Goal: Task Accomplishment & Management: Manage account settings

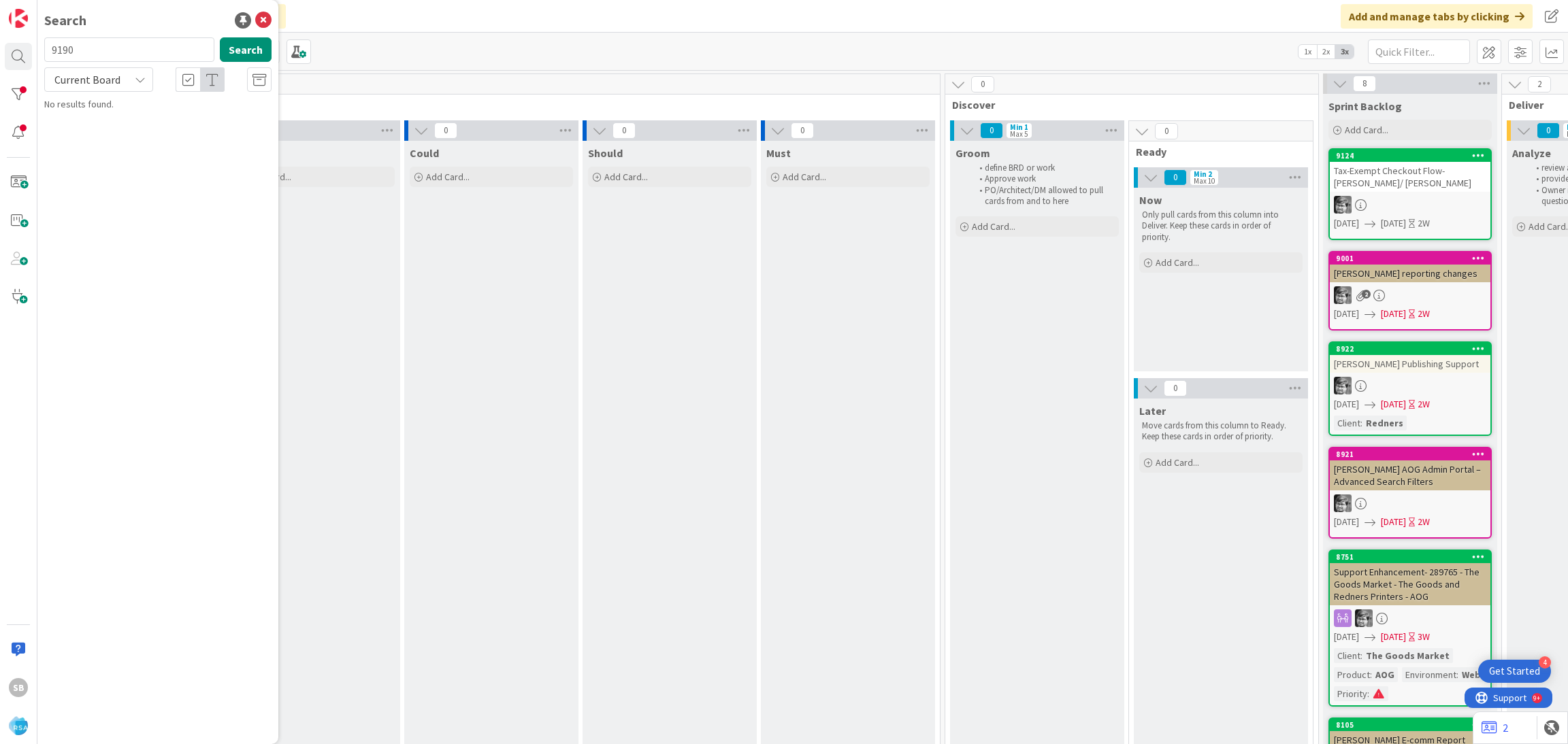
type input "9190"
click at [129, 81] on div "Current Board" at bounding box center [99, 79] width 109 height 24
click at [133, 134] on span "All Boards" at bounding box center [122, 136] width 142 height 20
click at [173, 115] on span "Support Defect- 308607- Valli Produce- RSA" at bounding box center [183, 120] width 175 height 13
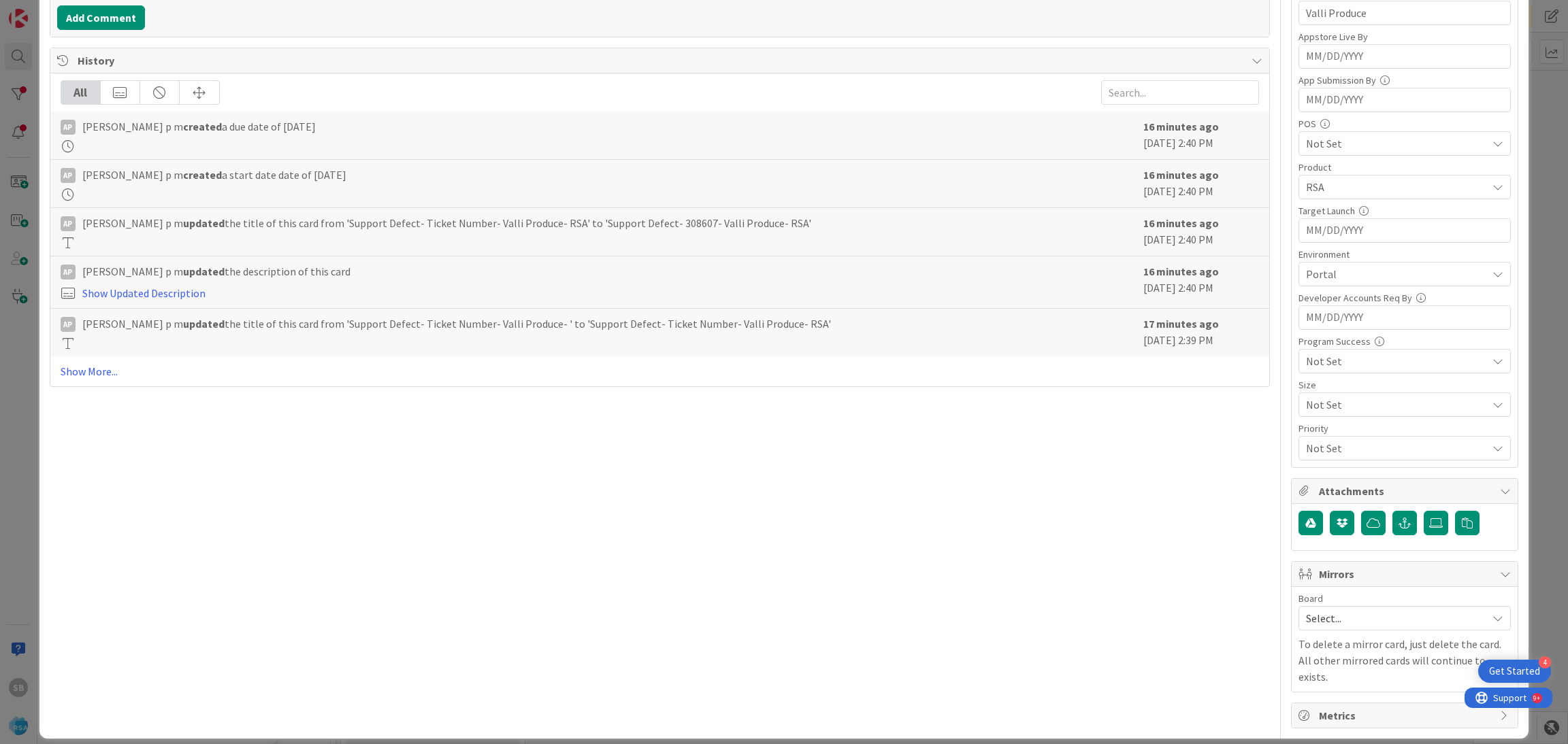
click at [1340, 611] on span "Select..." at bounding box center [1393, 618] width 174 height 19
click at [1323, 706] on span "Software Development" at bounding box center [1413, 706] width 180 height 20
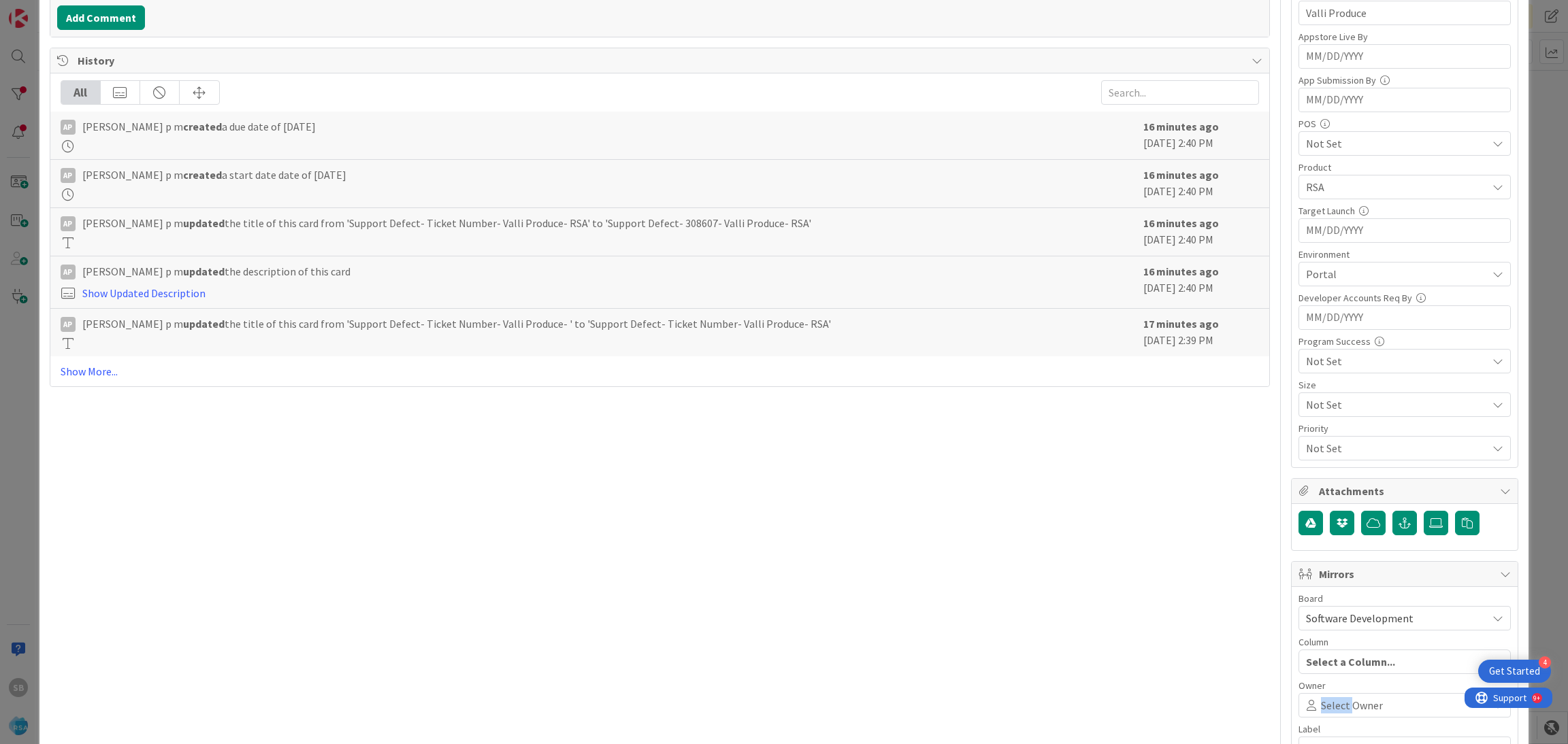
click at [1321, 706] on span "Select Owner" at bounding box center [1351, 705] width 62 height 16
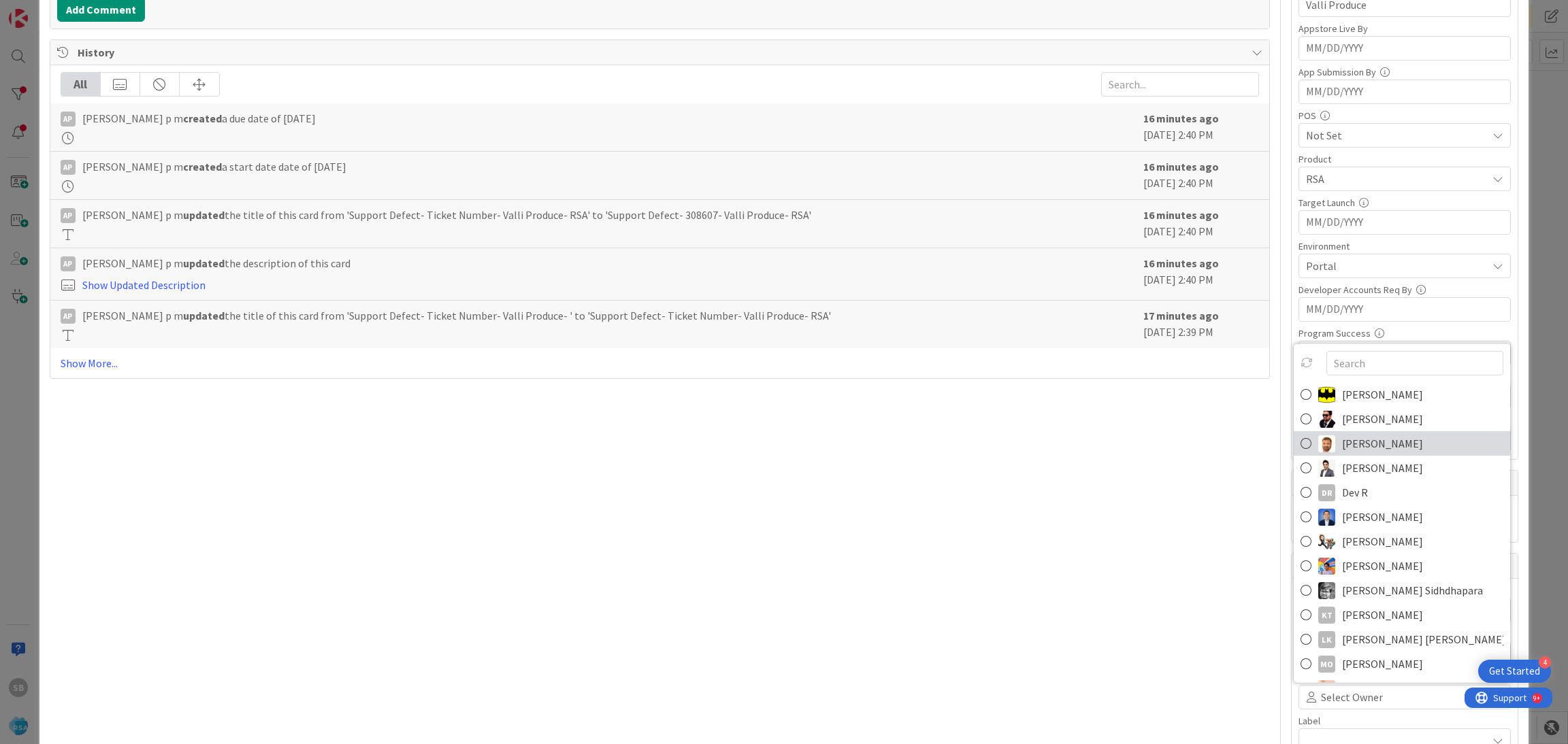
click at [1342, 448] on span "Anil Sunkoju" at bounding box center [1382, 443] width 81 height 20
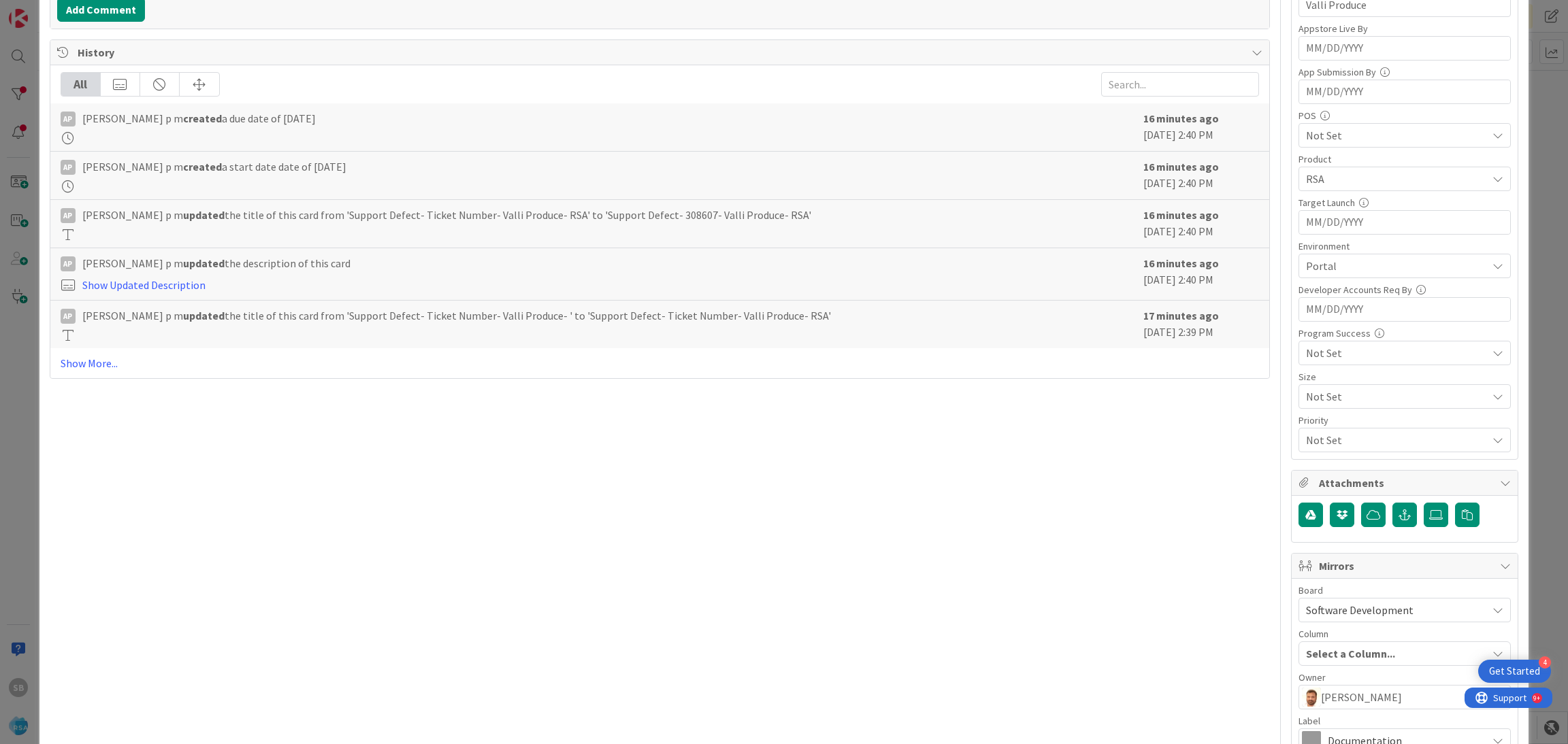
scroll to position [506, 0]
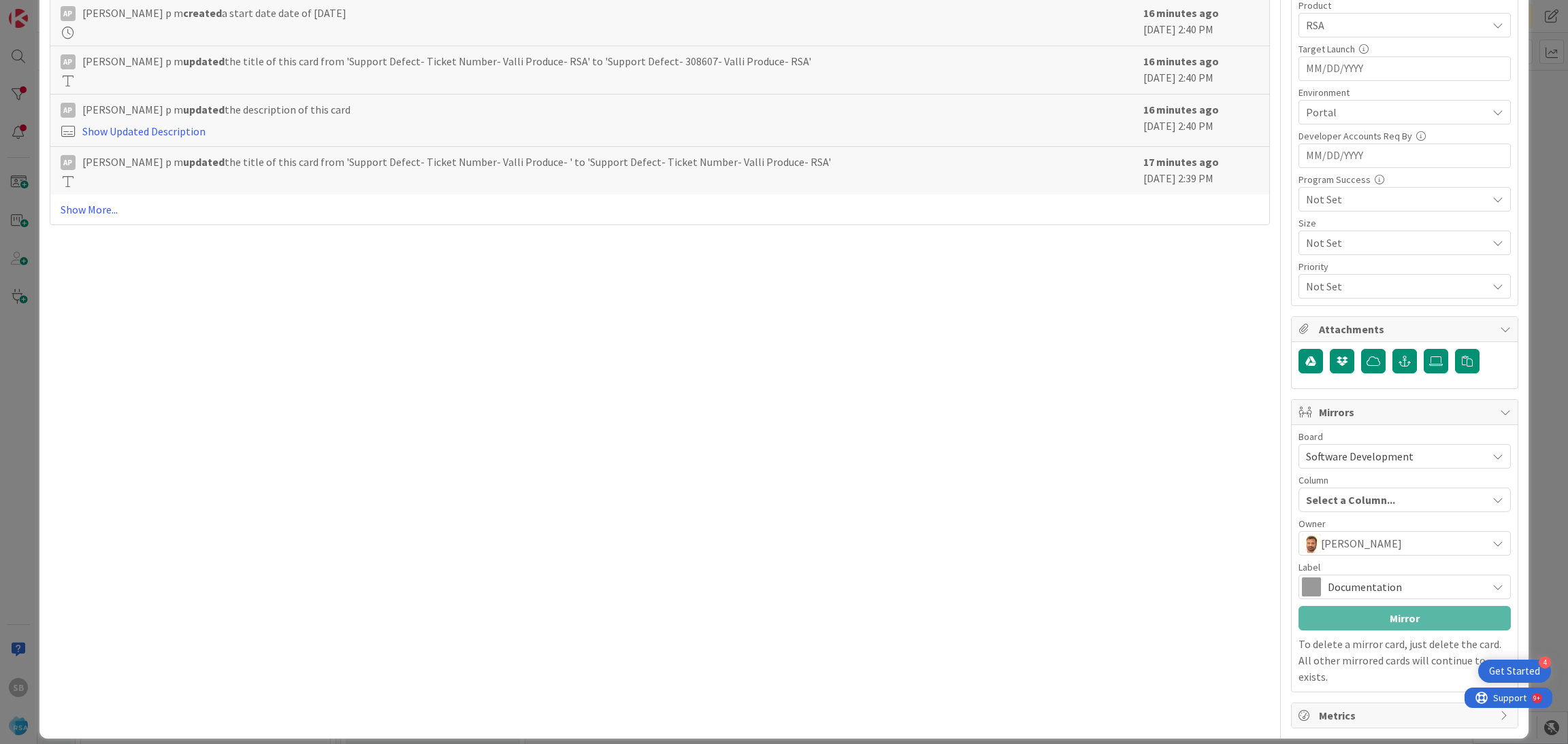
click at [1362, 592] on span "Documentation" at bounding box center [1404, 587] width 152 height 19
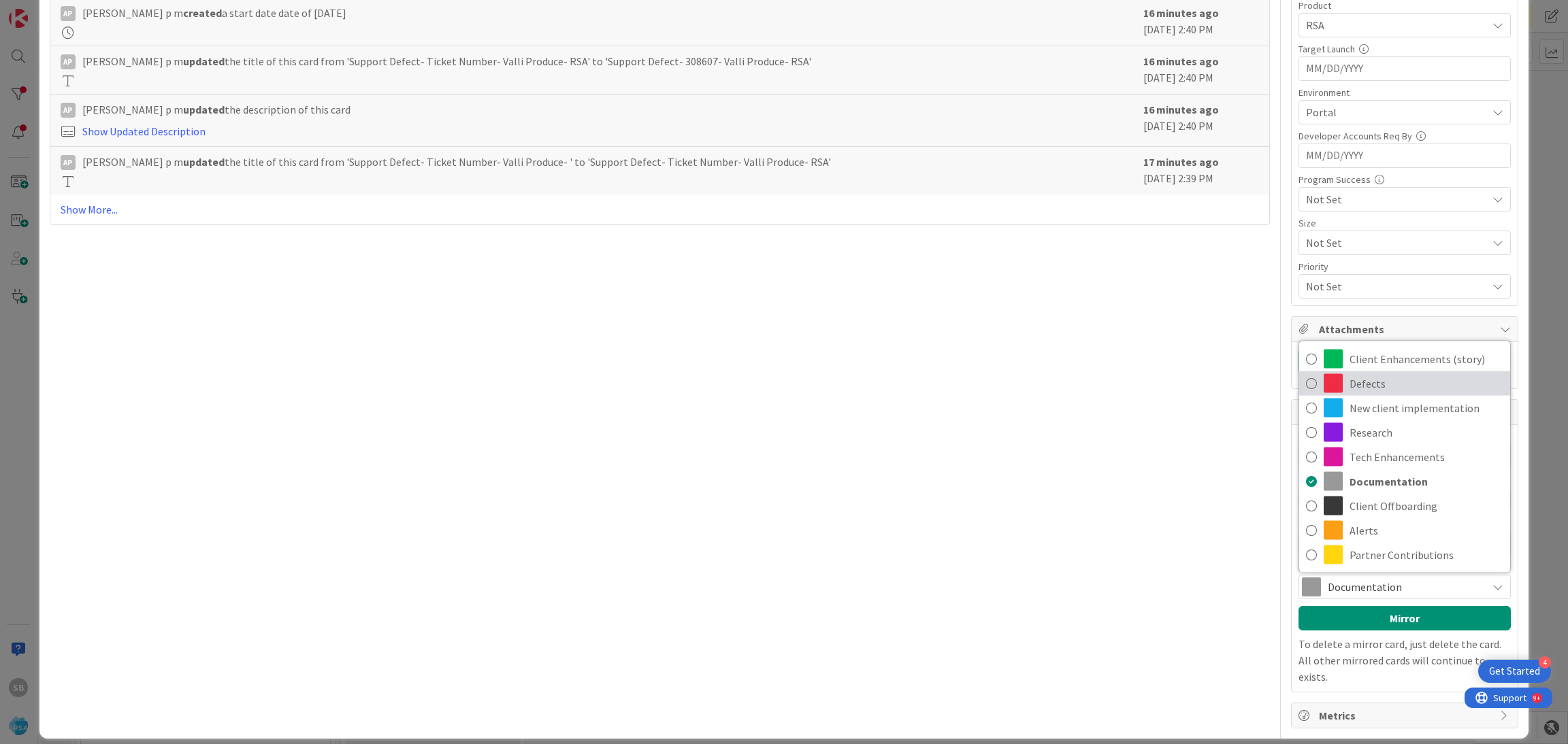
click at [1350, 389] on span "Defects" at bounding box center [1426, 384] width 154 height 20
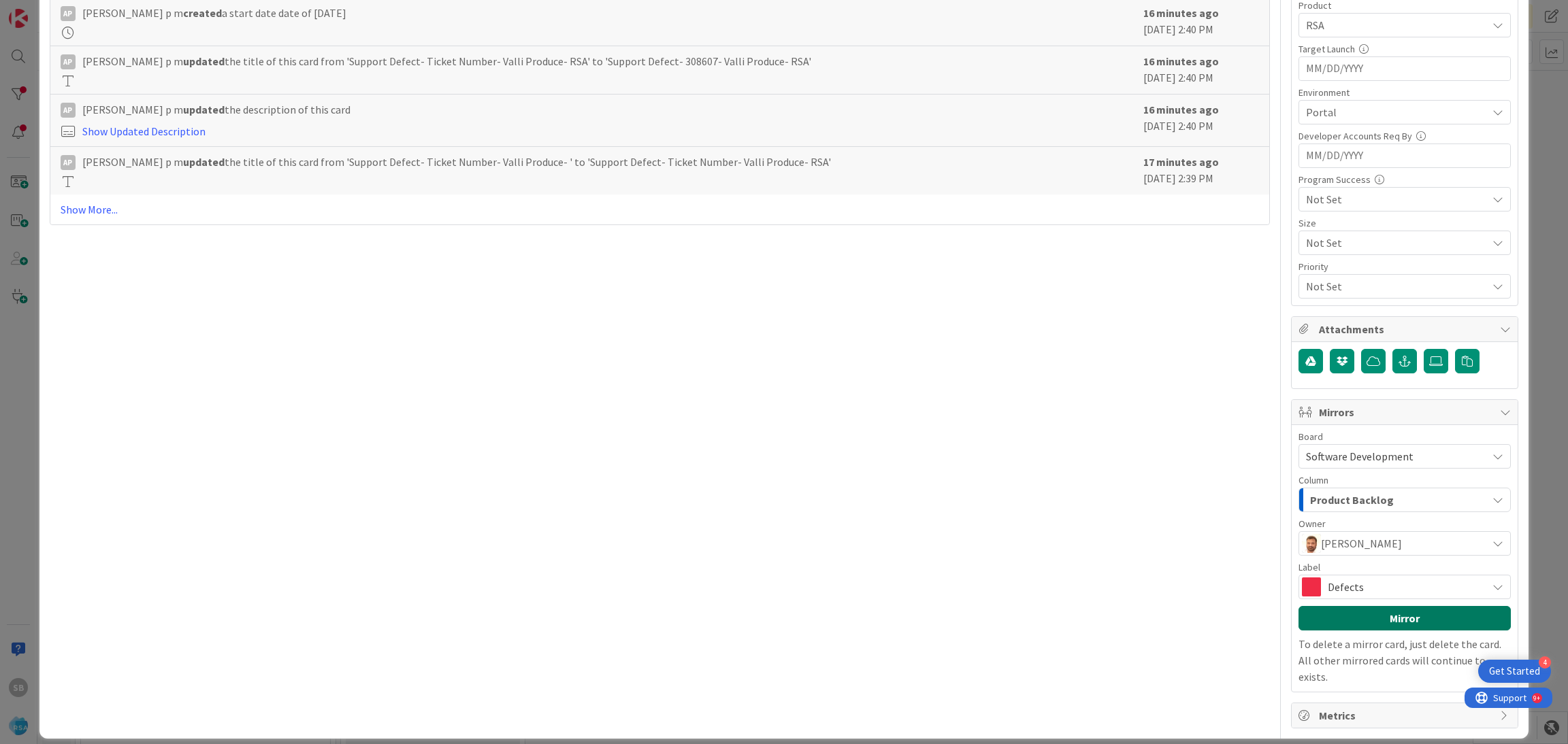
click at [1402, 612] on button "Mirror" at bounding box center [1404, 618] width 212 height 24
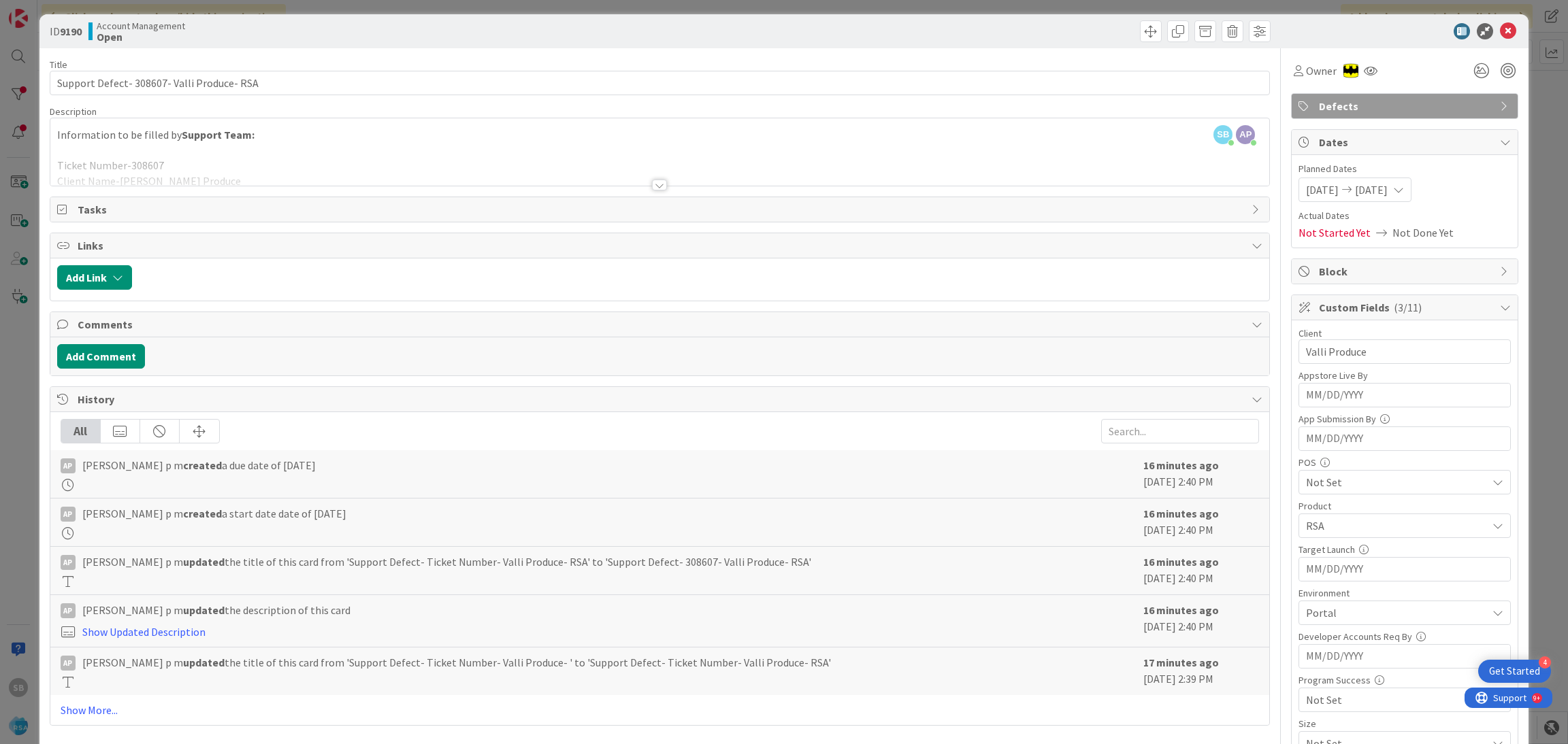
scroll to position [0, 0]
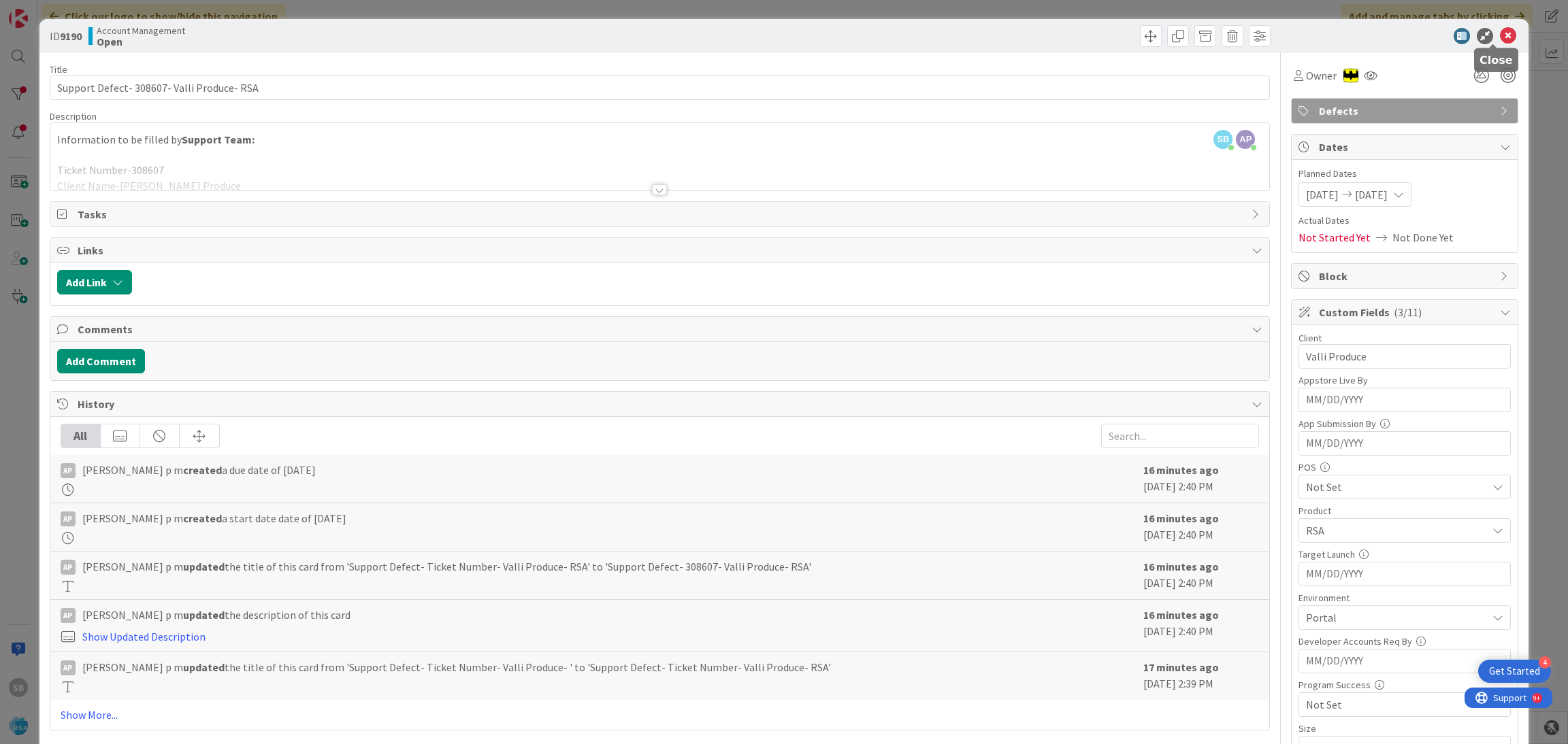
click at [1500, 37] on icon at bounding box center [1507, 36] width 16 height 16
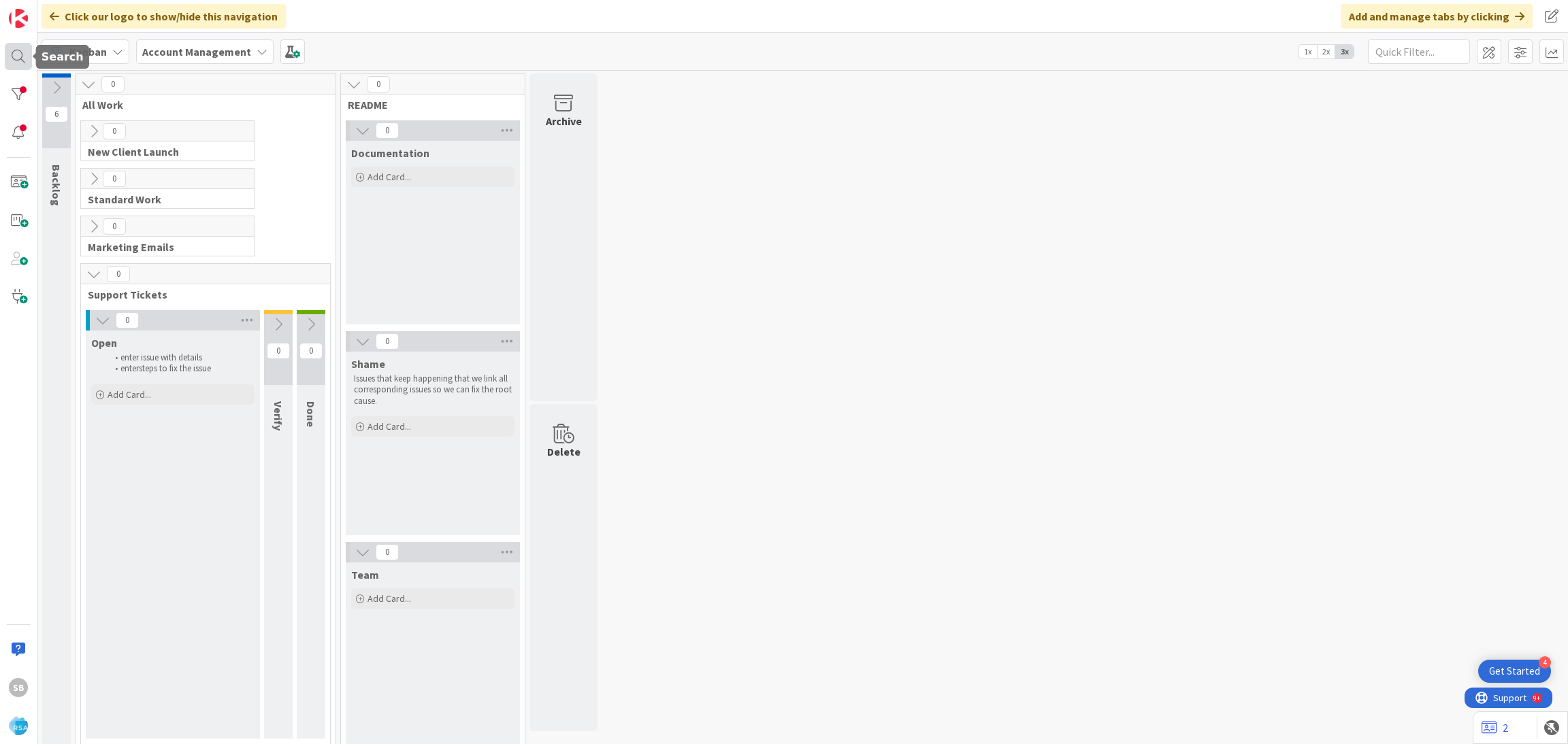
click at [20, 52] on div at bounding box center [18, 56] width 27 height 27
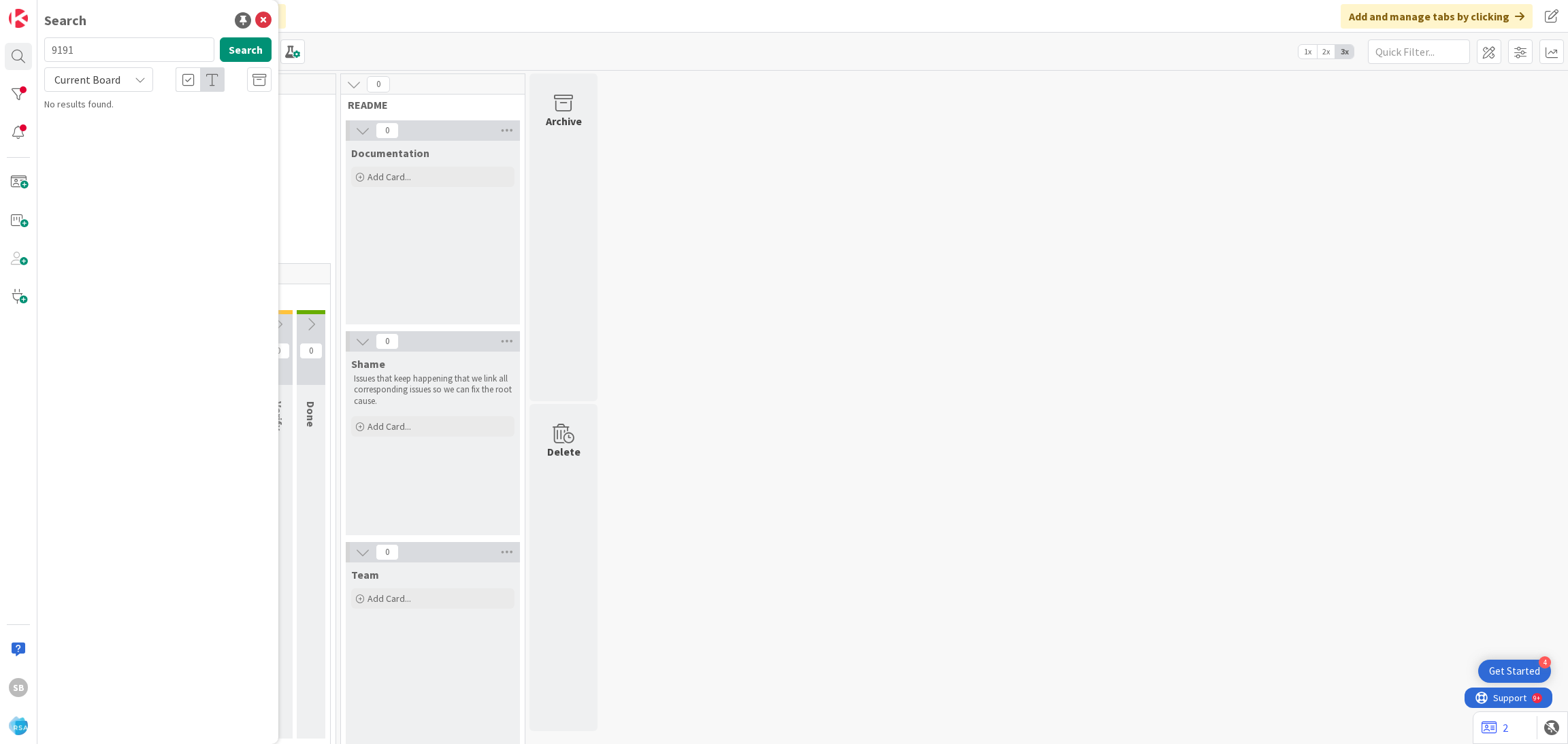
type input "9191"
click at [108, 78] on span "Current Board" at bounding box center [87, 79] width 66 height 13
click at [113, 140] on span "All Boards" at bounding box center [122, 136] width 142 height 20
click at [194, 119] on span "Support Defect- 306879- El Rancho- RSA" at bounding box center [129, 127] width 132 height 27
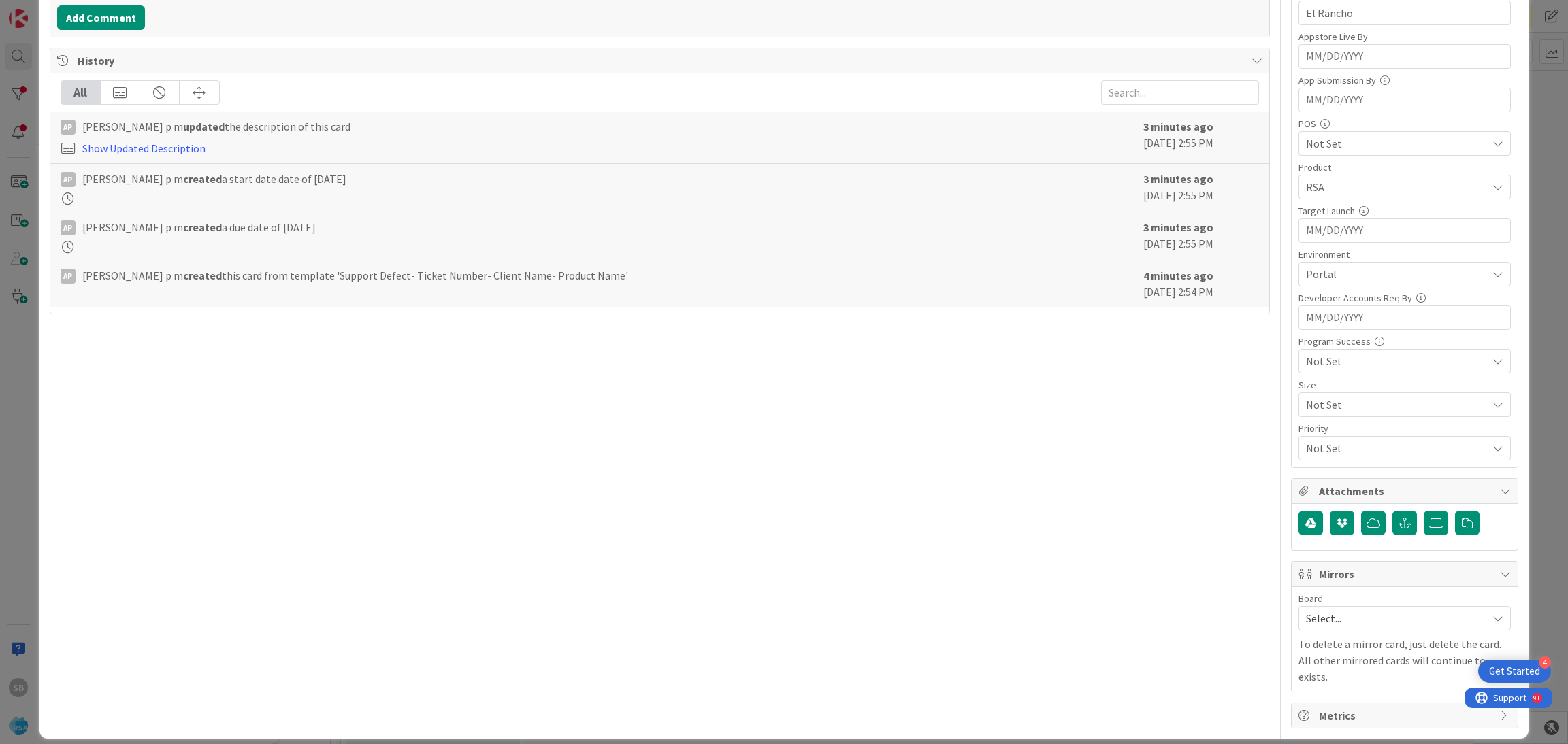
click at [1342, 615] on span "Select..." at bounding box center [1393, 618] width 174 height 19
click at [1305, 729] on div "ID 9191 Account Management Open Title 38 / 128 Support Defect- 306879- El Ranch…" at bounding box center [784, 372] width 1568 height 744
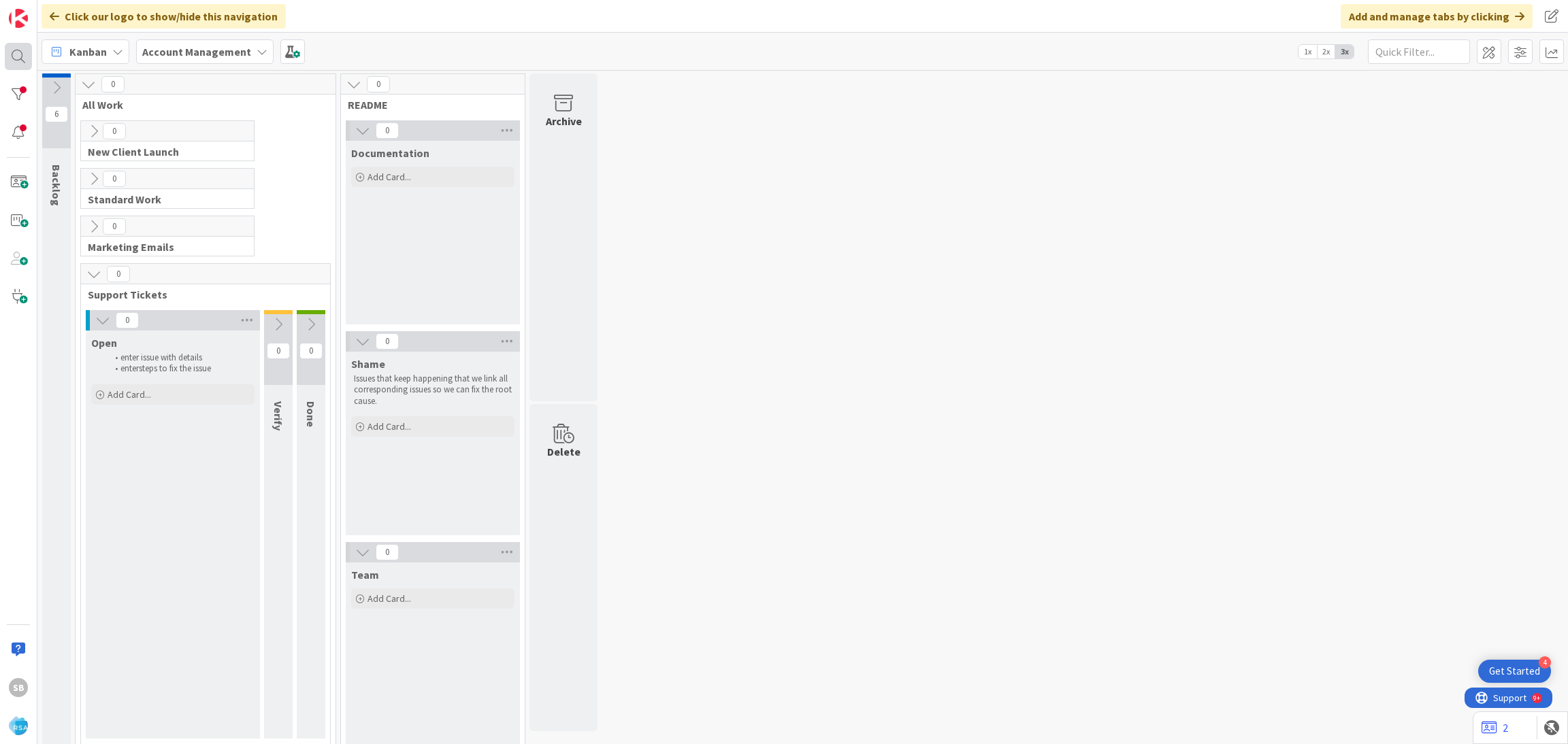
click at [19, 47] on div at bounding box center [18, 56] width 27 height 27
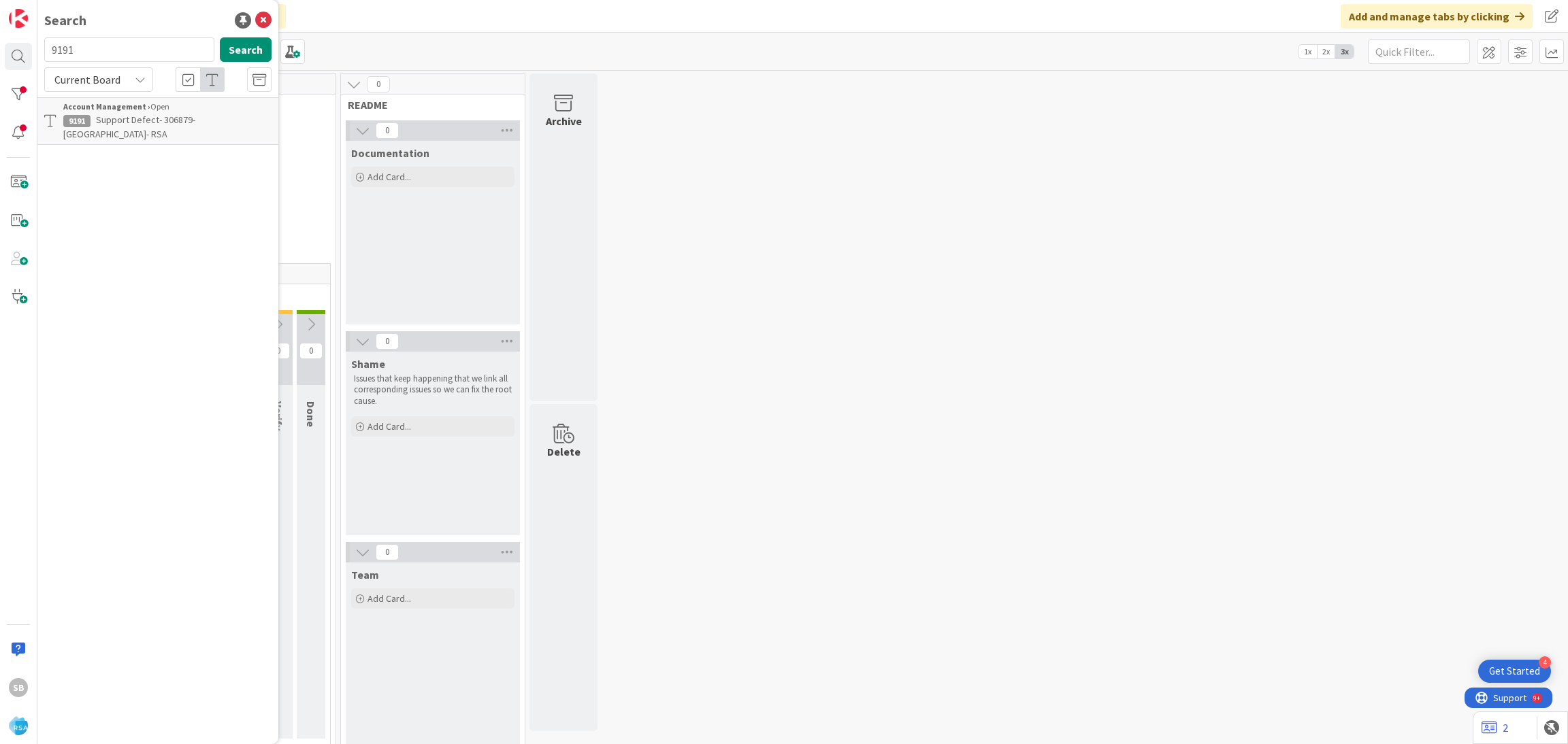
click at [137, 108] on b "Account Management ›" at bounding box center [107, 106] width 87 height 10
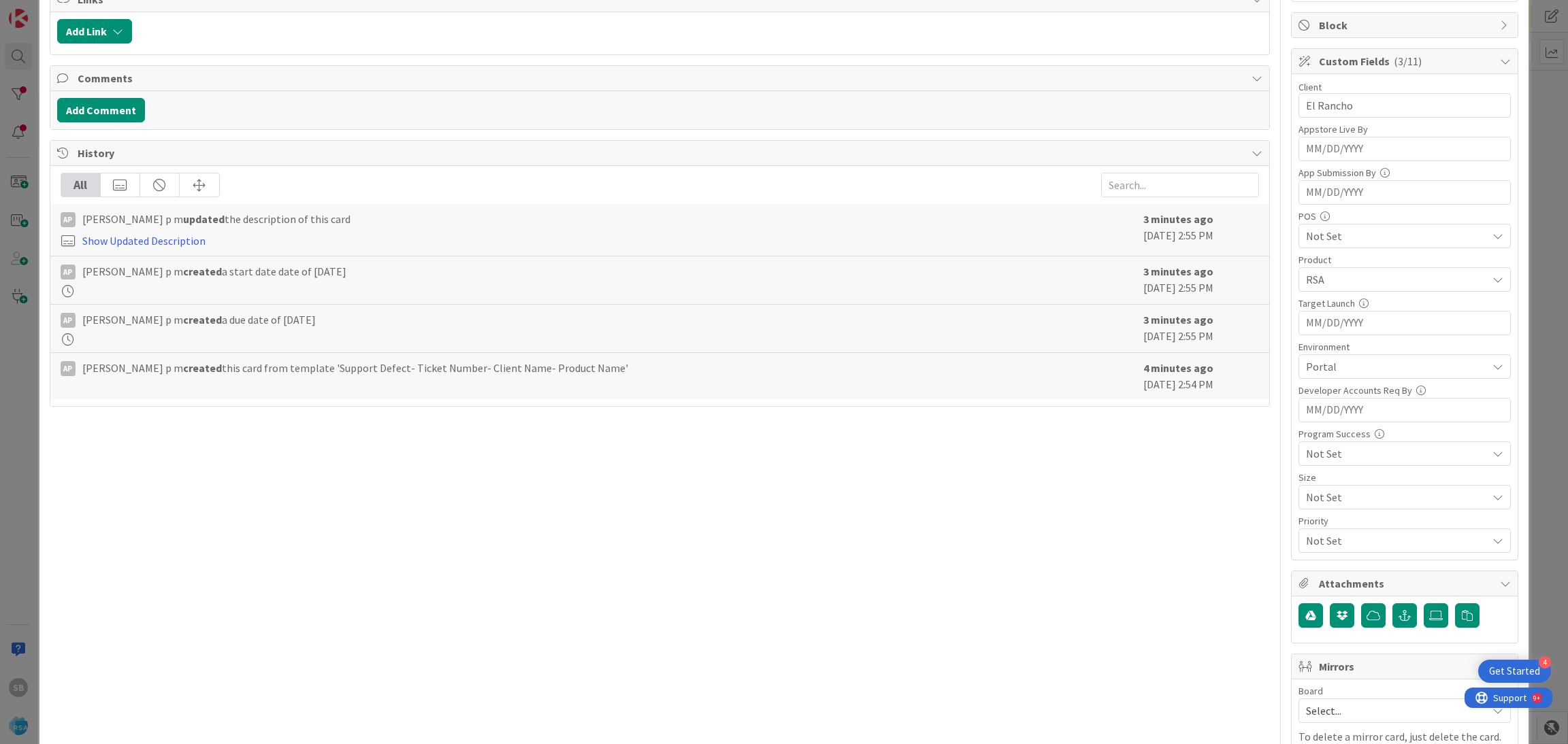
scroll to position [344, 0]
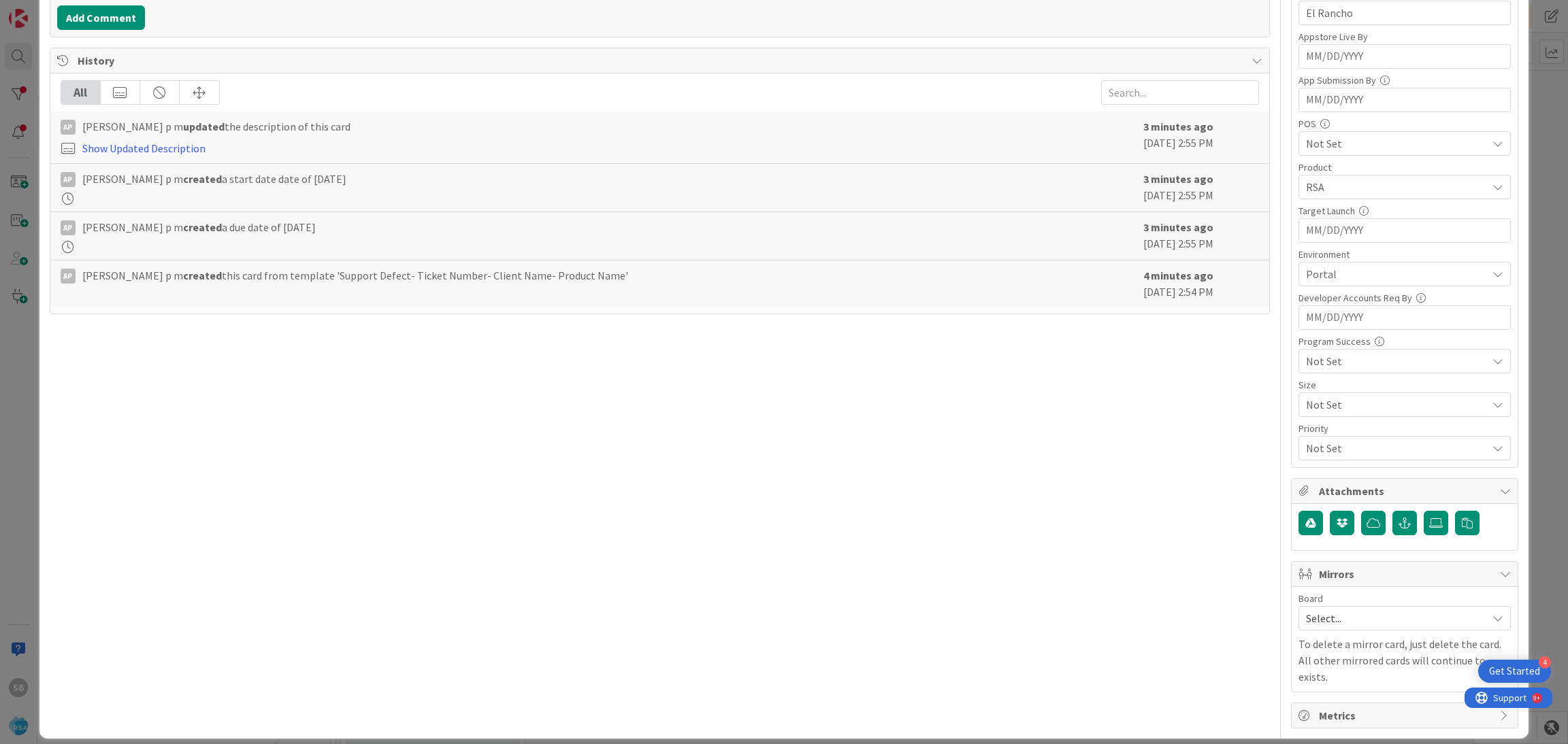
click at [1346, 628] on span "Select..." at bounding box center [1393, 618] width 174 height 19
click at [1323, 700] on span "Software Development" at bounding box center [1413, 706] width 180 height 20
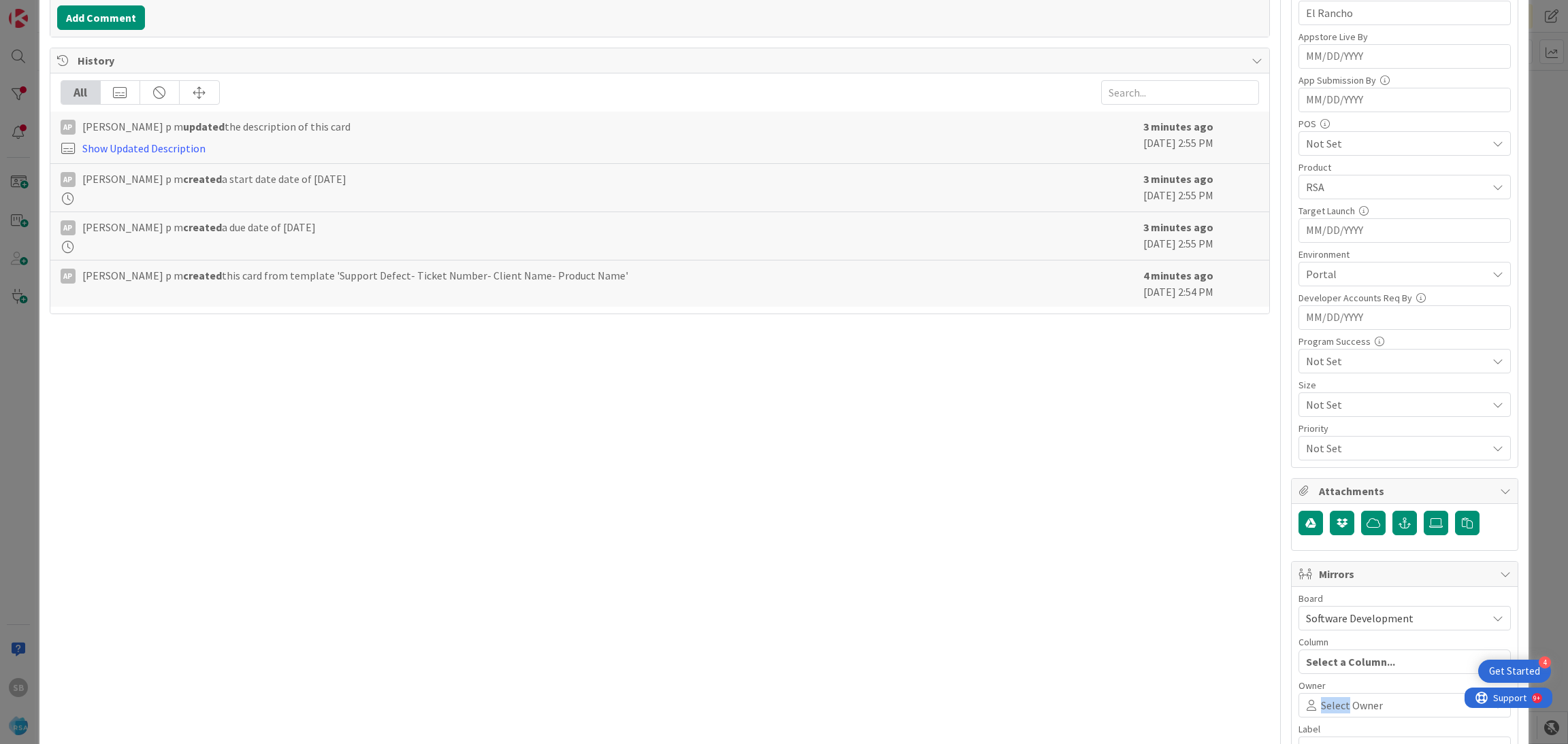
click at [1321, 700] on span "Select Owner" at bounding box center [1351, 705] width 62 height 16
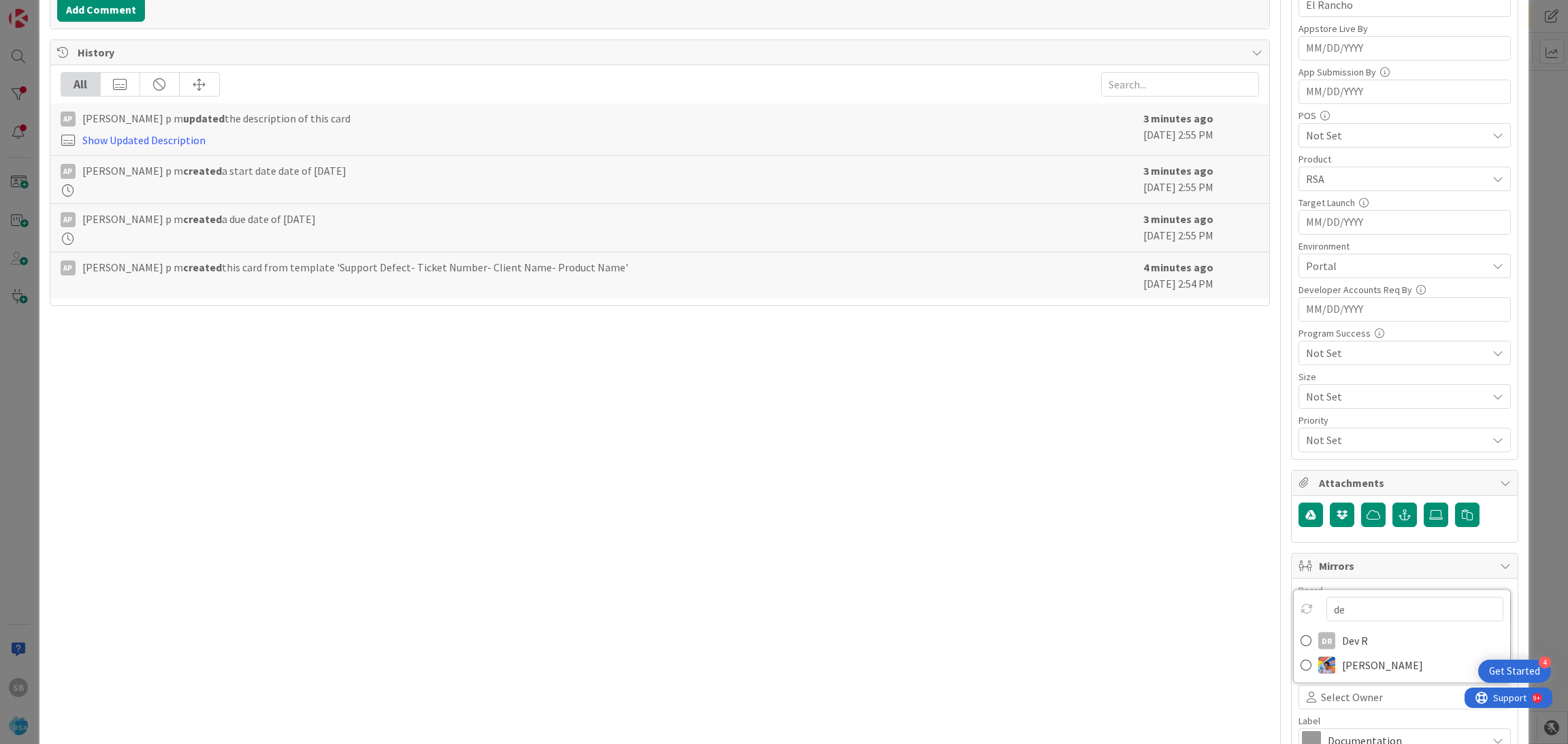
click at [1374, 617] on input "de" at bounding box center [1414, 609] width 177 height 24
type input "rah"
click at [1349, 663] on span "Rahmathulla Shaik" at bounding box center [1382, 665] width 81 height 20
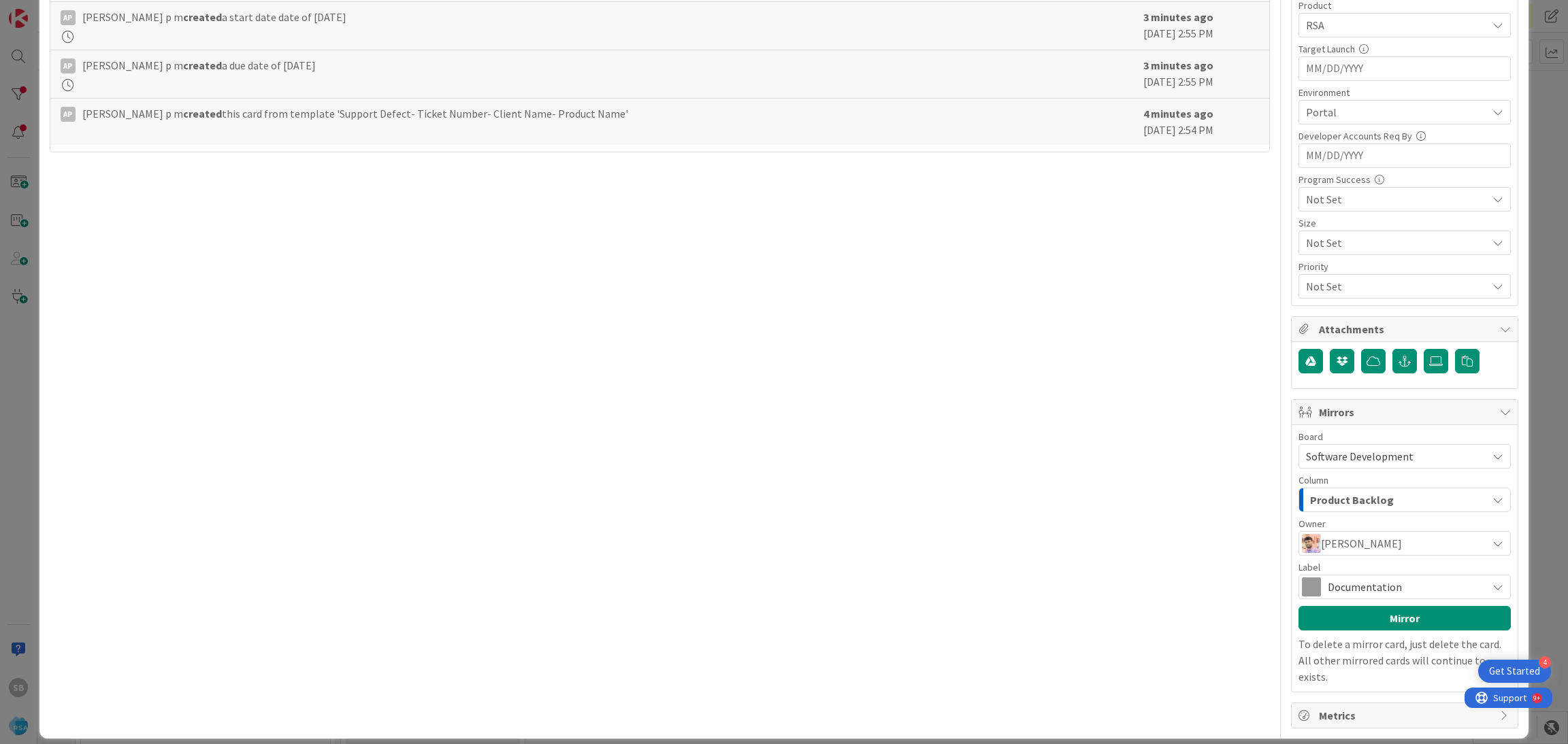
click at [1385, 606] on div "Board Software Development Account Management Software Development Column Produ…" at bounding box center [1404, 558] width 212 height 253
click at [1370, 601] on div "Board Software Development Account Management Software Development Column Produ…" at bounding box center [1404, 558] width 212 height 253
click at [1349, 577] on div "Documentation" at bounding box center [1404, 587] width 212 height 24
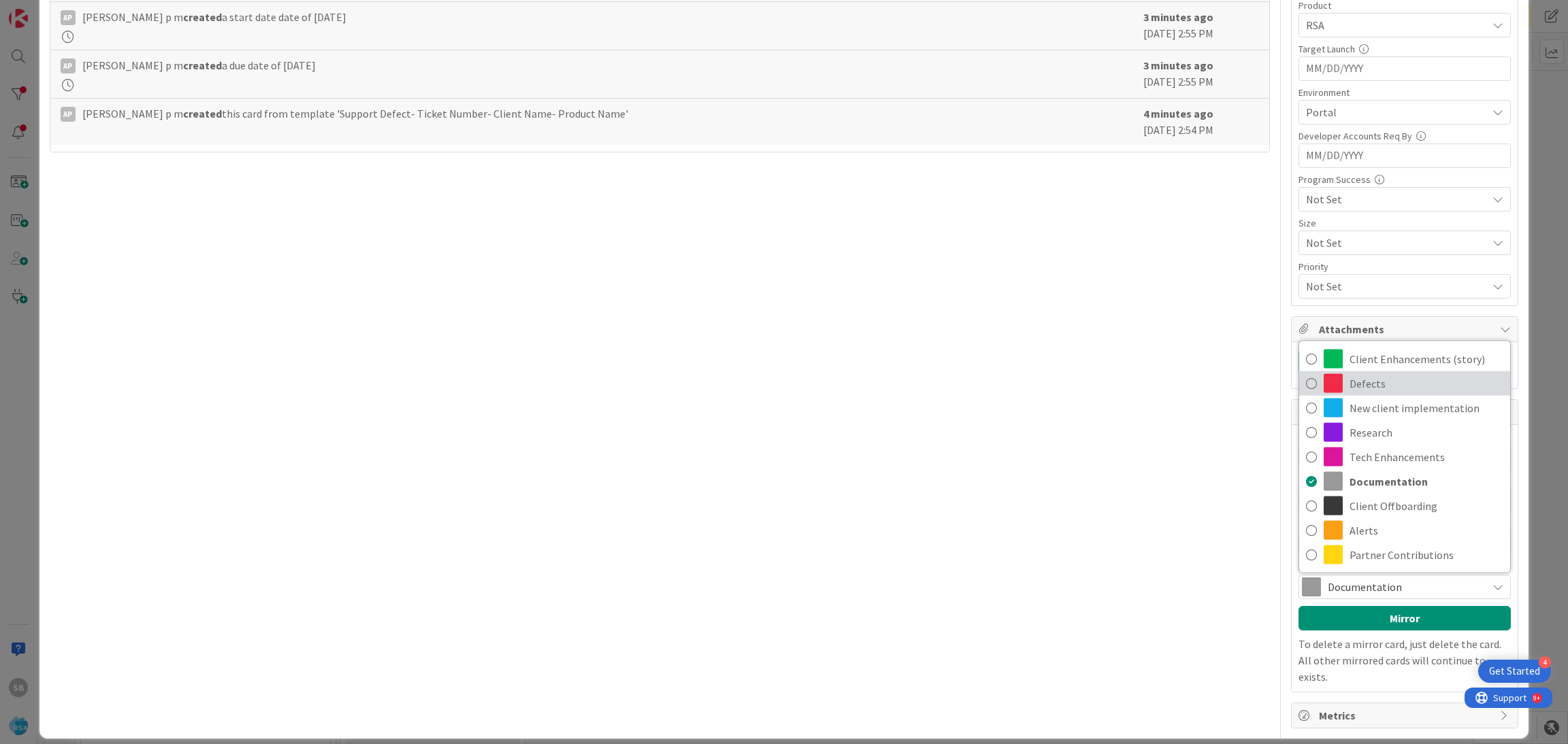
click at [1351, 381] on span "Defects" at bounding box center [1426, 384] width 154 height 20
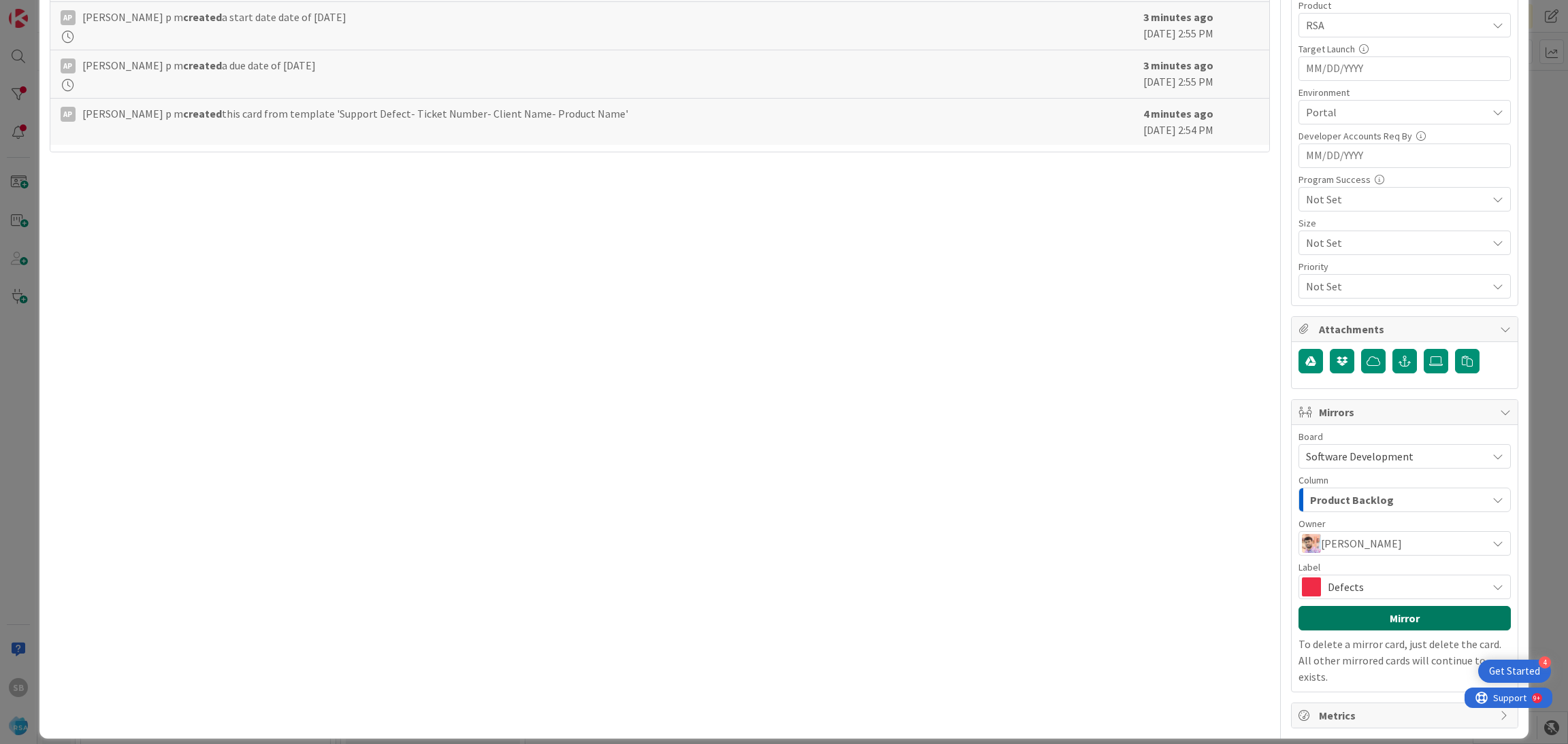
click at [1342, 617] on button "Mirror" at bounding box center [1404, 618] width 212 height 24
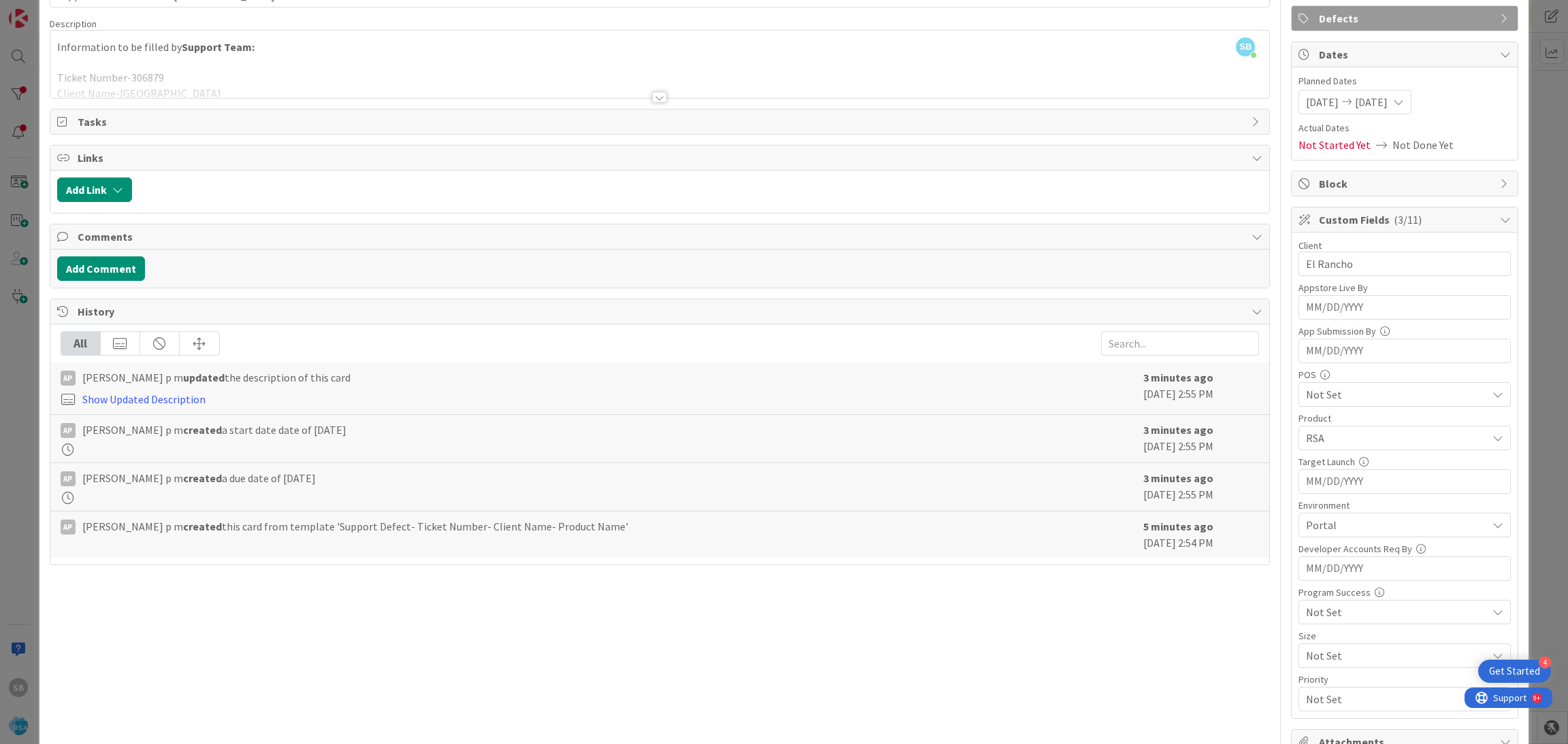
scroll to position [31, 0]
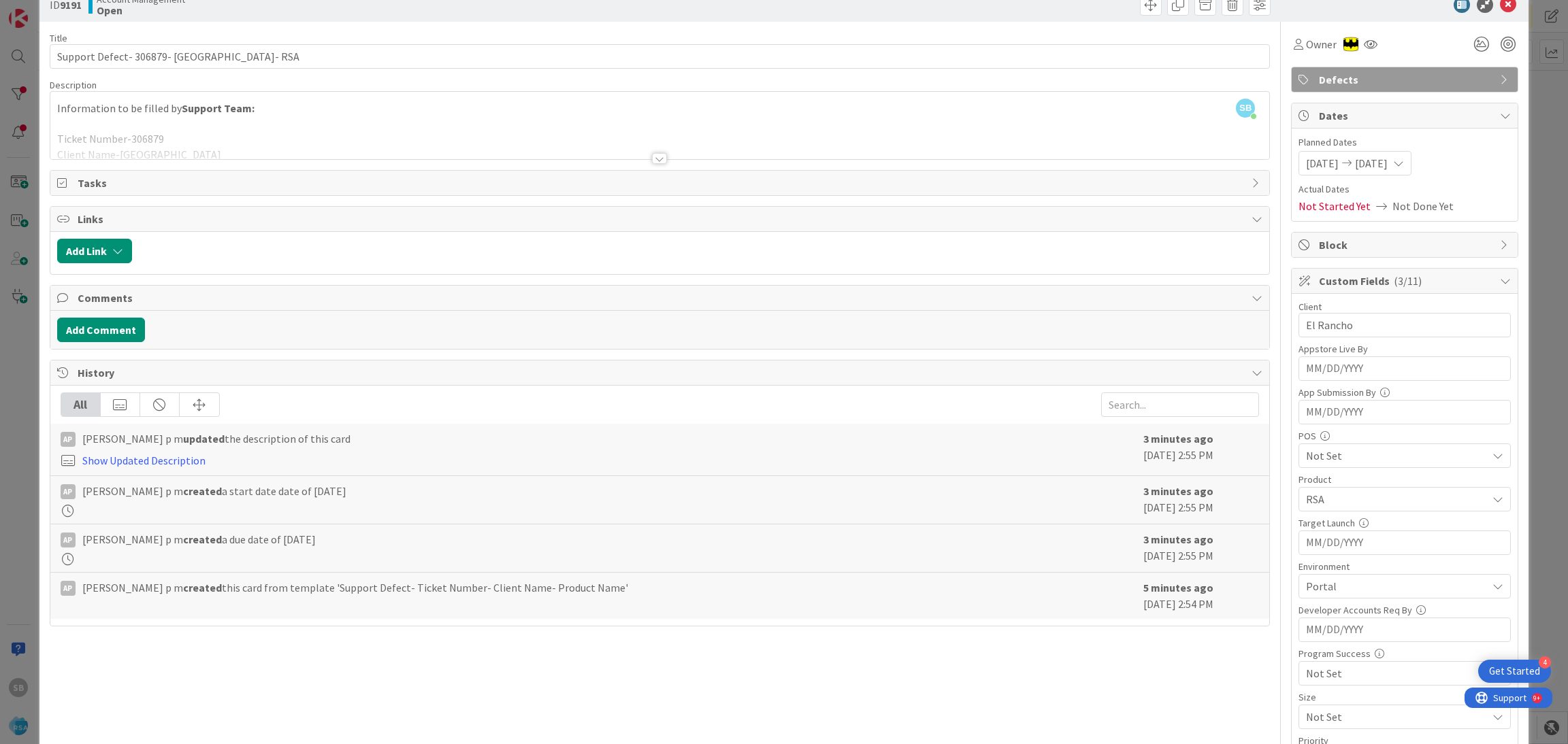
click at [1500, 8] on icon at bounding box center [1507, 4] width 16 height 16
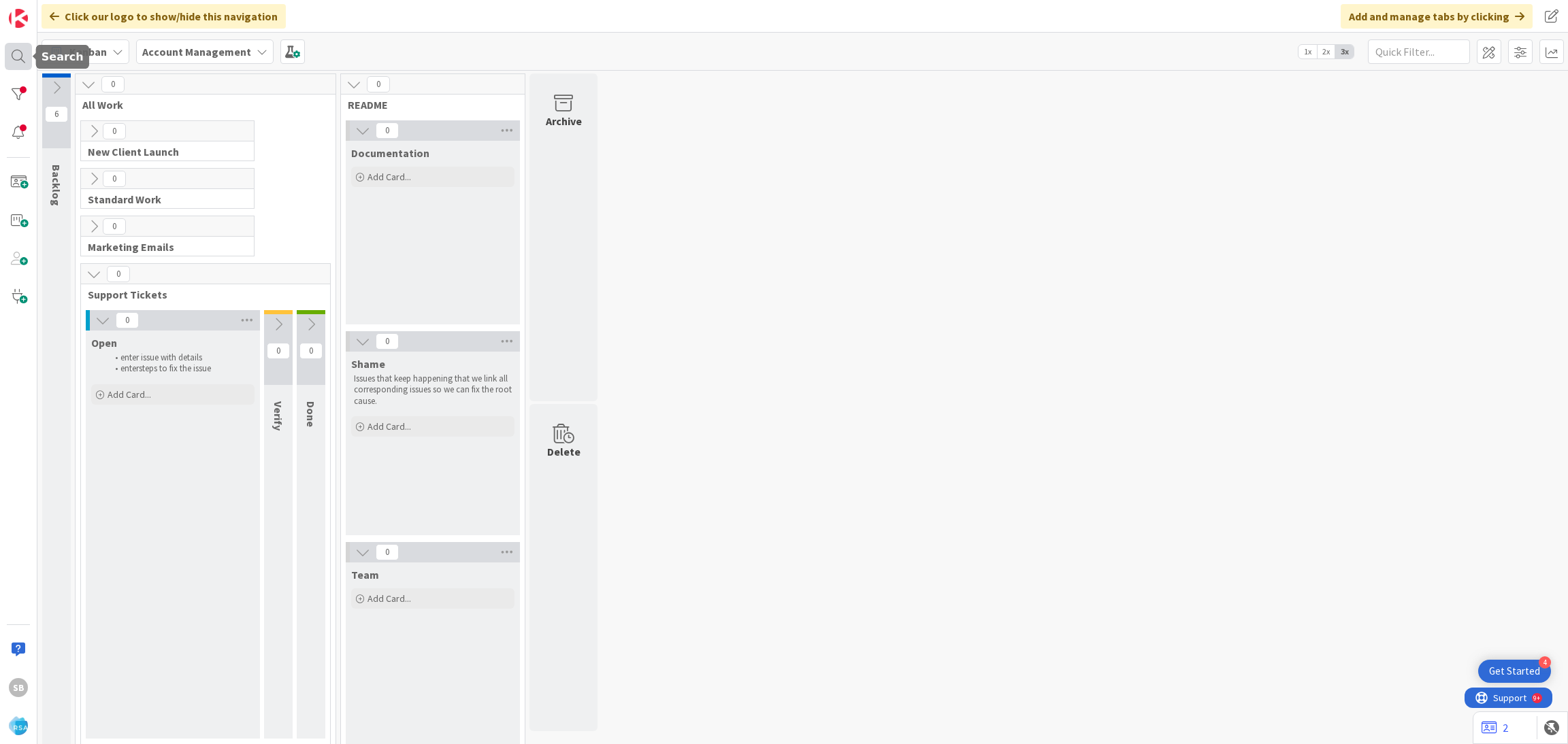
click at [21, 51] on div at bounding box center [18, 56] width 27 height 27
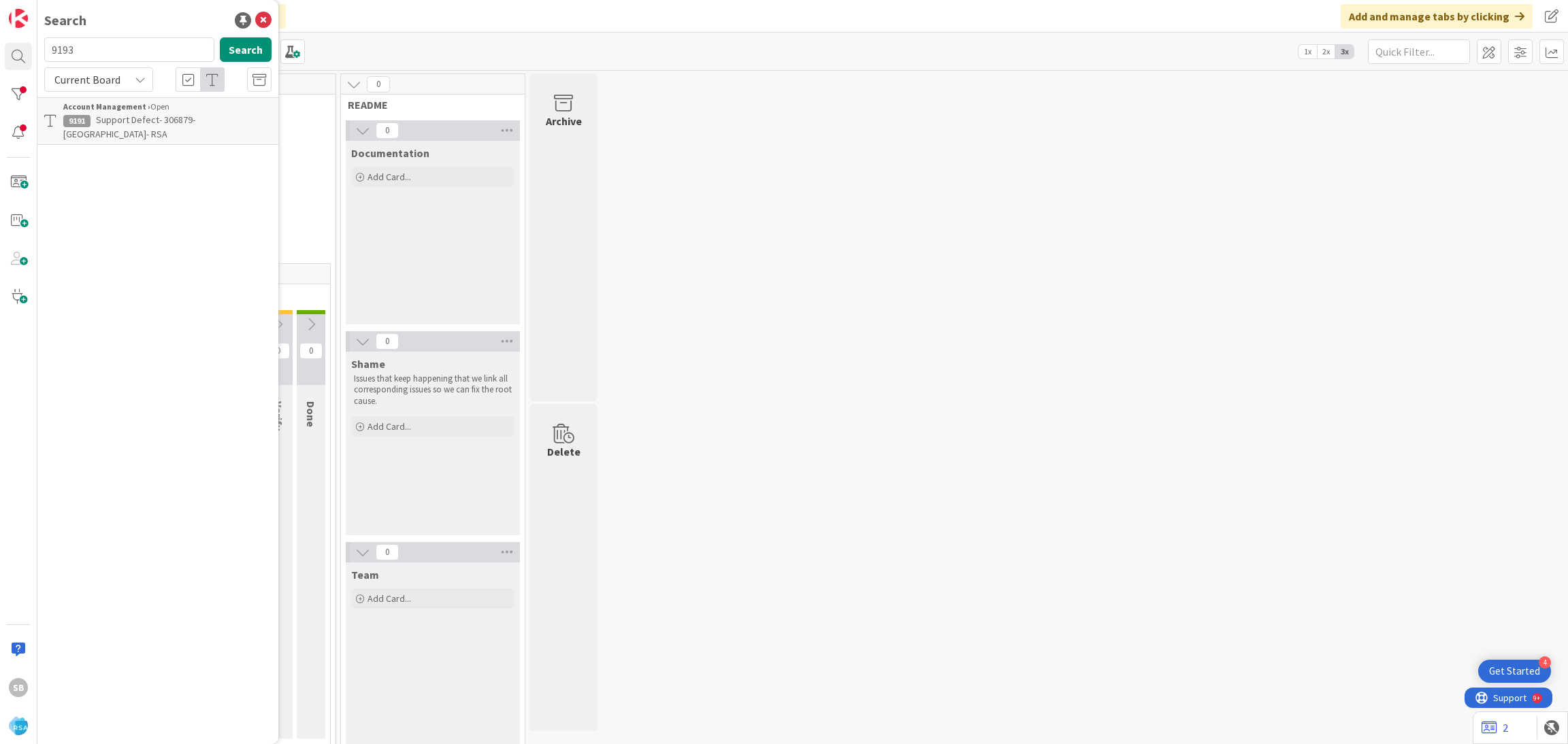
type input "9193"
click at [140, 122] on span "Support Defect- 308671- Waynes Pac N save- RSA" at bounding box center [159, 127] width 190 height 27
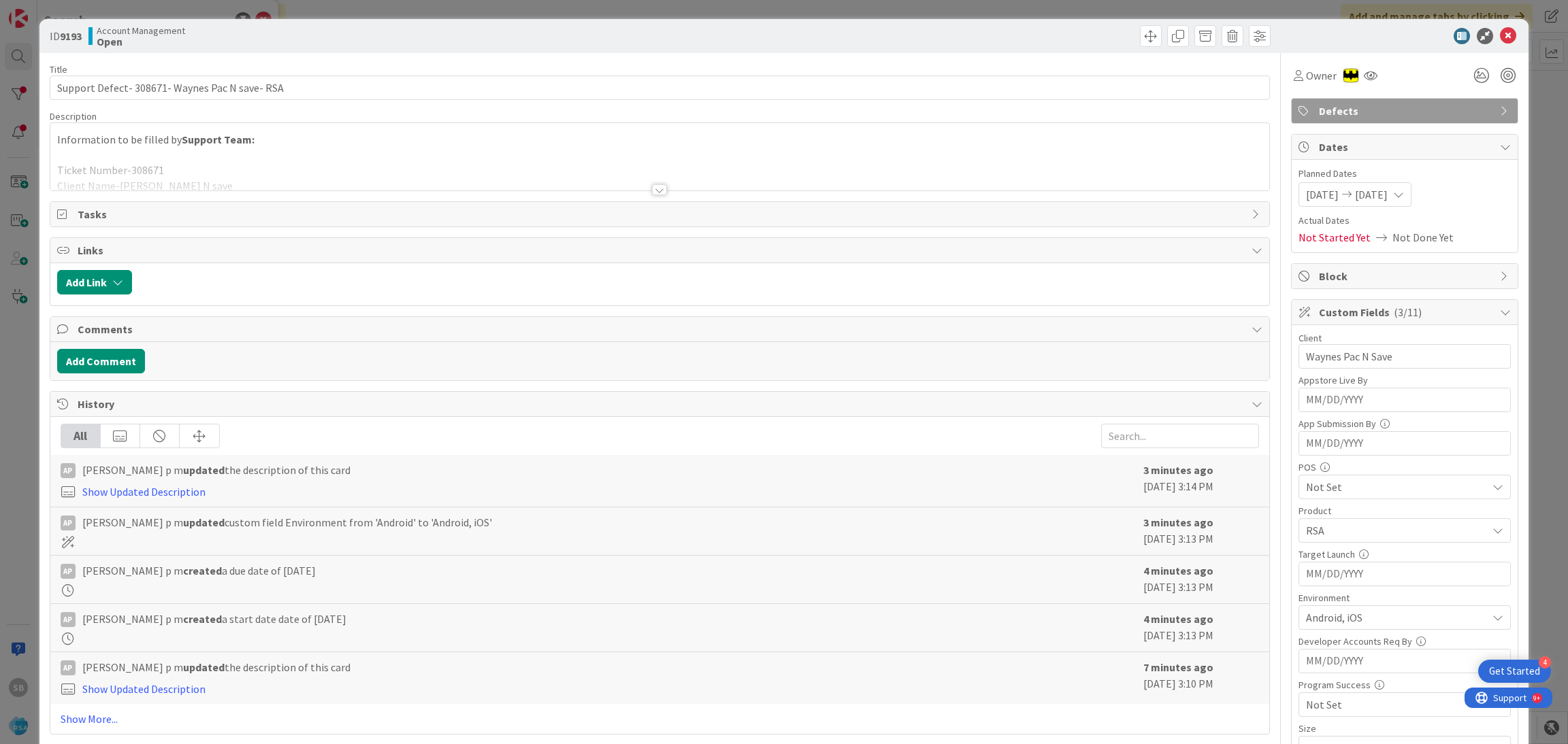
scroll to position [344, 0]
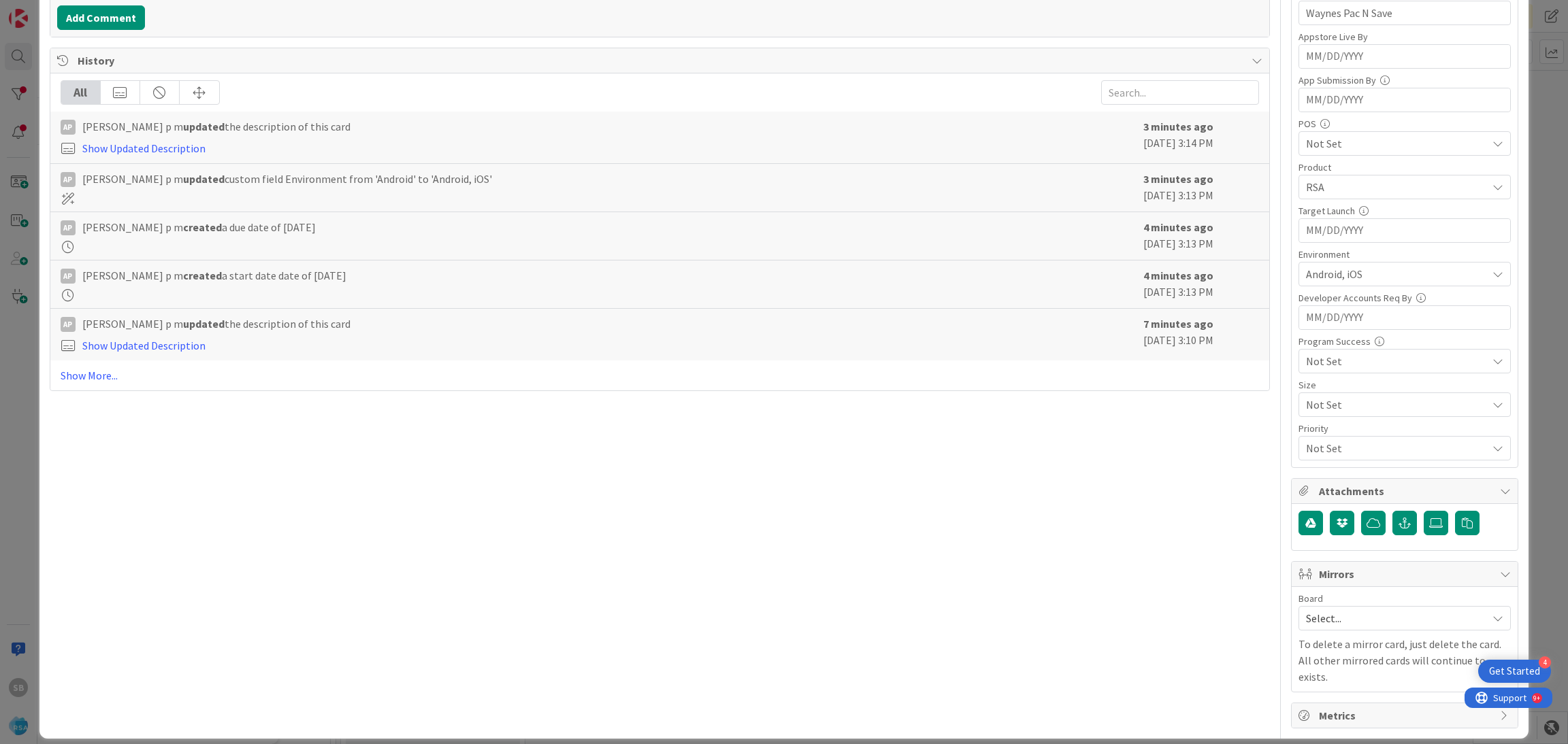
click at [1308, 621] on span "Select..." at bounding box center [1393, 618] width 174 height 19
click at [1306, 703] on icon at bounding box center [1312, 706] width 11 height 20
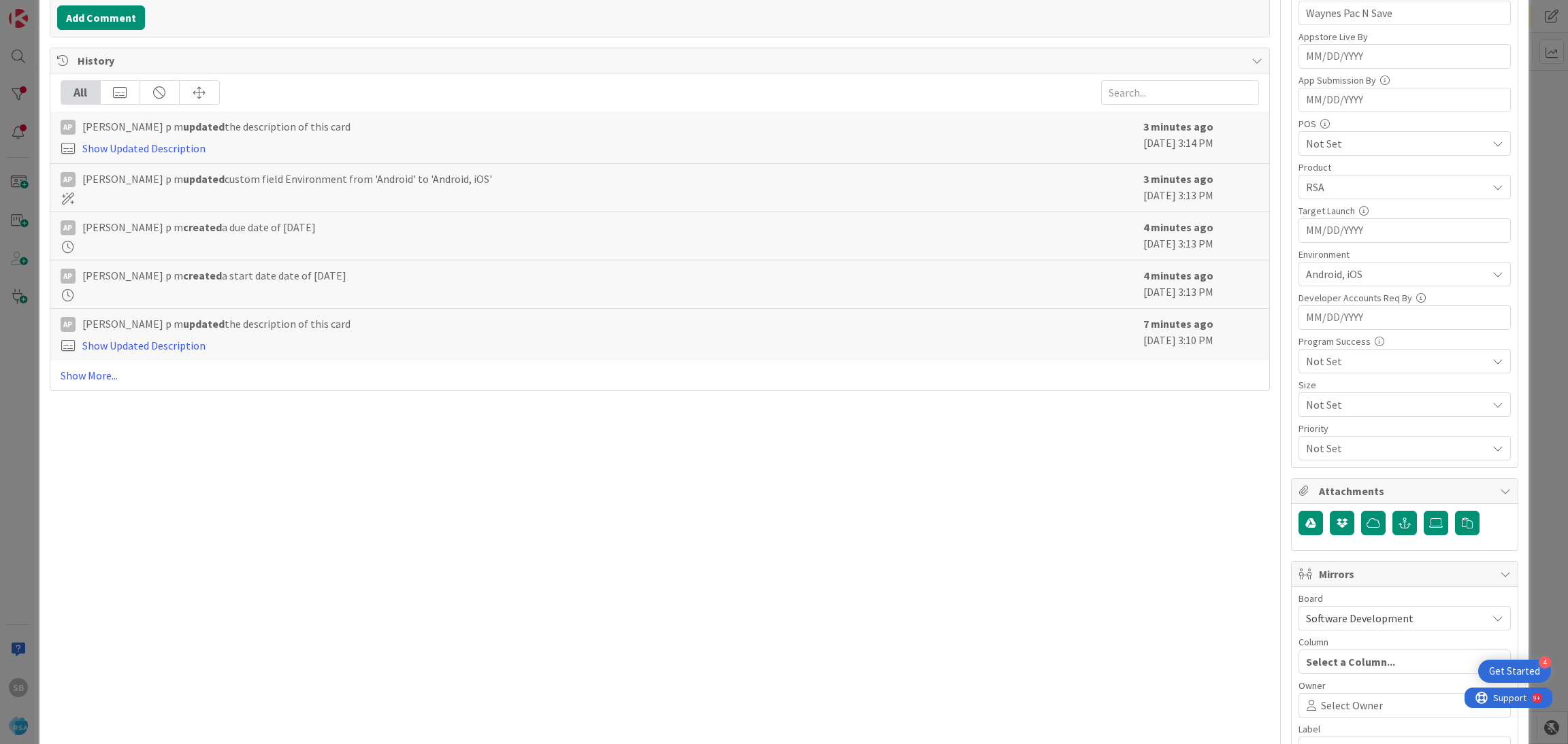
click at [1302, 703] on icon at bounding box center [1311, 706] width 19 height 11
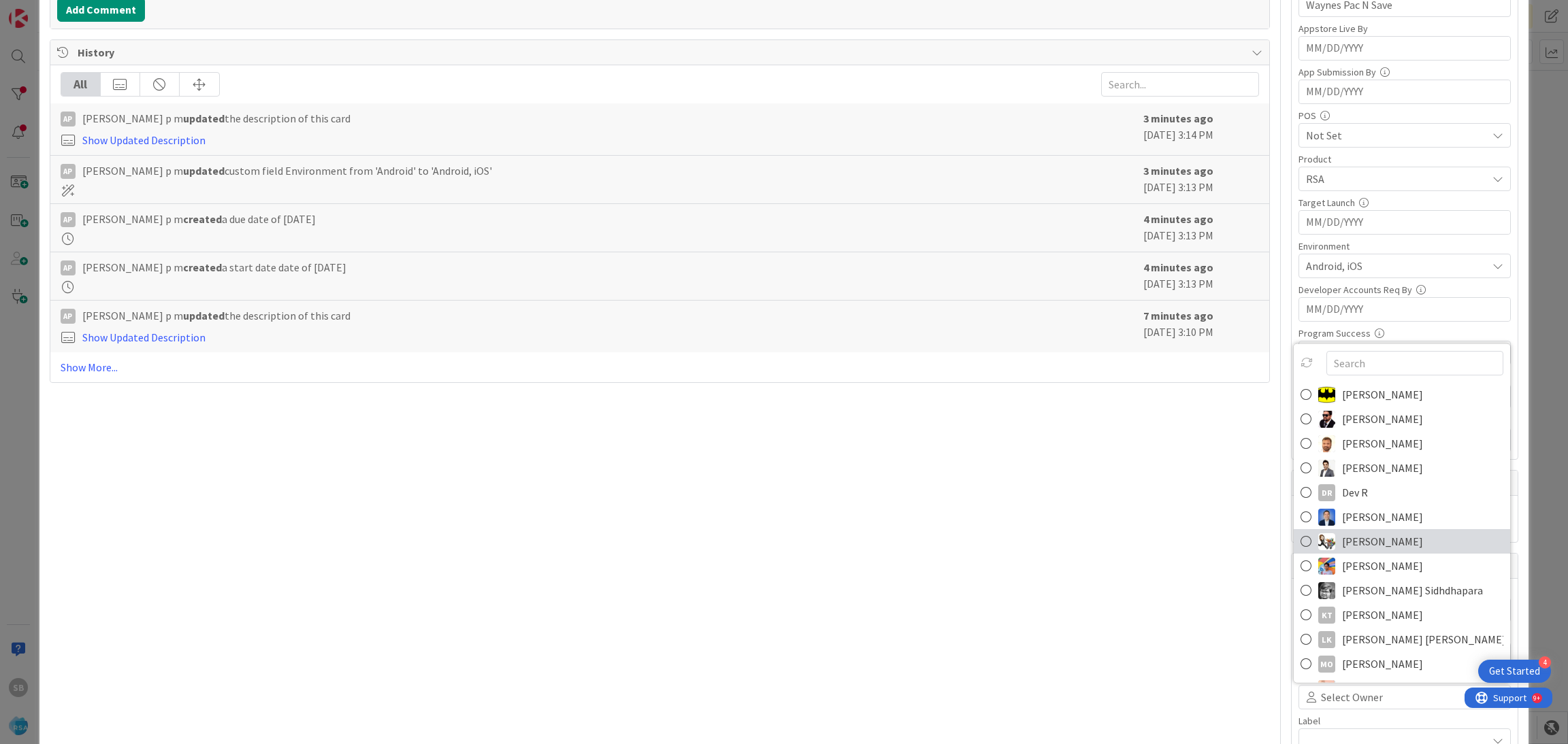
scroll to position [0, 0]
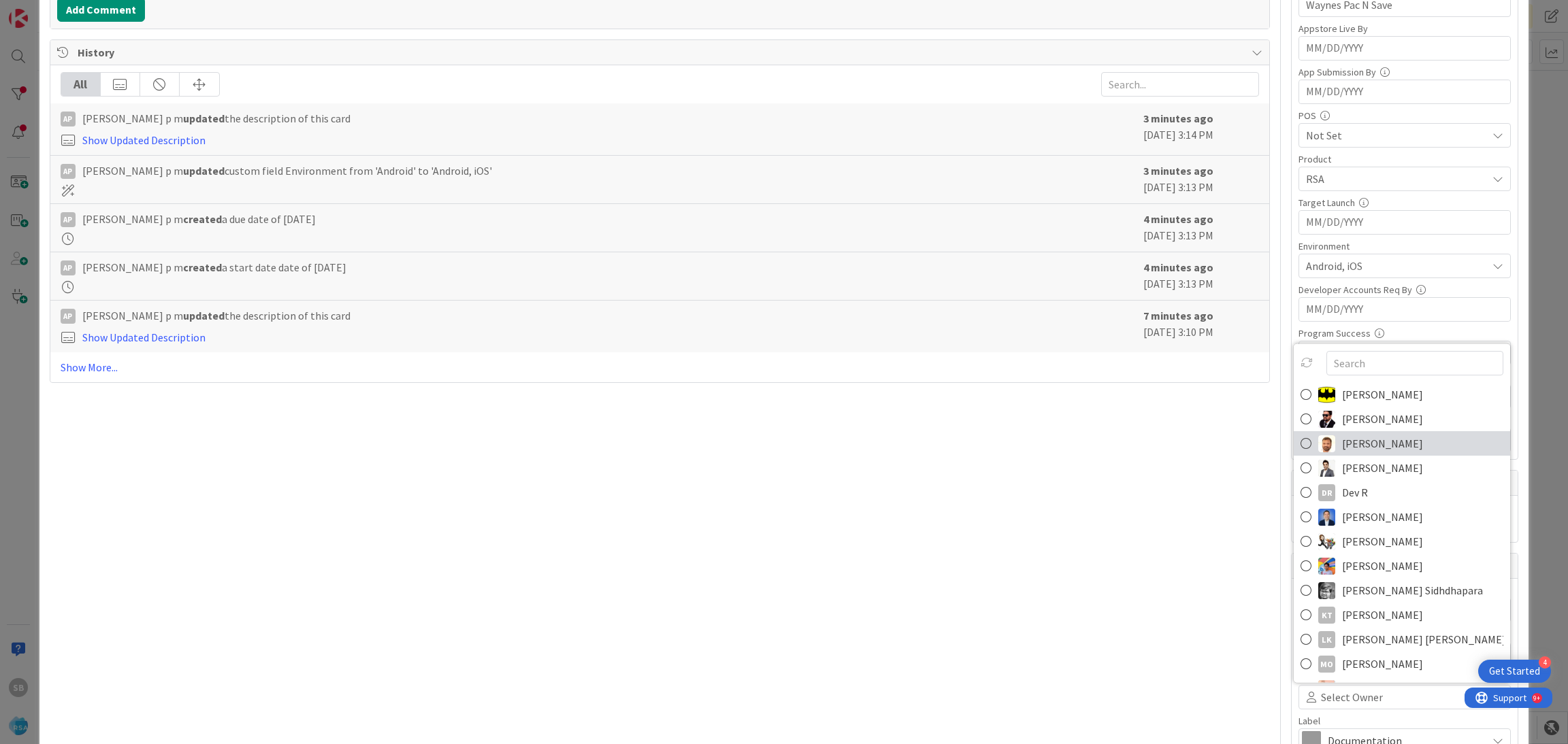
click at [1342, 446] on span "Anil Sunkoju" at bounding box center [1382, 443] width 81 height 20
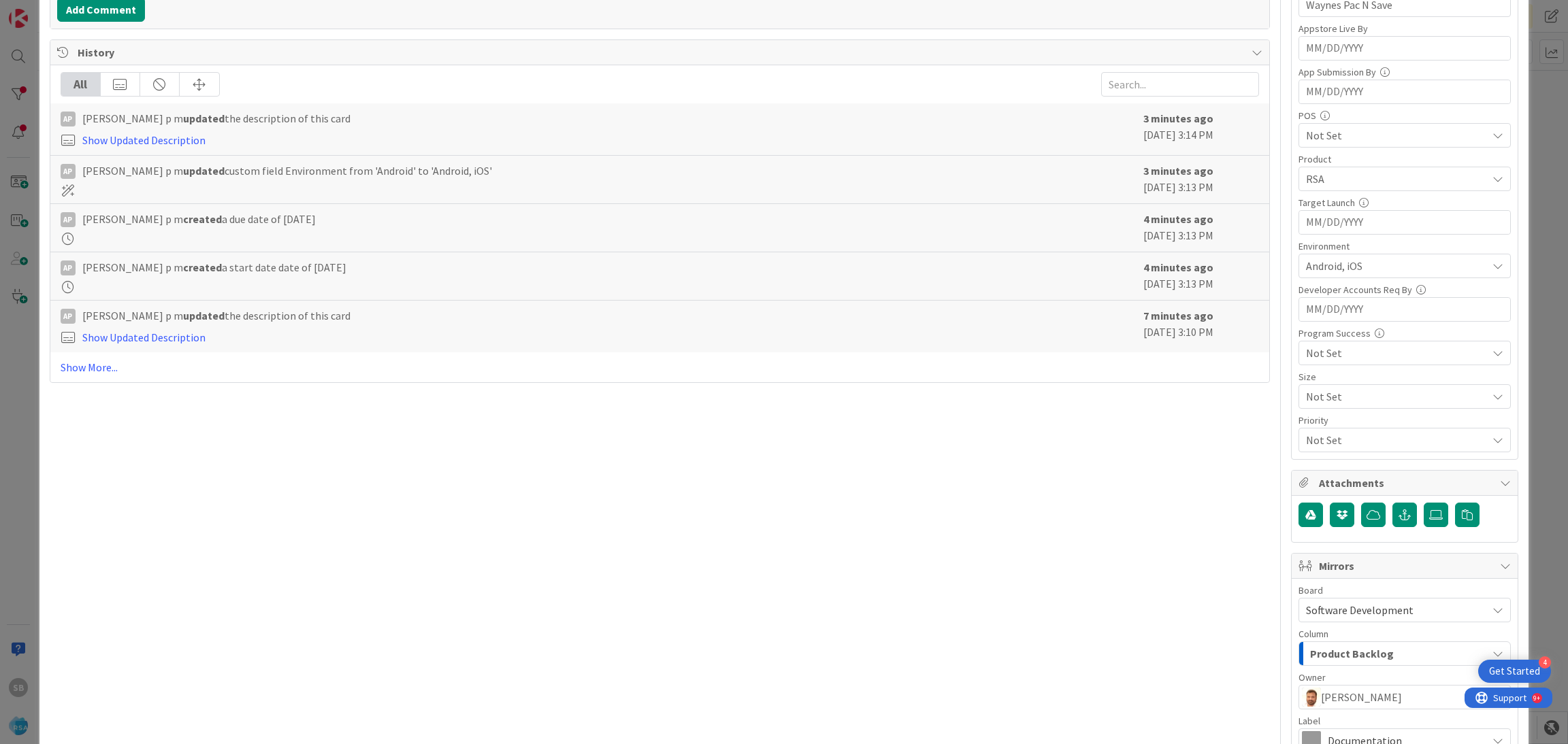
scroll to position [506, 0]
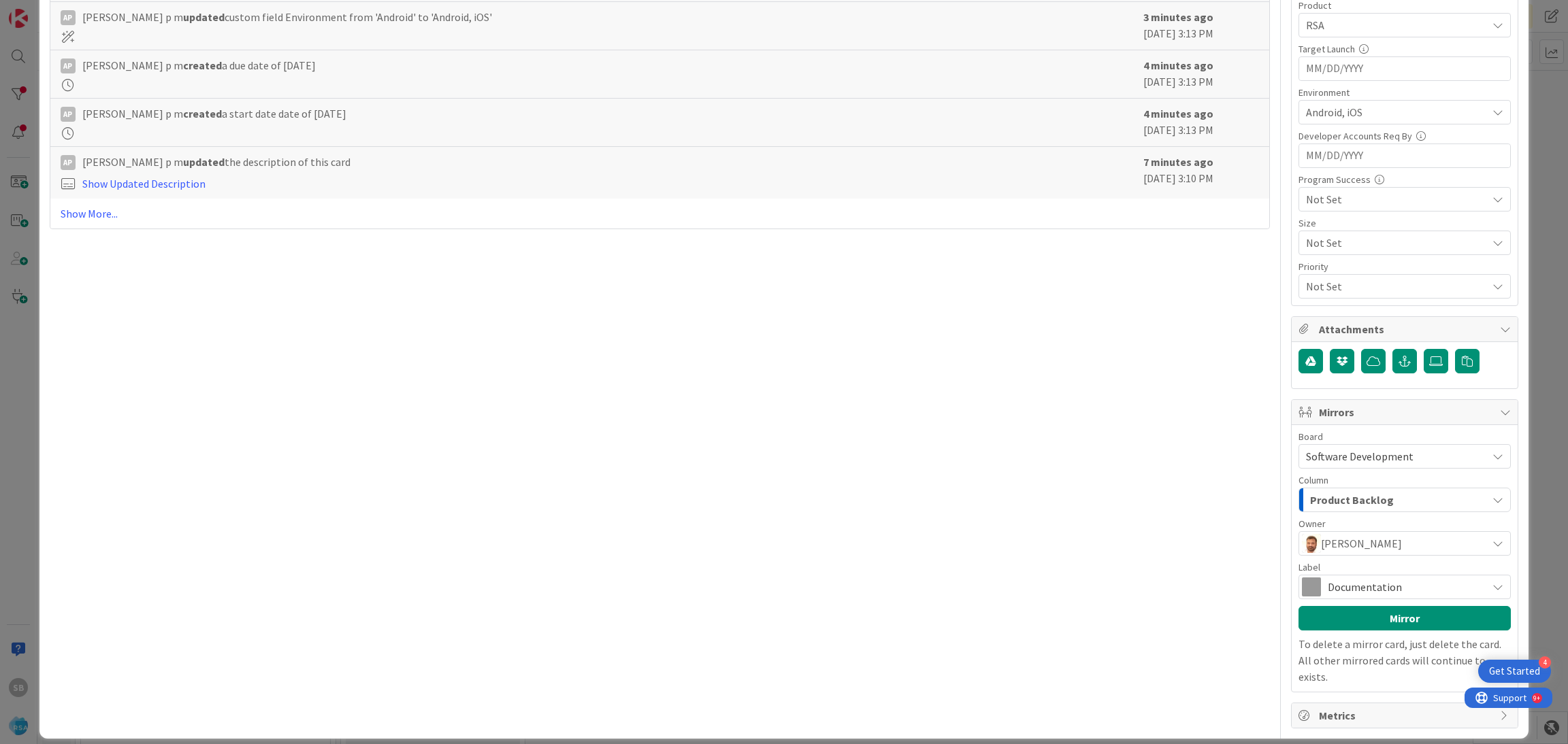
click at [1387, 585] on span "Documentation" at bounding box center [1404, 587] width 152 height 19
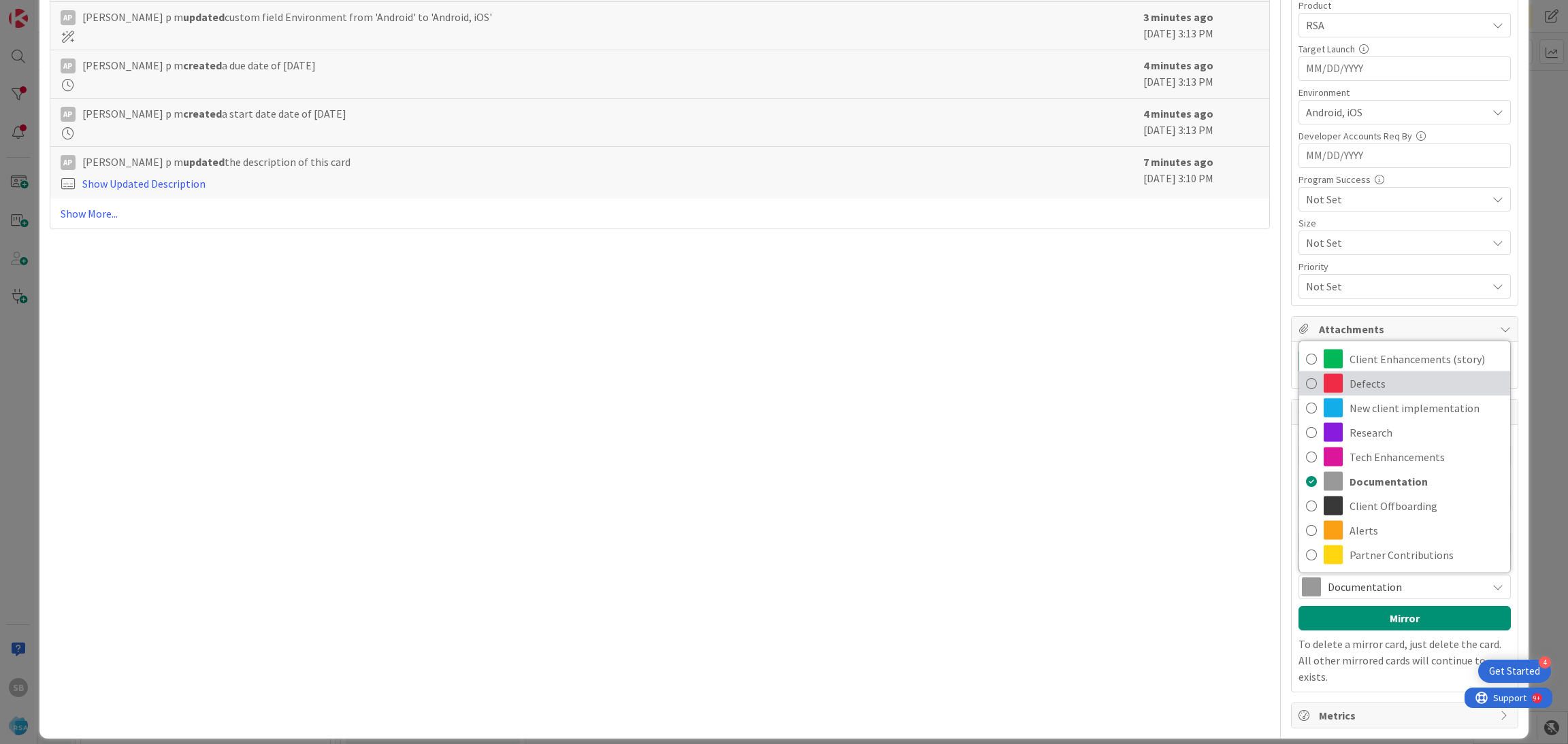
click at [1359, 392] on span "Defects" at bounding box center [1426, 384] width 154 height 20
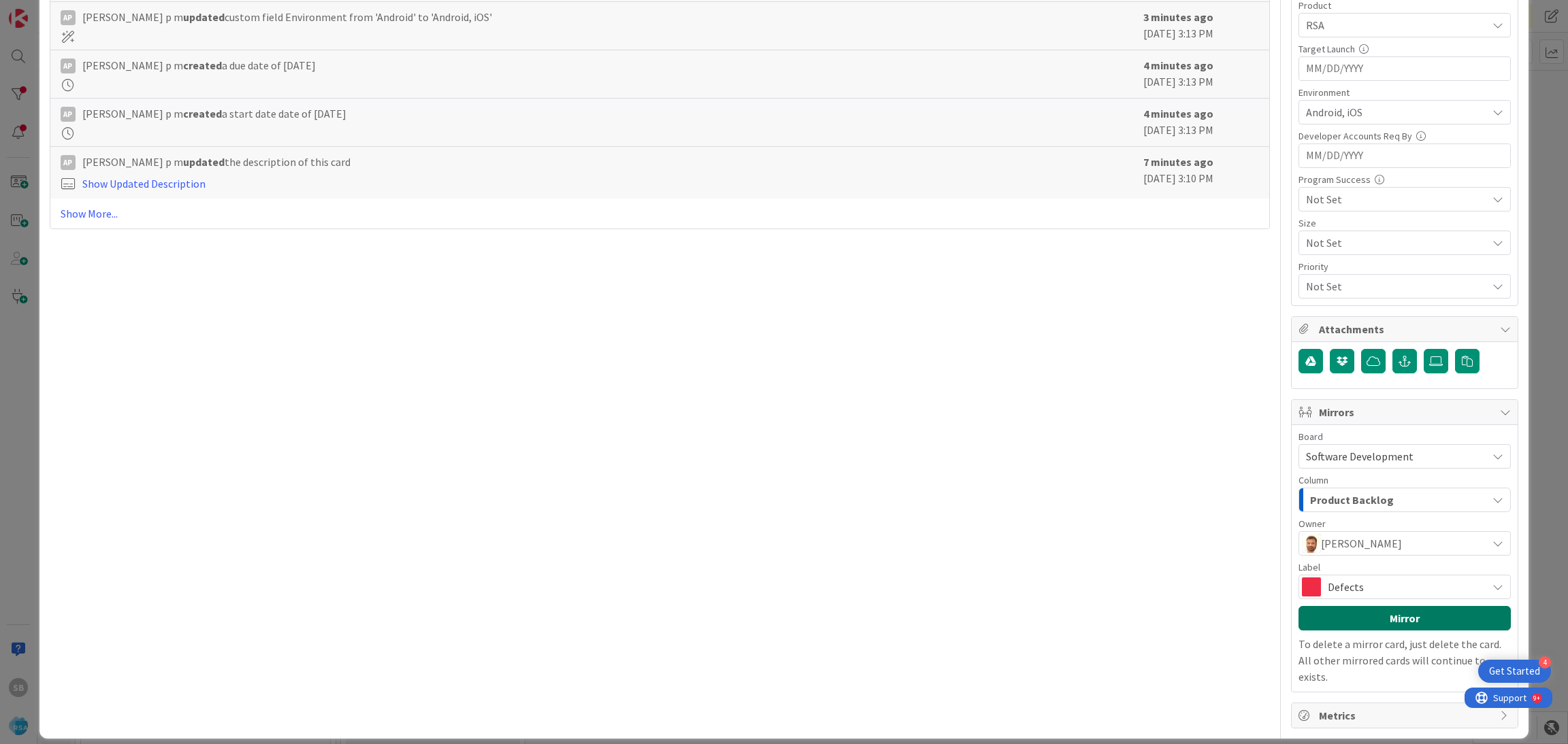
click at [1382, 622] on button "Mirror" at bounding box center [1404, 618] width 212 height 24
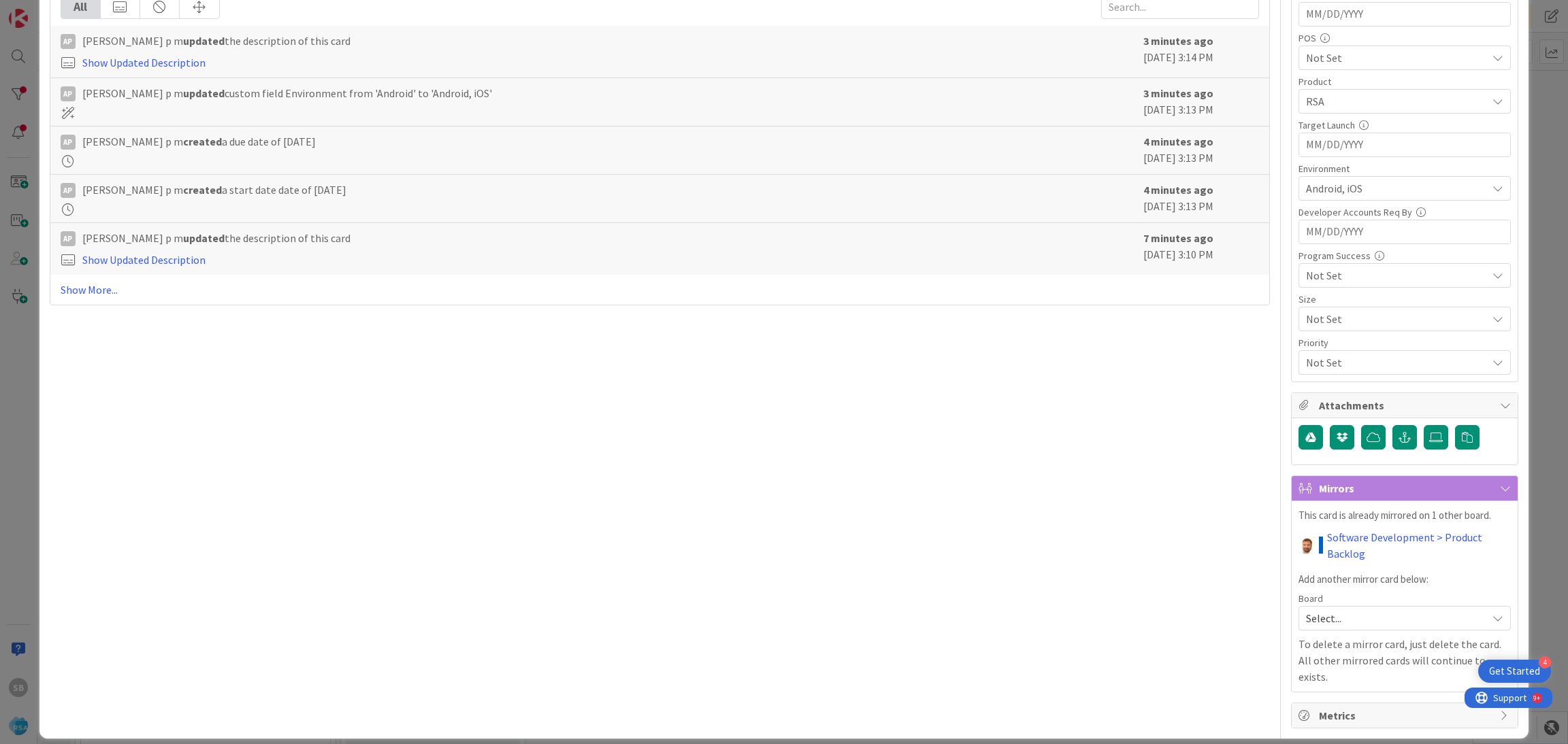
scroll to position [9, 0]
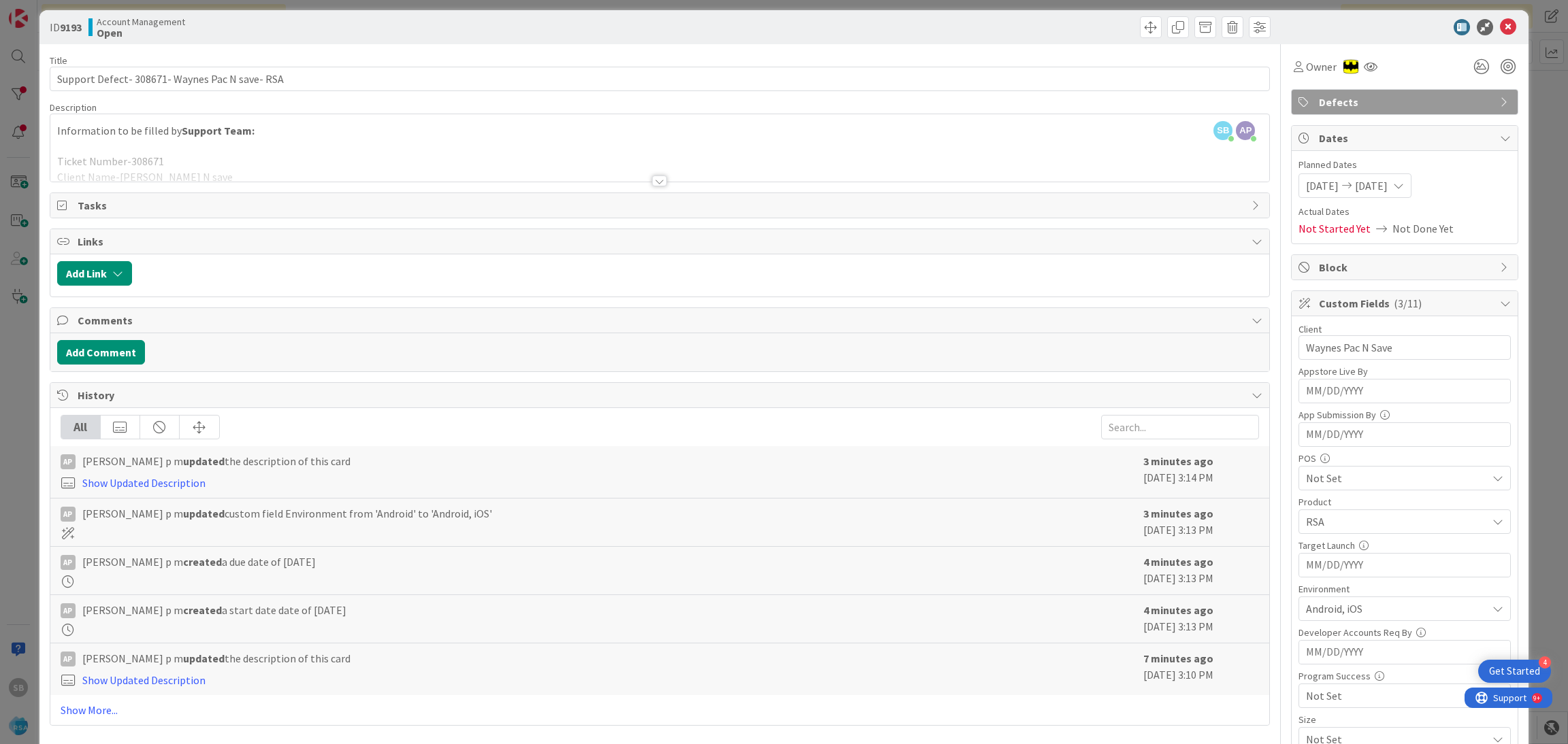
click at [1500, 22] on icon at bounding box center [1507, 27] width 16 height 16
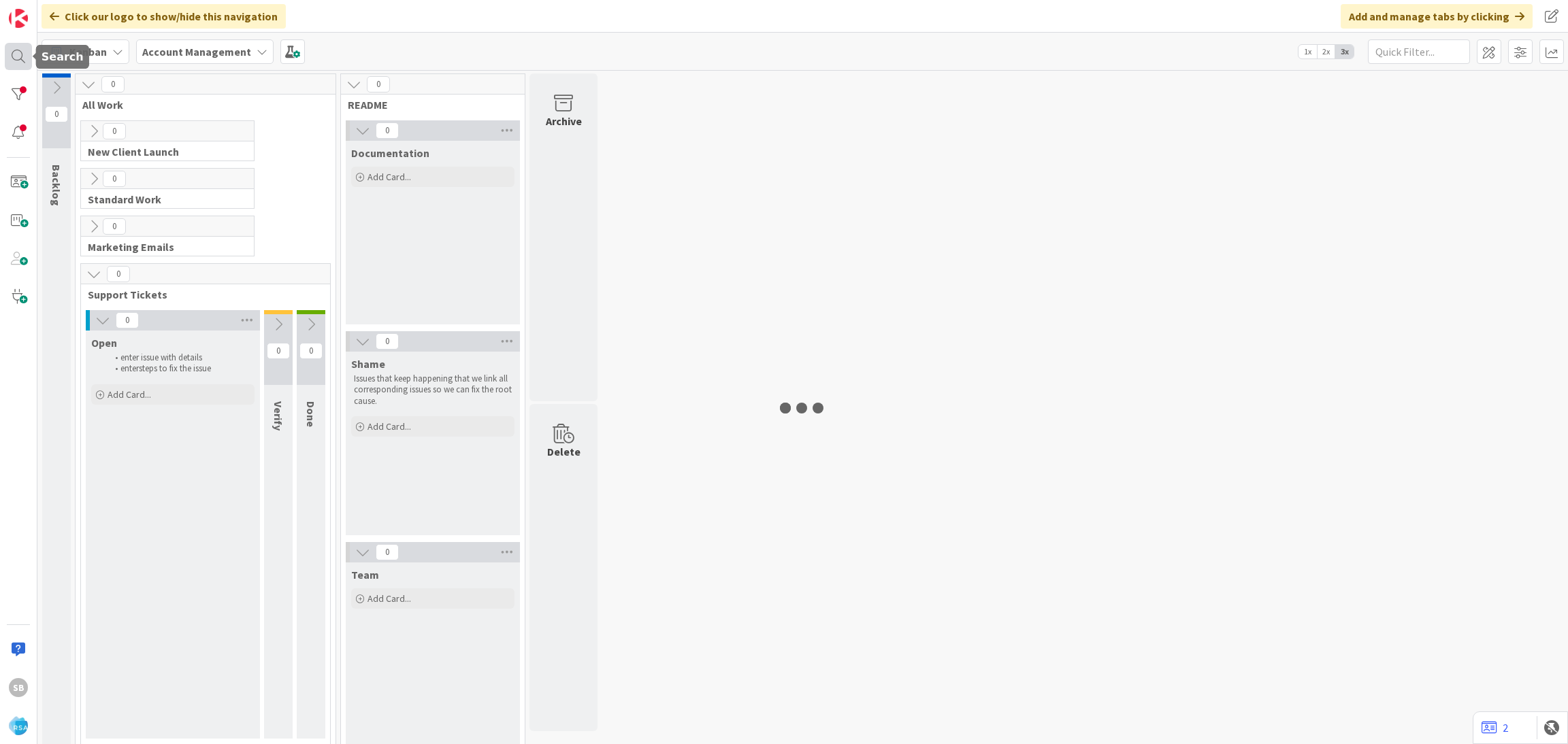
click at [13, 51] on div at bounding box center [18, 56] width 27 height 27
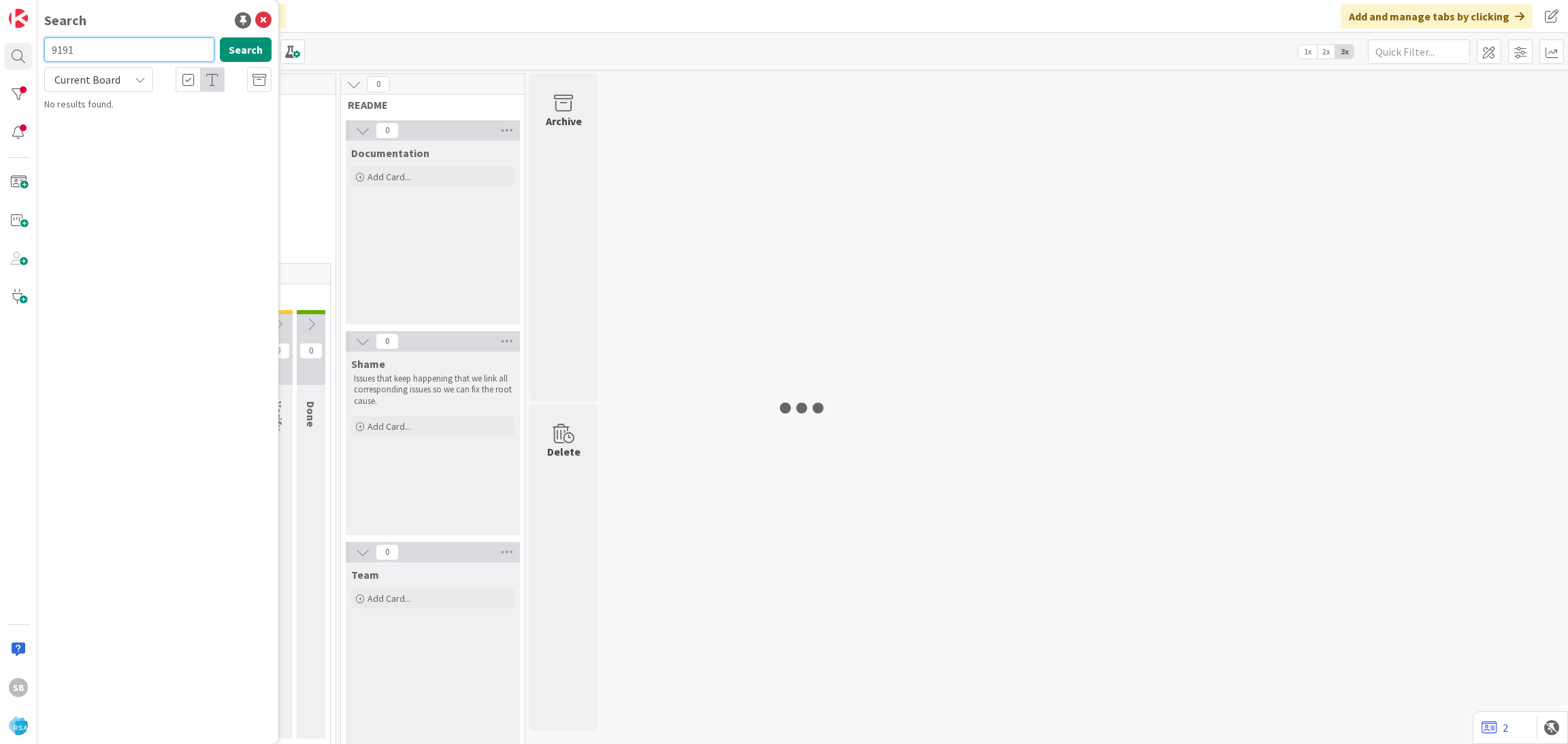
type input "9191"
click at [132, 111] on b "Account Management ›" at bounding box center [107, 106] width 87 height 10
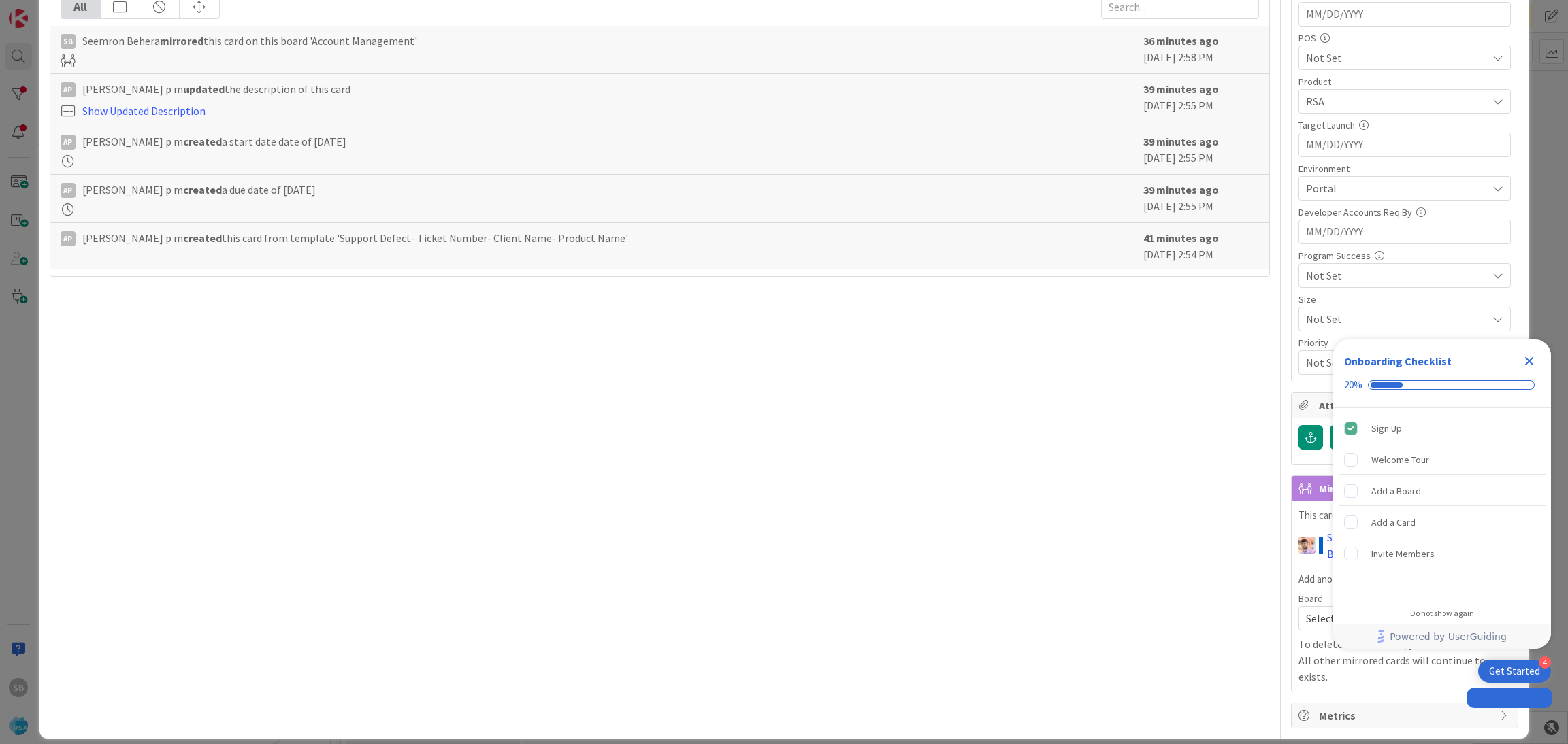
click at [1534, 363] on icon "Close Checklist" at bounding box center [1528, 360] width 16 height 16
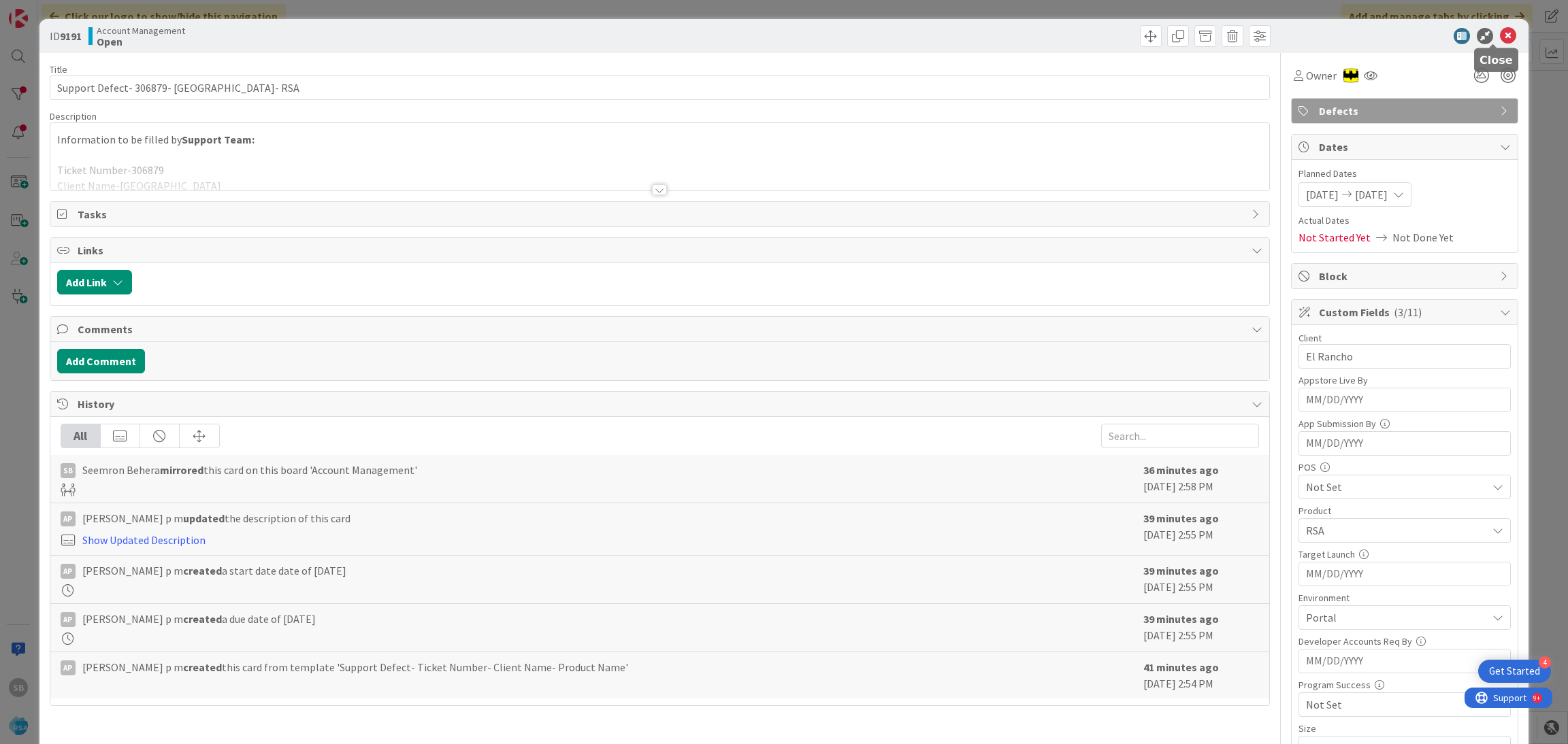
click at [1500, 34] on icon at bounding box center [1507, 36] width 16 height 16
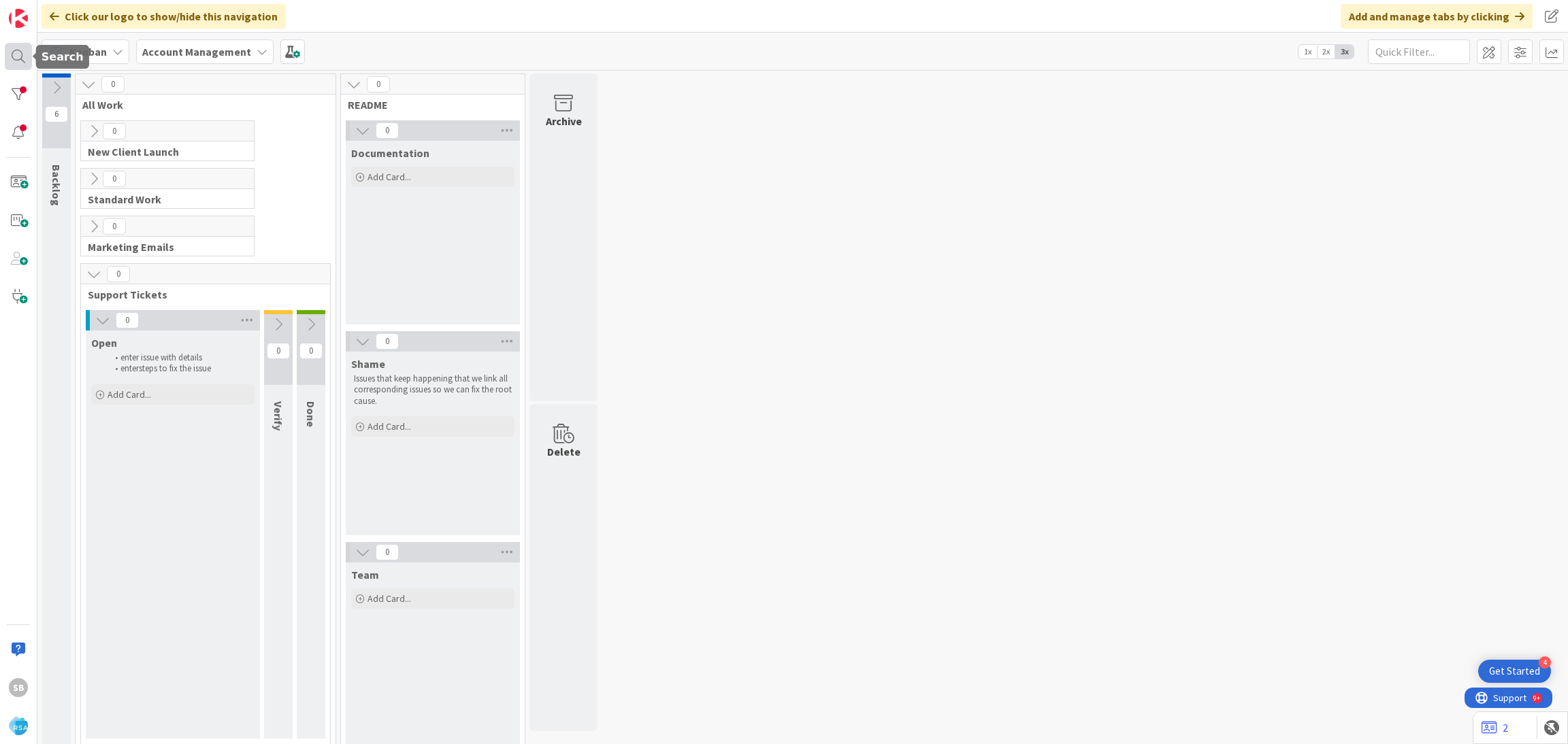
click at [15, 54] on div at bounding box center [18, 56] width 27 height 27
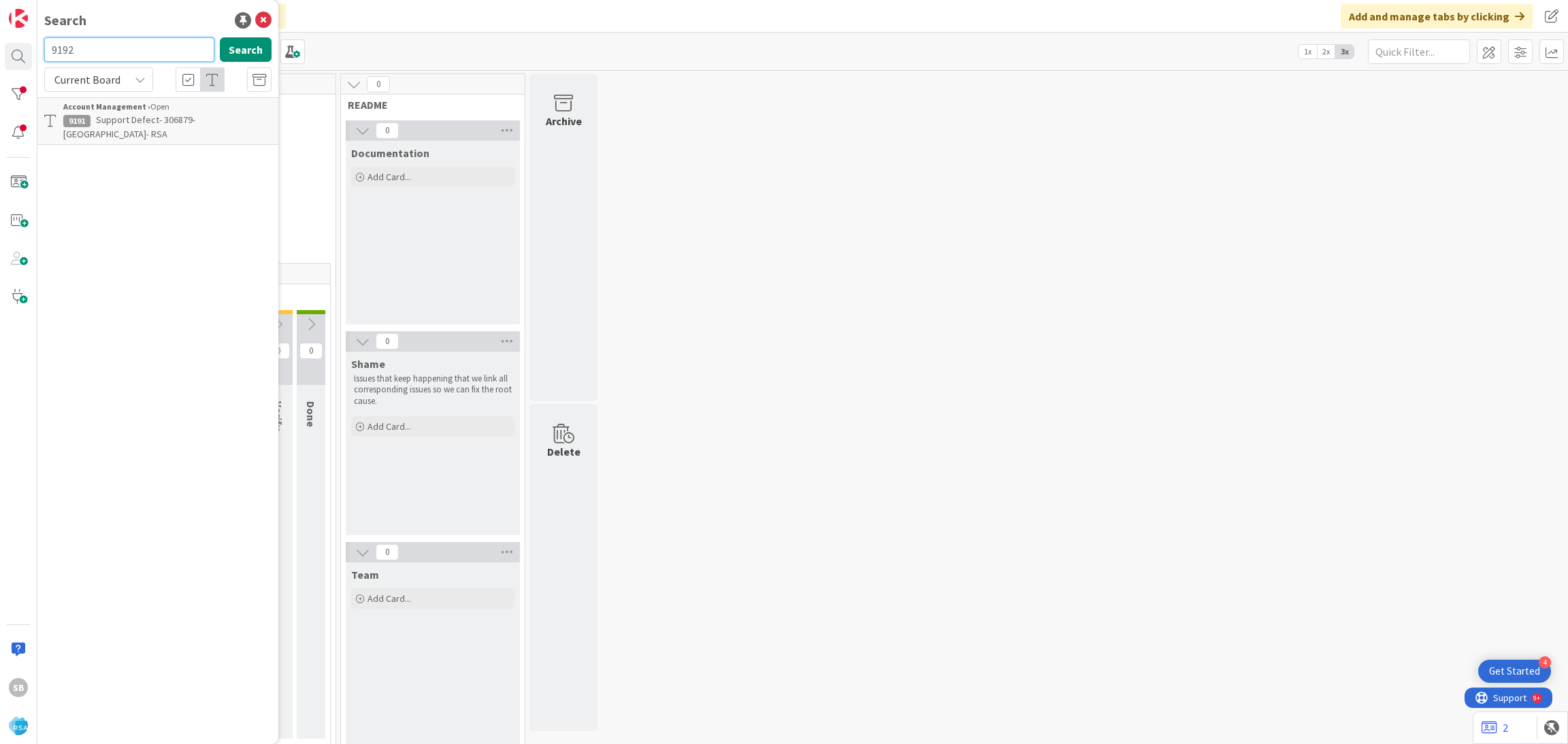
type input "9192"
click at [166, 117] on span "Support Defect- 308663- Ernies- RSA" at bounding box center [165, 127] width 203 height 27
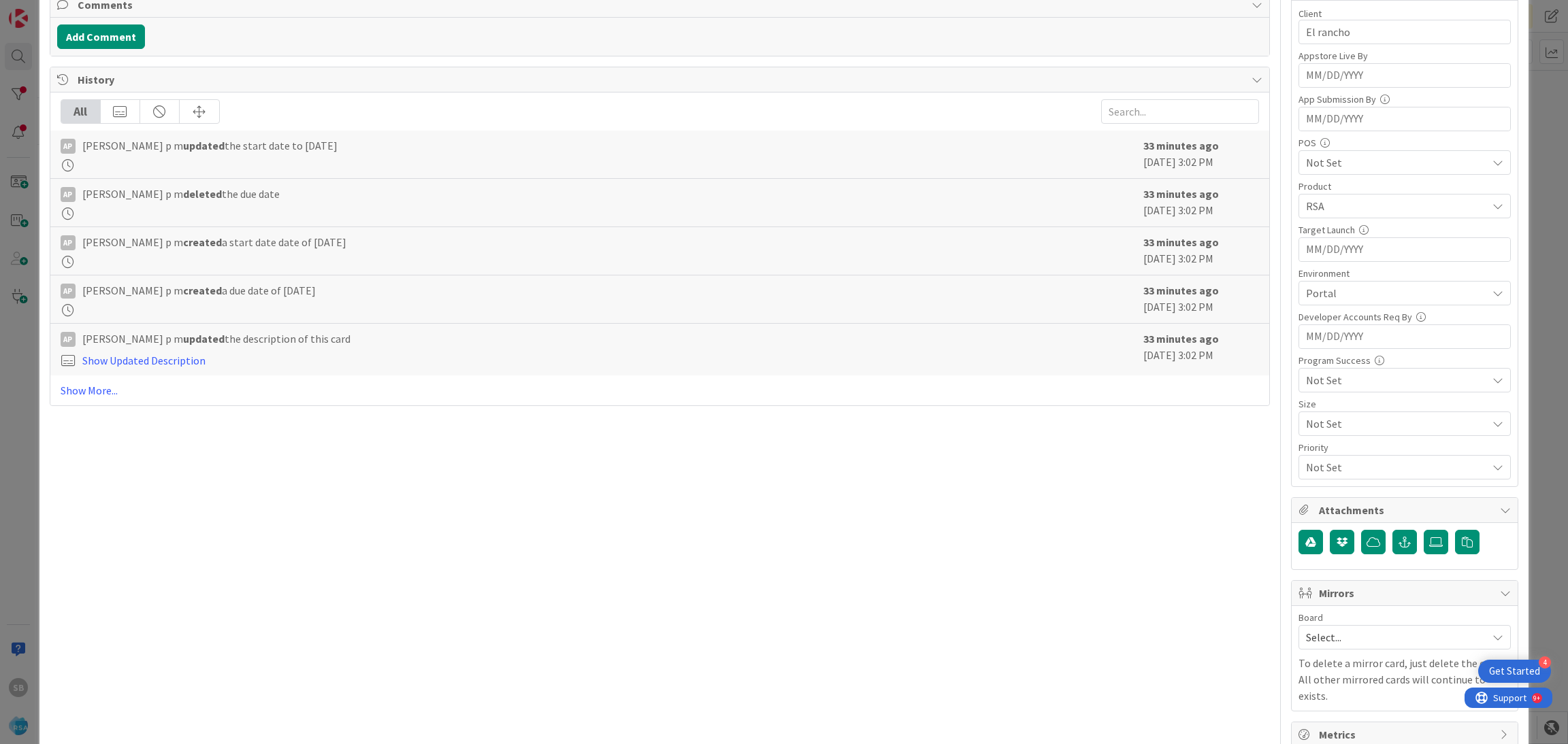
scroll to position [344, 0]
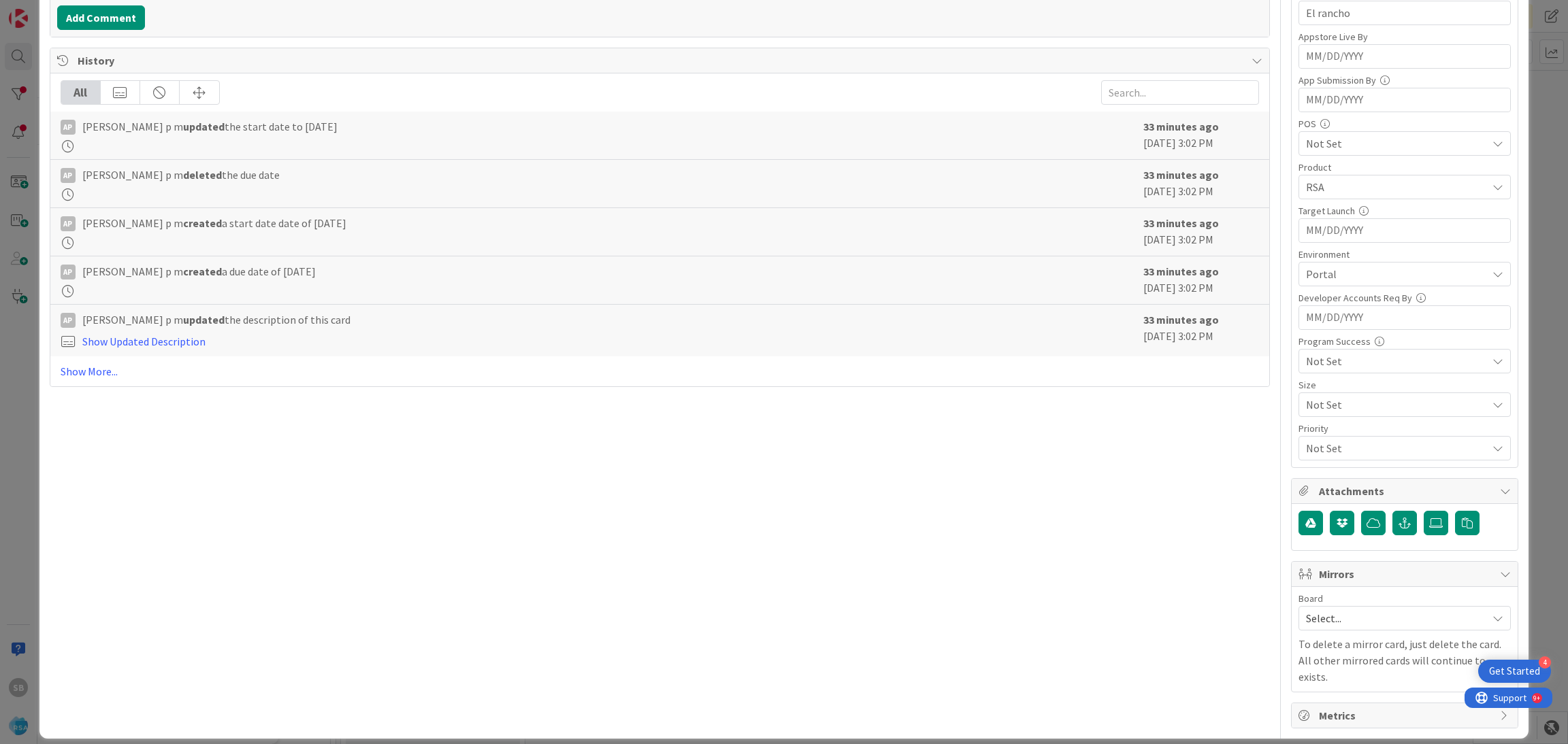
click at [1336, 615] on span "Select..." at bounding box center [1393, 618] width 174 height 19
click at [1325, 715] on span "Software Development" at bounding box center [1413, 706] width 180 height 20
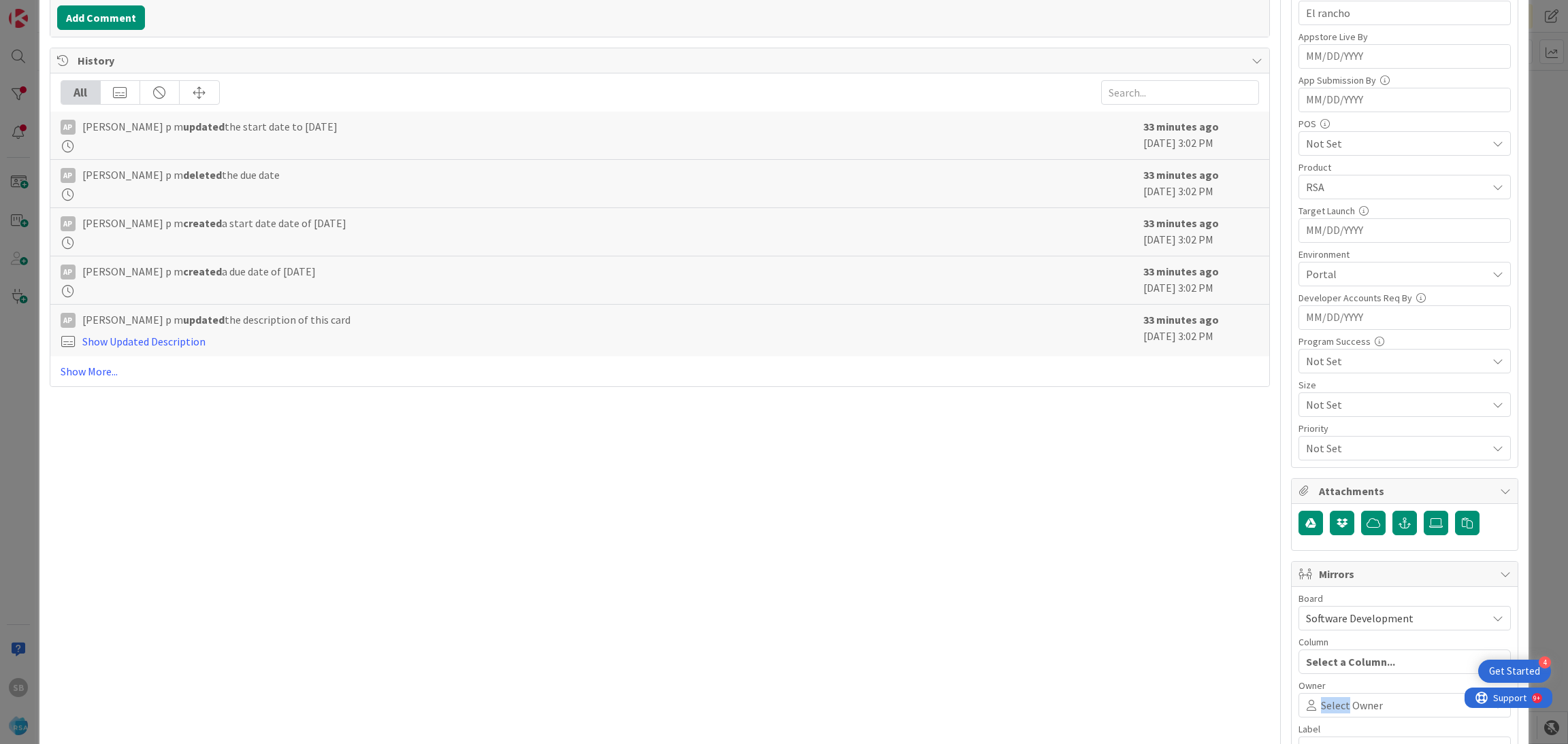
click at [1325, 714] on span "Select Owner" at bounding box center [1351, 705] width 62 height 16
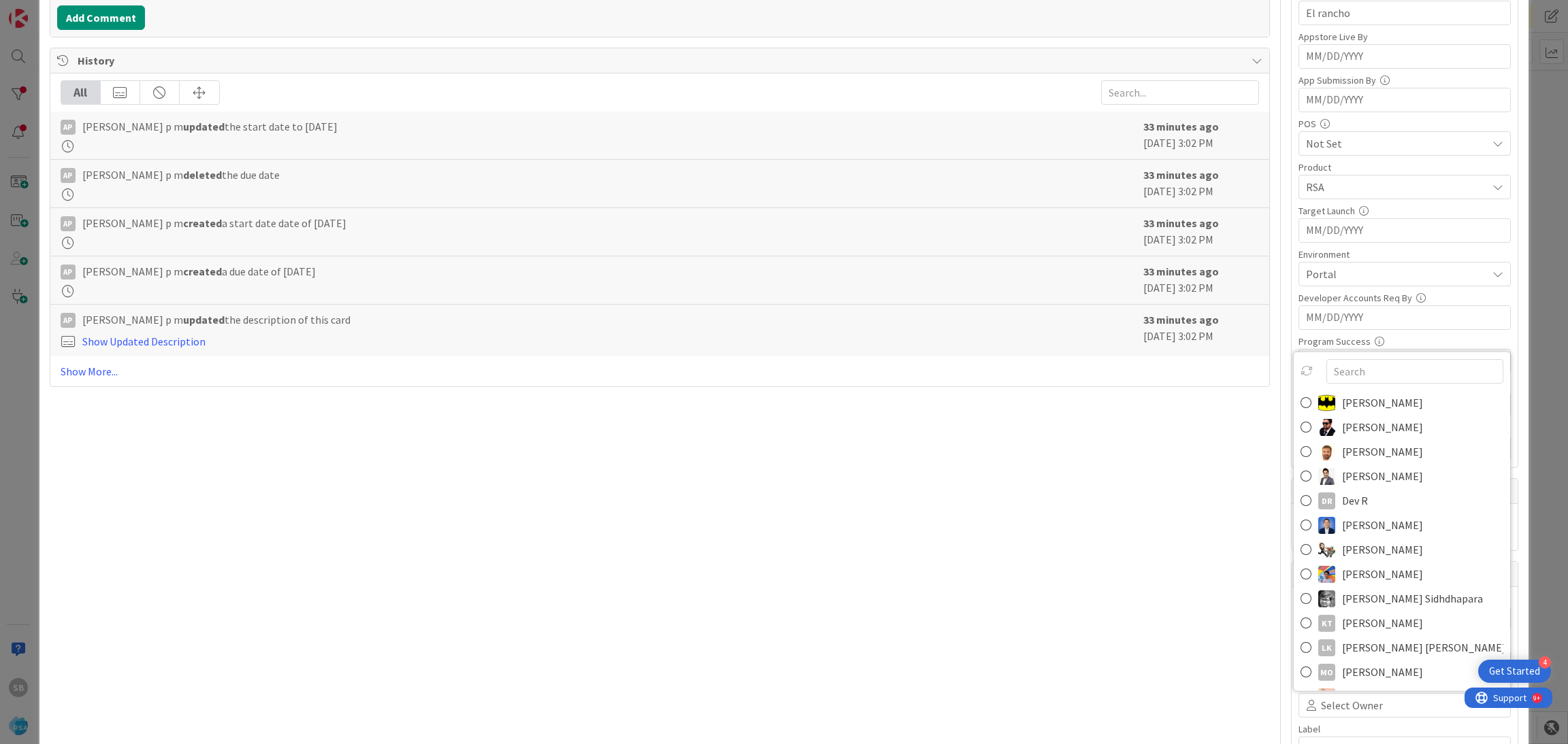
scroll to position [351, 0]
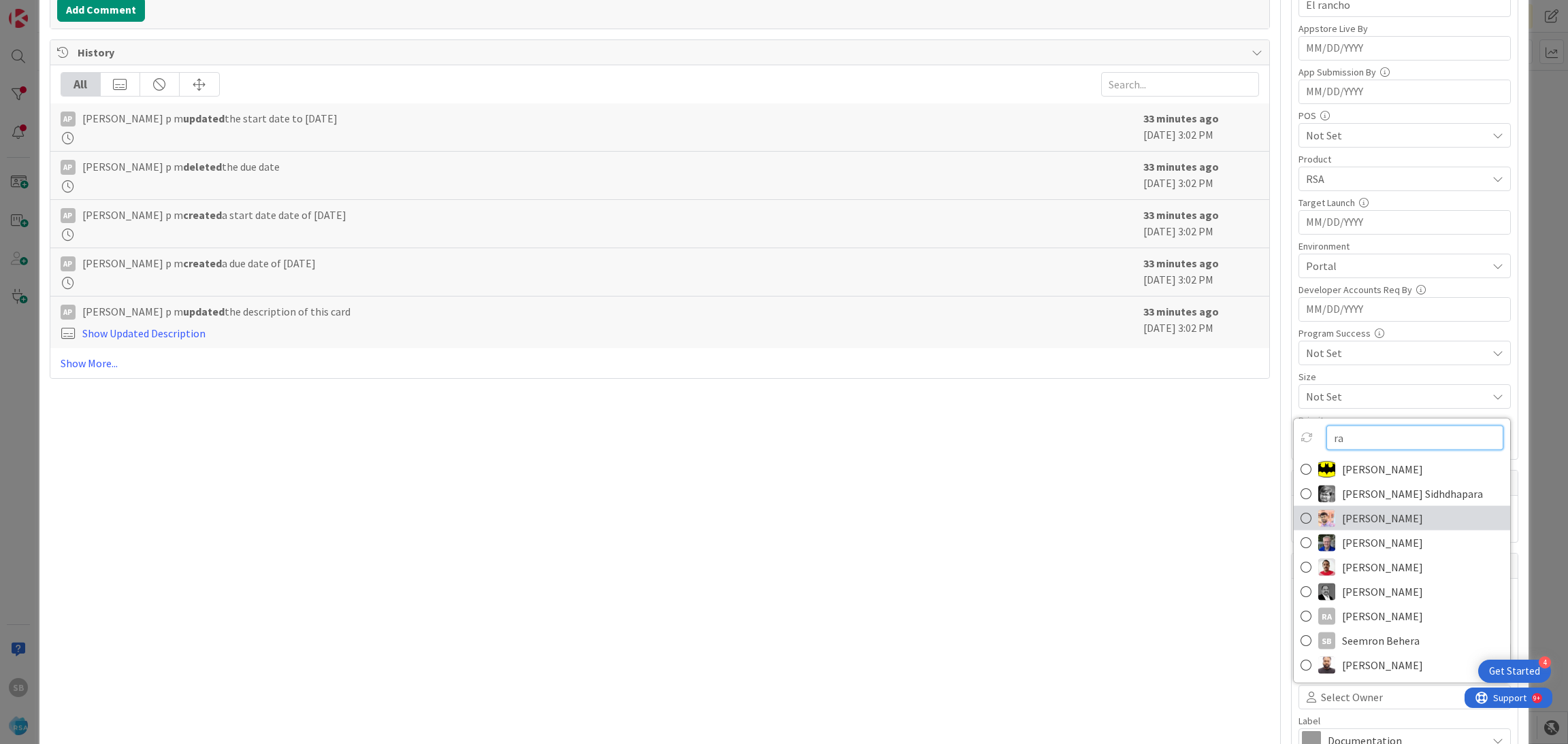
type input "ra"
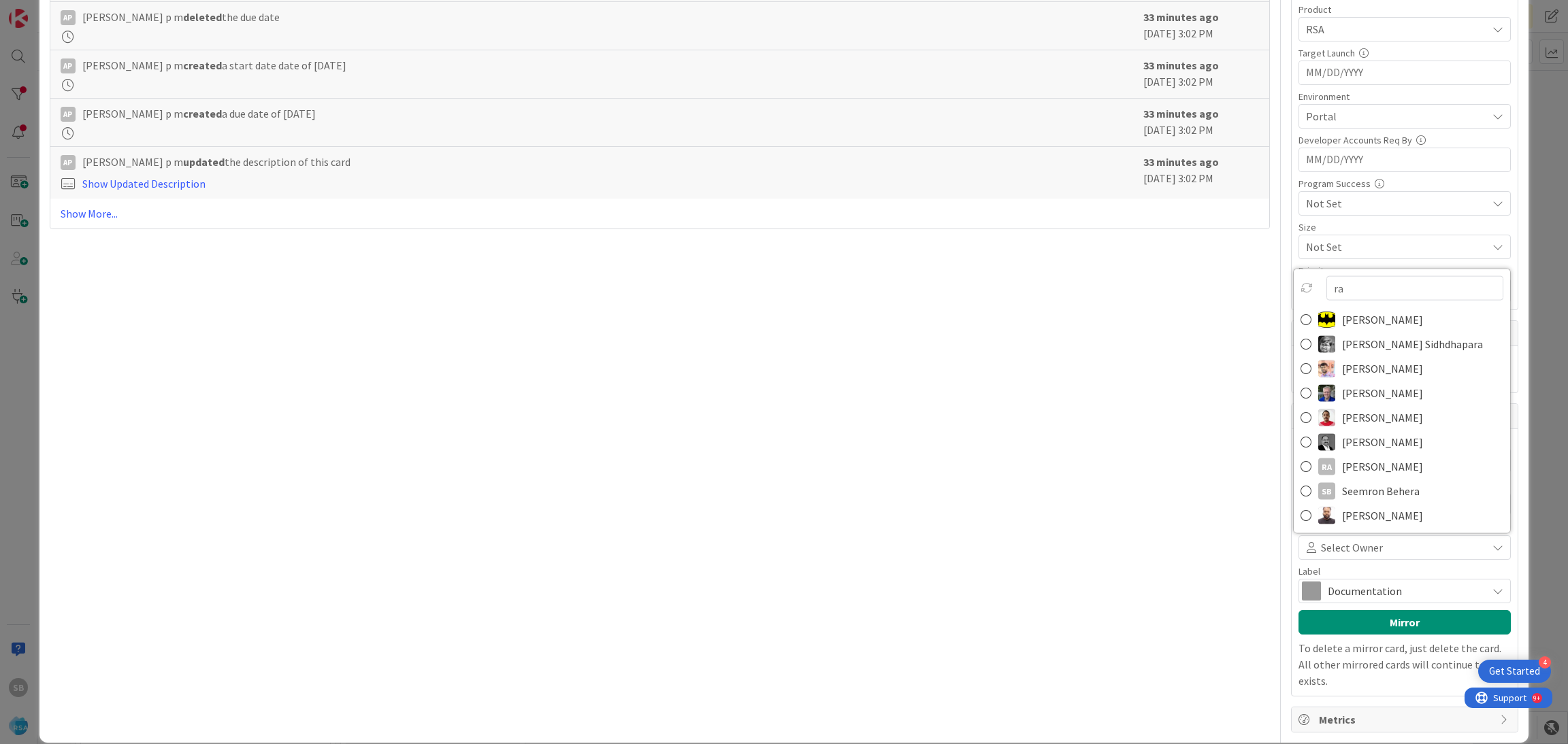
scroll to position [506, 0]
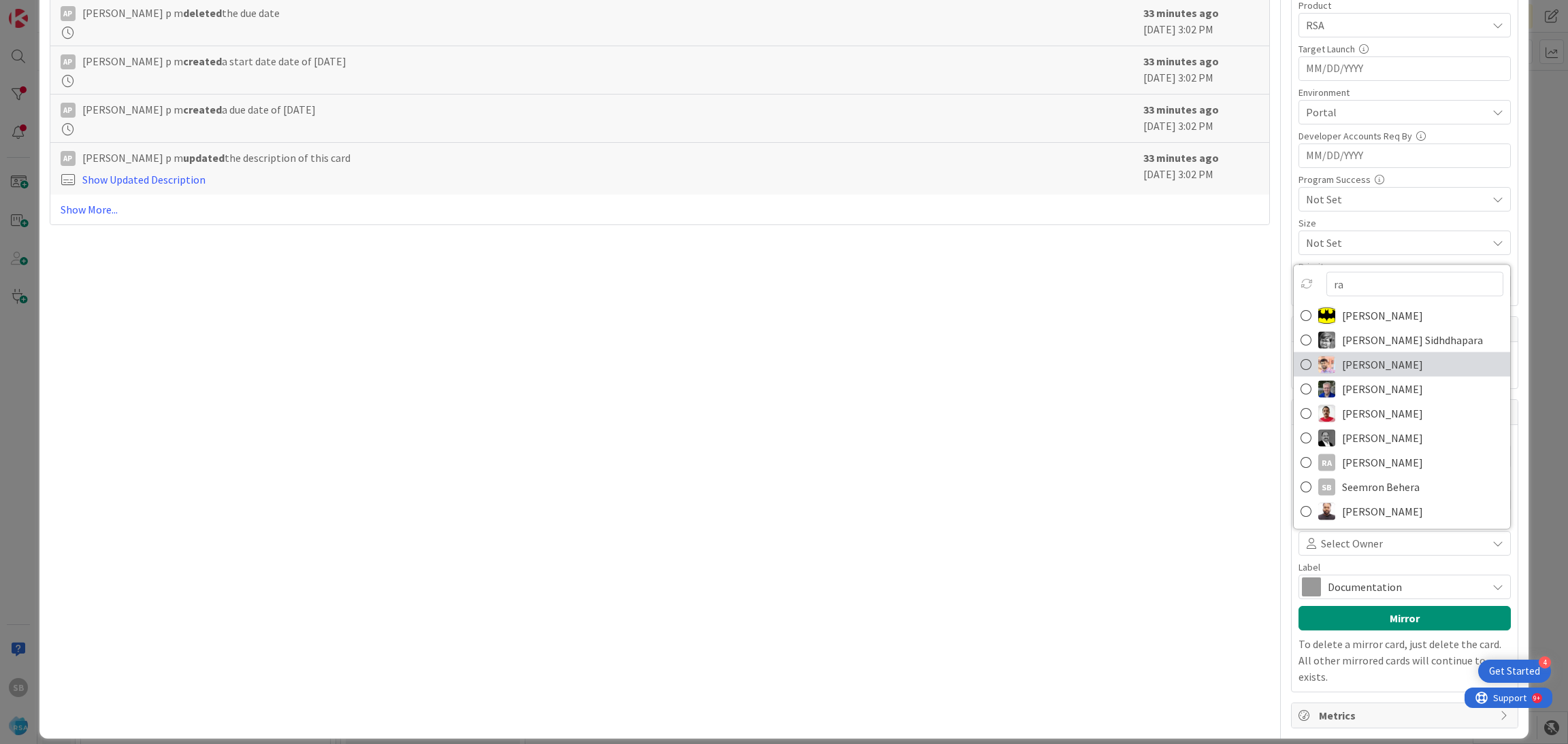
click at [1365, 372] on span "Rahmathulla Shaik" at bounding box center [1382, 364] width 81 height 20
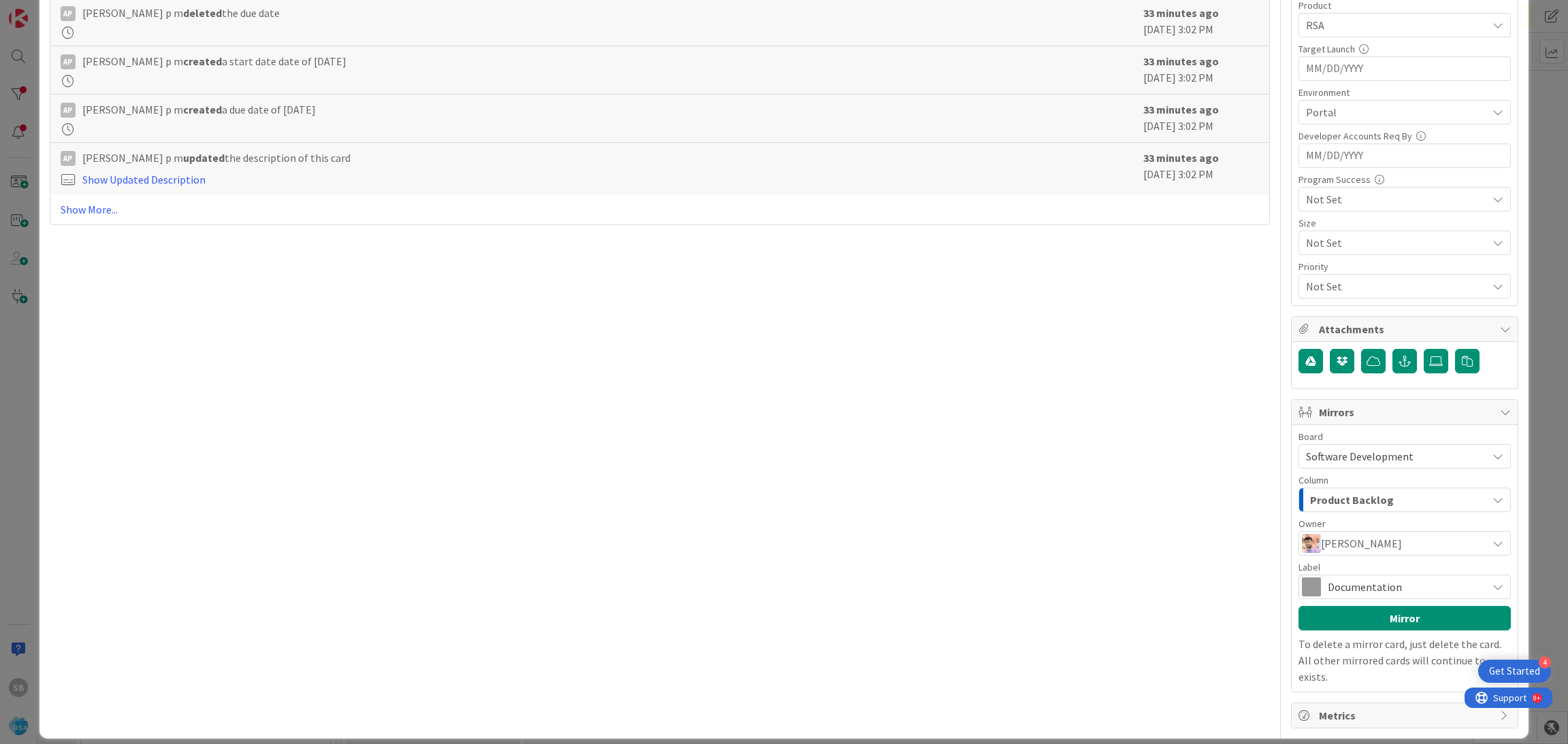
click at [1307, 580] on div "Documentation" at bounding box center [1404, 587] width 212 height 24
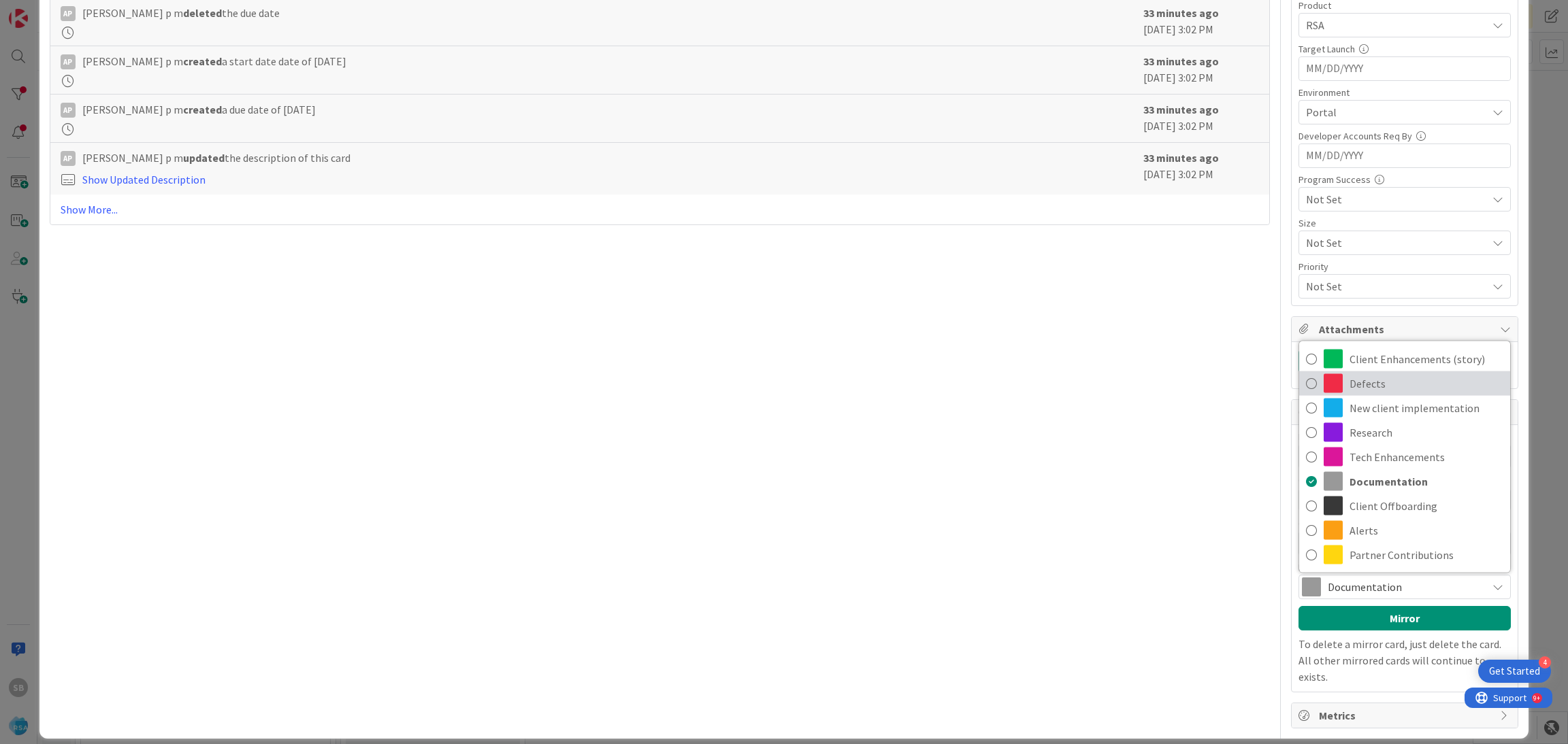
click at [1349, 380] on span "Defects" at bounding box center [1426, 384] width 154 height 20
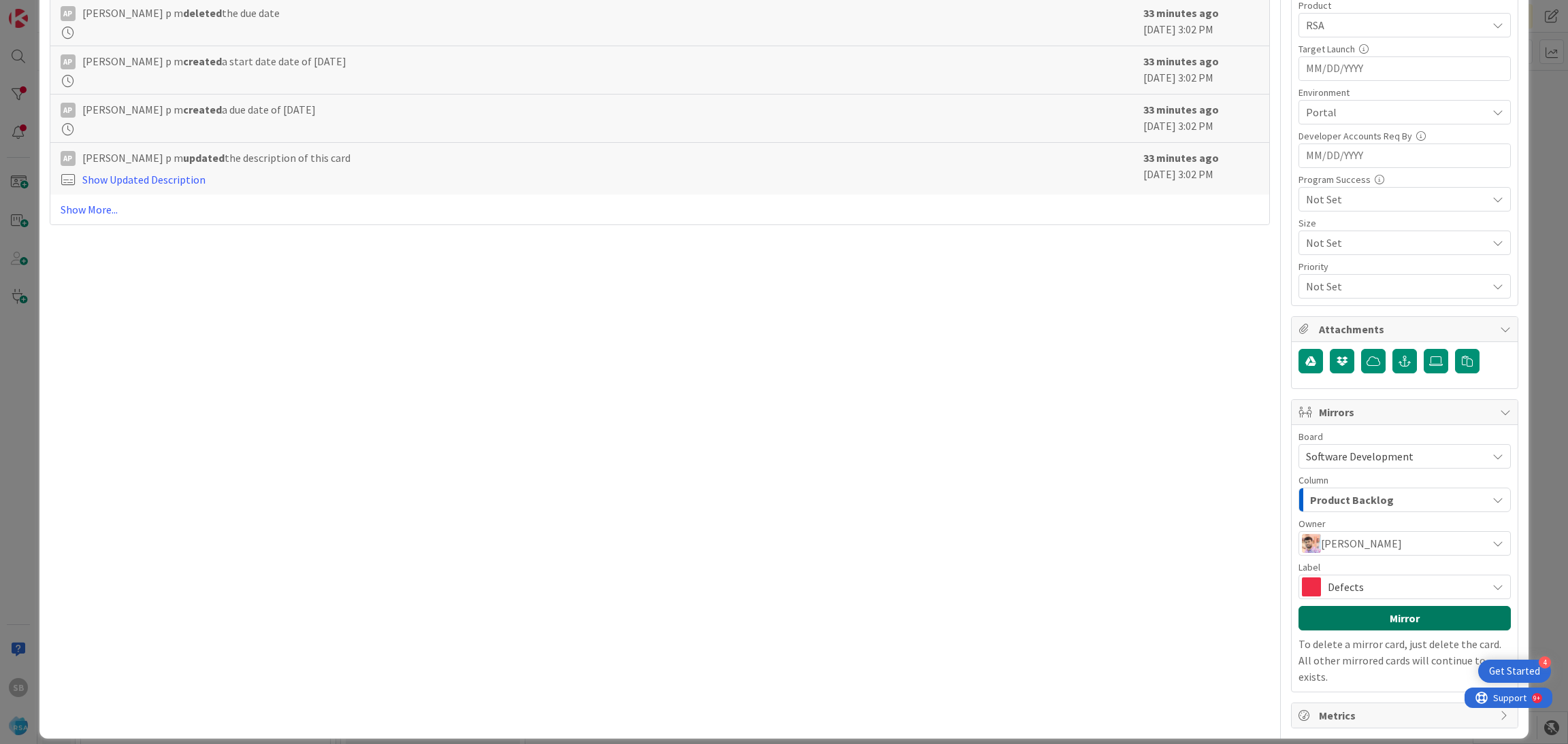
click at [1391, 625] on button "Mirror" at bounding box center [1404, 618] width 212 height 24
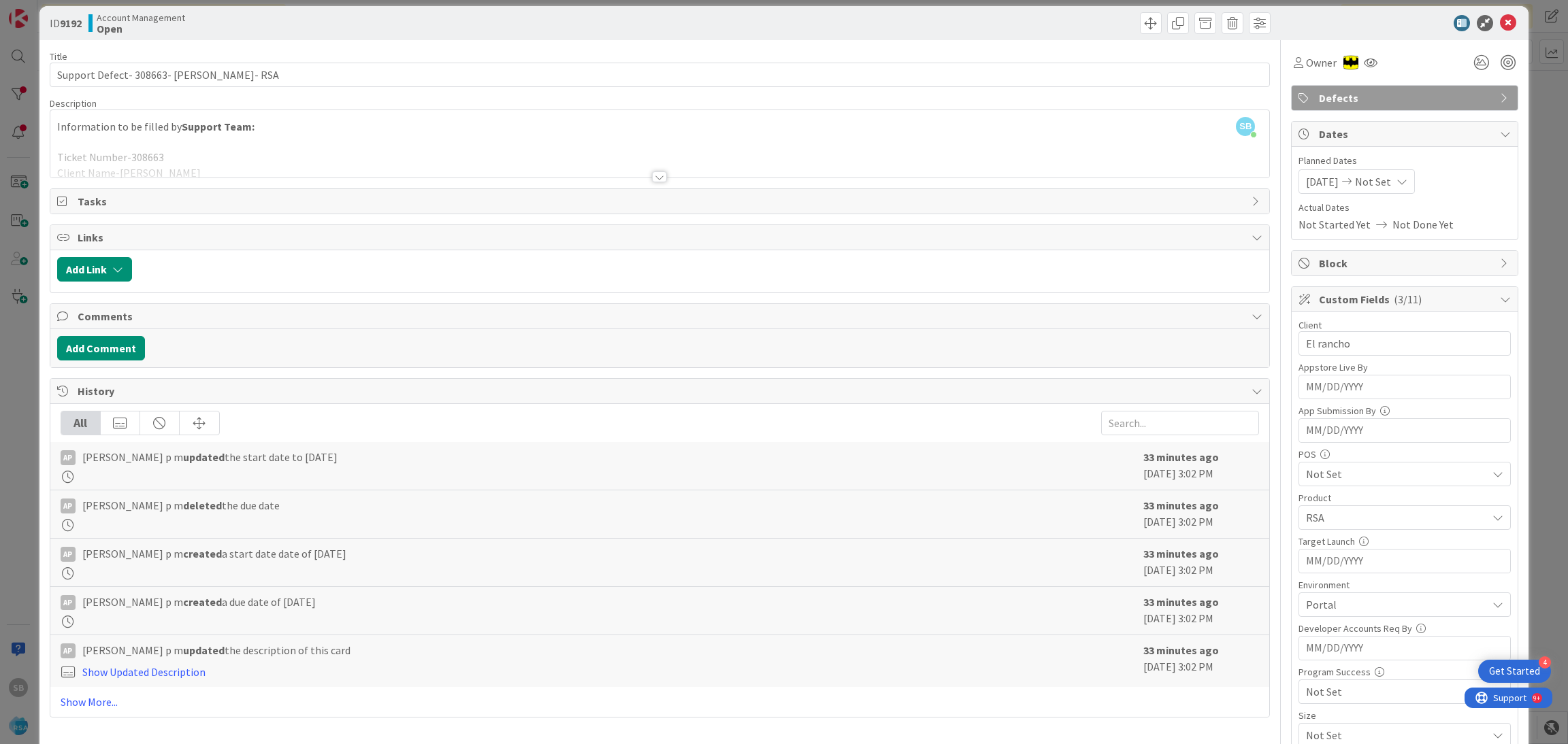
scroll to position [6, 0]
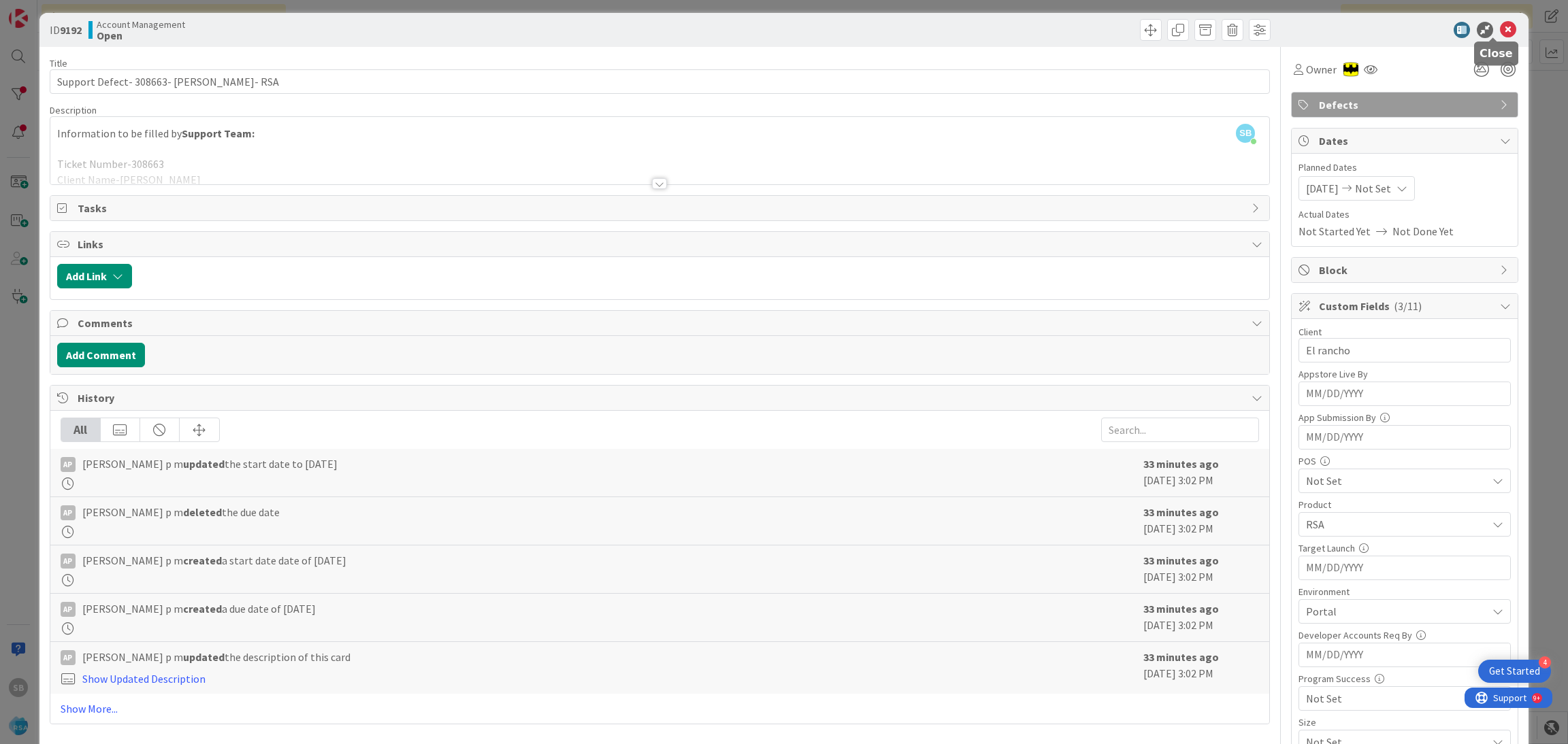
click at [1500, 34] on icon at bounding box center [1507, 29] width 16 height 16
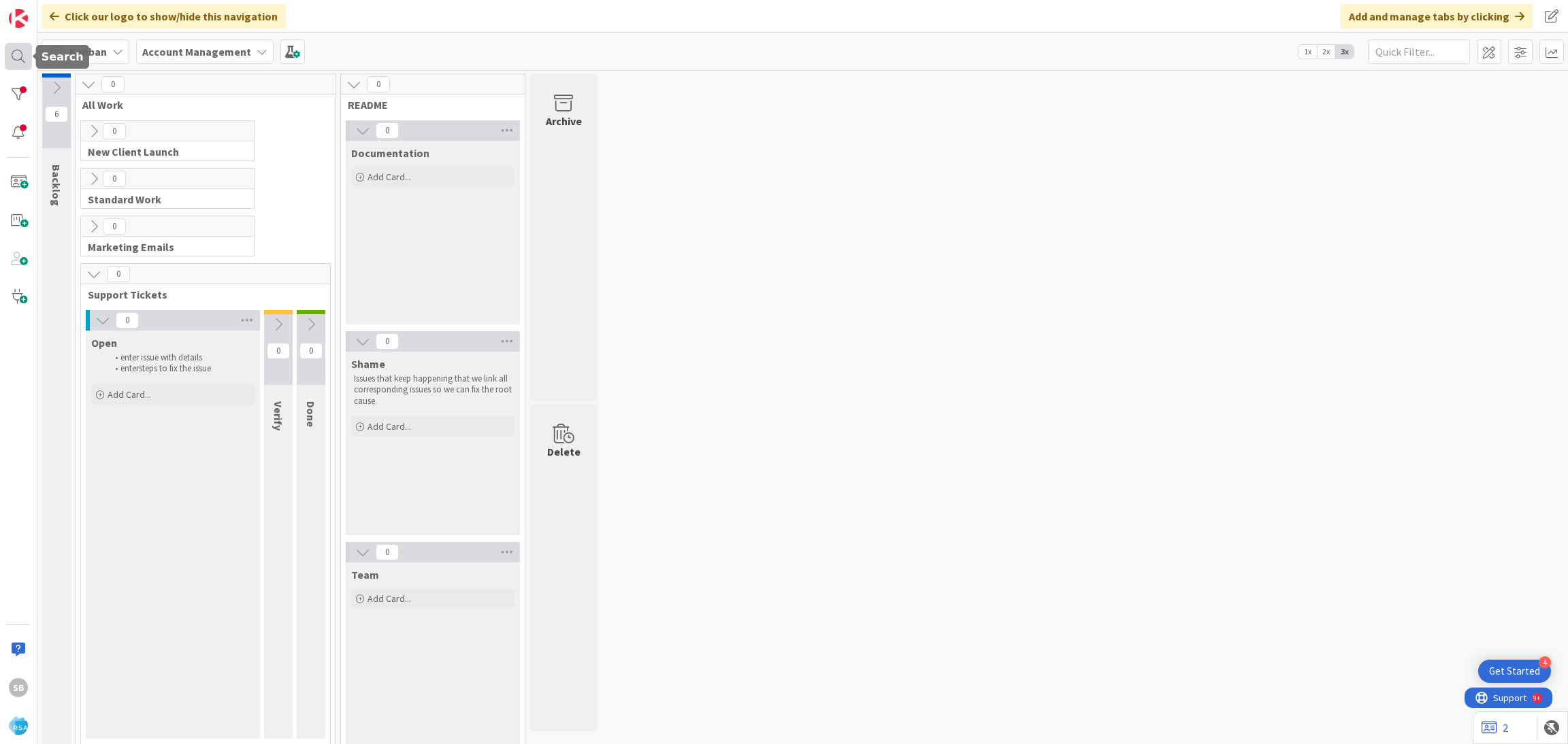
click at [12, 61] on div at bounding box center [18, 56] width 27 height 27
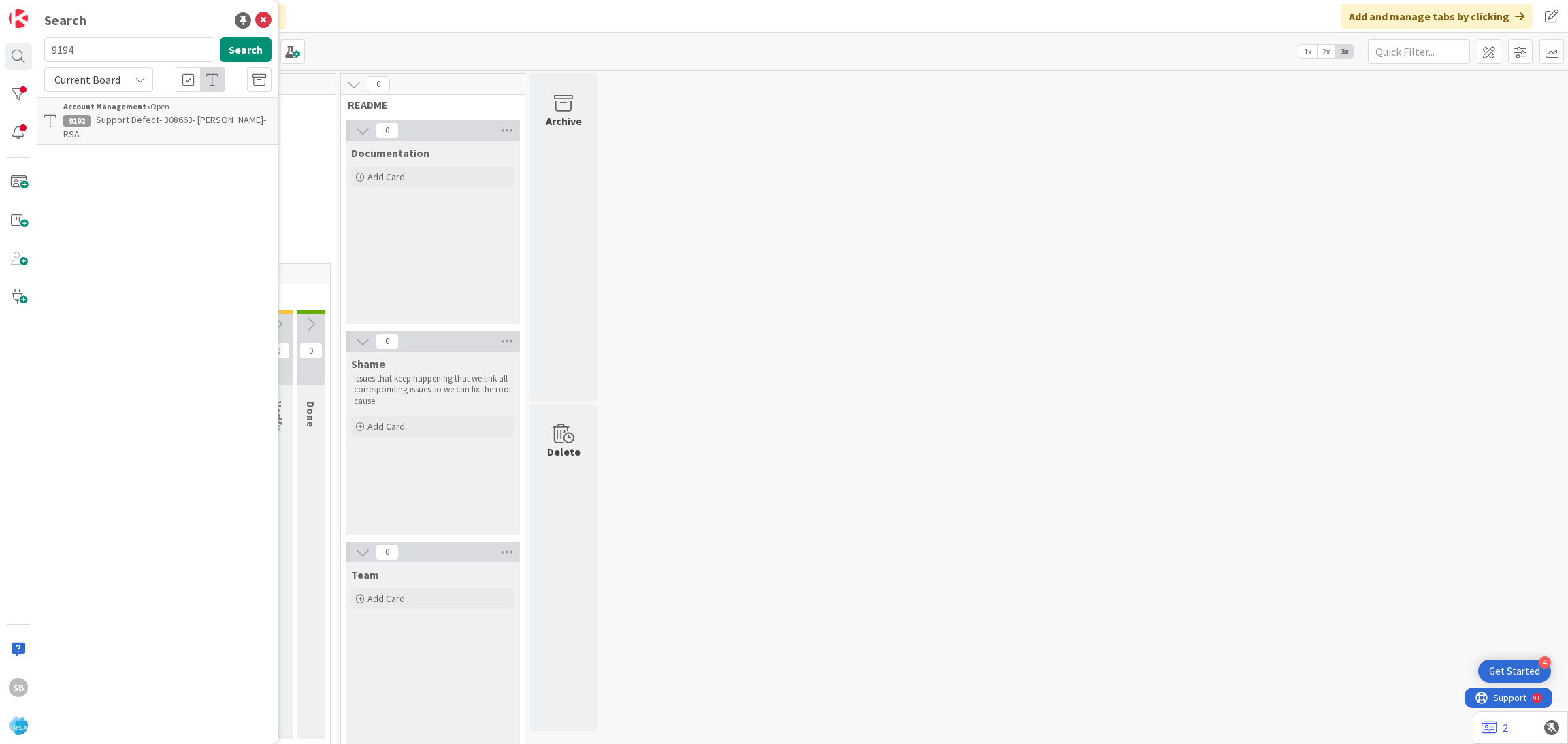
type input "9194"
click at [133, 107] on b "Account Management ›" at bounding box center [107, 106] width 87 height 10
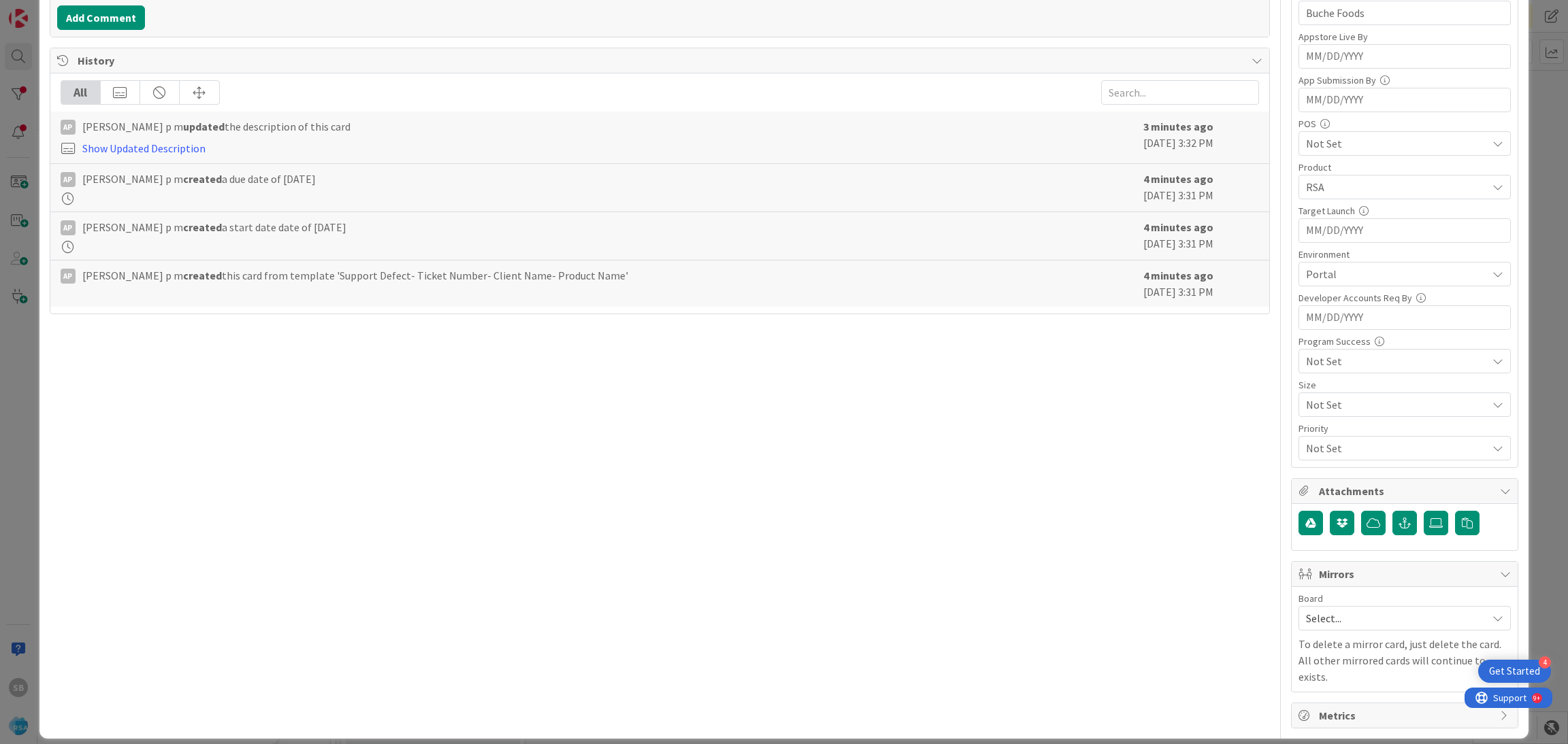
click at [1316, 618] on span "Select..." at bounding box center [1393, 618] width 174 height 19
click at [1325, 698] on link "Software Development" at bounding box center [1404, 706] width 211 height 24
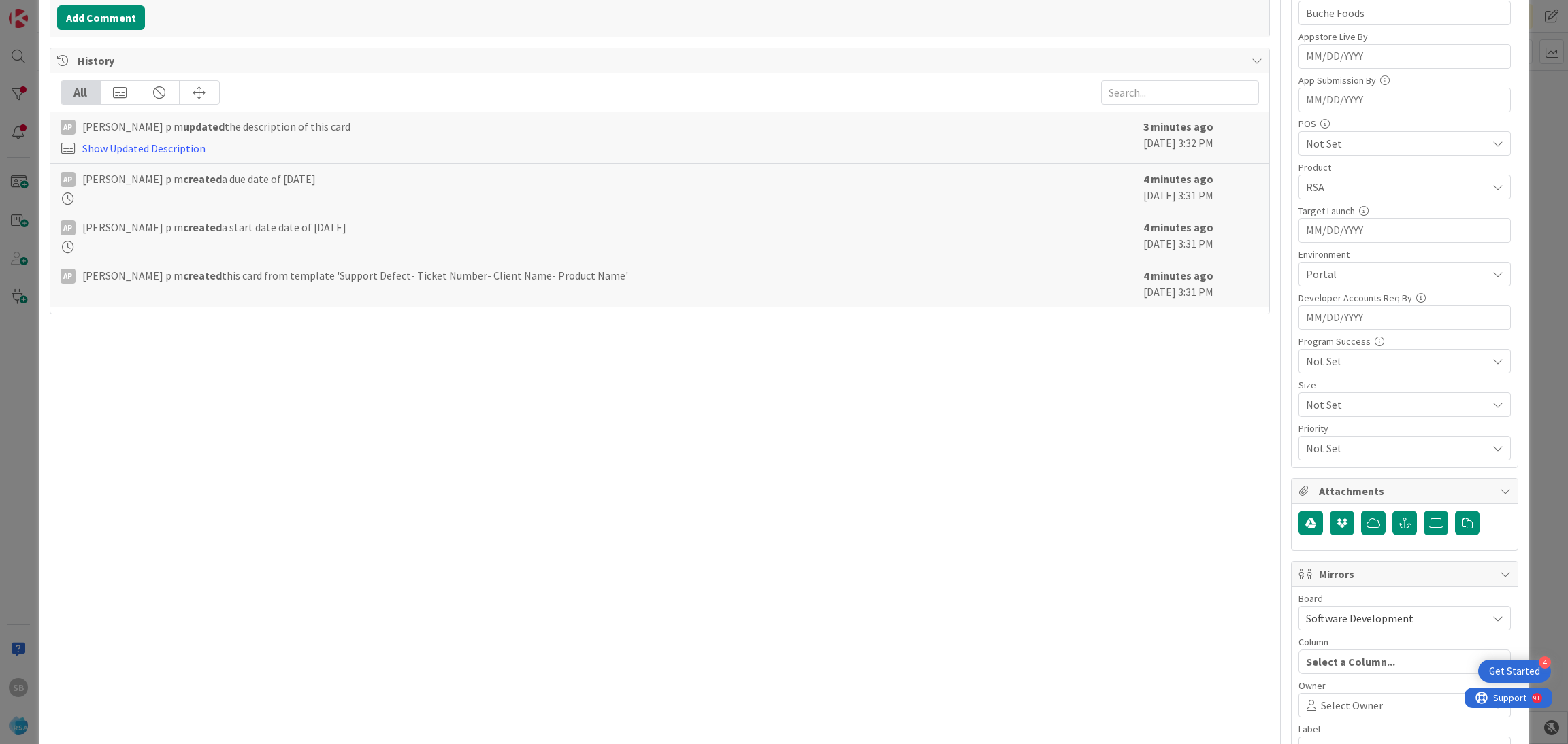
click at [1325, 698] on div "Select Owner" at bounding box center [1404, 705] width 212 height 24
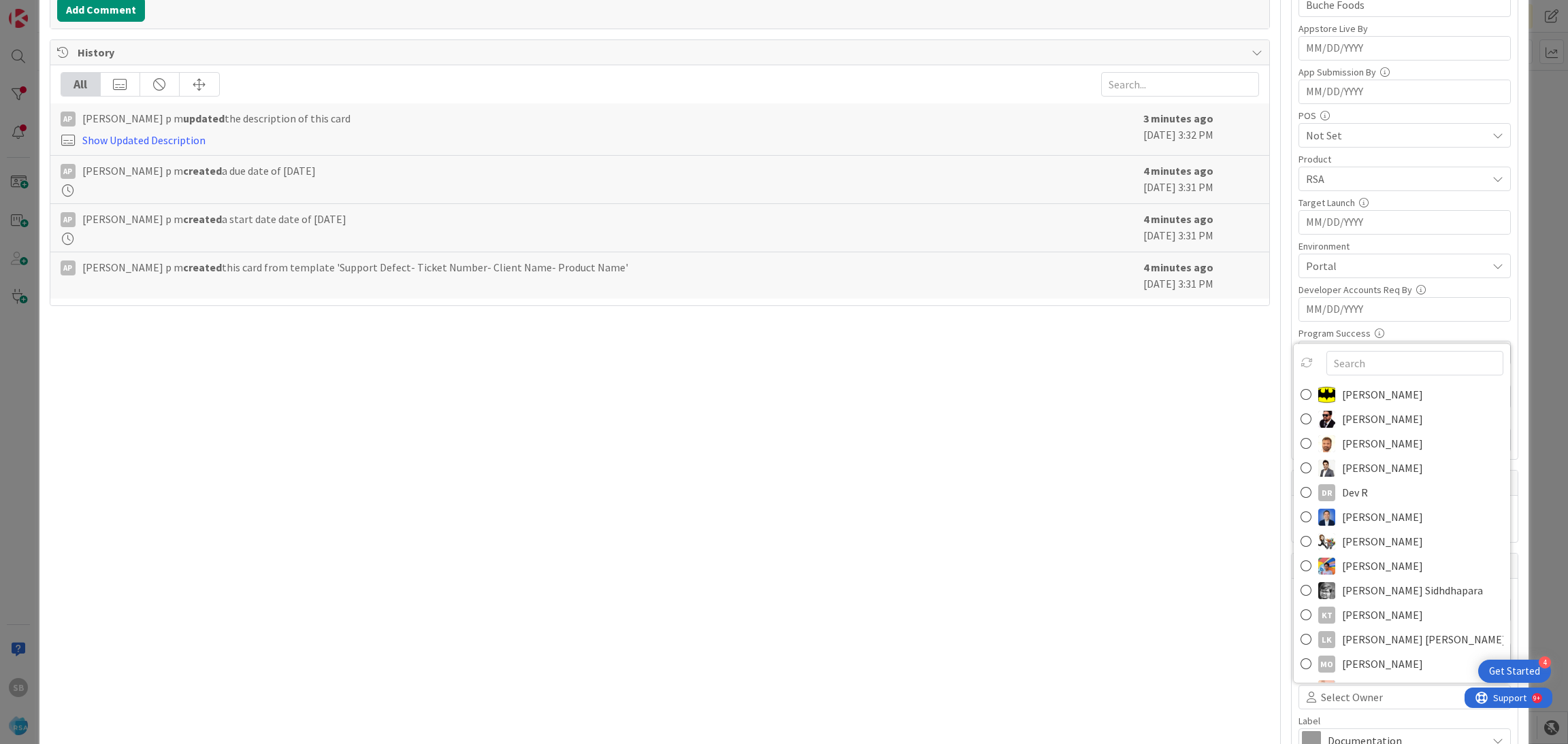
click at [1344, 449] on span "Anil Sunkoju" at bounding box center [1382, 443] width 81 height 20
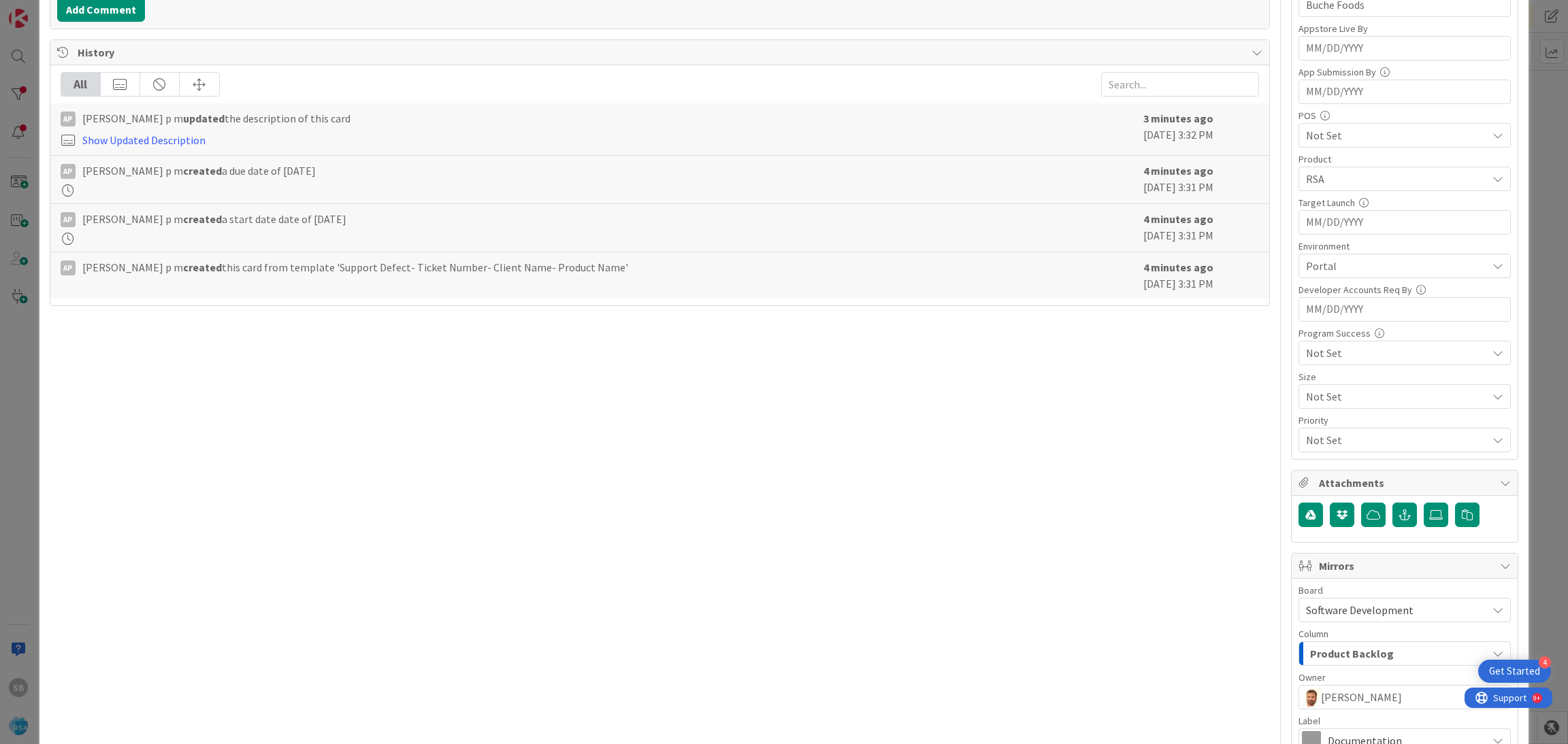
scroll to position [506, 0]
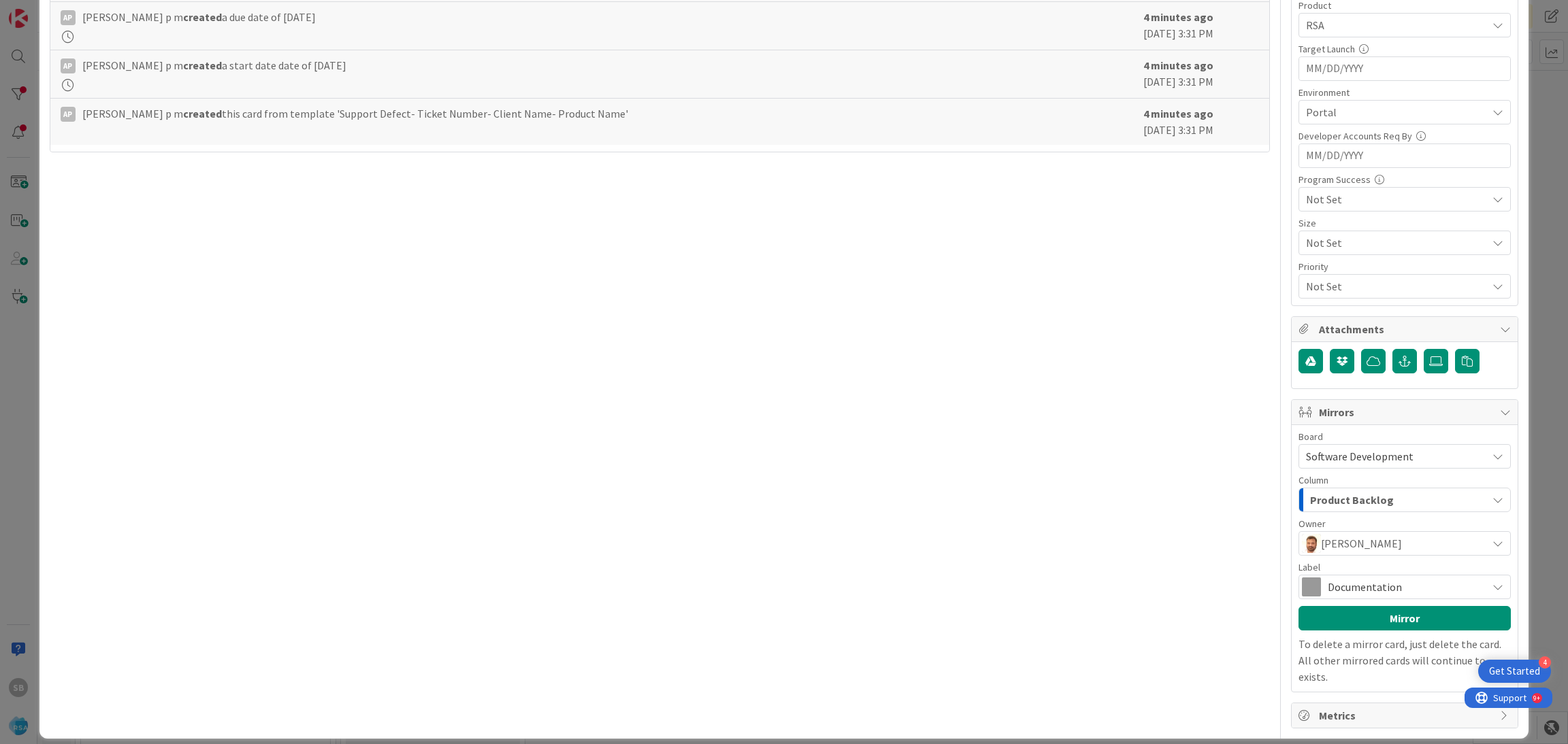
click at [1346, 599] on div "Documentation" at bounding box center [1404, 587] width 212 height 24
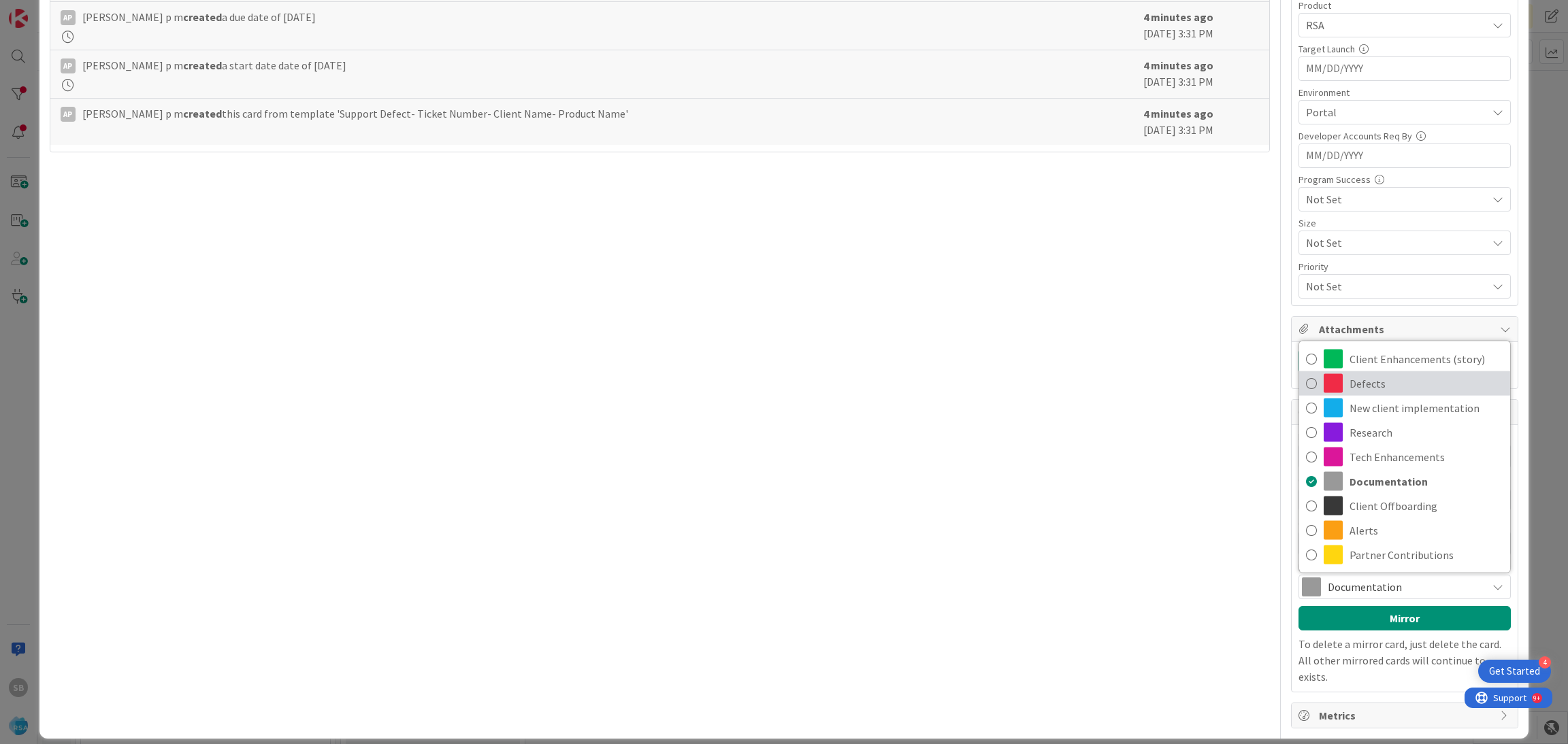
click at [1352, 392] on span "Defects" at bounding box center [1426, 384] width 154 height 20
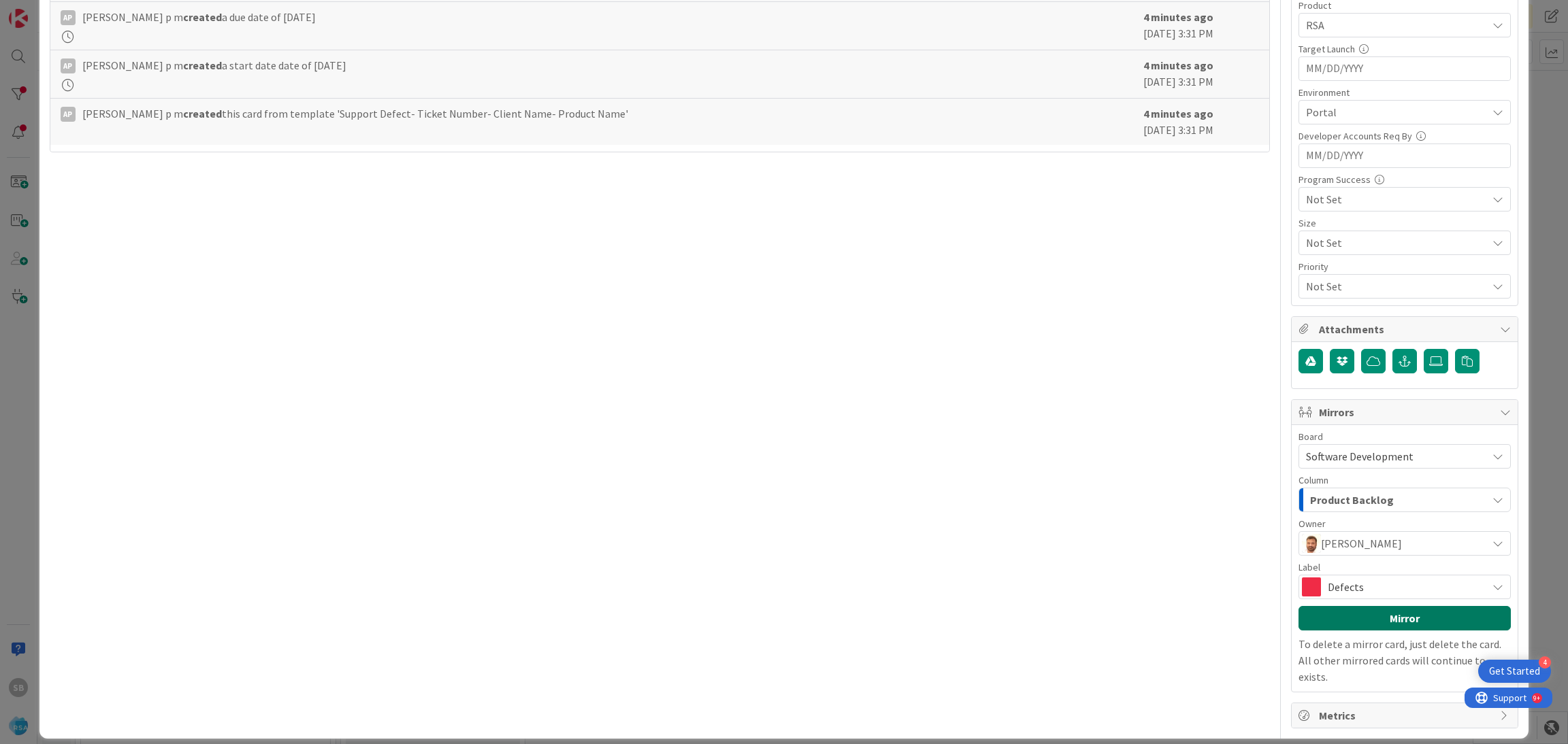
click at [1371, 618] on button "Mirror" at bounding box center [1404, 618] width 212 height 24
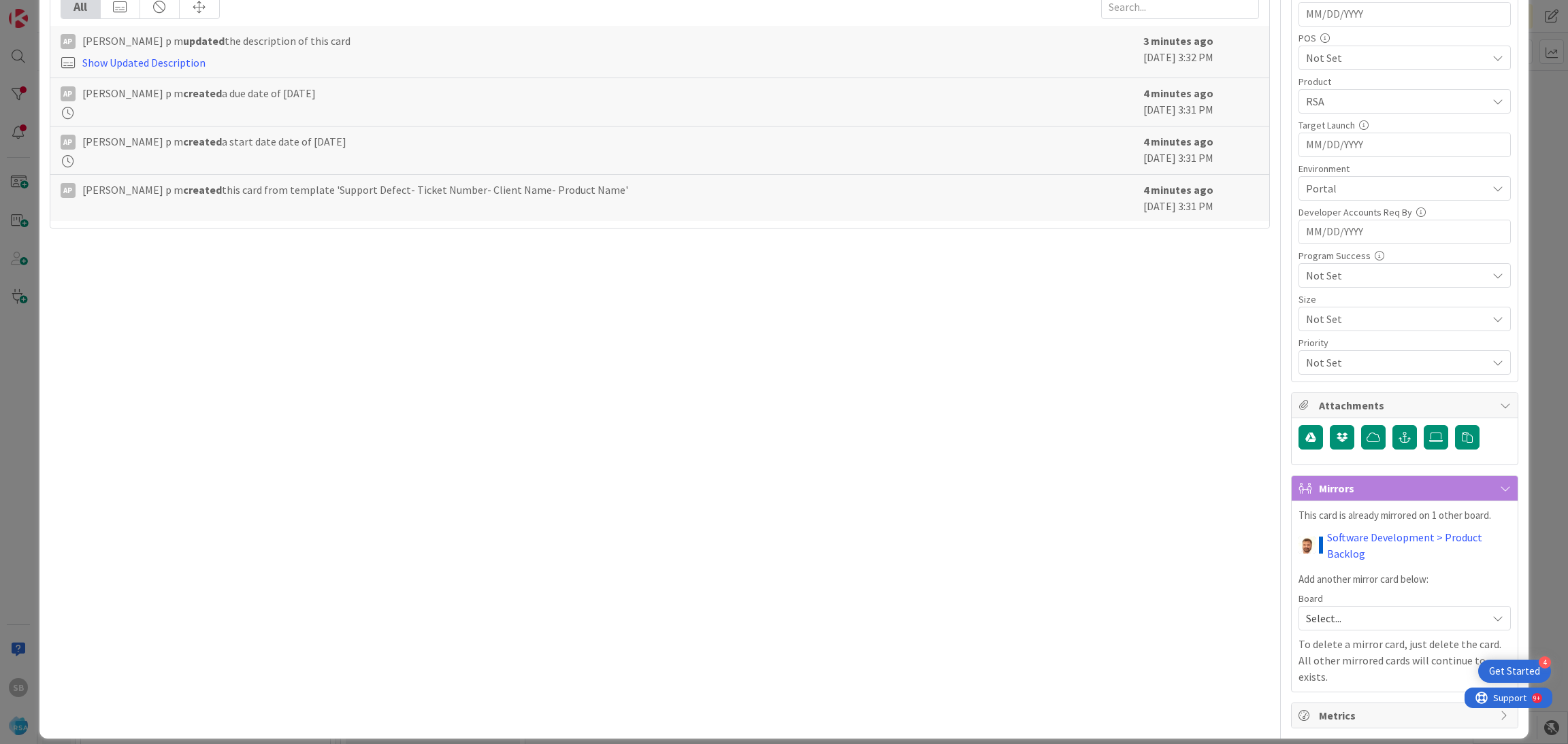
scroll to position [0, 0]
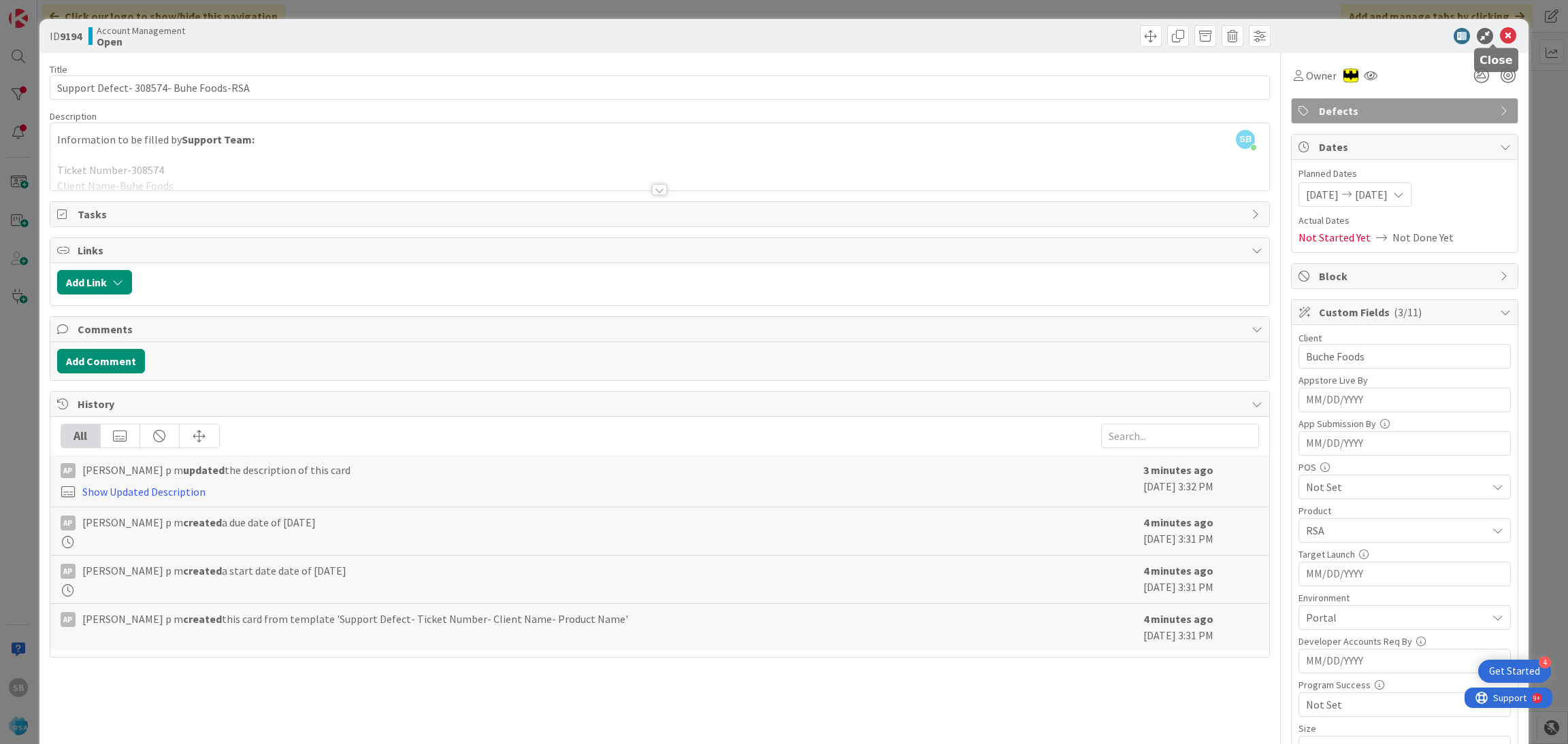
click at [1500, 35] on icon at bounding box center [1507, 36] width 16 height 16
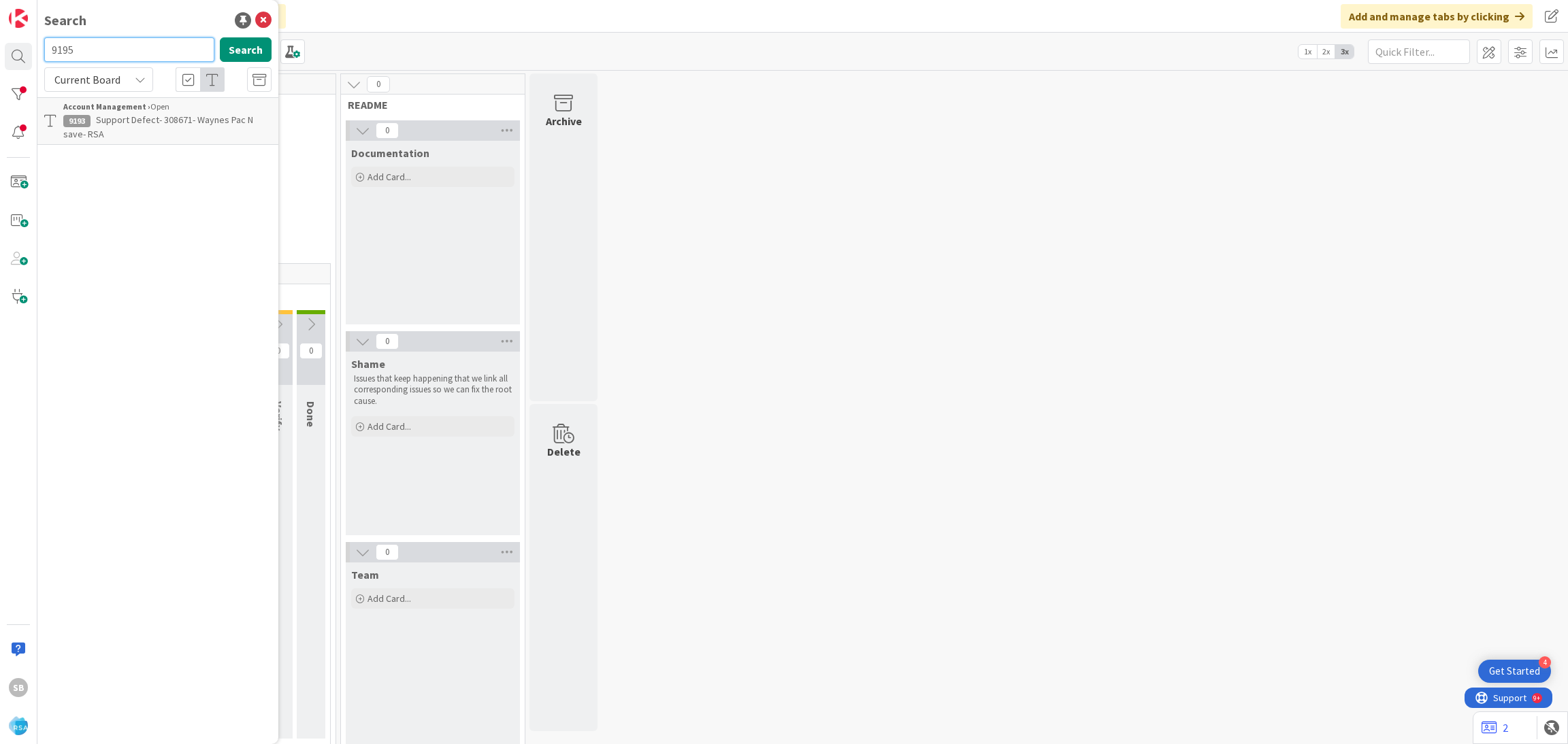
type input "9195"
click at [134, 115] on span "Support Maintenance - 308646- [GEOGRAPHIC_DATA]-[GEOGRAPHIC_DATA]" at bounding box center [148, 127] width 169 height 27
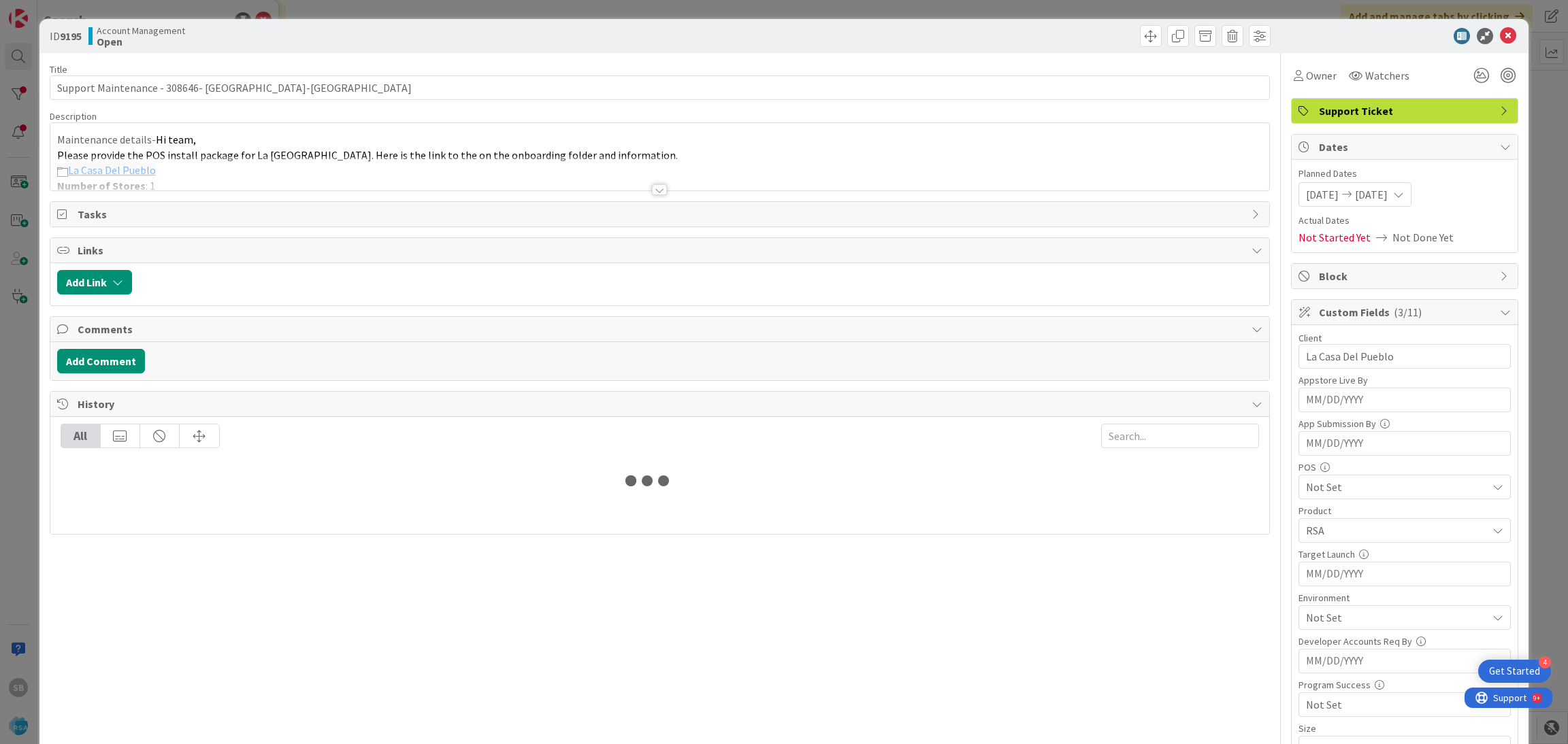
scroll to position [344, 0]
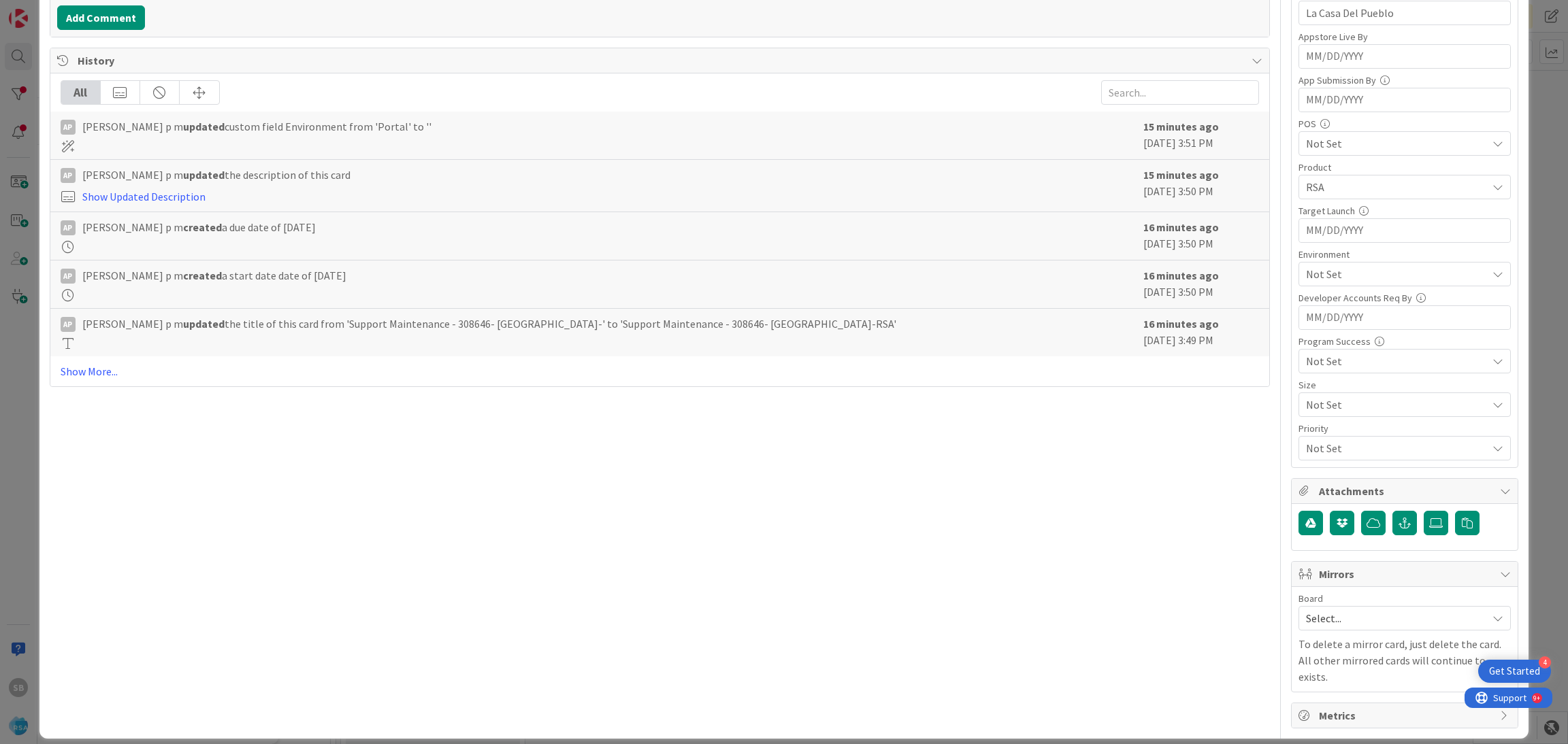
click at [1348, 636] on div "Board Select... To delete a mirror card, just delete the card. All other mirror…" at bounding box center [1404, 639] width 212 height 91
click at [1298, 613] on div "Select..." at bounding box center [1404, 618] width 212 height 24
click at [1323, 710] on span "Software Development" at bounding box center [1413, 706] width 180 height 20
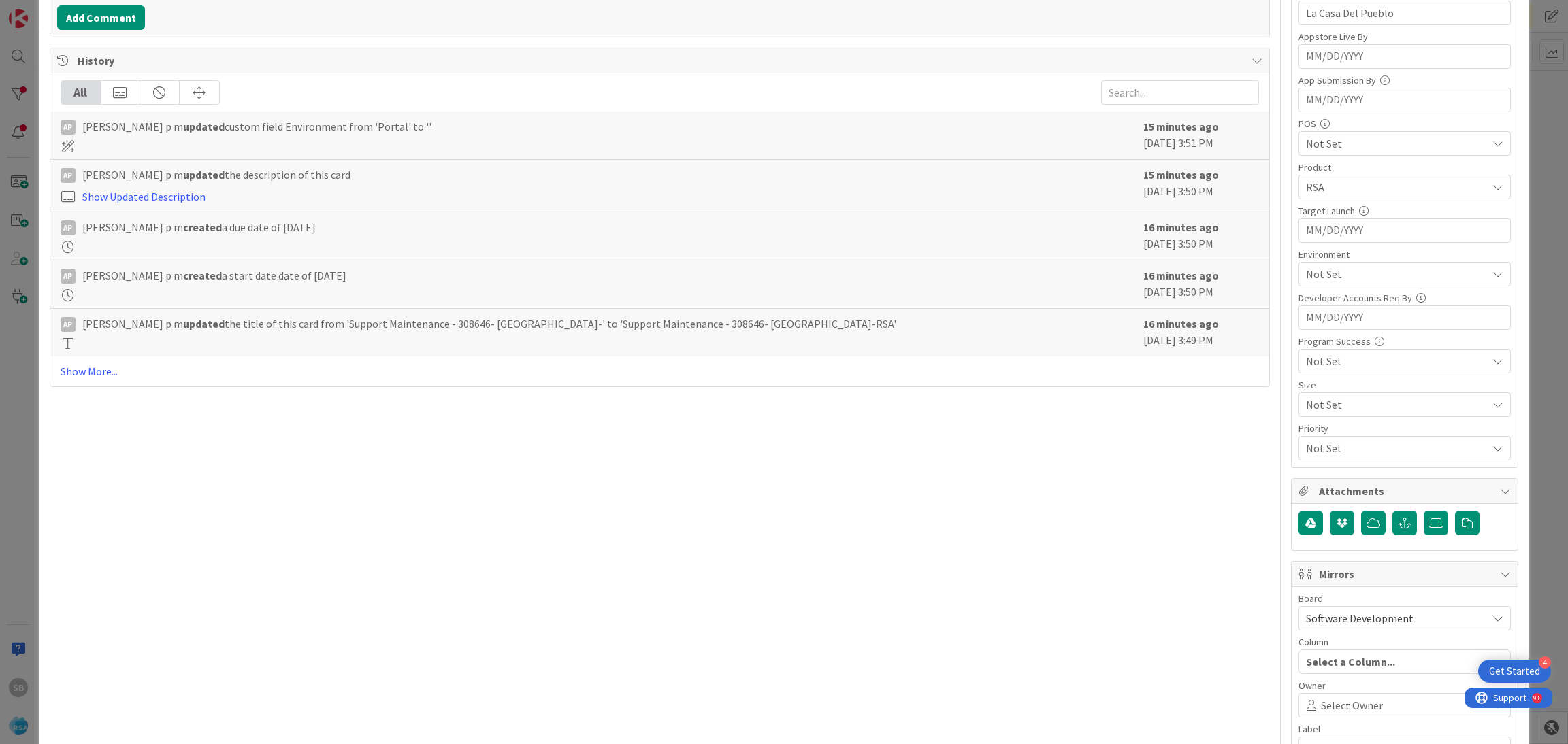
click at [1321, 710] on span "Select Owner" at bounding box center [1351, 705] width 62 height 16
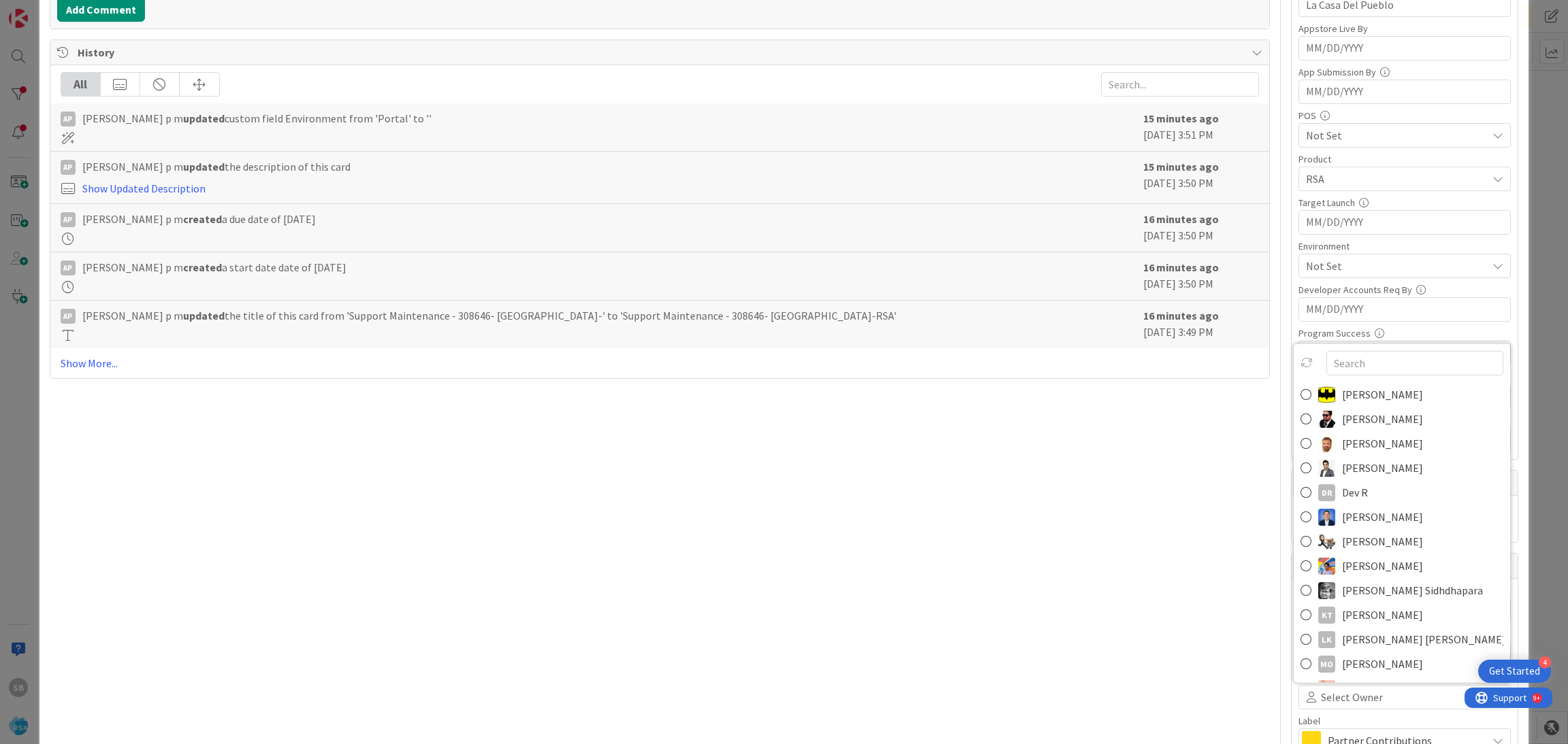
scroll to position [506, 0]
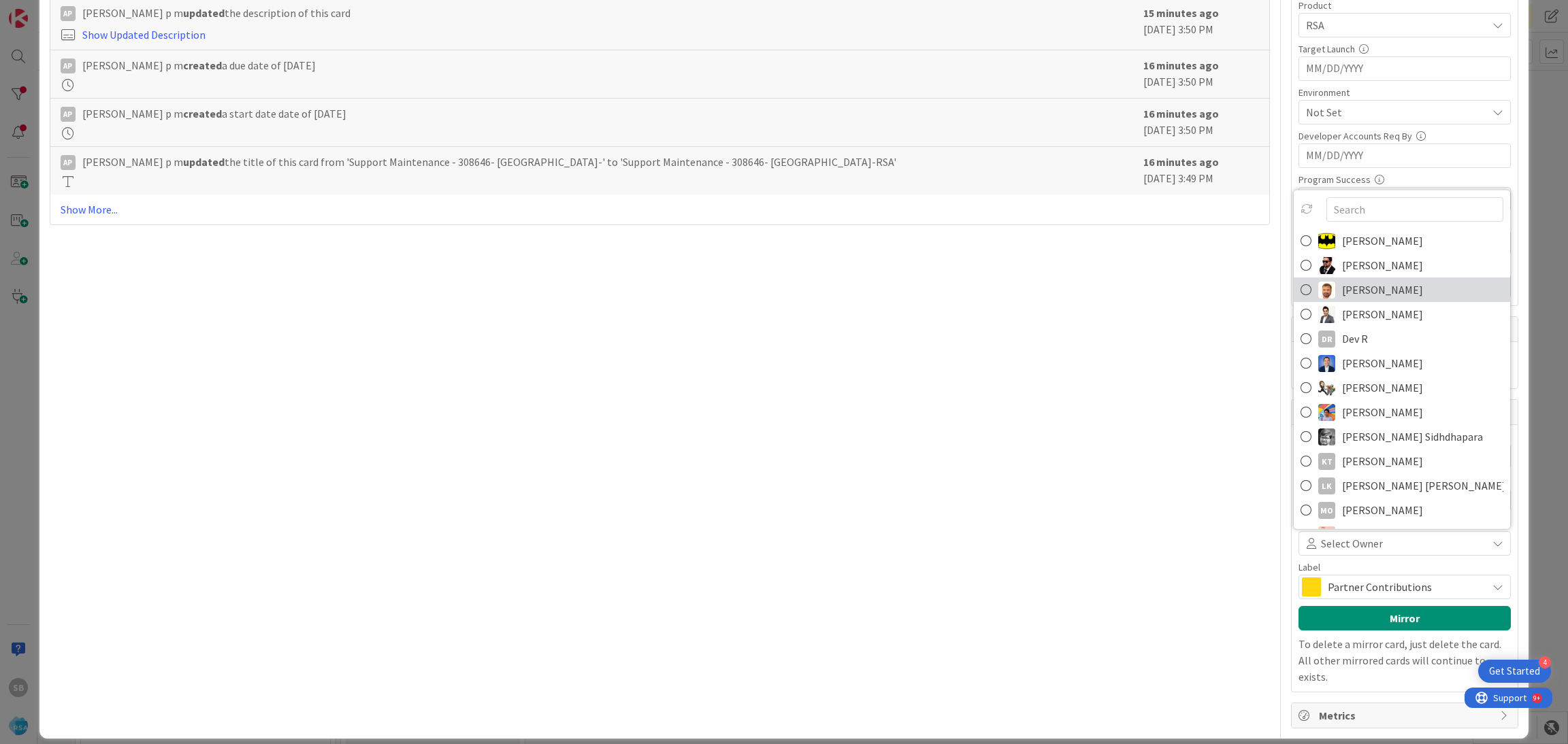
click at [1342, 291] on span "Anil Sunkoju" at bounding box center [1382, 289] width 81 height 20
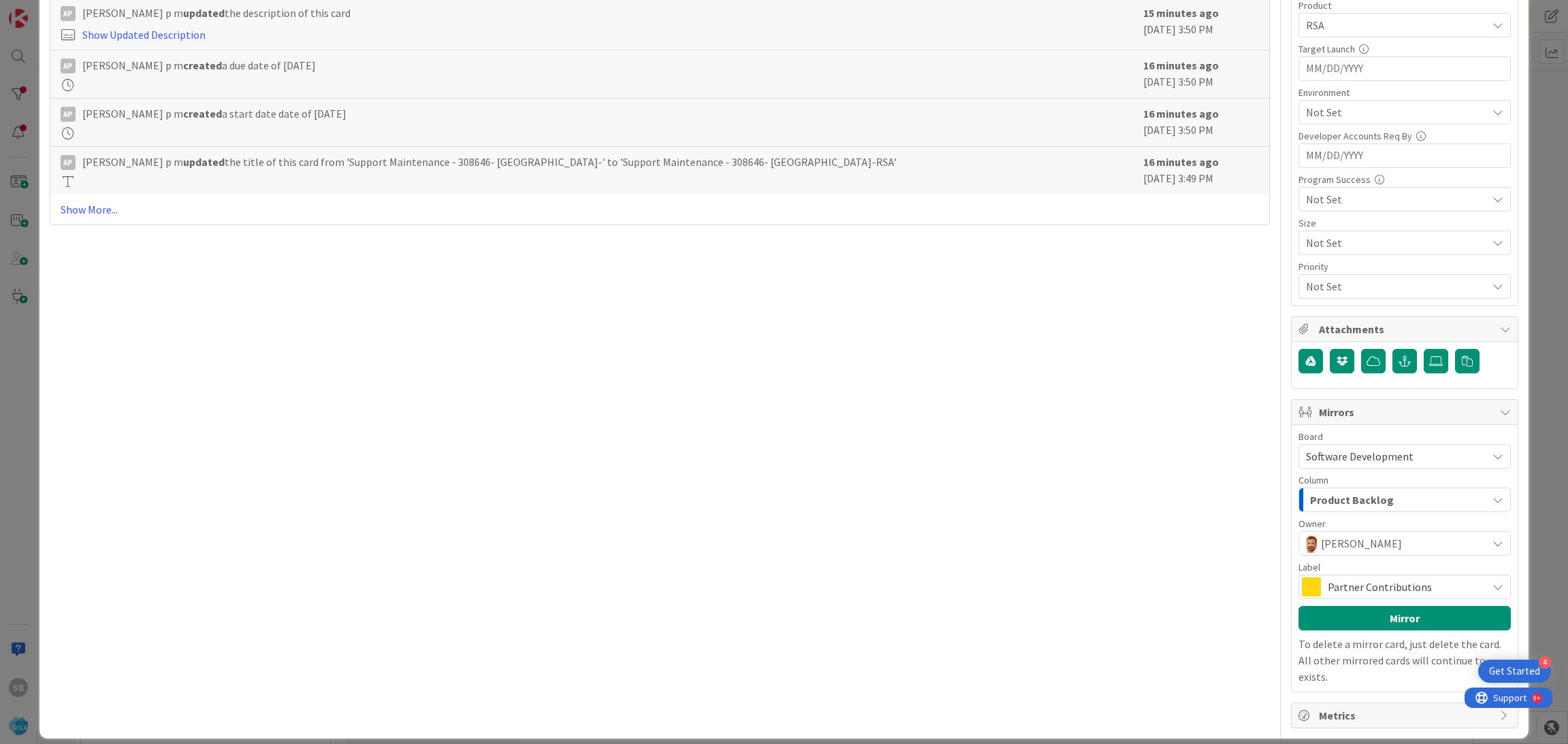
click at [1352, 579] on div "Partner Contributions" at bounding box center [1404, 587] width 212 height 24
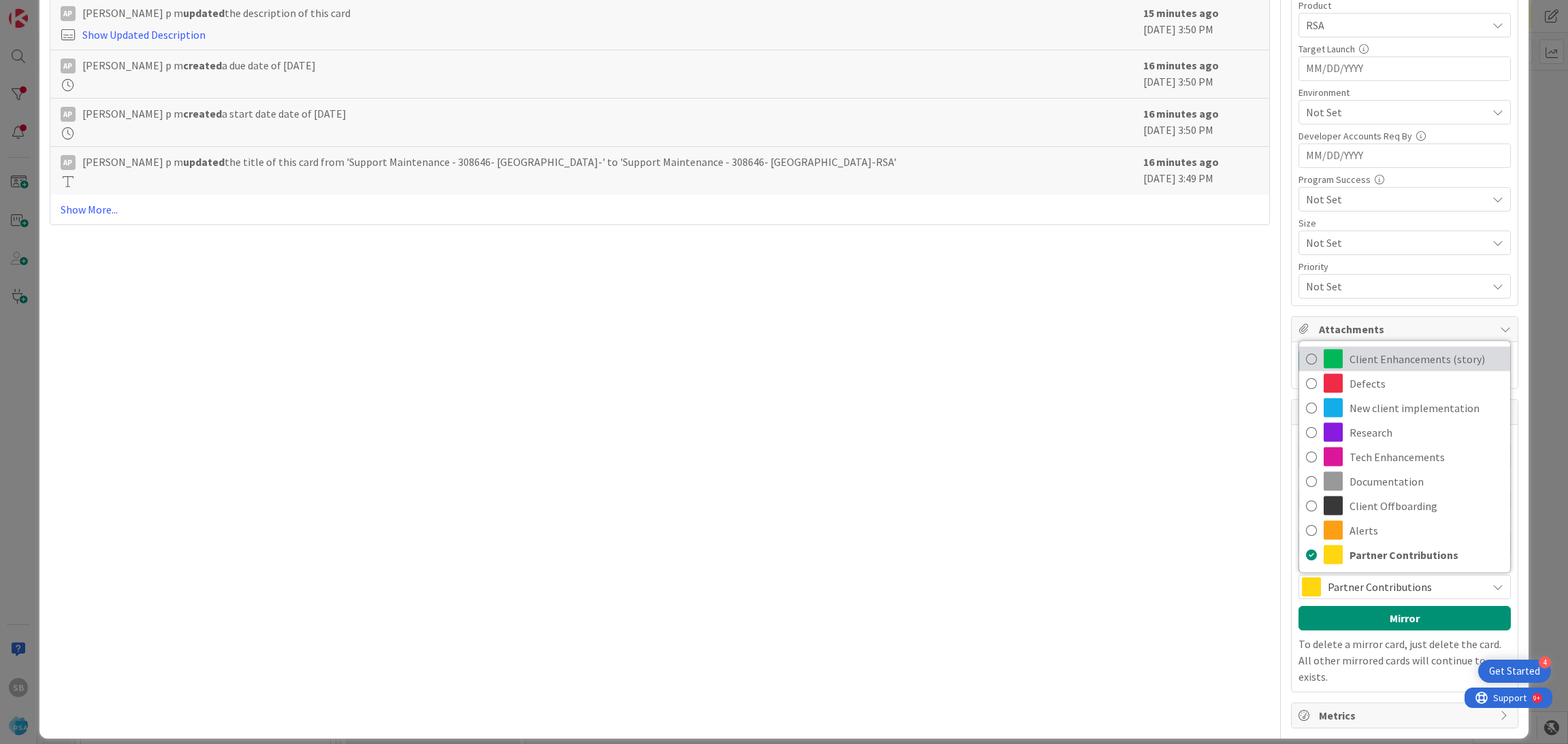
click at [1352, 361] on span "Client Enhancements (story)" at bounding box center [1426, 359] width 154 height 20
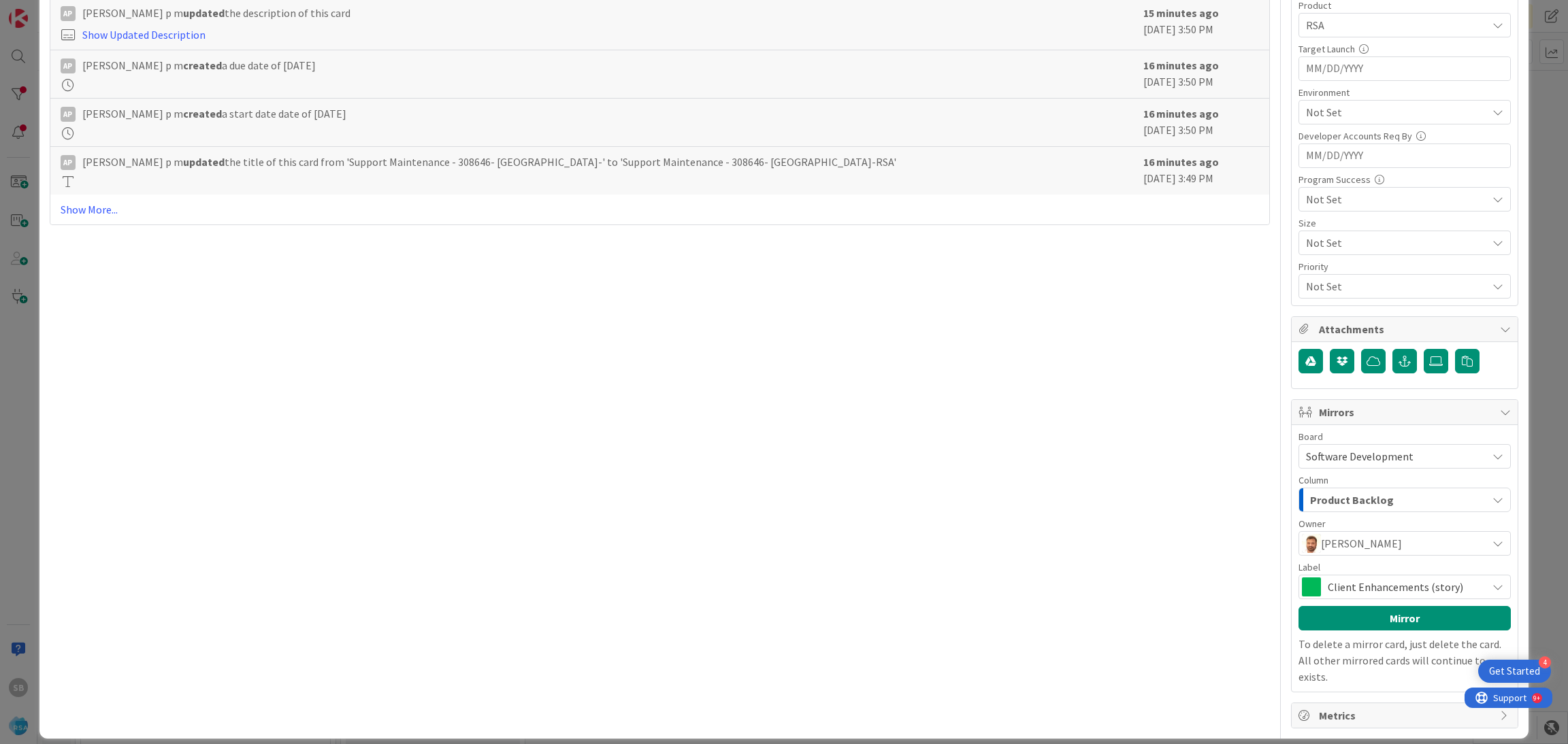
scroll to position [146, 0]
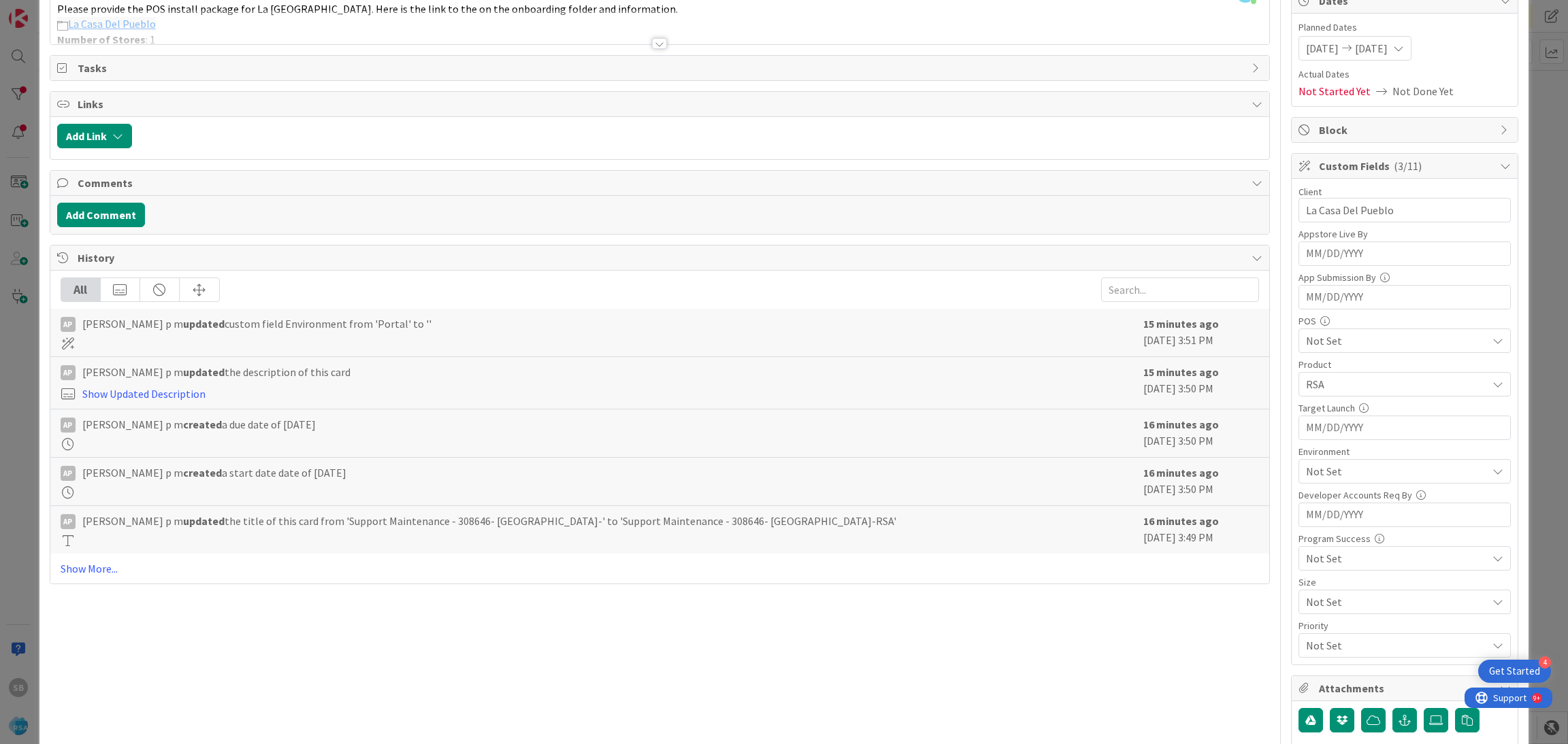
click at [864, 21] on div at bounding box center [660, 27] width 1219 height 35
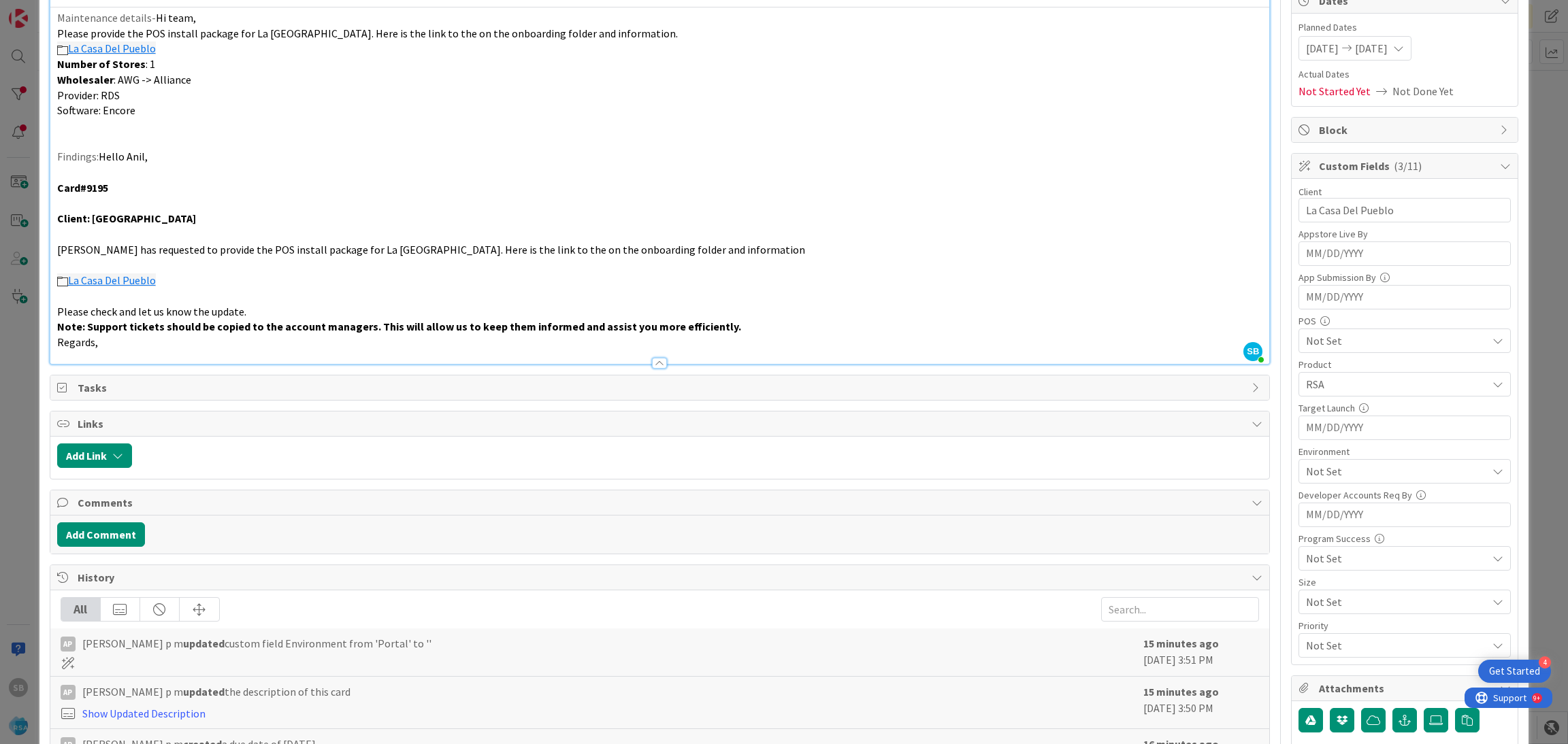
scroll to position [506, 0]
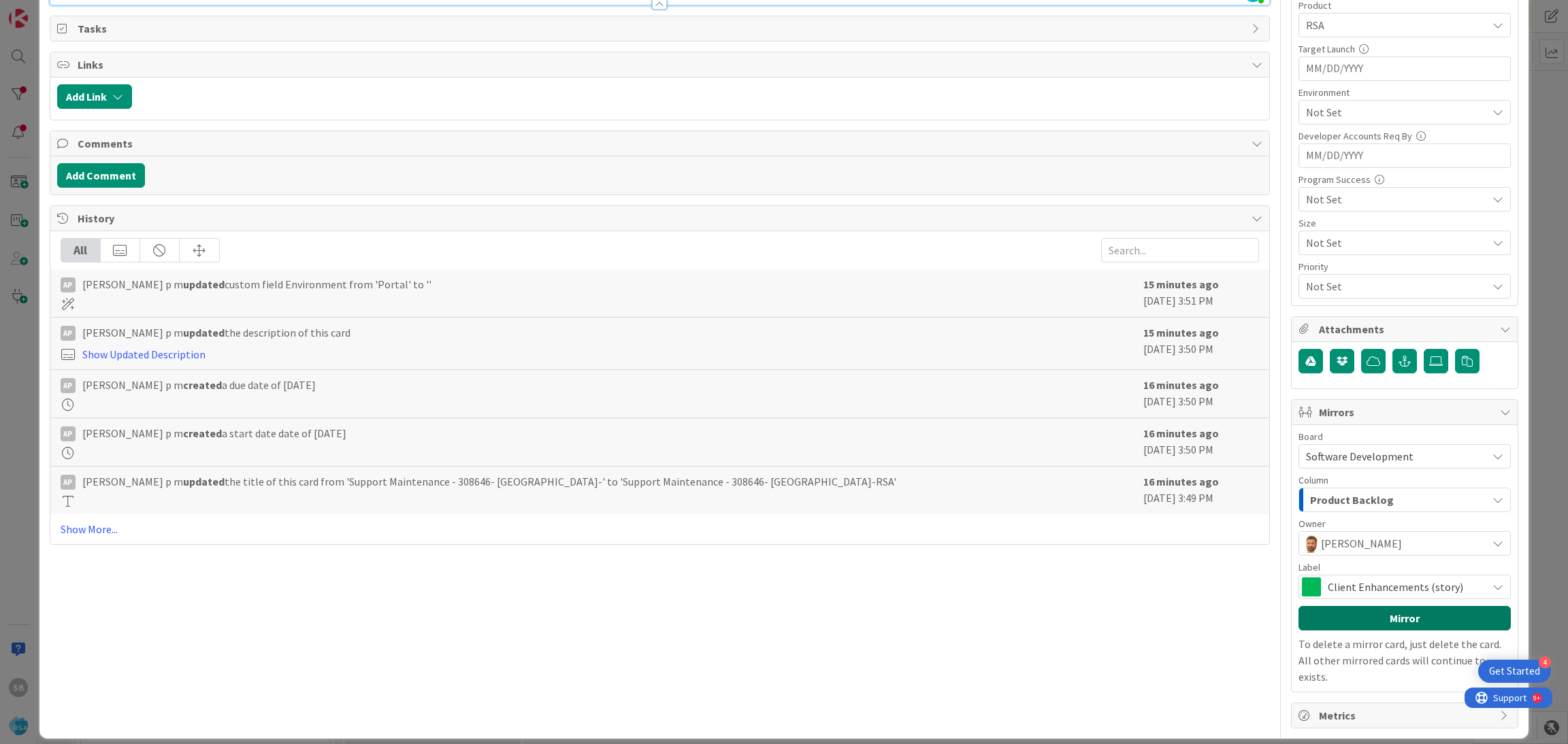
click at [1358, 625] on button "Mirror" at bounding box center [1404, 618] width 212 height 24
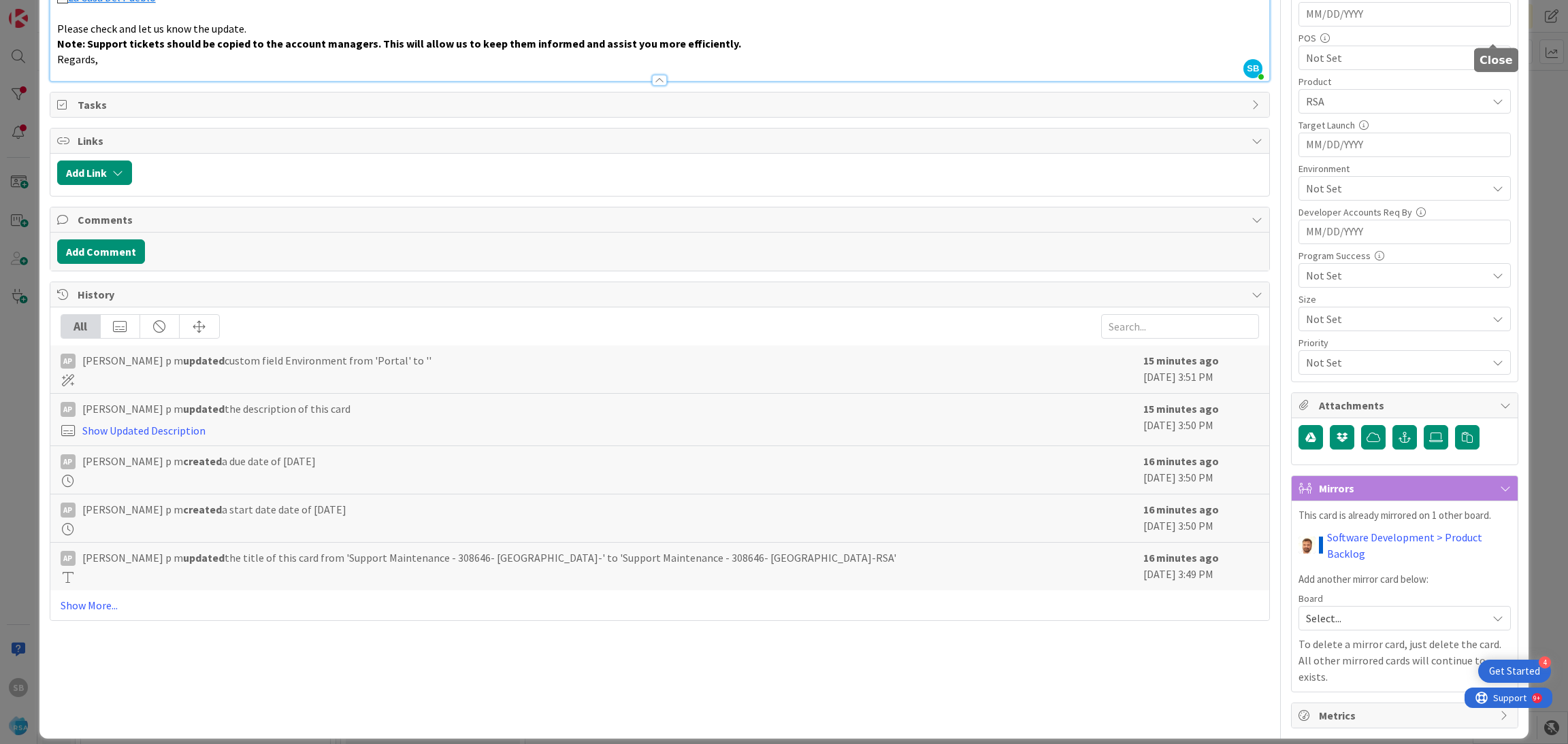
scroll to position [0, 0]
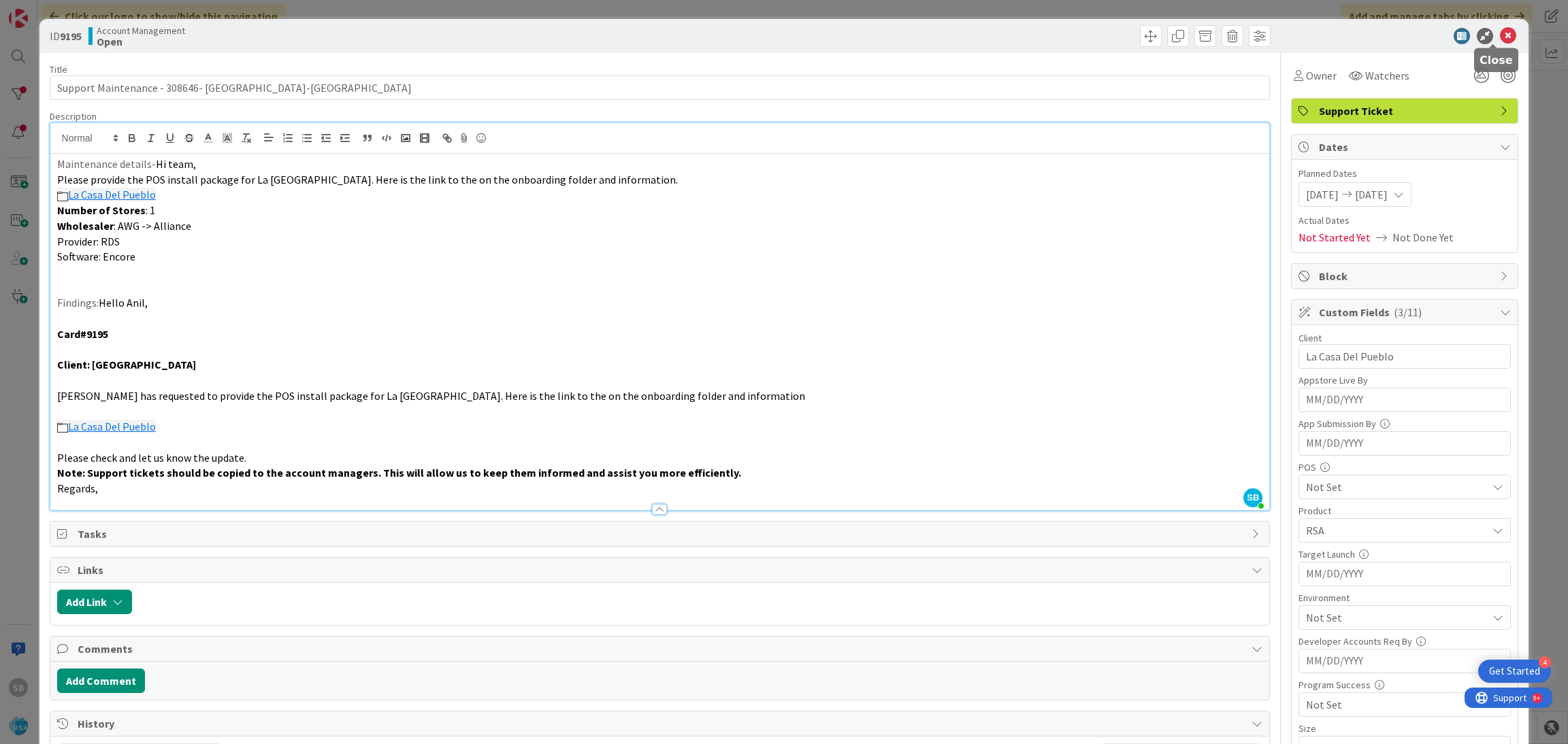
click at [1500, 39] on icon at bounding box center [1507, 36] width 16 height 16
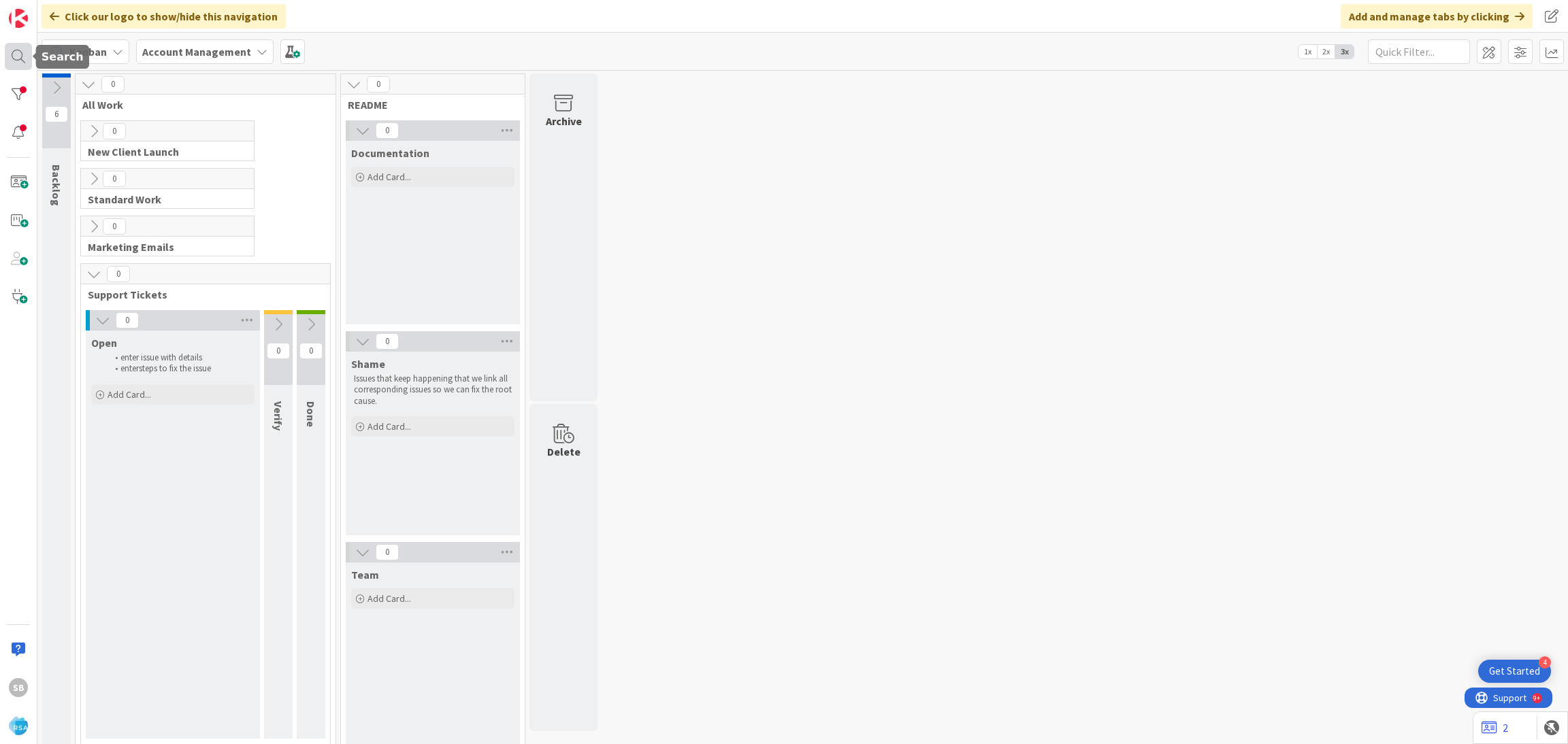
click at [11, 57] on div at bounding box center [18, 56] width 27 height 27
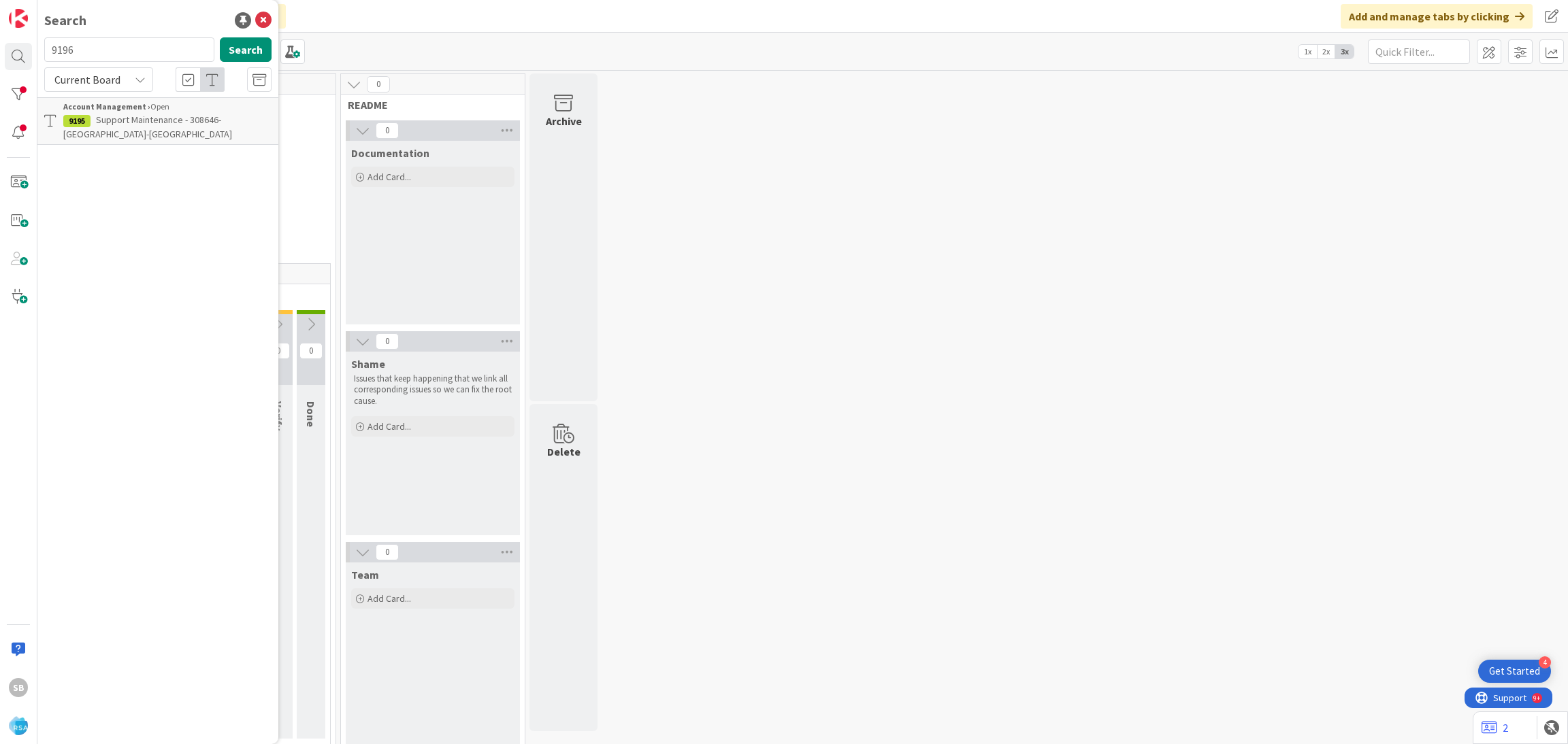
type input "9196"
drag, startPoint x: 203, startPoint y: 115, endPoint x: 183, endPoint y: 116, distance: 20.0
click at [183, 116] on span "Support Maintenance - 308586- Villas Market place-RSA" at bounding box center [154, 127] width 180 height 27
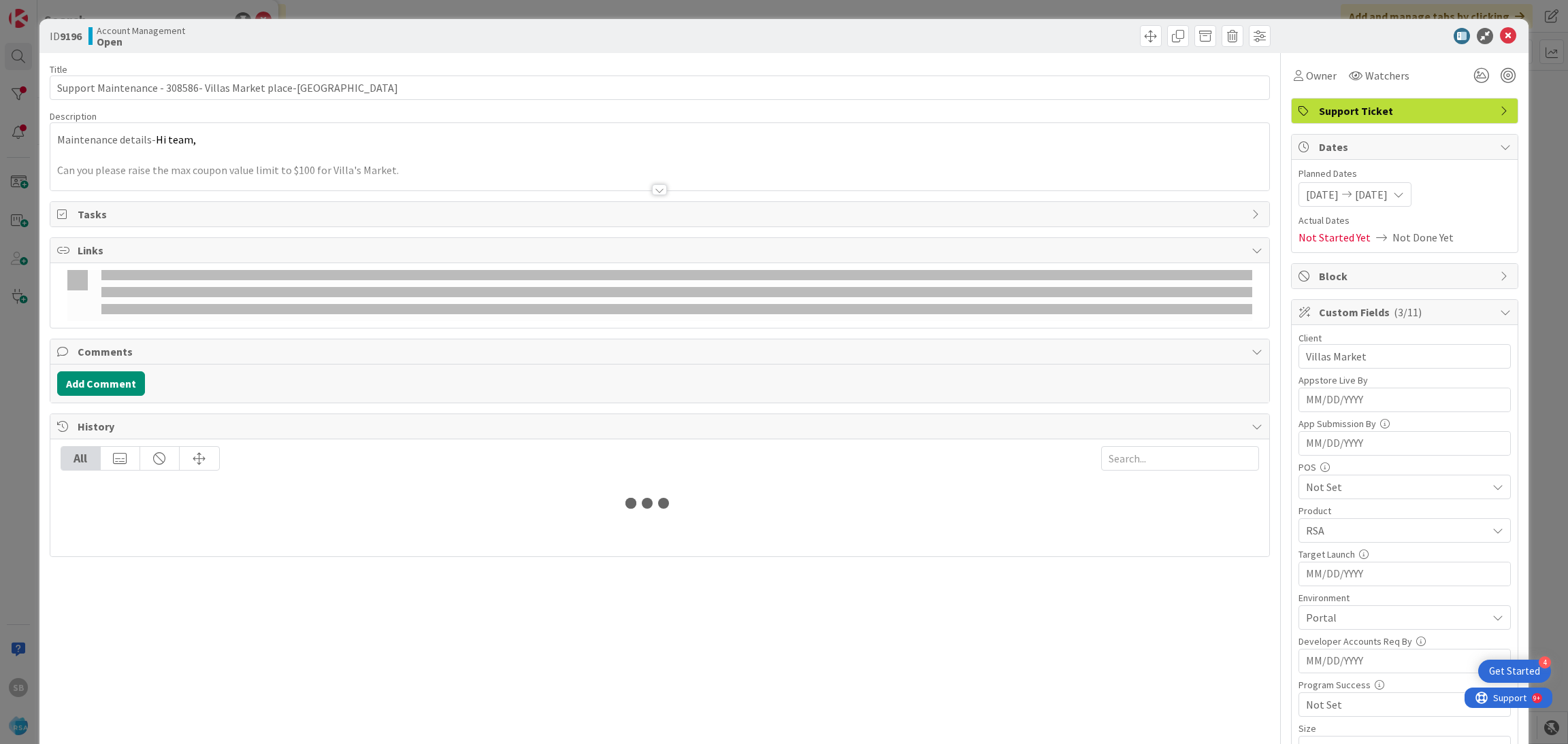
click at [448, 160] on div at bounding box center [660, 173] width 1219 height 35
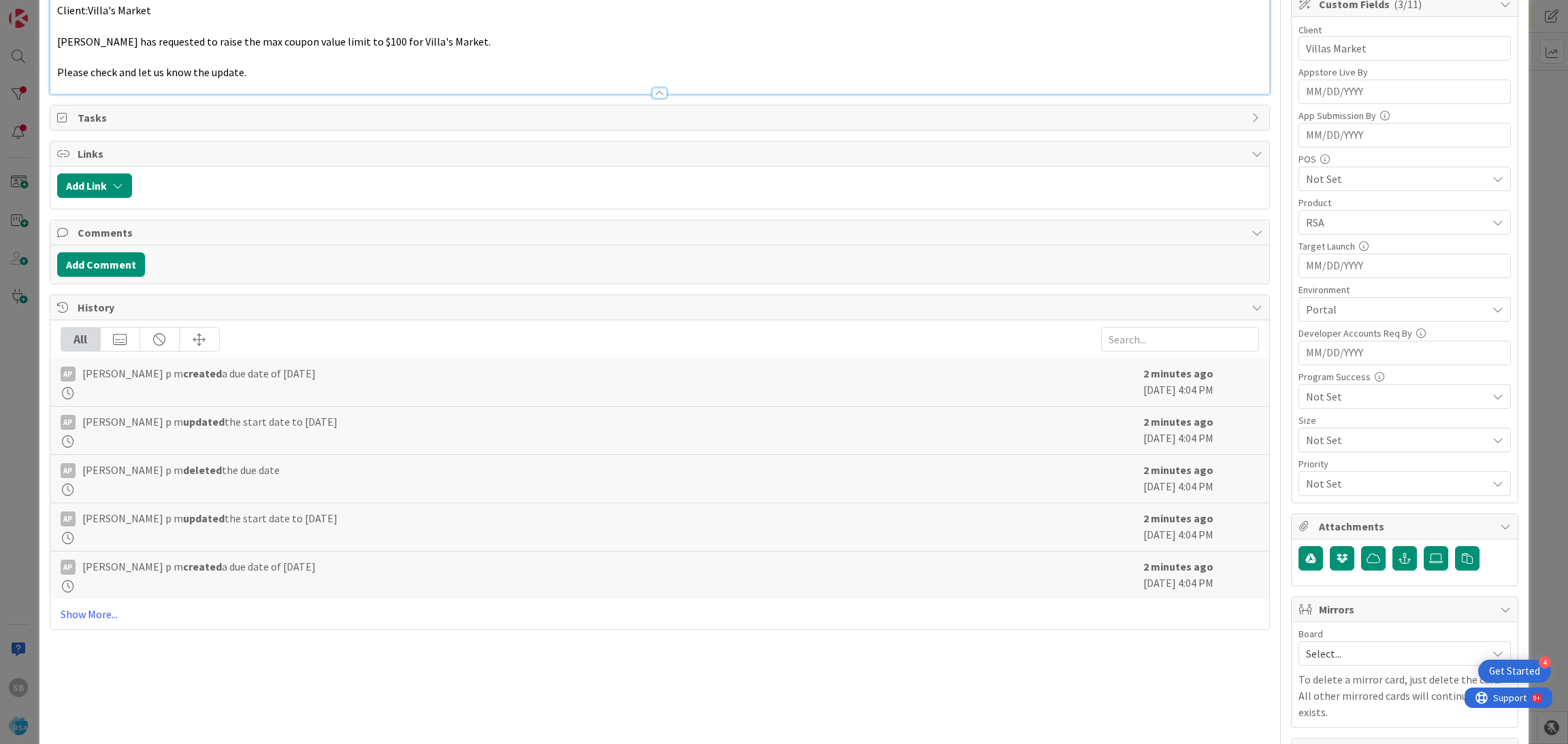
scroll to position [344, 0]
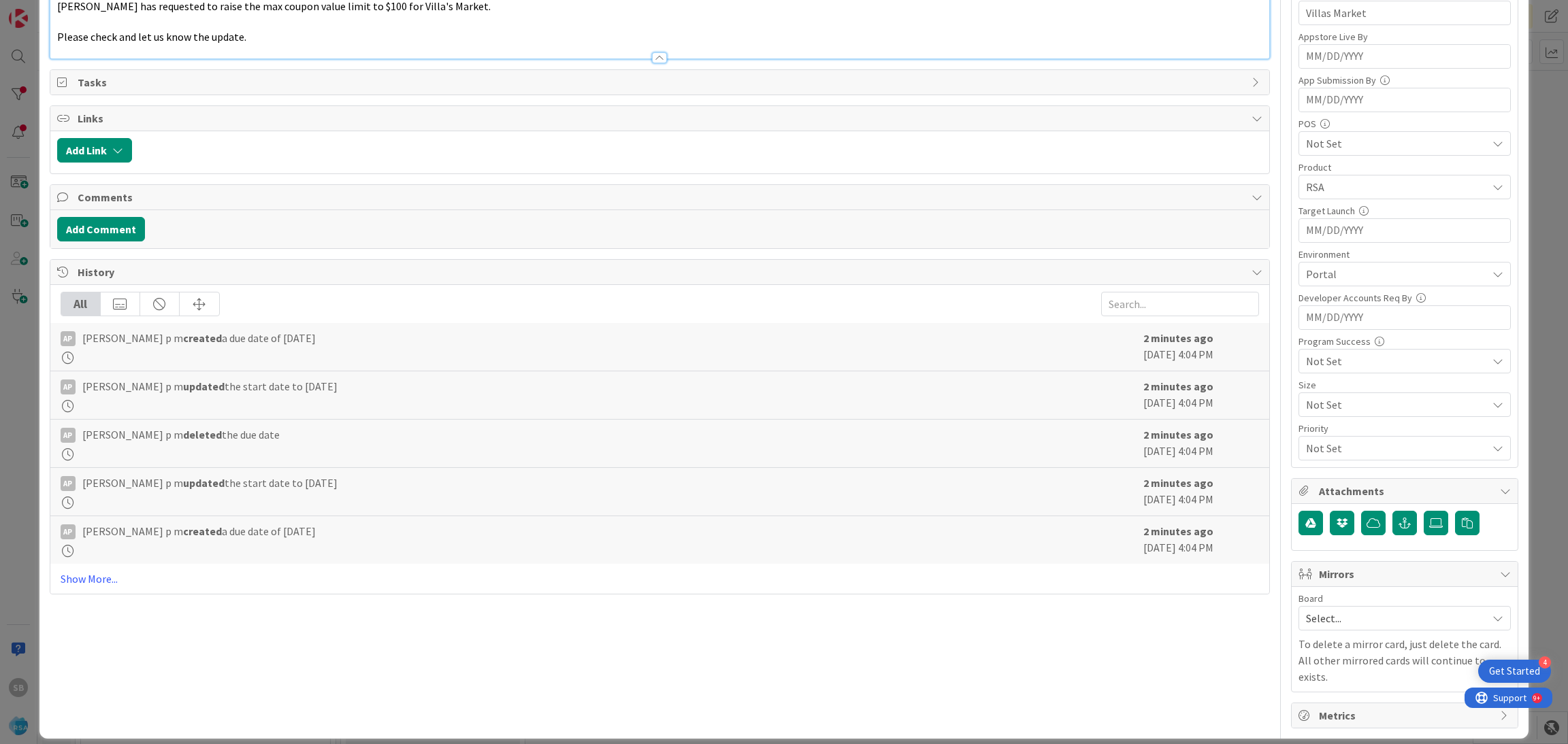
click at [1333, 626] on span "Select..." at bounding box center [1393, 618] width 174 height 19
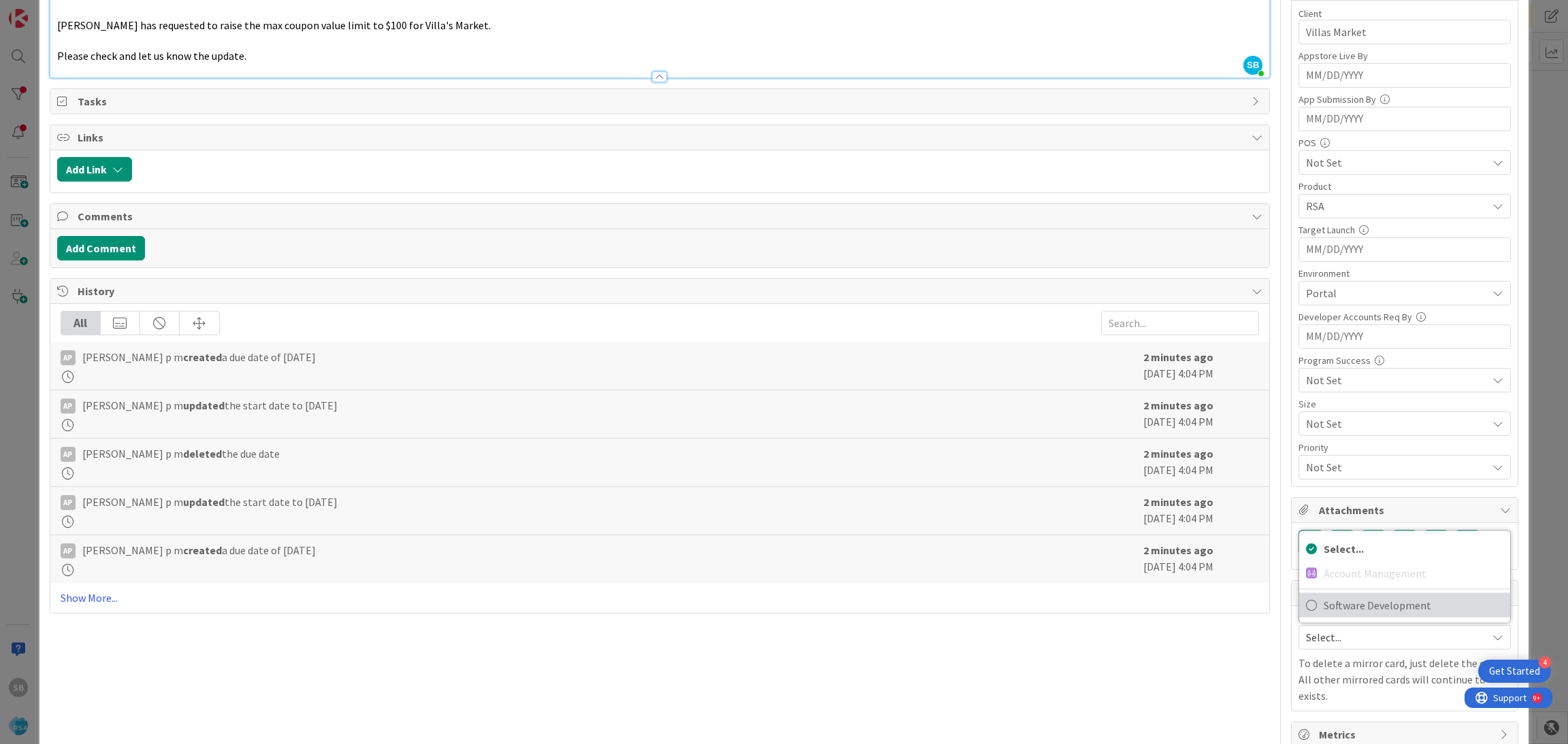
click at [1338, 606] on span "Software Development" at bounding box center [1413, 605] width 180 height 20
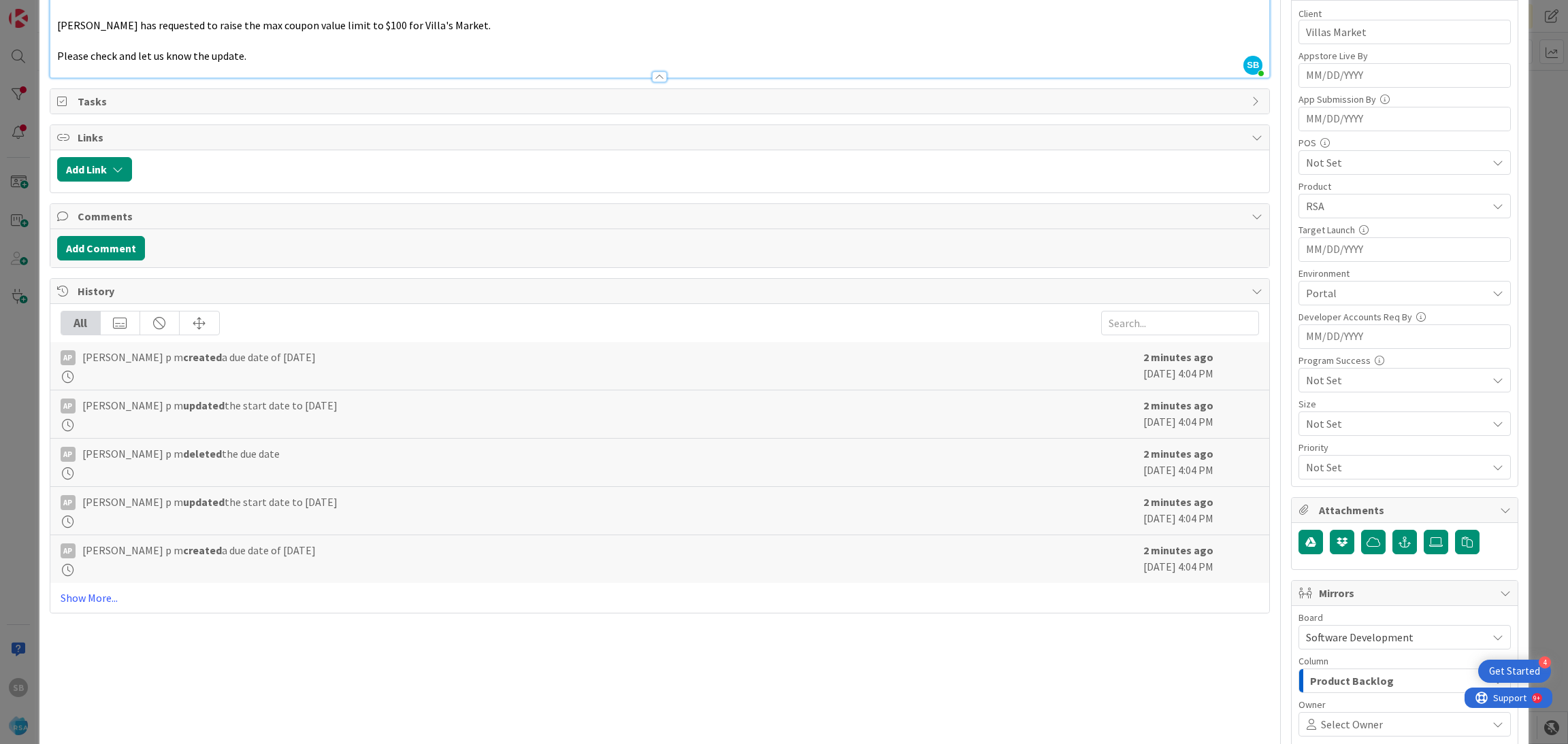
scroll to position [506, 0]
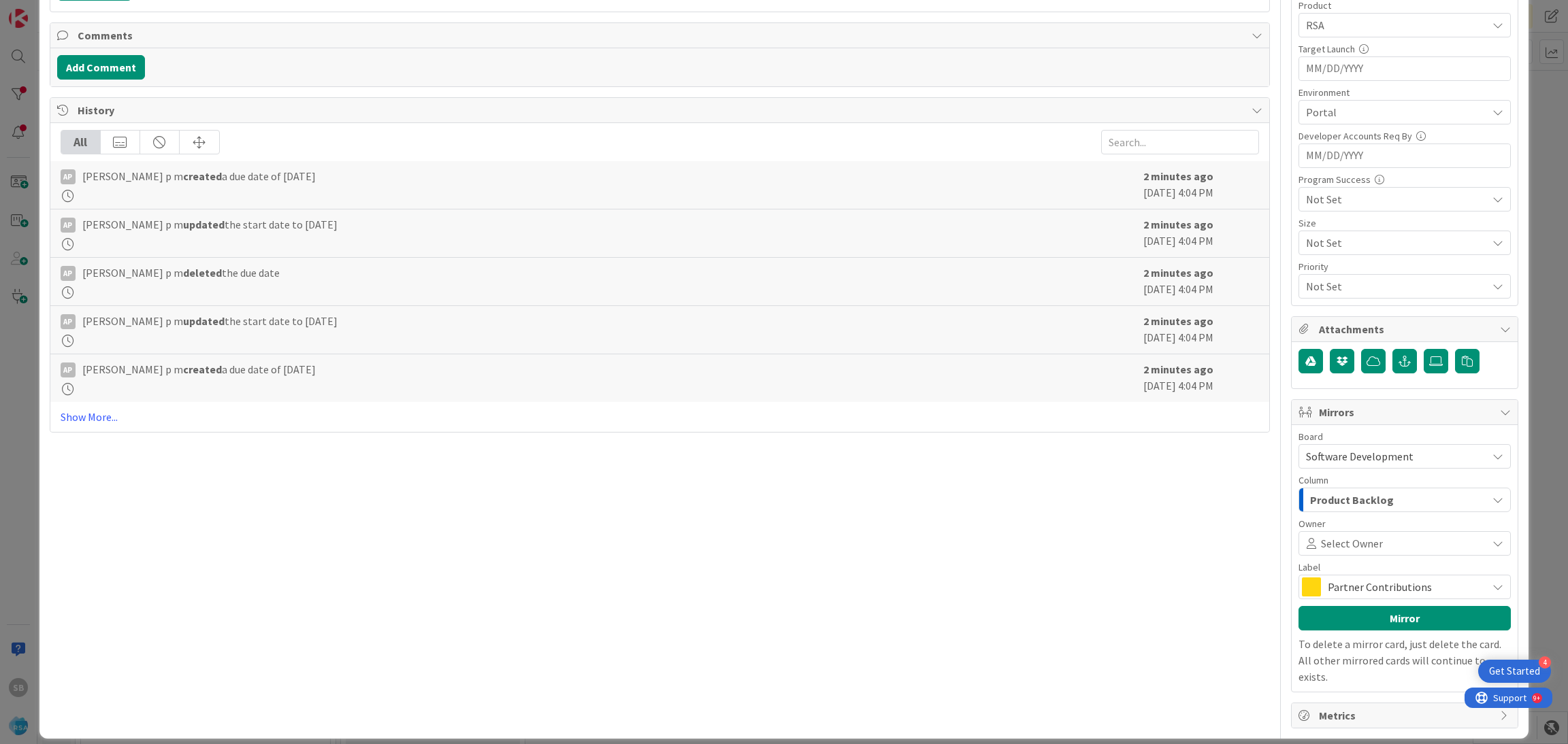
click at [1316, 555] on div "Select Owner" at bounding box center [1404, 544] width 212 height 24
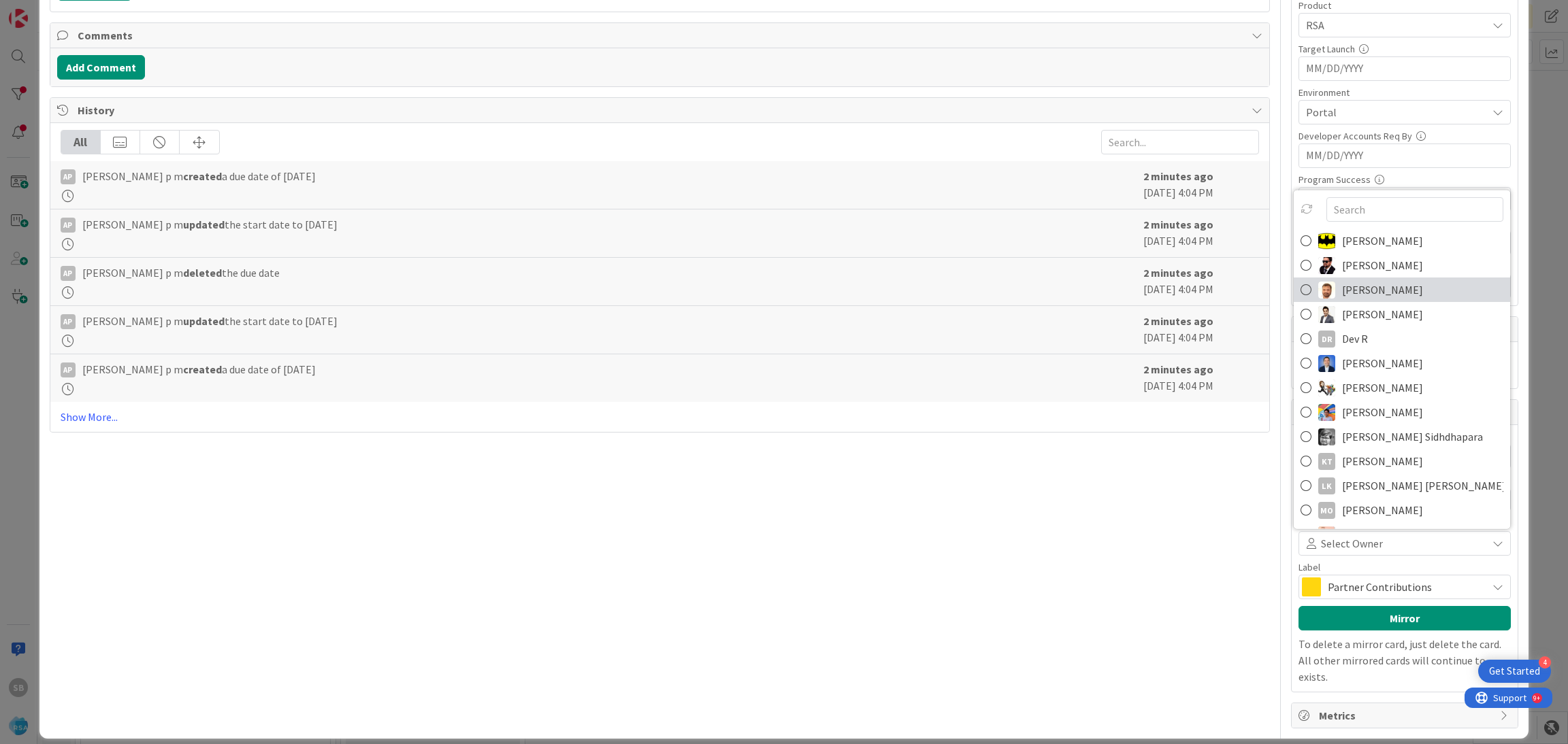
click at [1342, 290] on span "Anil Sunkoju" at bounding box center [1382, 289] width 81 height 20
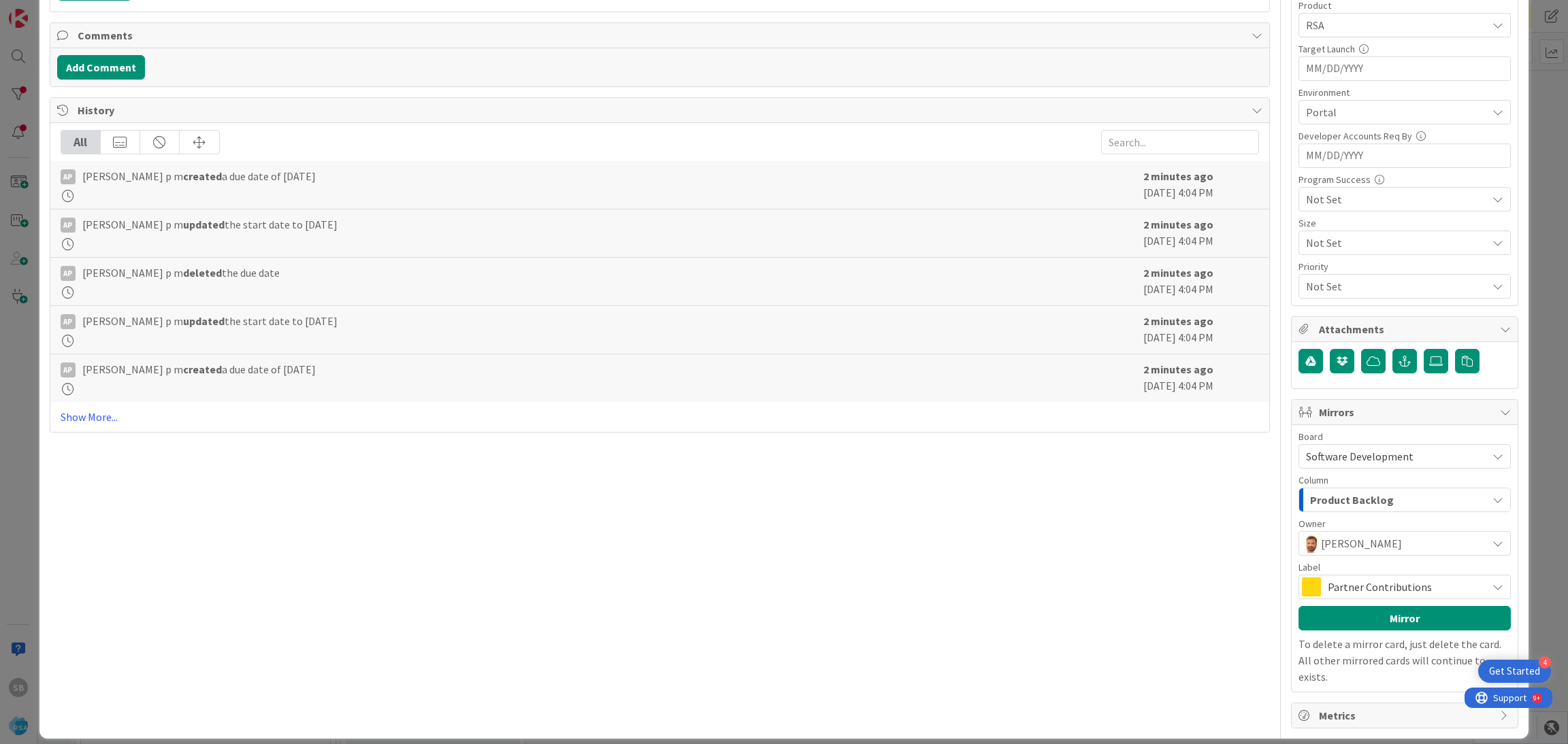
click at [1328, 589] on span "Partner Contributions" at bounding box center [1404, 587] width 152 height 19
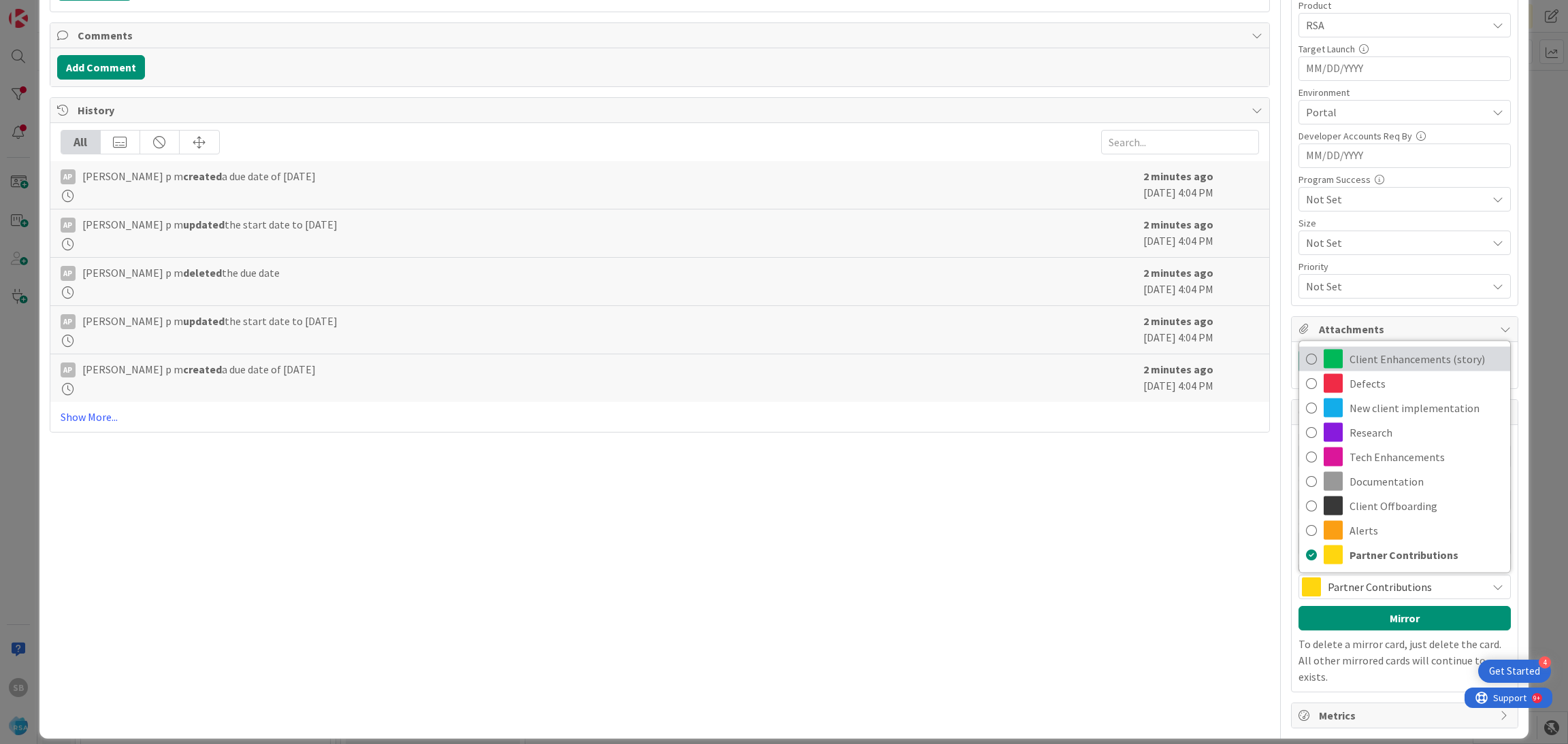
click at [1323, 355] on span at bounding box center [1333, 359] width 19 height 19
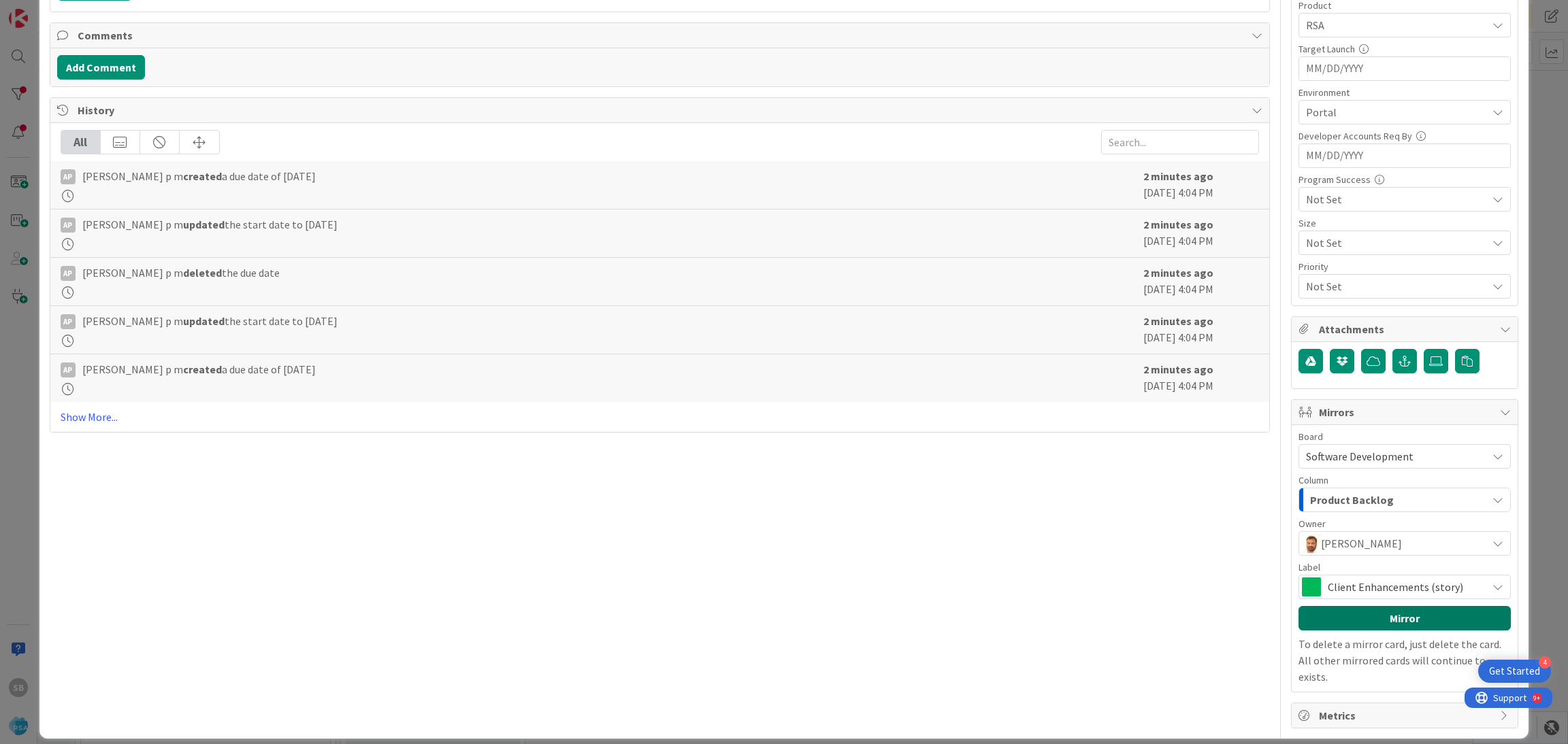
click at [1366, 614] on button "Mirror" at bounding box center [1404, 618] width 212 height 24
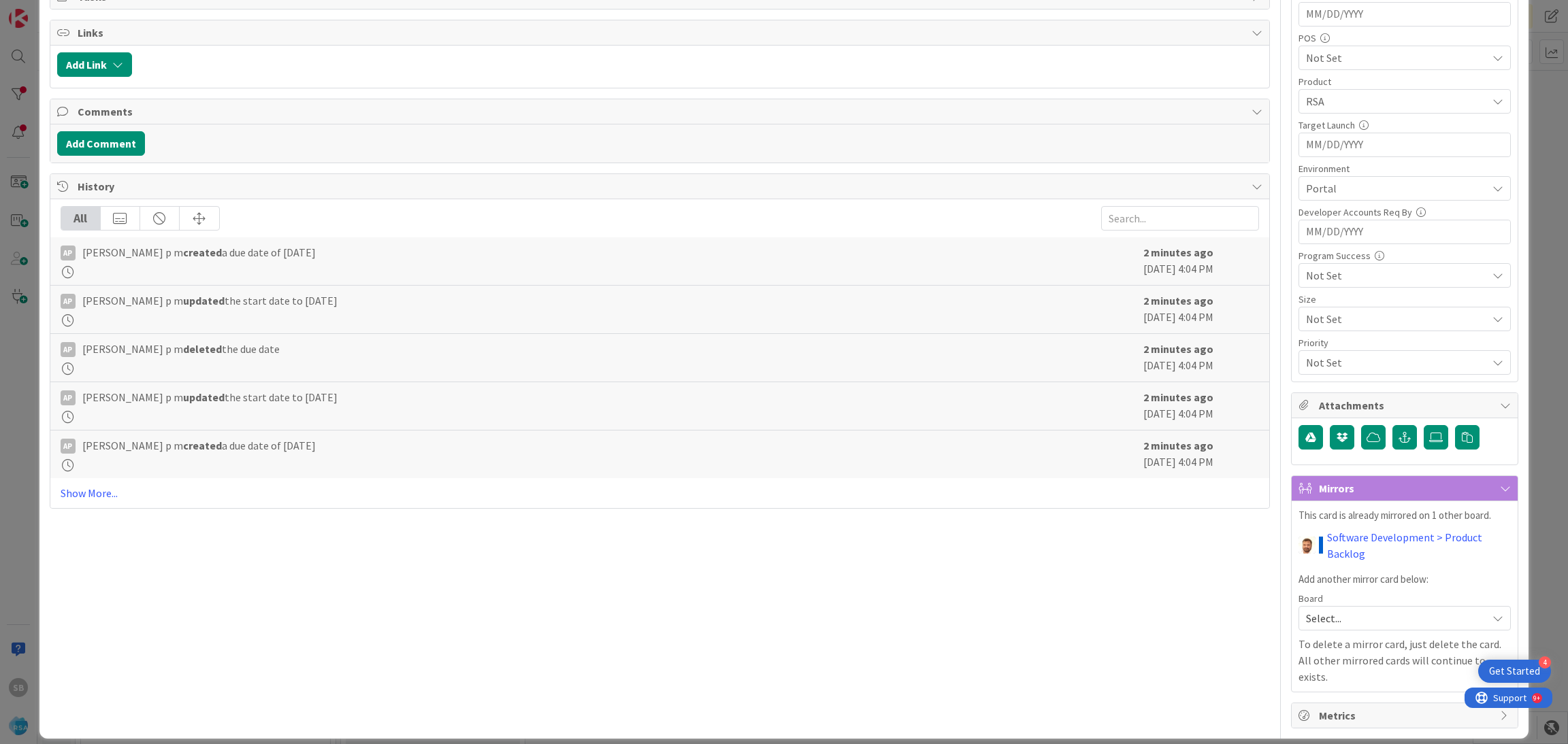
scroll to position [0, 0]
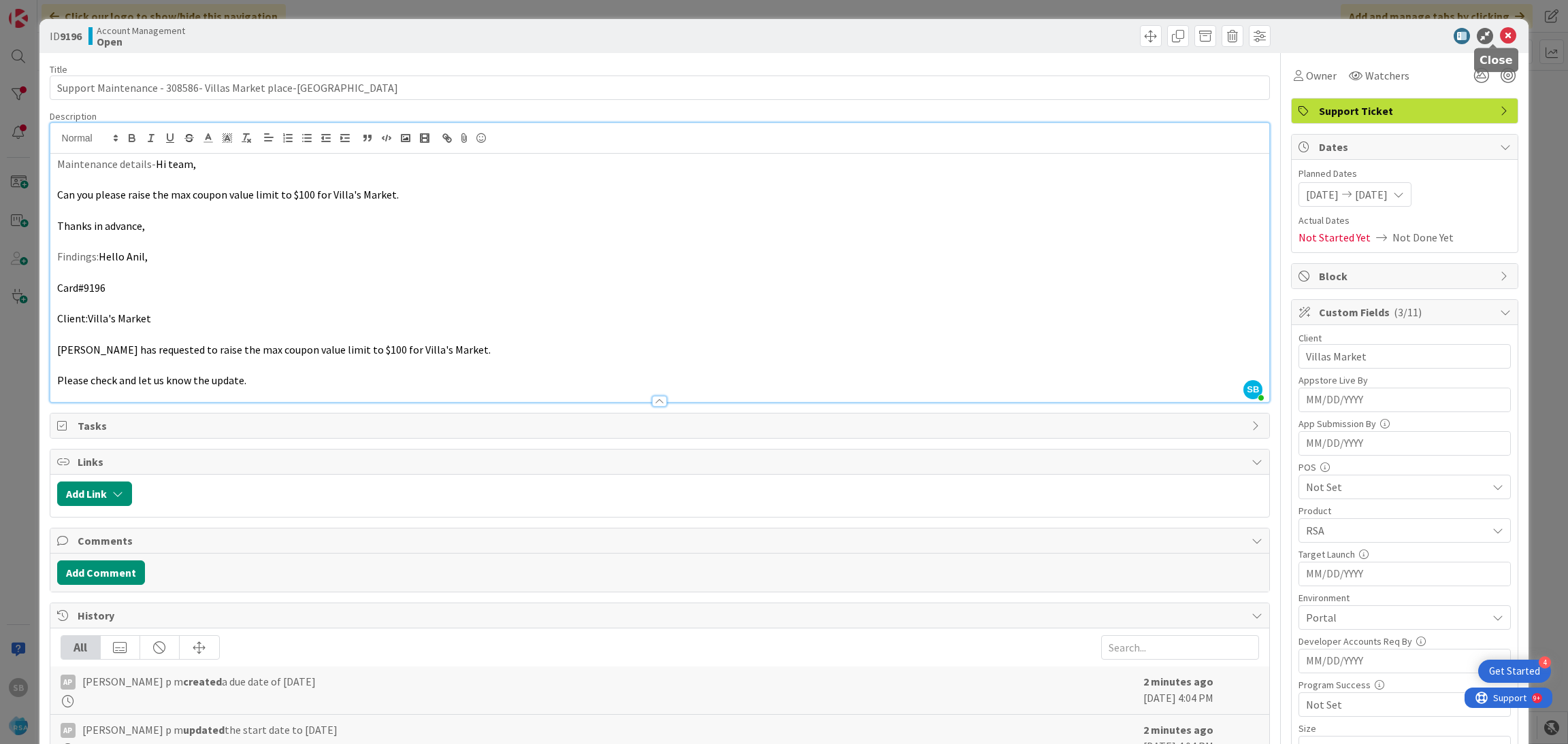
click at [1500, 35] on icon at bounding box center [1507, 36] width 16 height 16
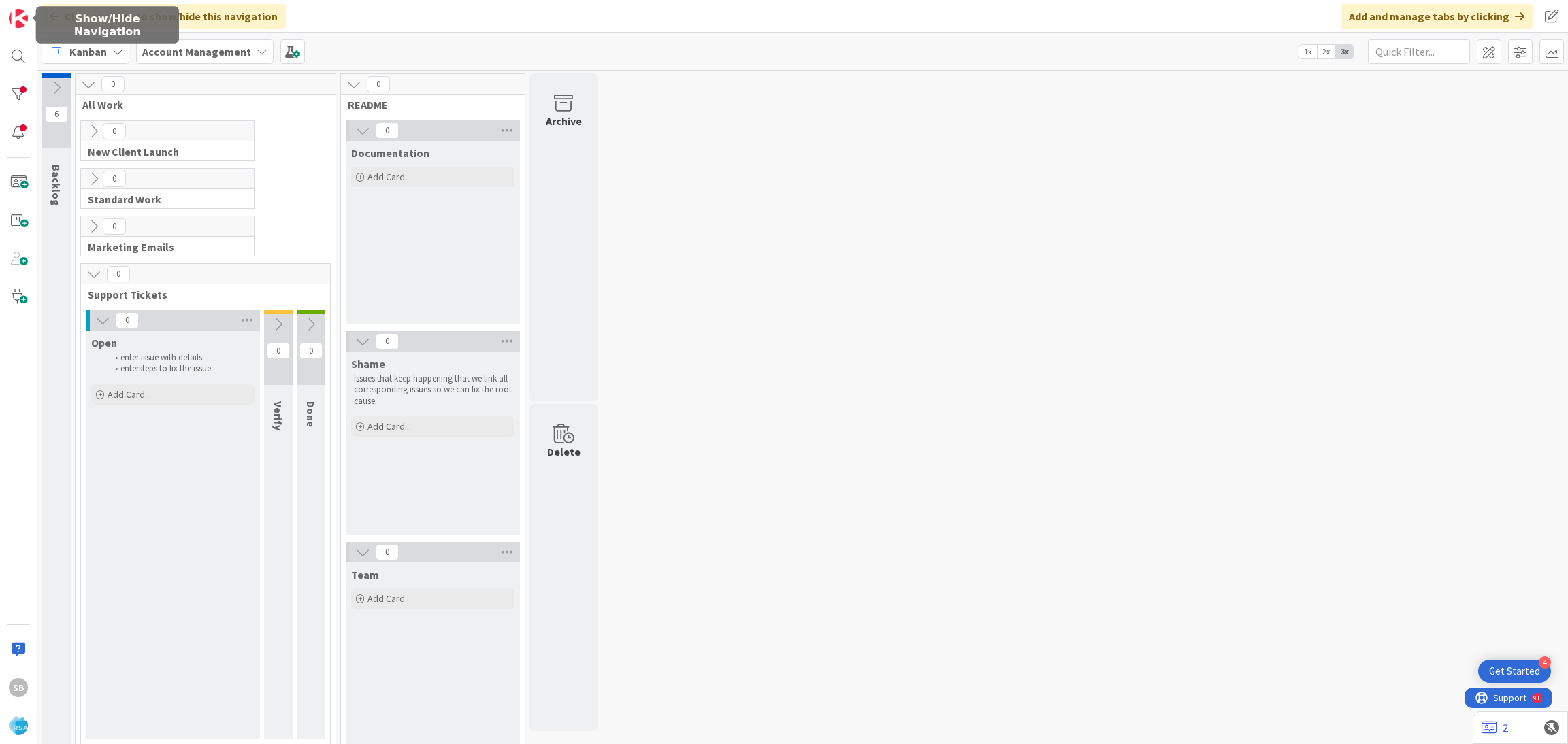
click at [32, 50] on div "SB" at bounding box center [19, 372] width 38 height 744
click at [17, 59] on div at bounding box center [18, 56] width 27 height 27
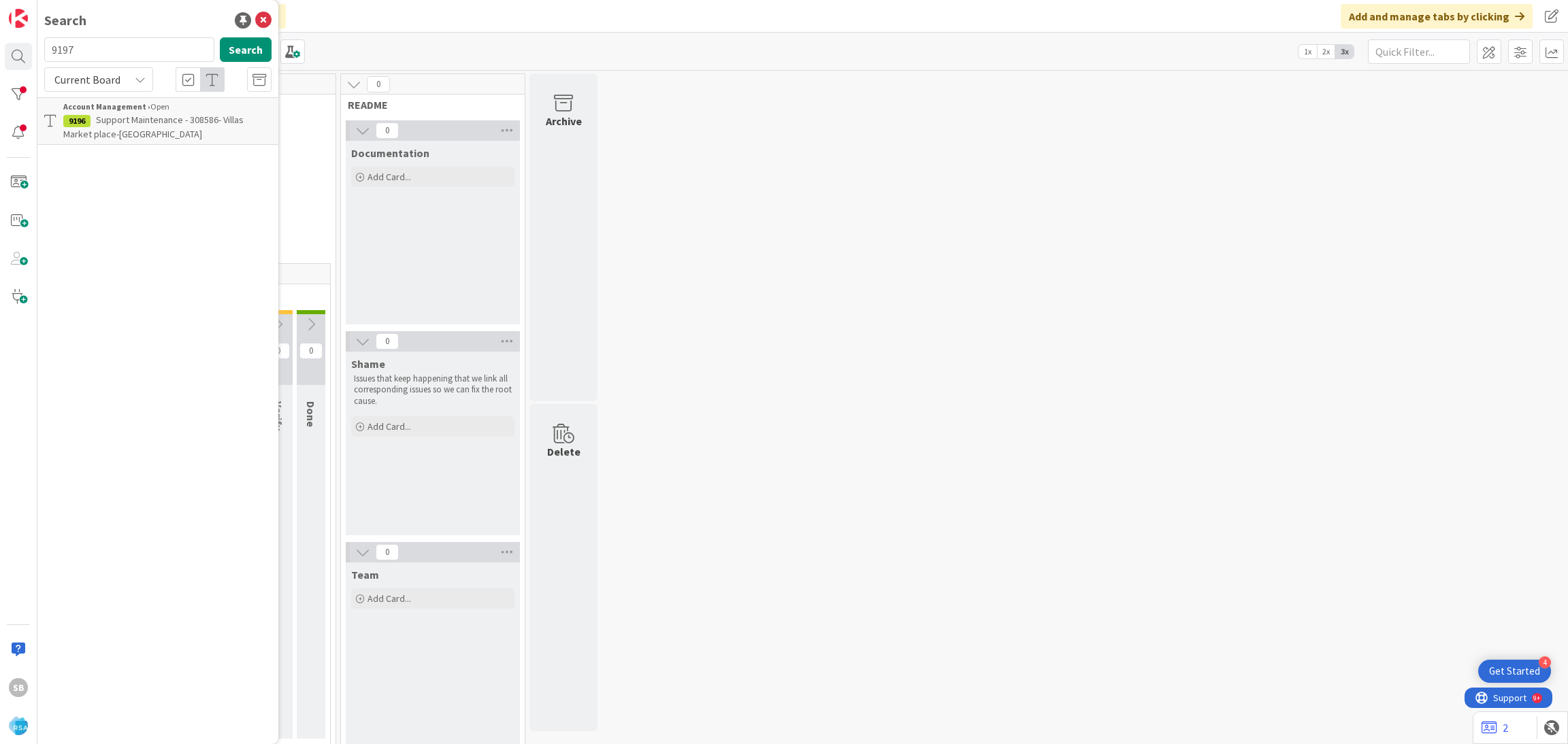
type input "9197"
click at [169, 108] on div "Account Management › Open" at bounding box center [168, 107] width 208 height 13
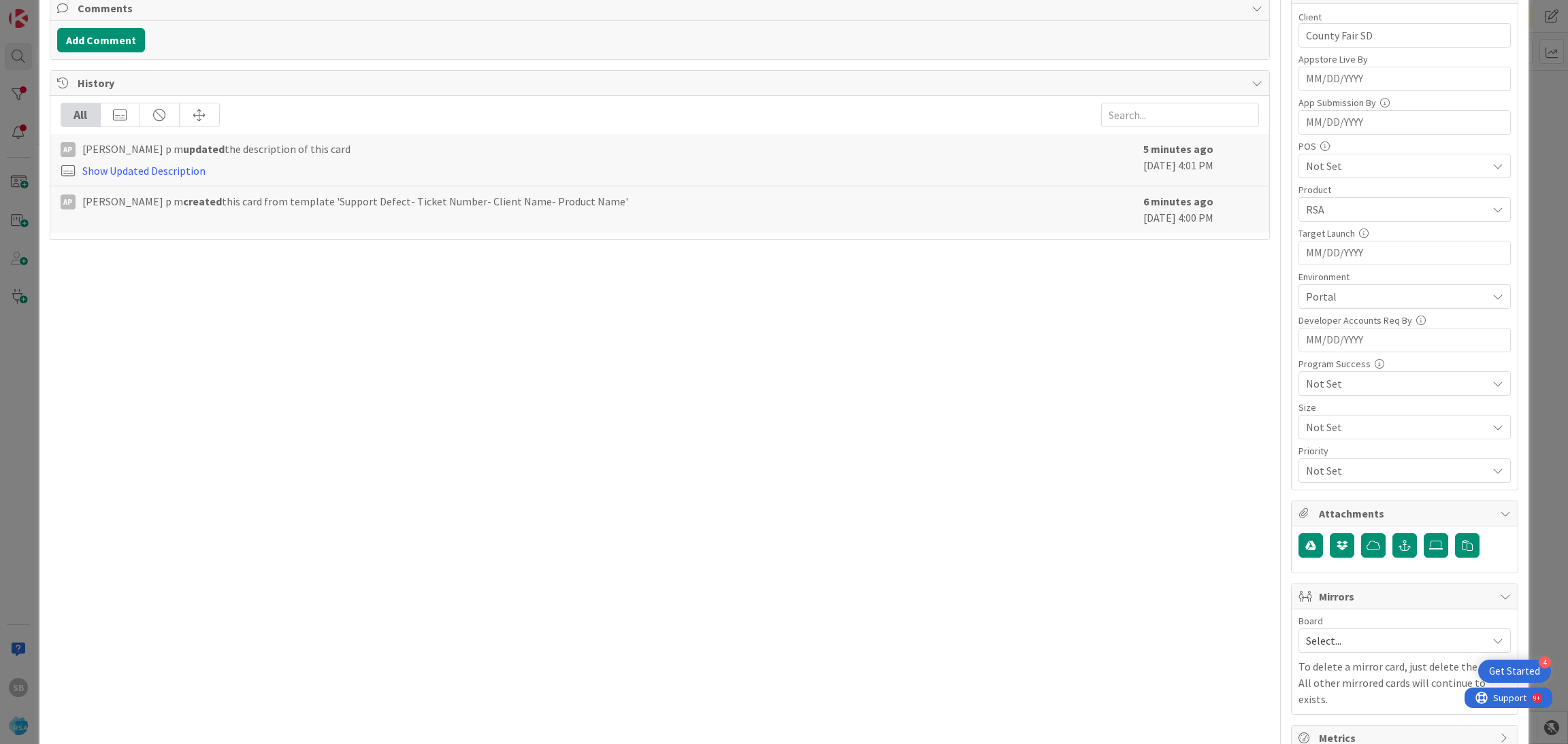
click at [1321, 648] on span "Select..." at bounding box center [1393, 641] width 174 height 19
click at [1324, 611] on span "Software Development" at bounding box center [1413, 608] width 180 height 20
click at [1318, 716] on div "Owner Select Owner" at bounding box center [1404, 722] width 212 height 37
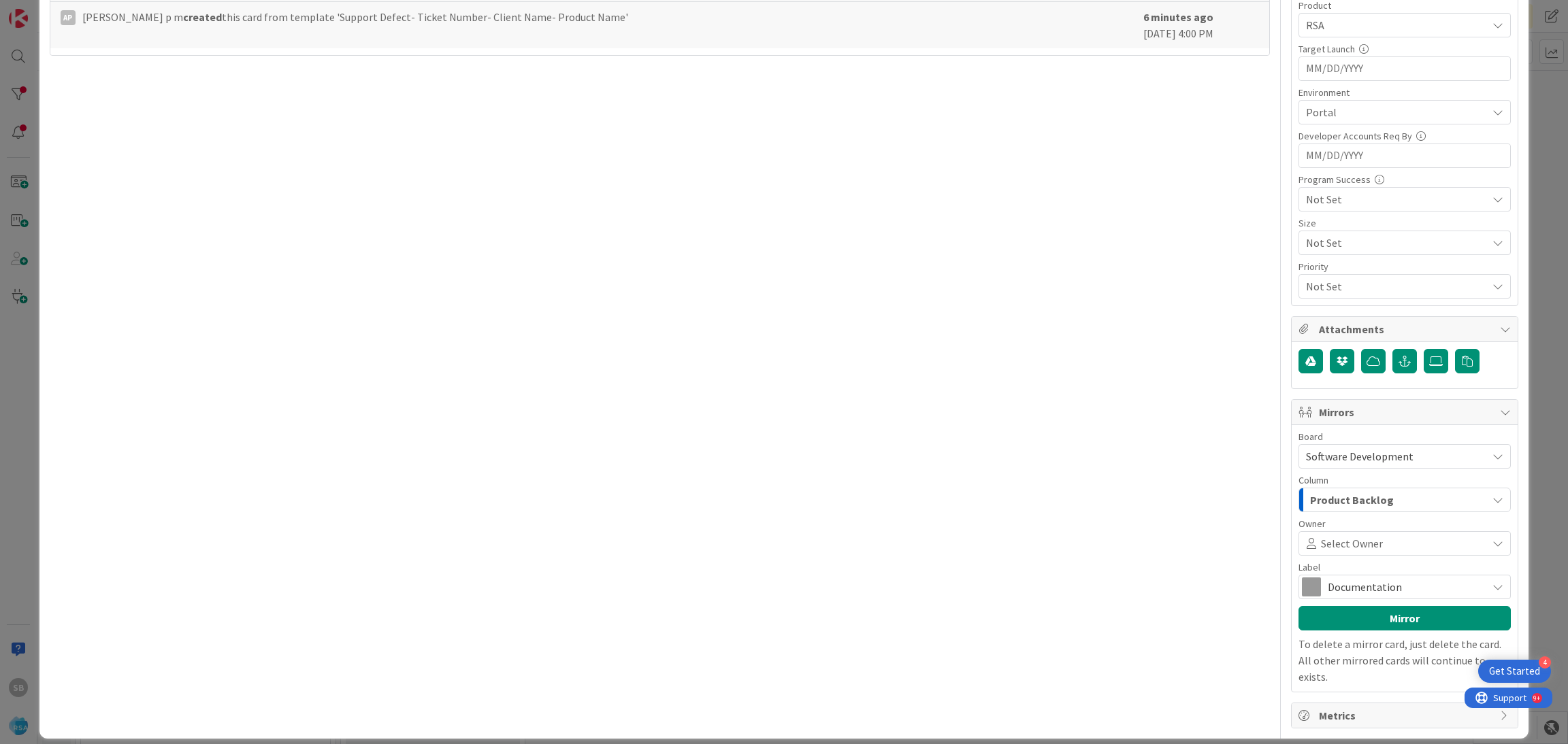
click at [1353, 550] on span "Select Owner" at bounding box center [1351, 543] width 62 height 16
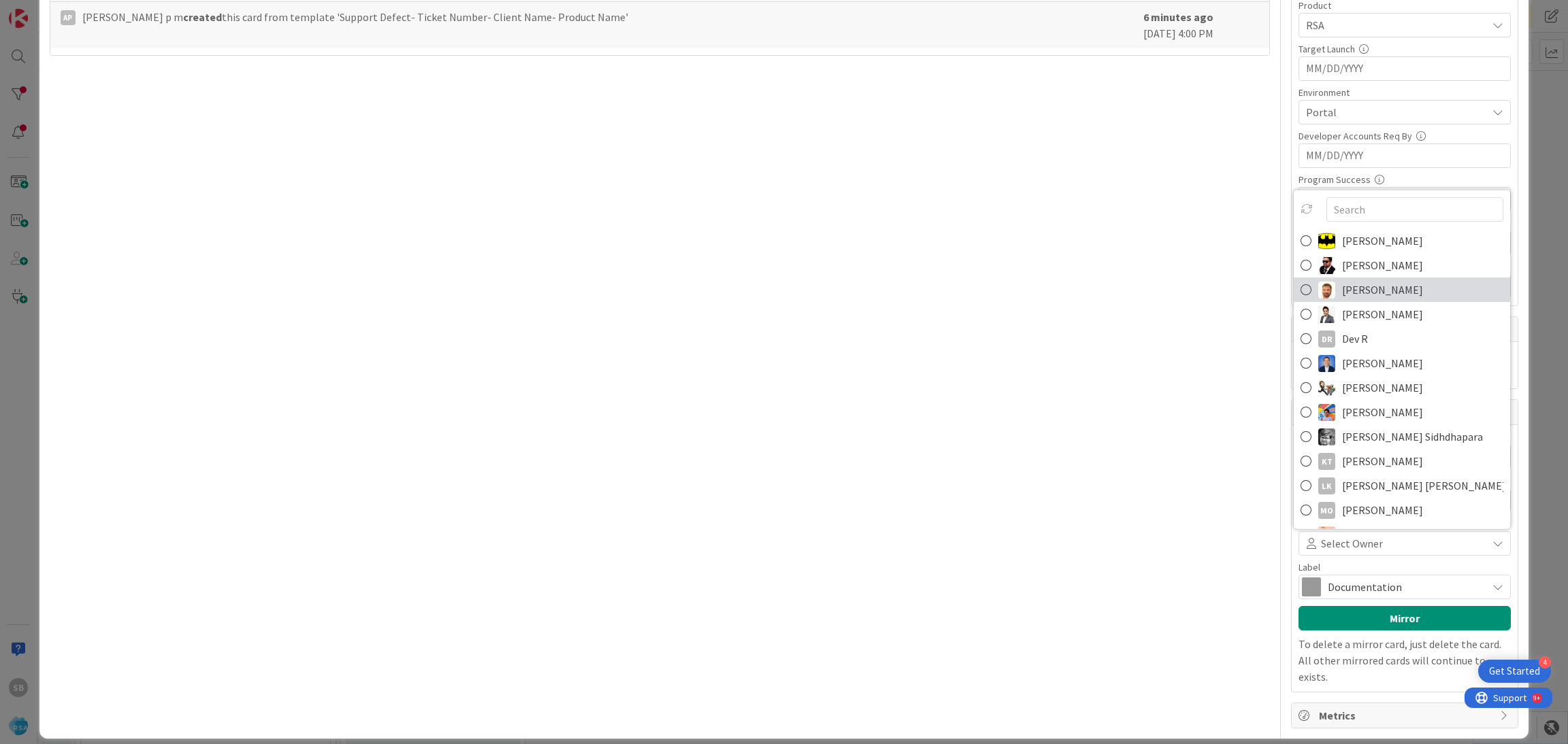
click at [1342, 296] on span "Anil Sunkoju" at bounding box center [1382, 289] width 81 height 20
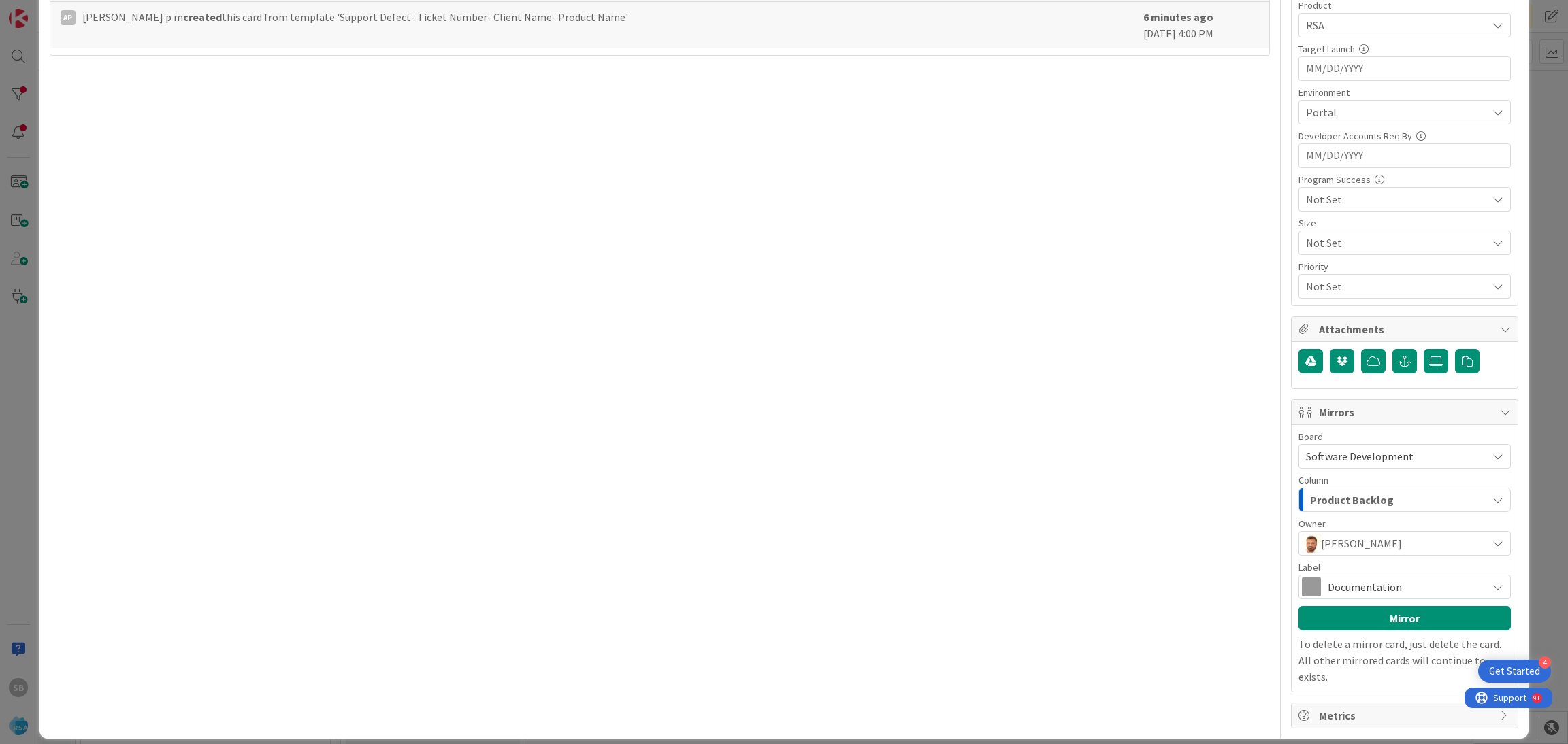
click at [1353, 583] on span "Documentation" at bounding box center [1404, 587] width 152 height 19
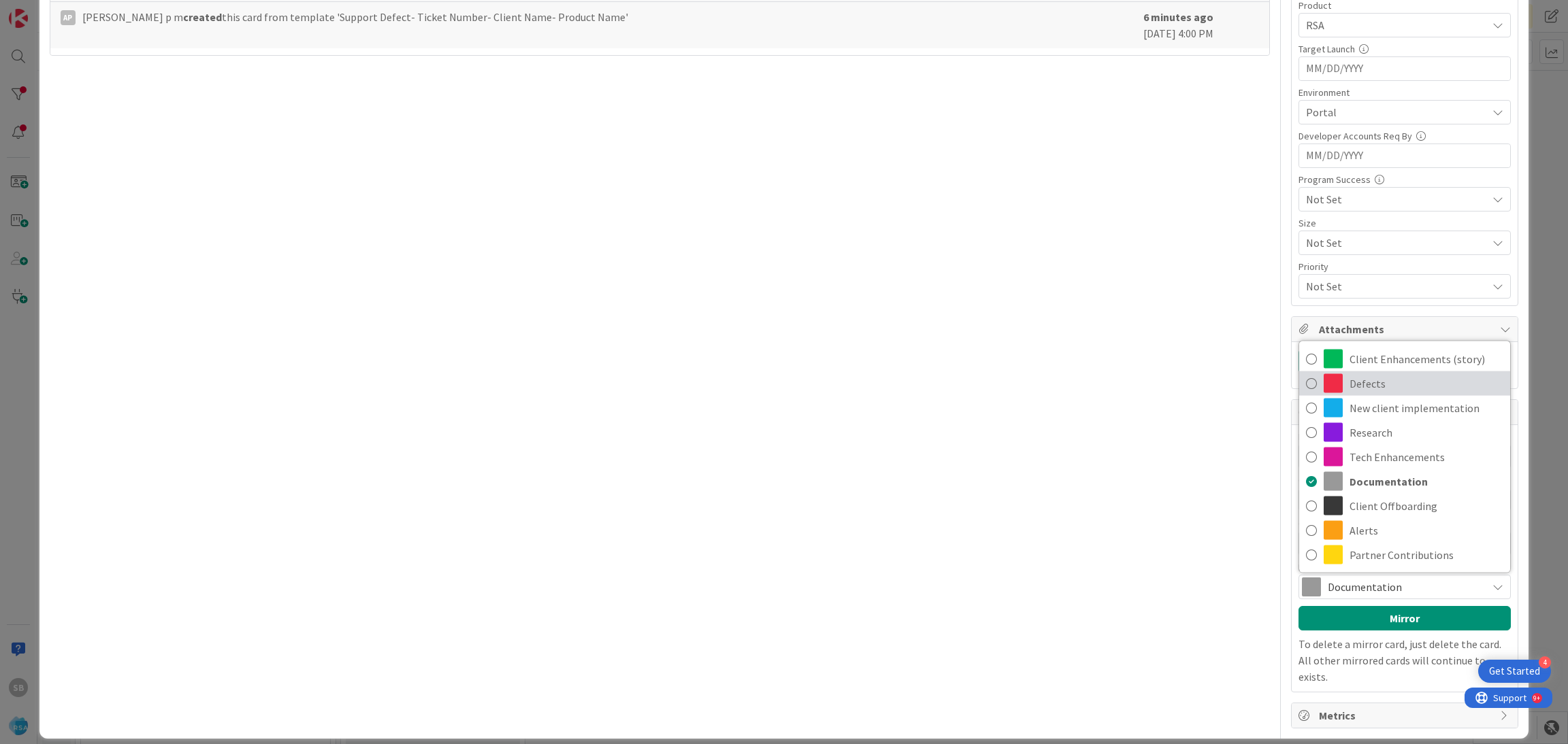
click at [1382, 393] on span "Defects" at bounding box center [1426, 384] width 154 height 20
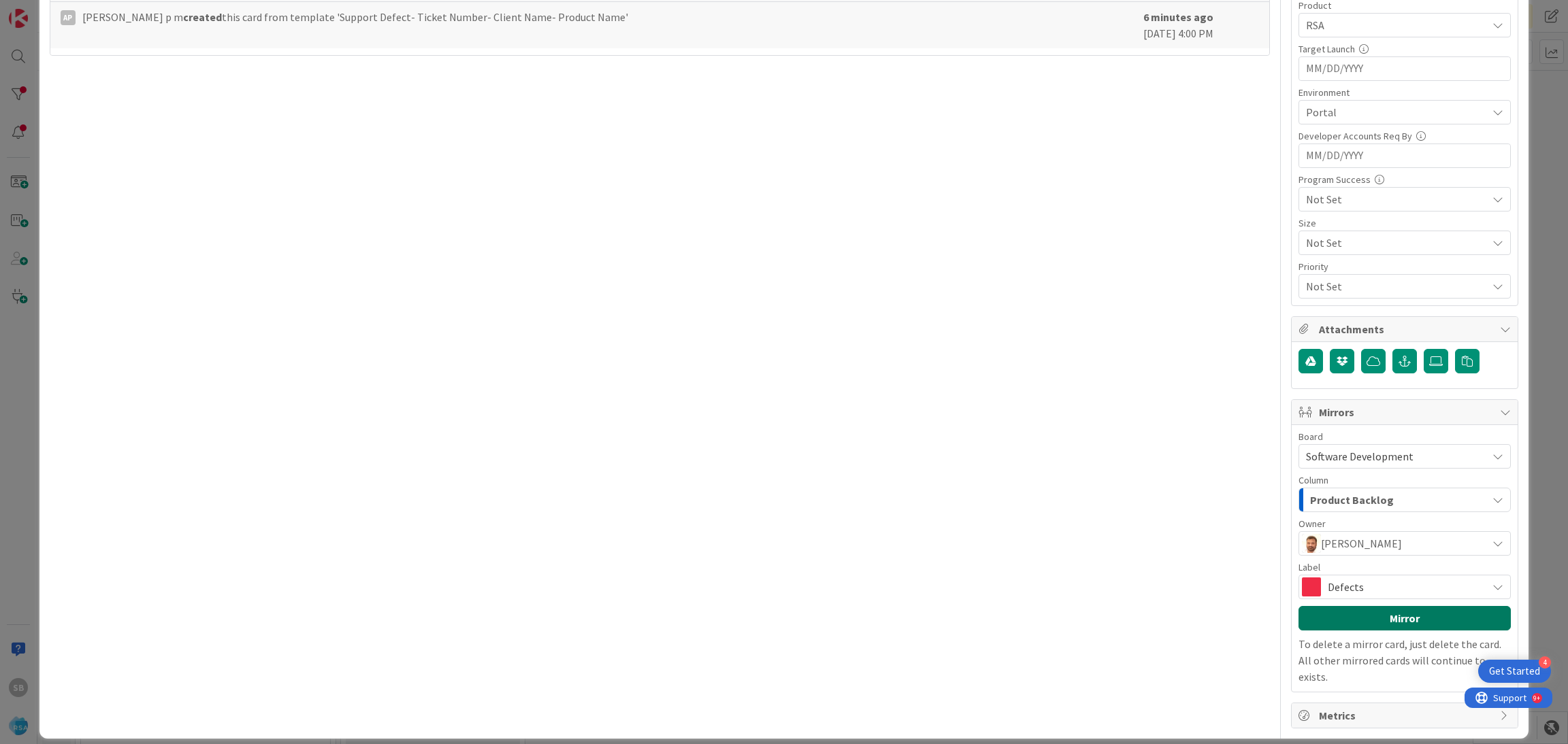
click at [1381, 616] on button "Mirror" at bounding box center [1404, 618] width 212 height 24
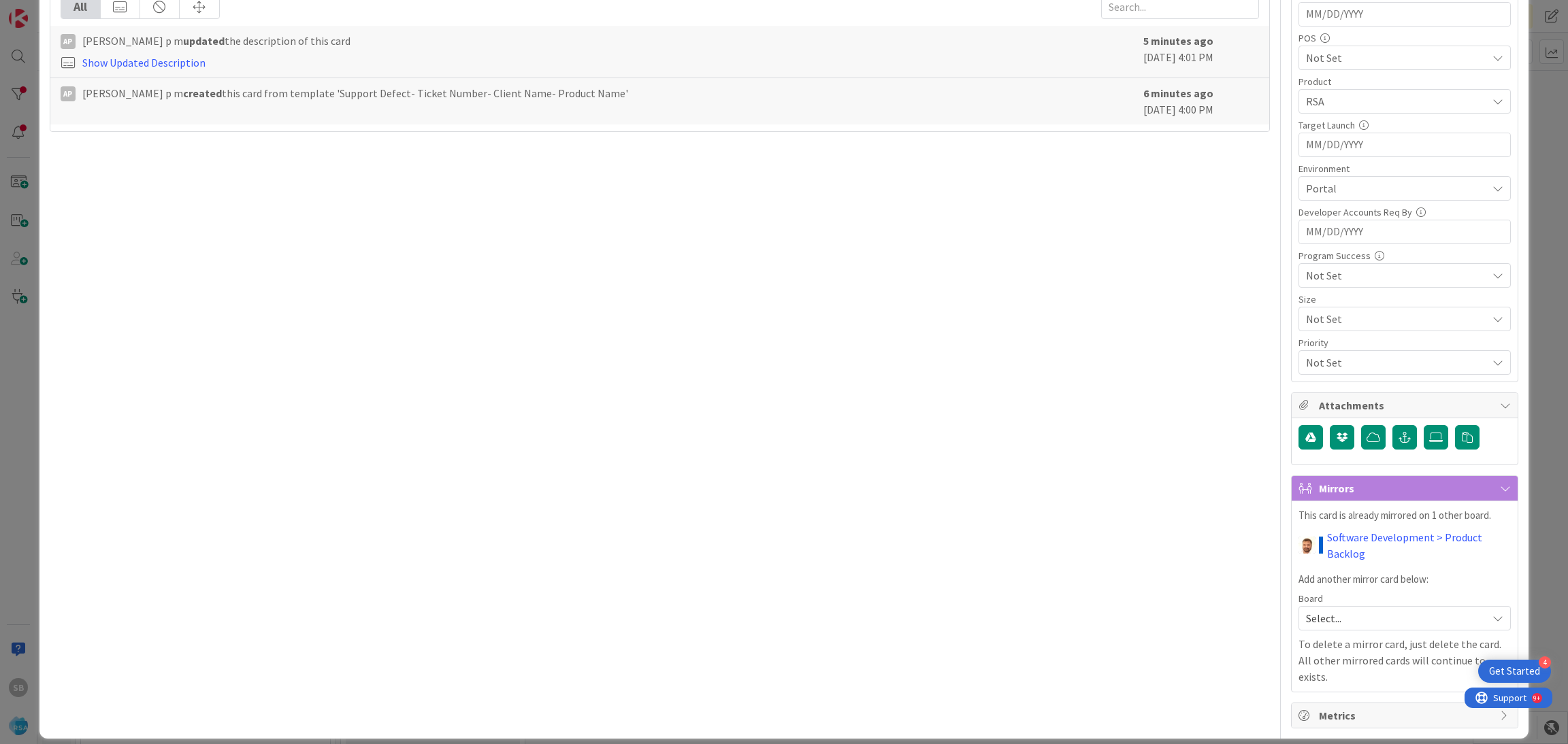
scroll to position [0, 0]
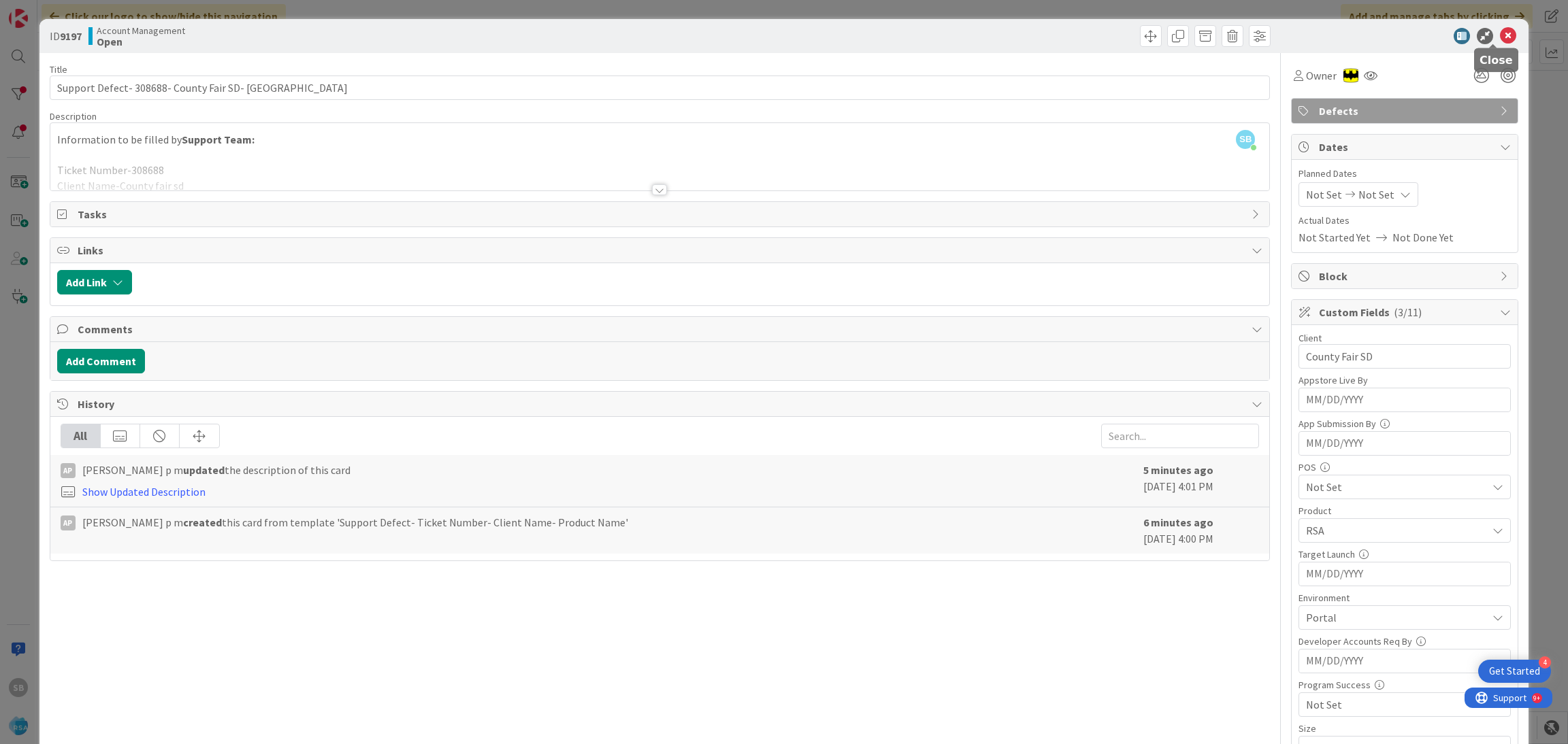
click at [1500, 35] on icon at bounding box center [1507, 36] width 16 height 16
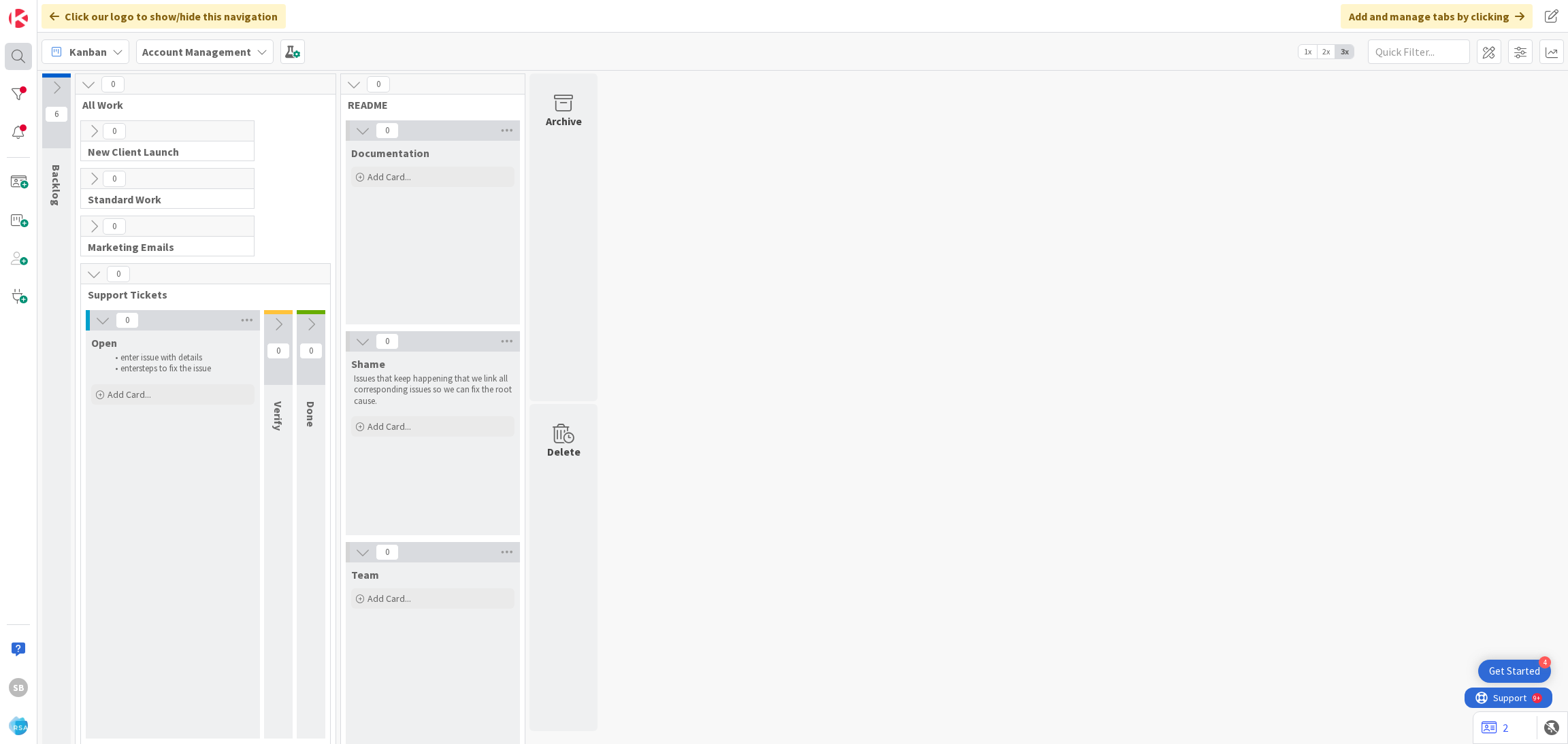
click at [27, 49] on div at bounding box center [18, 56] width 27 height 27
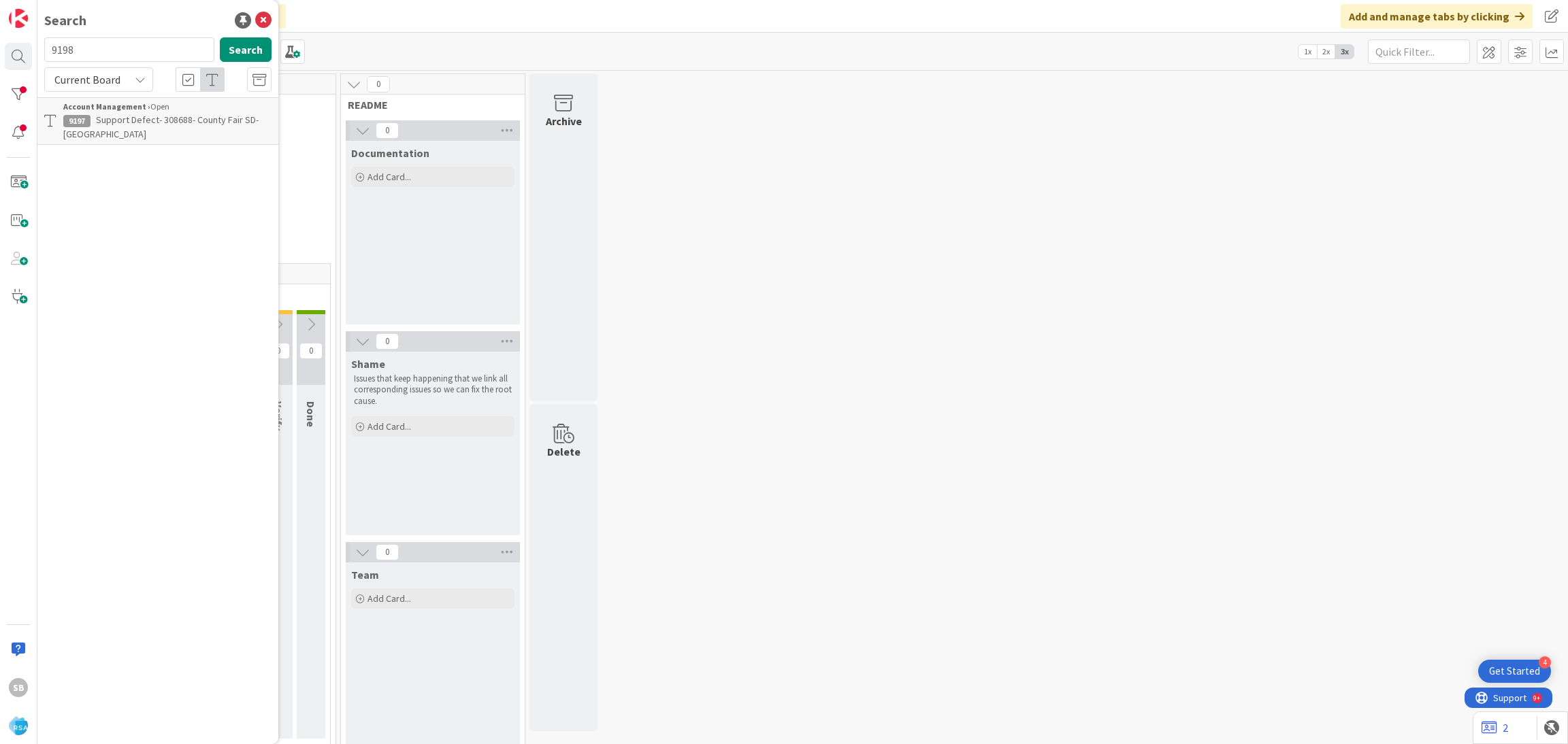
type input "9198"
click at [115, 112] on b "Account Management ›" at bounding box center [107, 106] width 87 height 10
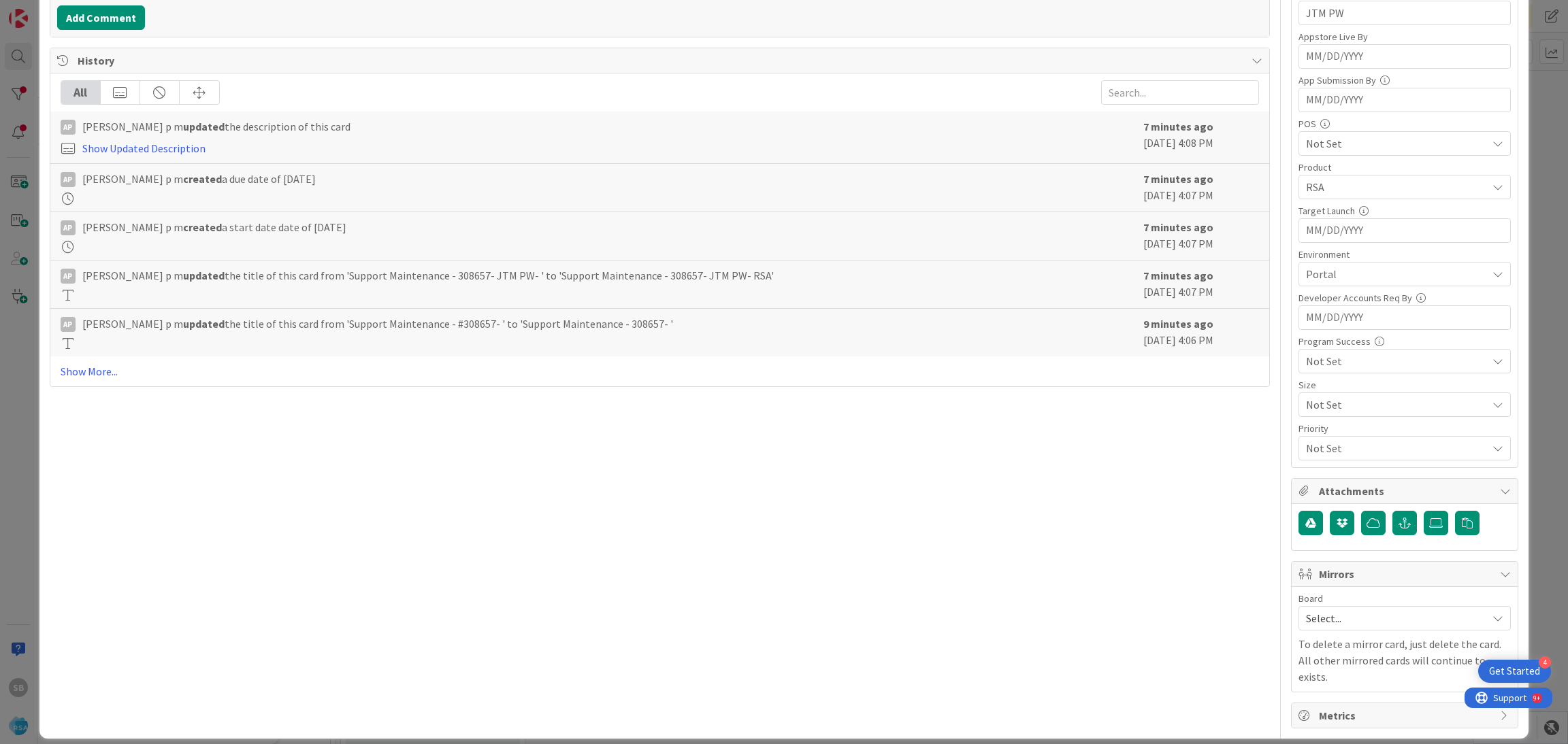
click at [1338, 615] on span "Select..." at bounding box center [1393, 618] width 174 height 19
click at [1326, 707] on span "Software Development" at bounding box center [1413, 706] width 180 height 20
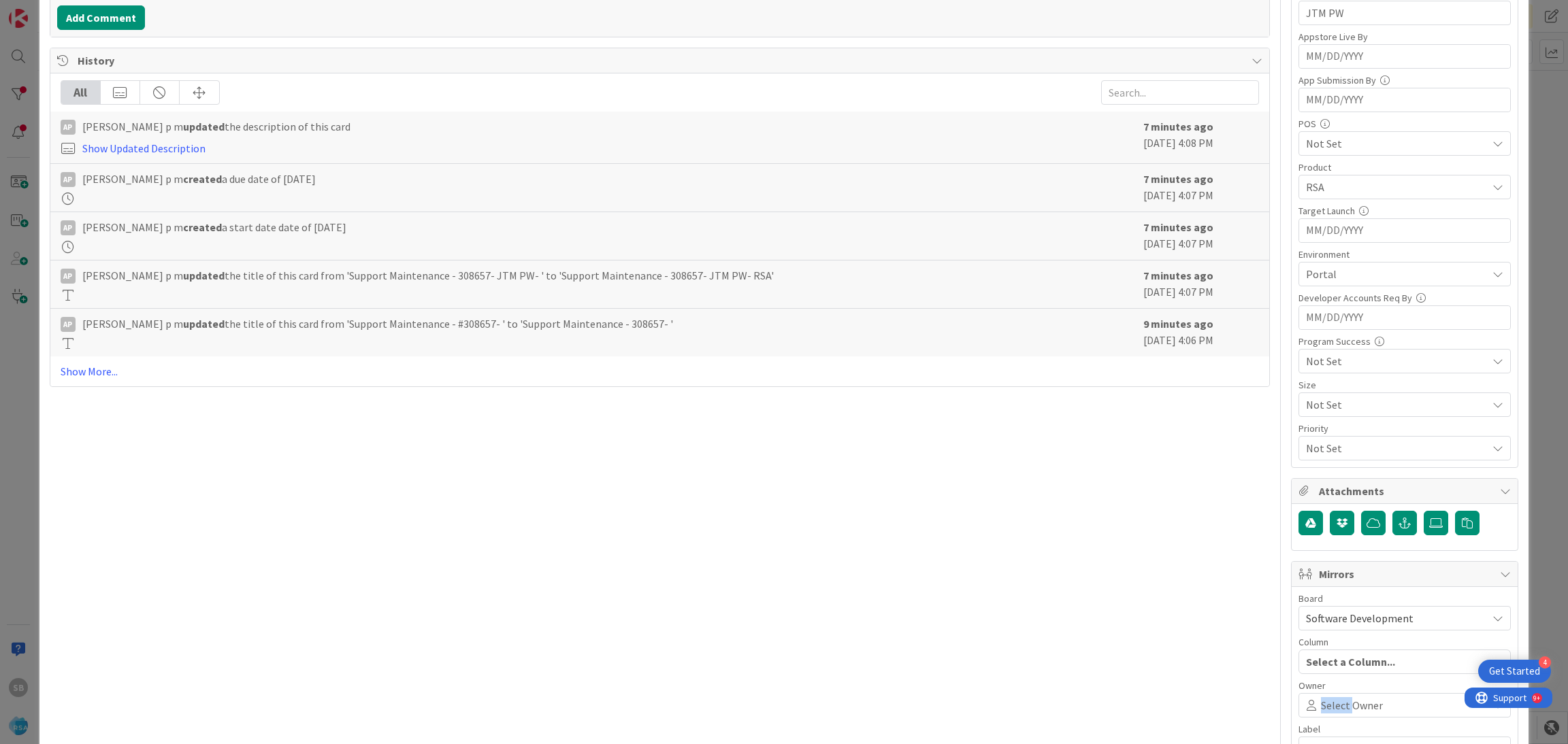
drag, startPoint x: 1326, startPoint y: 707, endPoint x: 1326, endPoint y: 696, distance: 11.0
click at [1326, 707] on span "Select Owner" at bounding box center [1351, 705] width 62 height 16
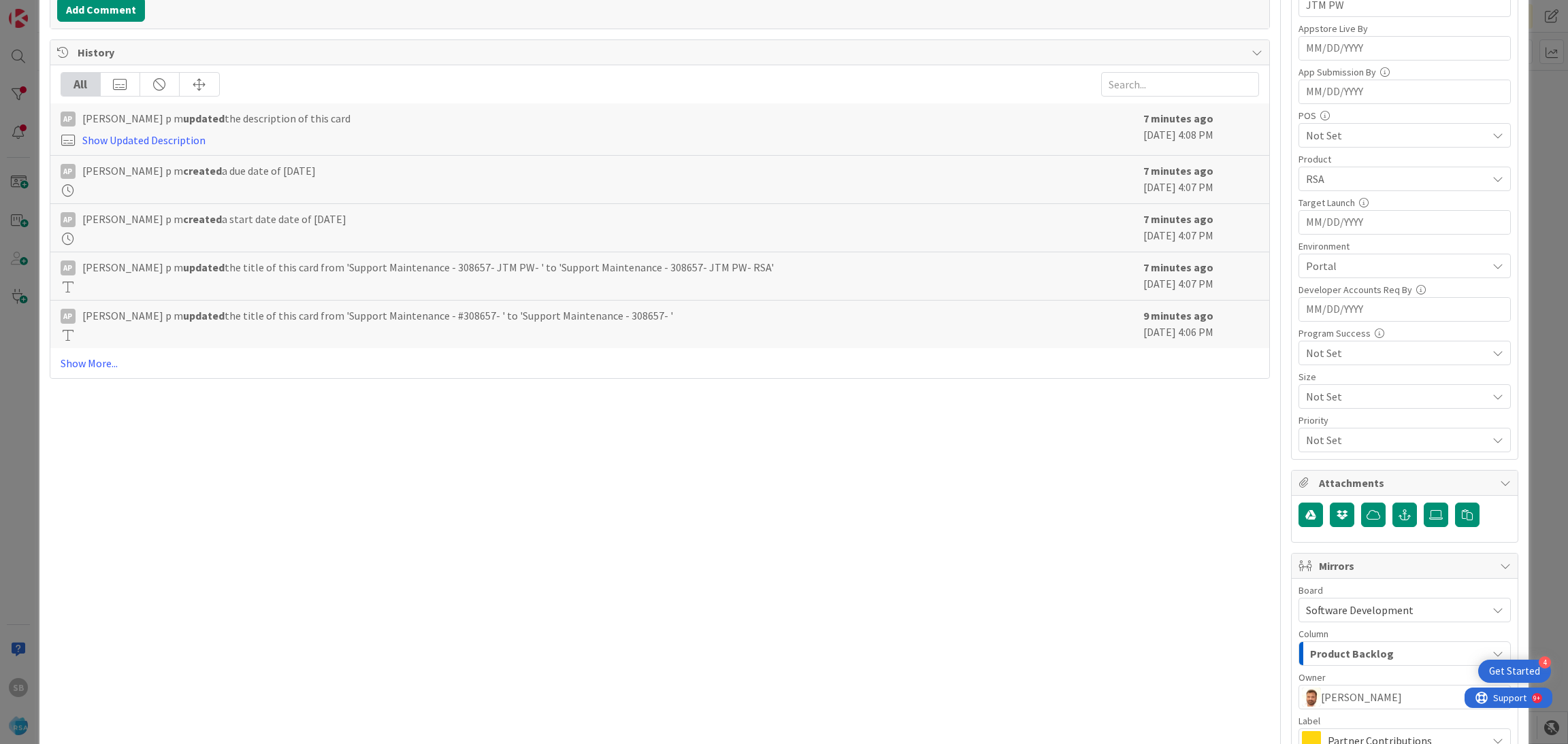
scroll to position [506, 0]
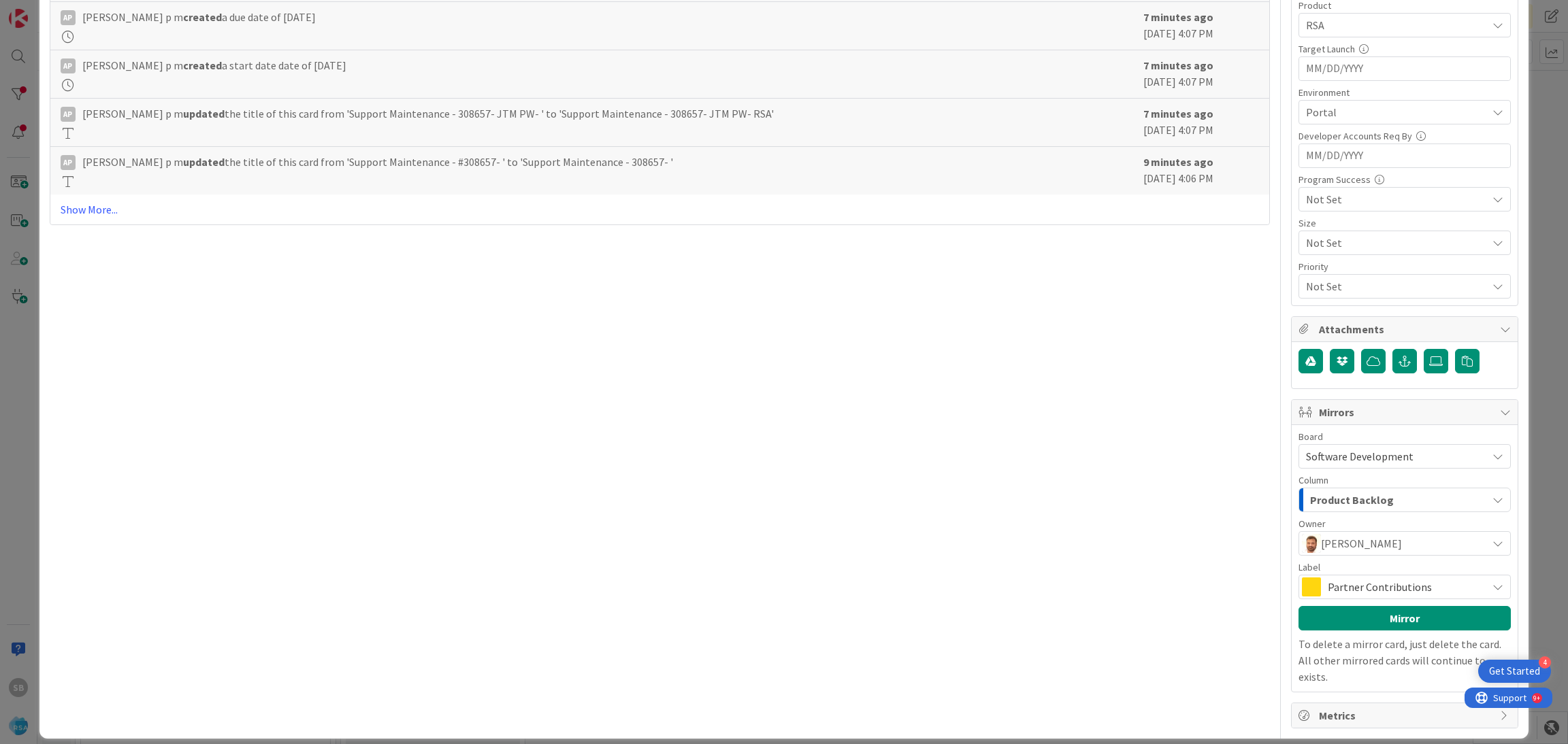
click at [1333, 592] on span "Partner Contributions" at bounding box center [1404, 587] width 152 height 19
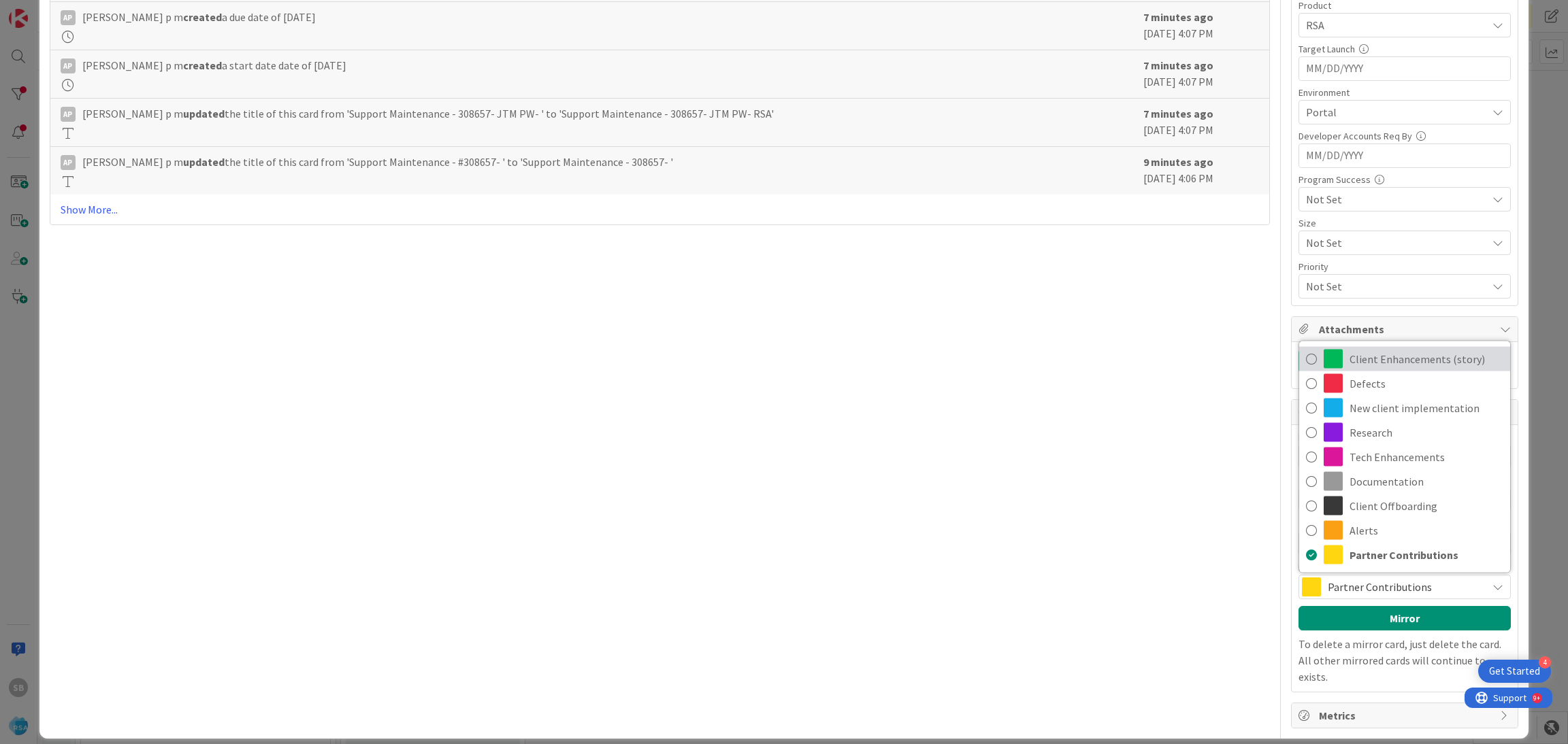
click at [1372, 357] on span "Client Enhancements (story)" at bounding box center [1426, 359] width 154 height 20
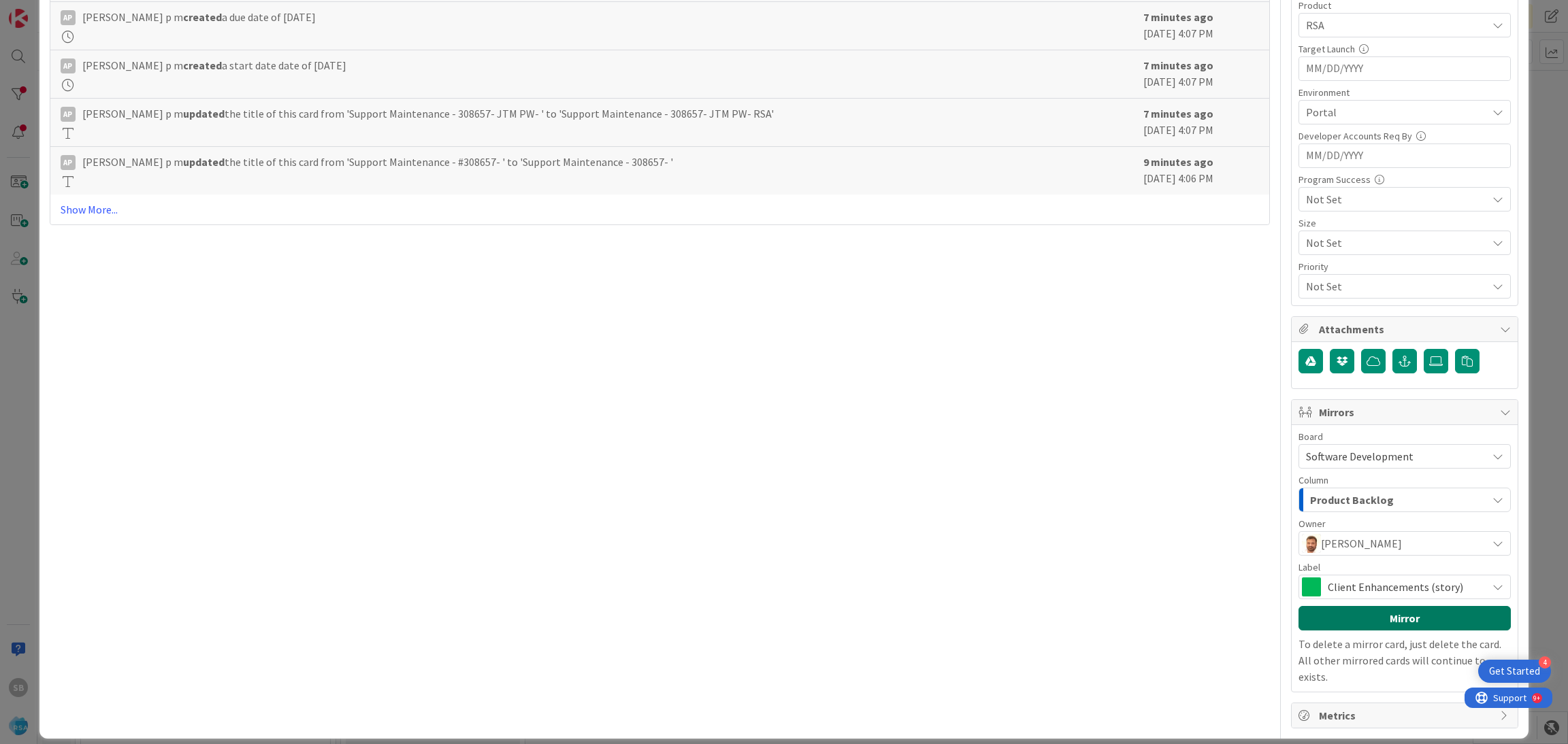
click at [1360, 624] on button "Mirror" at bounding box center [1404, 618] width 212 height 24
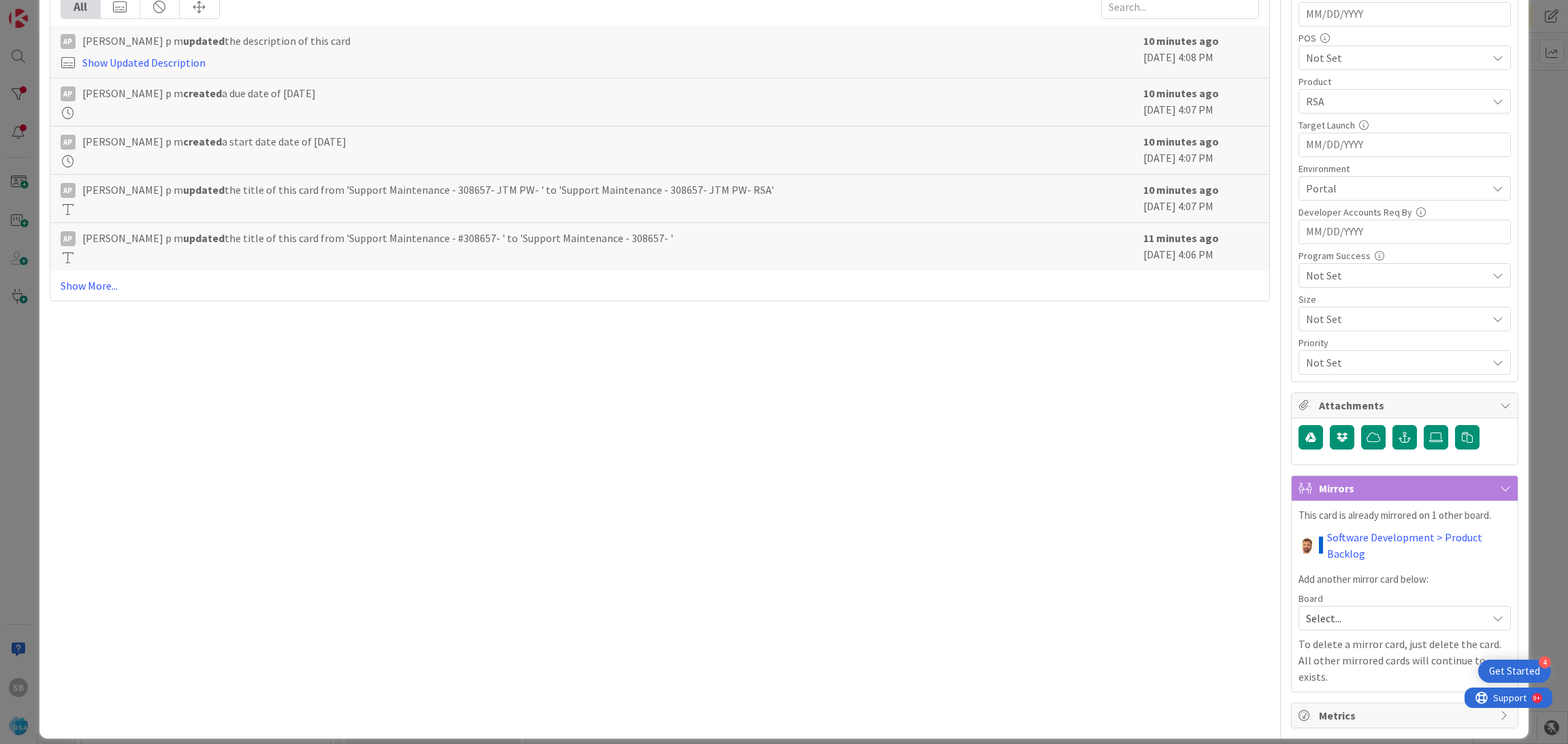
scroll to position [0, 0]
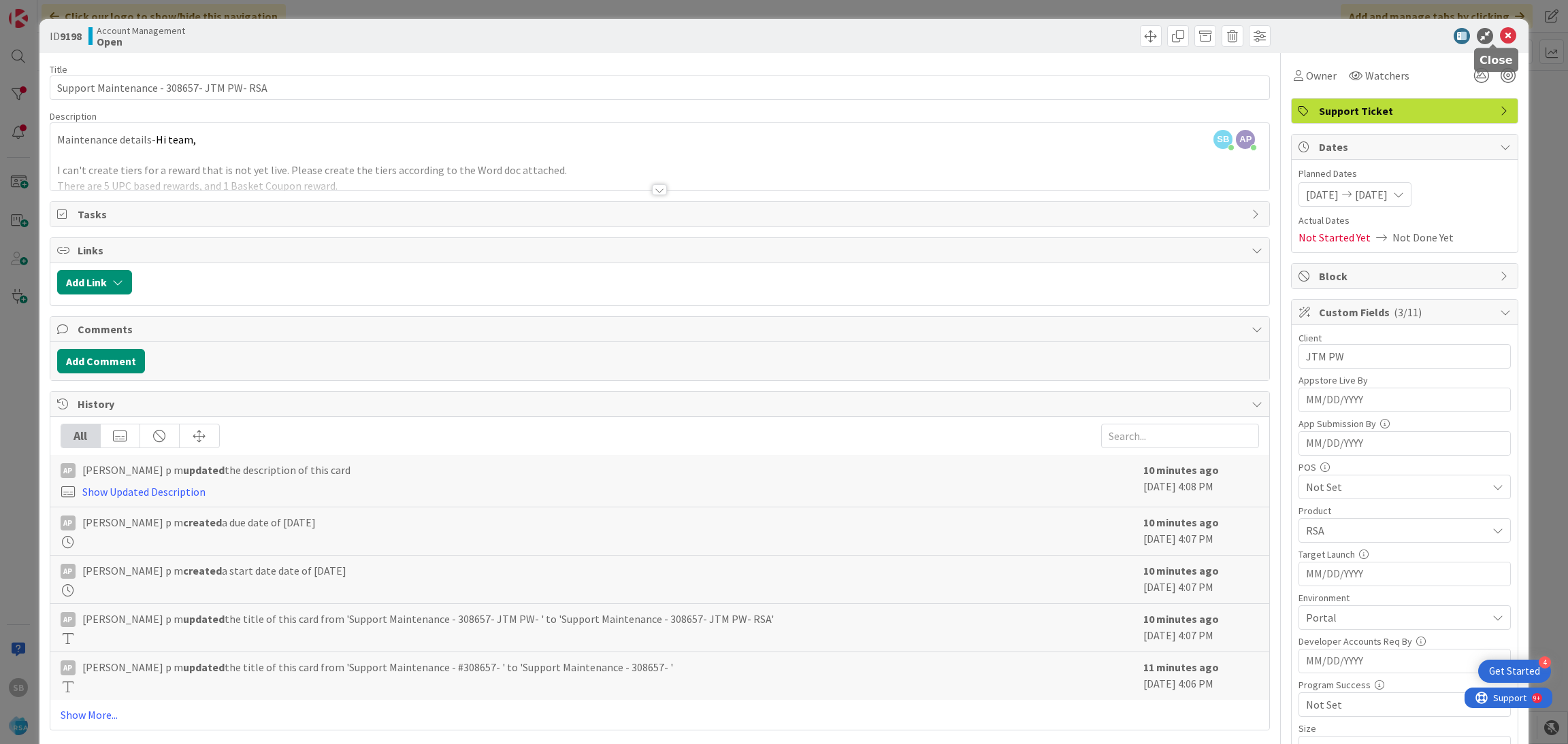
click at [1500, 29] on icon at bounding box center [1507, 36] width 16 height 16
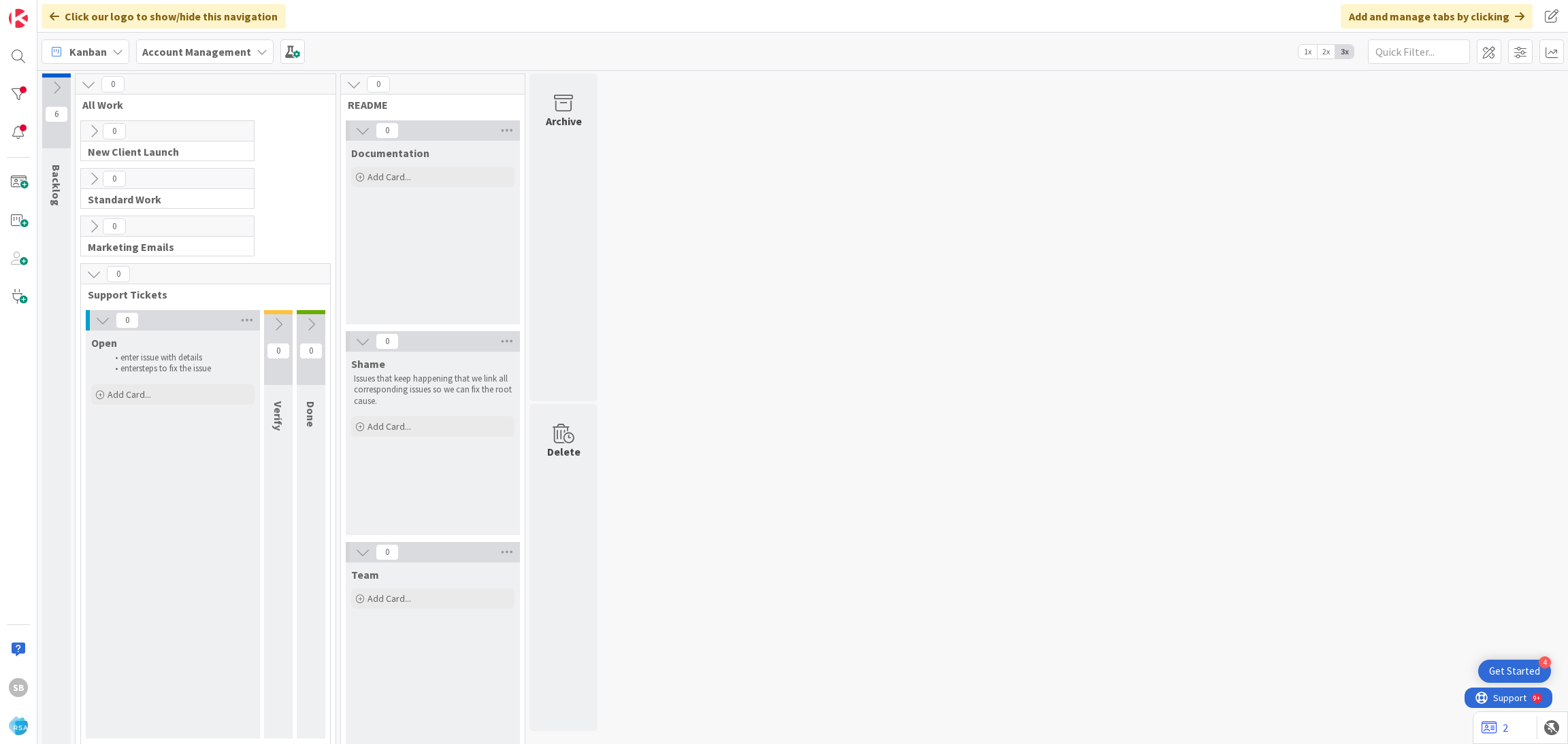
click at [34, 53] on div "SB" at bounding box center [19, 372] width 38 height 744
click at [12, 54] on div at bounding box center [18, 56] width 27 height 27
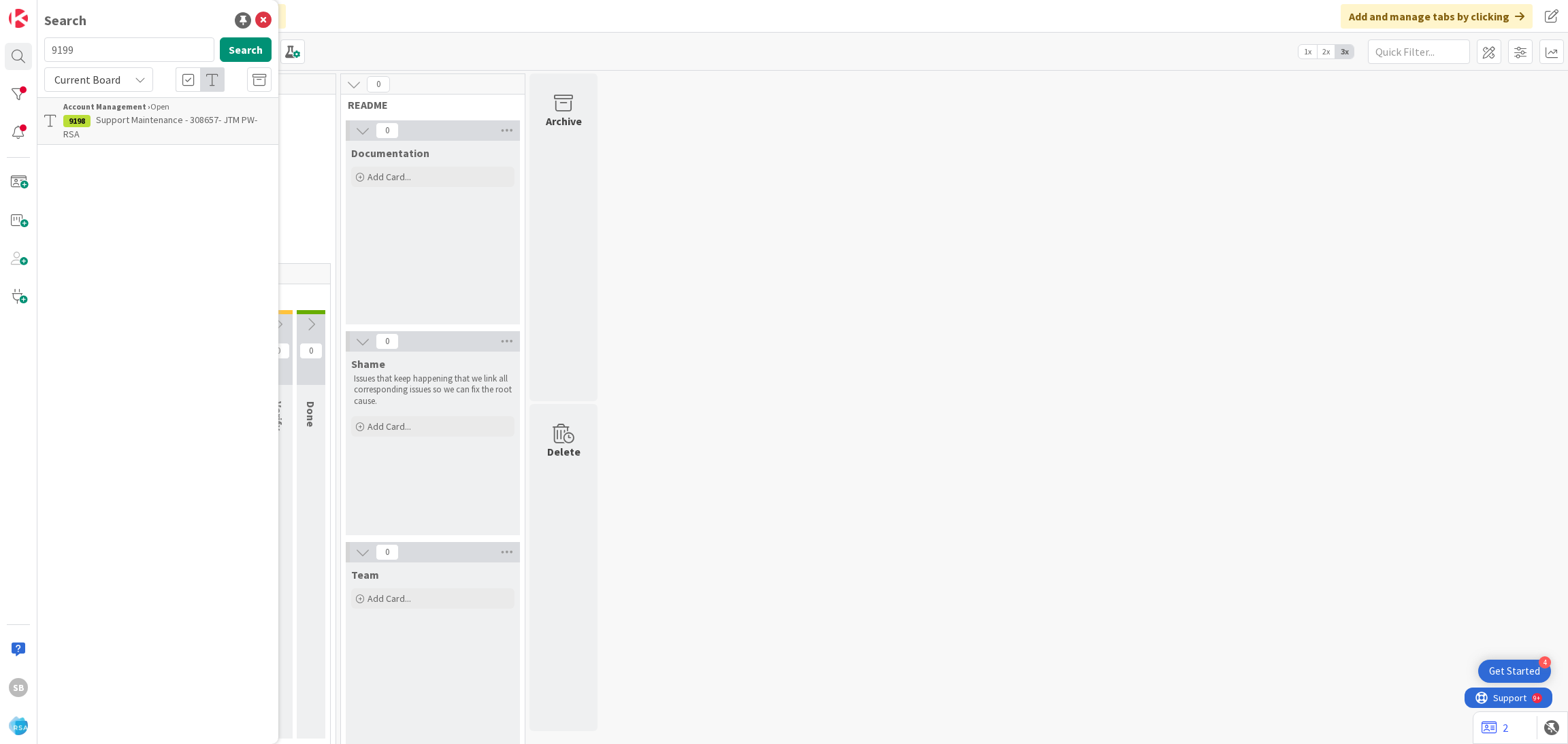
type input "9199"
click at [160, 122] on span "Support Defect- 308621- El rancho Supermercado-RSA" at bounding box center [149, 127] width 170 height 27
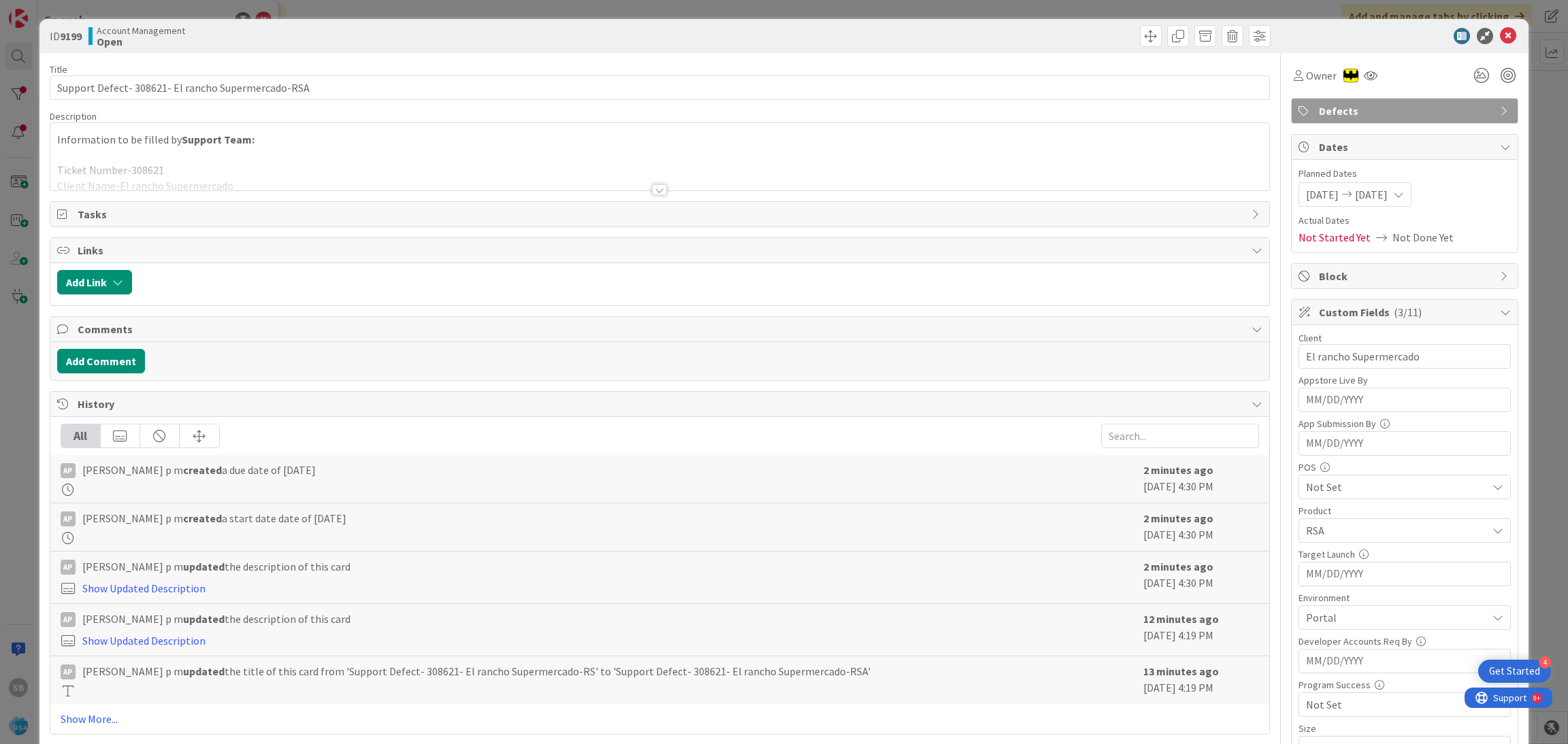
scroll to position [344, 0]
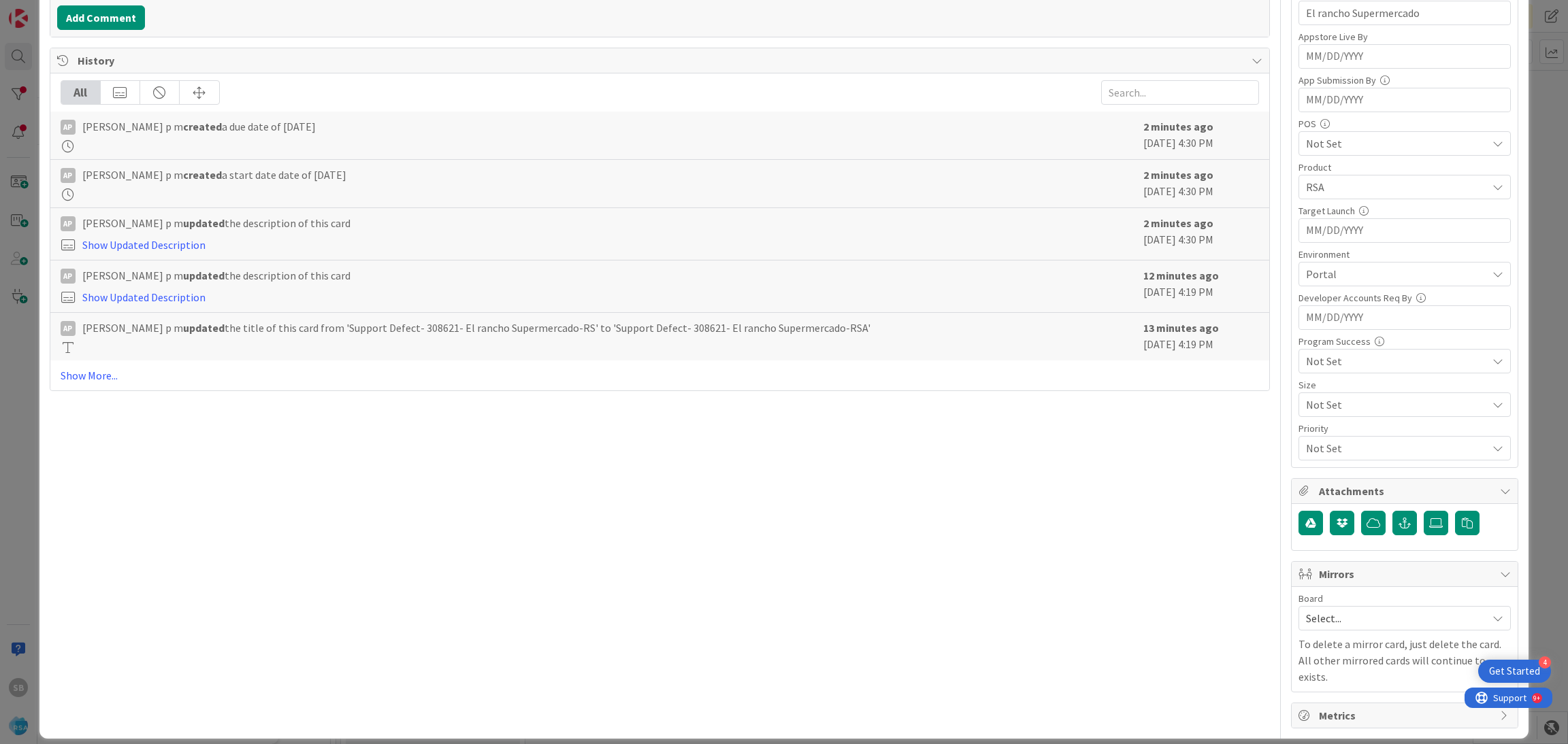
click at [1316, 639] on p "To delete a mirror card, just delete the card. All other mirrored cards will co…" at bounding box center [1404, 661] width 212 height 49
click at [1306, 628] on span "Select..." at bounding box center [1393, 618] width 174 height 19
click at [1306, 702] on link "Software Development" at bounding box center [1404, 706] width 211 height 24
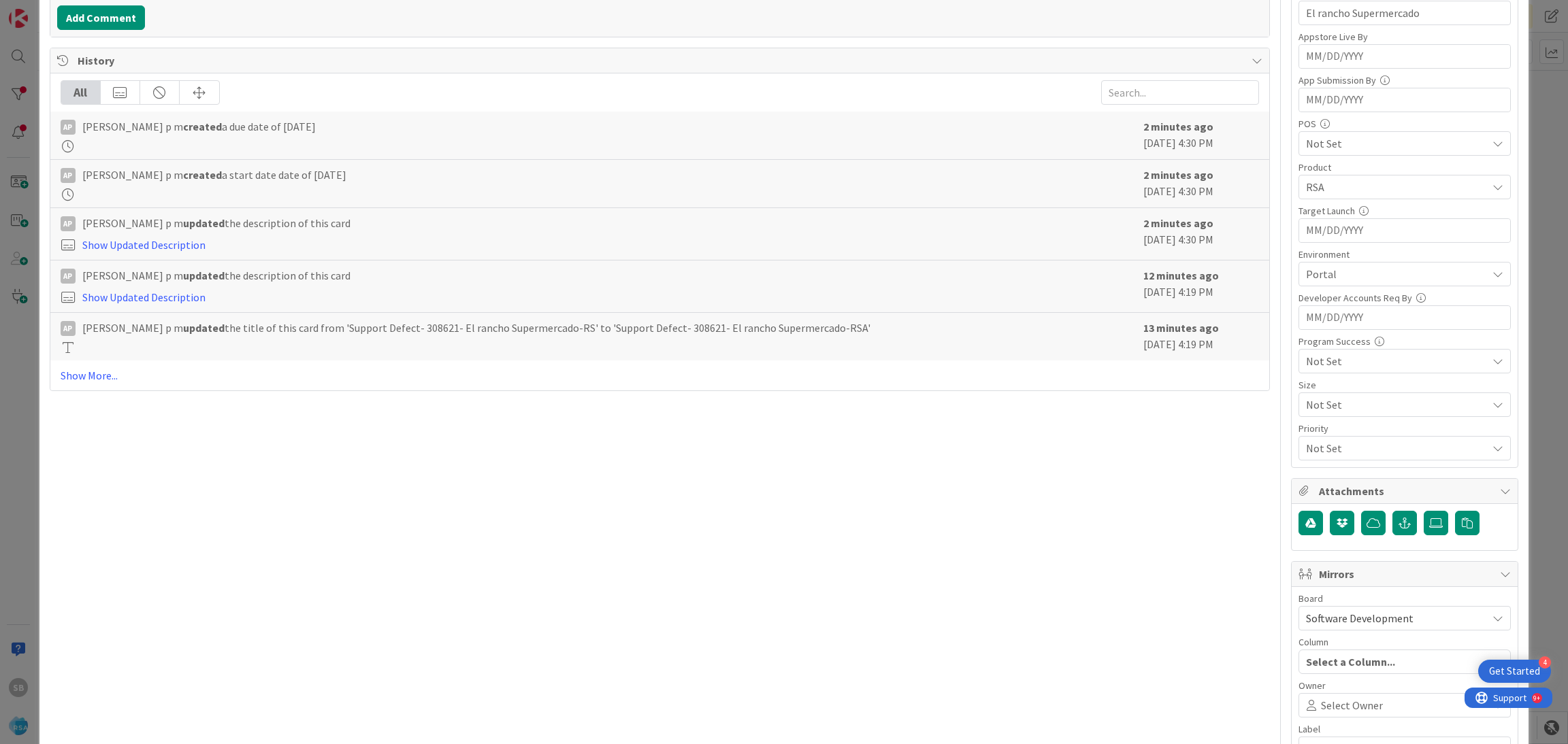
click at [1321, 702] on span "Select Owner" at bounding box center [1351, 705] width 62 height 16
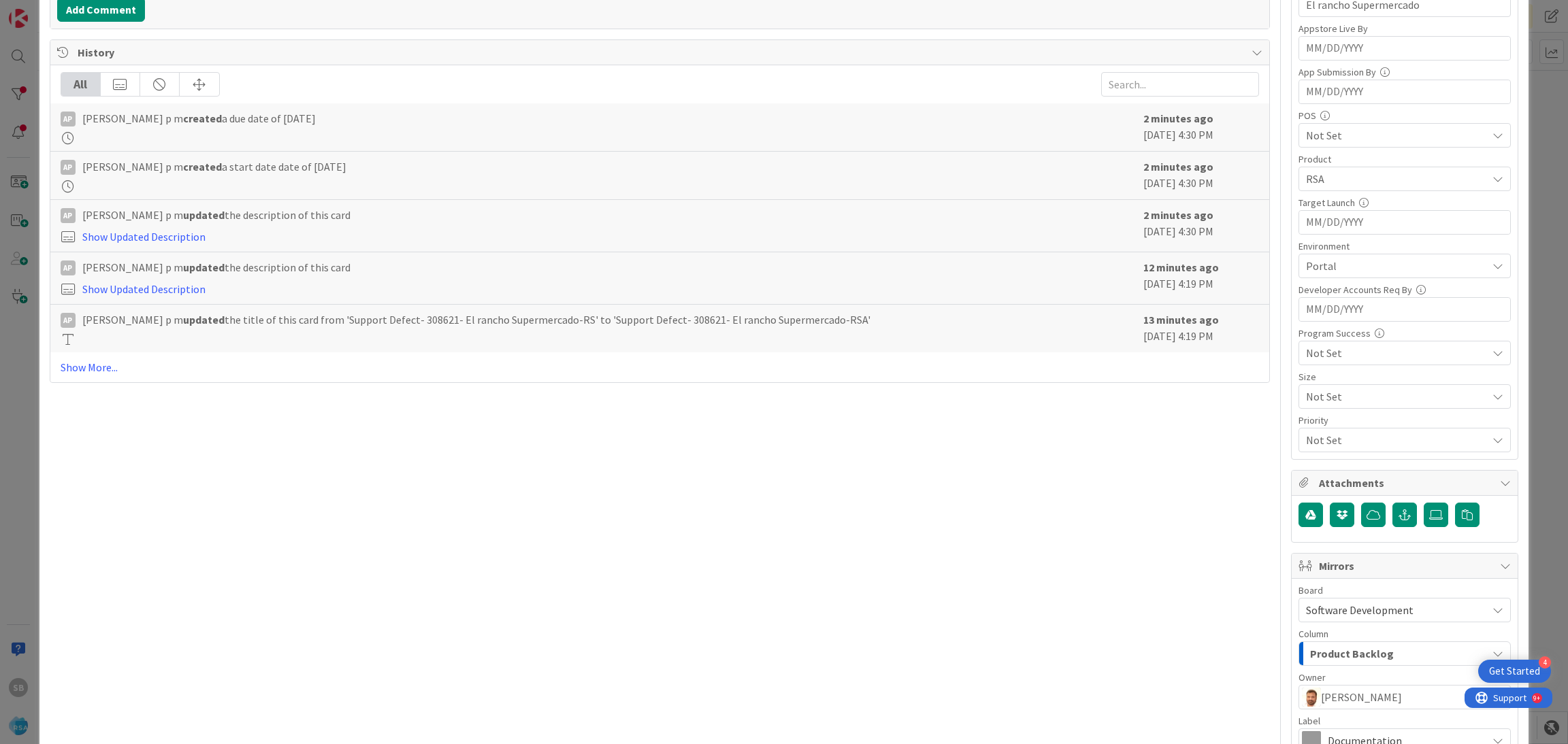
scroll to position [506, 0]
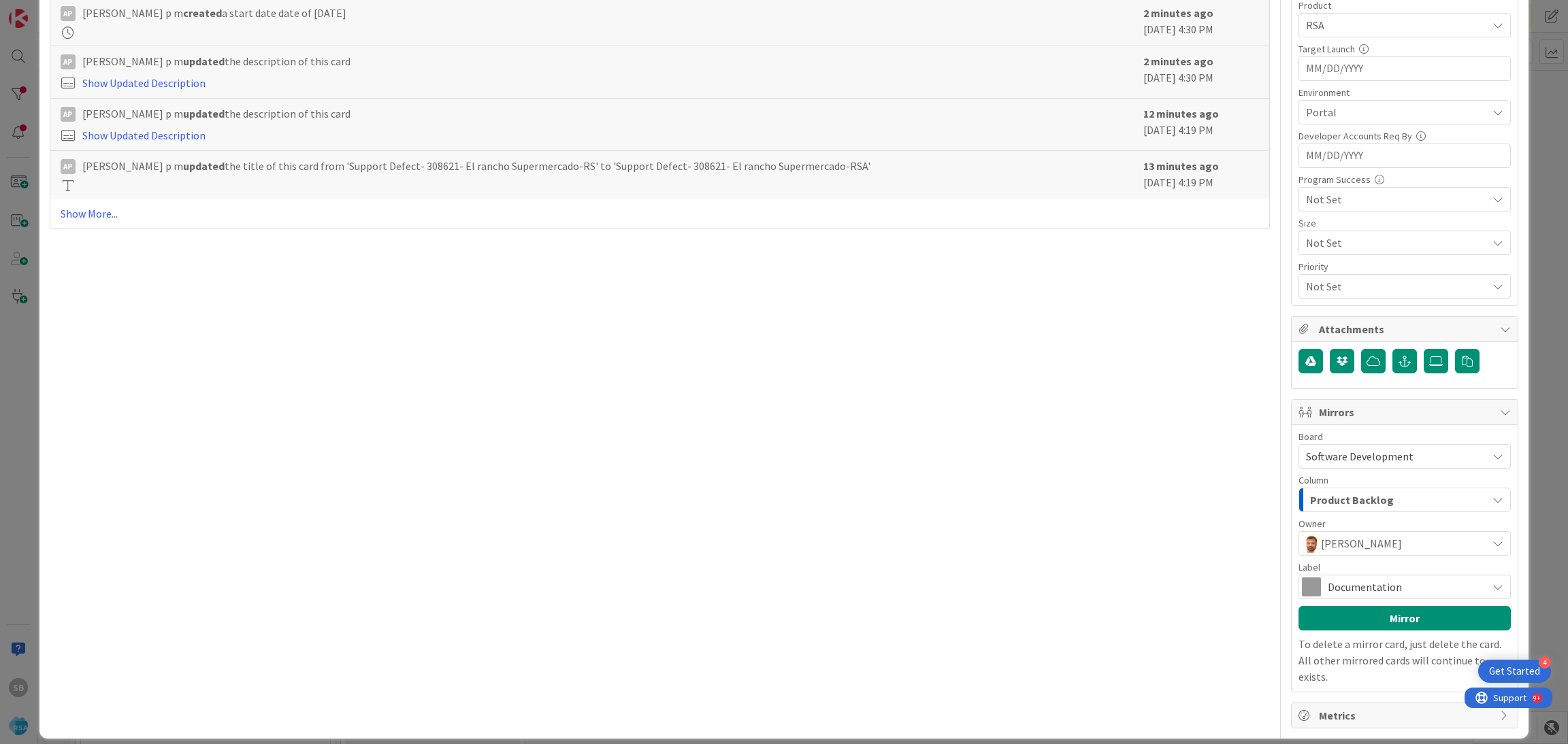
click at [1334, 581] on span "Documentation" at bounding box center [1404, 587] width 152 height 19
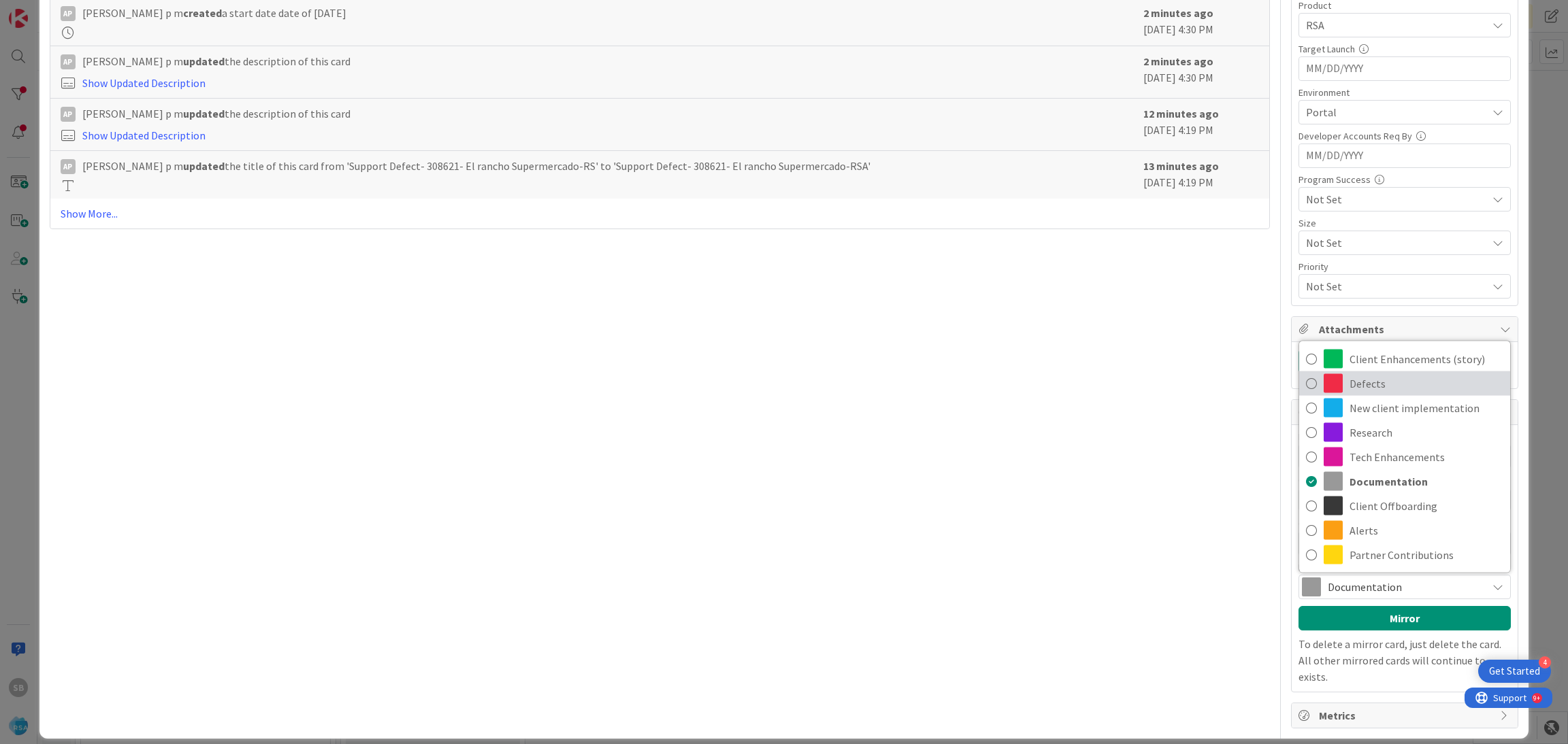
click at [1333, 388] on link "Defects" at bounding box center [1404, 384] width 211 height 24
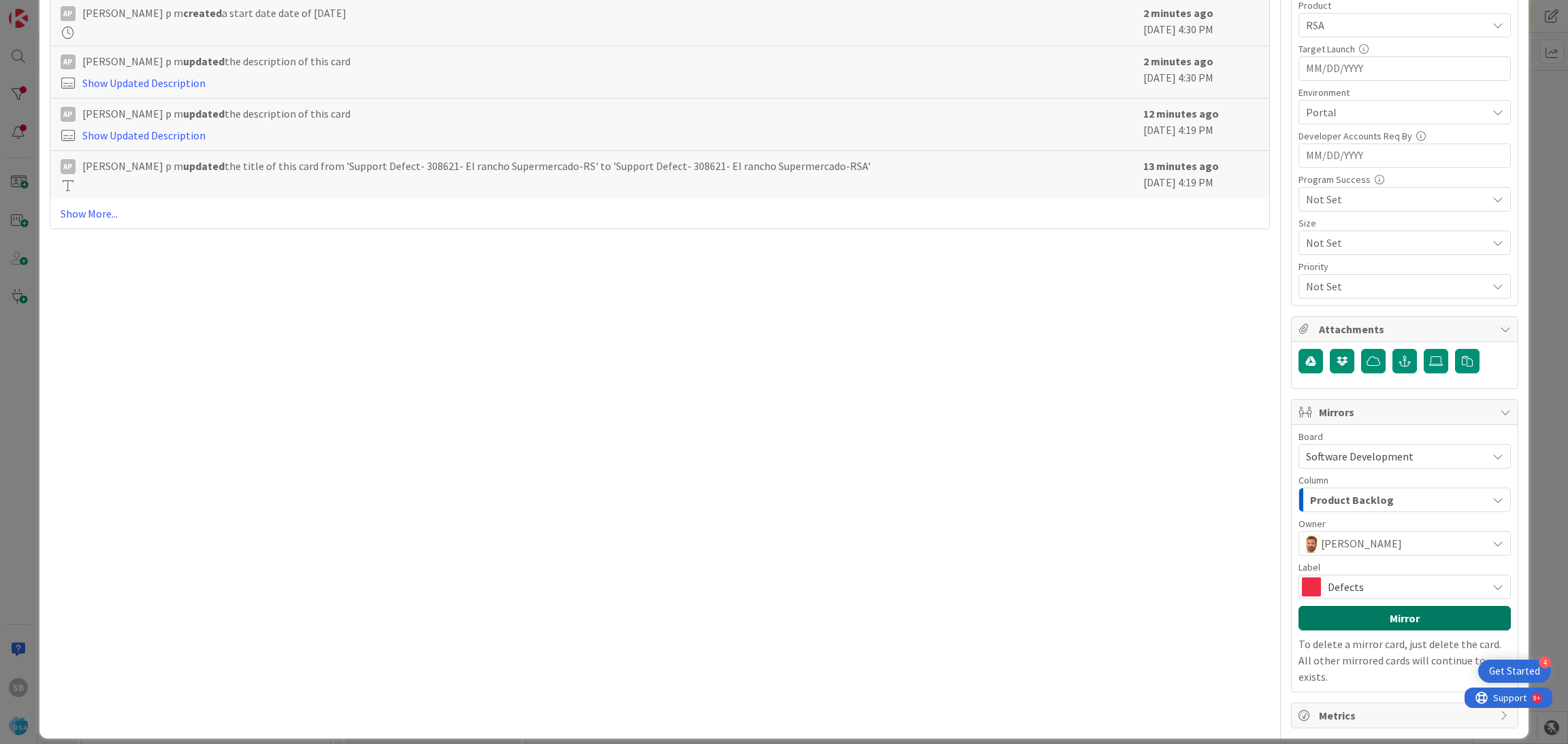
click at [1353, 621] on button "Mirror" at bounding box center [1404, 618] width 212 height 24
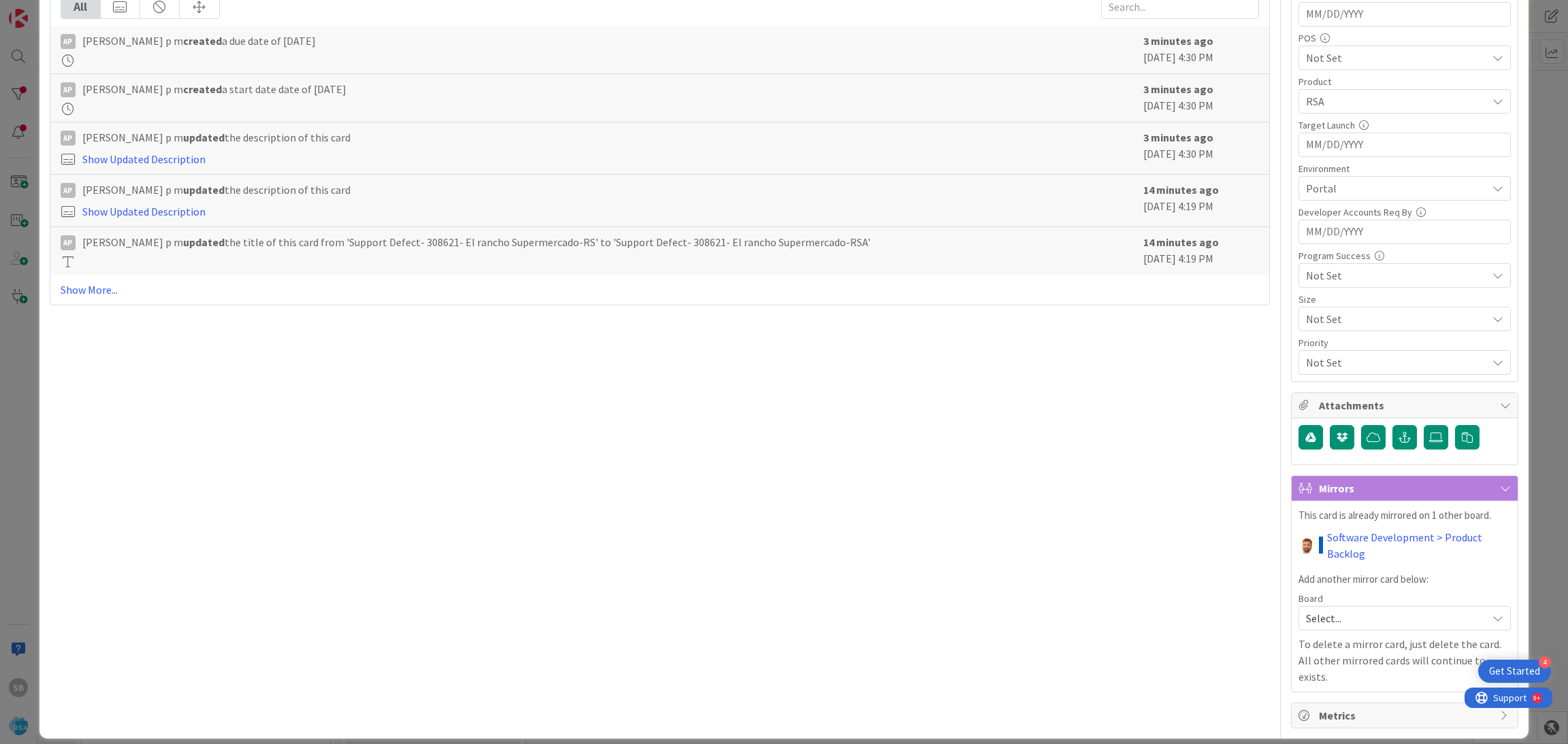
scroll to position [0, 0]
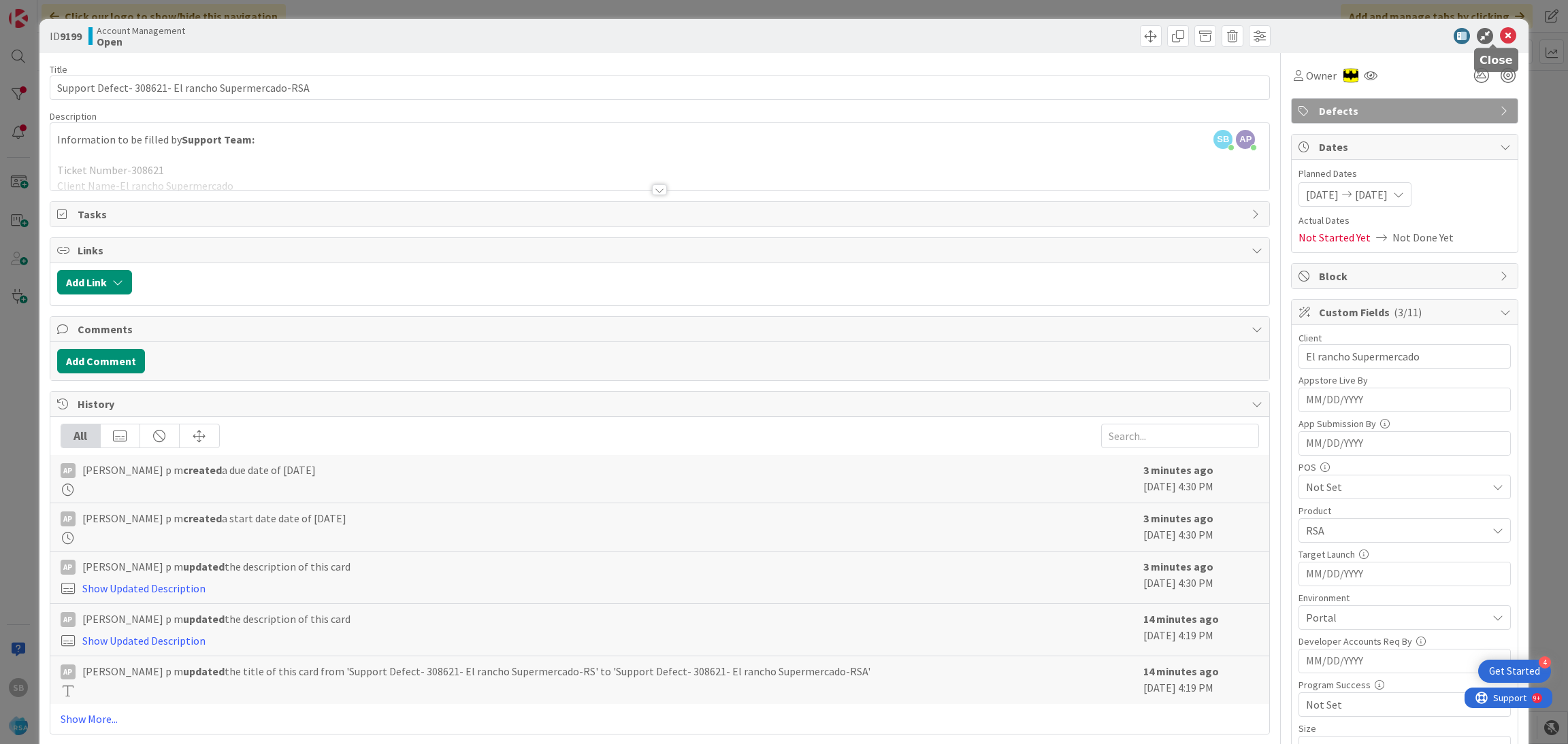
click at [1500, 38] on icon at bounding box center [1507, 36] width 16 height 16
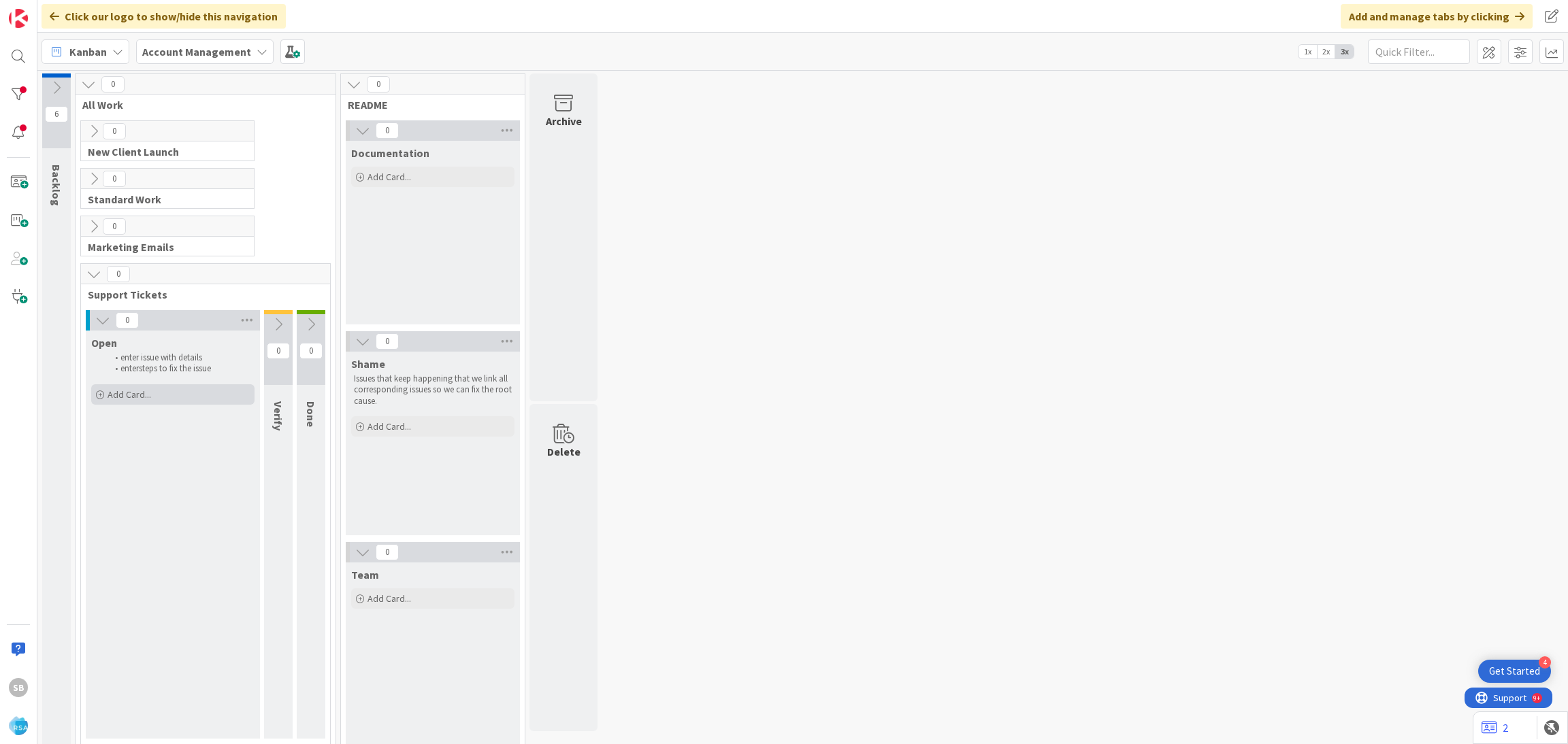
click at [153, 392] on div "Add Card..." at bounding box center [173, 394] width 164 height 20
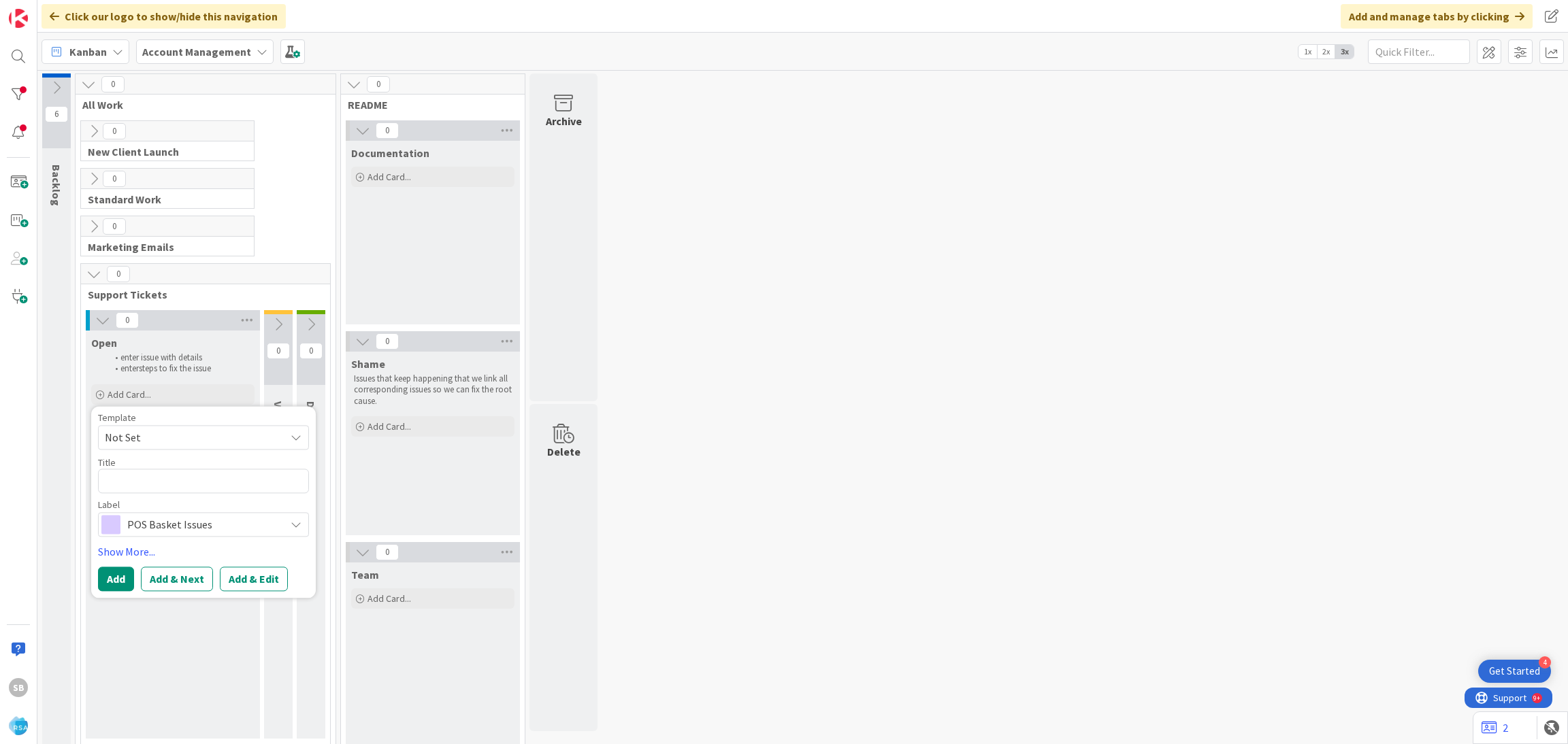
click at [153, 430] on span "Not Set" at bounding box center [189, 437] width 170 height 17
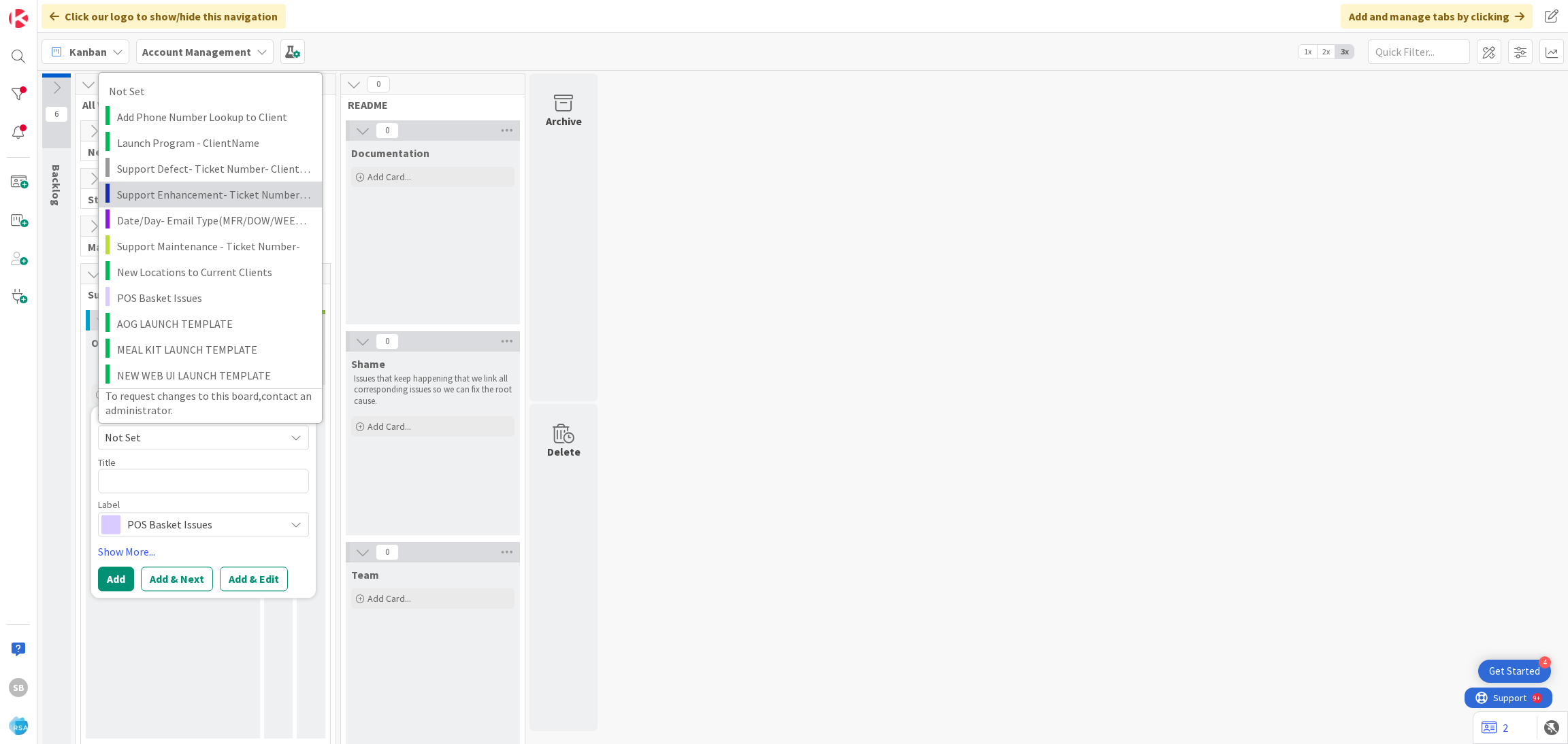
click at [232, 191] on span "Support Enhancement- Ticket Number- Client Name- Product Name" at bounding box center [214, 194] width 195 height 17
type textarea "x"
type textarea "Support Enhancement- Ticket Number- Client Name- Product Name"
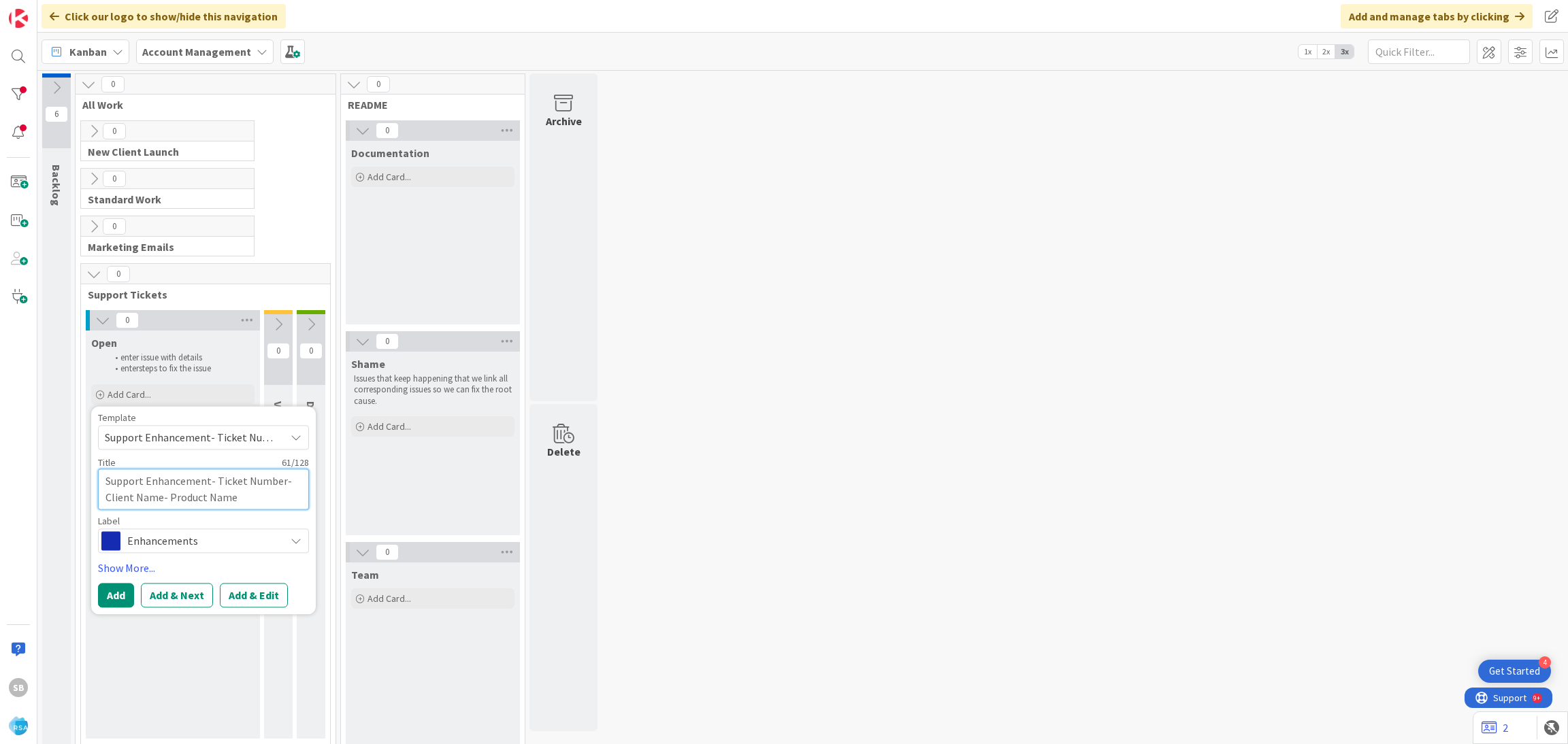
drag, startPoint x: 217, startPoint y: 482, endPoint x: 258, endPoint y: 506, distance: 47.5
click at [258, 506] on textarea "Support Enhancement- Ticket Number- Client Name- Product Name" at bounding box center [203, 489] width 211 height 41
type textarea "x"
type textarea "Support Enhancement- T"
type textarea "x"
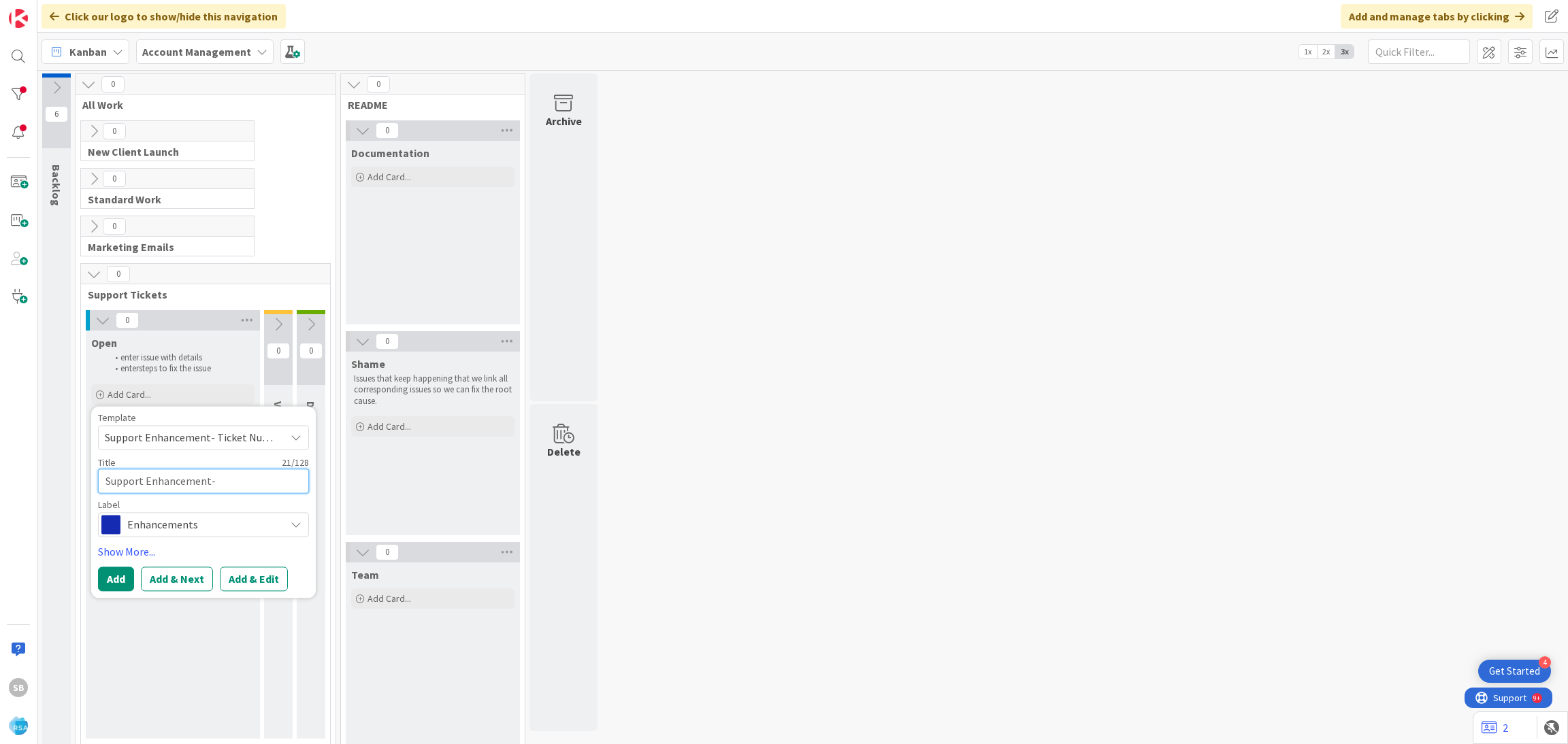
type textarea "Support Enhancement-"
paste textarea "308634"
type textarea "x"
type textarea "Support Enhancement- 308634"
type textarea "x"
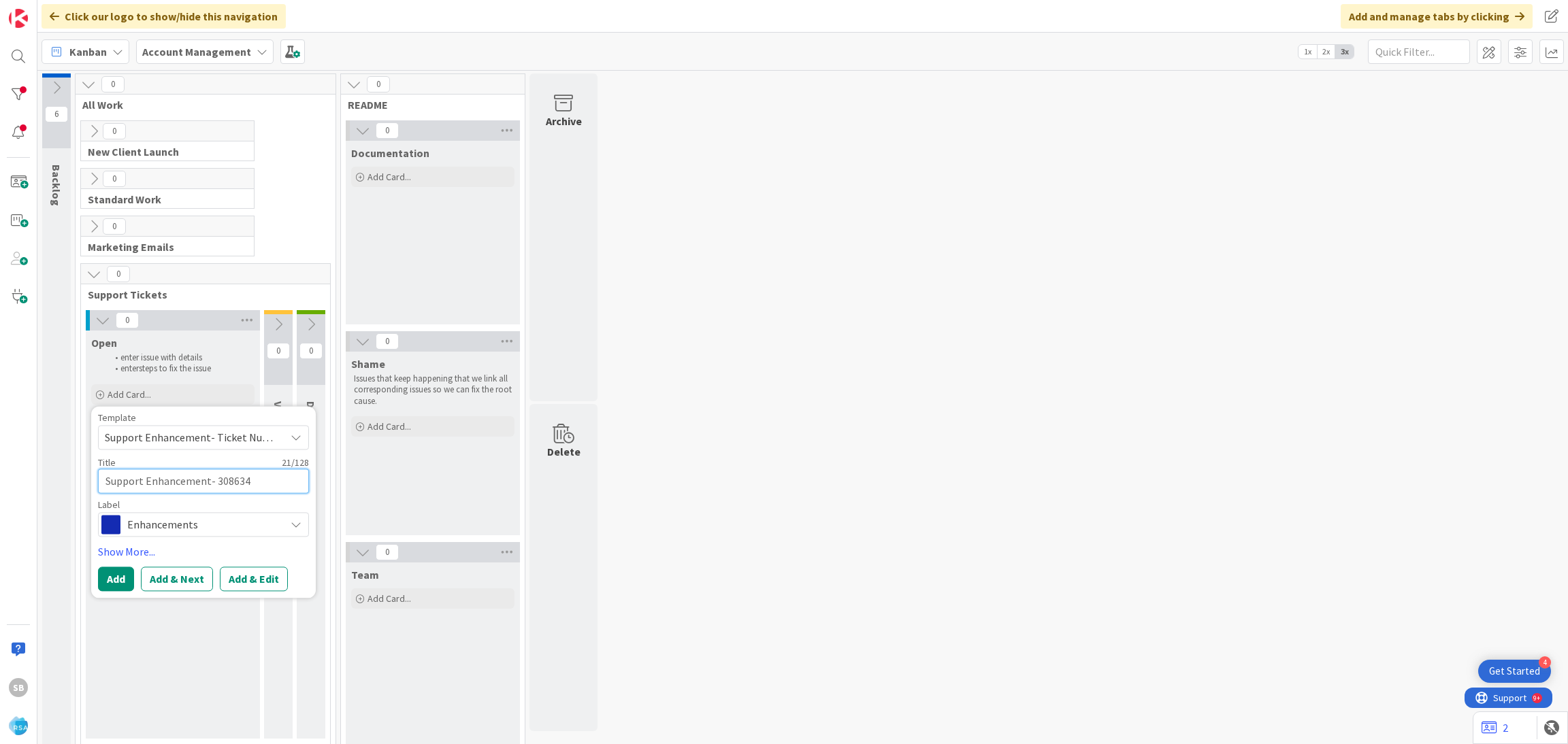
type textarea "Support Enhancement- 308634"
type textarea "x"
type textarea "Support Enhancement- 308634 -"
type textarea "x"
type textarea "Support Enhancement- 308634 -"
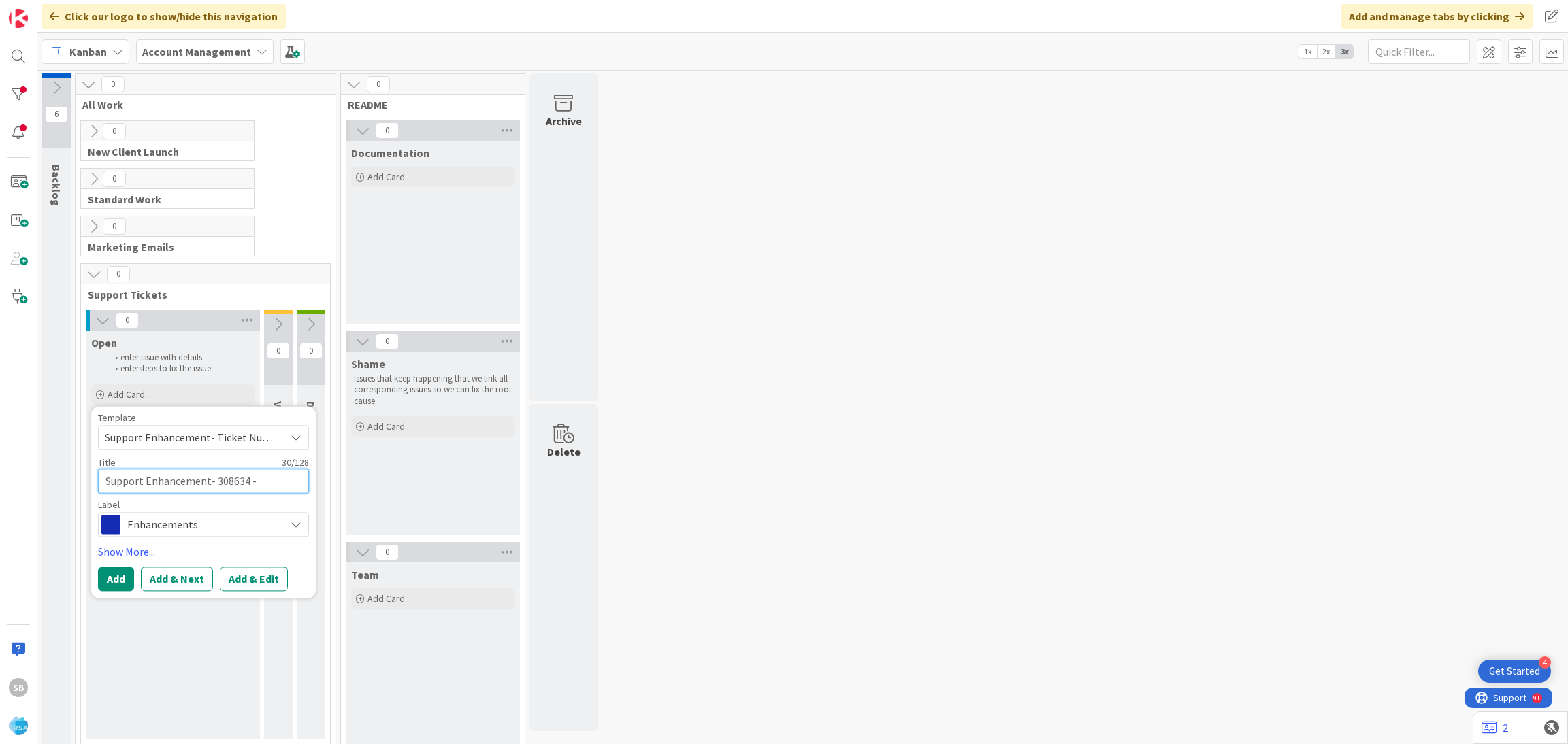
paste textarea "Edwards Food Giant"
type textarea "x"
type textarea "Support Enhancement- 308634 - Edwards Food Giant"
type textarea "x"
type textarea "Support Enhancement- 308634 - Edwards Food Giant"
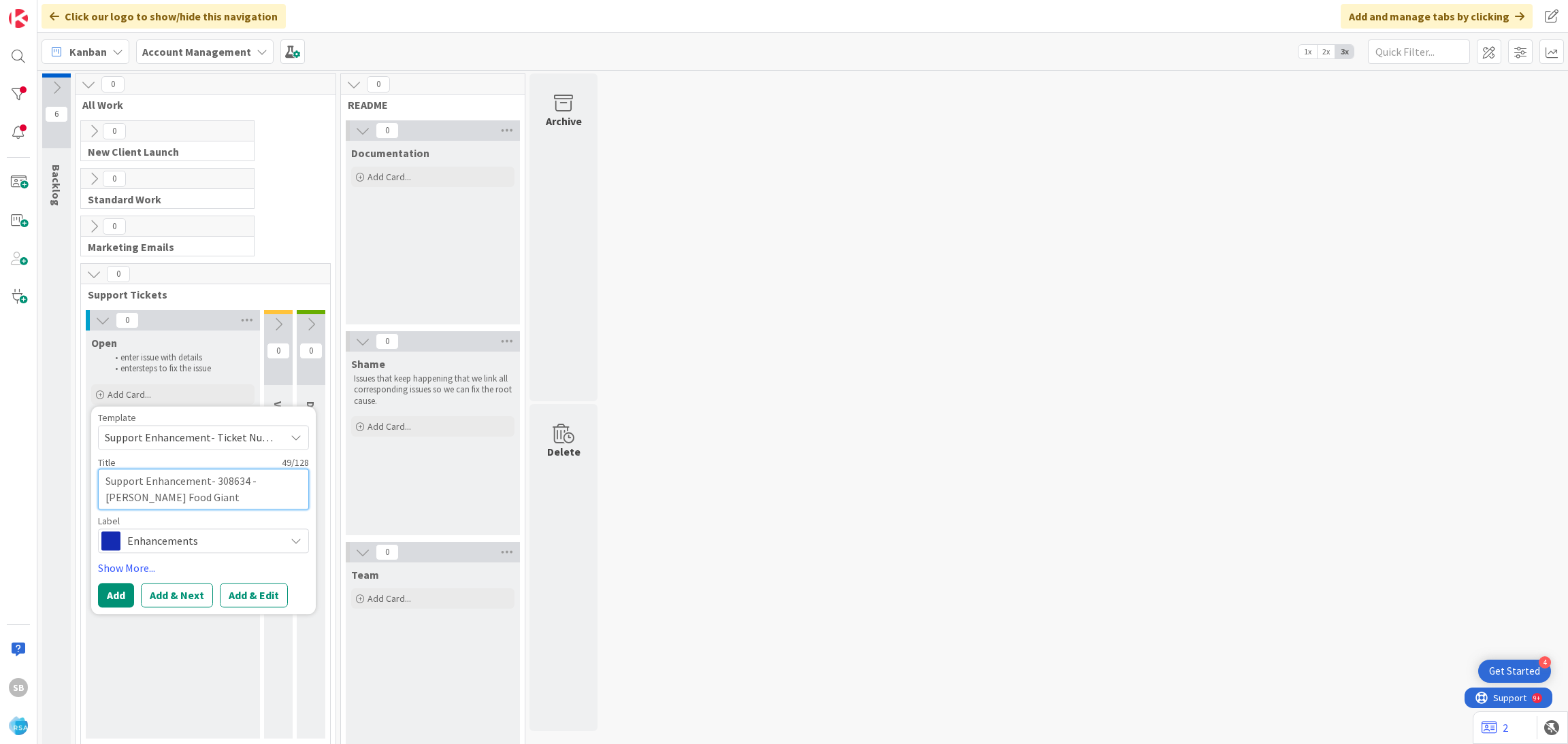
type textarea "x"
type textarea "Support Enhancement- 308634 - Edwards Food Giant"
type textarea "x"
type textarea "Support Enhancement- 308634 - Edwards Food Giant -"
type textarea "x"
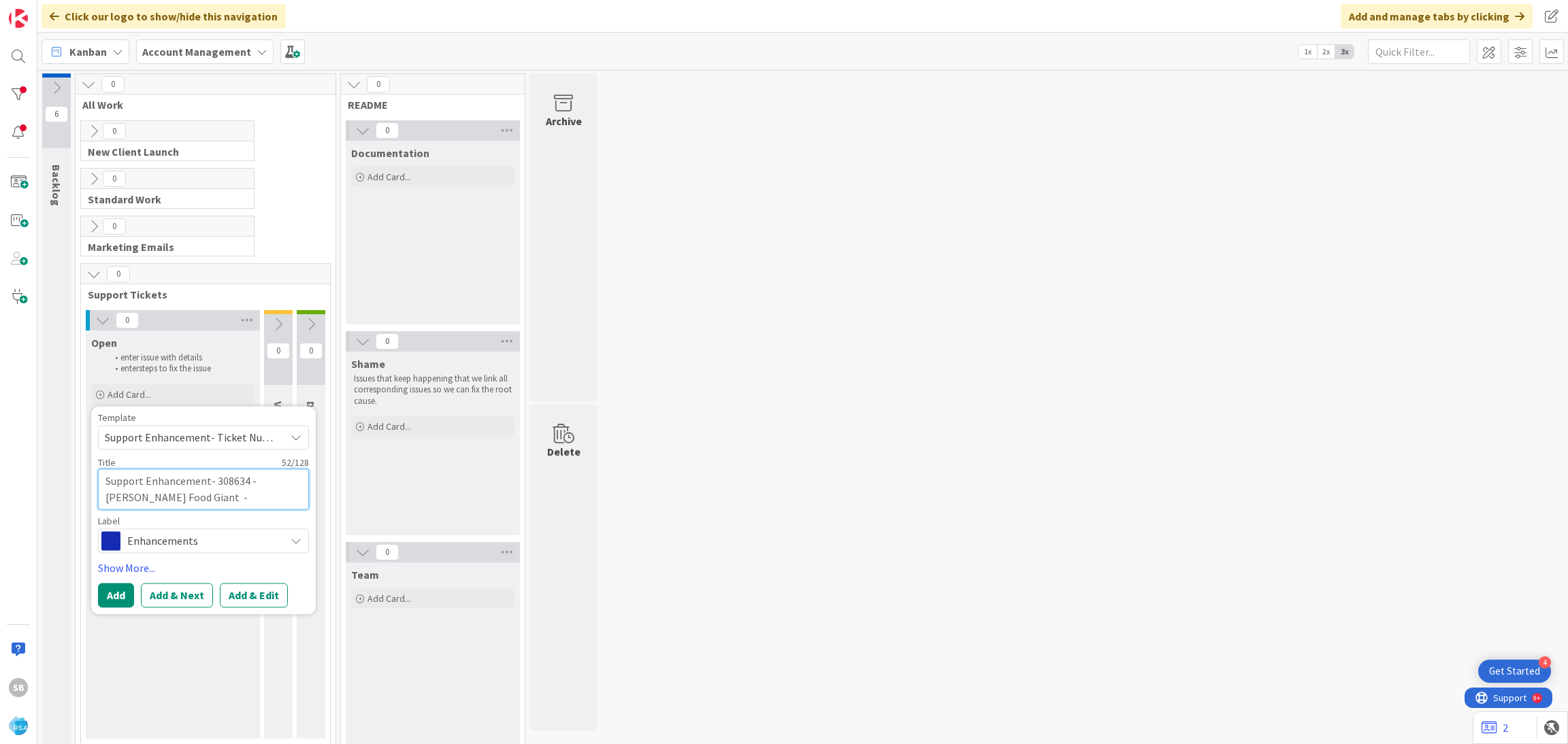
type textarea "Support Enhancement- 308634 - Edwards Food Giant -"
paste textarea "Edwards Food Giant Catering Options Change"
type textarea "x"
type textarea "Support Enhancement- 308634 - Edwards Food Giant - Edwards Food Giant Catering …"
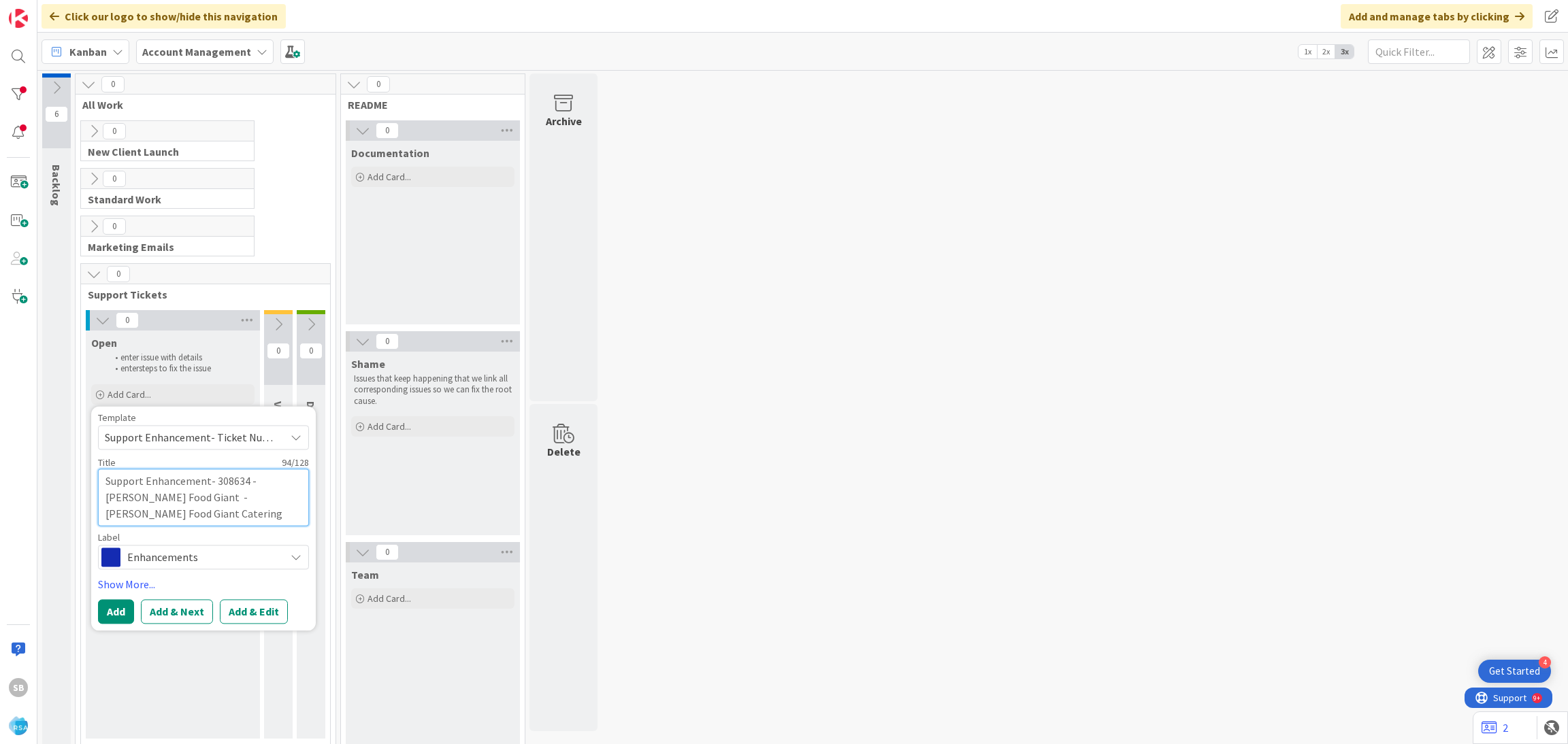
type textarea "x"
type textarea "Support Enhancement- 308634 - Edwards Food Giant - Edwards Food Giant Catering …"
type textarea "x"
type textarea "Support Enhancement- 308634 - Edwards Food Giant - Edwards Food Giant Catering …"
type textarea "x"
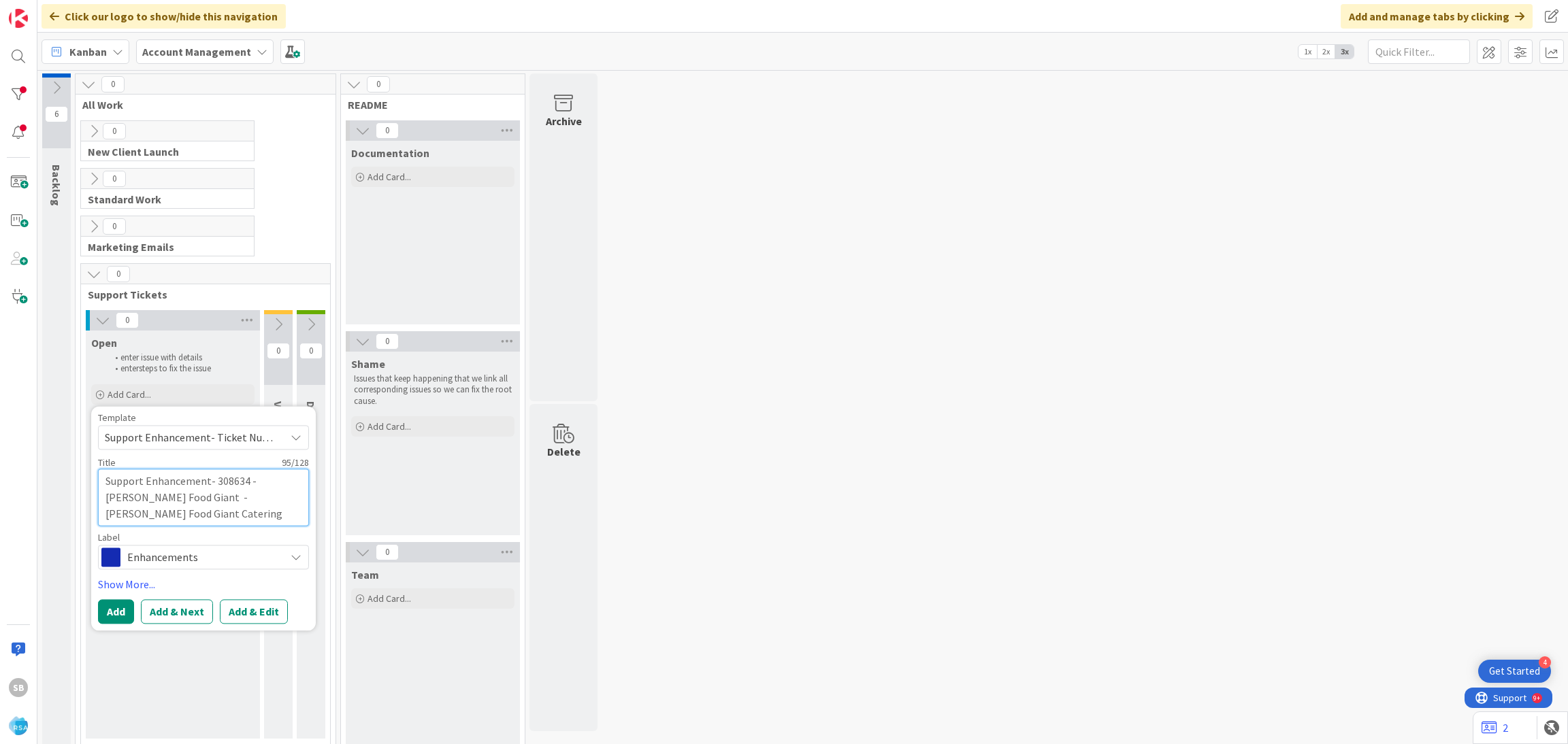
type textarea "Support Enhancement- 308634 - Edwards Food Giant - Edwards Food Giant Catering …"
type textarea "x"
type textarea "Support Enhancement- 308634 - Edwards Food Giant - Edwards Food Giant Catering …"
type textarea "x"
type textarea "Support Enhancement- 308634 - Edwards Food Giant - Edwards Food Giant Catering …"
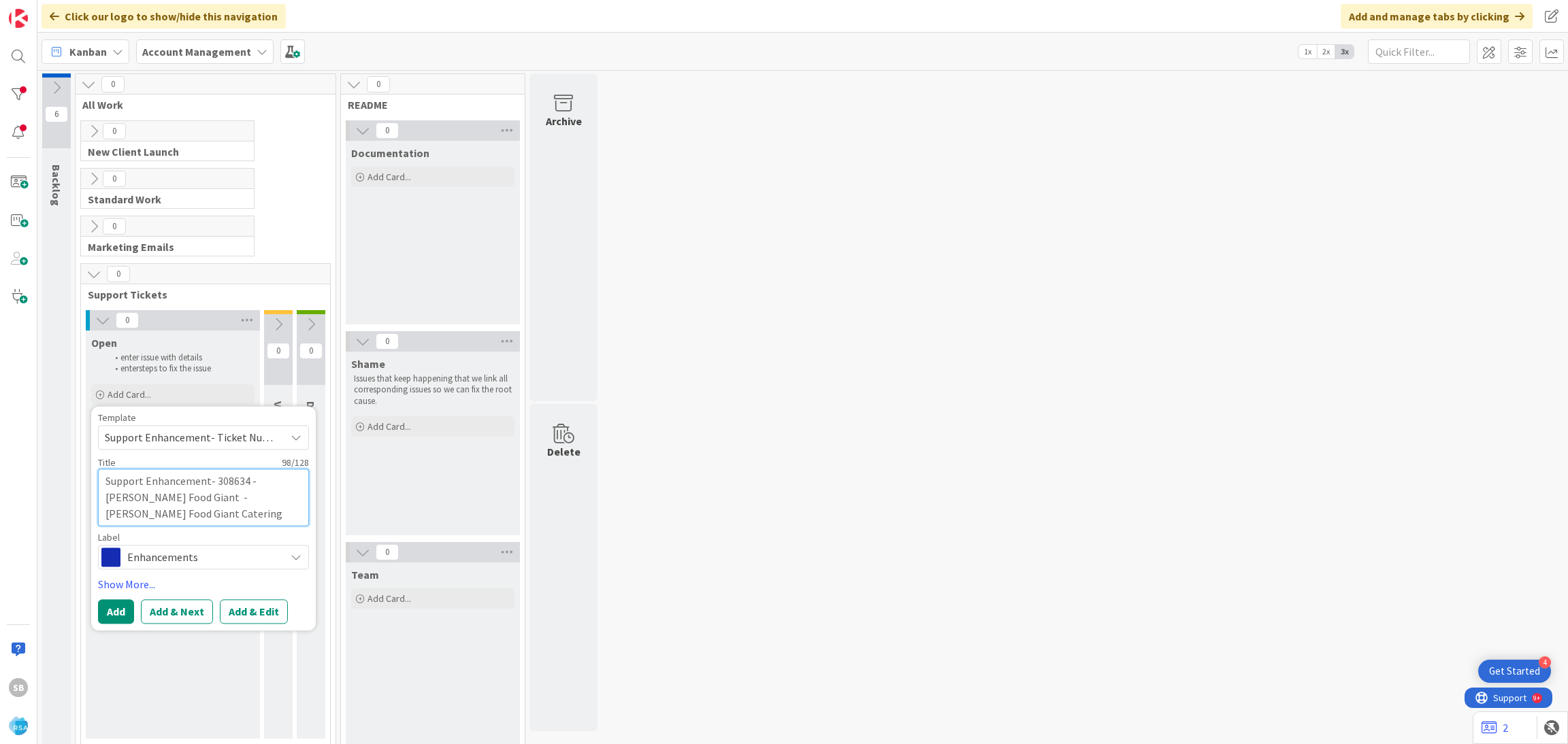
type textarea "x"
type textarea "Support Enhancement- 308634 - Edwards Food Giant - Edwards Food Giant Catering …"
click at [236, 613] on button "Add & Edit" at bounding box center [254, 611] width 68 height 24
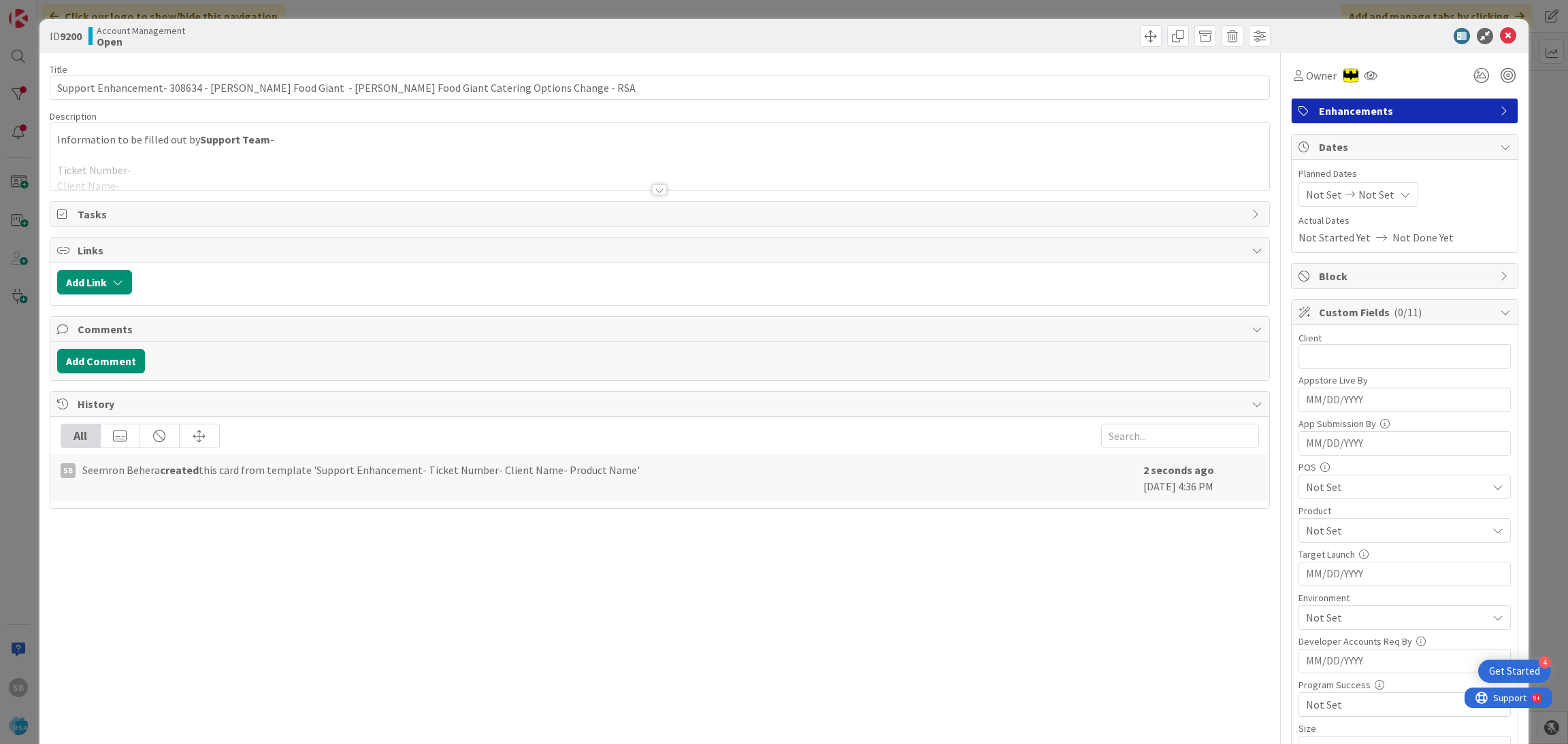
click at [205, 168] on div at bounding box center [660, 173] width 1219 height 35
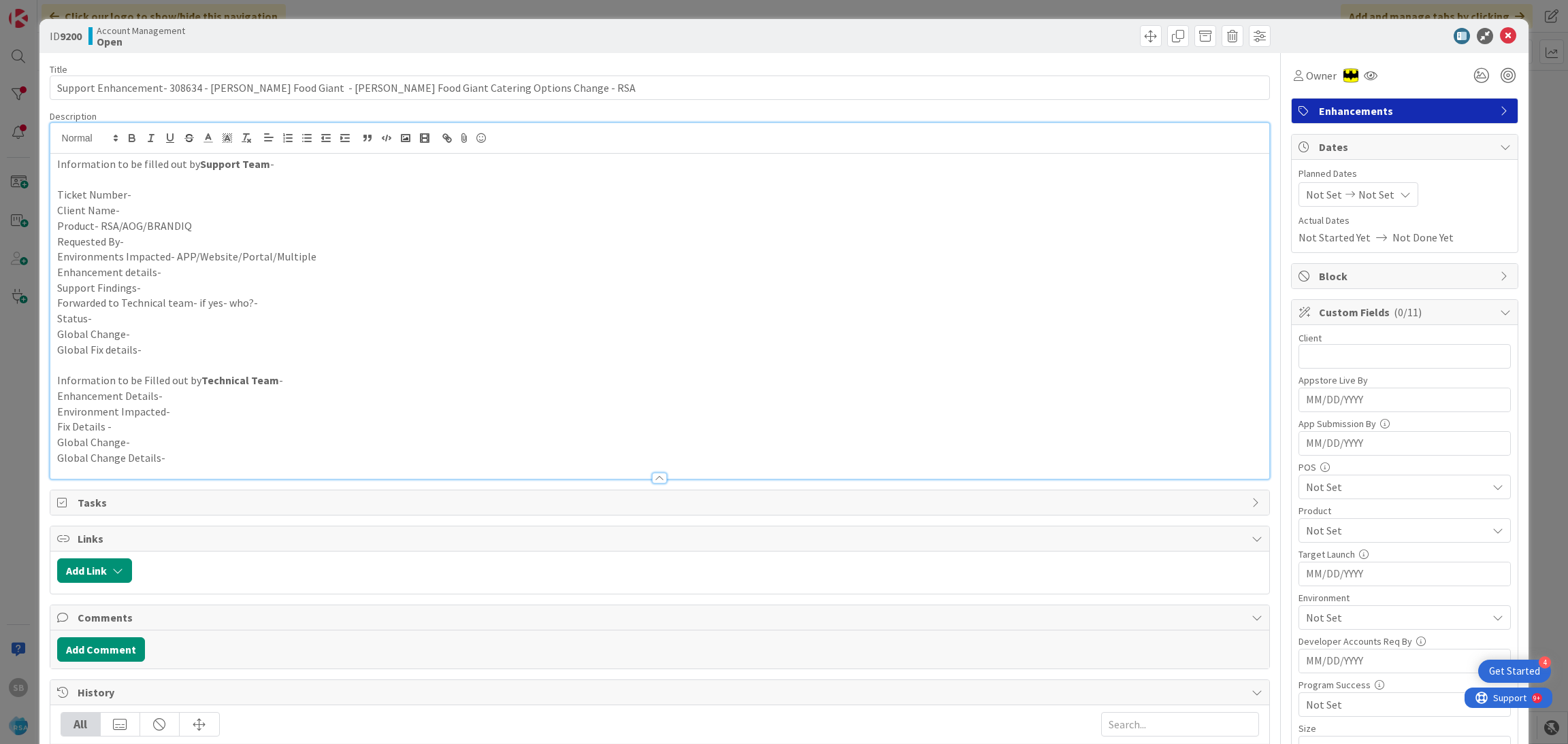
click at [150, 194] on p "Ticket Number-" at bounding box center [660, 195] width 1206 height 15
click at [157, 206] on p "Client Name-" at bounding box center [660, 210] width 1206 height 15
click at [212, 224] on p "Product- RSA/AOG/BRANDIQ" at bounding box center [660, 226] width 1206 height 15
click at [202, 231] on p "Product- RSA/AOG/BRANDIQ - RSA" at bounding box center [660, 226] width 1206 height 15
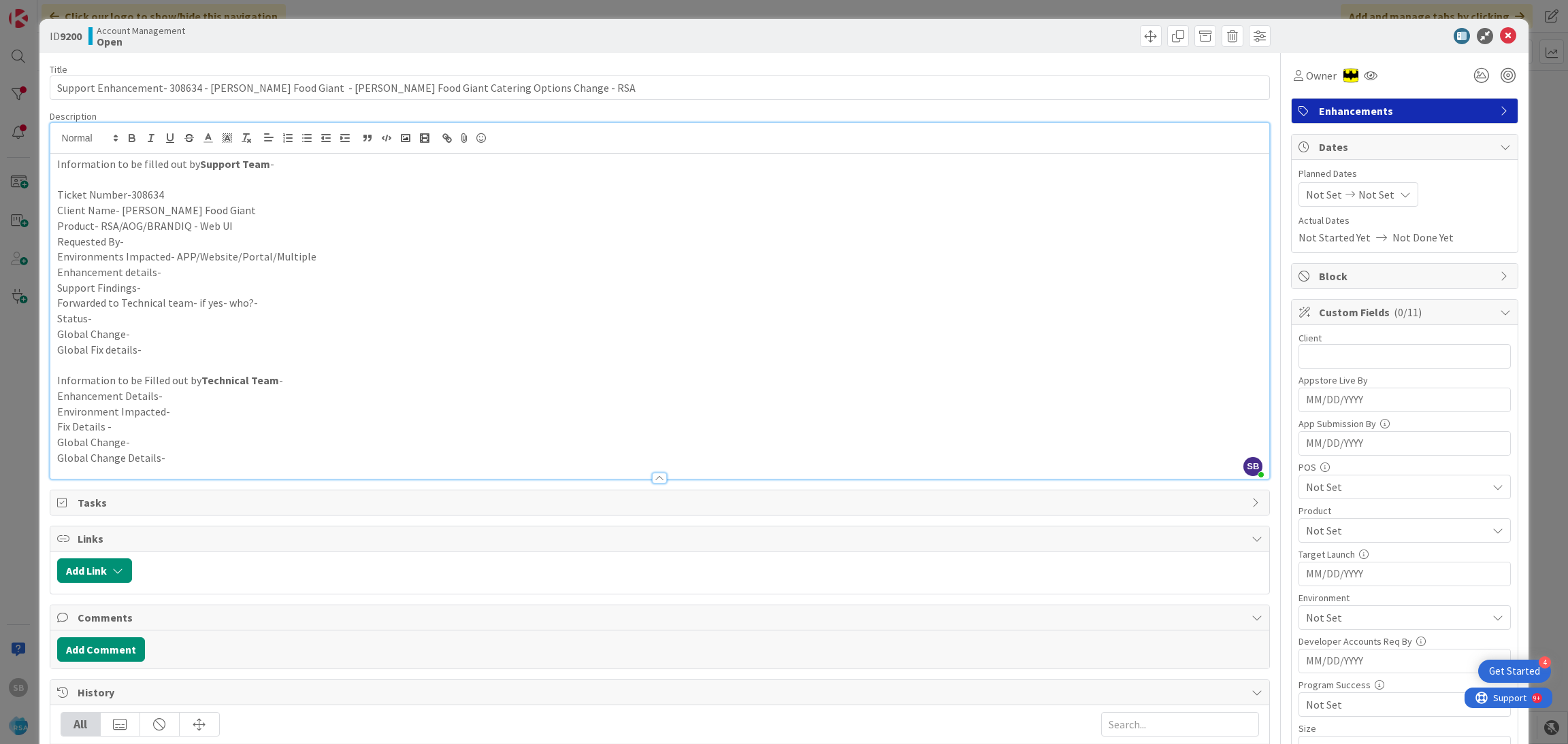
click at [184, 247] on p "Requested By-" at bounding box center [660, 242] width 1206 height 15
click at [300, 263] on p "Environments Impacted- APP/Website/Portal/Multiple" at bounding box center [660, 256] width 1206 height 15
click at [182, 270] on p "Enhancement details-" at bounding box center [660, 272] width 1206 height 15
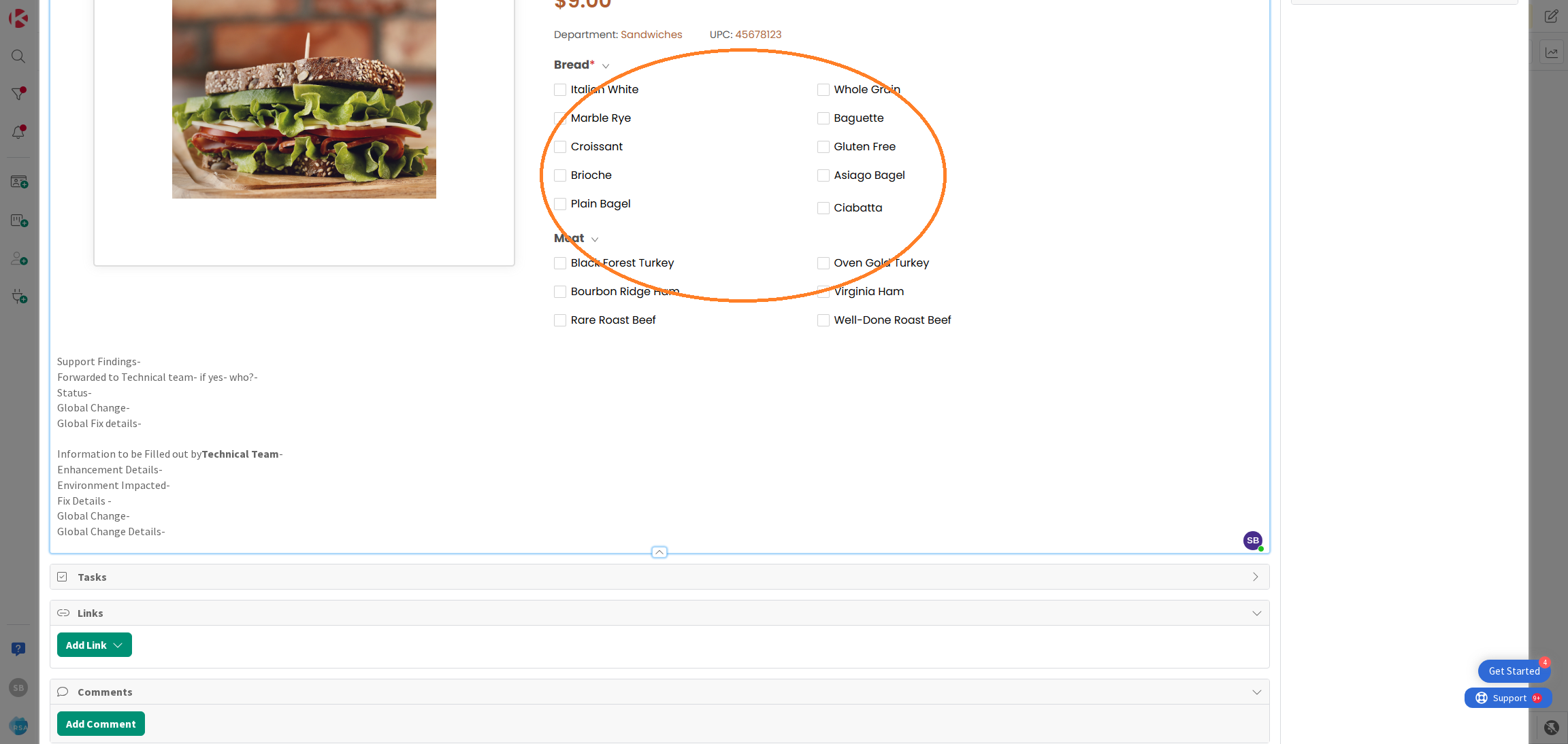
scroll to position [1152, 0]
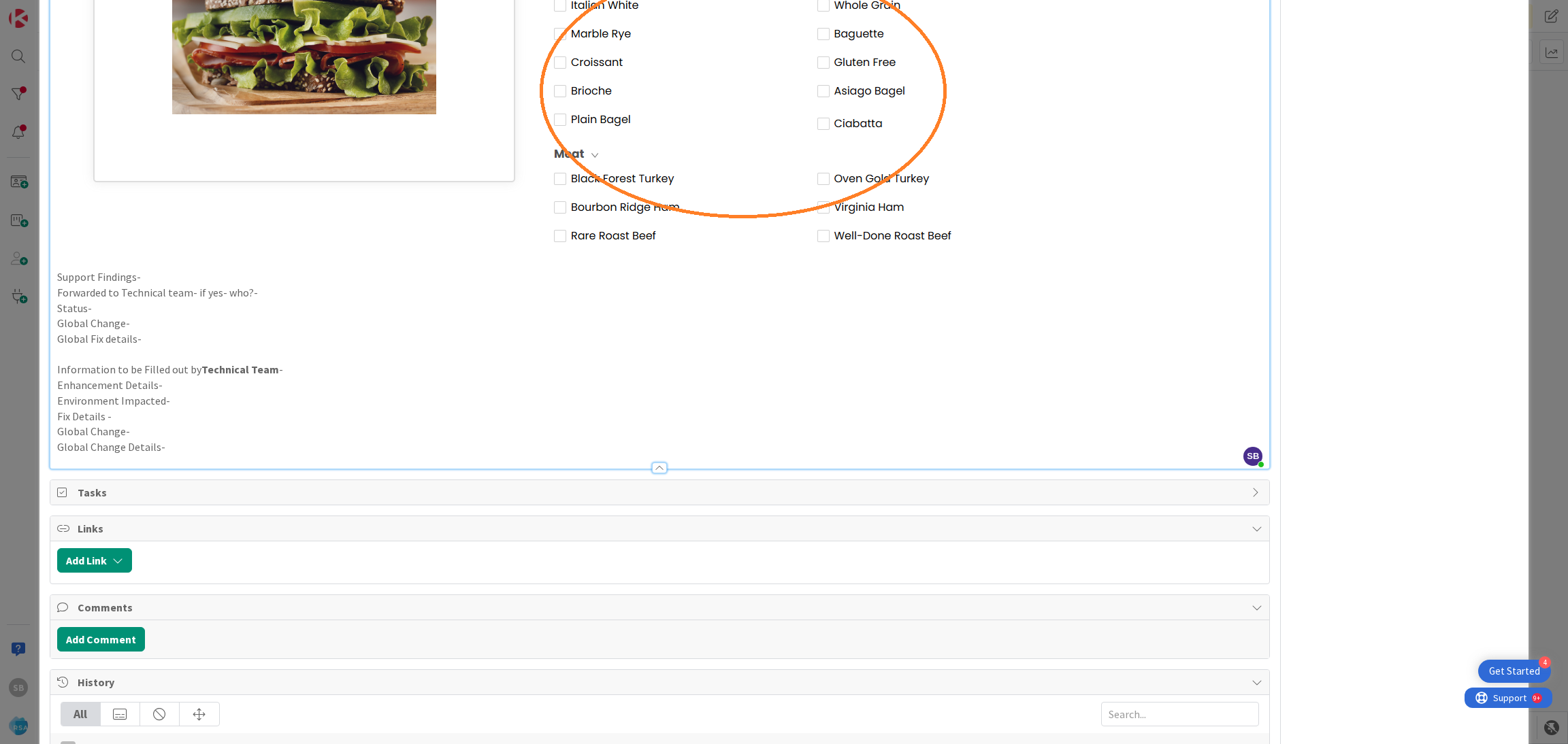
click at [141, 275] on p "Support Findings-" at bounding box center [660, 277] width 1206 height 15
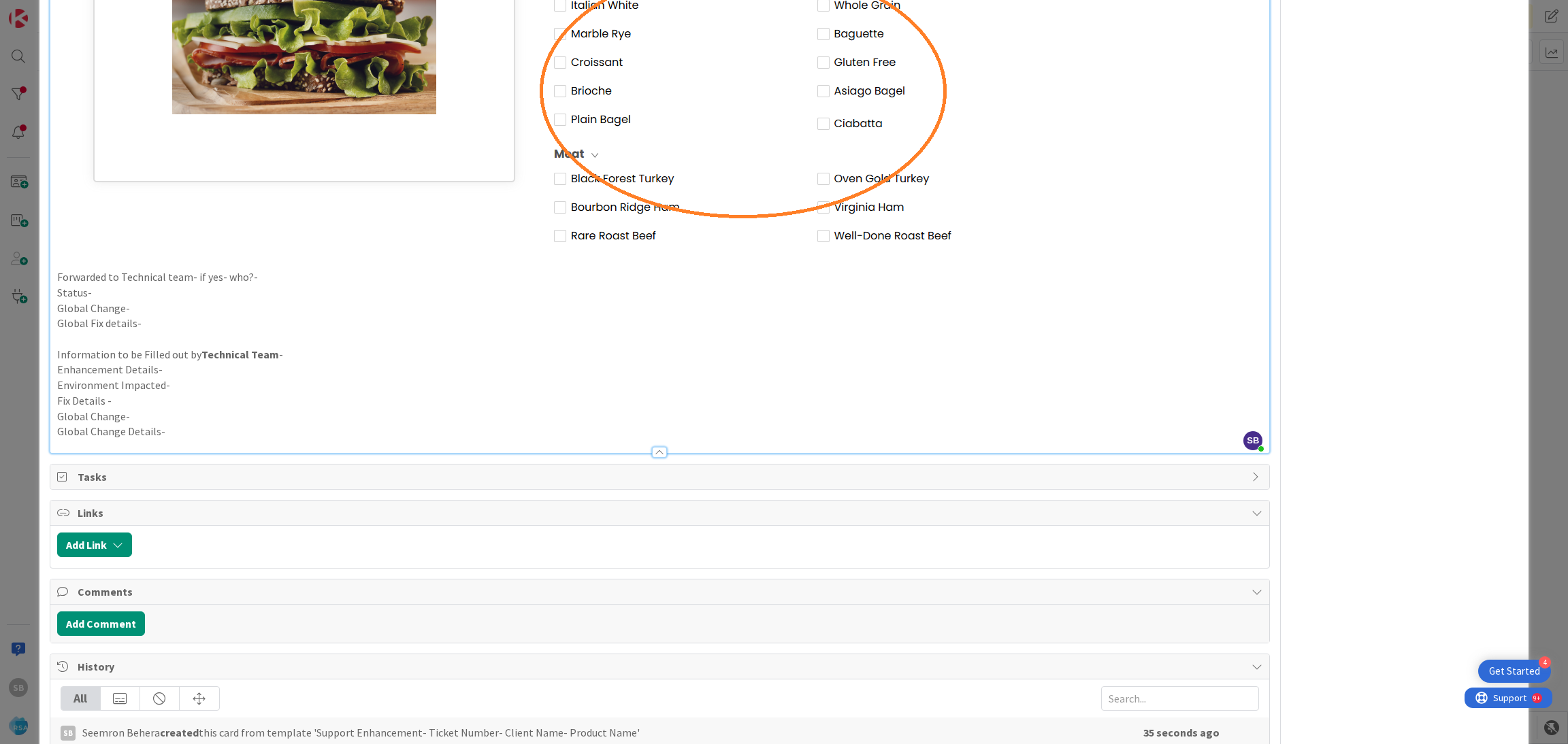
click at [297, 272] on p "Forwarded to Technical team- if yes- who?-" at bounding box center [660, 277] width 1206 height 15
click at [272, 286] on p "Status-" at bounding box center [660, 293] width 1206 height 15
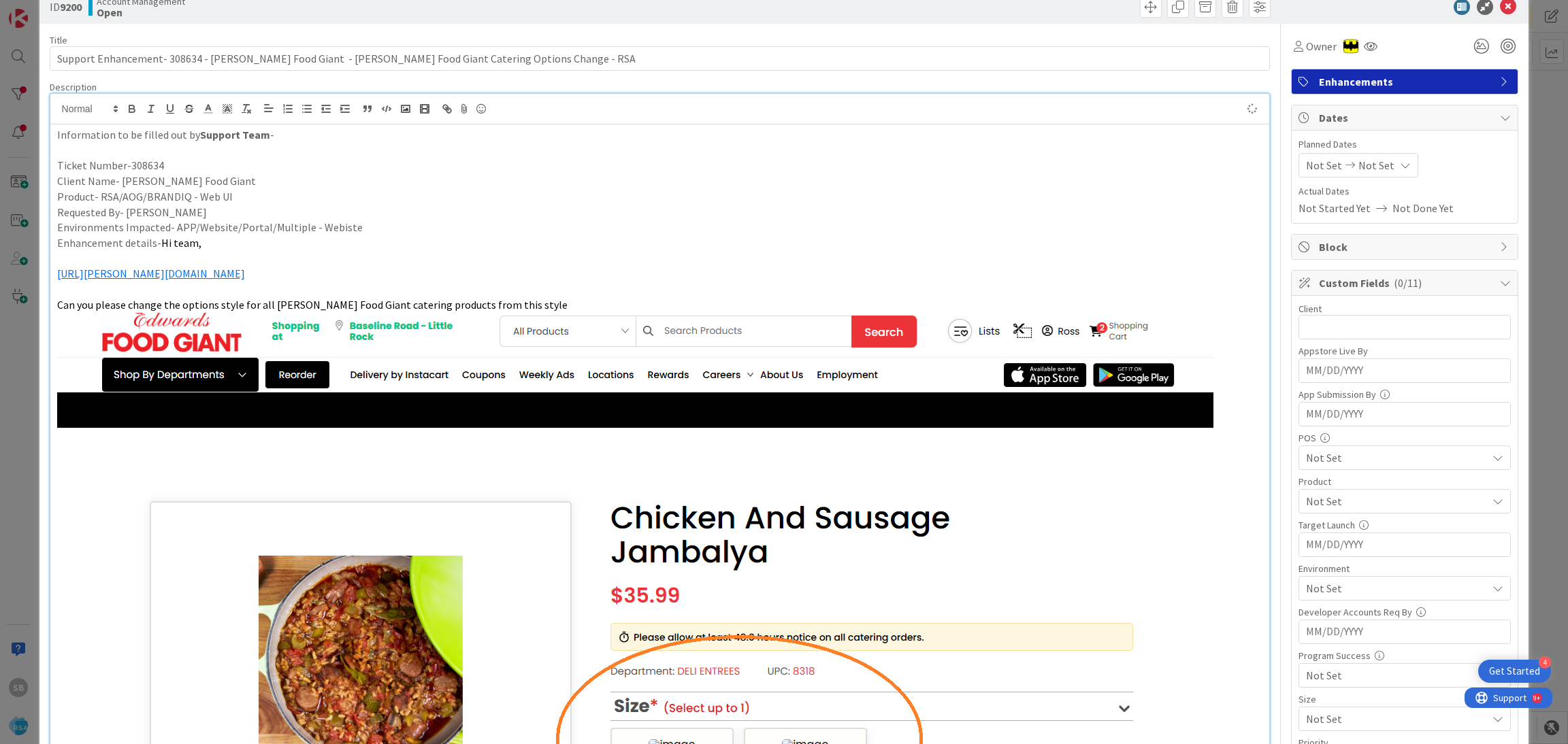
scroll to position [0, 0]
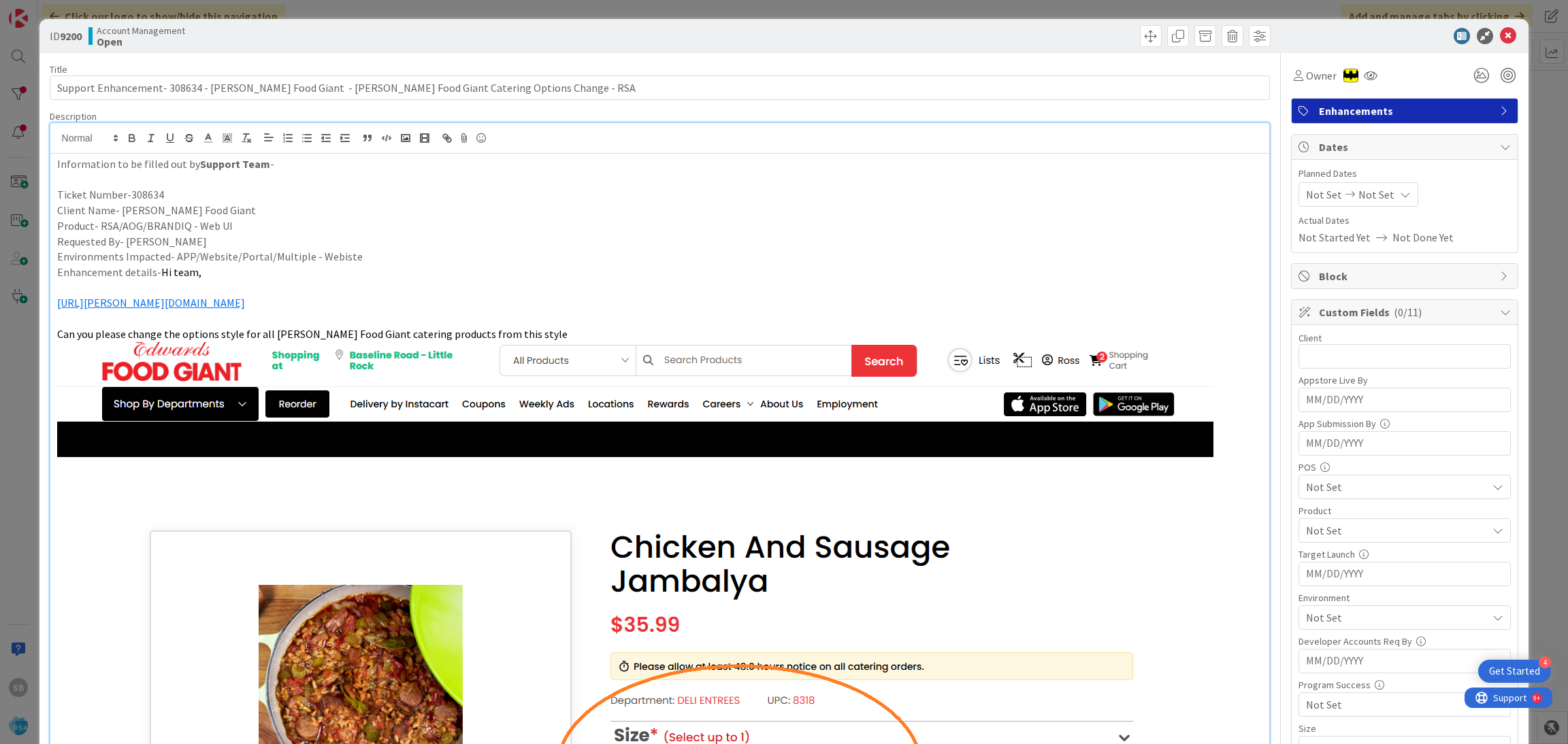
click at [1312, 196] on span "Not Set" at bounding box center [1324, 194] width 36 height 16
click at [1340, 298] on td "1" at bounding box center [1353, 286] width 27 height 26
type input "09/01/2025"
click at [1446, 314] on td "12" at bounding box center [1460, 312] width 27 height 26
type input "09/12/2025"
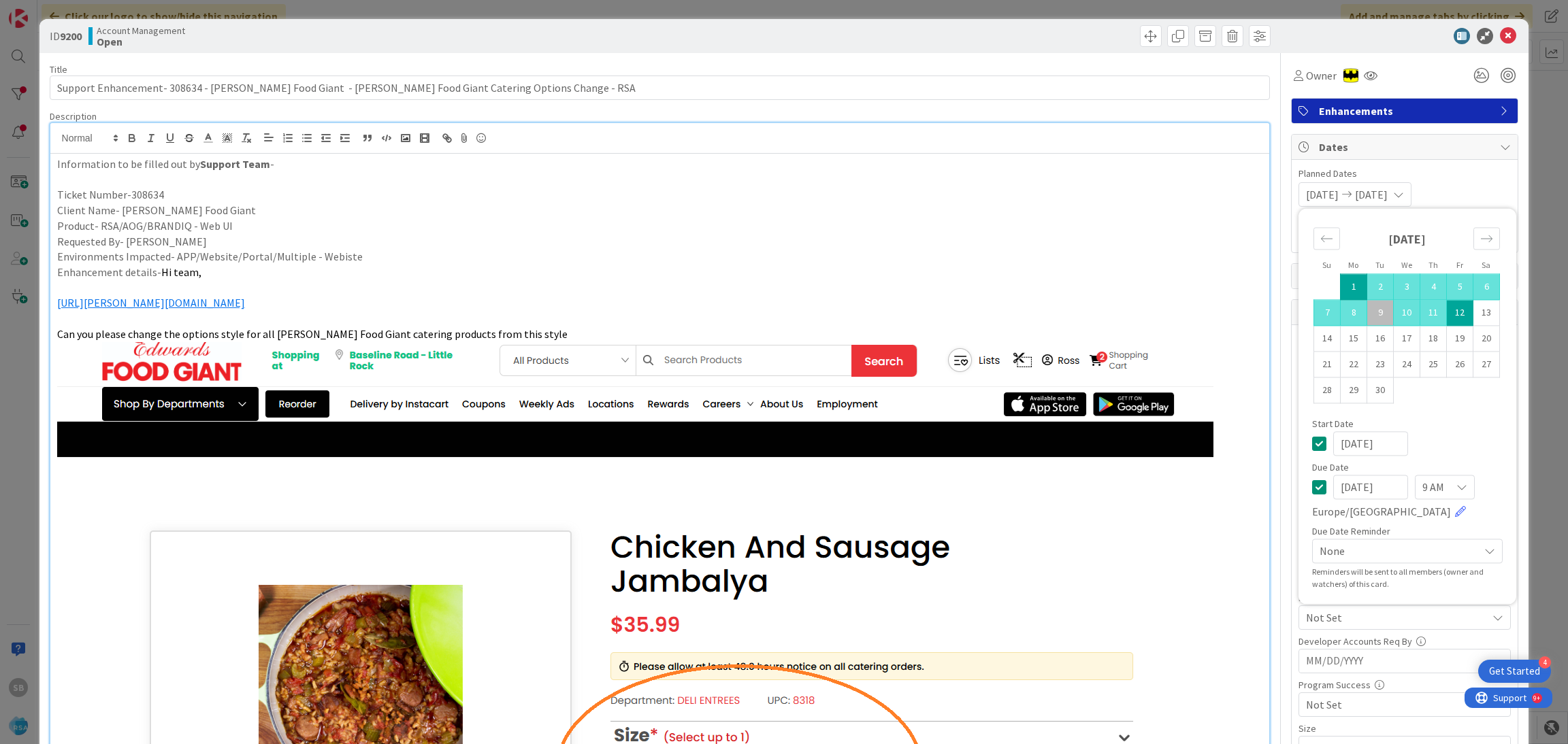
click at [1465, 205] on div "09/01/2025 09/12/2025 Su Mo Tu We Th Fr Sa August 2025 1 2 3 4 5 6 7 8 9 10 11 …" at bounding box center [1404, 194] width 212 height 24
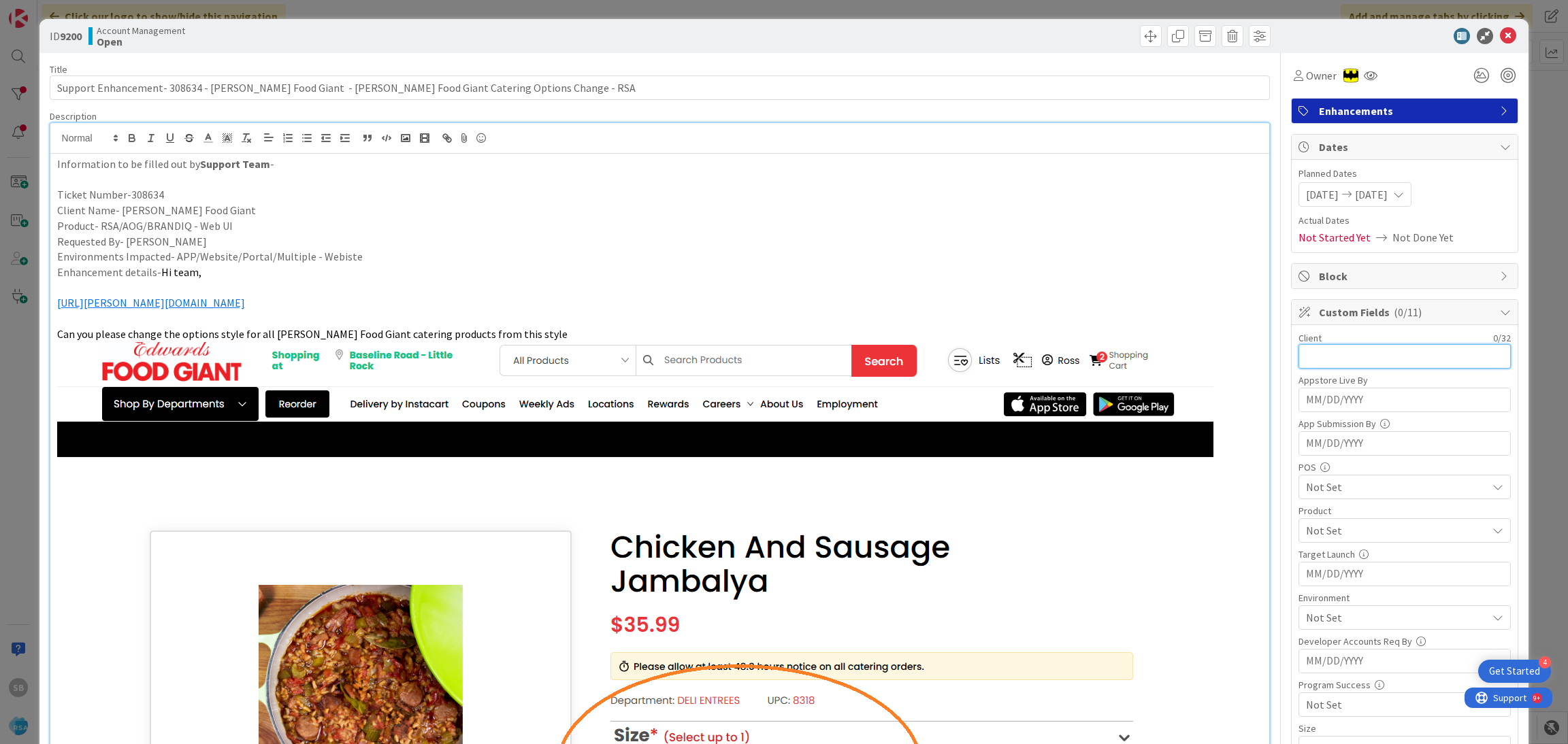
click at [1356, 363] on input "text" at bounding box center [1404, 356] width 212 height 24
type input "Edwards Food Giant"
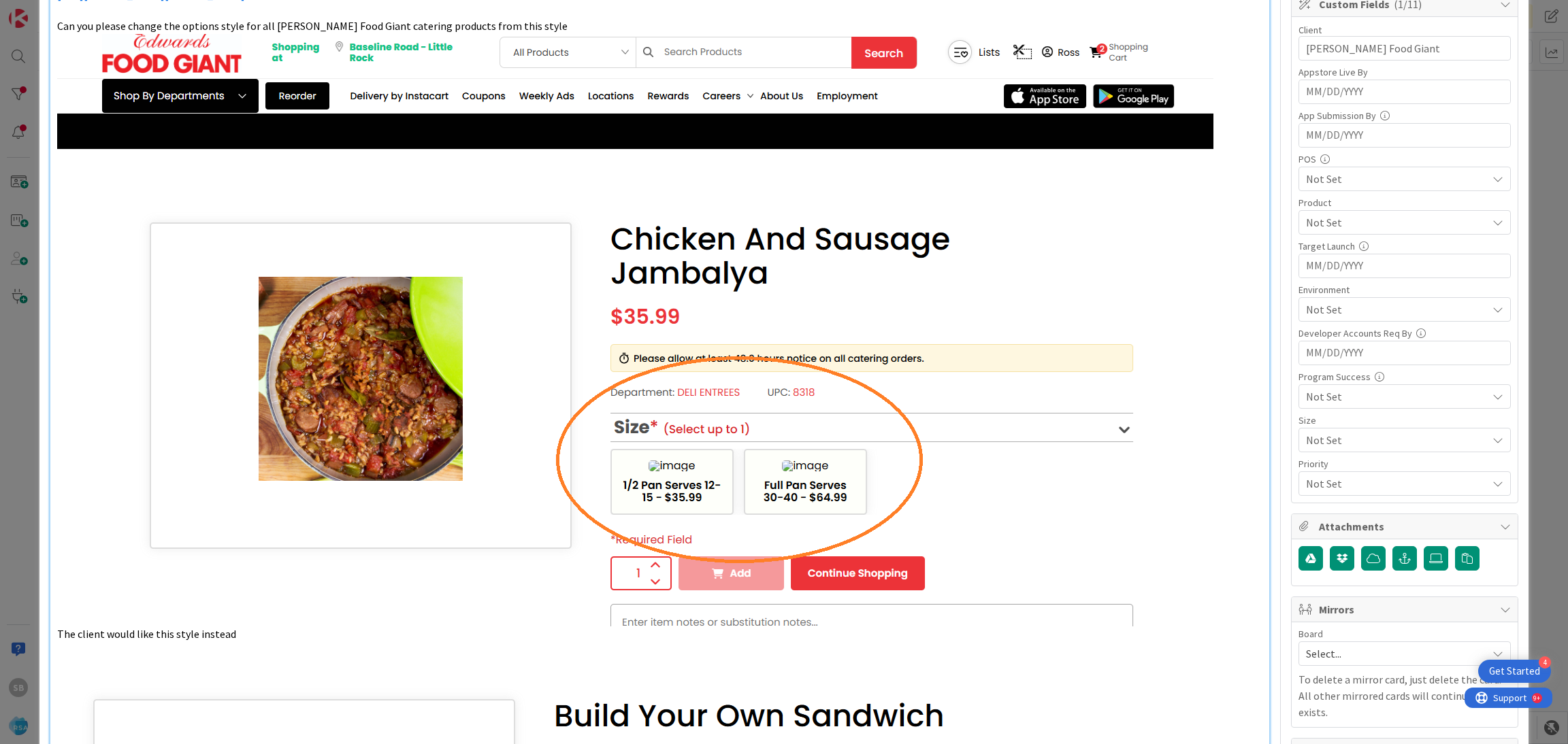
click at [1330, 228] on span "Not Set" at bounding box center [1396, 222] width 181 height 16
click at [1318, 351] on span "Web UI" at bounding box center [1334, 352] width 33 height 20
click at [1354, 219] on span "Web UI" at bounding box center [1396, 222] width 181 height 16
click at [1313, 318] on span "Not Set" at bounding box center [1396, 309] width 181 height 16
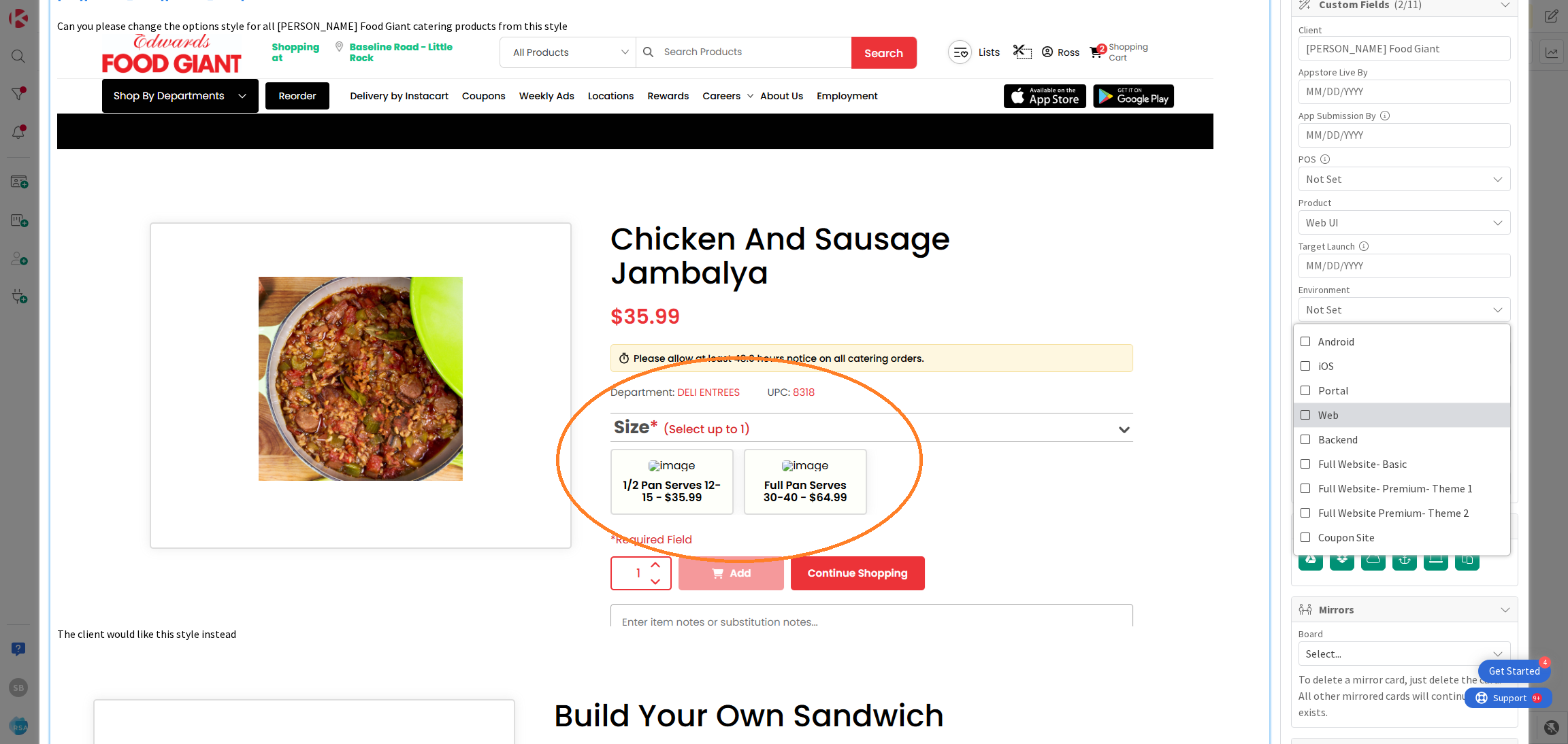
click at [1318, 423] on span "Web" at bounding box center [1328, 414] width 20 height 20
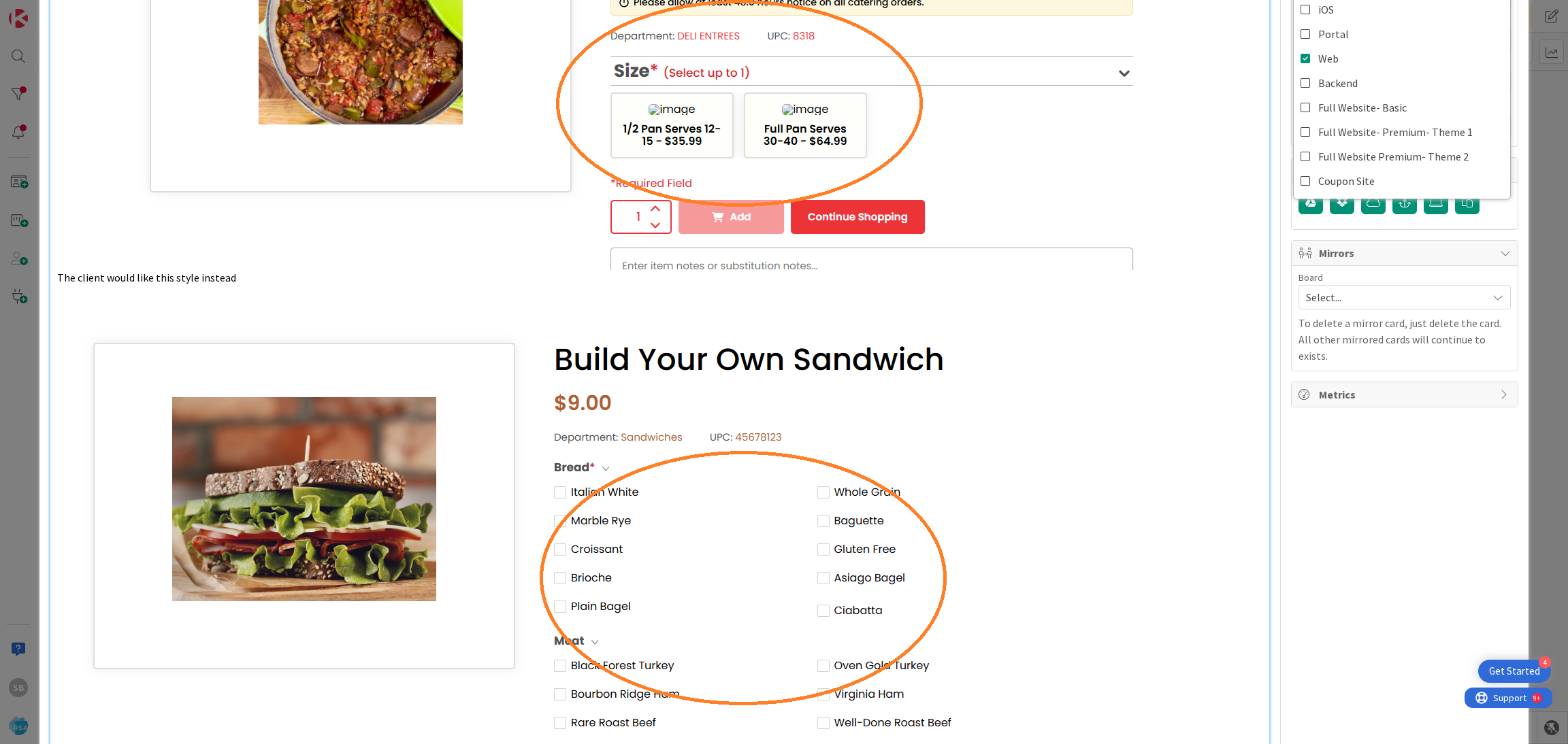
scroll to position [778, 0]
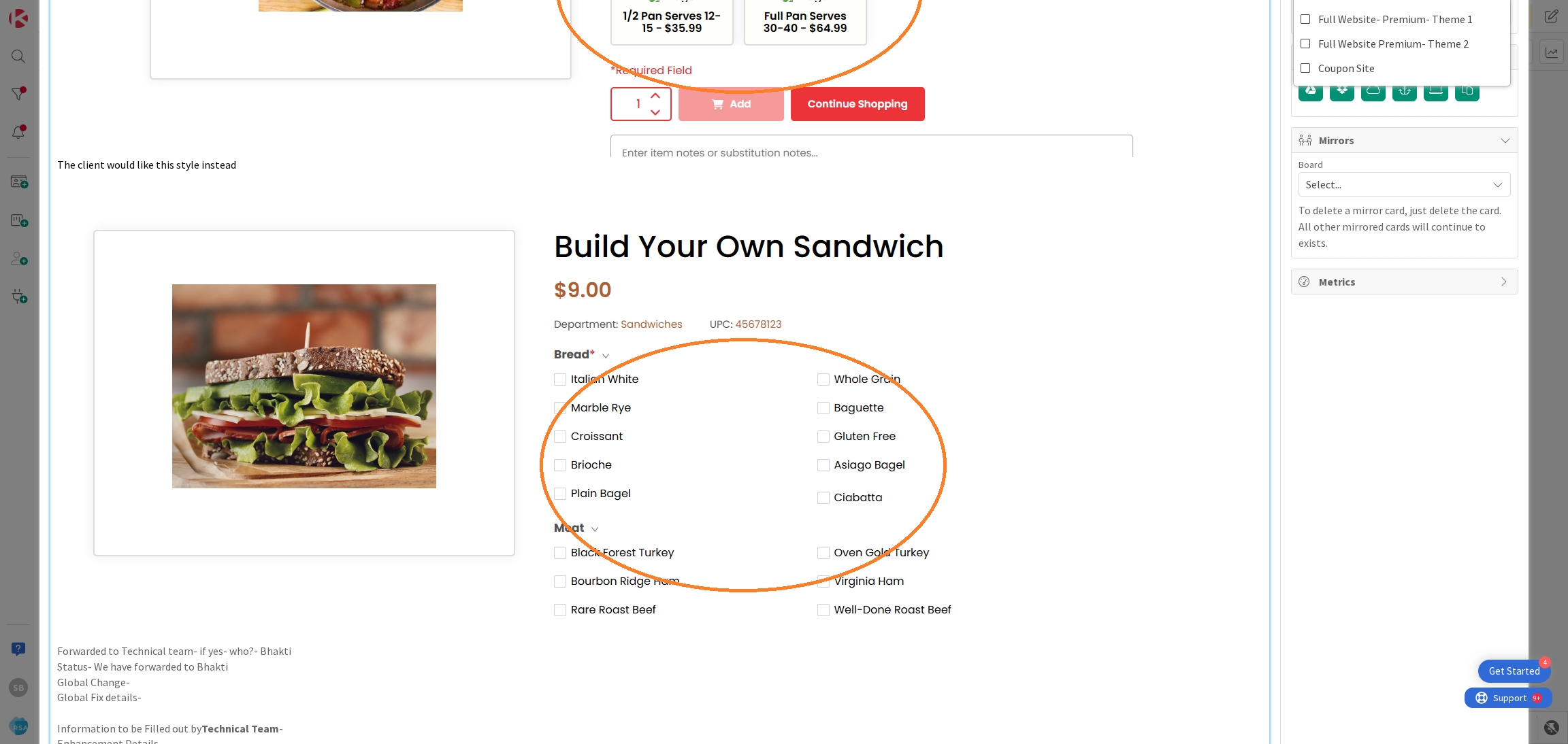
click at [1321, 182] on span "Select..." at bounding box center [1393, 184] width 174 height 19
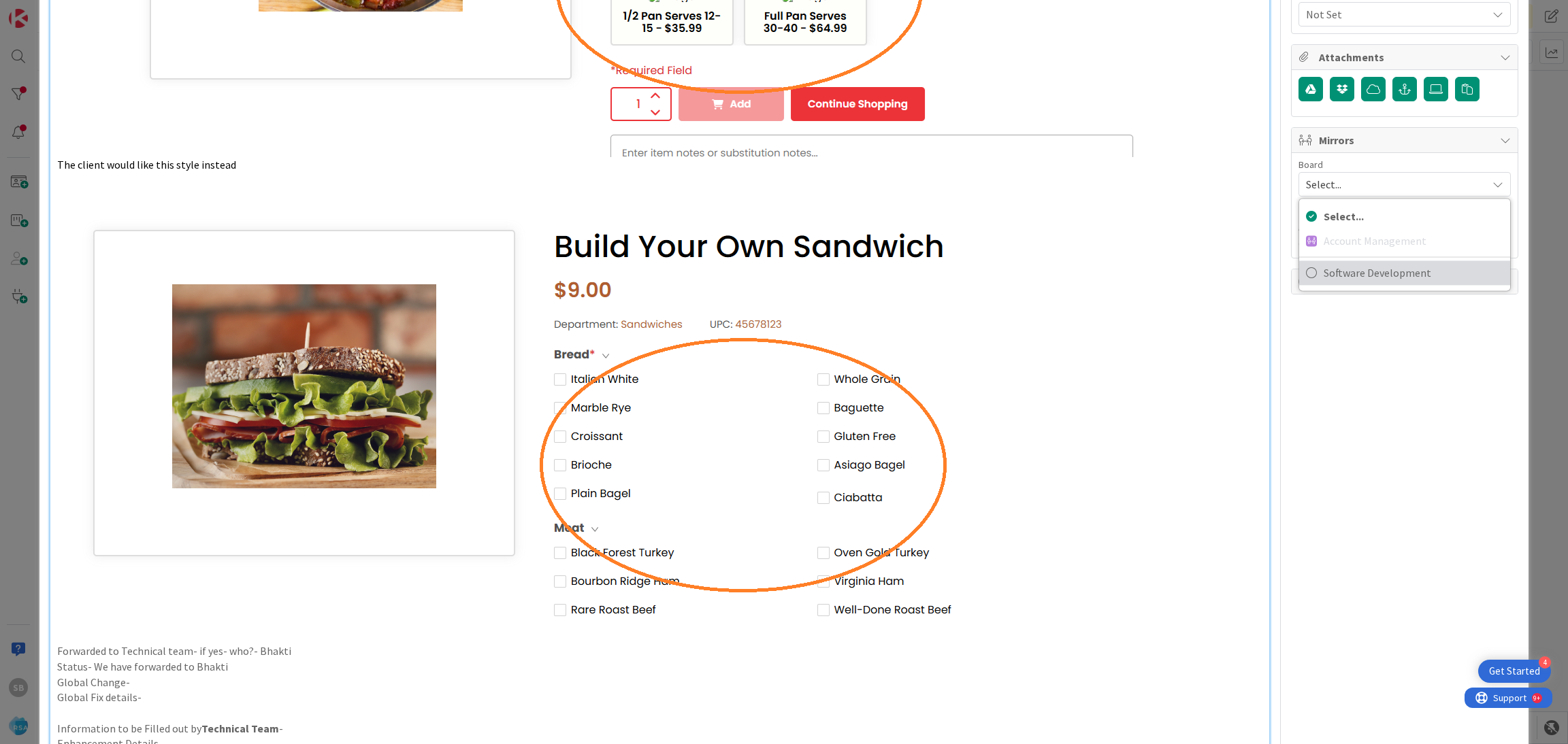
click at [1333, 282] on span "Software Development" at bounding box center [1413, 272] width 180 height 20
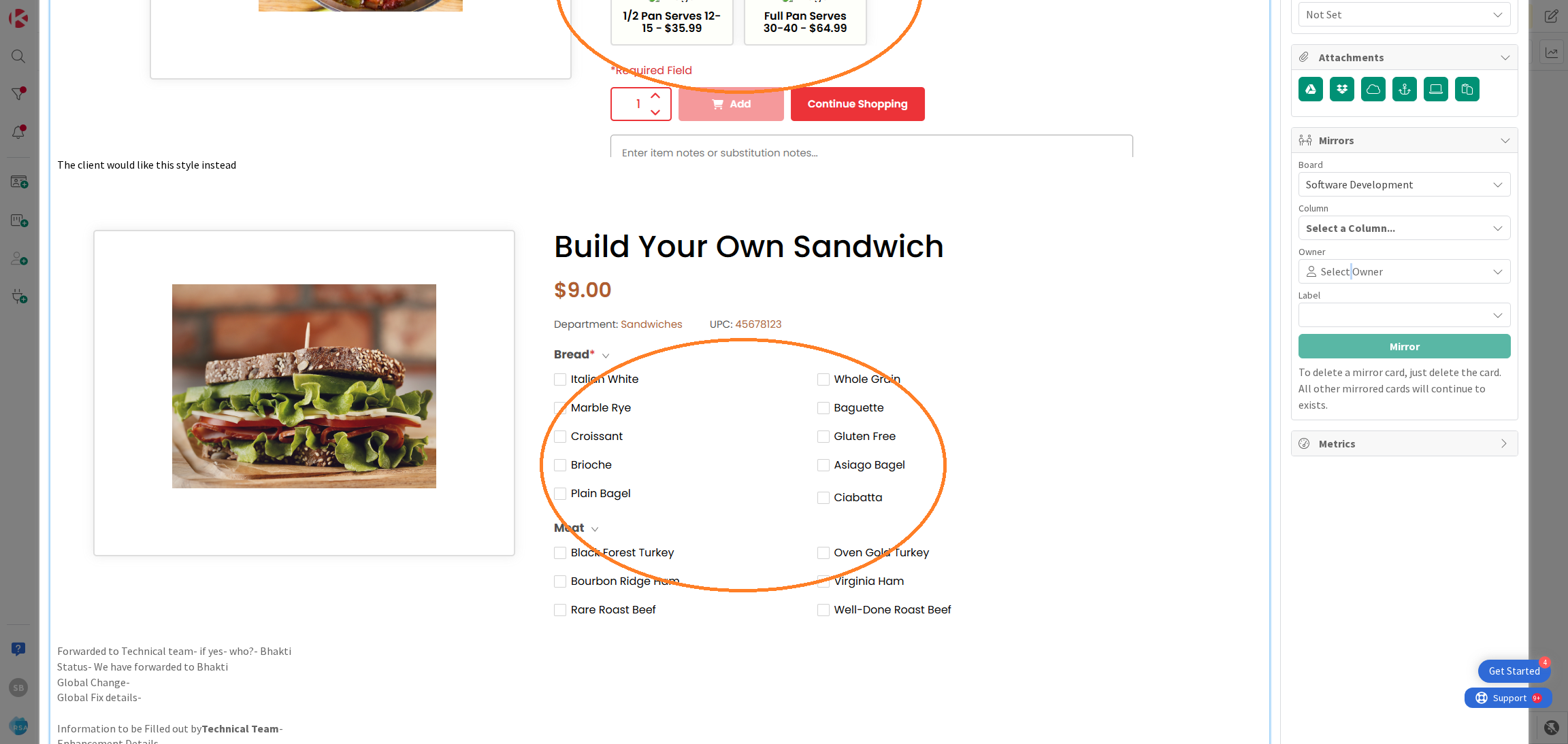
click at [1333, 282] on div "Select Owner" at bounding box center [1404, 271] width 212 height 24
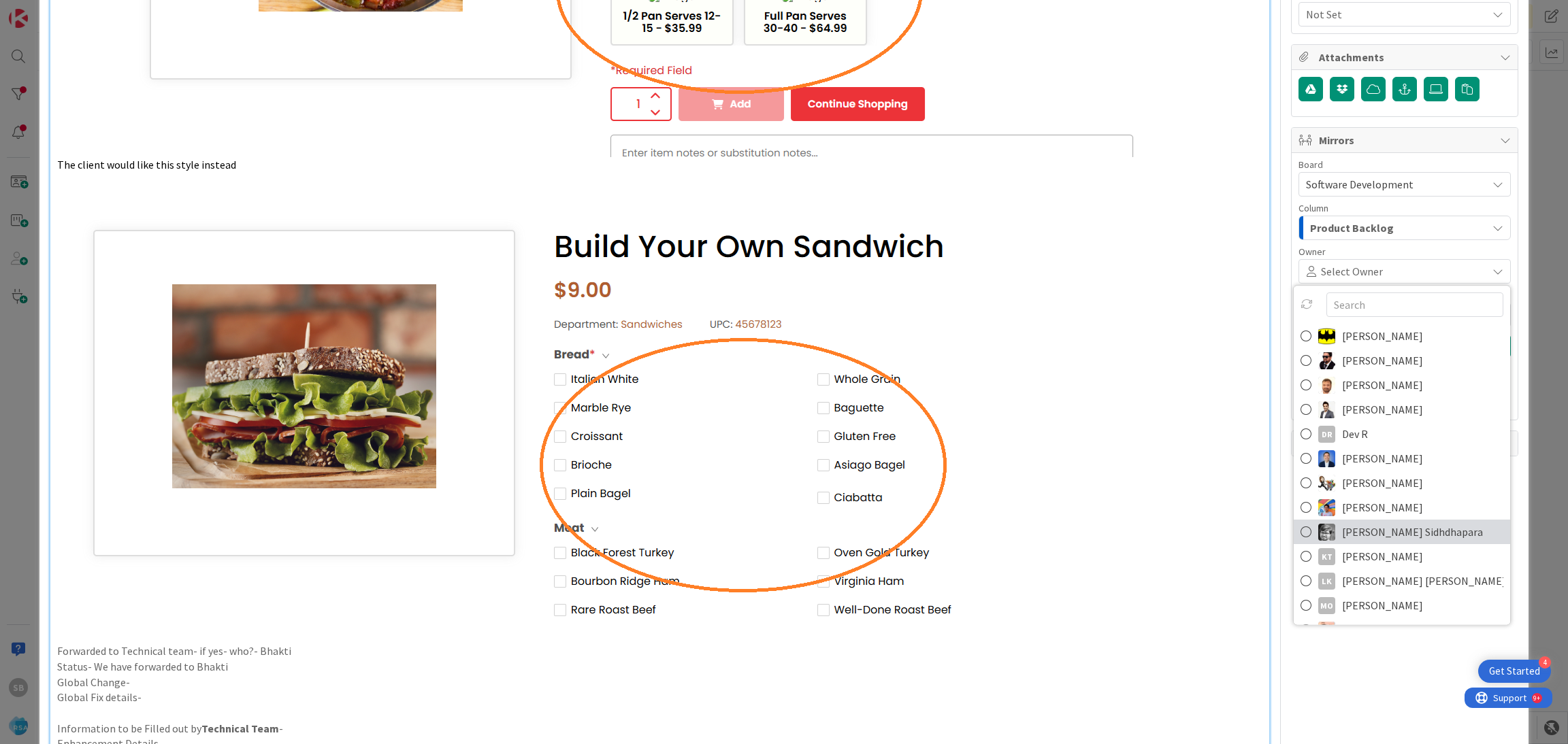
click at [1377, 530] on span "Keyur Sidhdhapara" at bounding box center [1412, 532] width 141 height 20
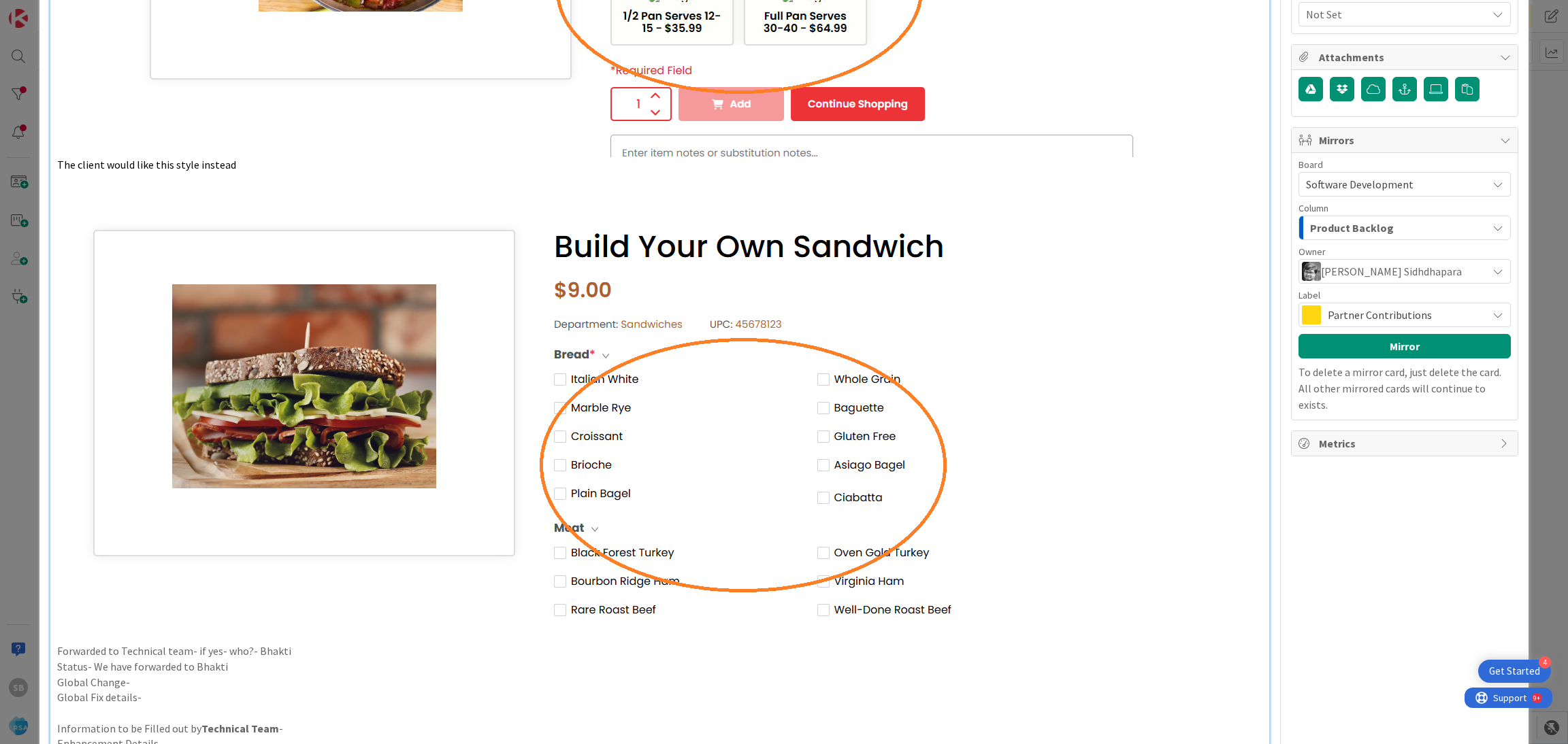
click at [1323, 275] on span "Keyur Sidhdhapara" at bounding box center [1391, 271] width 141 height 16
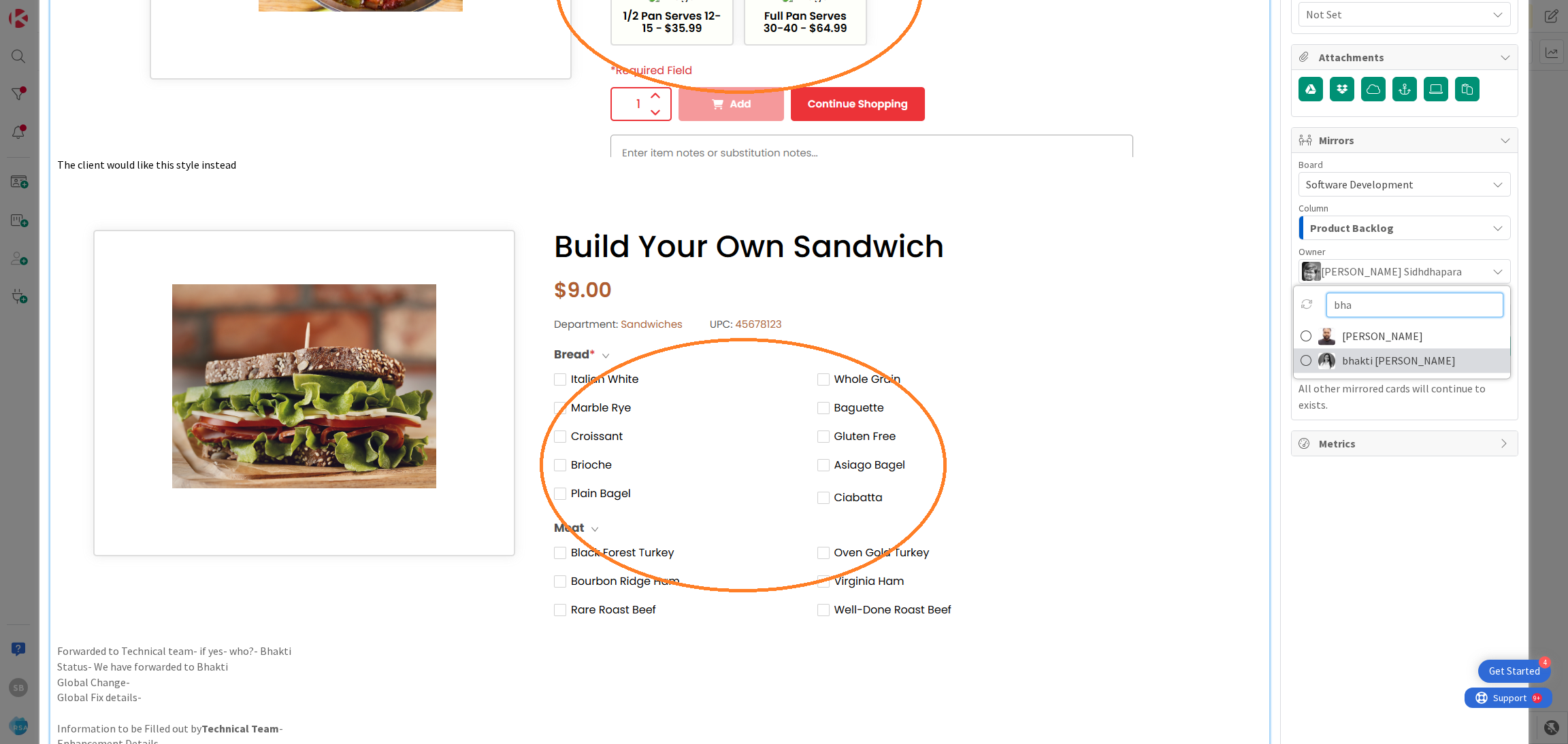
type input "bha"
click at [1353, 359] on span "bhakti savaliya" at bounding box center [1398, 360] width 114 height 20
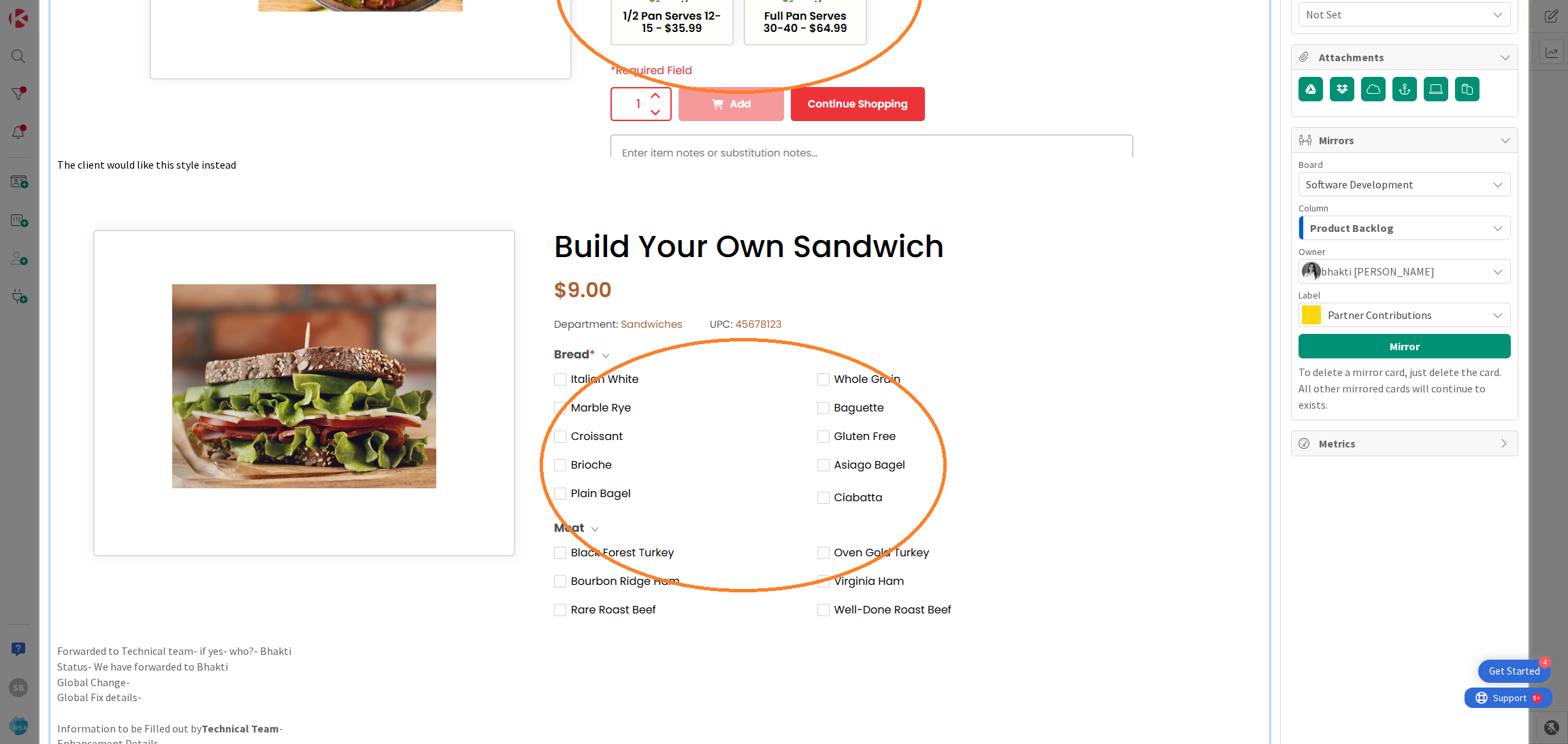
click at [1377, 318] on span "Partner Contributions" at bounding box center [1404, 314] width 152 height 19
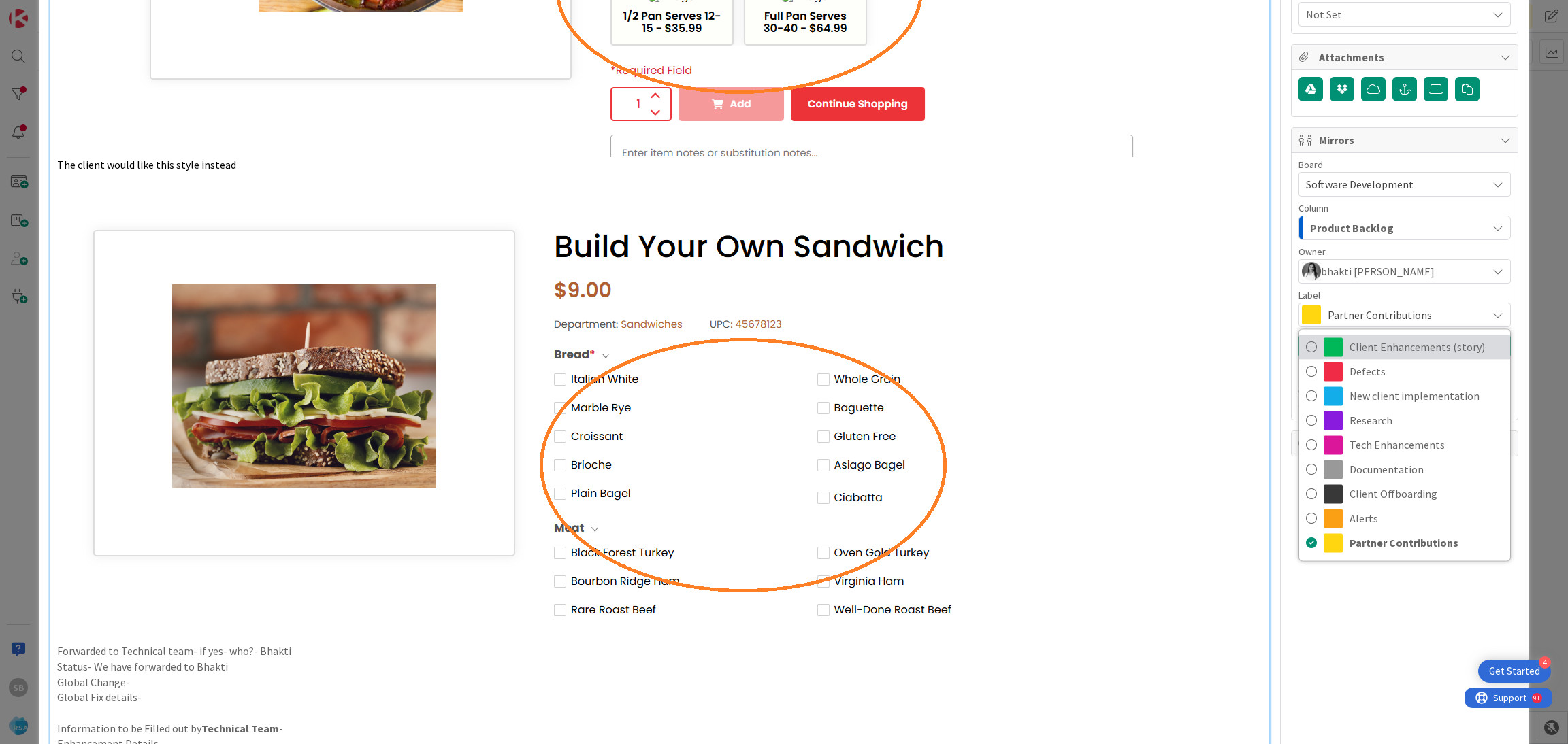
click at [1381, 357] on span "Client Enhancements (story)" at bounding box center [1426, 347] width 154 height 20
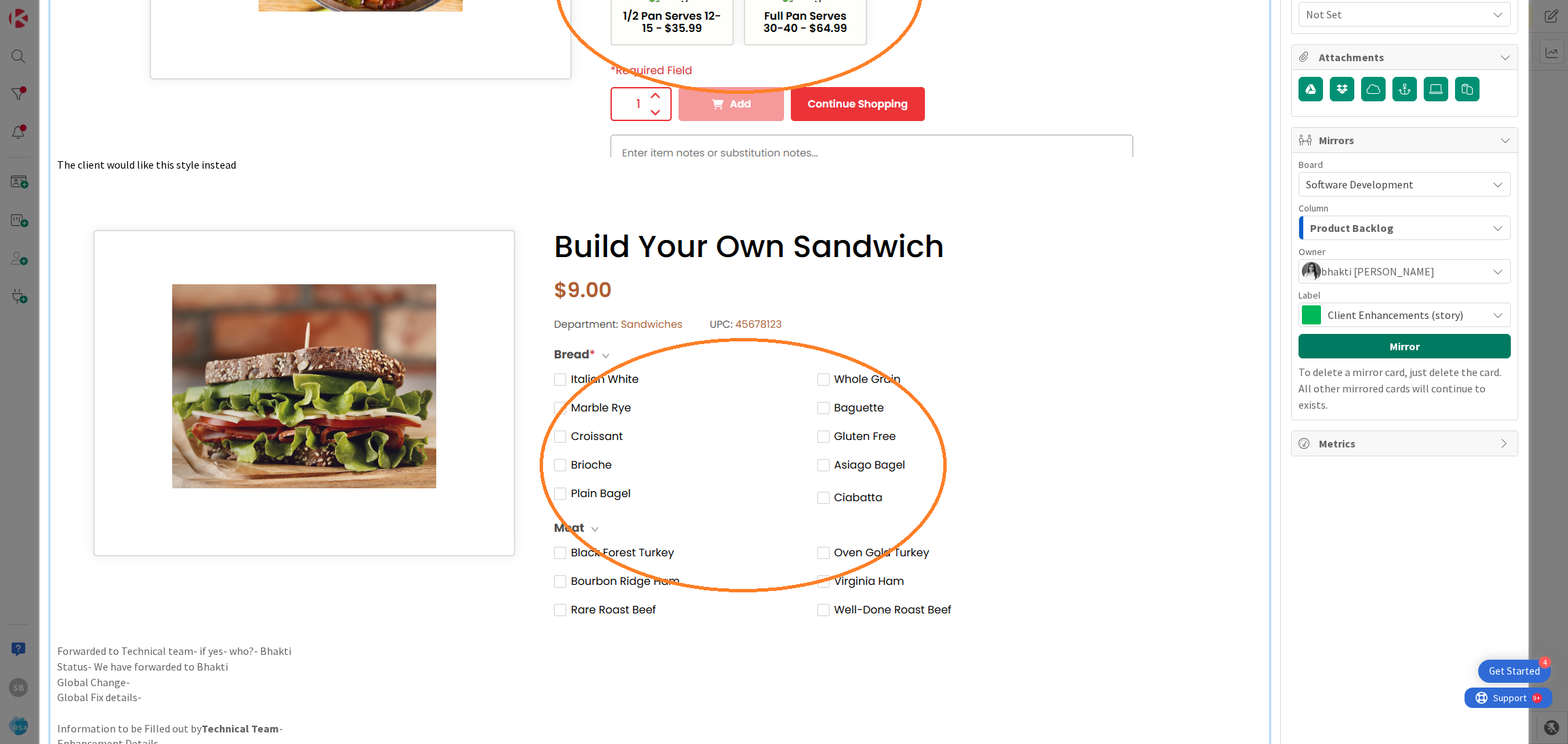
click at [1358, 351] on button "Mirror" at bounding box center [1404, 346] width 212 height 24
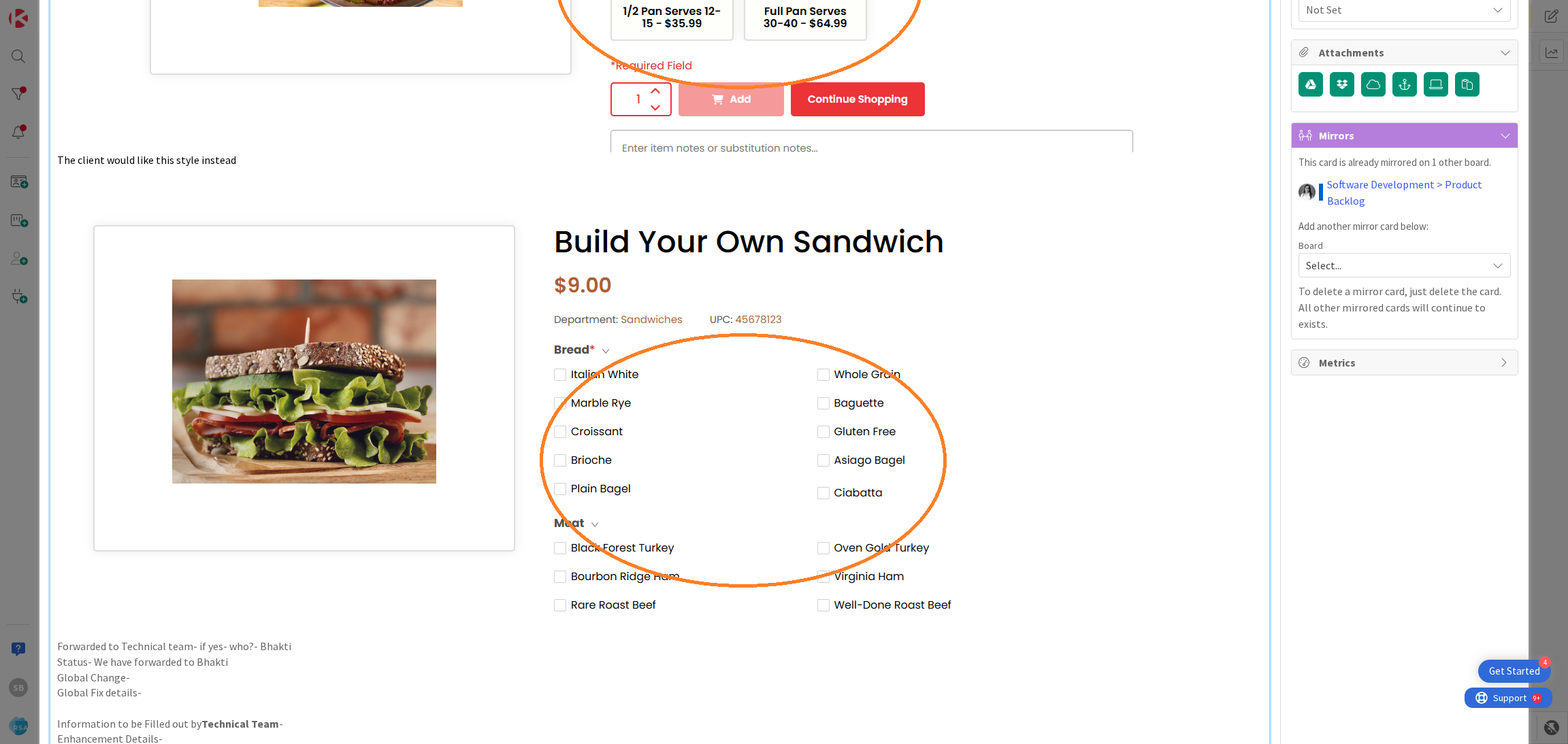
scroll to position [0, 0]
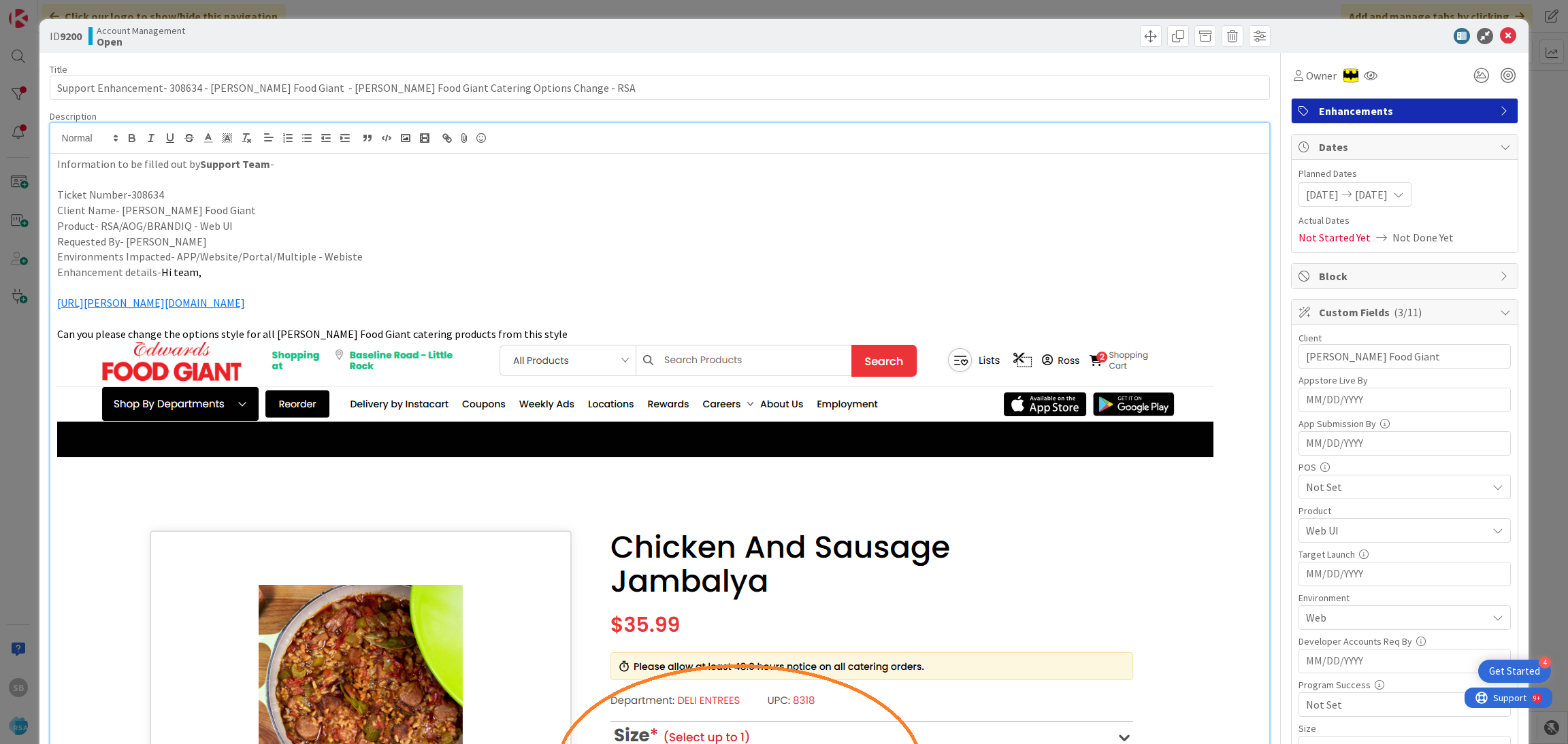
click at [1500, 34] on icon at bounding box center [1507, 36] width 16 height 16
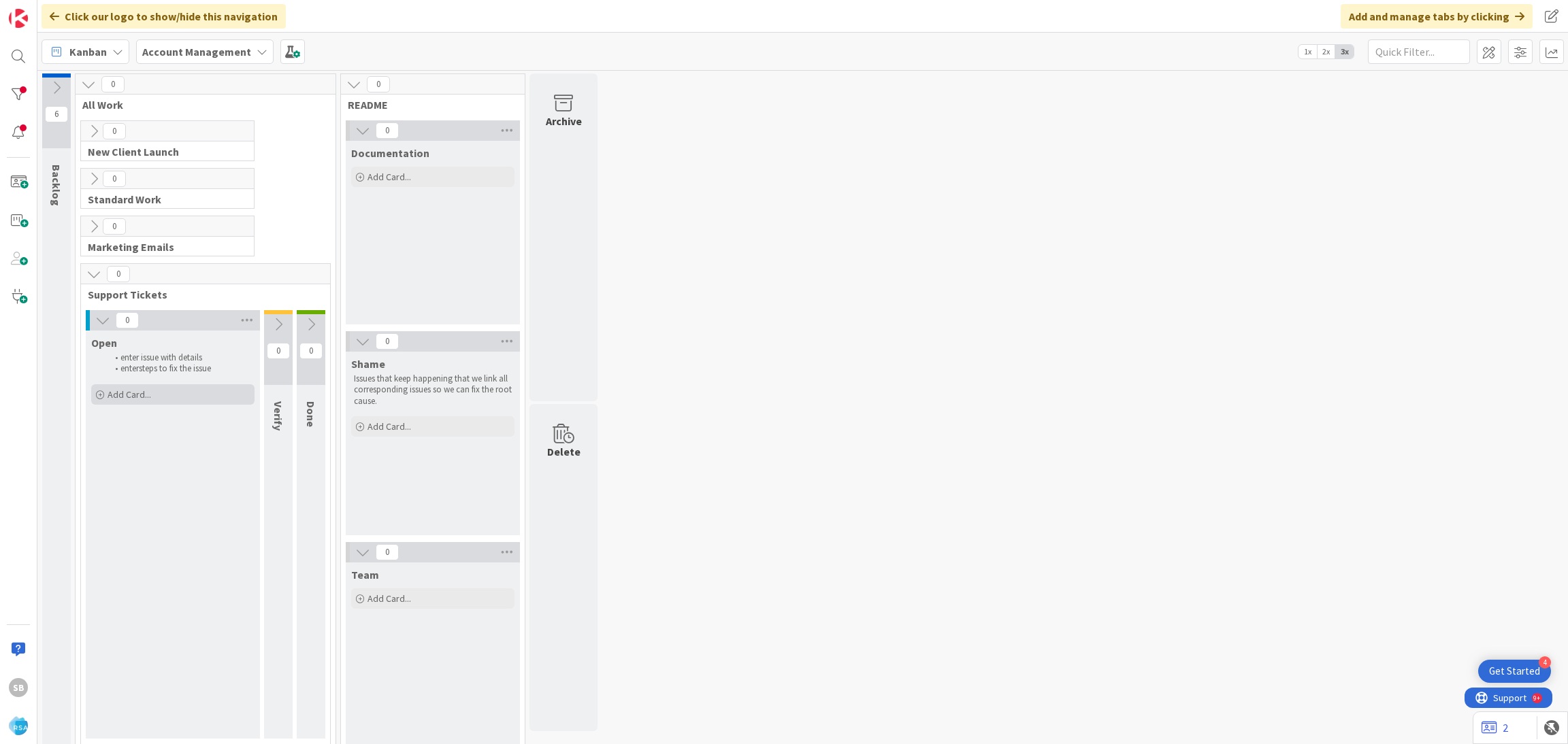
click at [143, 397] on span "Add Card..." at bounding box center [129, 395] width 43 height 13
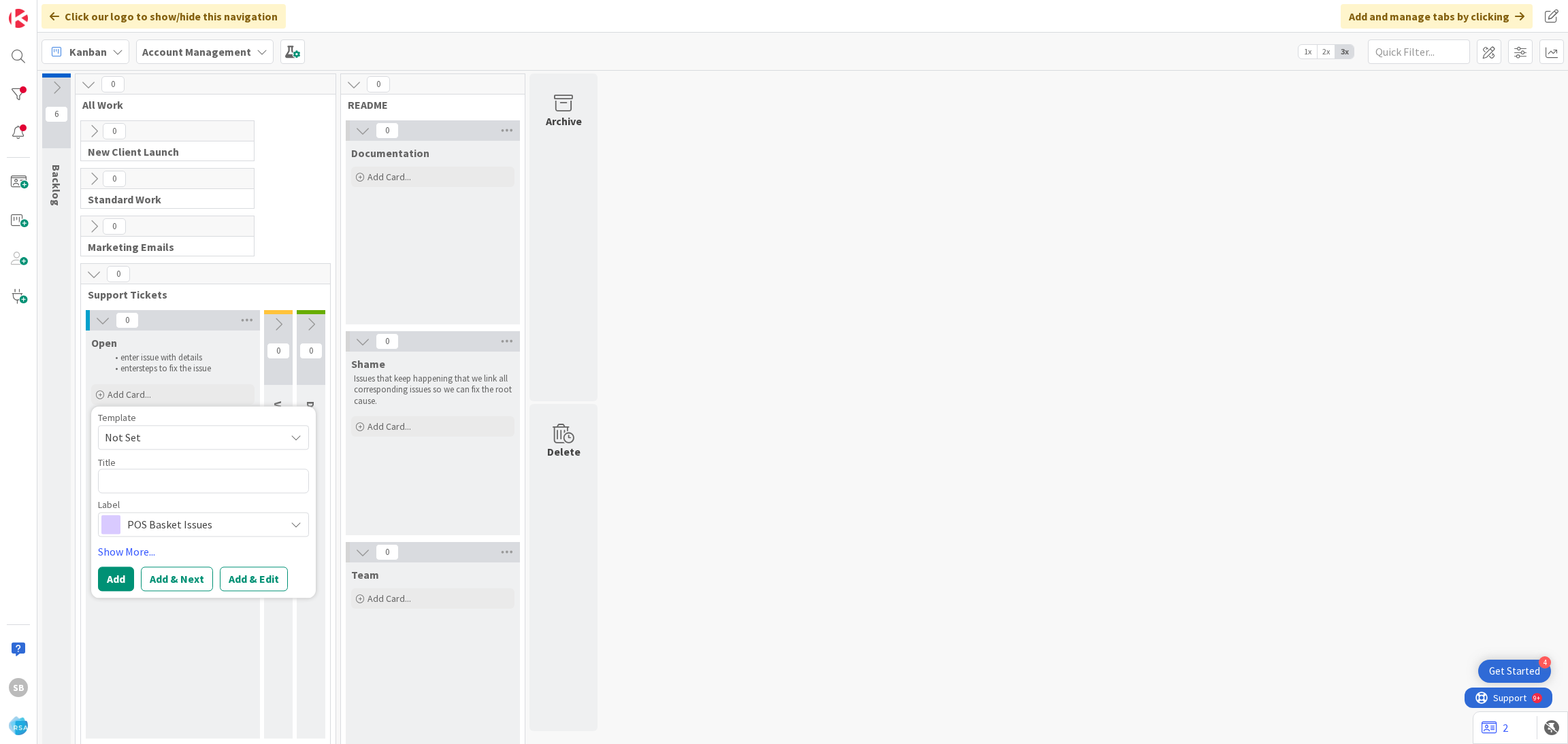
click at [146, 442] on span "Not Set" at bounding box center [189, 437] width 170 height 17
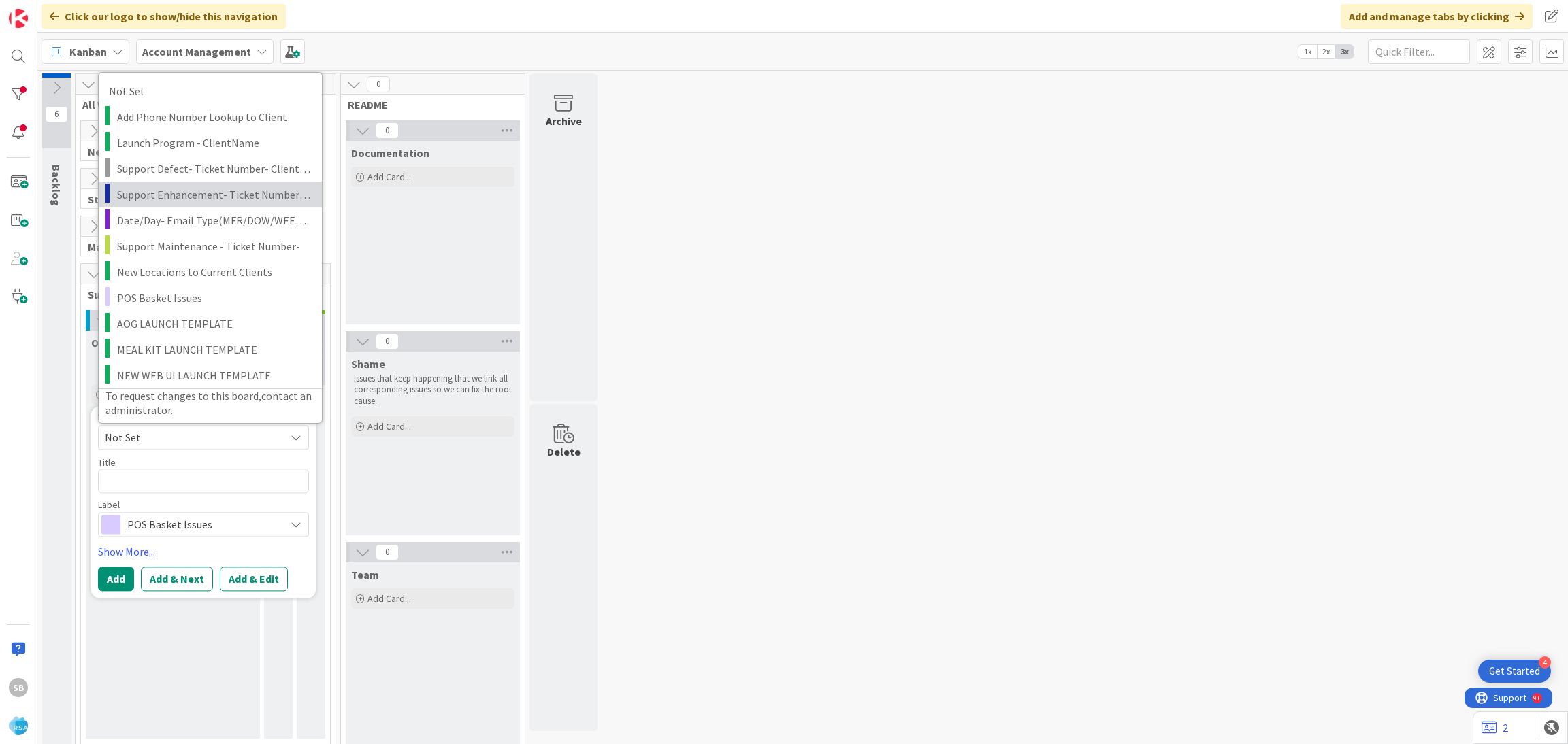
click at [215, 187] on span "Support Enhancement- Ticket Number- Client Name- Product Name" at bounding box center [214, 194] width 195 height 17
type textarea "x"
type textarea "Support Enhancement- Ticket Number- Client Name- Product Name"
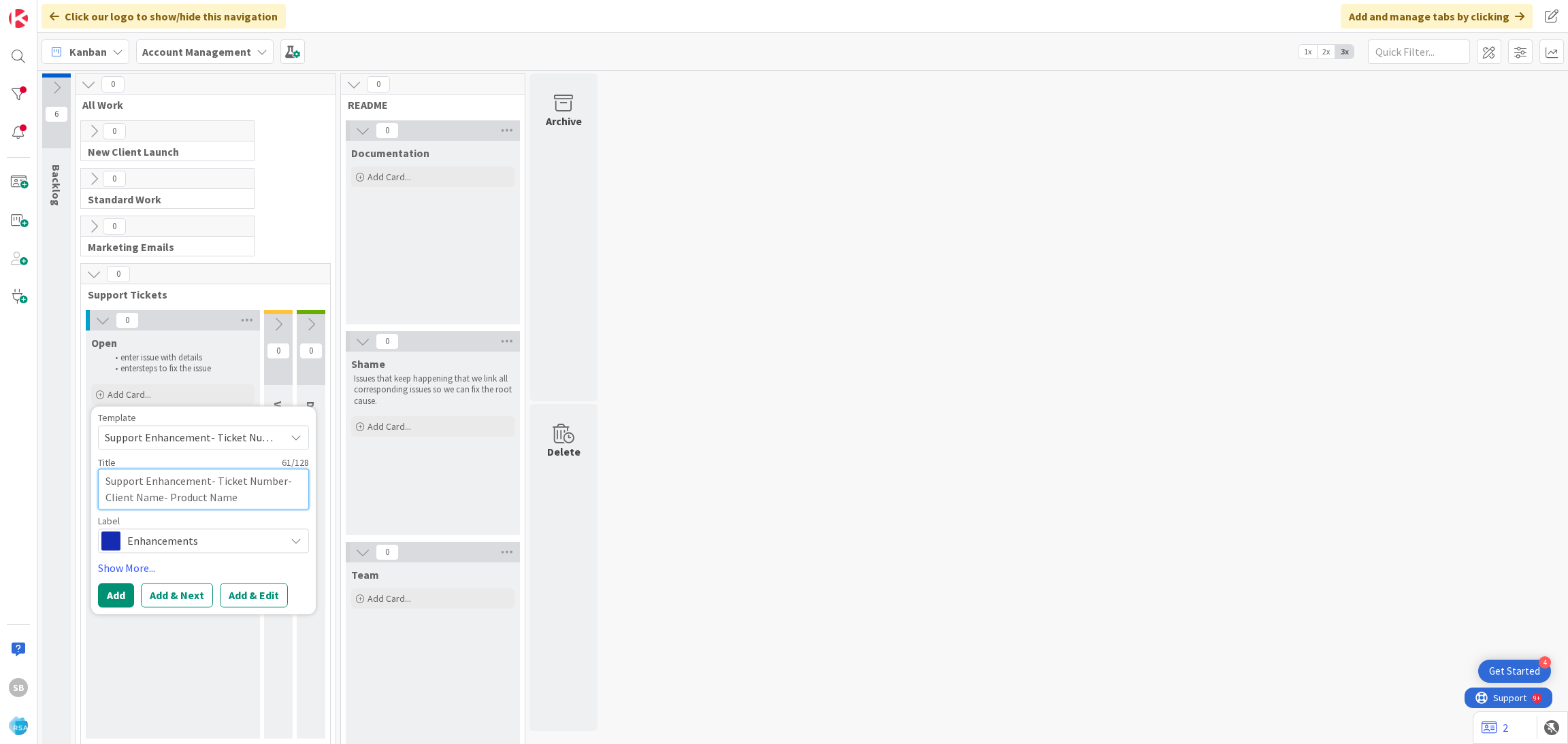
drag, startPoint x: 217, startPoint y: 481, endPoint x: 265, endPoint y: 492, distance: 49.2
click at [265, 492] on textarea "Support Enhancement- Ticket Number- Client Name- Product Name" at bounding box center [203, 489] width 211 height 41
type textarea "x"
type textarea "Support Enhancement- T"
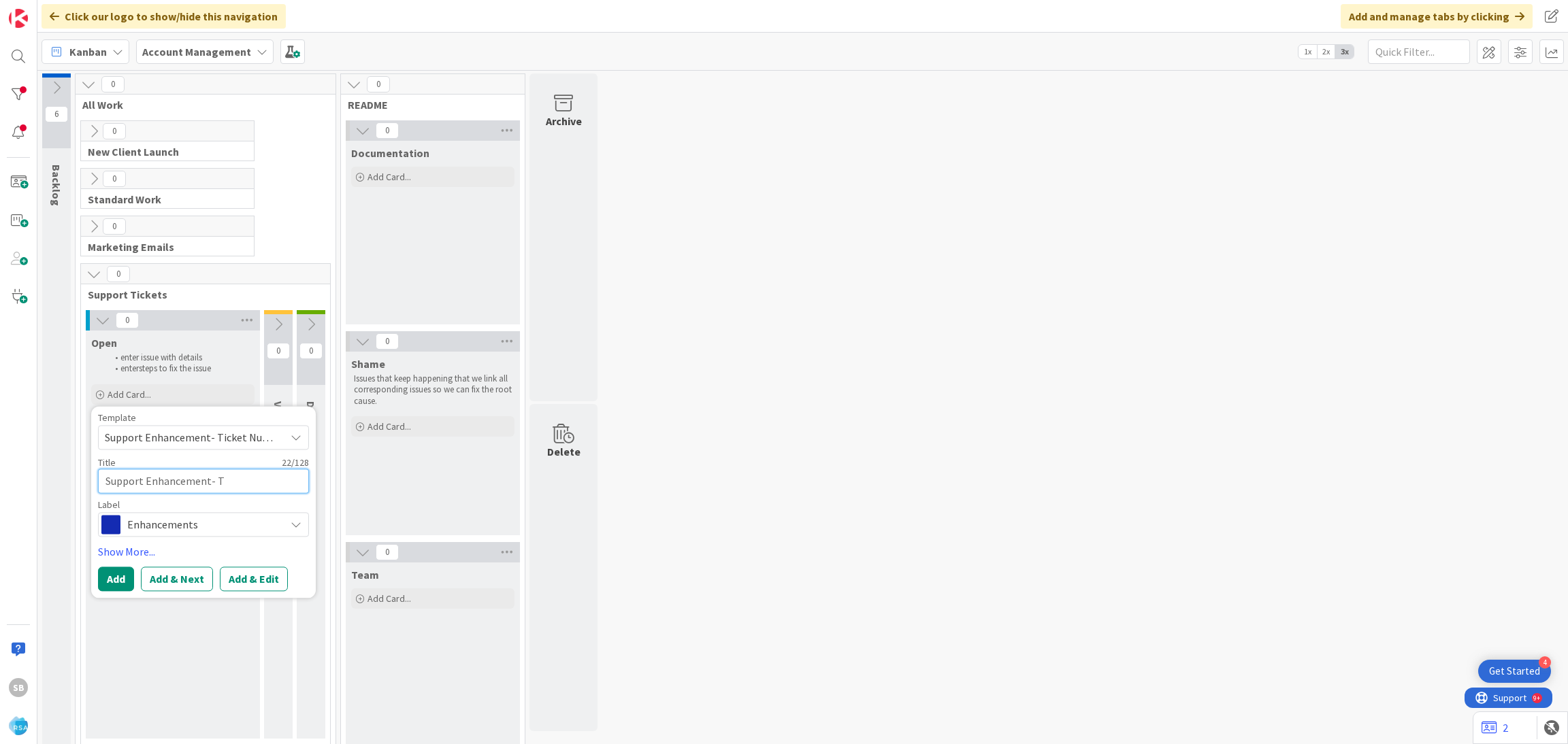
type textarea "x"
type textarea "Support Enhancement-"
paste textarea "308912"
type textarea "x"
type textarea "Support Enhancement- 308912"
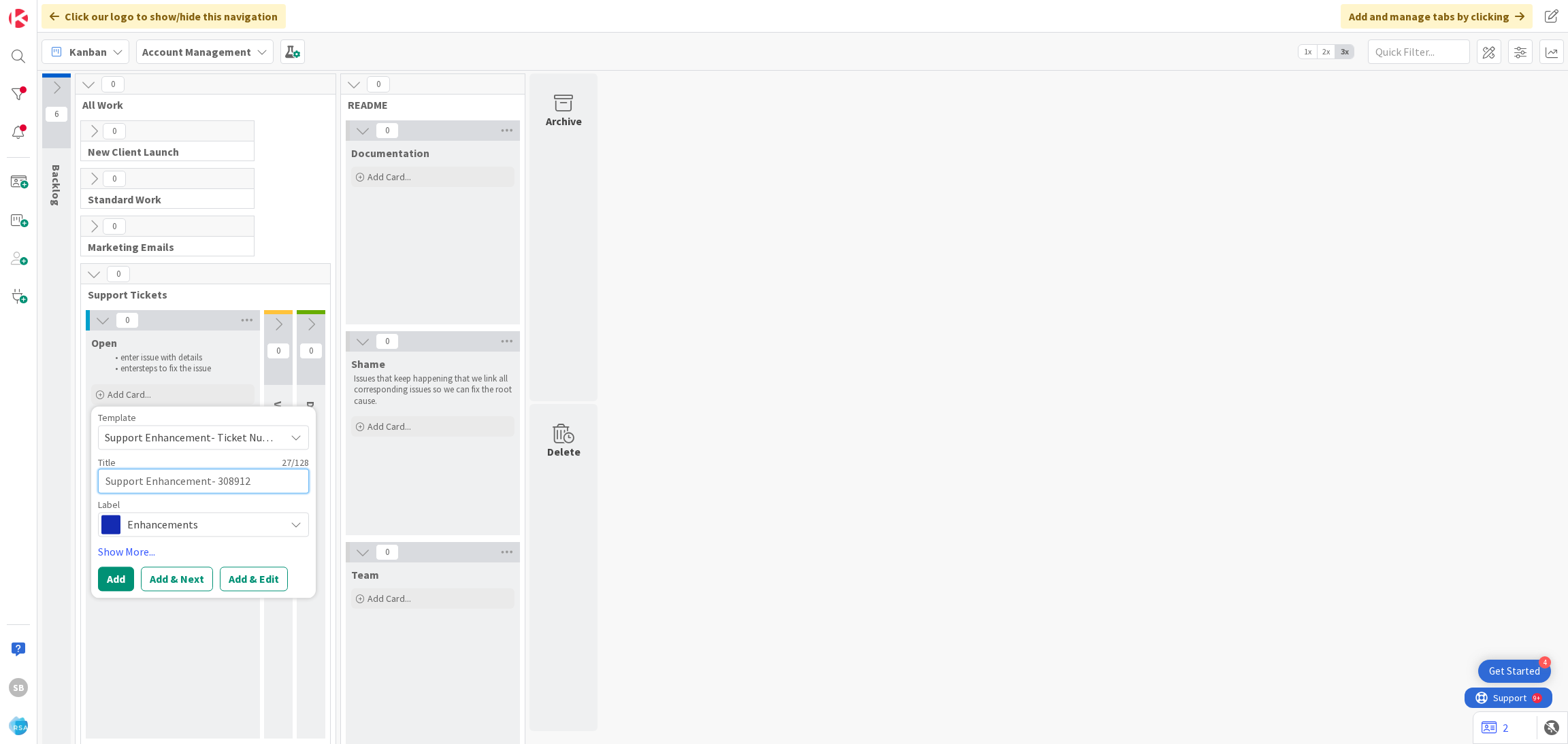
type textarea "x"
type textarea "Support Enhancement- 308912"
type textarea "x"
type textarea "Support Enhancement- 308912 -"
type textarea "x"
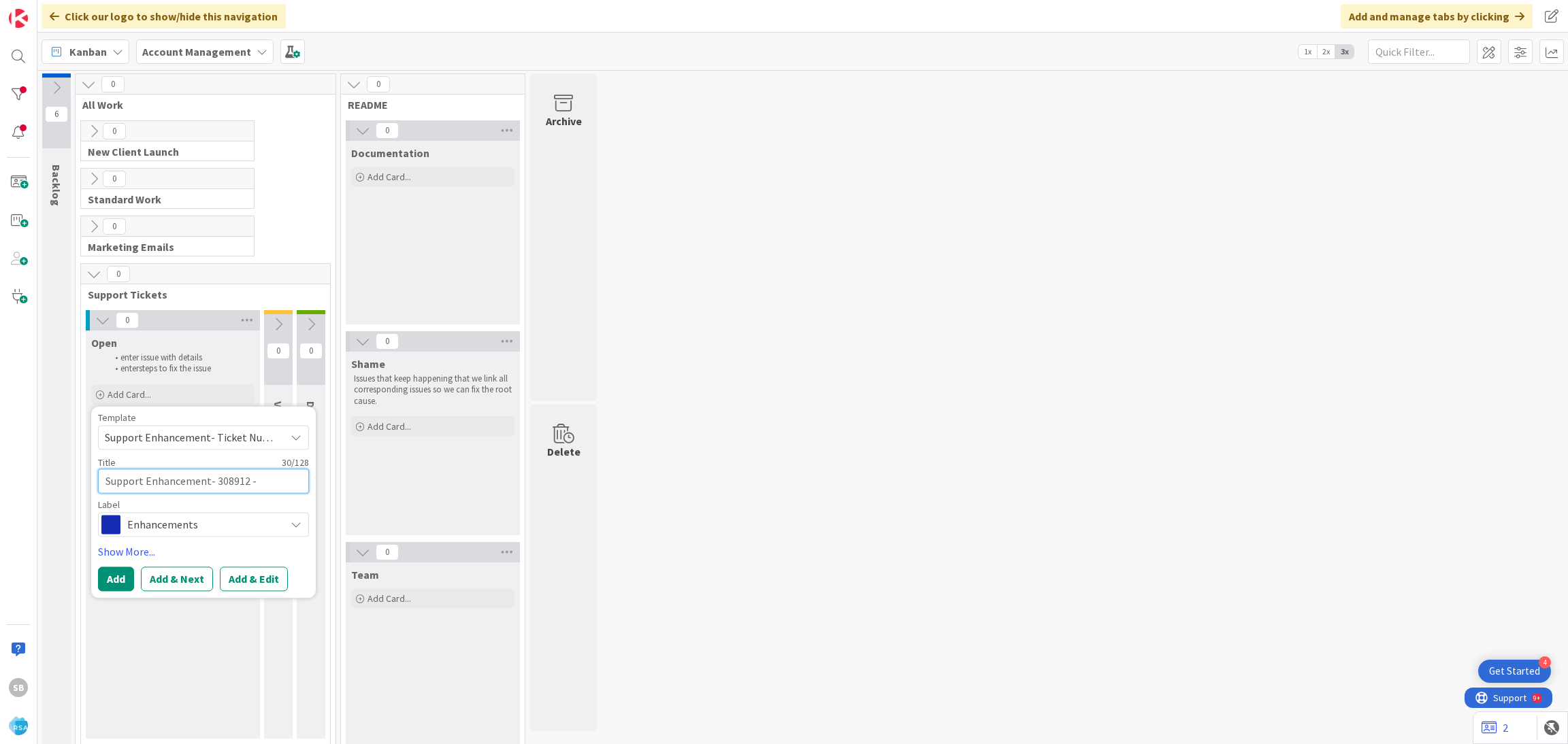
type textarea "Support Enhancement- 308912 -"
paste textarea "Redner's"
type textarea "x"
type textarea "Support Enhancement- 308912 - Redner's"
type textarea "x"
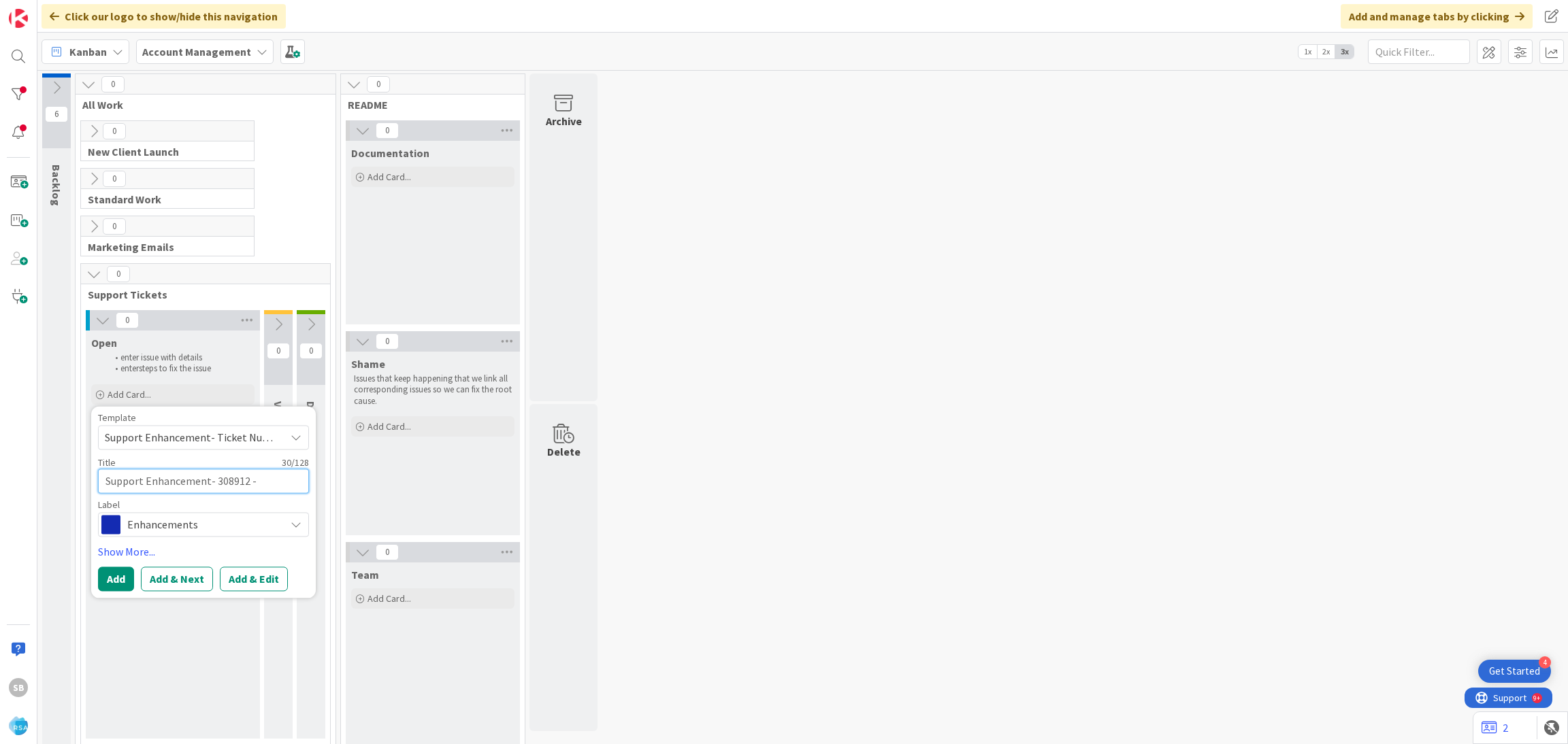
type textarea "Support Enhancement- 308912 - Redner's"
type textarea "x"
type textarea "Support Enhancement- 308912 - Redner's -"
type textarea "x"
type textarea "Support Enhancement- 308912 - Redner's -"
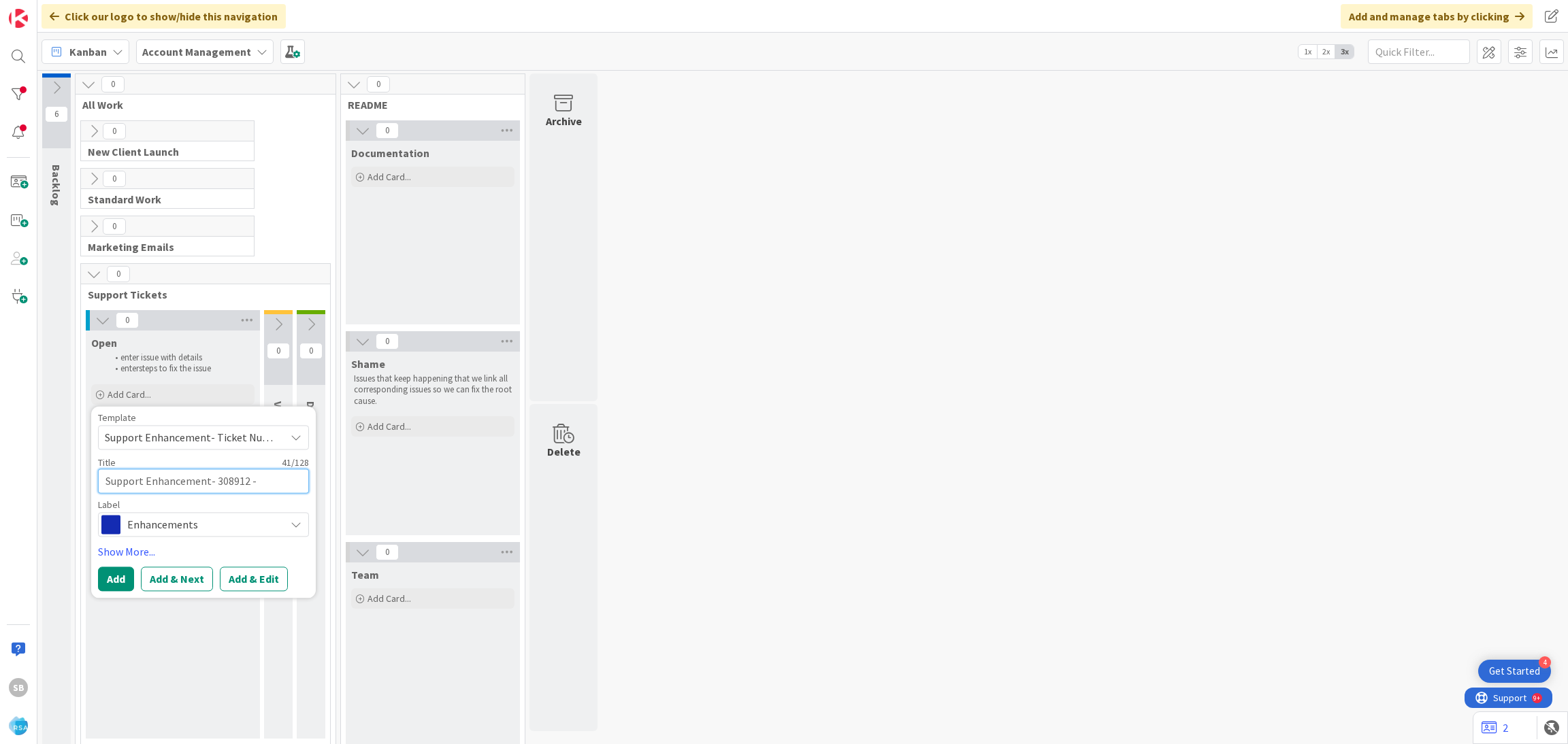
paste textarea "[External] BEL AIR #54 - ECOMMERCE SETTLEMENT ACTIVITY FOR 09/05/2025"
type textarea "x"
type textarea "Support Enhancement- 308912 - Redner's - [External] BEL AIR #54 - ECOMMERCE SET…"
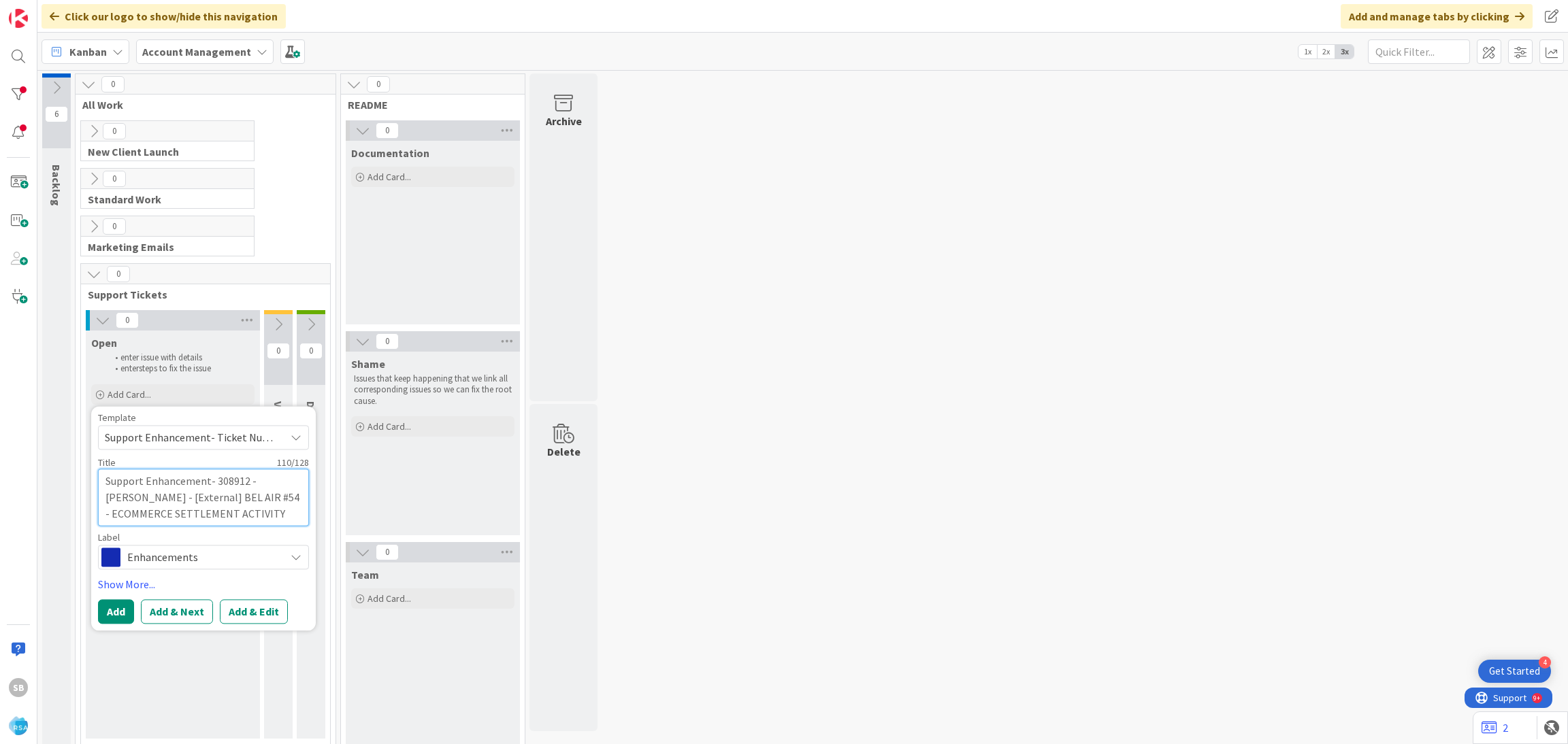
type textarea "x"
type textarea "Support Enhancement- 308912 - Redner's - [External] BEL AIR #54 - ECOMMERCE SET…"
type textarea "x"
type textarea "Support Enhancement- 308912 - Redner's - [External] BEL AIR #54 - ECOMMERCE SET…"
type textarea "x"
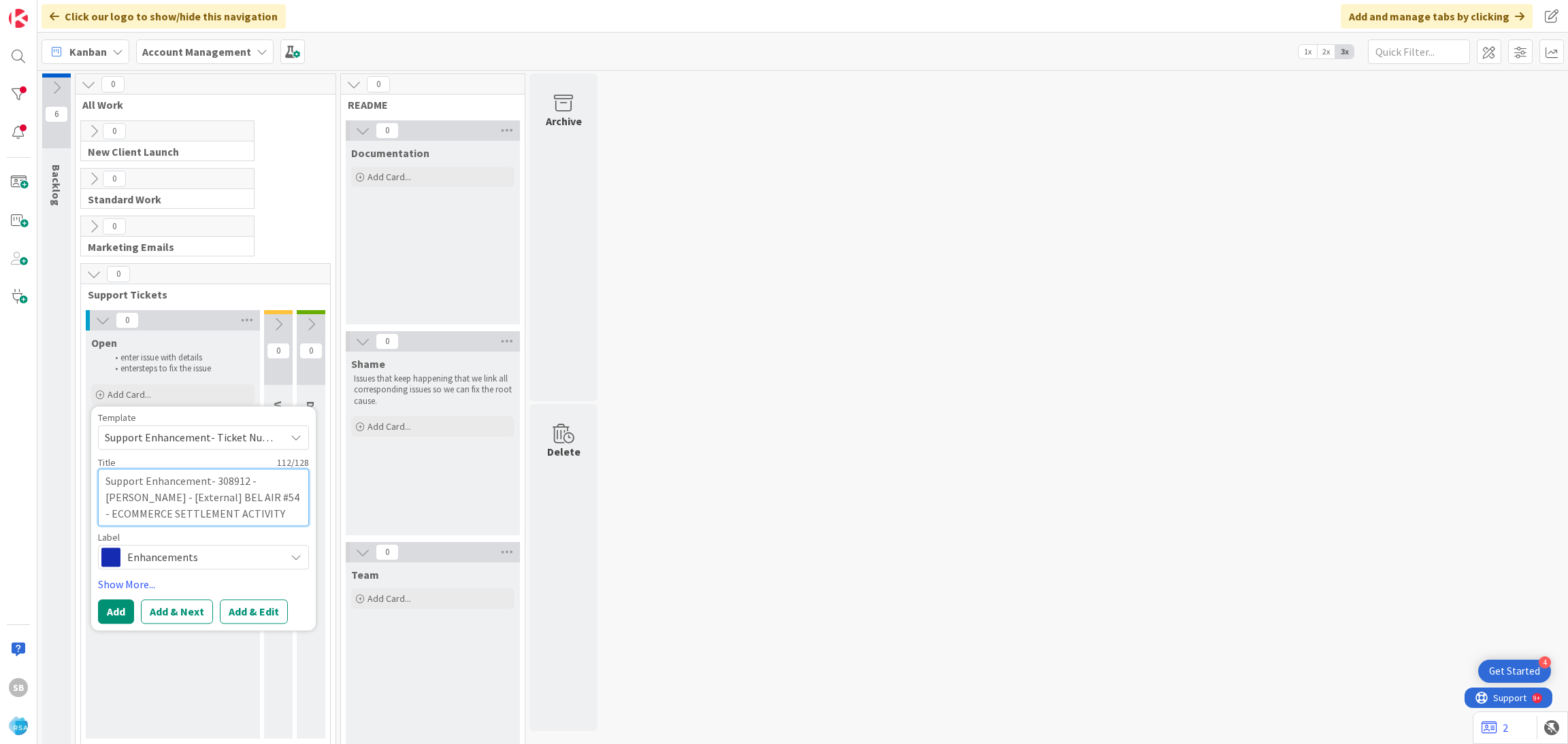
type textarea "Support Enhancement- 308912 - Redner's - [External] BEL AIR #54 - ECOMMERCE SET…"
type textarea "x"
type textarea "Support Enhancement- 308912 - Redner's - [External] BEL AIR #54 - ECOMMERCE SET…"
type textarea "x"
type textarea "Support Enhancement- 308912 - Redner's - [External] BEL AIR #54 - ECOMMERCE SET…"
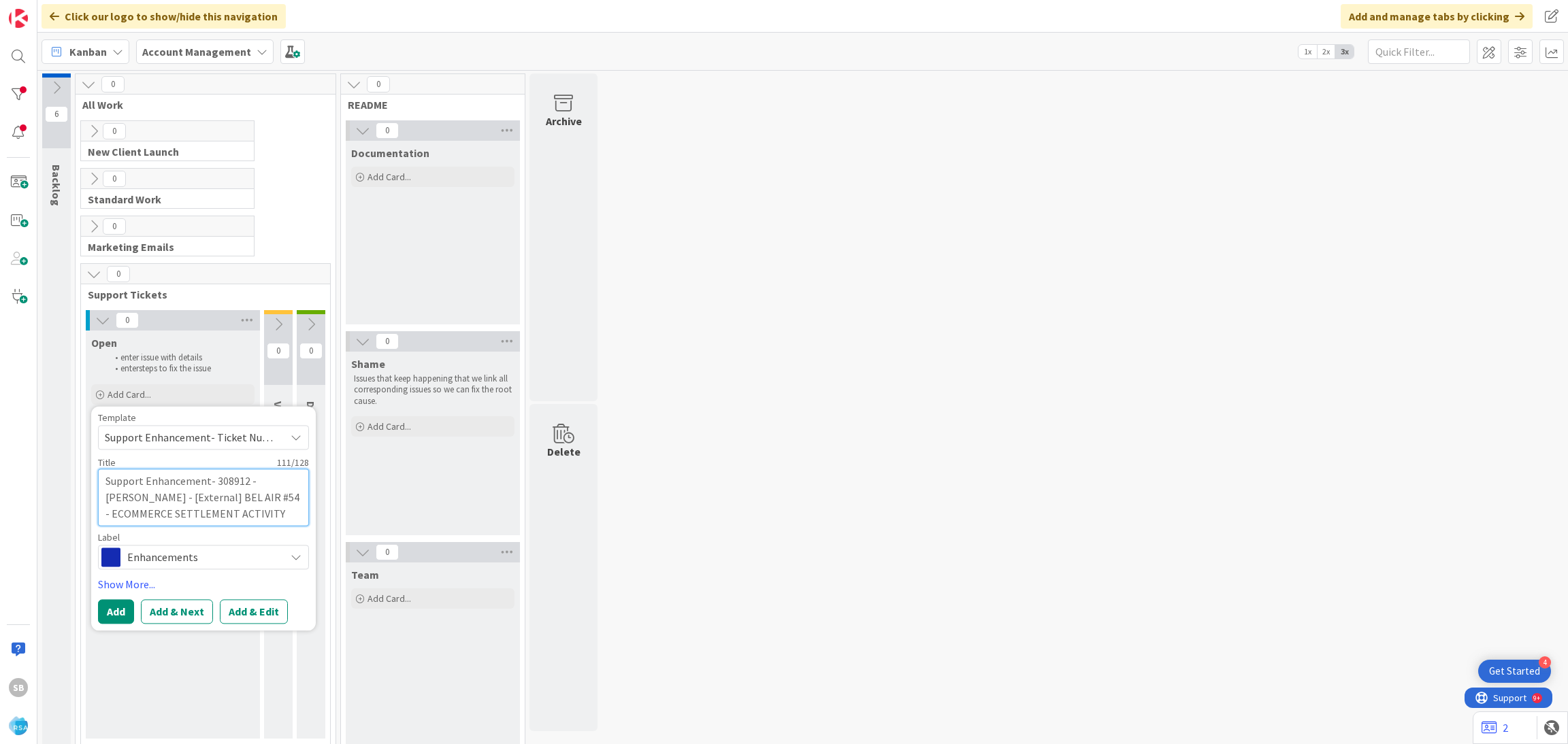
type textarea "x"
type textarea "Support Enhancement- 308912 - Redner's - [External] BEL AIR #54 - ECOMMERCE SET…"
type textarea "x"
type textarea "Support Enhancement- 308912 - Redner's - [External] BEL AIR #54 - ECOMMERCE SET…"
type textarea "x"
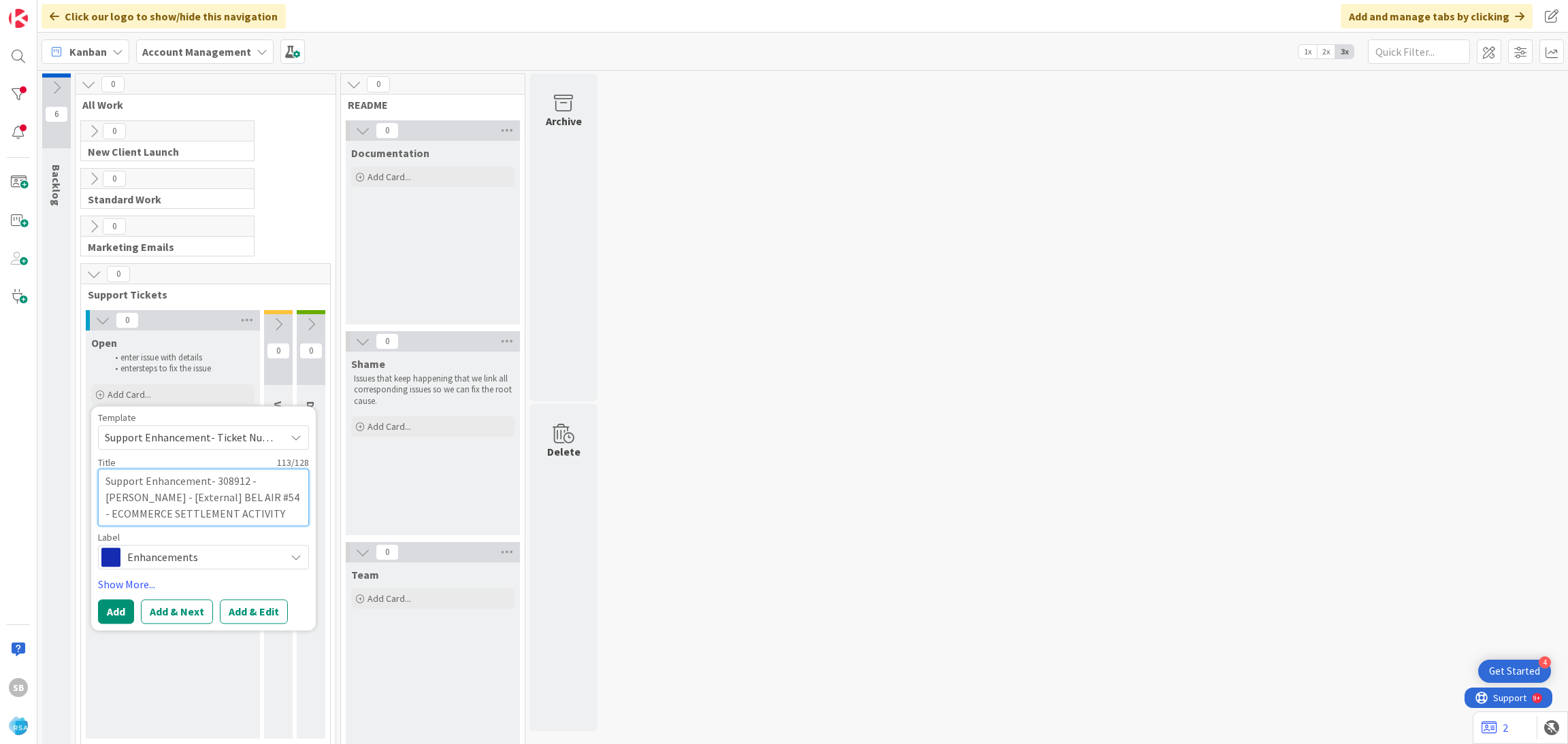
type textarea "Support Enhancement- 308912 - Redner's - [External] BEL AIR #54 - ECOMMERCE SET…"
type textarea "x"
type textarea "Support Enhancement- 308912 - Redner's - [External] BEL AIR #54 - ECOMMERCE SET…"
type textarea "x"
type textarea "Support Enhancement- 308912 - Redner's - [External] BEL AIR #54 - ECOMMERCE SET…"
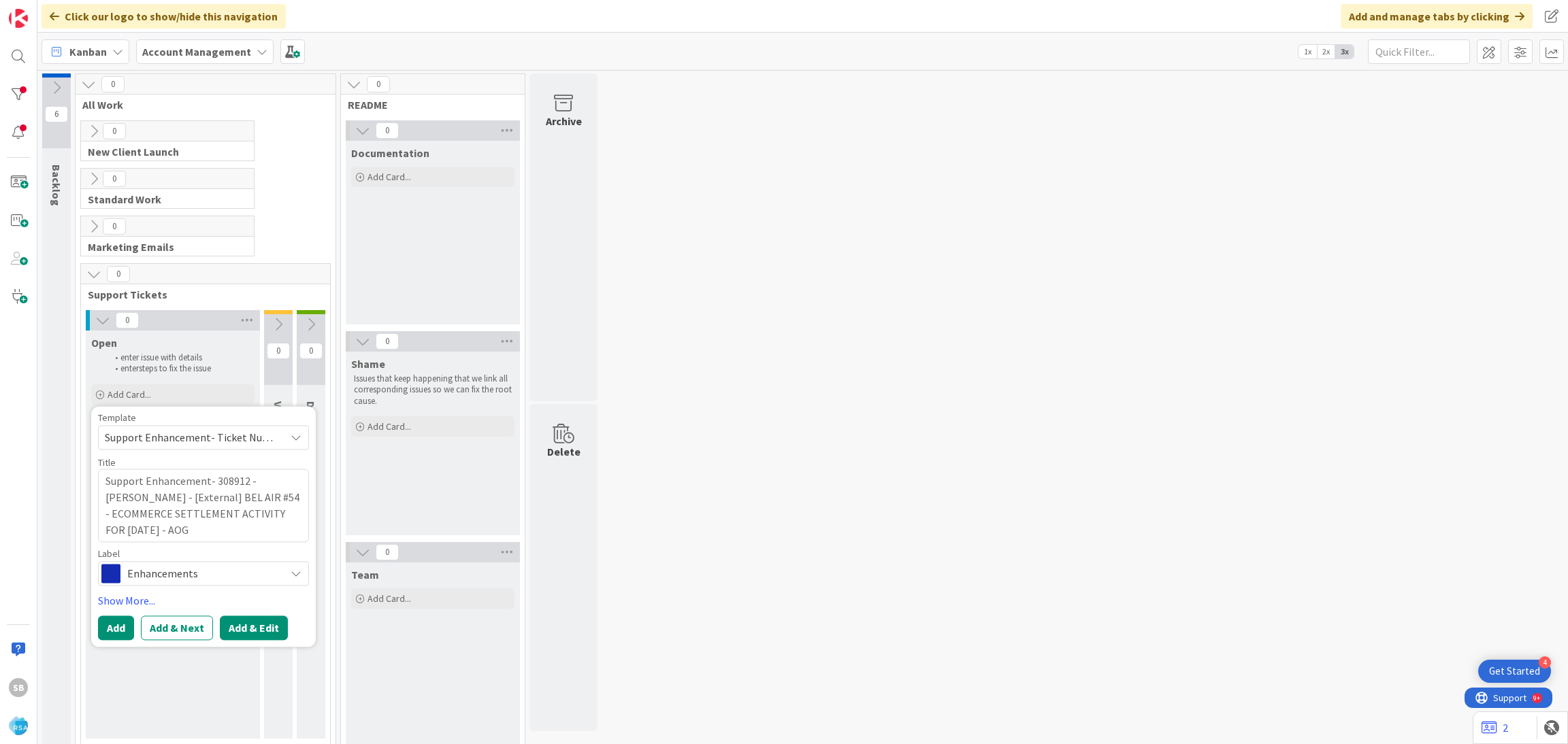
click at [276, 621] on button "Add & Edit" at bounding box center [254, 627] width 68 height 24
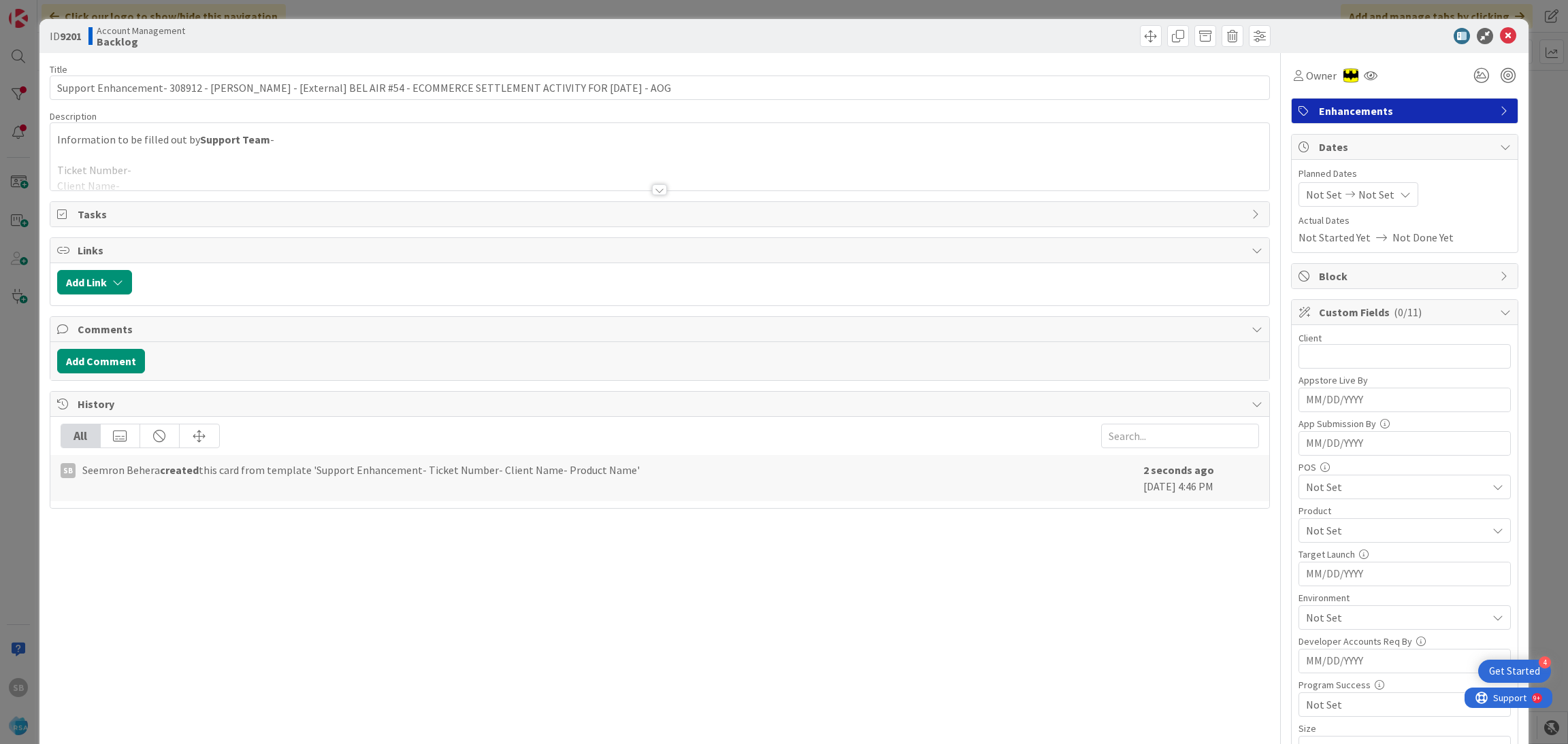
click at [232, 205] on div "Tasks" at bounding box center [660, 214] width 1219 height 24
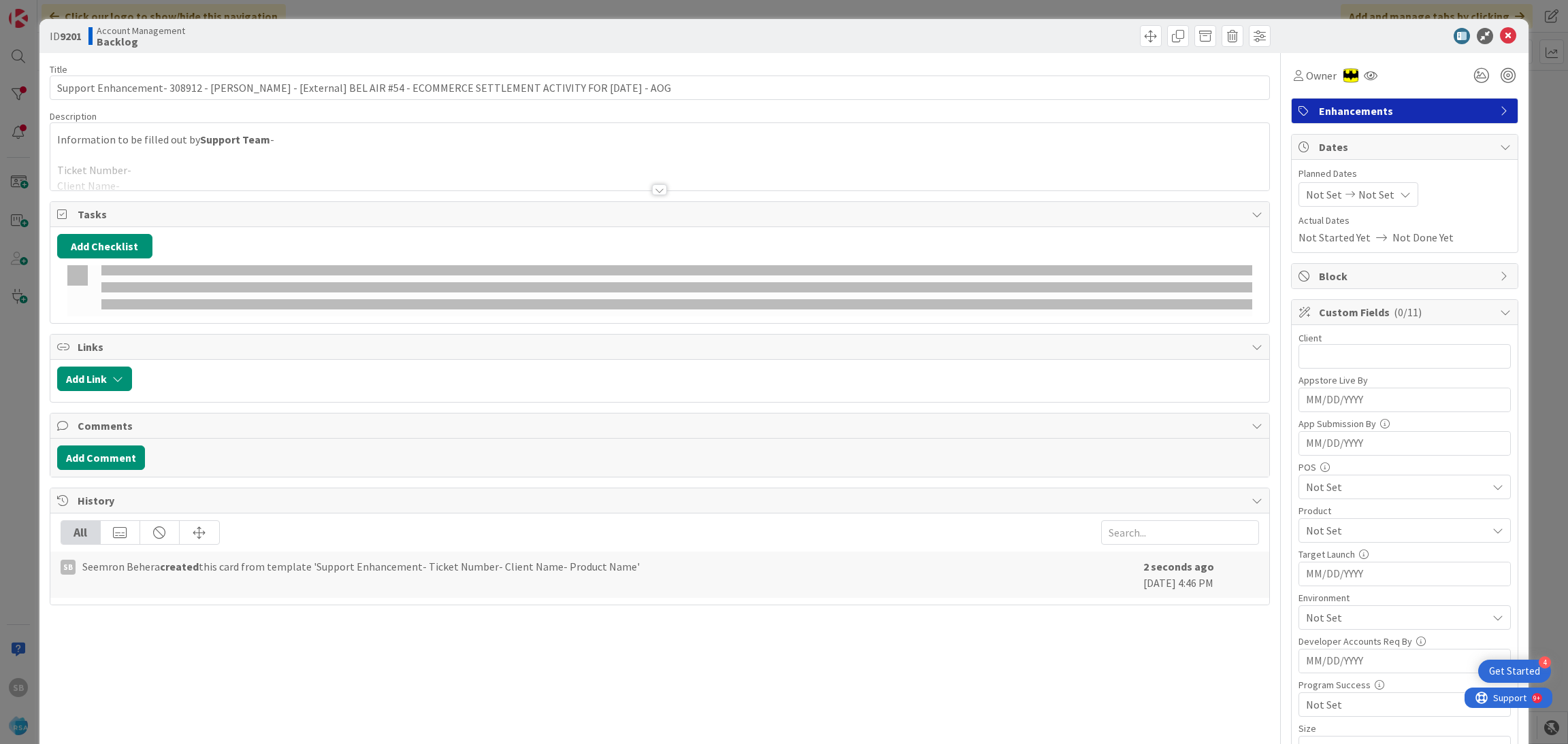
click at [126, 176] on div at bounding box center [660, 173] width 1219 height 35
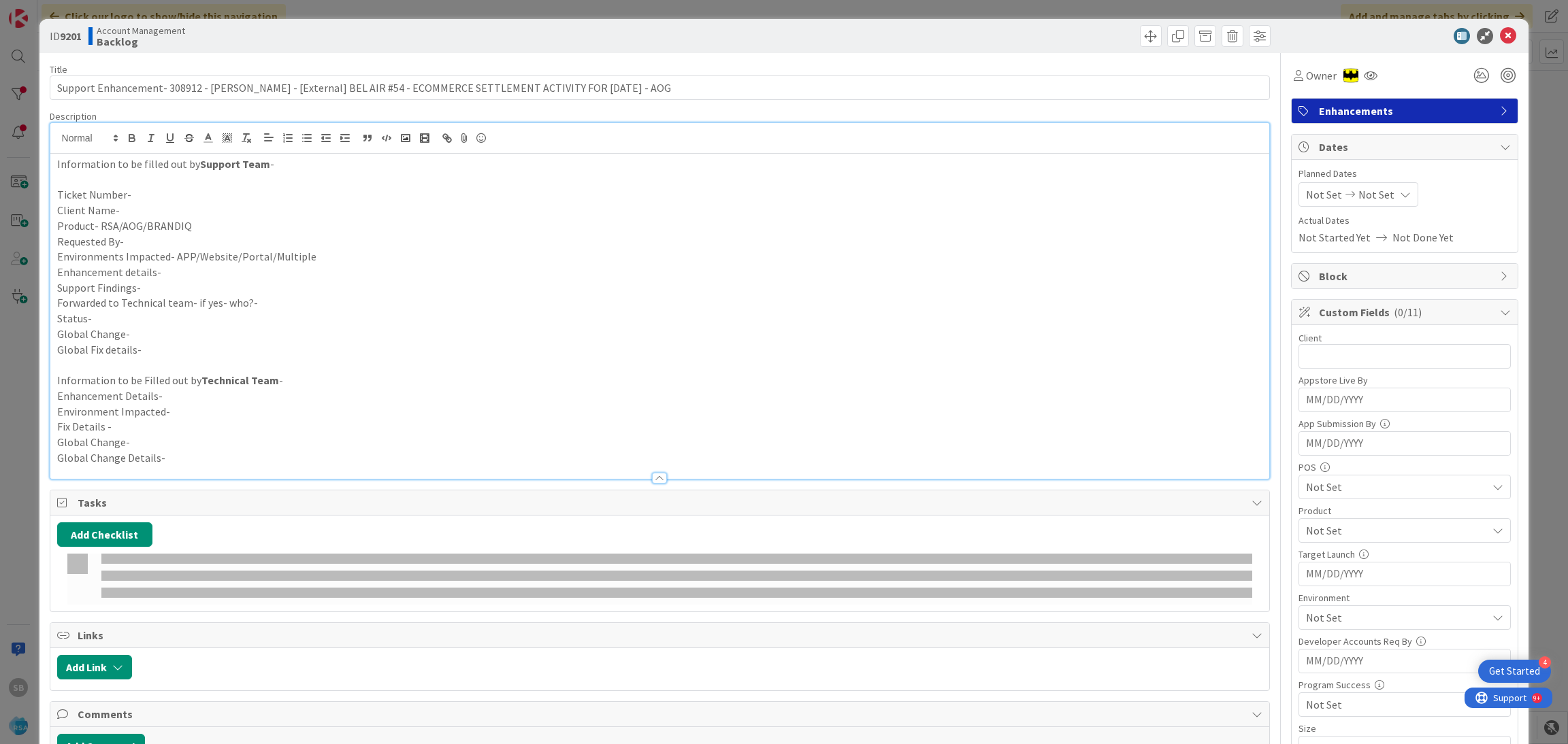
click at [150, 190] on p "Ticket Number-" at bounding box center [660, 195] width 1206 height 15
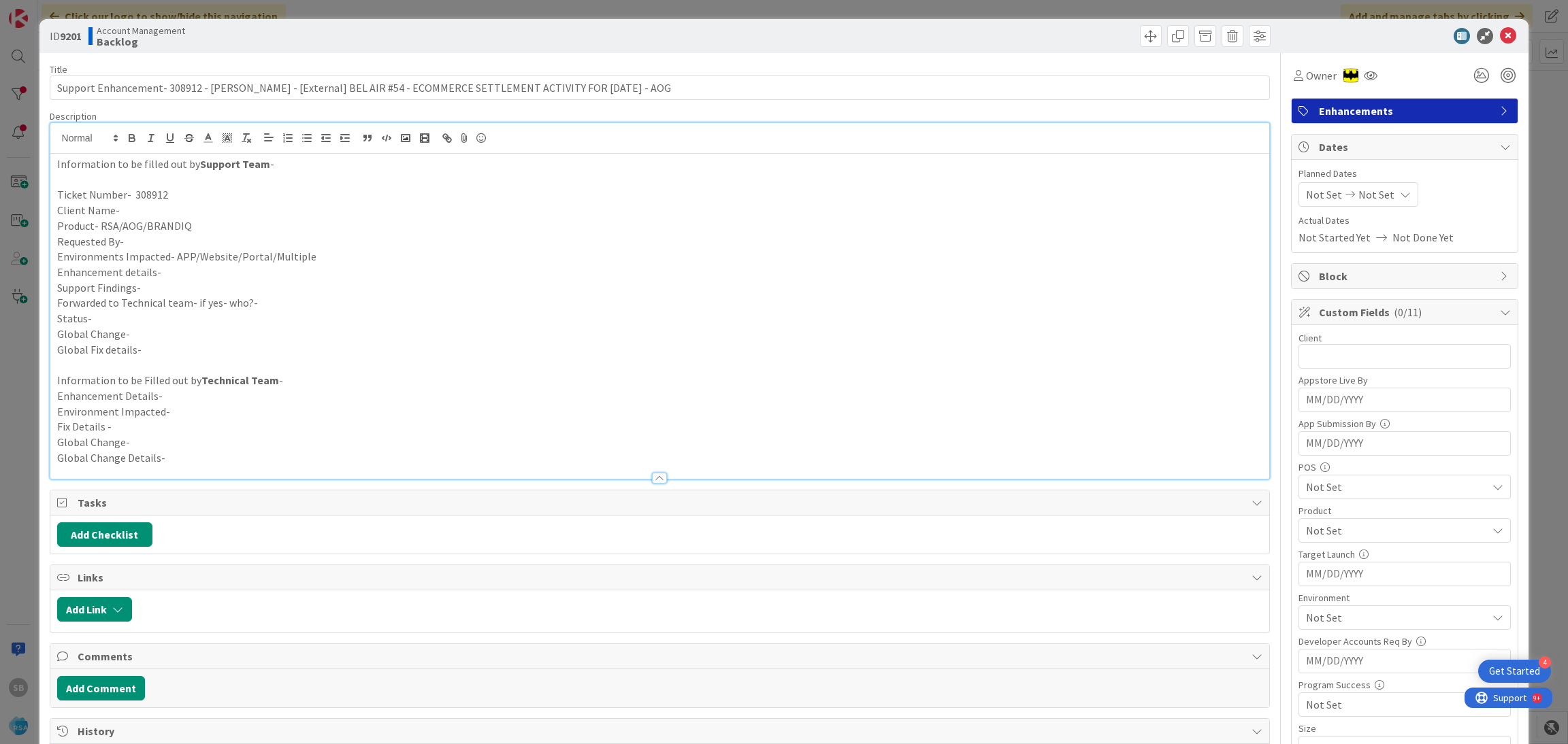
click at [150, 212] on p "Client Name-" at bounding box center [660, 210] width 1206 height 15
drag, startPoint x: 252, startPoint y: 87, endPoint x: 595, endPoint y: 79, distance: 343.1
click at [595, 79] on input "Support Enhancement- 308912 - Redner's - [External] BEL AIR #54 - ECOMMERCE SET…" at bounding box center [660, 87] width 1221 height 24
click at [163, 242] on p "Requested By-" at bounding box center [660, 242] width 1206 height 15
click at [195, 221] on p "Product- RSA/AOG/BRANDIQ" at bounding box center [660, 226] width 1206 height 15
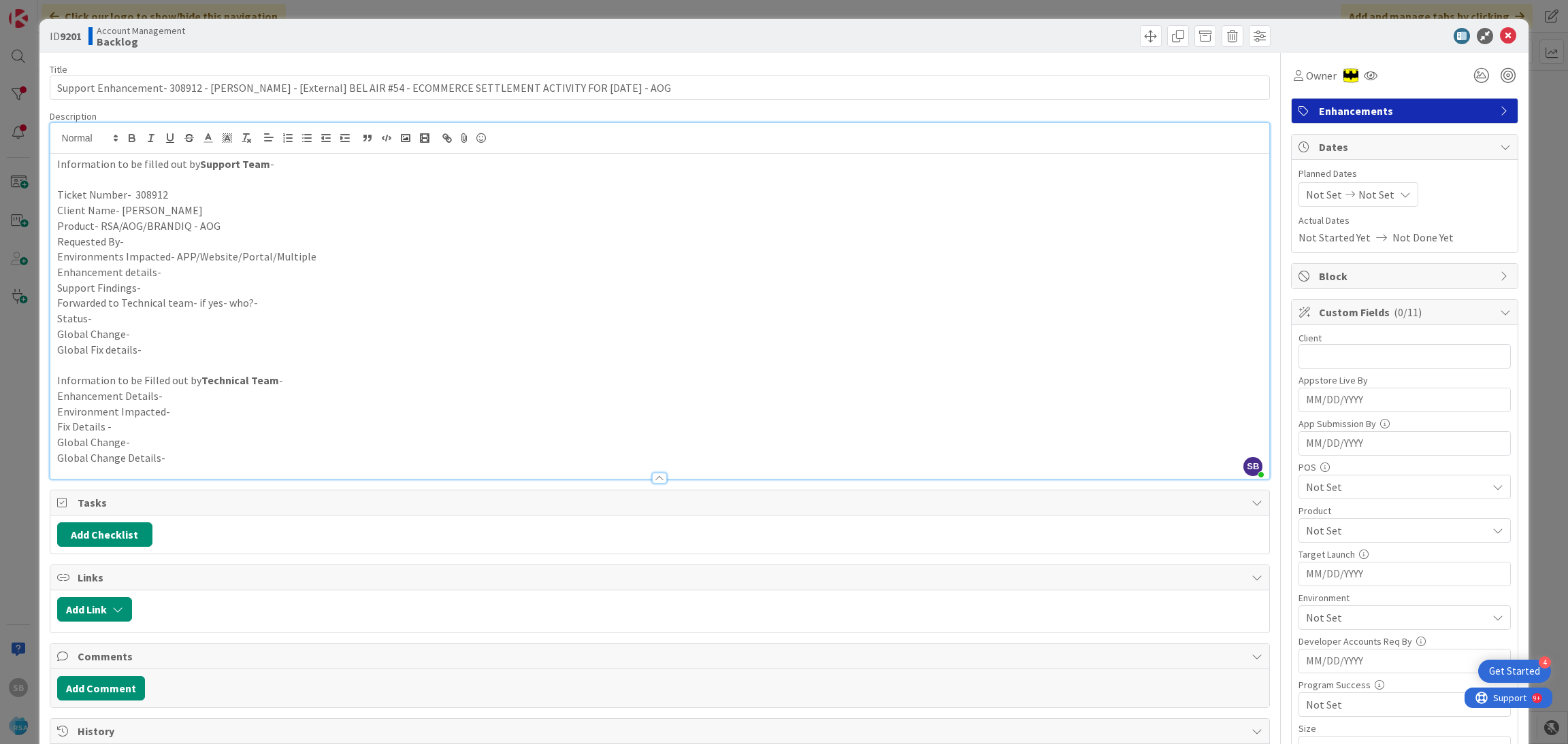
click at [156, 247] on p "Requested By-" at bounding box center [660, 242] width 1206 height 15
click at [356, 261] on p "Environments Impacted- APP/Website/Portal/Multiple" at bounding box center [660, 256] width 1206 height 15
click at [191, 278] on p "Enhancement details-" at bounding box center [660, 272] width 1206 height 15
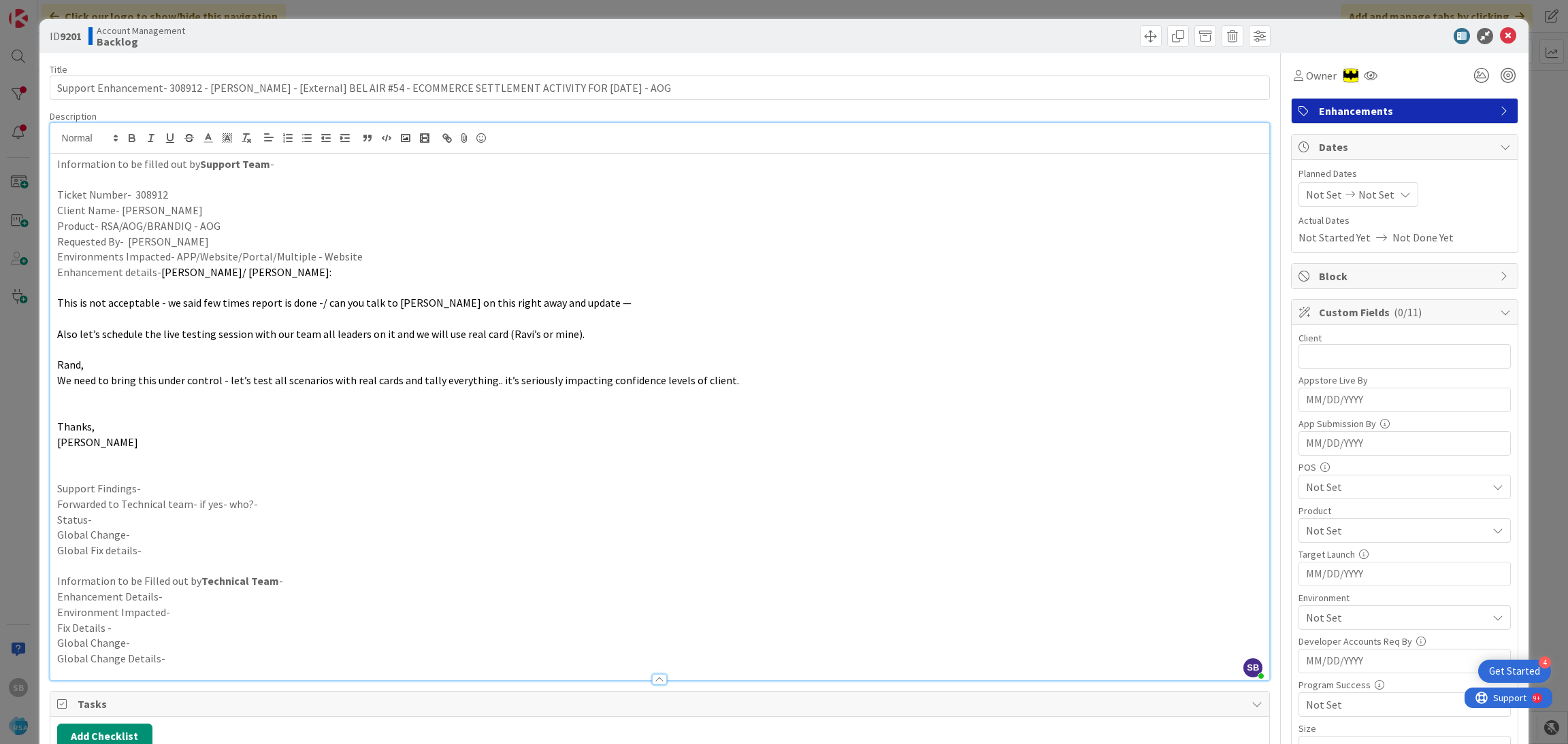
click at [175, 285] on p at bounding box center [660, 288] width 1206 height 15
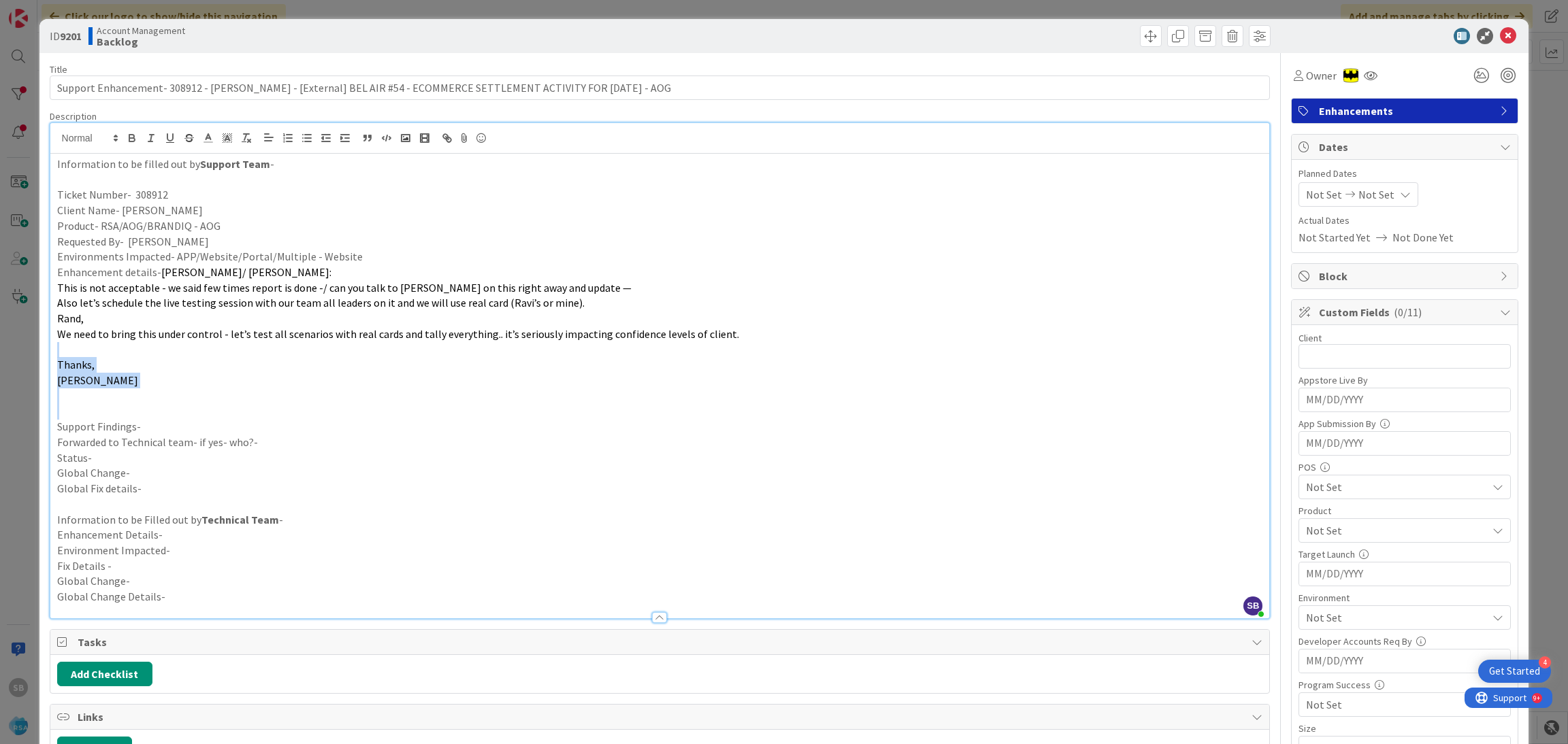
drag, startPoint x: 99, startPoint y: 416, endPoint x: 59, endPoint y: 344, distance: 82.4
click at [59, 344] on div "Information to be filled out by Support Team - Ticket Number- 308912 Client Nam…" at bounding box center [660, 386] width 1219 height 465
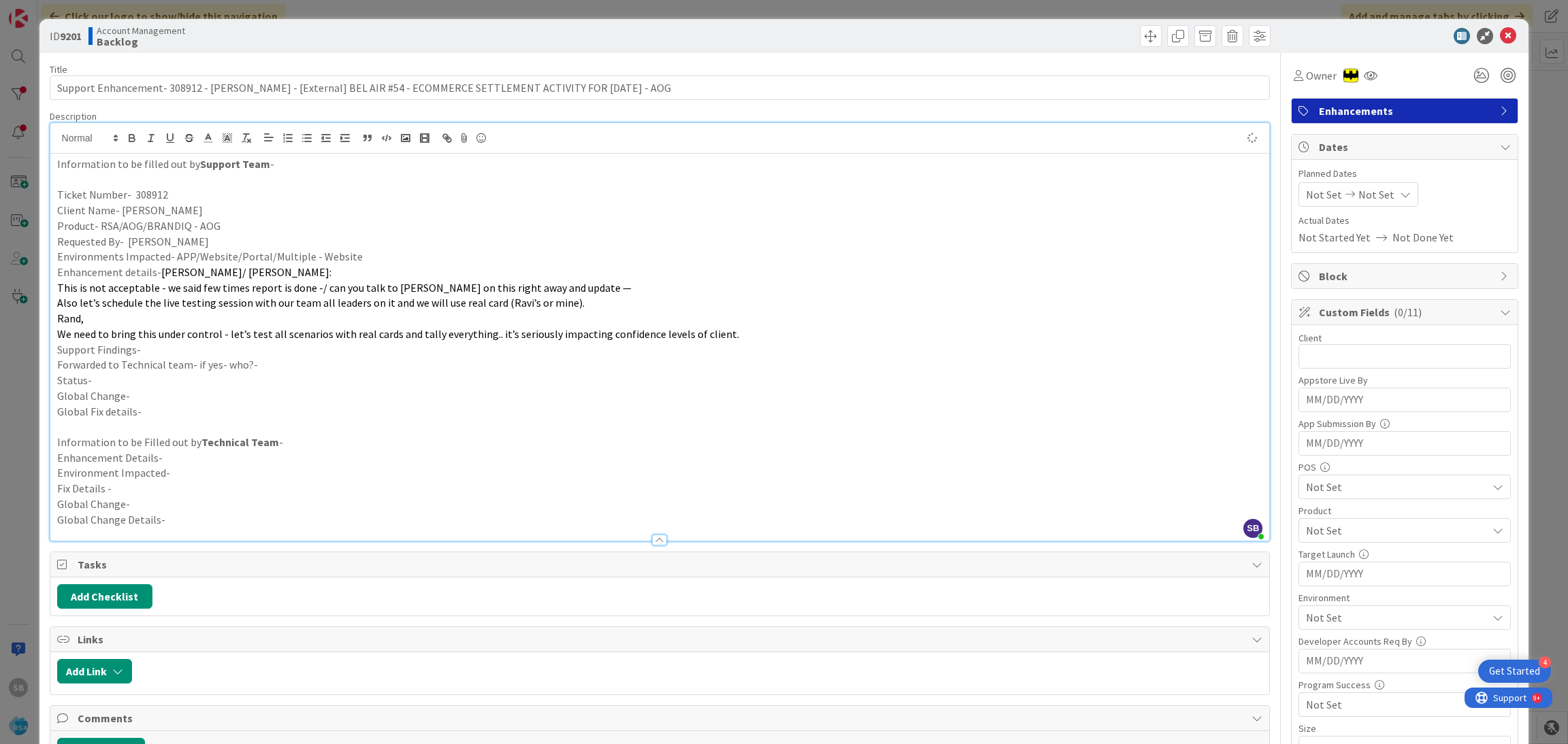
click at [156, 349] on p "Support Findings-" at bounding box center [660, 350] width 1206 height 15
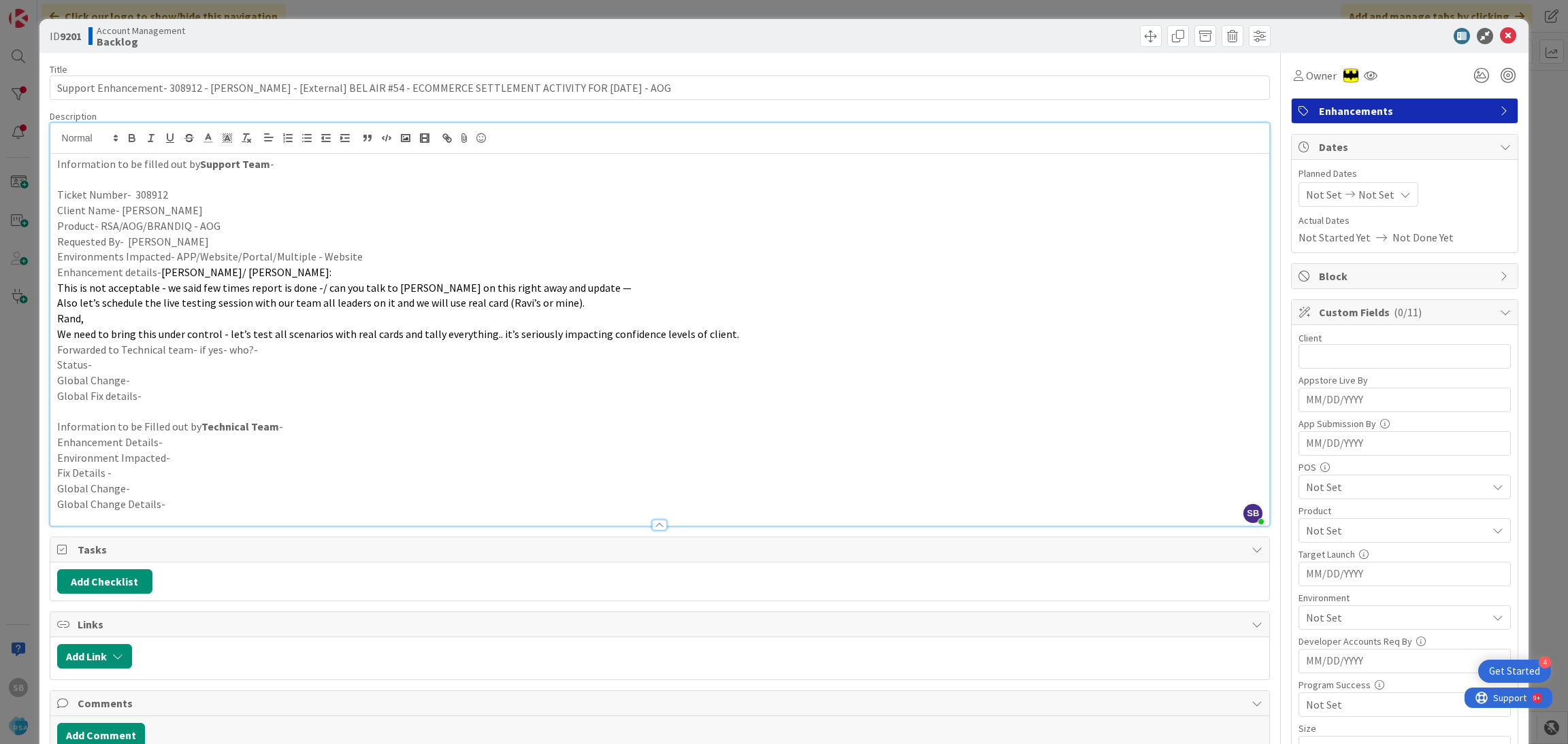
click at [262, 351] on p "Forwarded to Technical team- if yes- who?-" at bounding box center [660, 350] width 1206 height 15
click at [152, 359] on p "Status-" at bounding box center [660, 365] width 1206 height 15
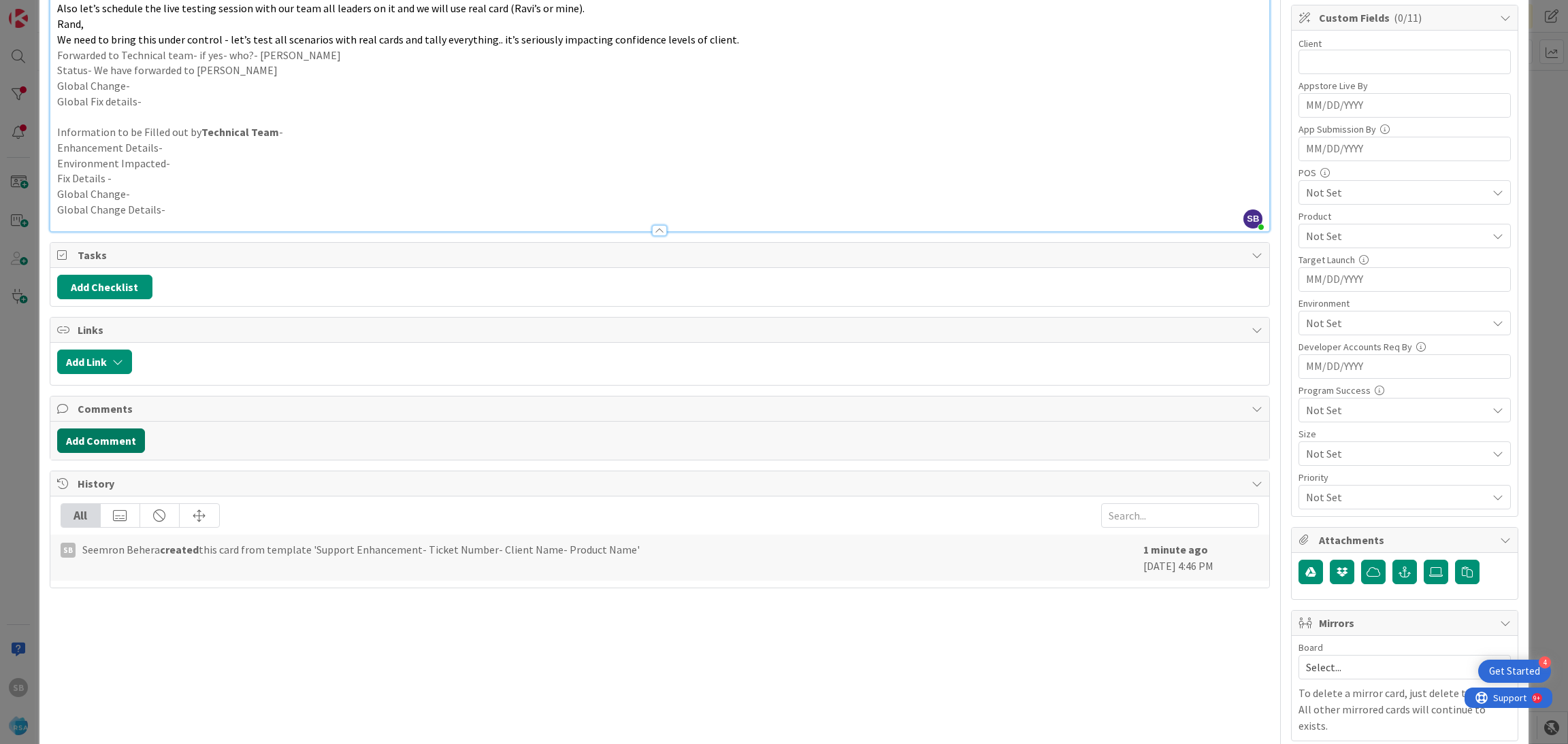
click at [119, 438] on button "Add Comment" at bounding box center [101, 441] width 88 height 24
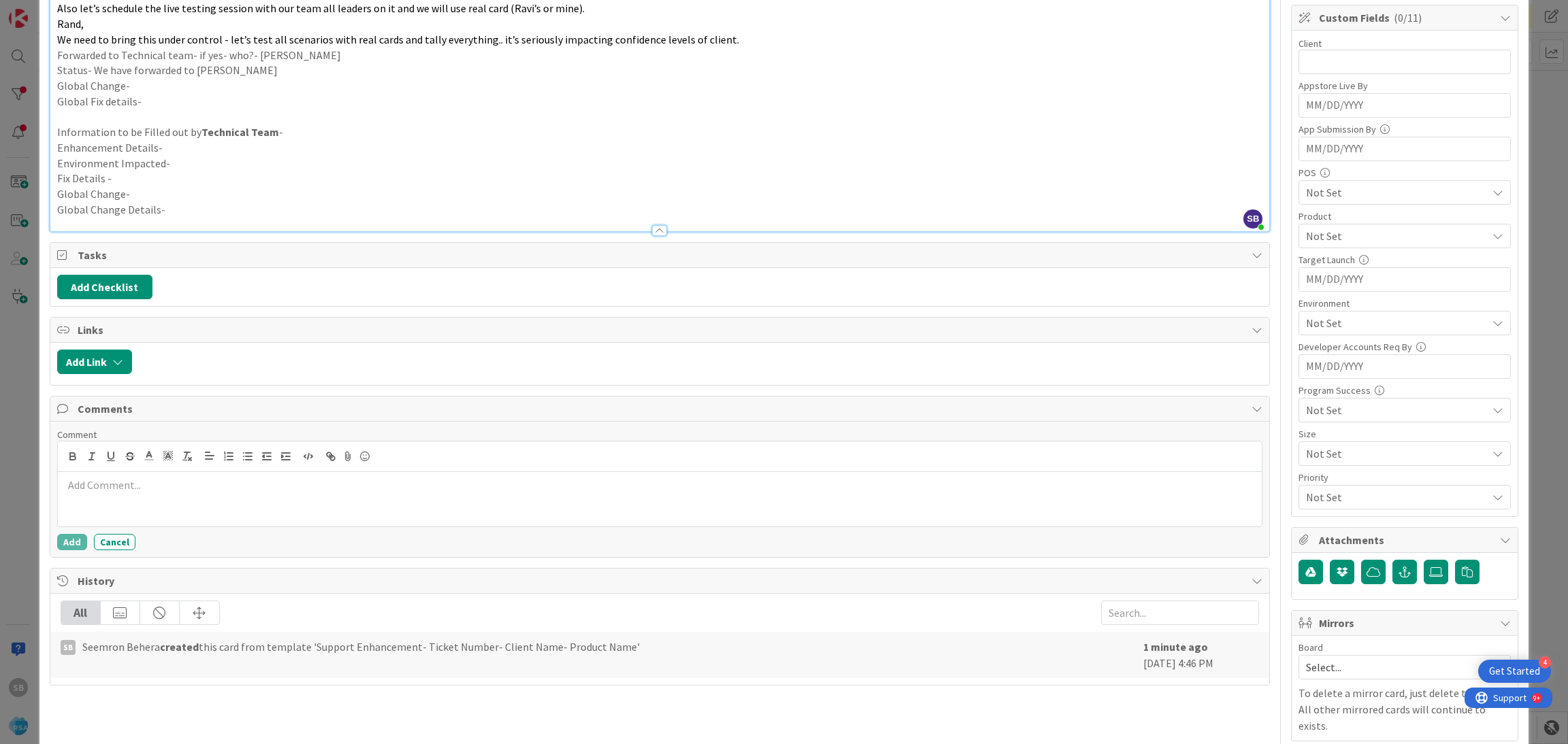
click at [147, 488] on p at bounding box center [660, 486] width 1193 height 15
click at [72, 545] on button "Add" at bounding box center [72, 544] width 30 height 16
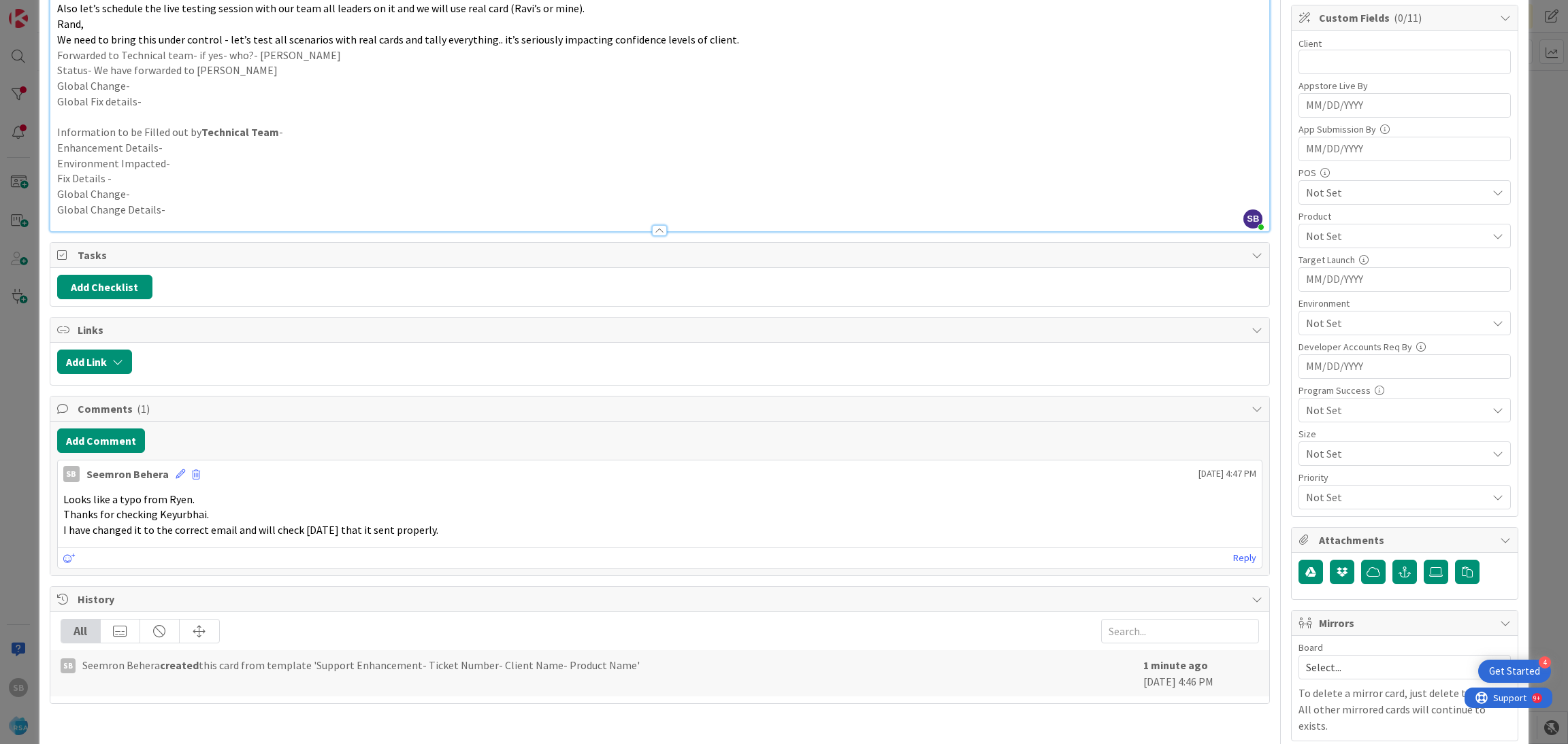
scroll to position [0, 0]
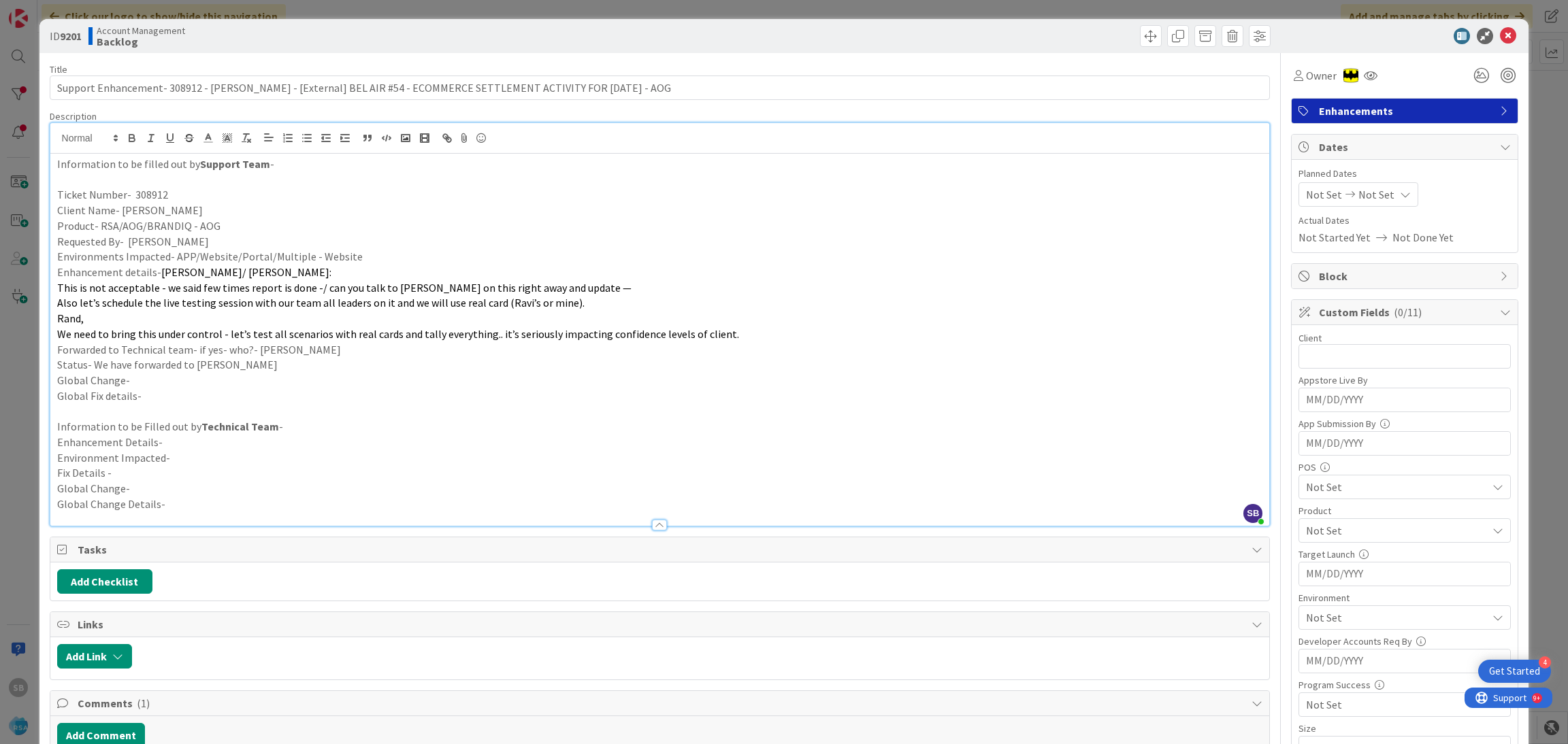
click at [1323, 199] on span "Not Set" at bounding box center [1324, 194] width 36 height 16
click at [1340, 295] on td "1" at bounding box center [1353, 286] width 27 height 26
type input "09/01/2025"
click at [1451, 315] on td "12" at bounding box center [1460, 312] width 27 height 26
type input "09/12/2025"
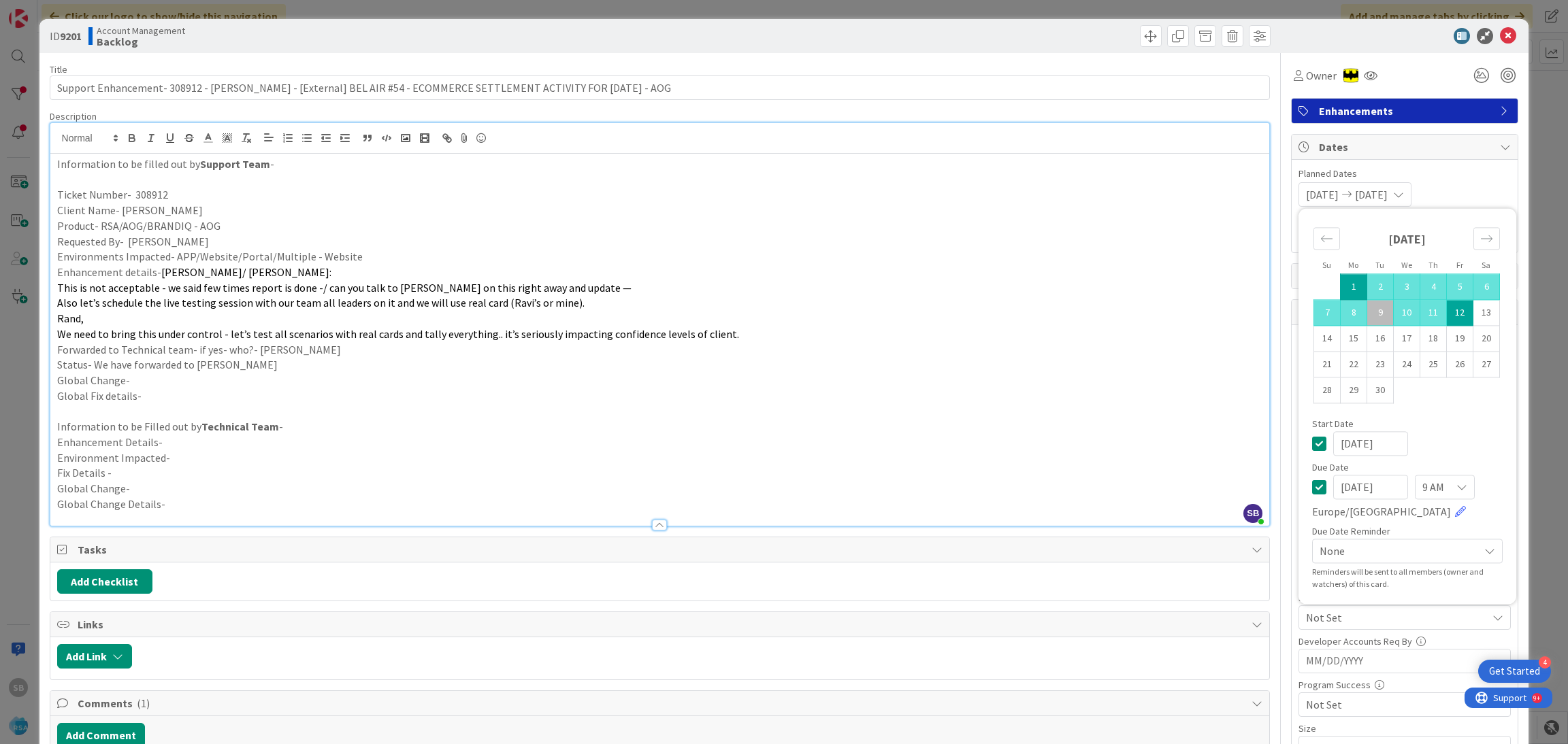
click at [1459, 186] on div "09/01/2025 09/12/2025 Su Mo Tu We Th Fr Sa August 2025 1 2 3 4 5 6 7 8 9 10 11 …" at bounding box center [1404, 194] width 212 height 24
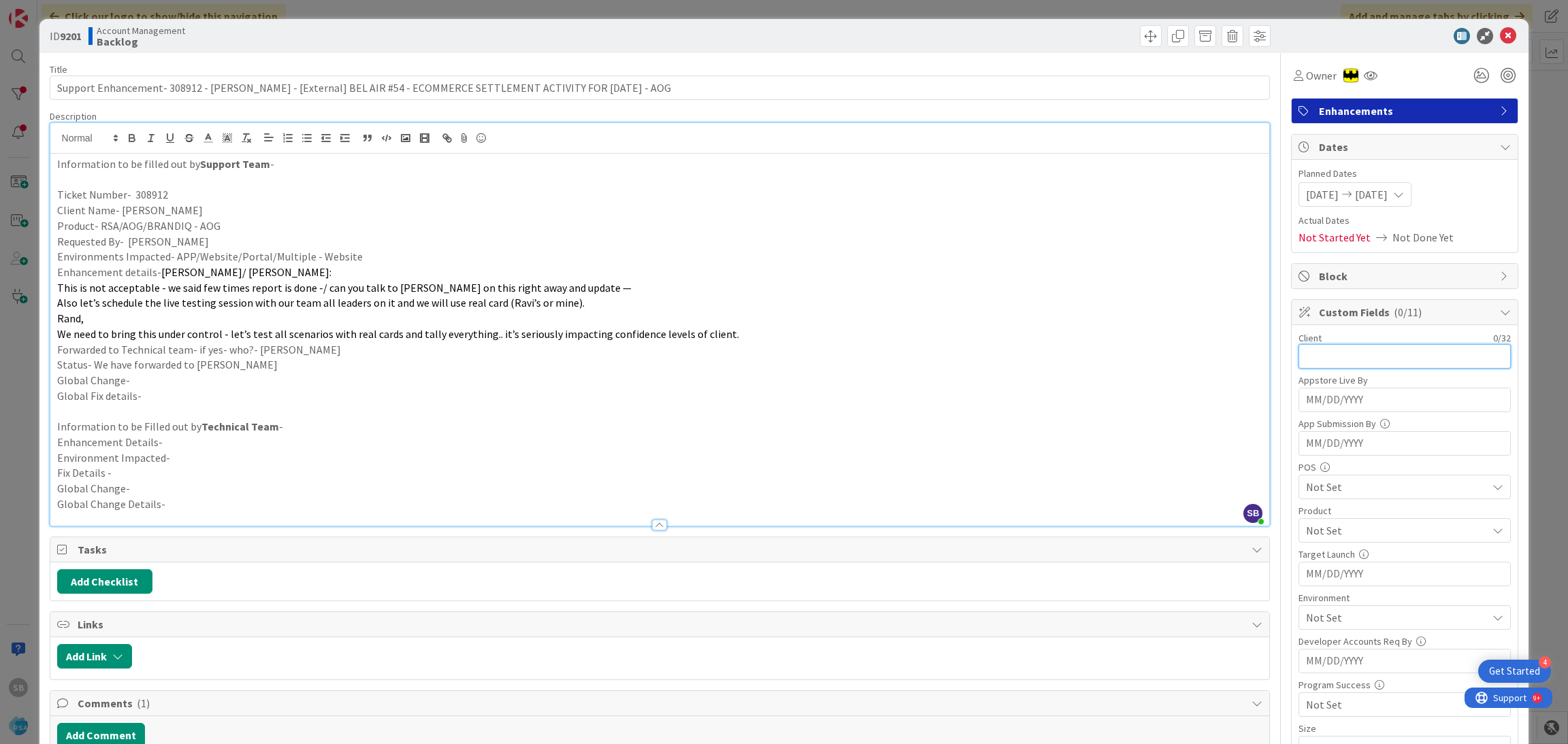
click at [1329, 365] on input "text" at bounding box center [1404, 356] width 212 height 24
type input "Redner;s"
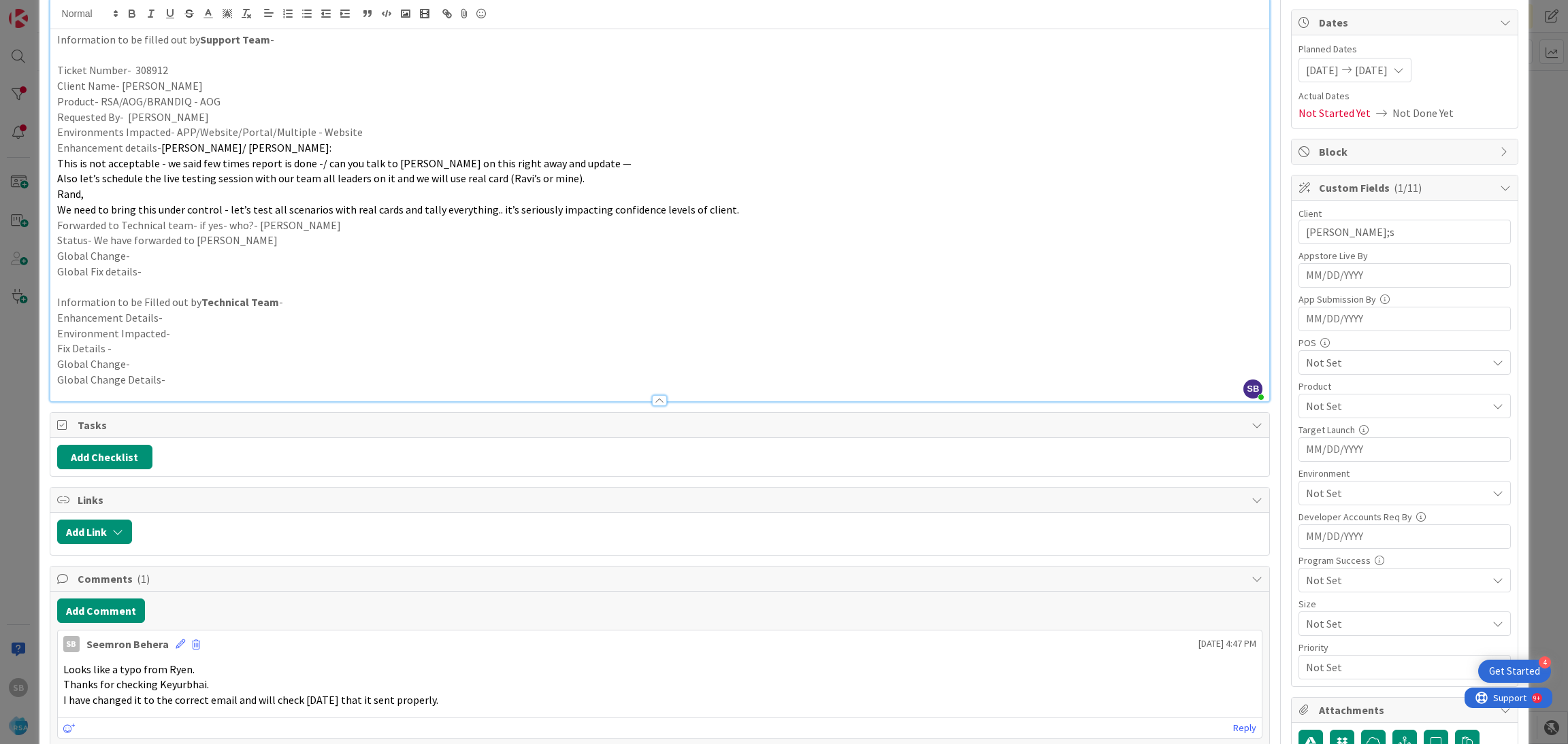
click at [1345, 405] on span "Not Set" at bounding box center [1396, 406] width 181 height 16
click at [1328, 455] on link "AOG" at bounding box center [1402, 462] width 217 height 24
click at [1342, 401] on span "AOG" at bounding box center [1396, 406] width 181 height 16
click at [1309, 496] on span "Not Set" at bounding box center [1396, 493] width 181 height 16
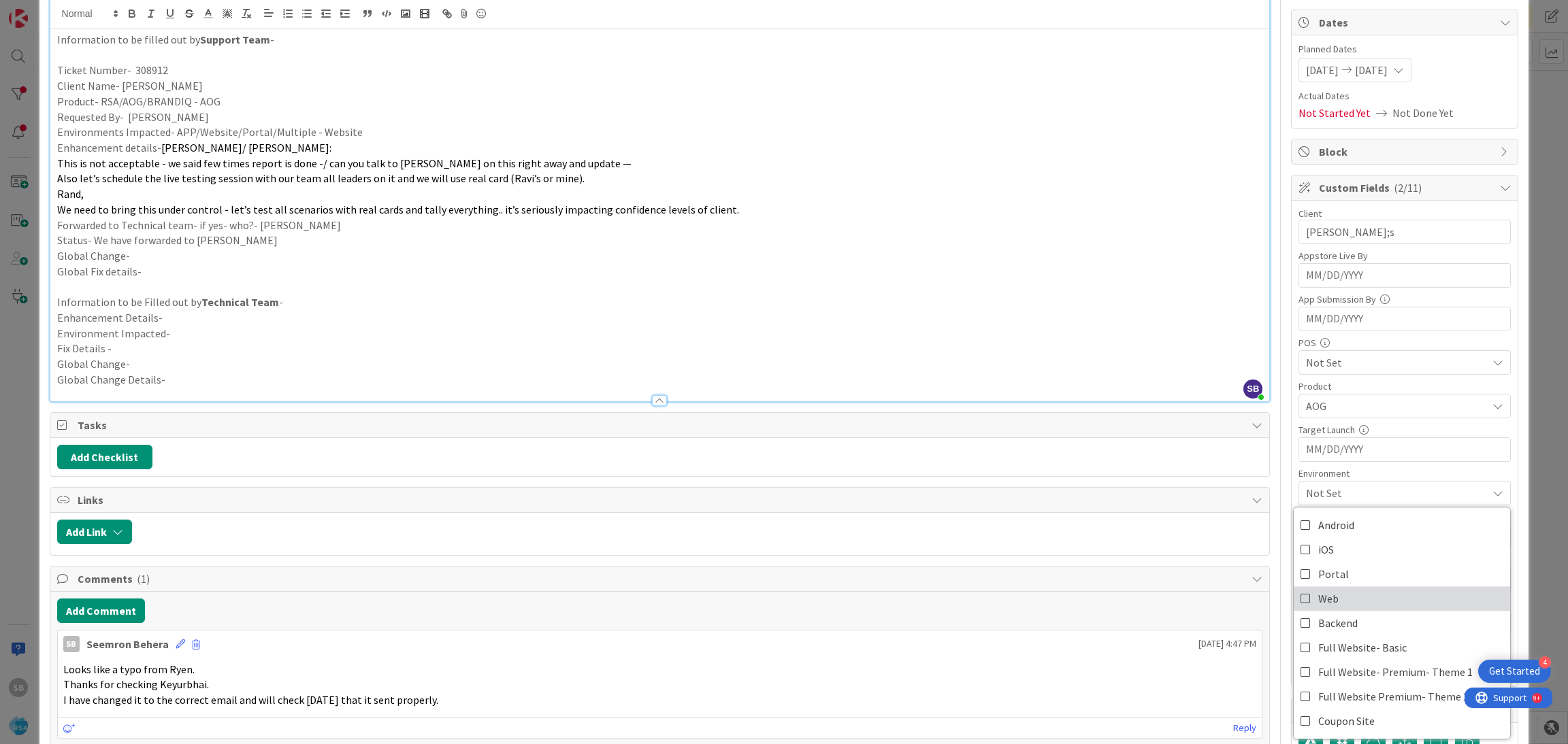
click at [1332, 601] on link "Web" at bounding box center [1402, 598] width 217 height 24
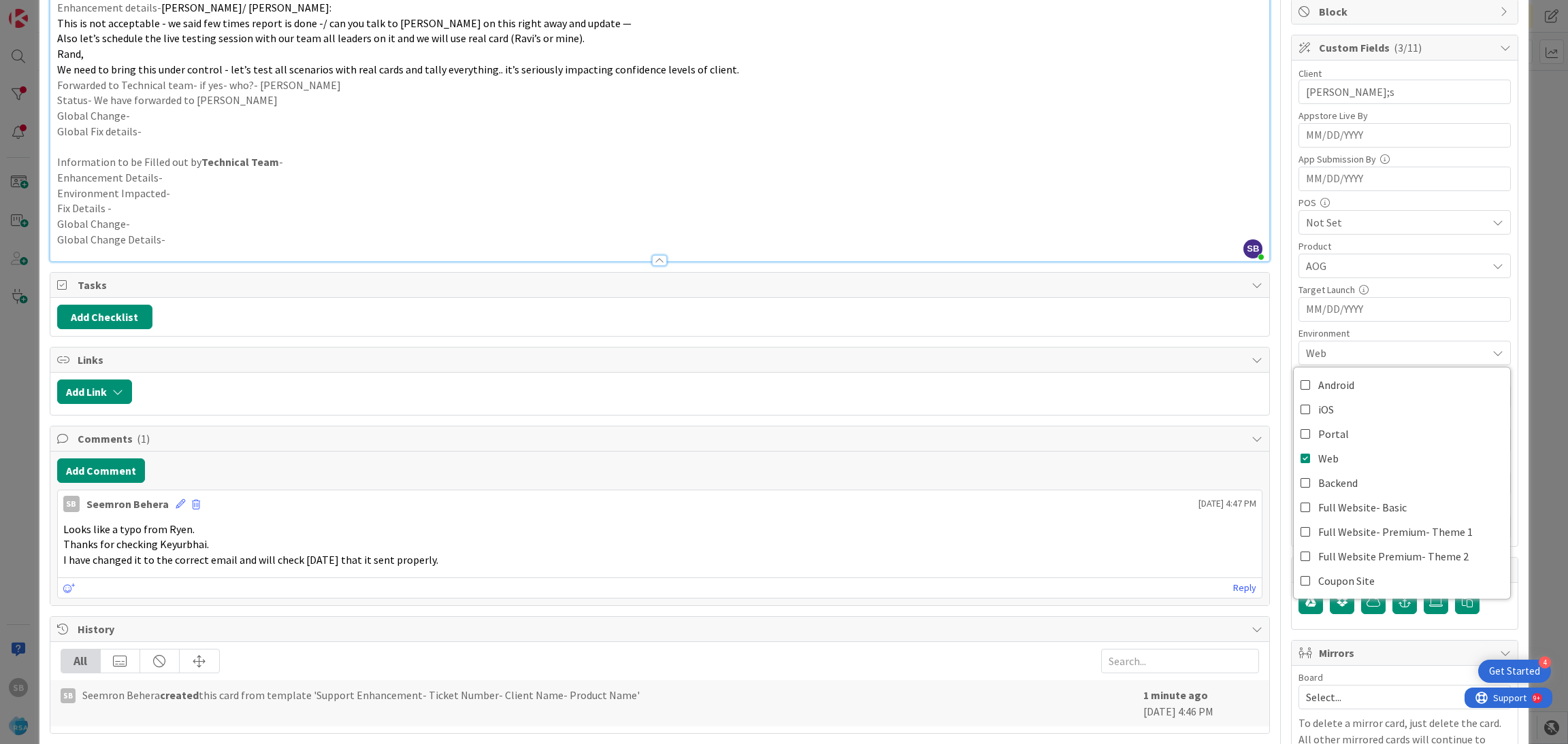
scroll to position [0, 0]
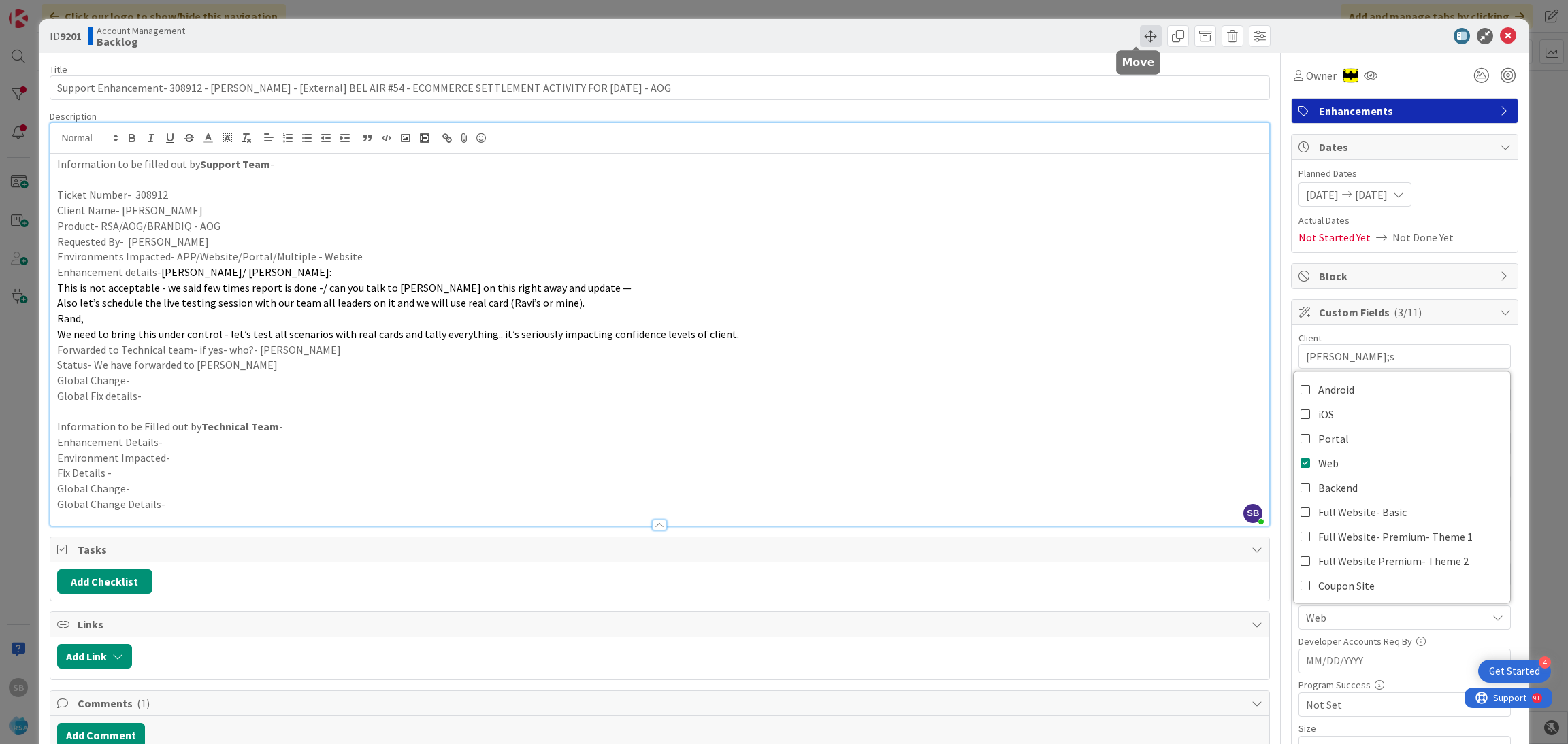
click at [1140, 38] on span at bounding box center [1150, 36] width 22 height 22
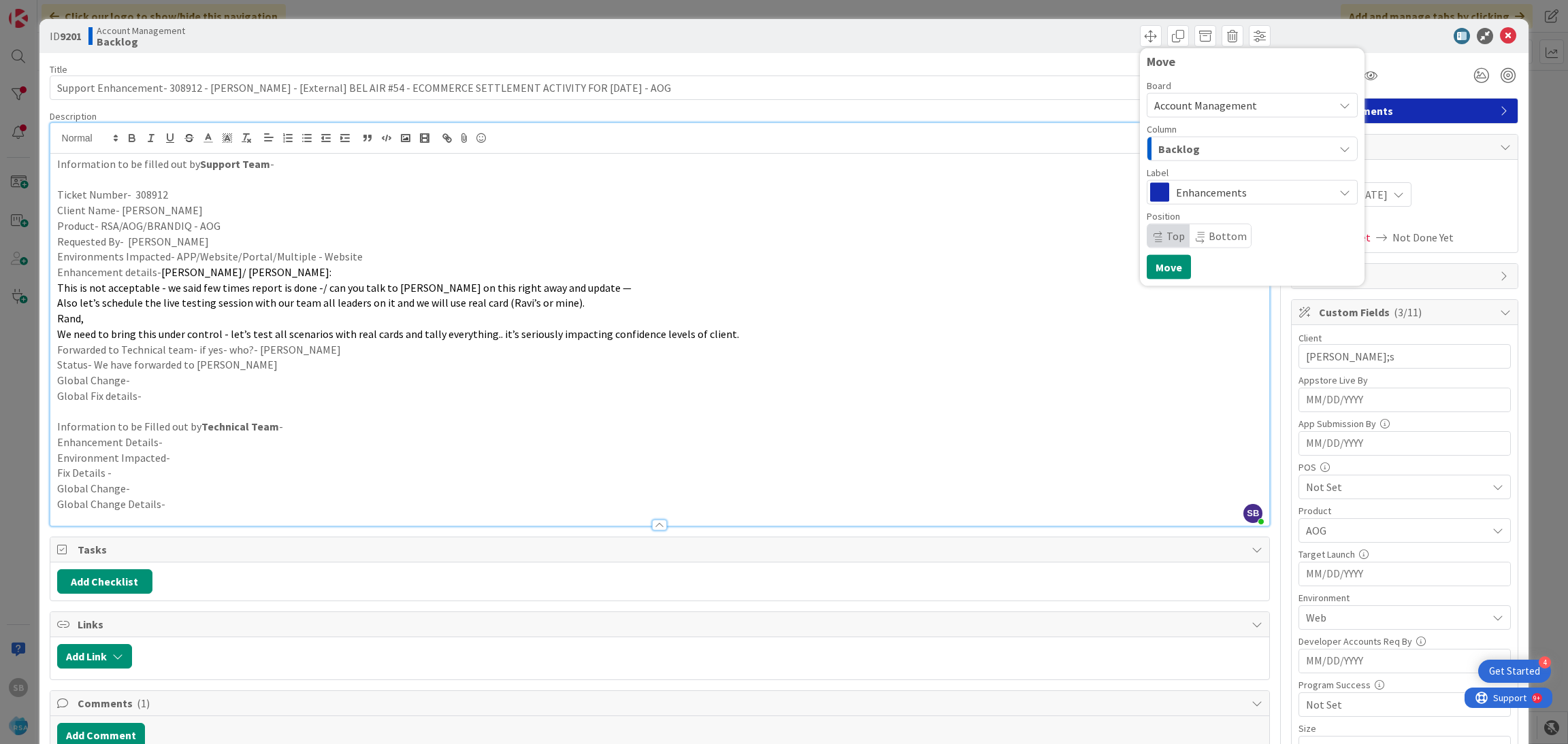
scroll to position [344, 0]
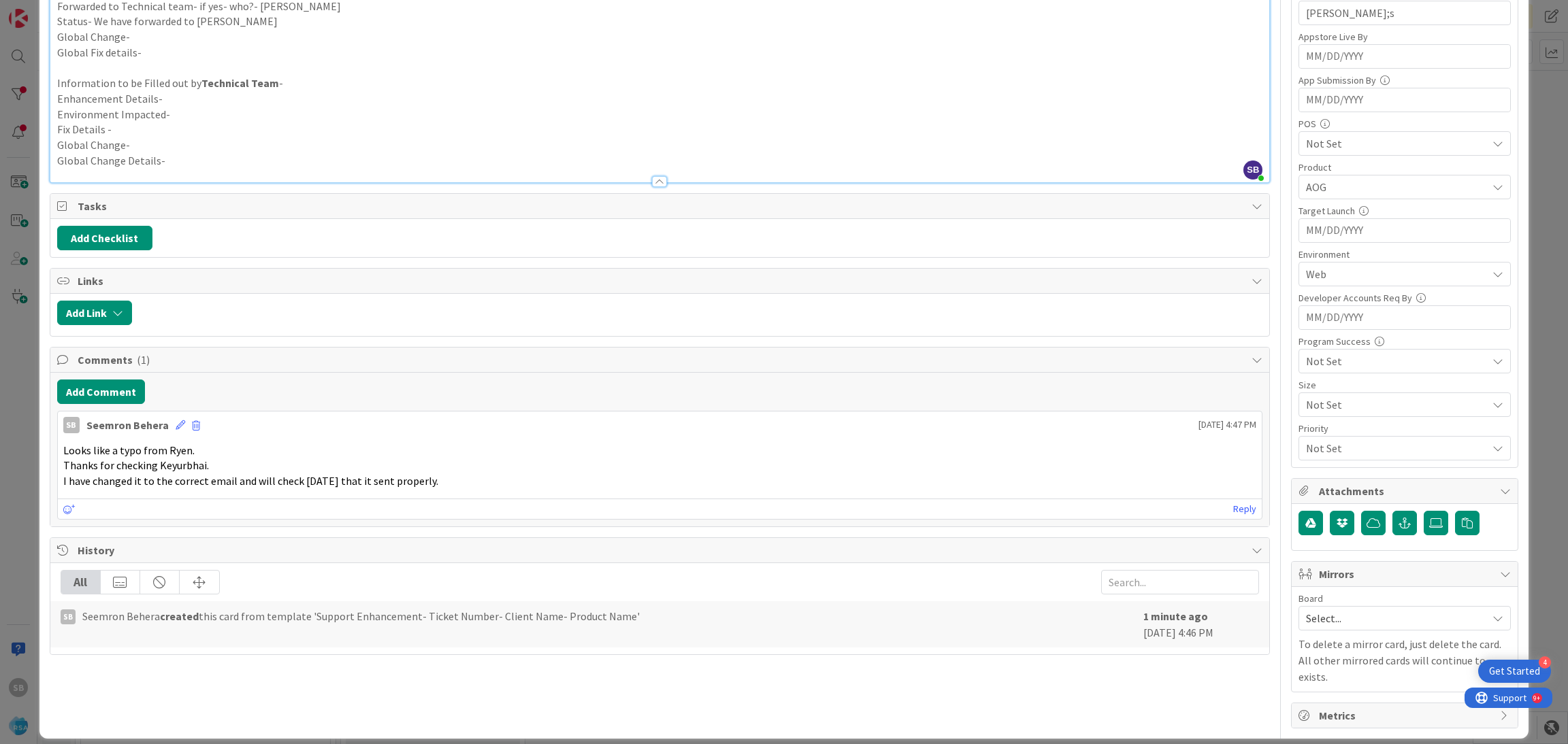
click at [1312, 608] on div "Board Select..." at bounding box center [1404, 612] width 212 height 37
click at [1312, 612] on span "Select..." at bounding box center [1393, 618] width 174 height 19
click at [1324, 706] on span "Software Development" at bounding box center [1413, 706] width 180 height 20
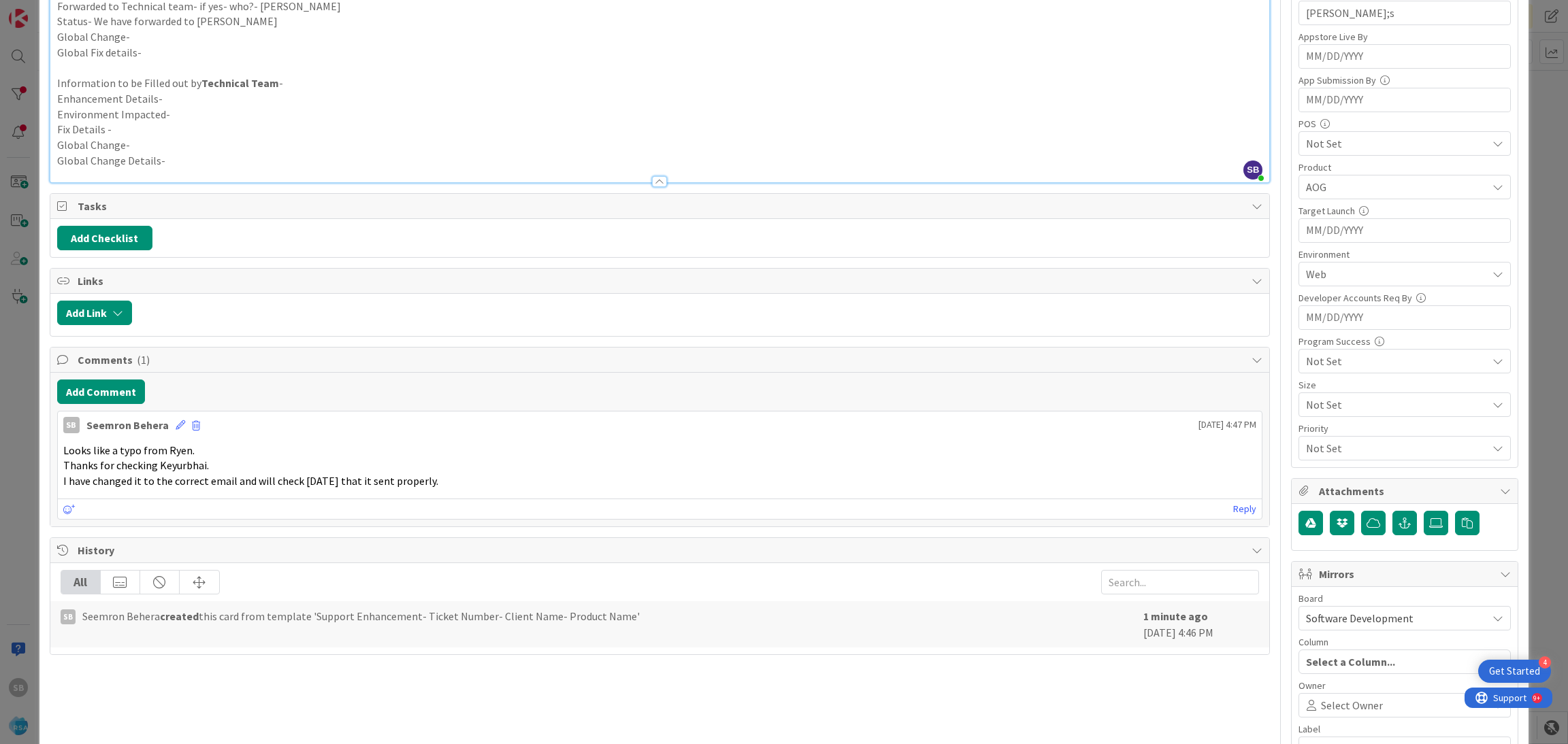
click at [1324, 706] on span "Select Owner" at bounding box center [1351, 705] width 62 height 16
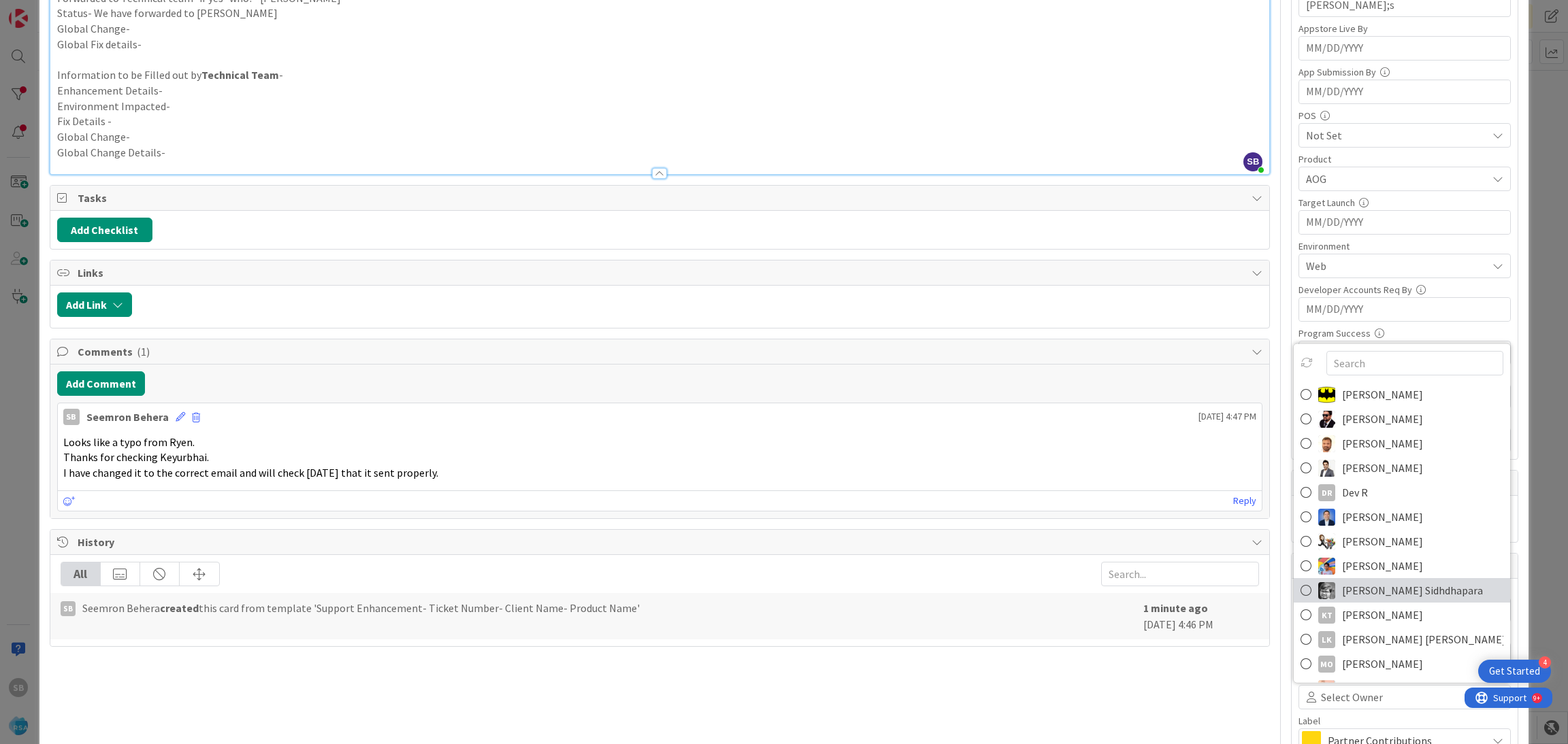
click at [1353, 590] on span "Keyur Sidhdhapara" at bounding box center [1412, 590] width 141 height 20
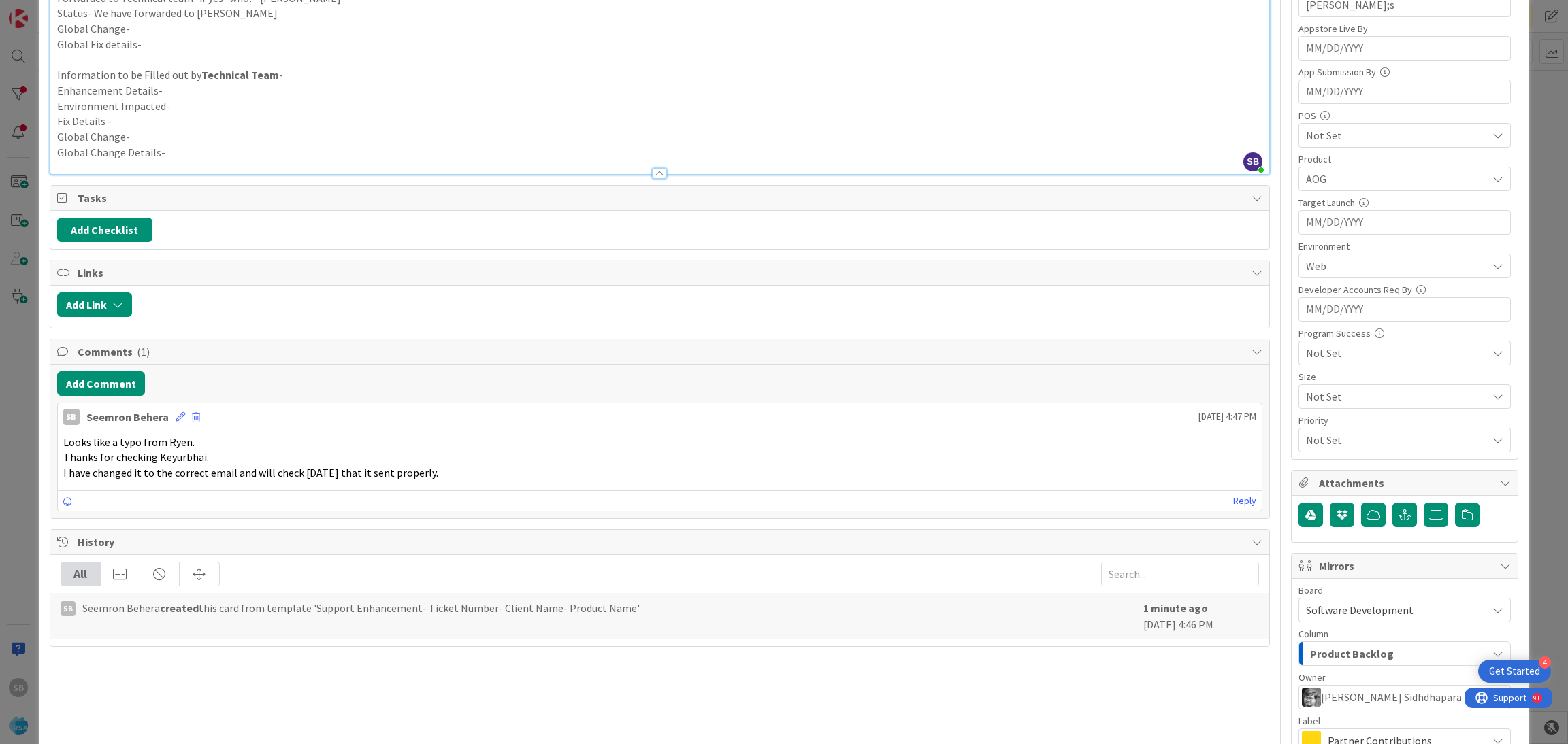
scroll to position [506, 0]
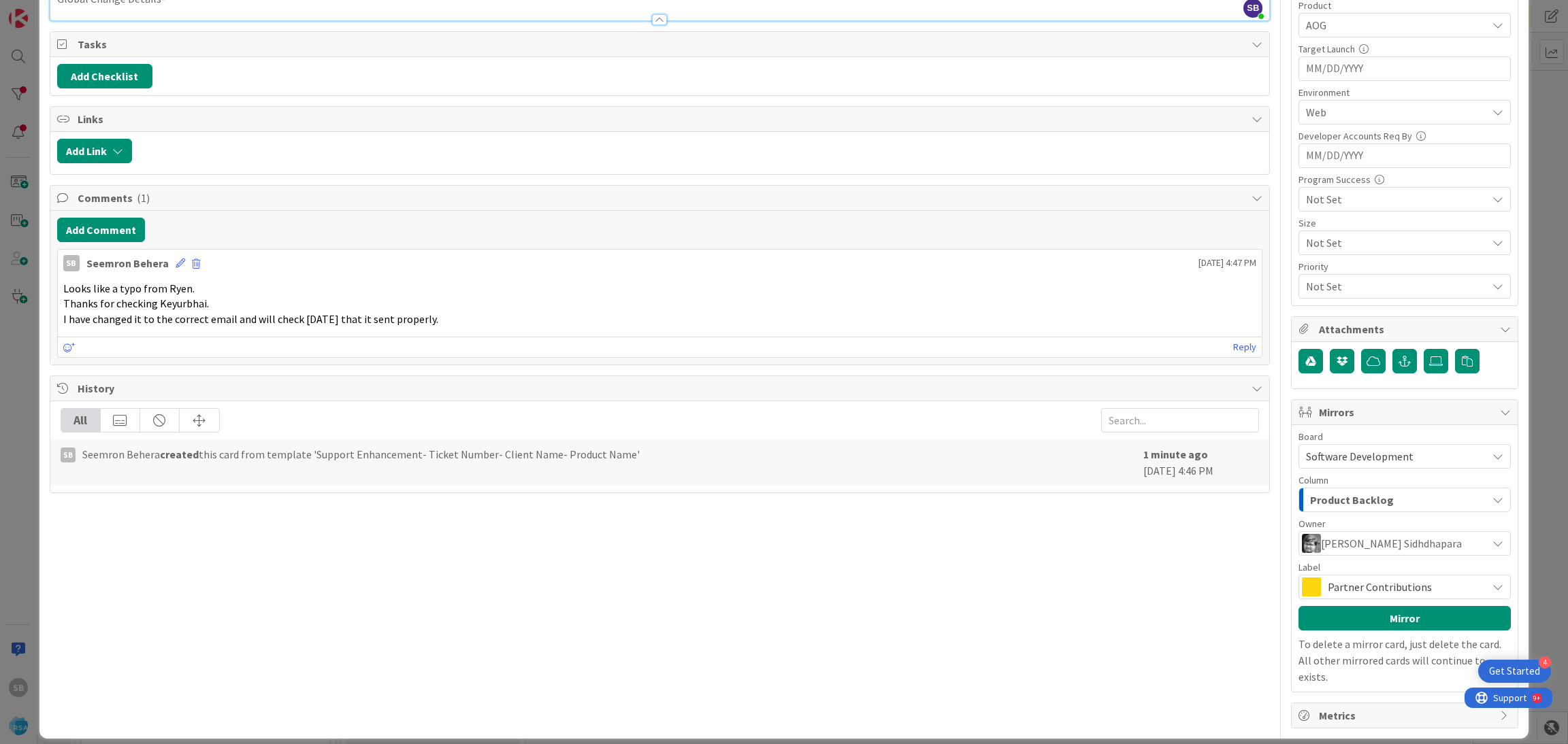
click at [1370, 592] on span "Partner Contributions" at bounding box center [1404, 587] width 152 height 19
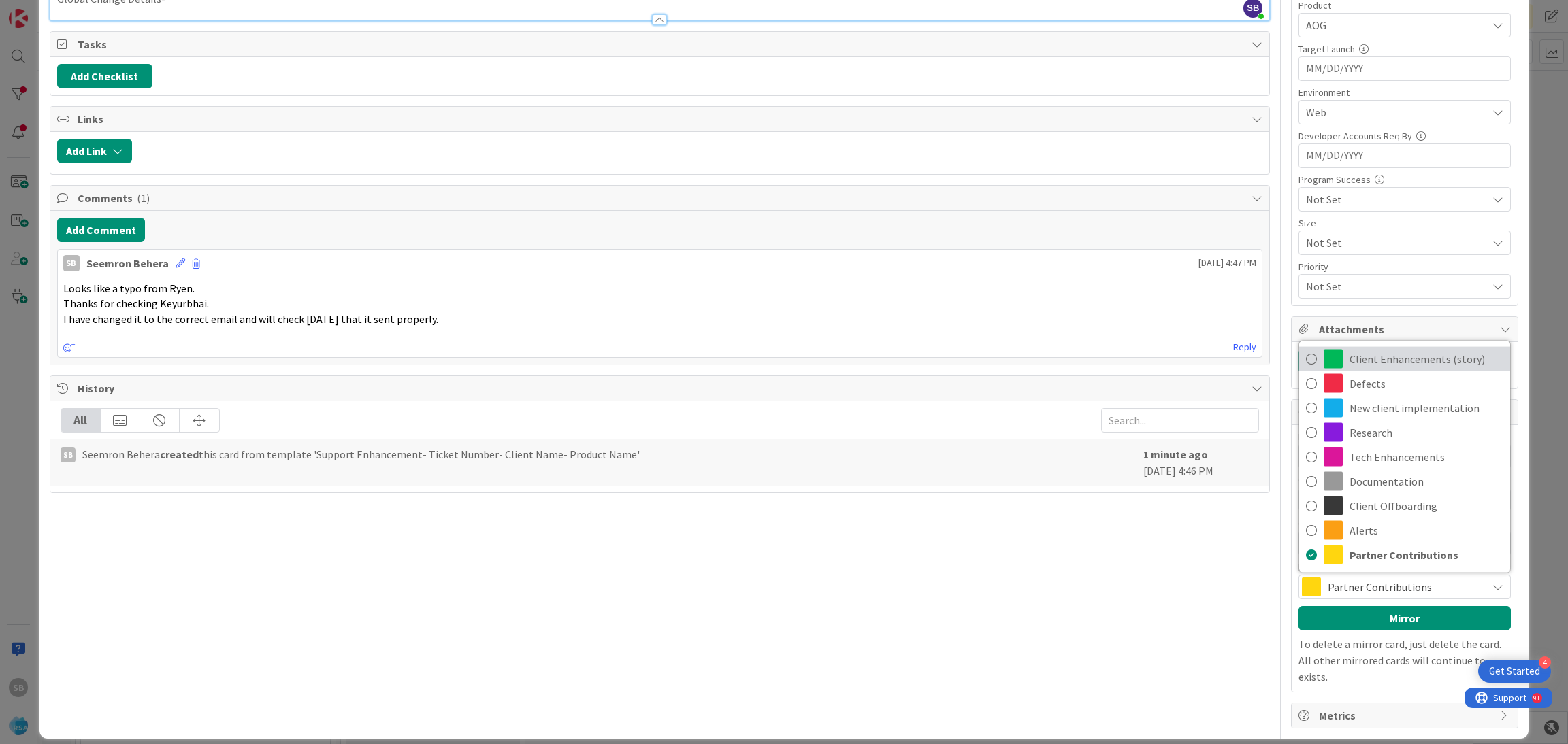
click at [1381, 369] on span "Client Enhancements (story)" at bounding box center [1426, 359] width 154 height 20
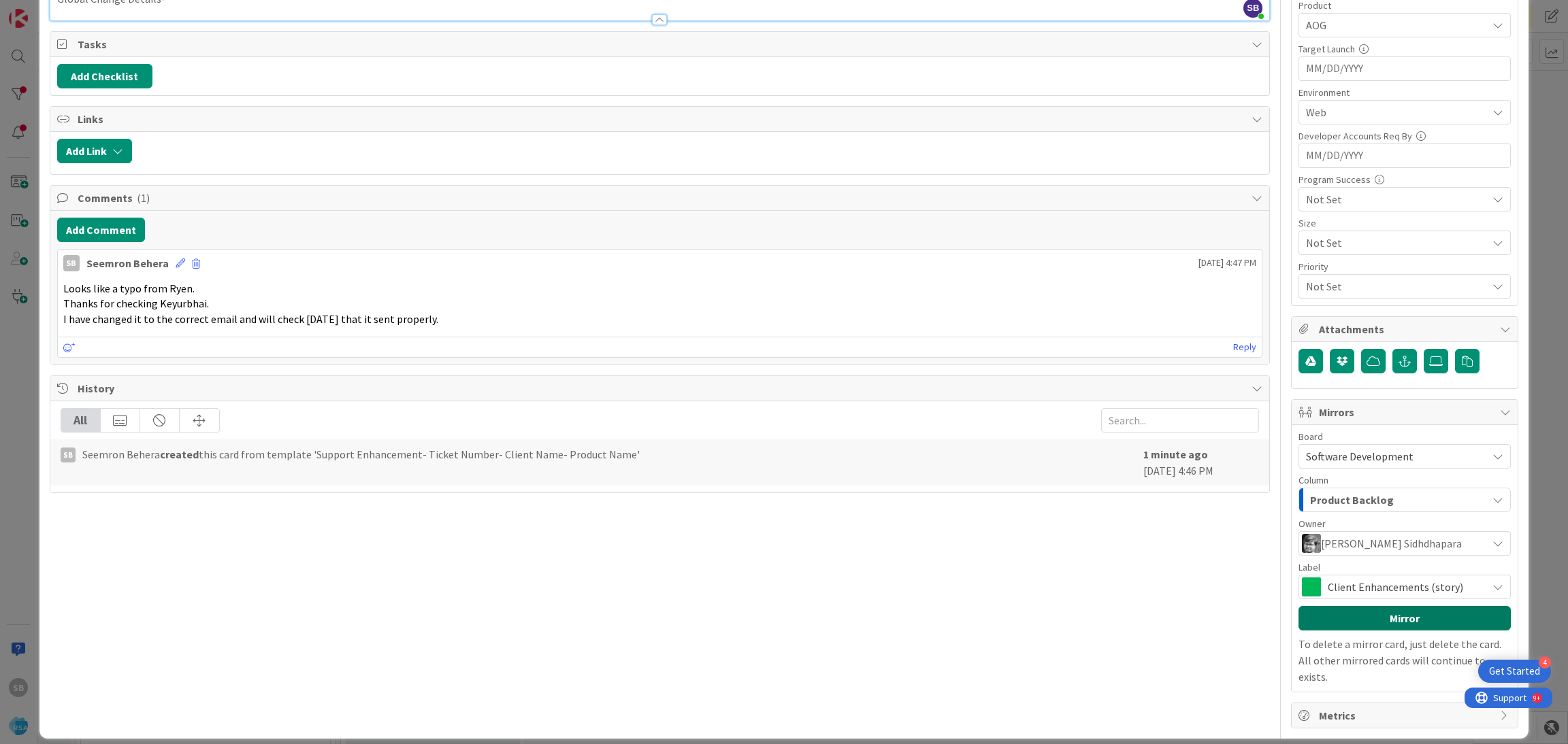
click at [1365, 622] on button "Mirror" at bounding box center [1404, 618] width 212 height 24
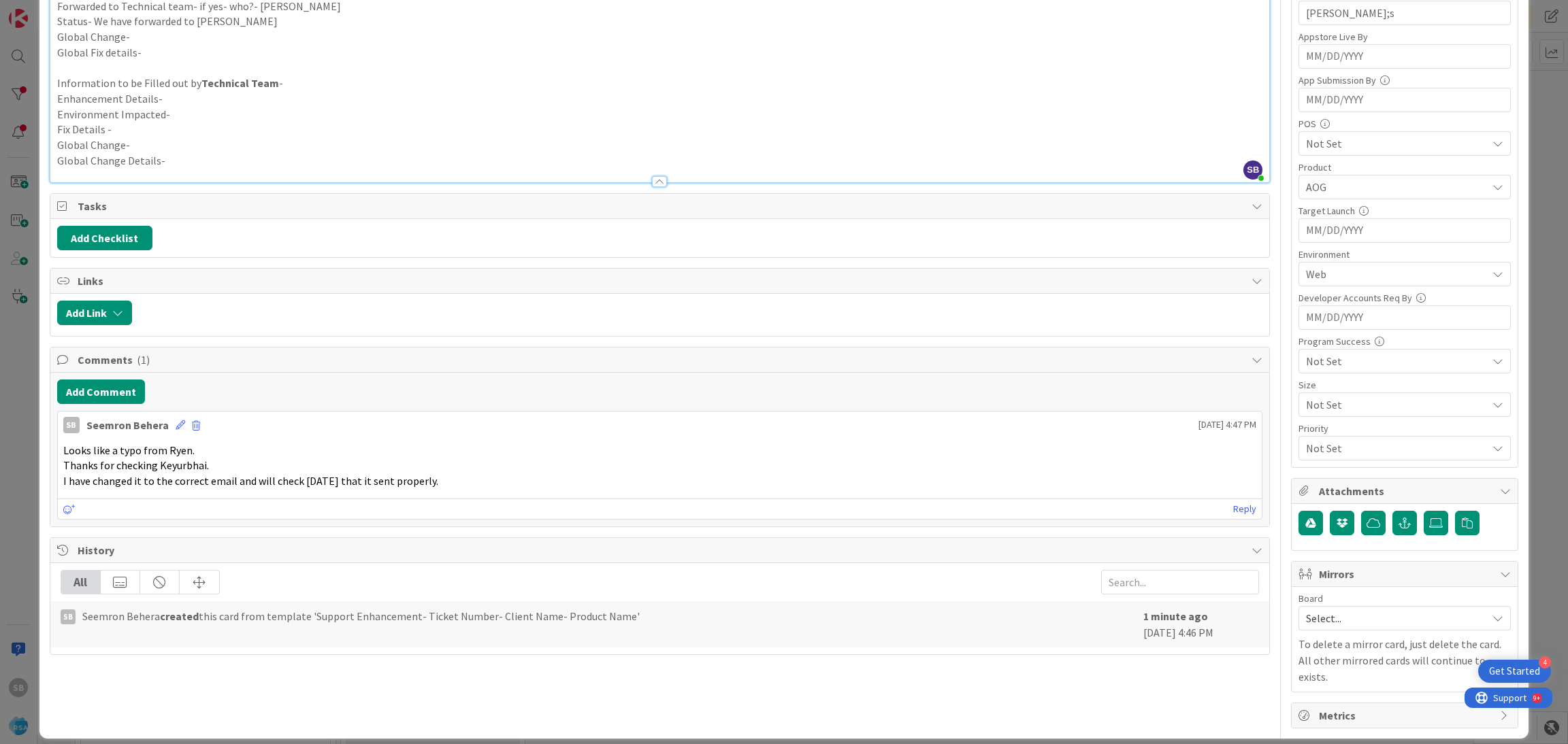
scroll to position [0, 0]
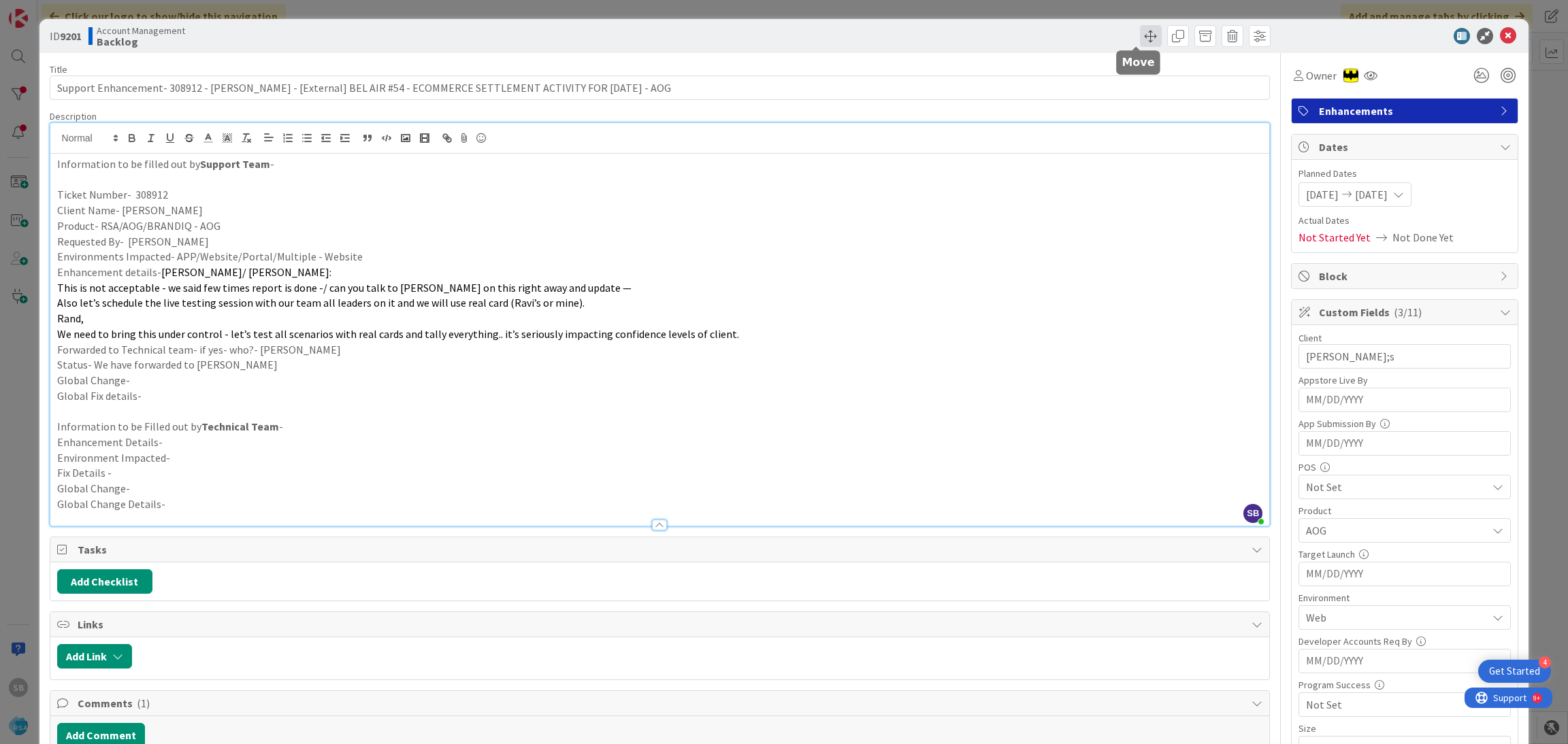
click at [1145, 31] on span at bounding box center [1150, 36] width 22 height 22
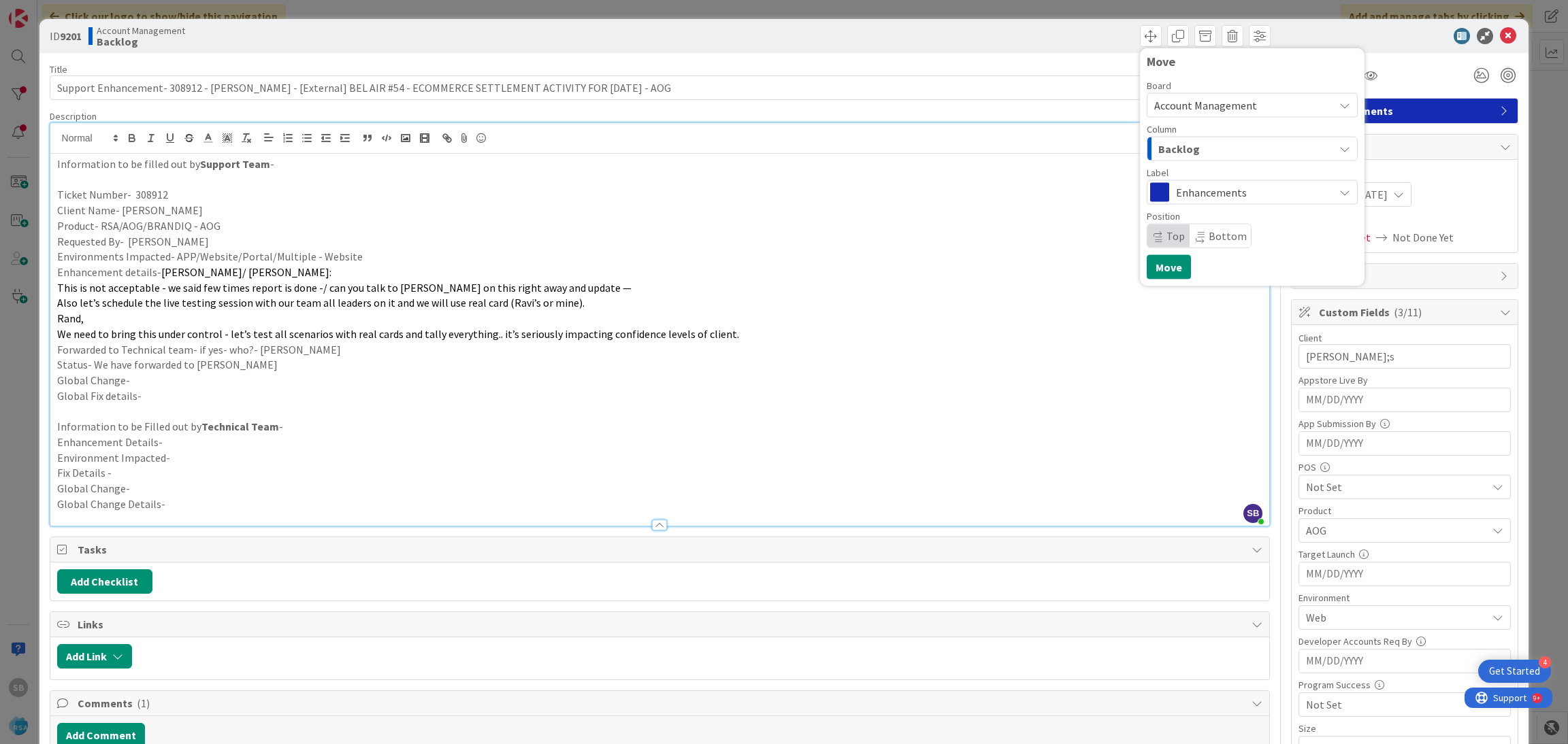
click at [1228, 154] on div "Backlog" at bounding box center [1244, 149] width 179 height 22
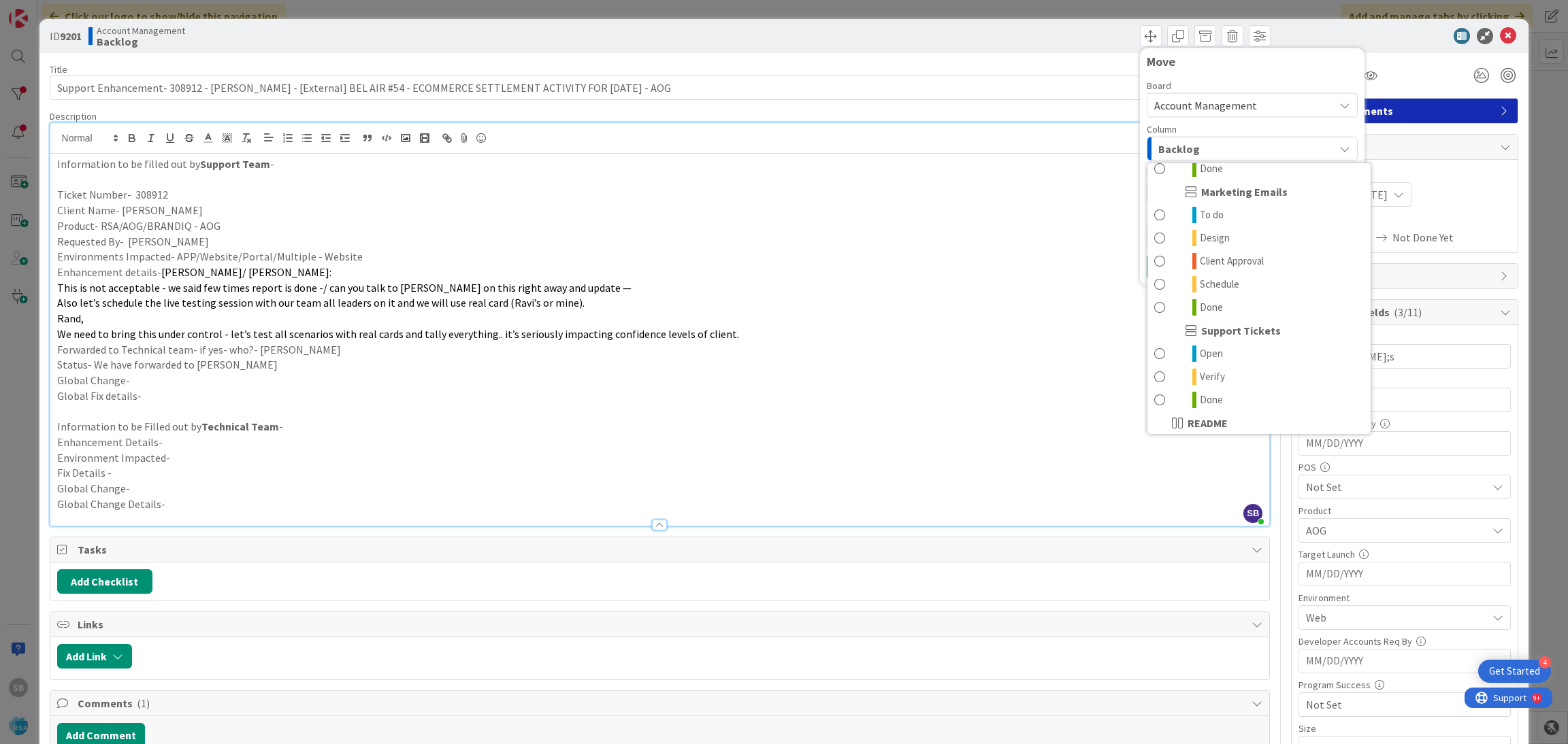
scroll to position [530, 0]
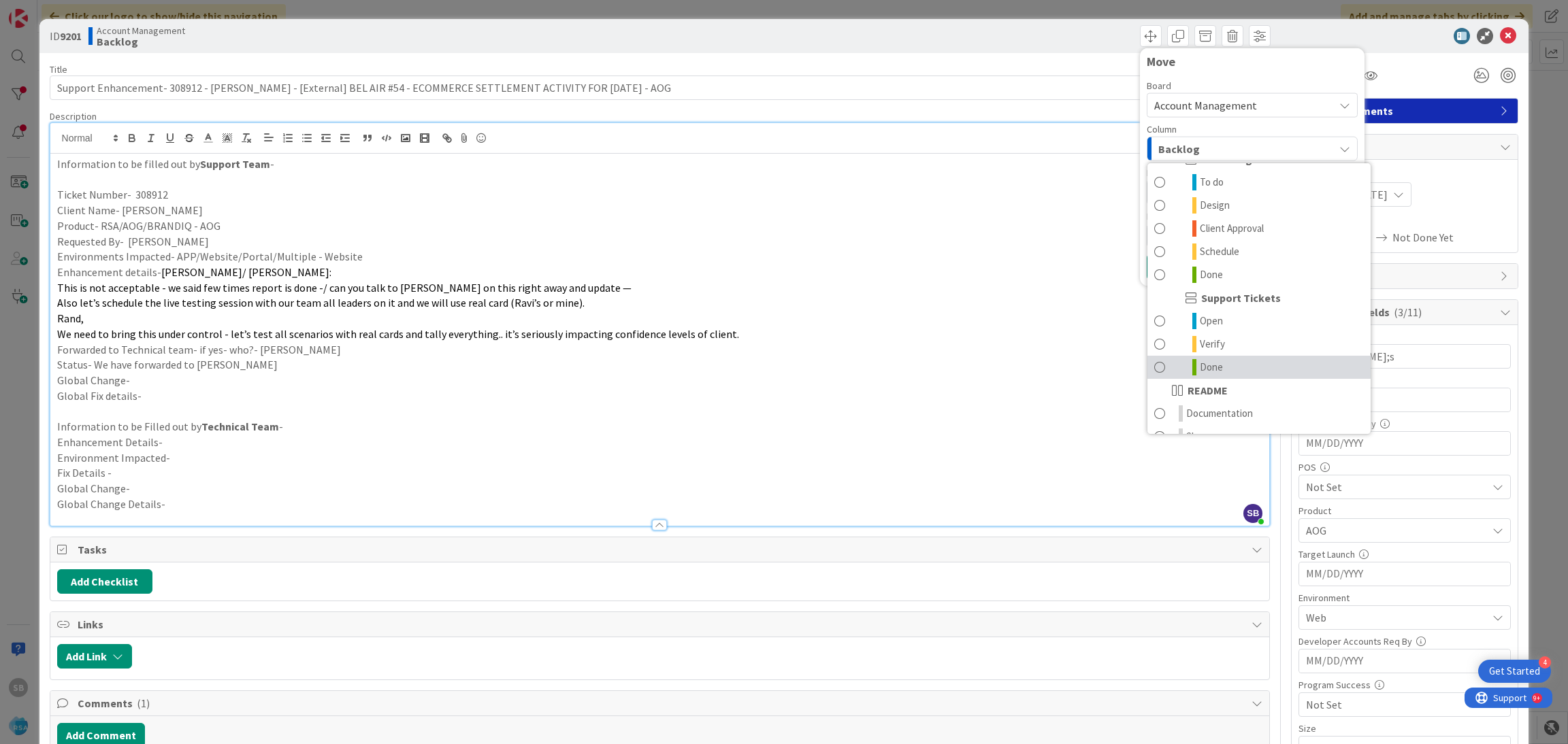
click at [1242, 365] on link "Done" at bounding box center [1258, 367] width 223 height 23
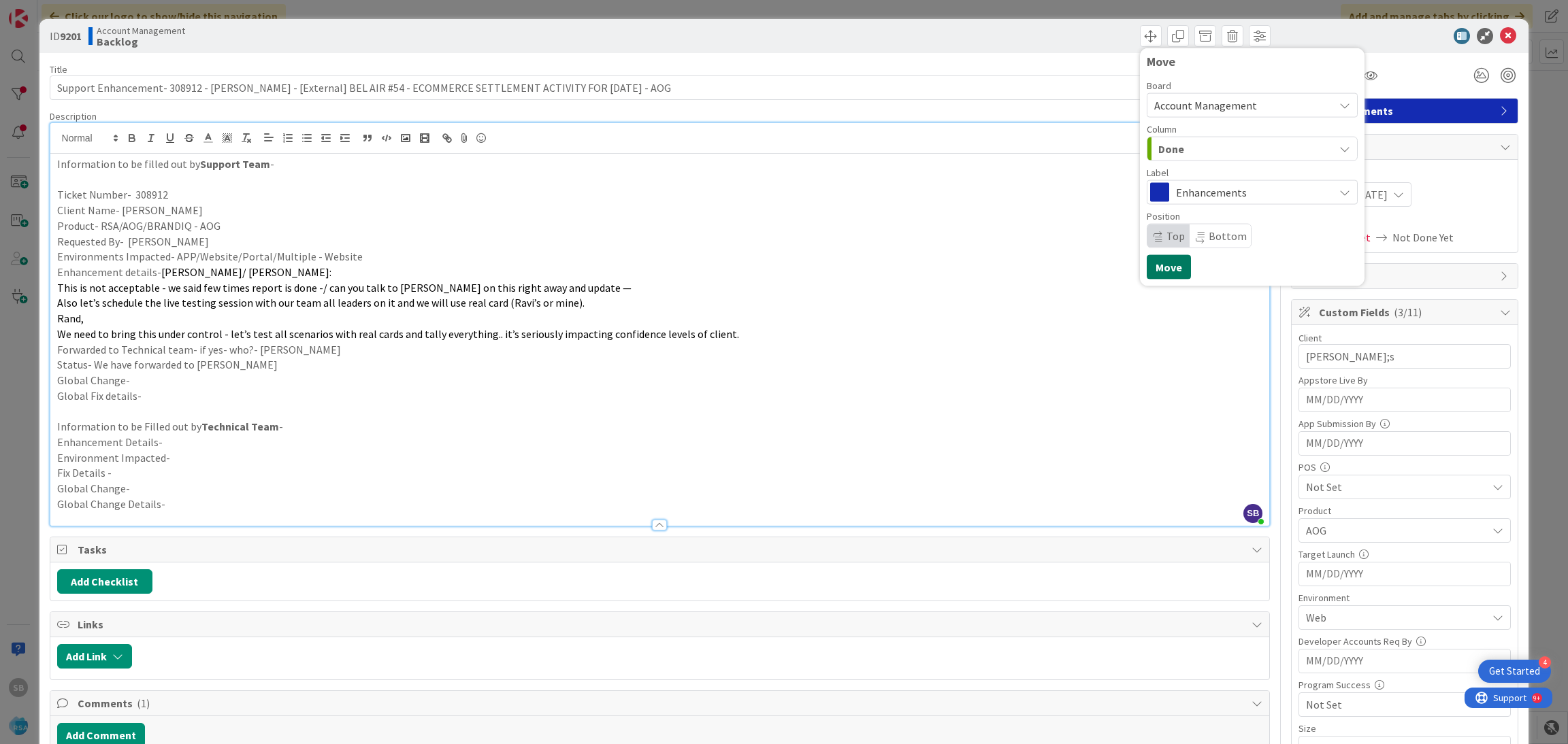
click at [1160, 267] on button "Move" at bounding box center [1168, 267] width 44 height 24
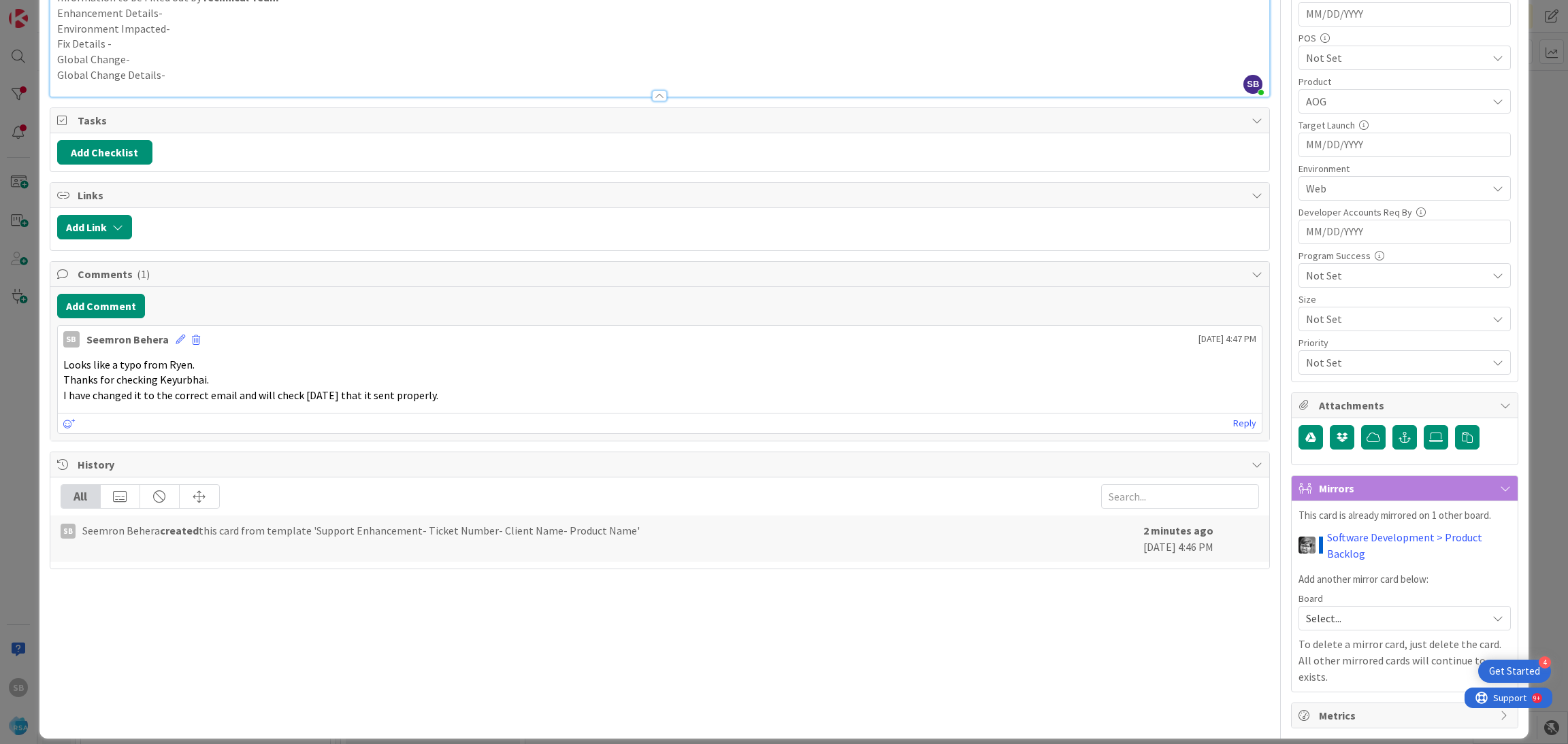
scroll to position [0, 0]
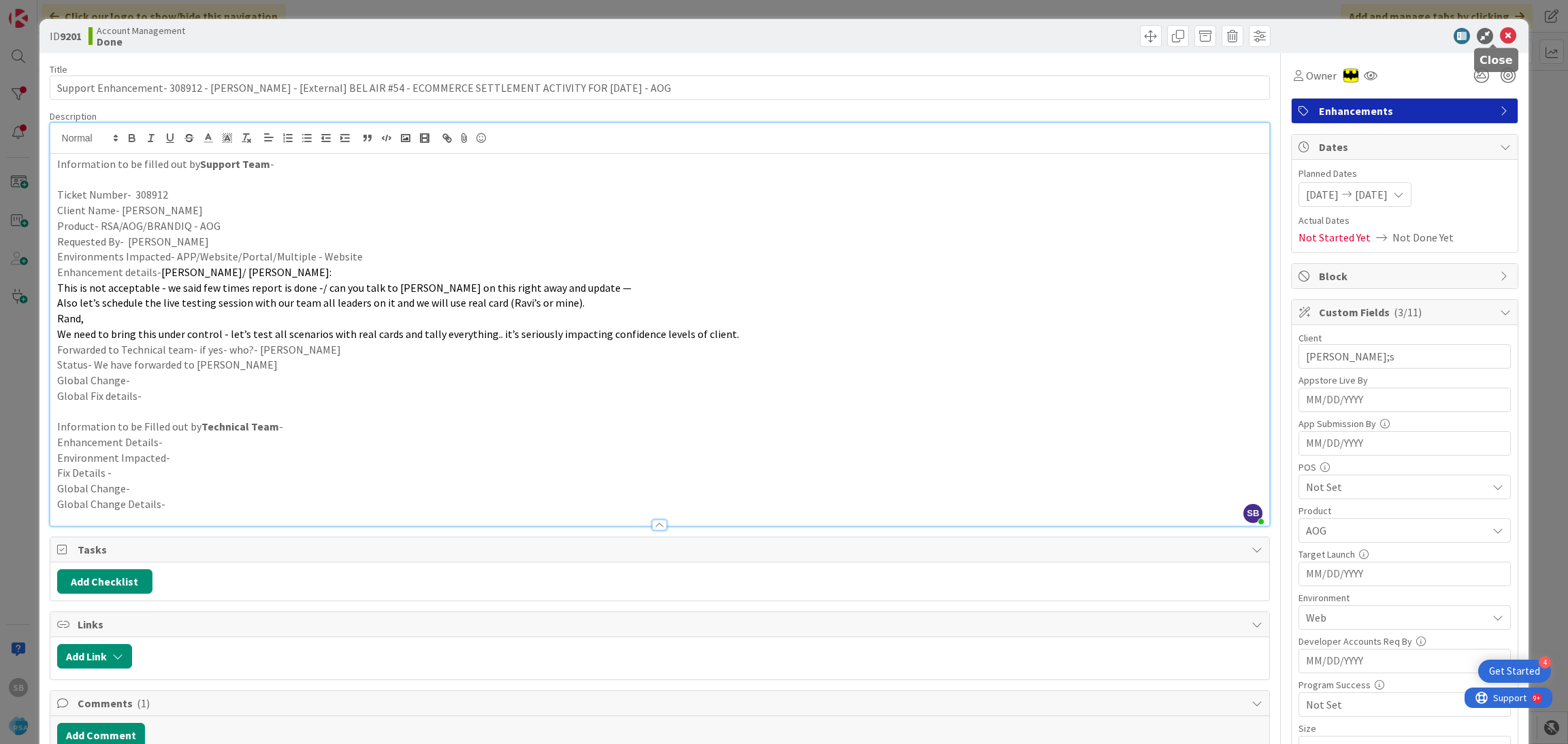
click at [1481, 31] on div at bounding box center [1398, 36] width 241 height 16
click at [1500, 34] on icon at bounding box center [1507, 36] width 16 height 16
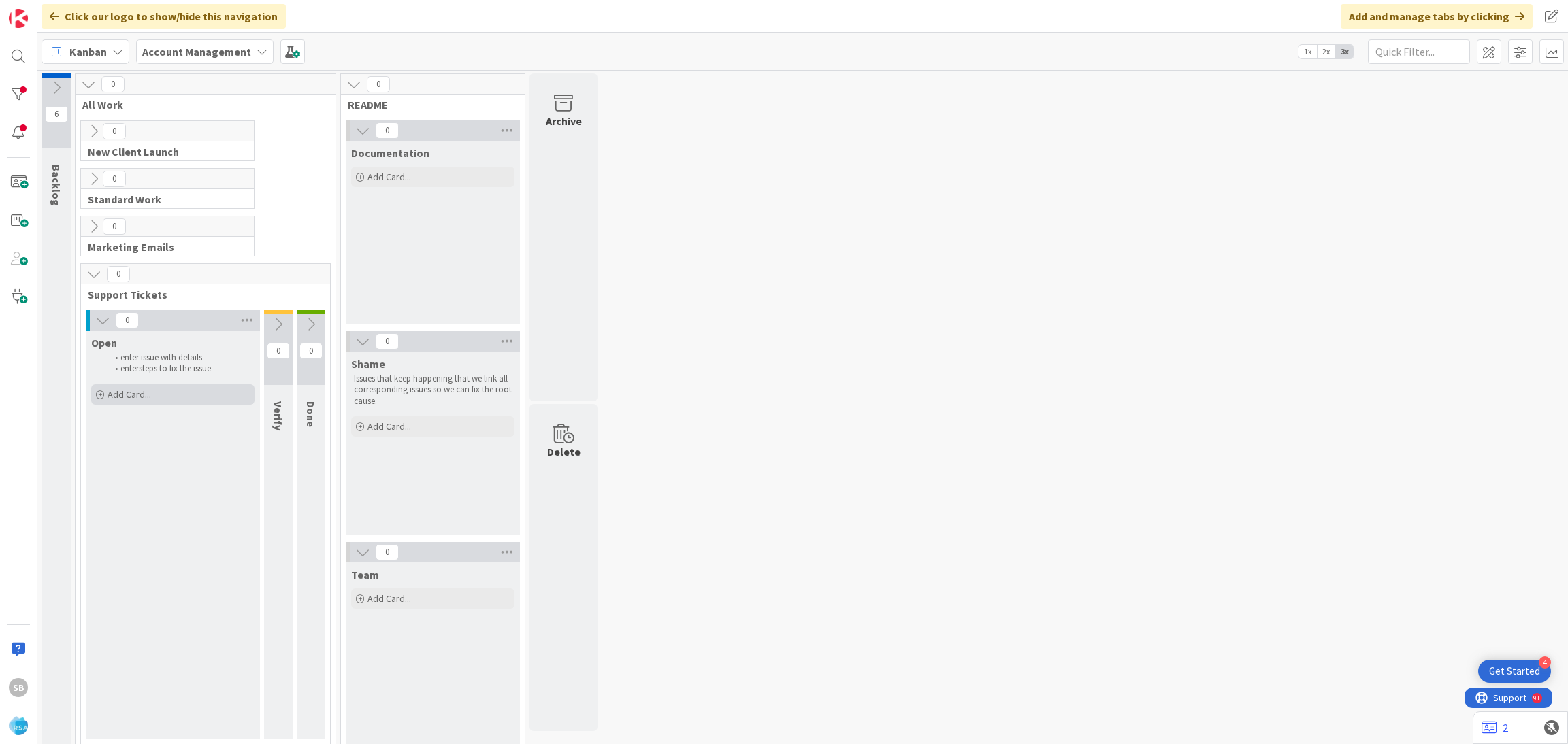
click at [125, 392] on span "Add Card..." at bounding box center [129, 395] width 43 height 13
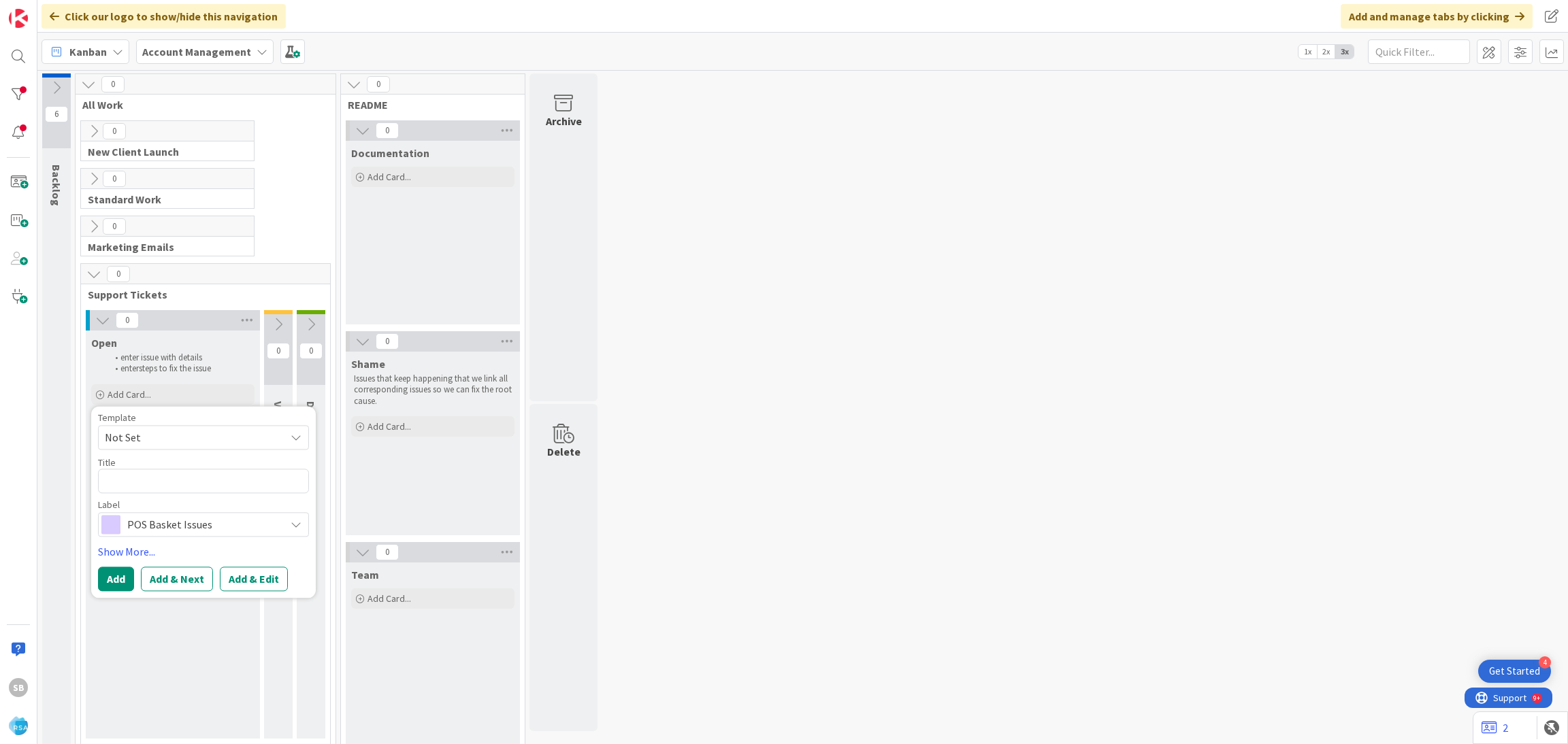
click at [124, 443] on span "Not Set" at bounding box center [189, 437] width 170 height 17
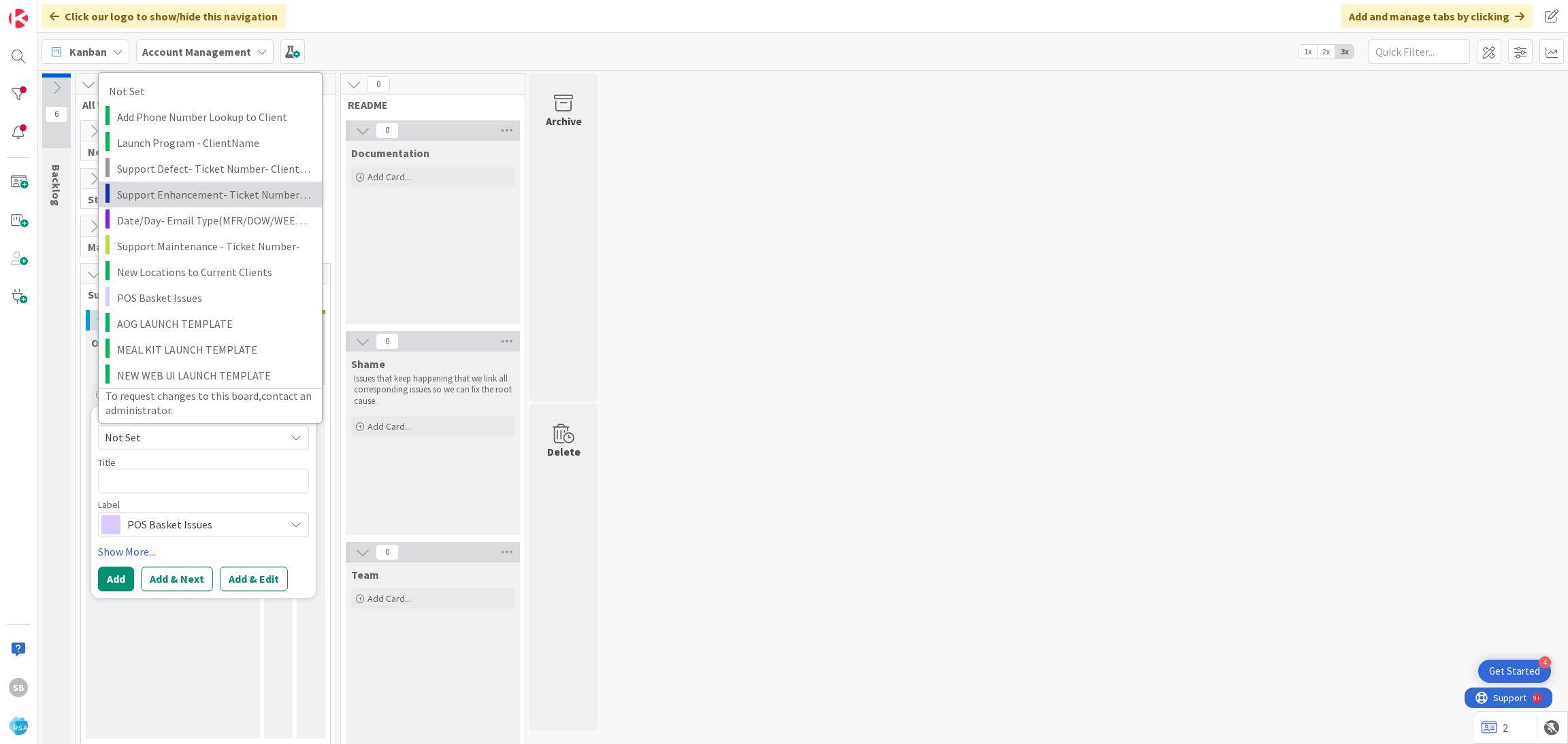
click at [187, 194] on span "Support Enhancement- Ticket Number- Client Name- Product Name" at bounding box center [214, 194] width 195 height 17
type textarea "x"
type textarea "Support Enhancement- Ticket Number- Client Name- Product Name"
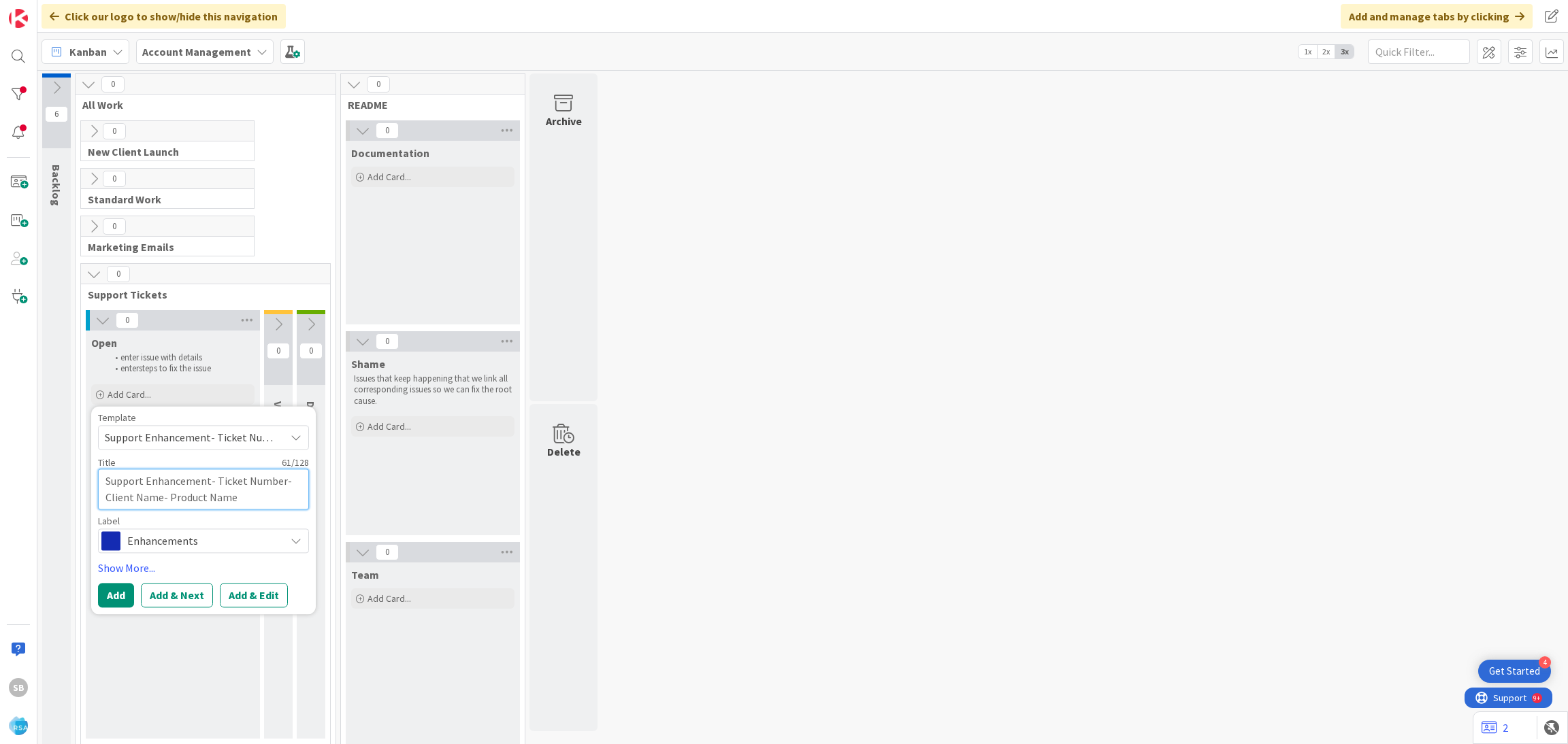
drag, startPoint x: 217, startPoint y: 477, endPoint x: 261, endPoint y: 499, distance: 49.2
click at [261, 499] on textarea "Support Enhancement- Ticket Number- Client Name- Product Name" at bounding box center [203, 489] width 211 height 41
type textarea "x"
type textarea "Support Enhancement- T"
type textarea "x"
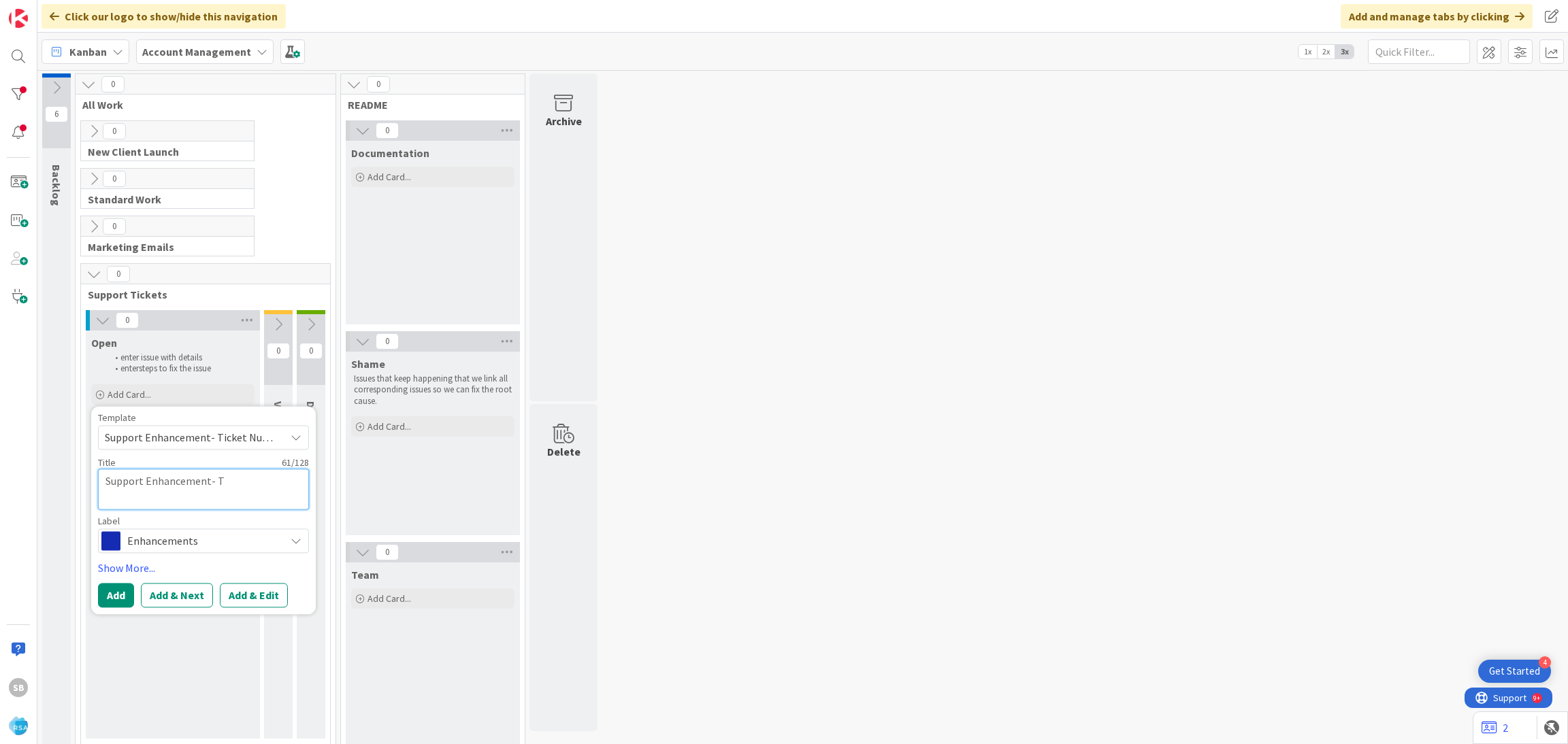
type textarea "Support Enhancement-"
paste textarea "308615"
type textarea "x"
type textarea "Support Enhancement- 308615"
type textarea "x"
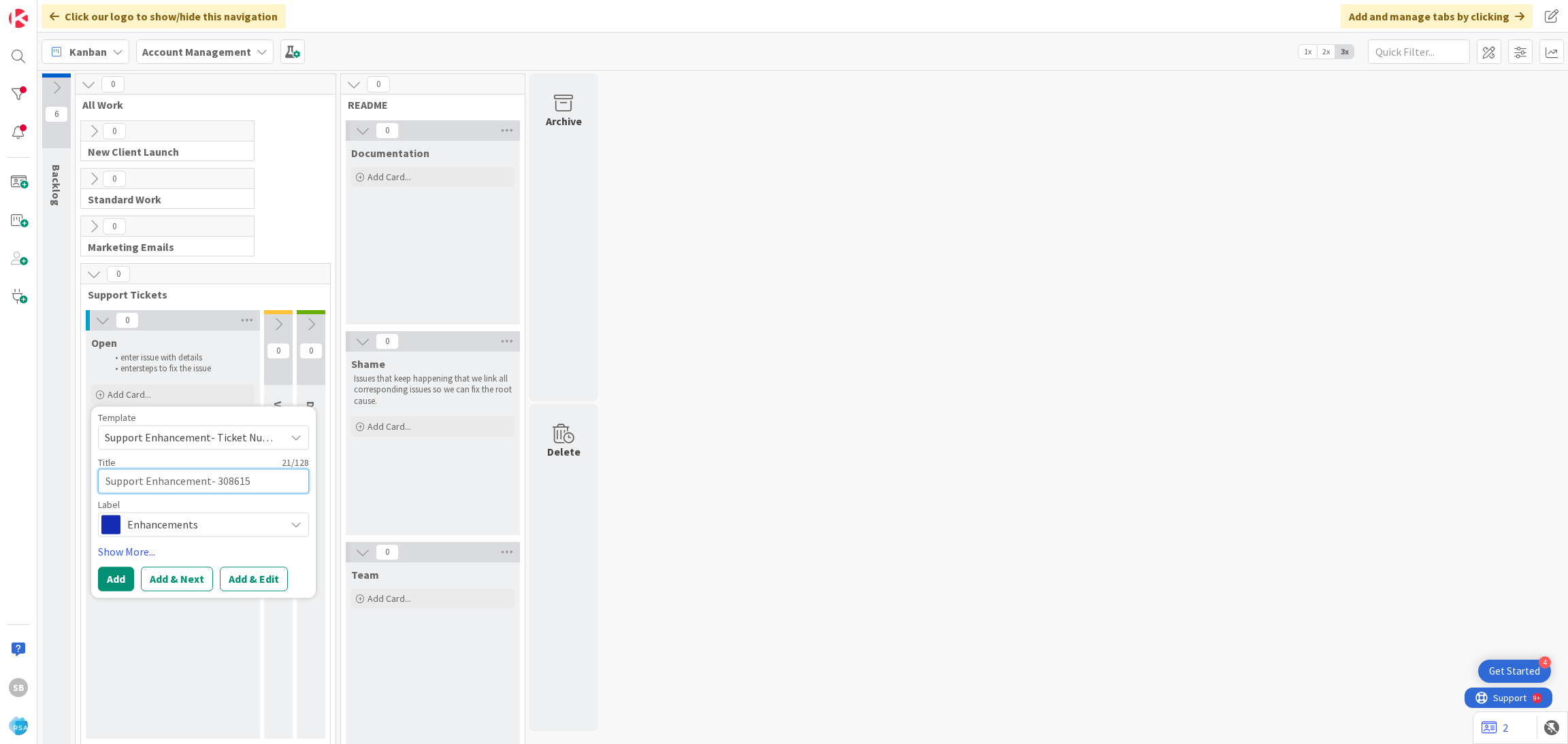
type textarea "Support Enhancement- 308615"
type textarea "x"
type textarea "Support Enhancement- 308615 -"
type textarea "x"
type textarea "Support Enhancement- 308615 -"
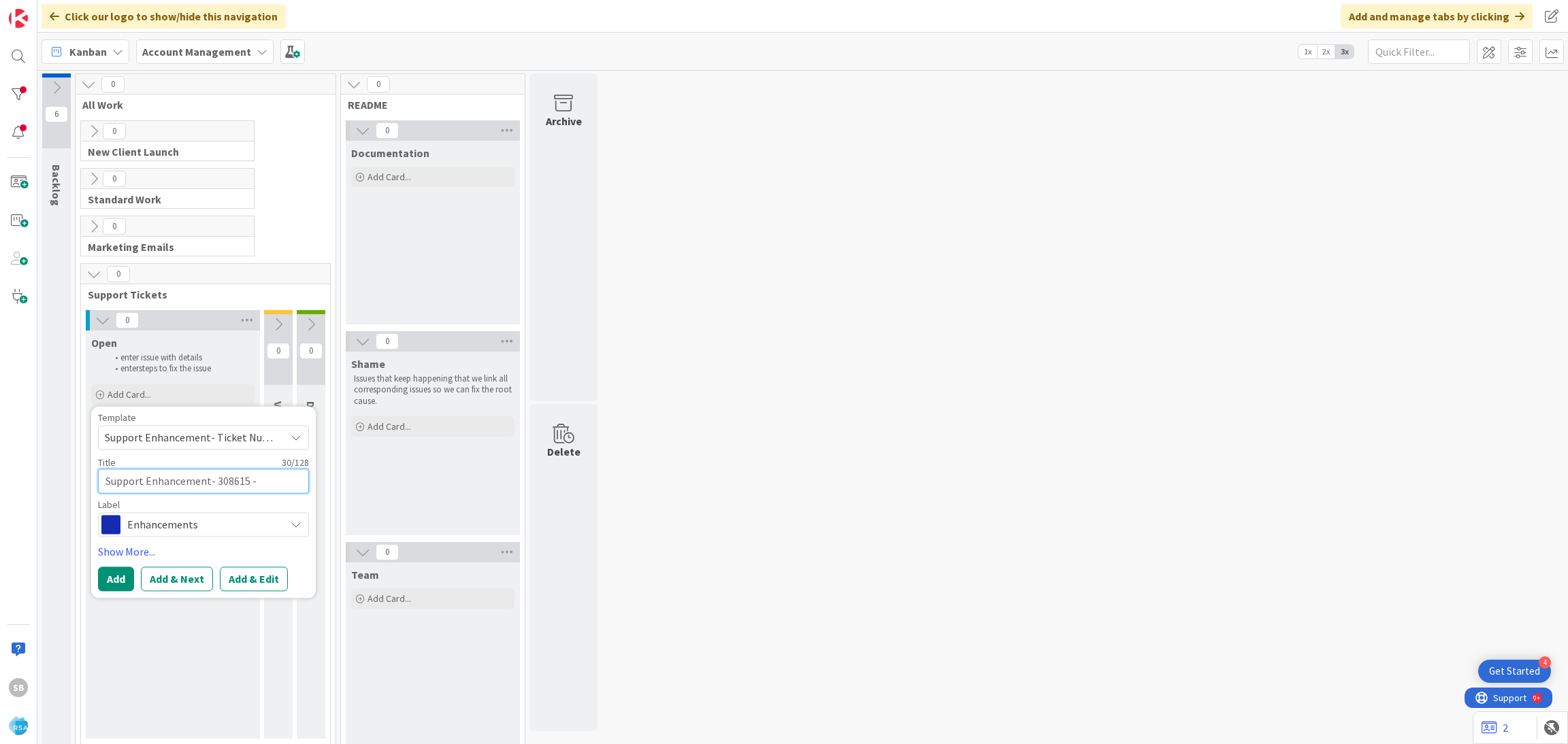
paste textarea "Redner's"
type textarea "x"
type textarea "Support Enhancement- 308615 - Redner's"
type textarea "x"
type textarea "Support Enhancement- 308615 - Redner's"
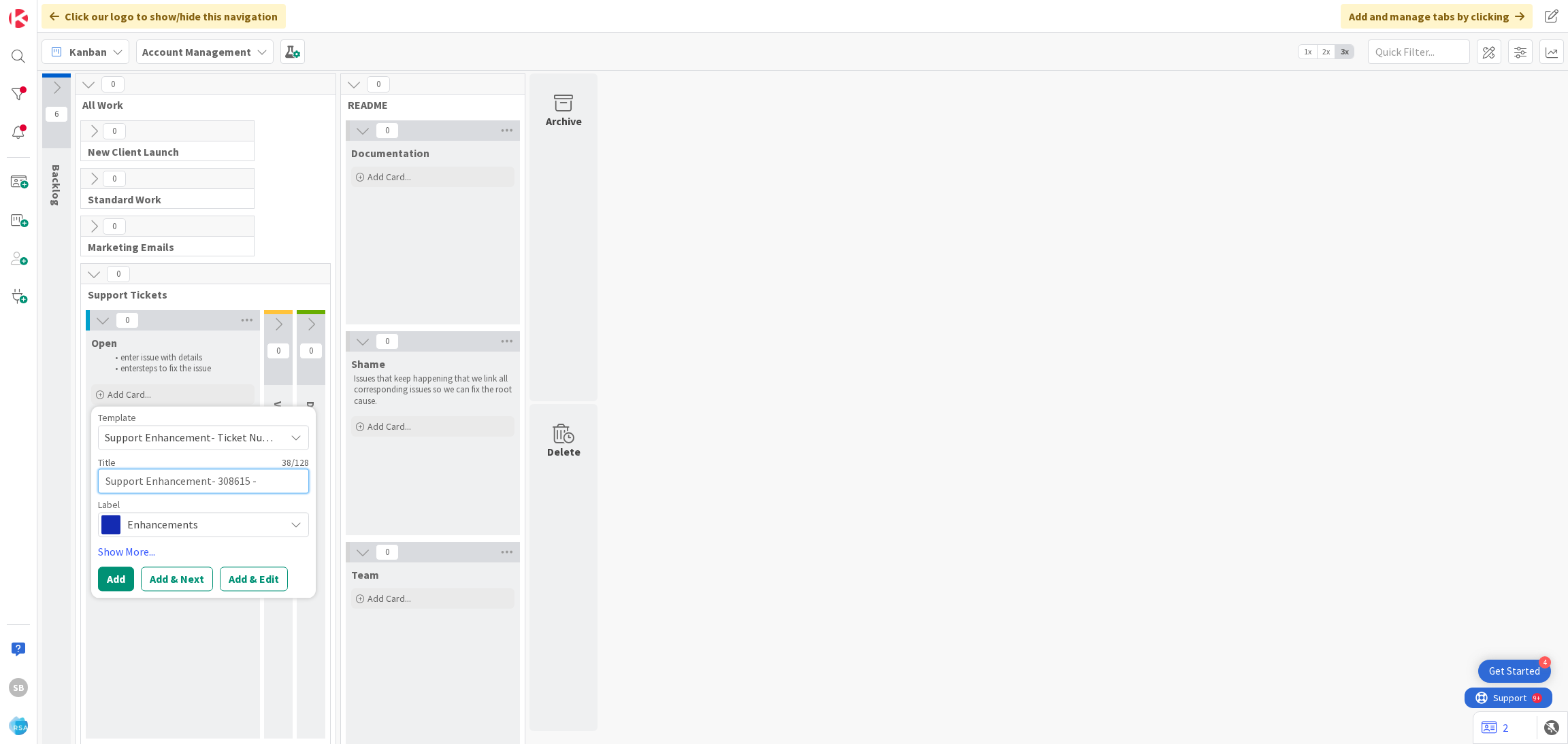
type textarea "x"
type textarea "Support Enhancement- 308615 - Redner's 0"
type textarea "x"
type textarea "Support Enhancement- 308615 - Redner's 0"
type textarea "x"
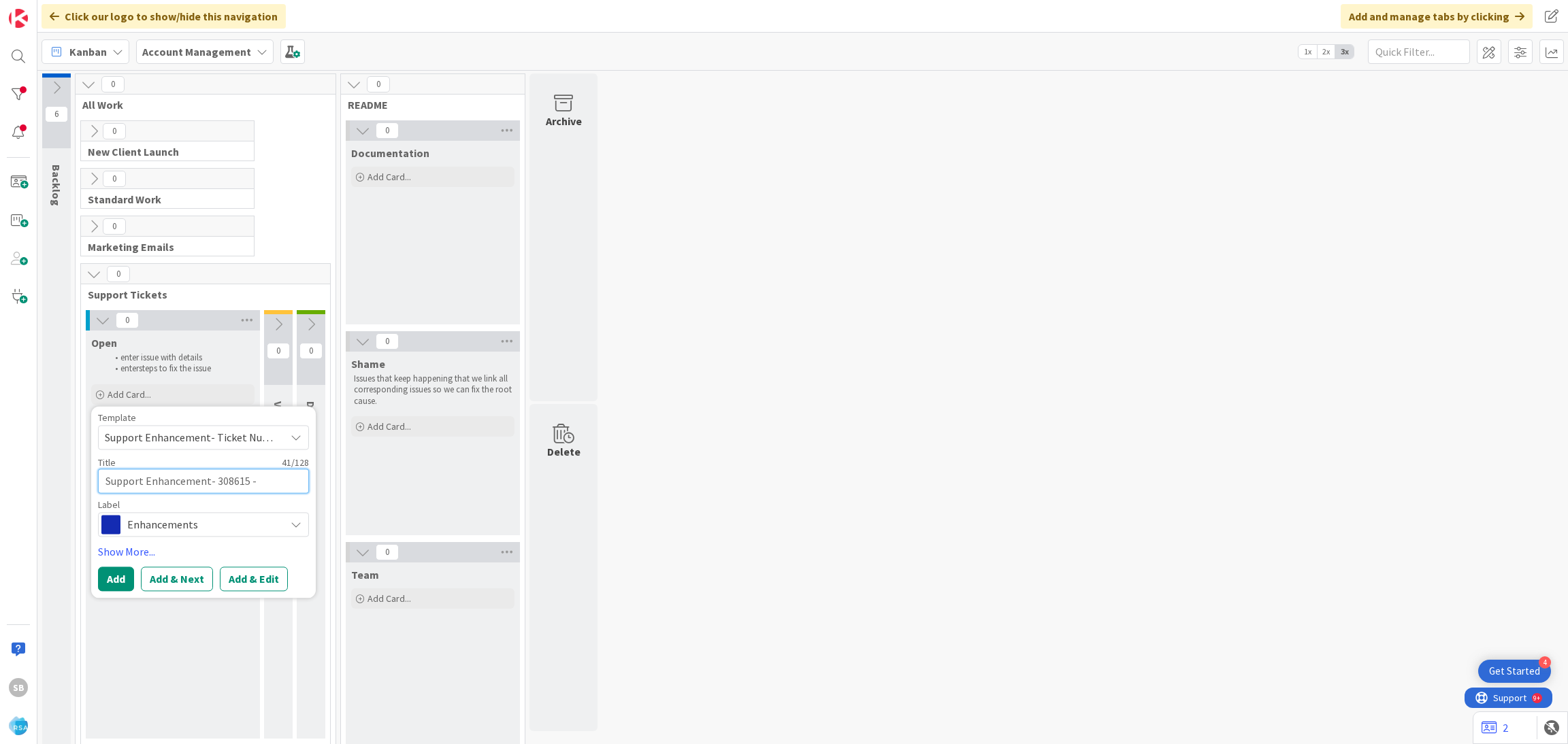
type textarea "Support Enhancement- 308615 - Redner's 0"
type textarea "x"
type textarea "Support Enhancement- 308615 - Redner's -"
type textarea "x"
type textarea "Support Enhancement- 308615 - Redner's -"
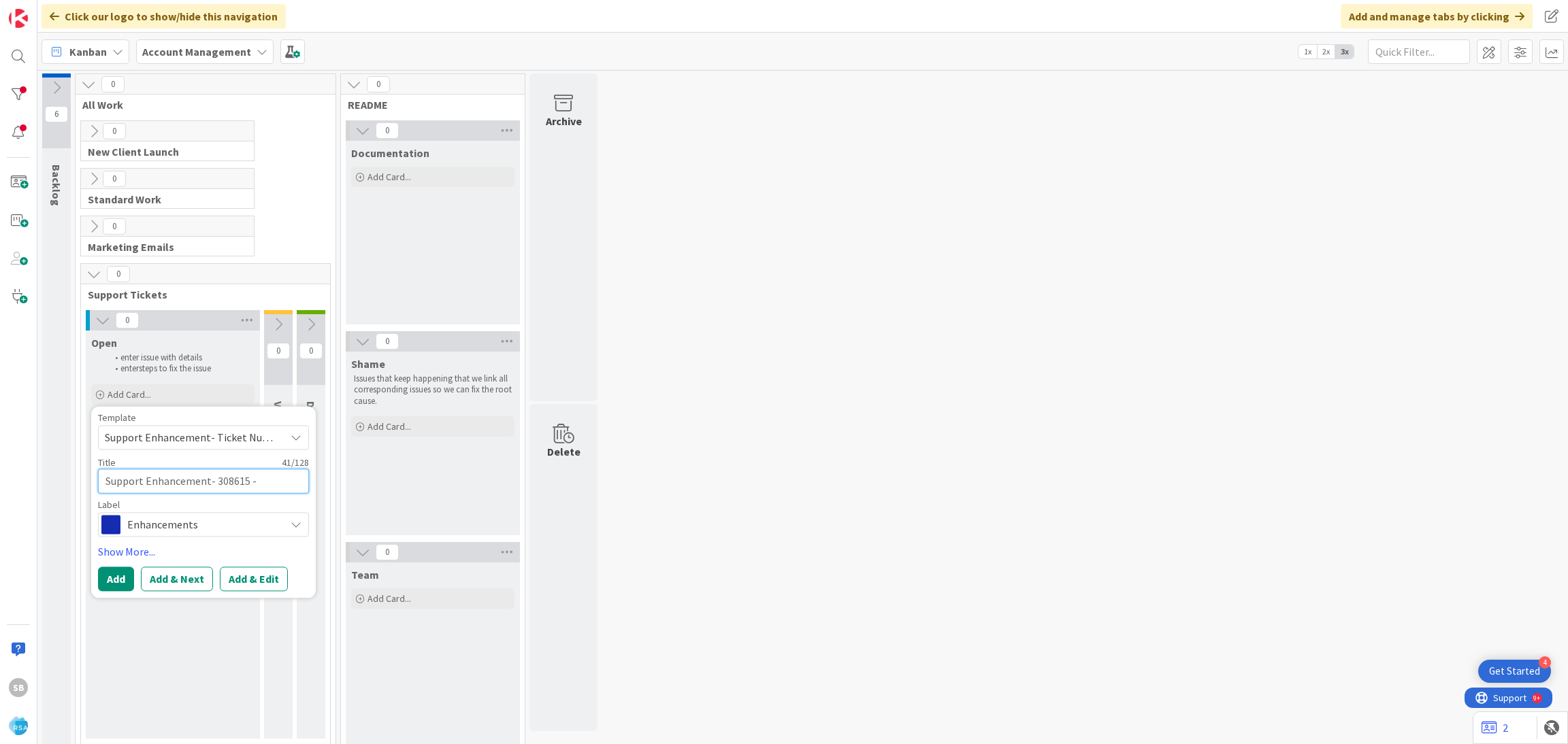
paste textarea "Add Card"
type textarea "x"
type textarea "Support Enhancement- 308615 - Redner's - Add Card"
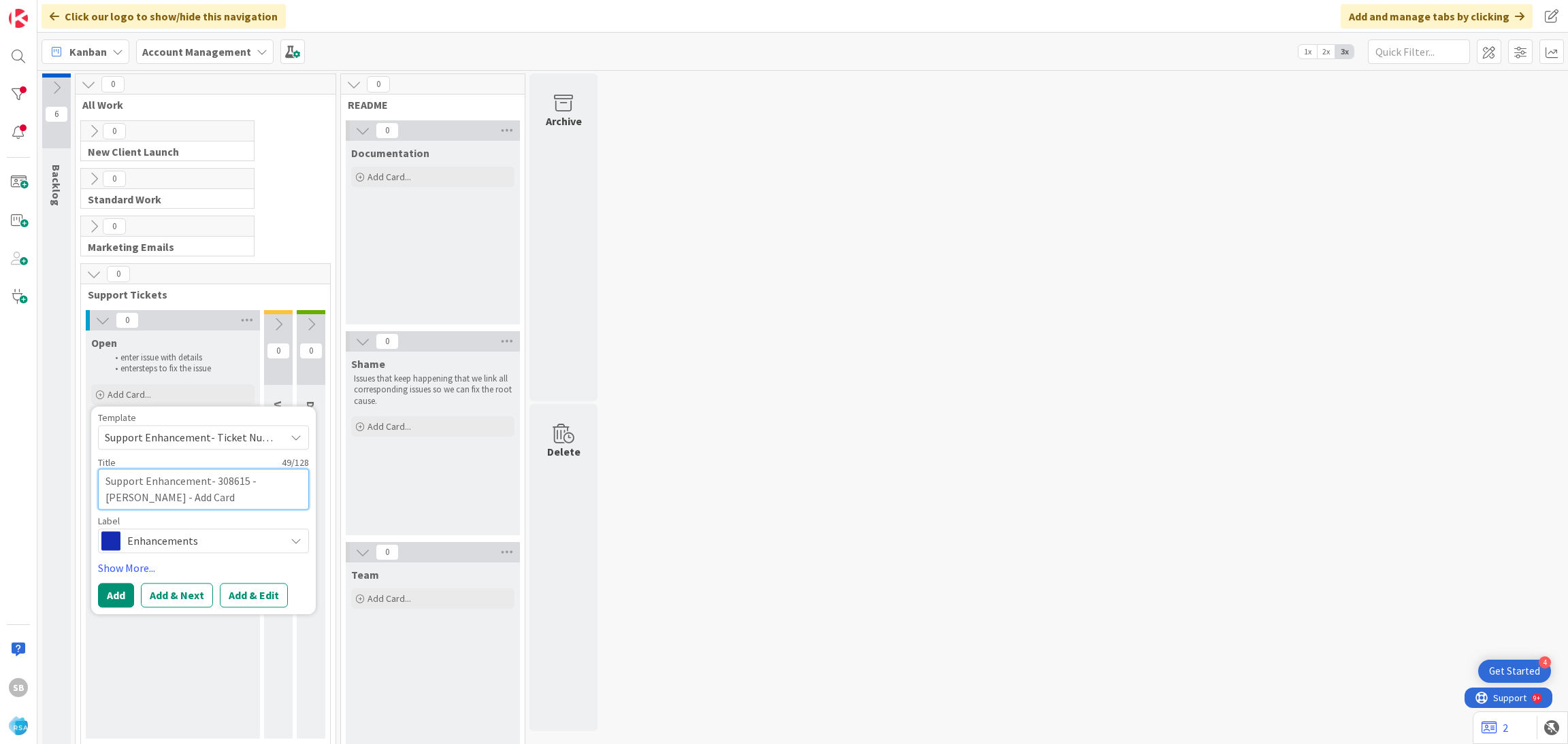
type textarea "x"
type textarea "Support Enhancement- 308615 - Redner's - Add Card"
type textarea "x"
type textarea "Support Enhancement- 308615 - Redner's - Add Card p"
type textarea "x"
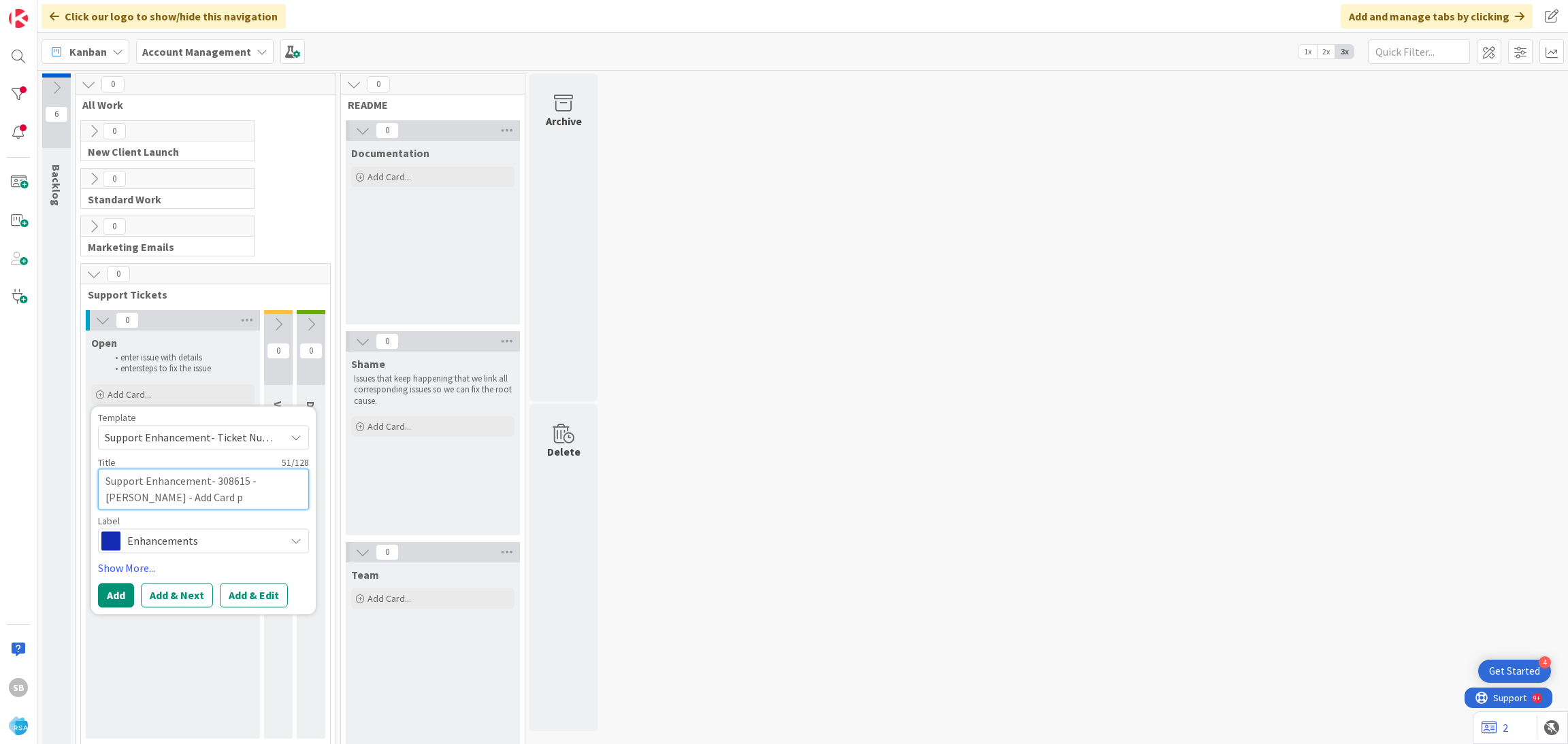
type textarea "Support Enhancement- 308615 - Redner's - Add Card p"
type textarea "x"
type textarea "Support Enhancement- 308615 - Redner's - Add Card p"
type textarea "x"
type textarea "Support Enhancement- 308615 - Redner's - Add Card"
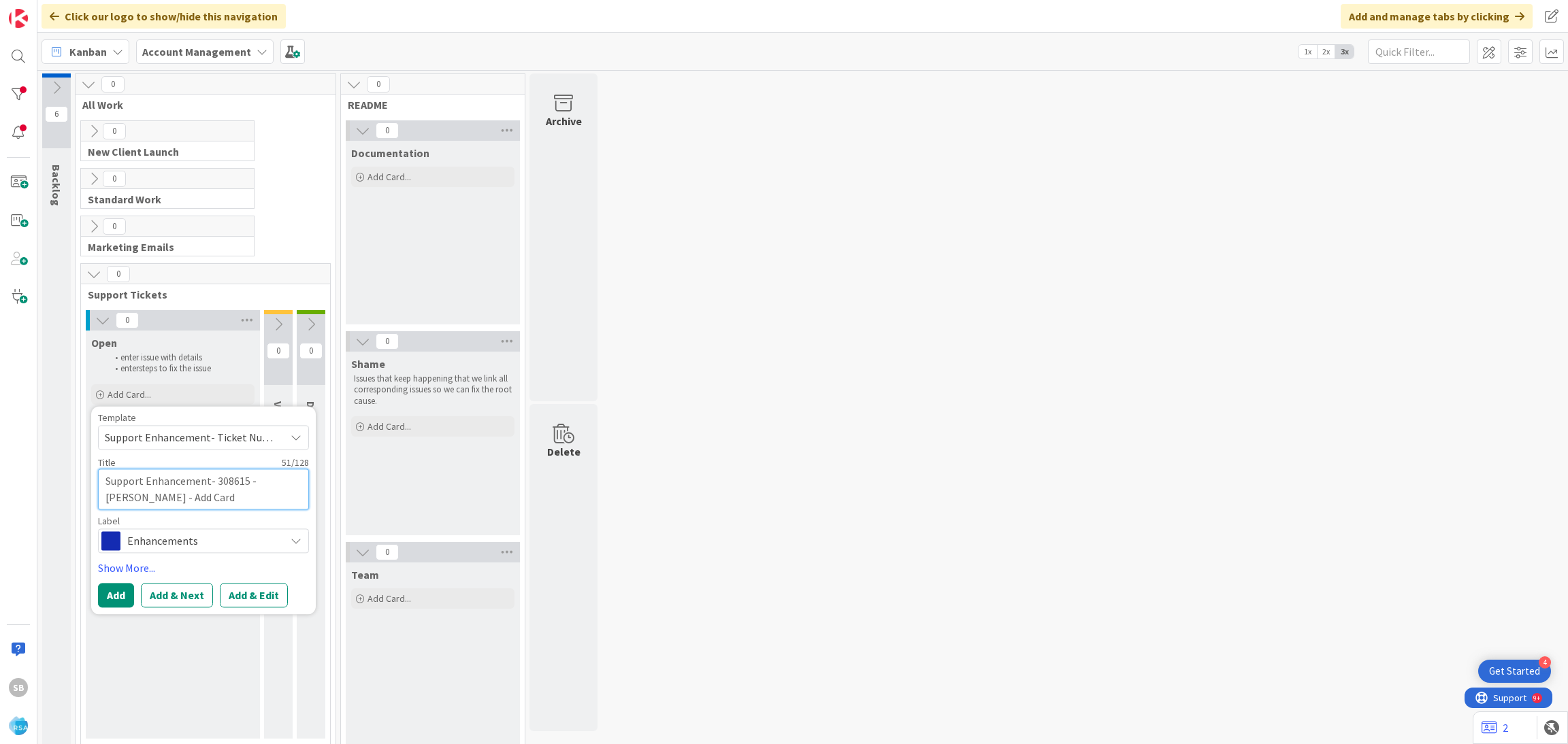
type textarea "x"
type textarea "Support Enhancement- 308615 - Redner's - Add Card"
type textarea "x"
type textarea "Support Enhancement- 308615 - Redner's - Add Card"
type textarea "x"
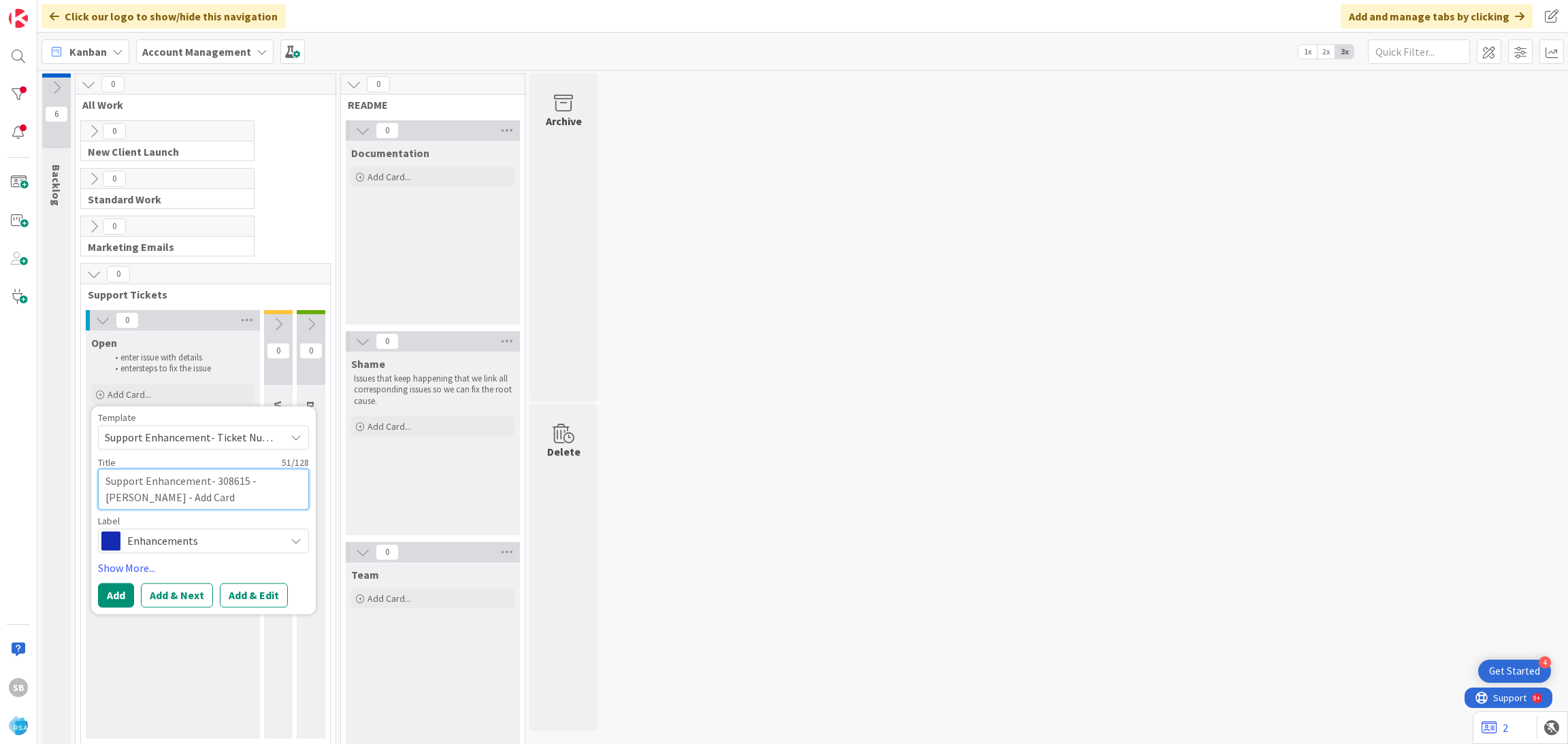
type textarea "Support Enhancement- 308615 - Redner's - Add Card 0"
type textarea "x"
type textarea "Support Enhancement- 308615 - Redner's - Add Card 0"
type textarea "x"
type textarea "Support Enhancement- 308615 - Redner's - Add Card 0"
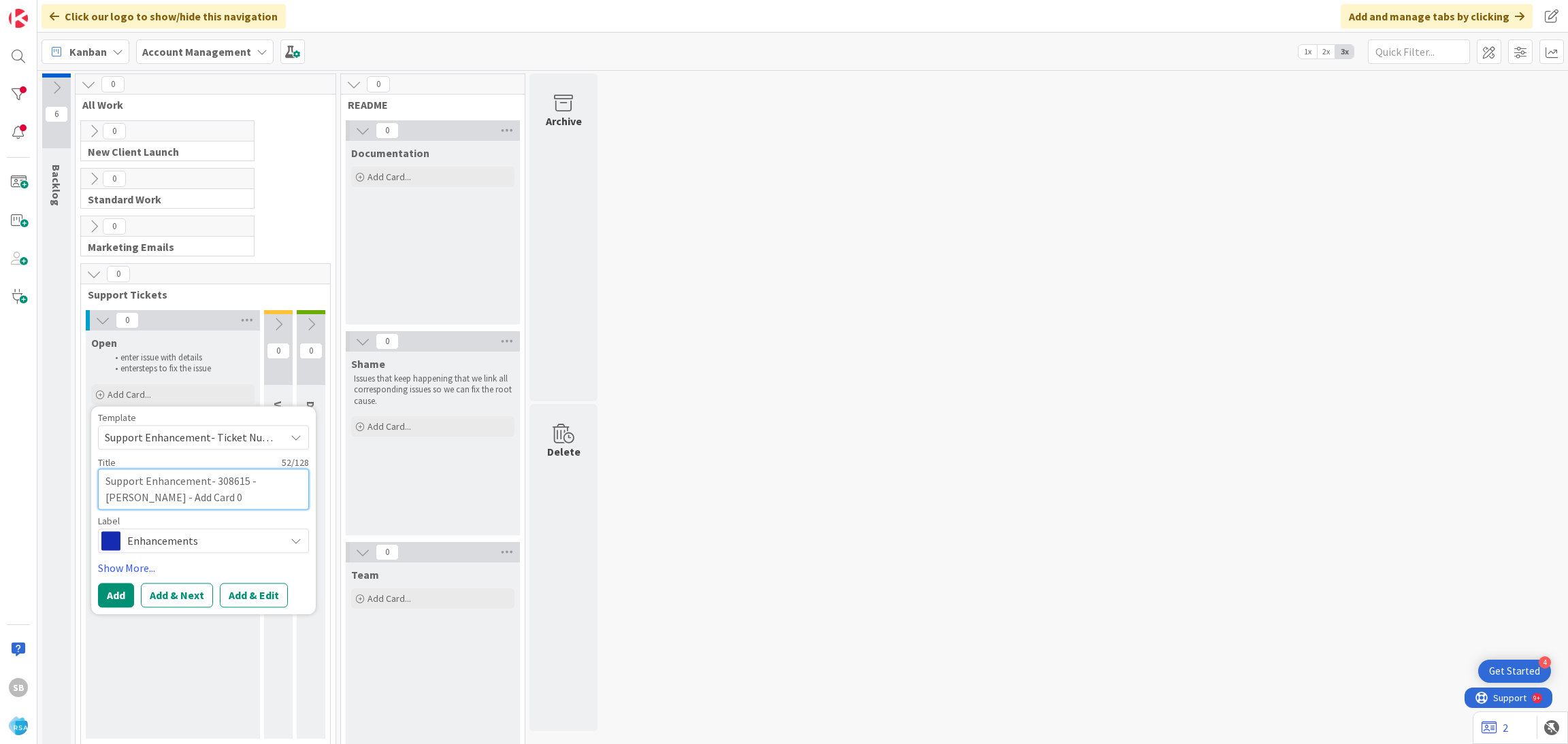
type textarea "x"
type textarea "Support Enhancement- 308615 - Redner's - Add Card"
type textarea "x"
type textarea "Support Enhancement- 308615 - Redner's - Add Card -"
type textarea "x"
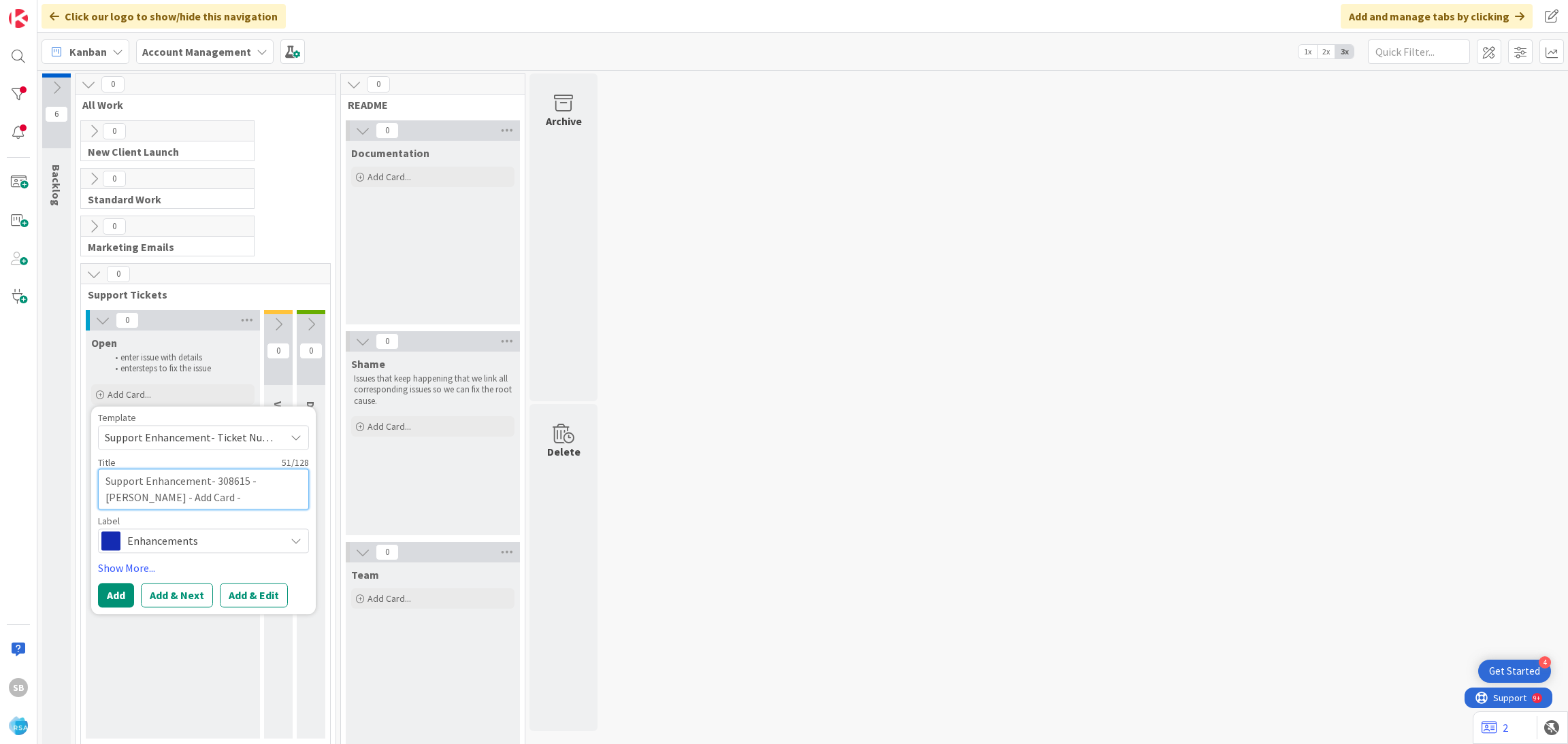
type textarea "Support Enhancement- 308615 - Redner's - Add Card -"
type textarea "x"
type textarea "Support Enhancement- 308615 - Redner's - Add Card - A"
type textarea "x"
type textarea "Support Enhancement- 308615 - Redner's - Add Card - AO"
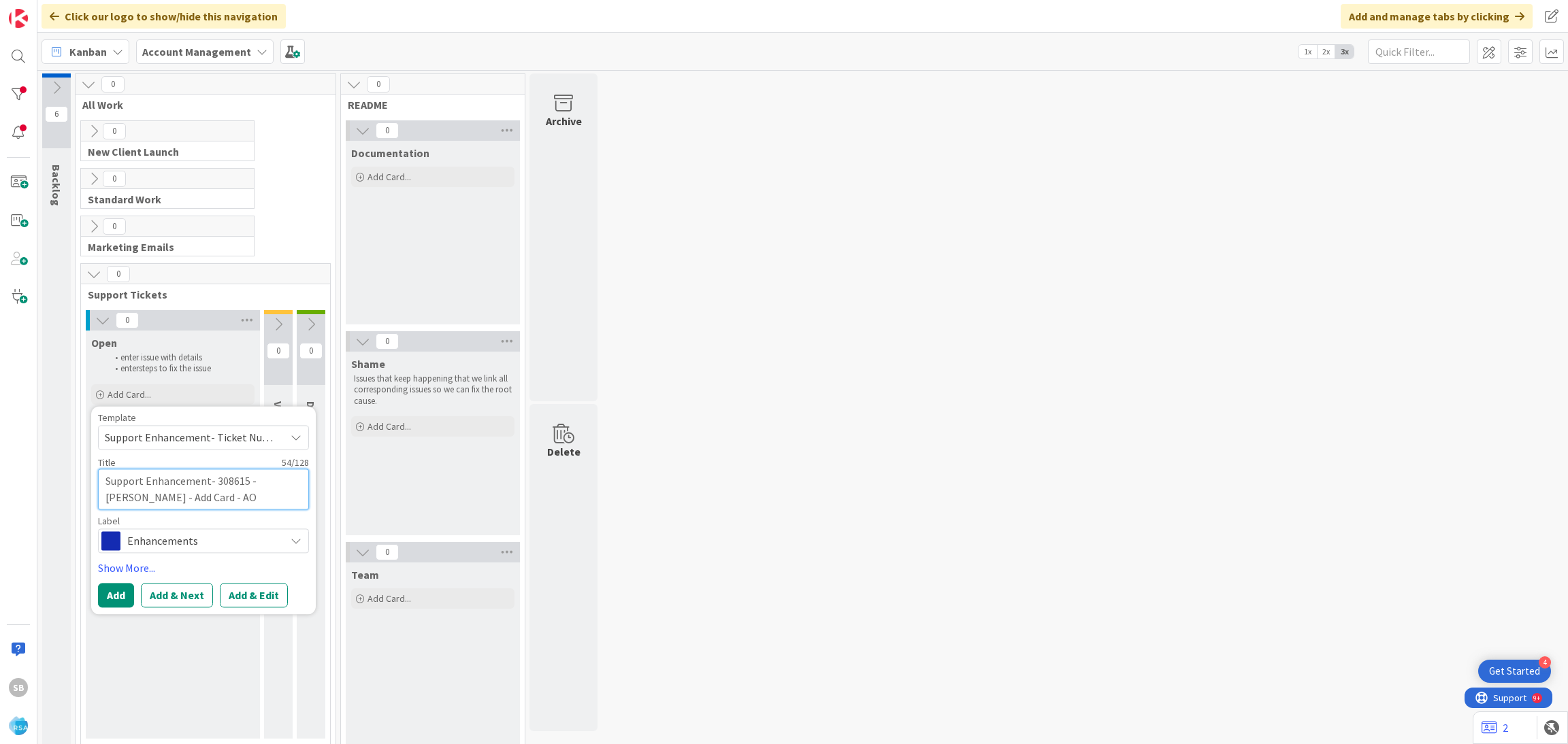
type textarea "x"
type textarea "Support Enhancement- 308615 - Redner's - Add Card - AOH"
type textarea "x"
type textarea "Support Enhancement- 308615 - Redner's - Add Card - AO"
type textarea "x"
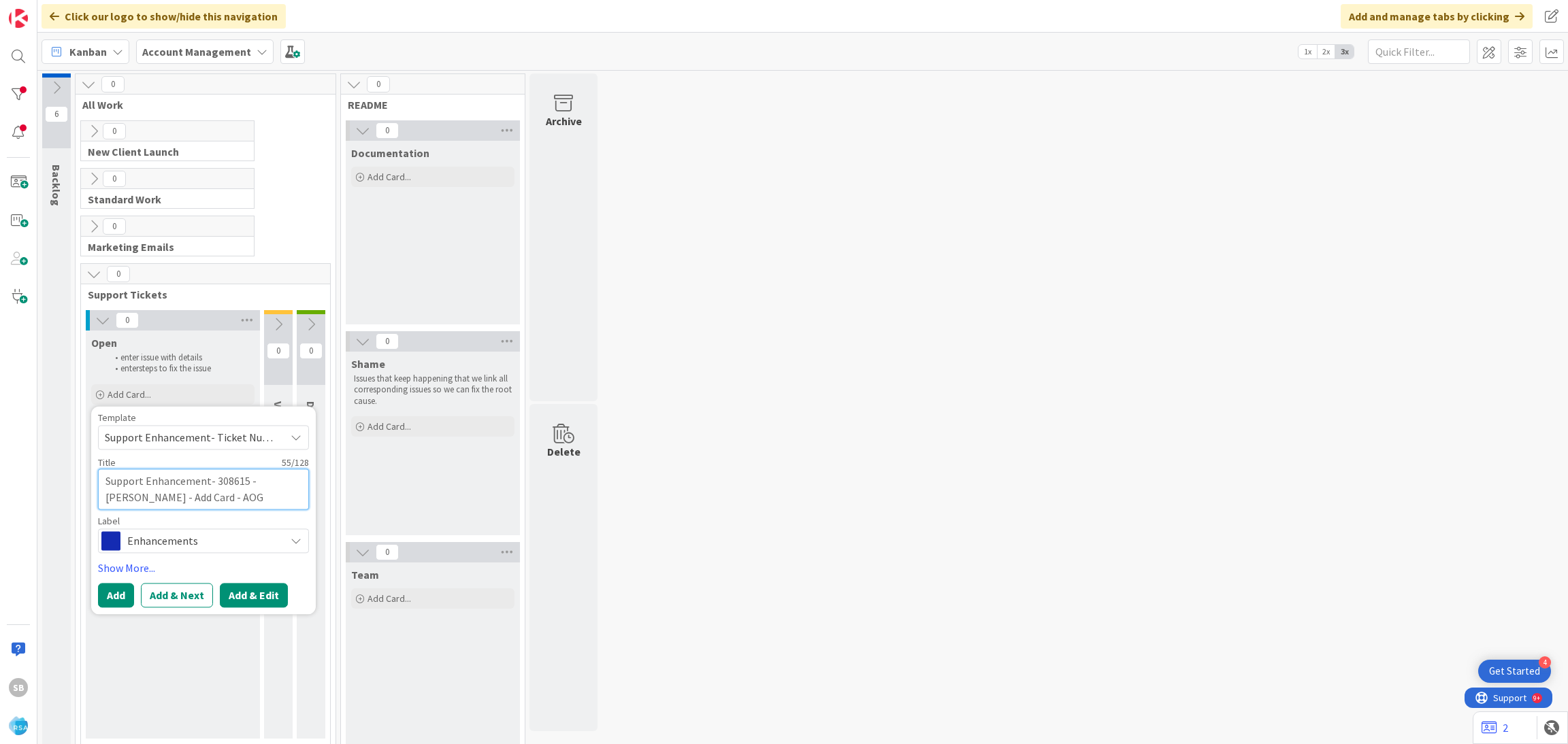
type textarea "Support Enhancement- 308615 - Redner's - Add Card - AOG"
click at [255, 597] on button "Add & Edit" at bounding box center [254, 595] width 68 height 24
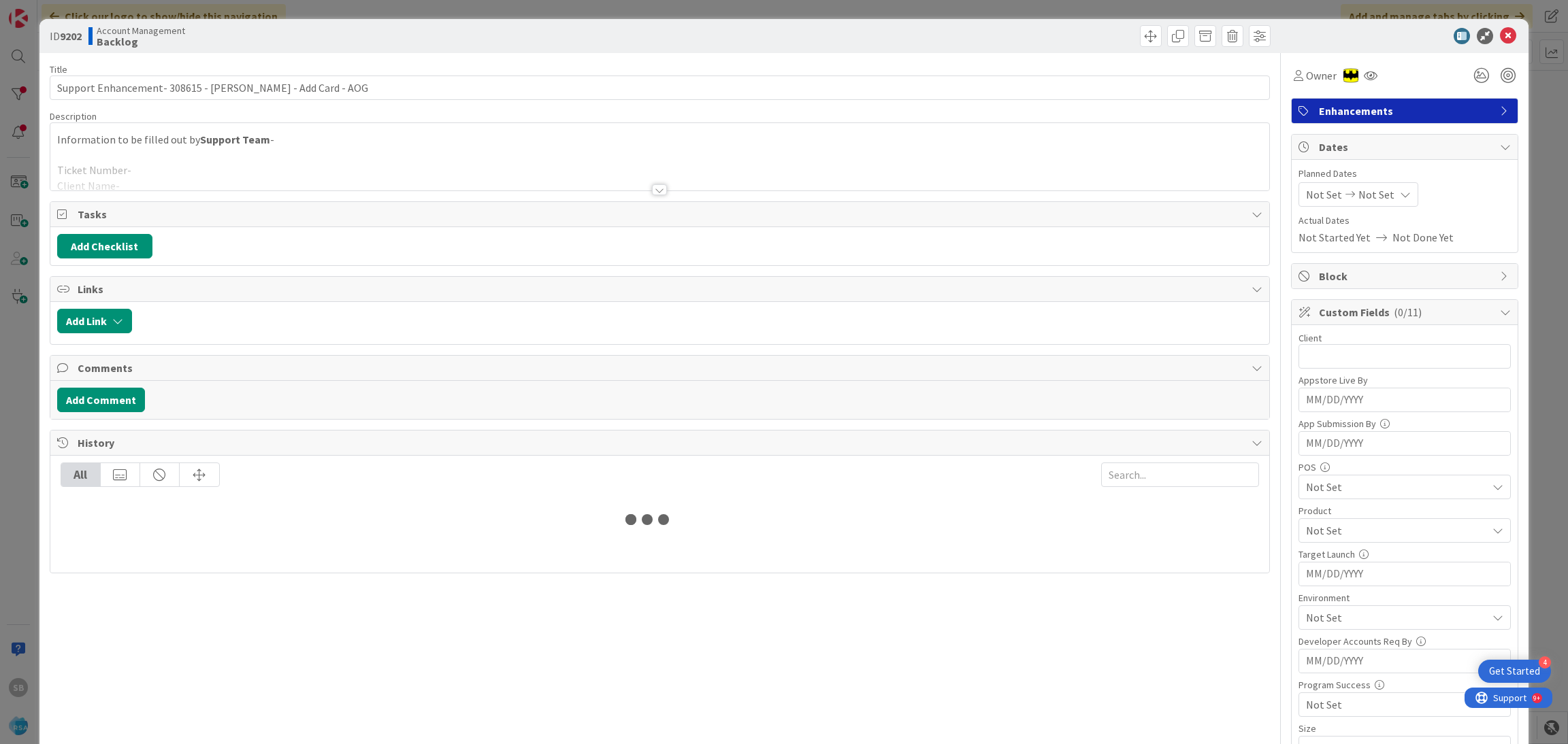
click at [289, 175] on div at bounding box center [660, 173] width 1219 height 35
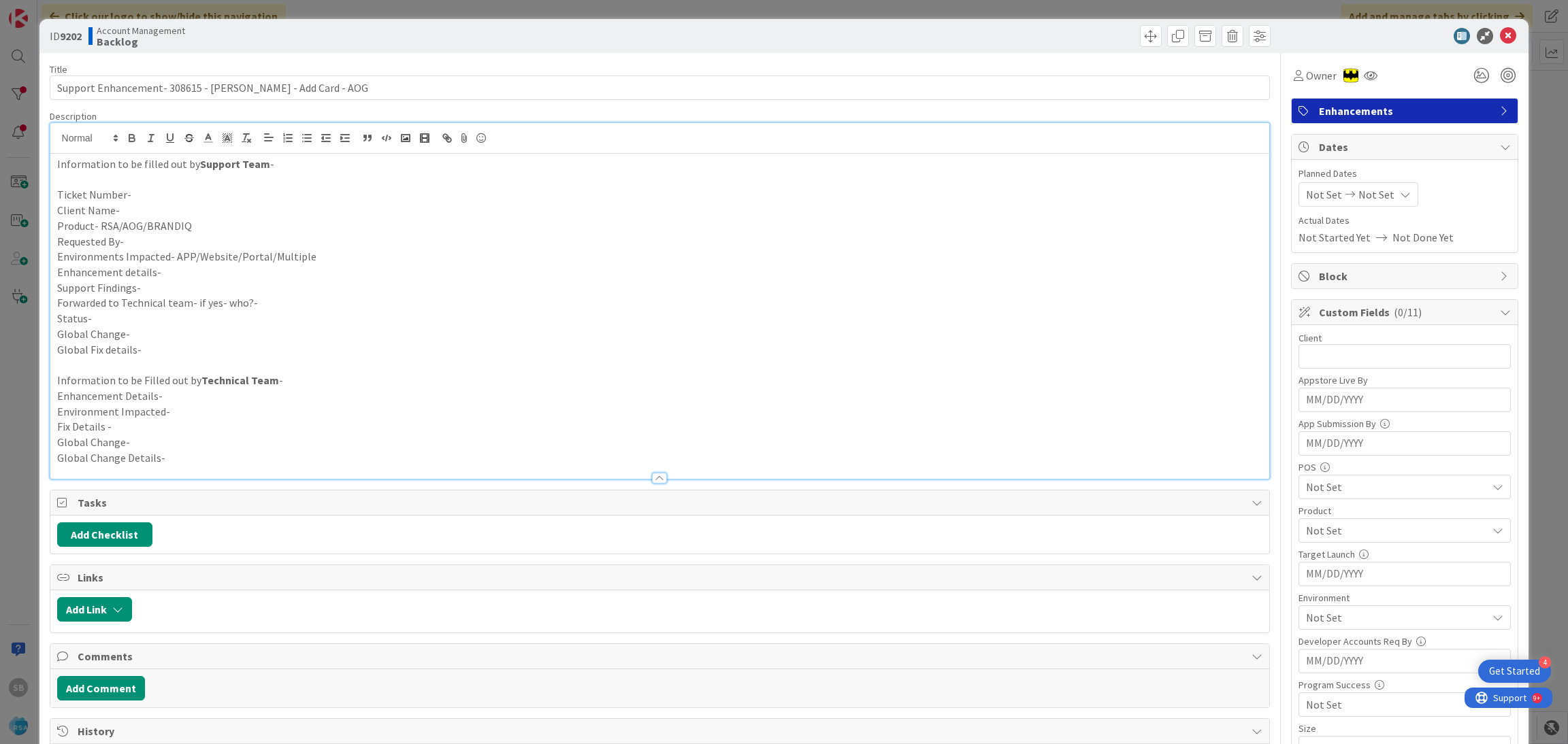
click at [202, 189] on p "Ticket Number-" at bounding box center [660, 195] width 1206 height 15
click at [182, 201] on p "Ticket Number- 308615" at bounding box center [660, 195] width 1206 height 15
click at [175, 201] on p "Ticket Number- 308615" at bounding box center [660, 195] width 1206 height 15
click at [112, 204] on p "Client Name-" at bounding box center [660, 210] width 1206 height 15
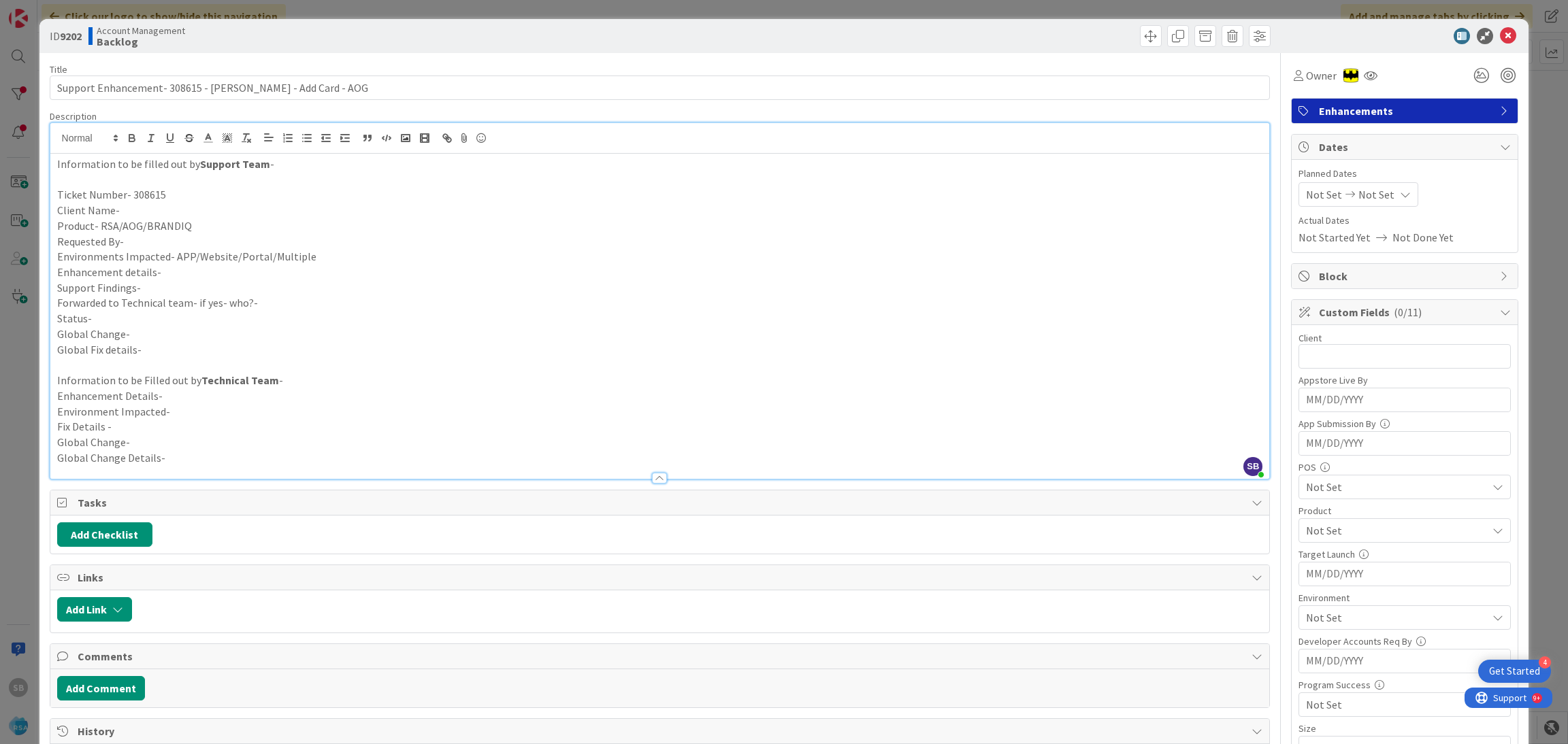
click at [145, 208] on p "Client Name-" at bounding box center [660, 210] width 1206 height 15
click at [215, 224] on p "Product- RSA/AOG/BRANDIQ" at bounding box center [660, 226] width 1206 height 15
click at [185, 247] on p "Requested By-" at bounding box center [660, 242] width 1206 height 15
click at [173, 273] on p "Enhancement details-" at bounding box center [660, 272] width 1206 height 15
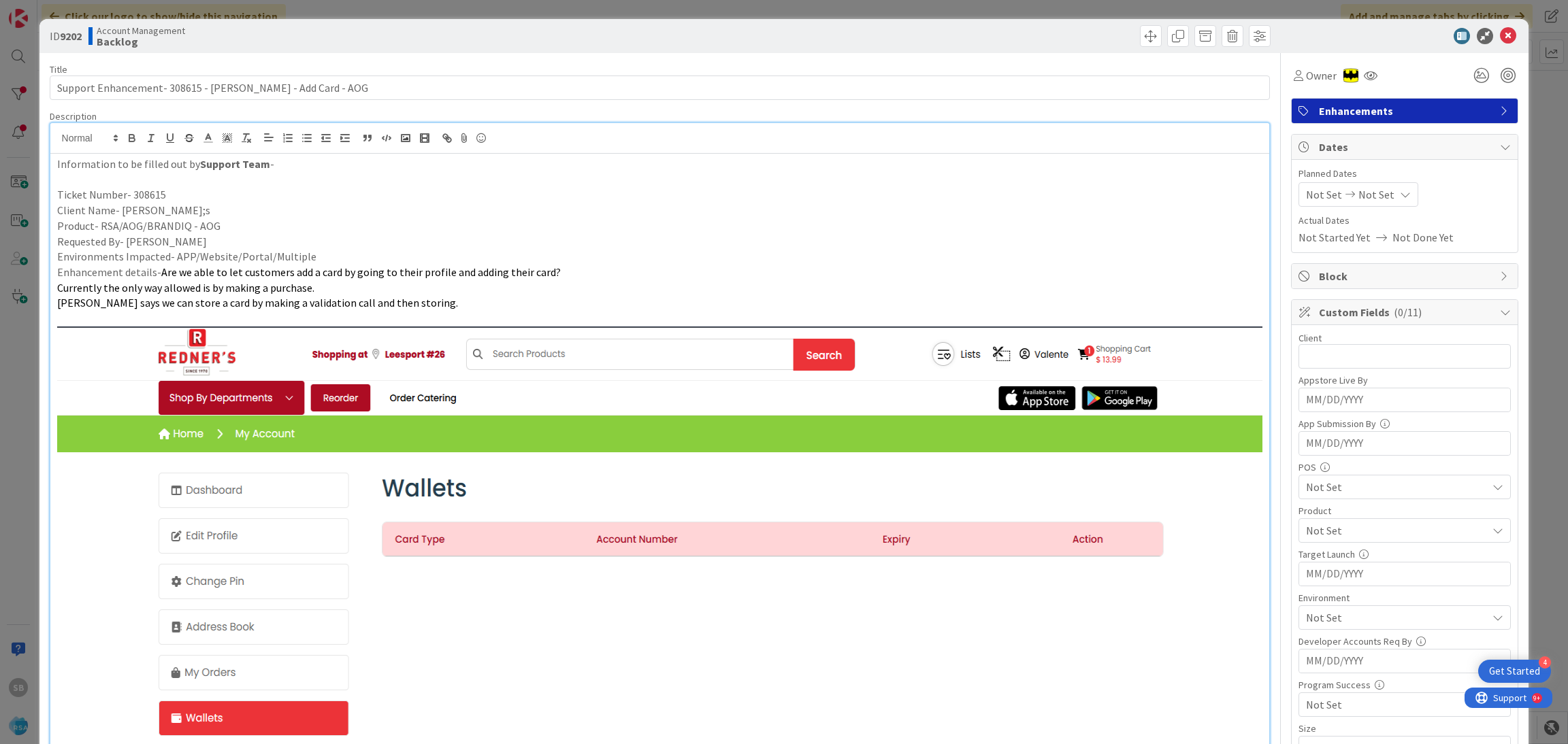
click at [328, 255] on p "Environments Impacted- APP/Website/Portal/Multiple" at bounding box center [660, 256] width 1206 height 15
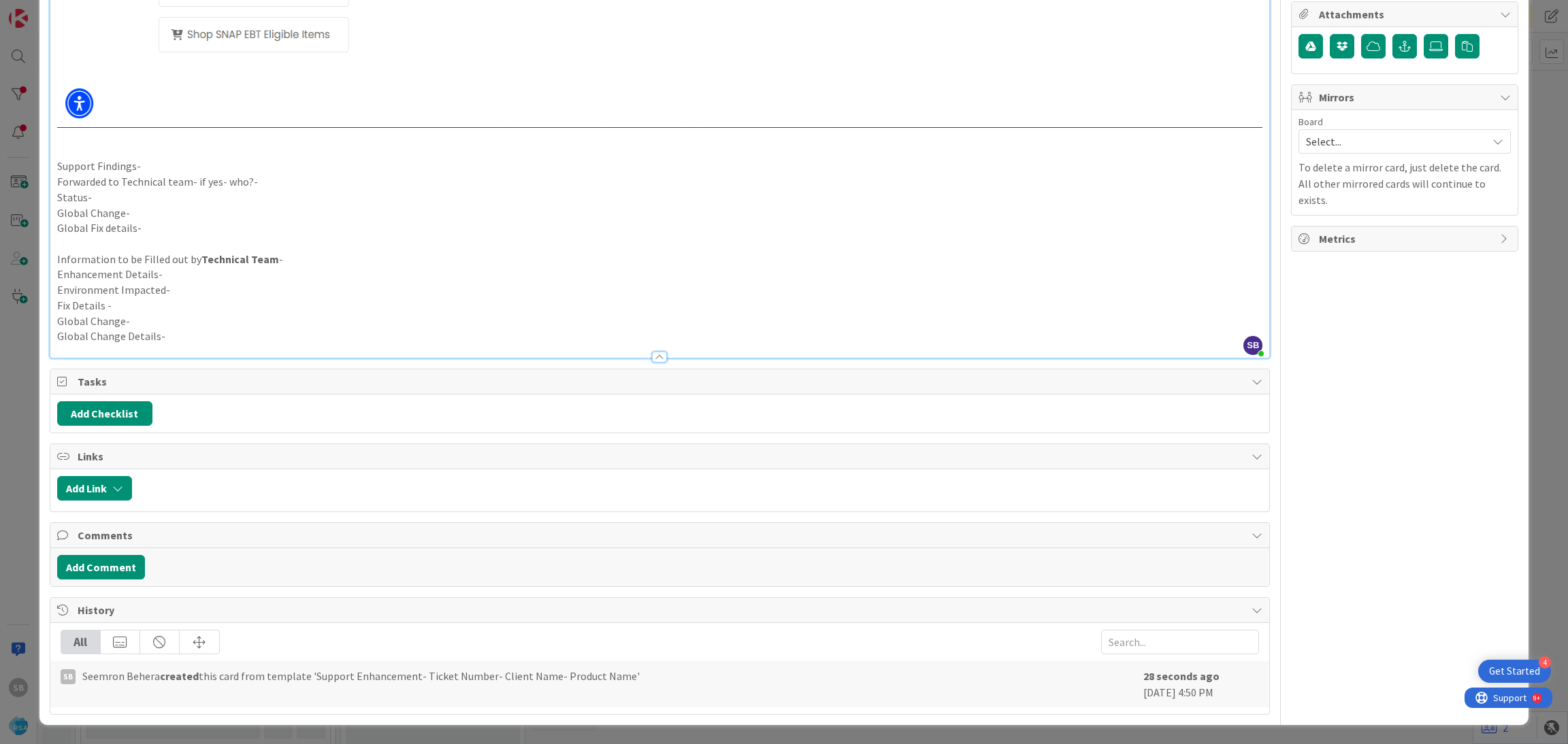
click at [156, 165] on p "Support Findings-" at bounding box center [660, 166] width 1206 height 15
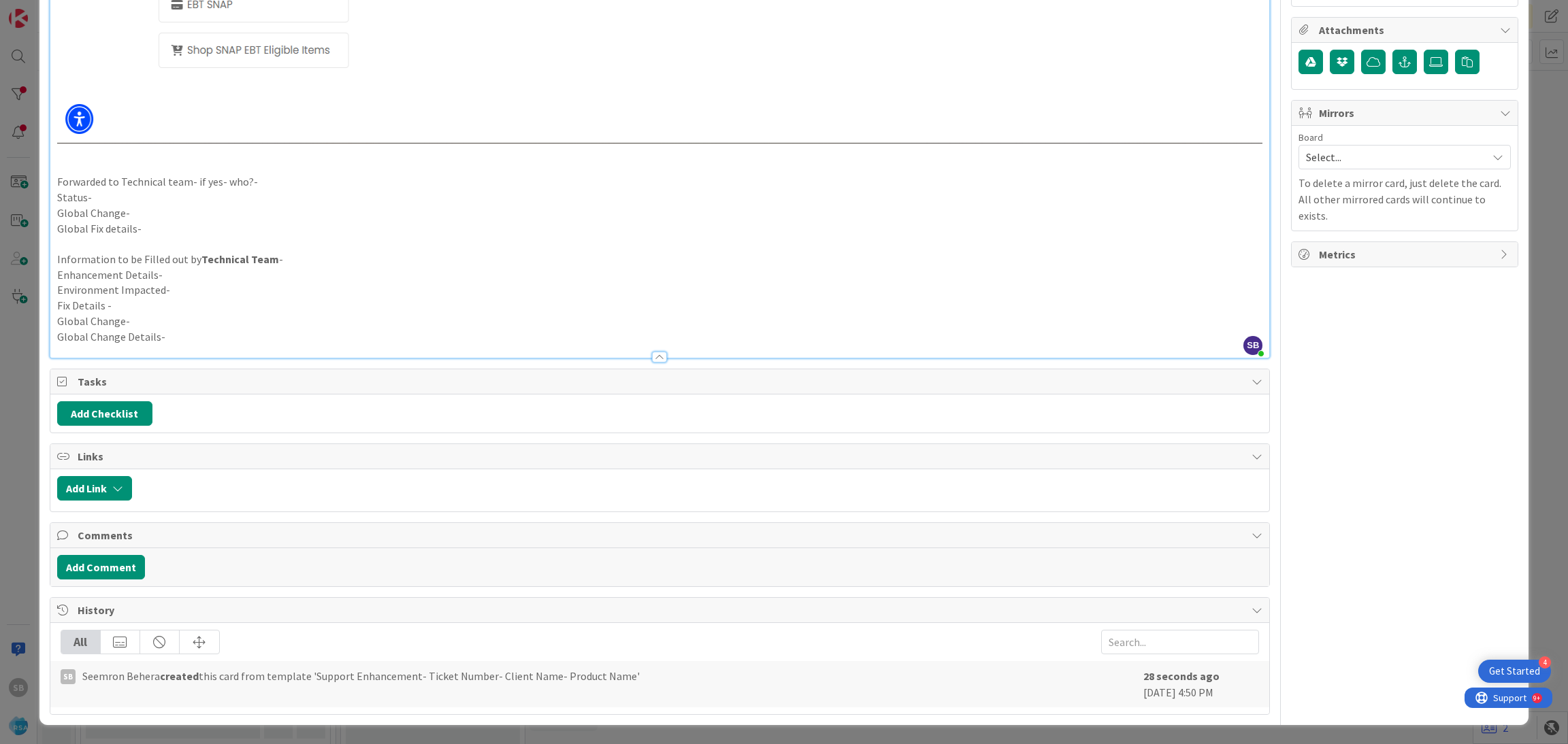
click at [291, 174] on p "Forwarded to Technical team- if yes- who?-" at bounding box center [660, 182] width 1206 height 15
click at [252, 183] on p "Forwarded to Technical team- if yes- who?- Keyur" at bounding box center [660, 182] width 1206 height 15
click at [208, 194] on p "Status-" at bounding box center [660, 198] width 1206 height 15
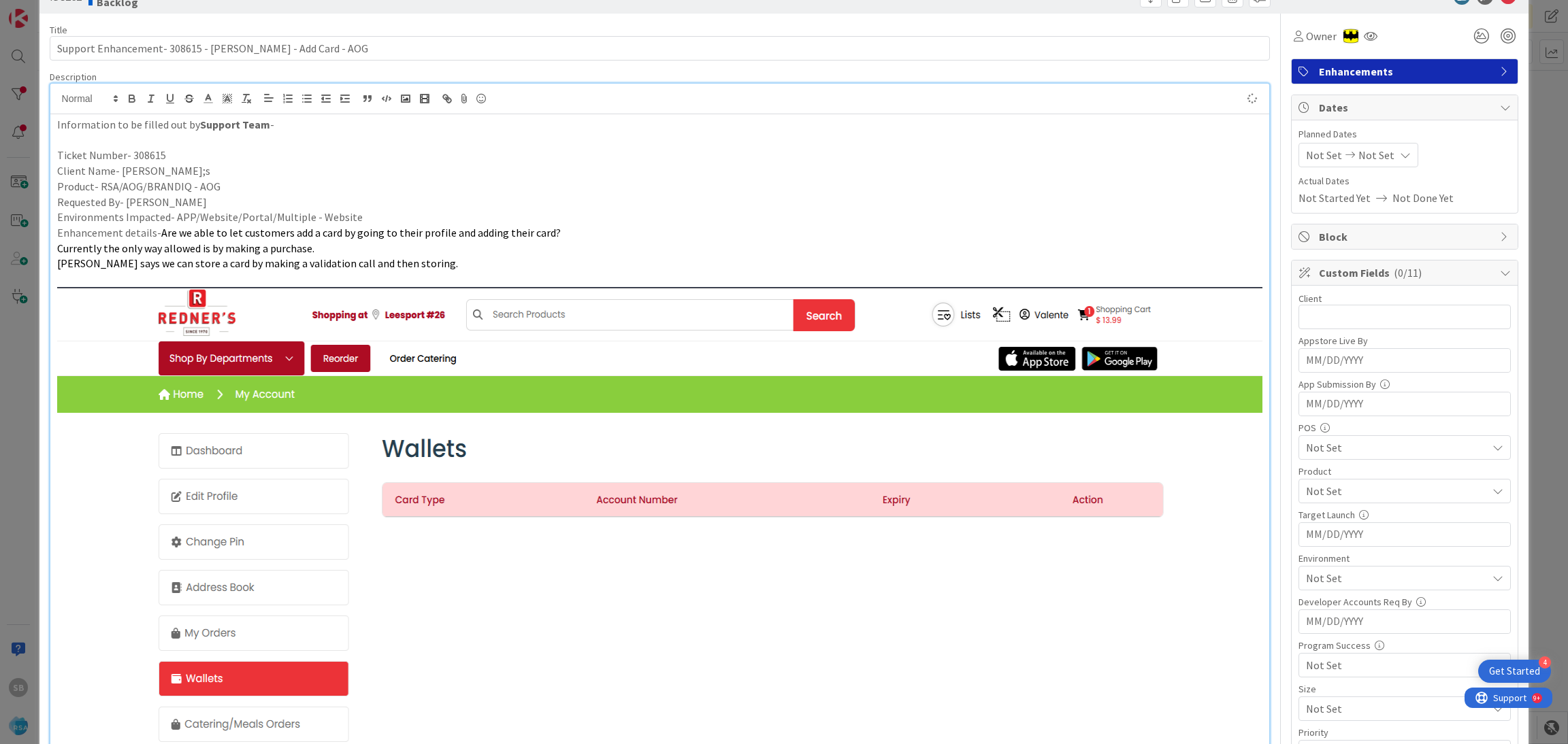
scroll to position [35, 0]
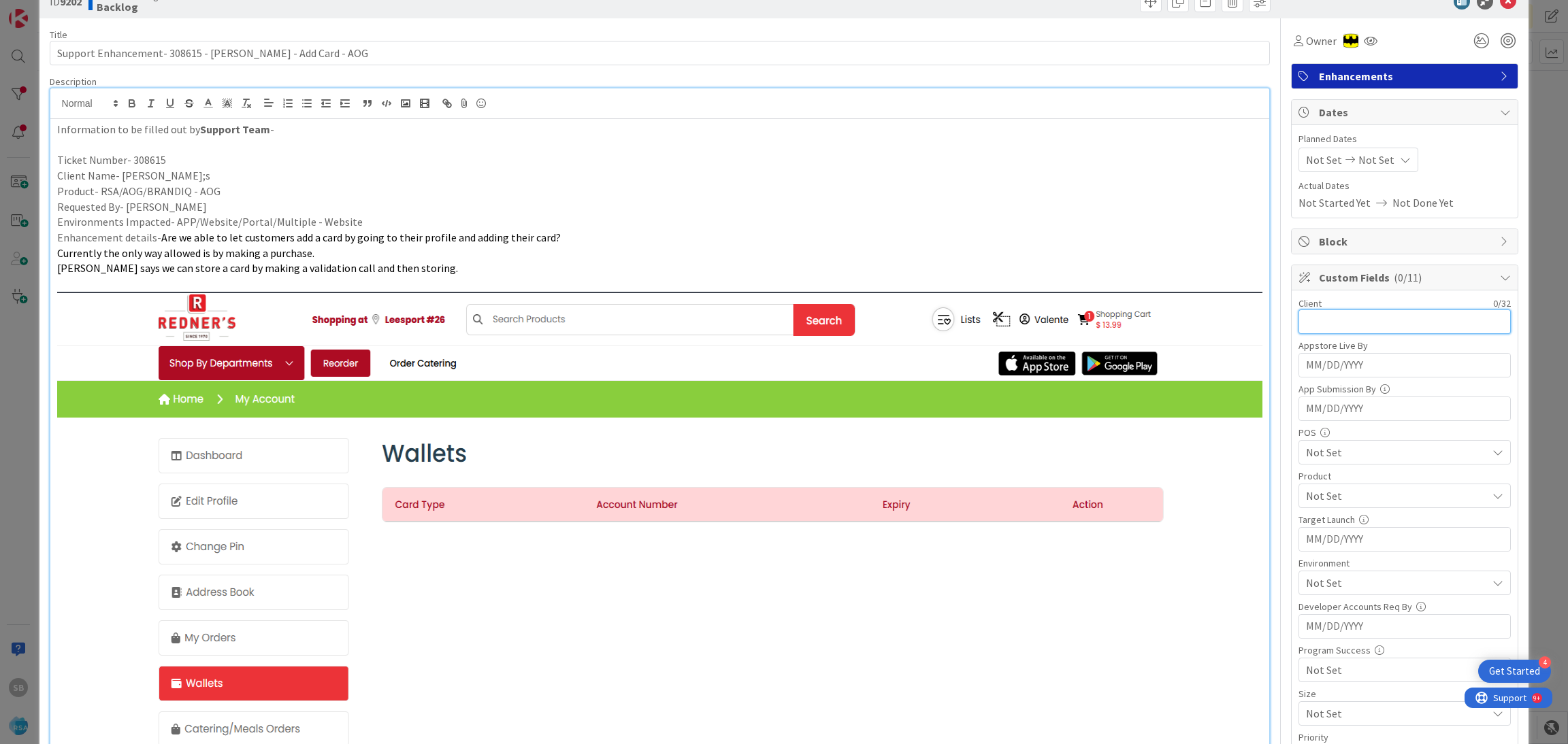
click at [1312, 330] on input "text" at bounding box center [1404, 321] width 212 height 24
type input "Redner's"
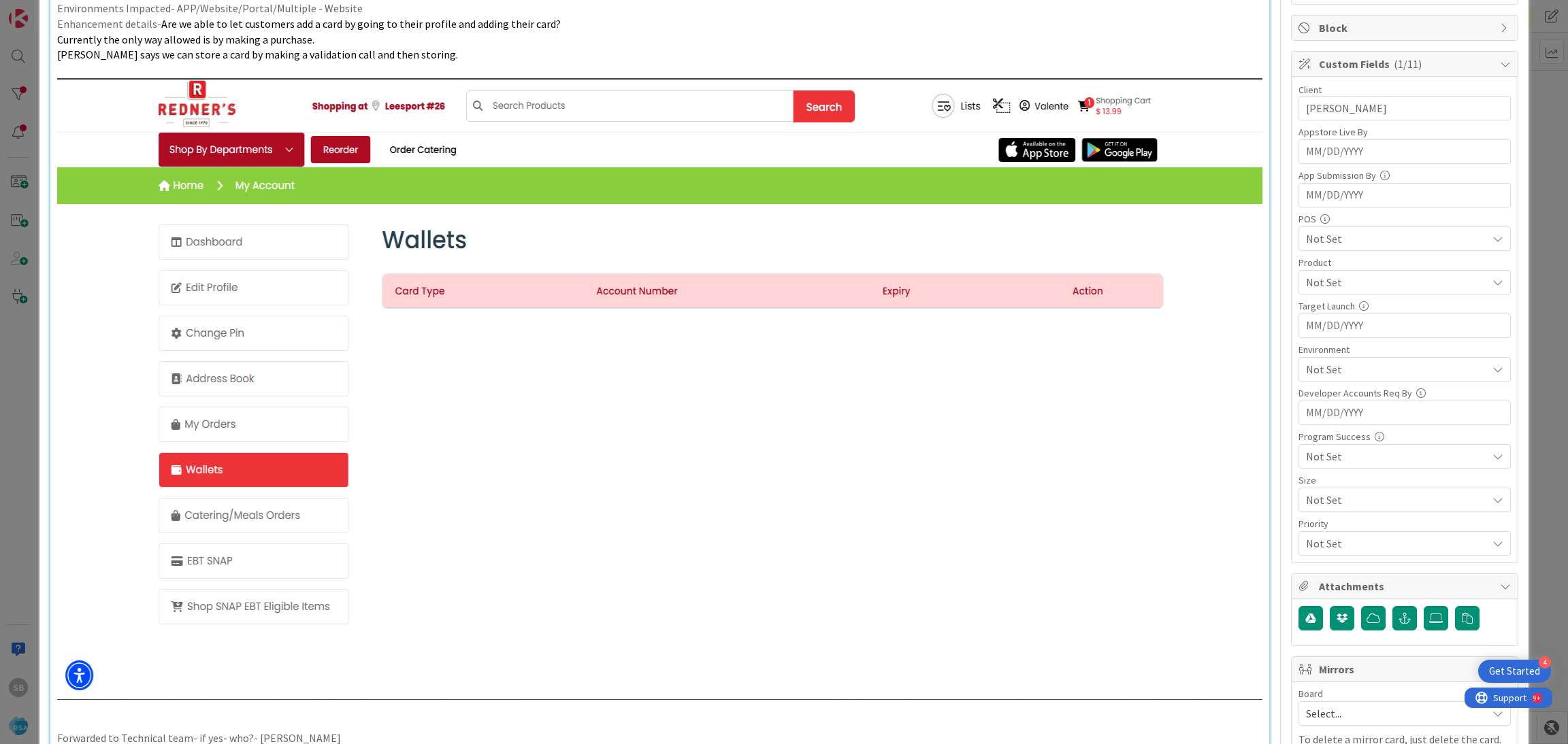
click at [1306, 282] on span "Not Set" at bounding box center [1396, 282] width 181 height 16
click at [1318, 344] on span "AOG" at bounding box center [1328, 338] width 20 height 20
click at [1338, 275] on span "AOG" at bounding box center [1396, 282] width 181 height 16
click at [1322, 369] on span "Not Set" at bounding box center [1396, 369] width 181 height 16
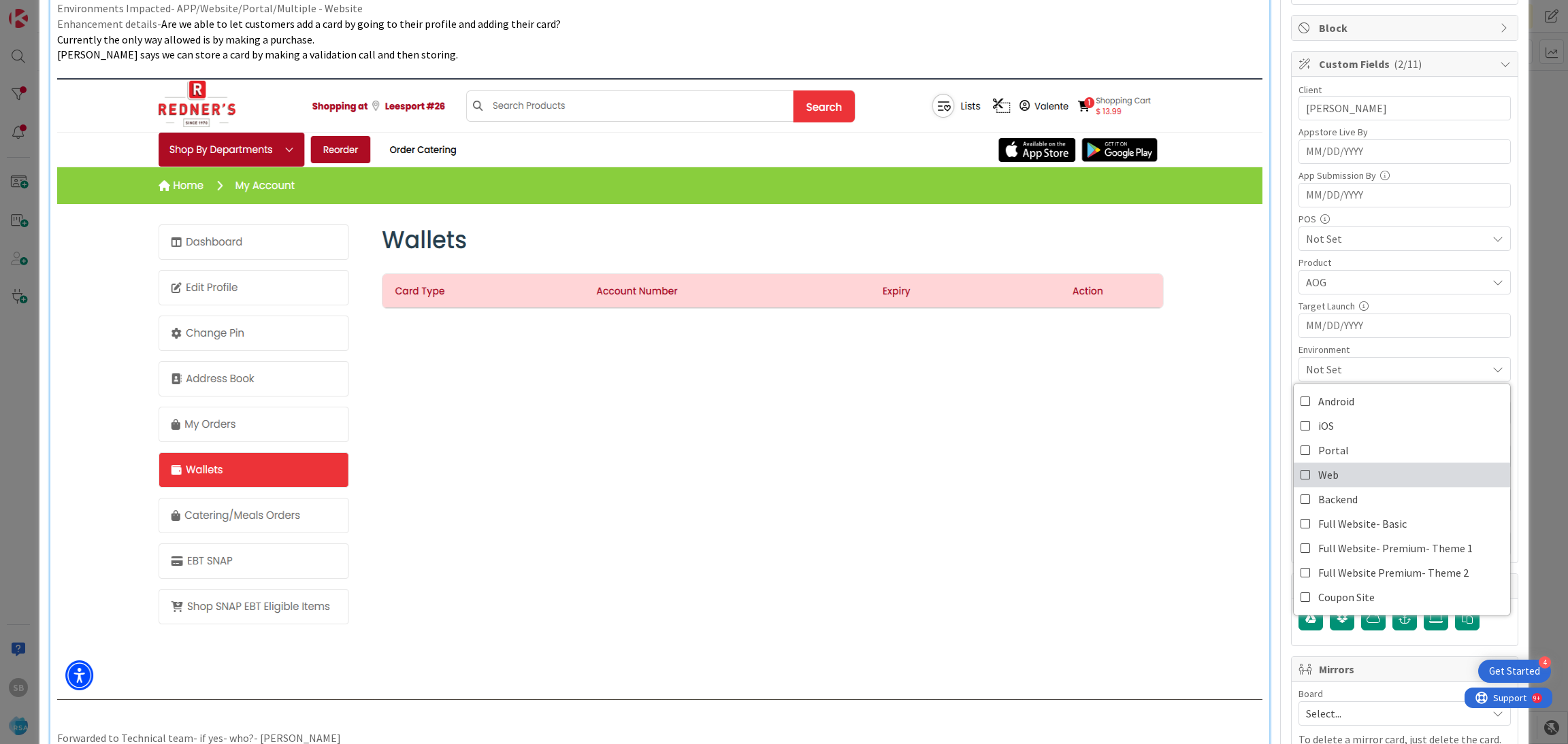
click at [1328, 470] on link "Web" at bounding box center [1402, 474] width 217 height 24
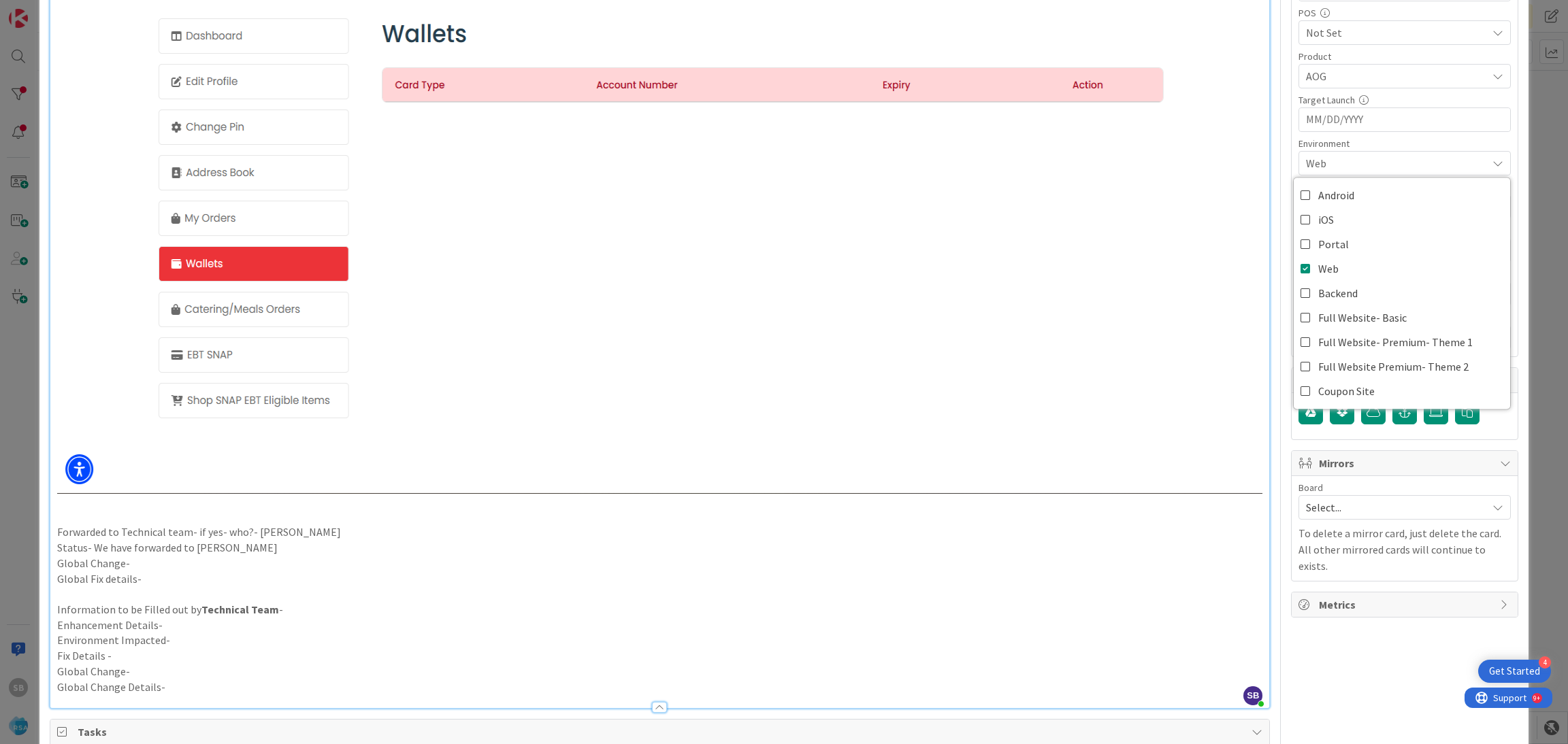
scroll to position [585, 0]
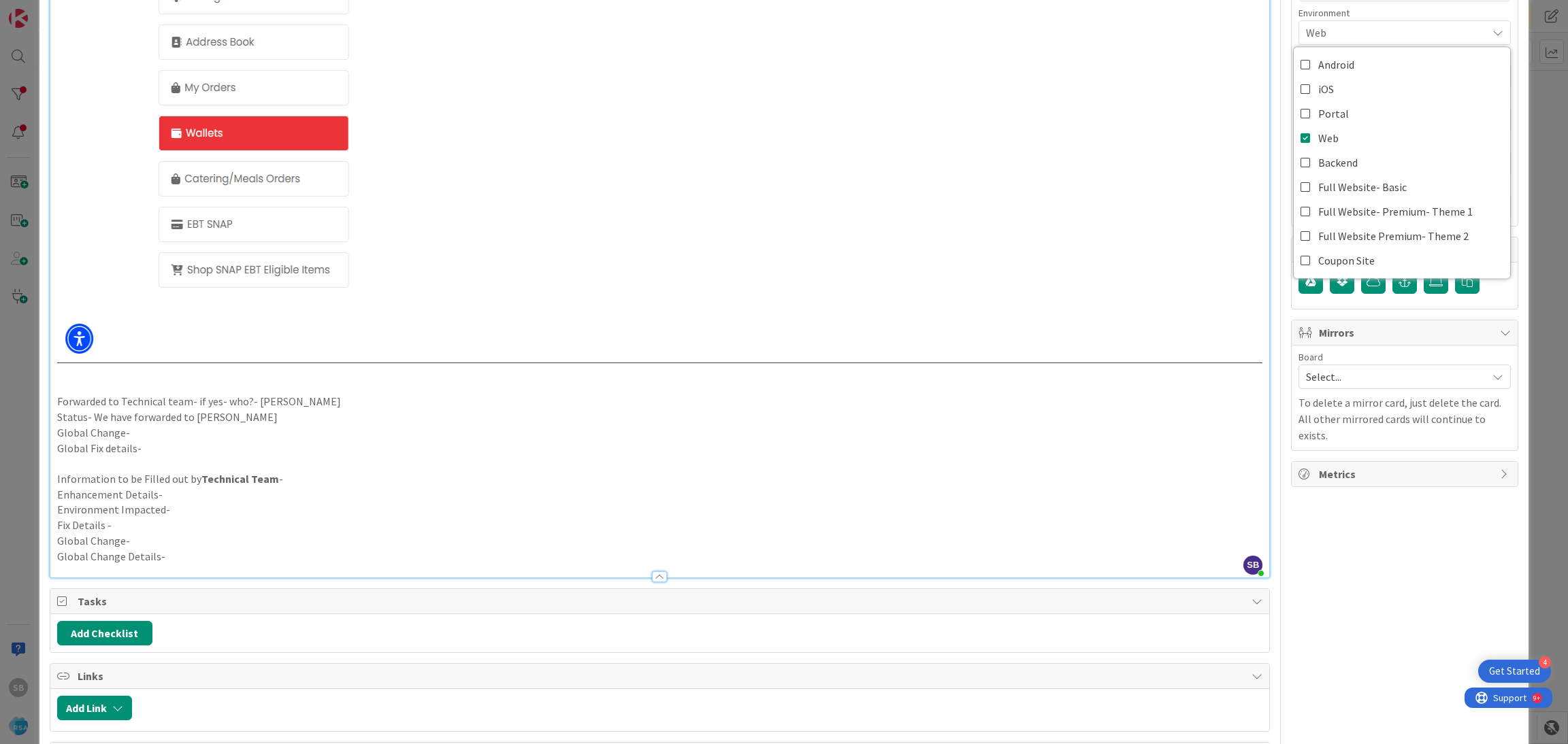
click at [1336, 389] on div "Select..." at bounding box center [1404, 377] width 212 height 24
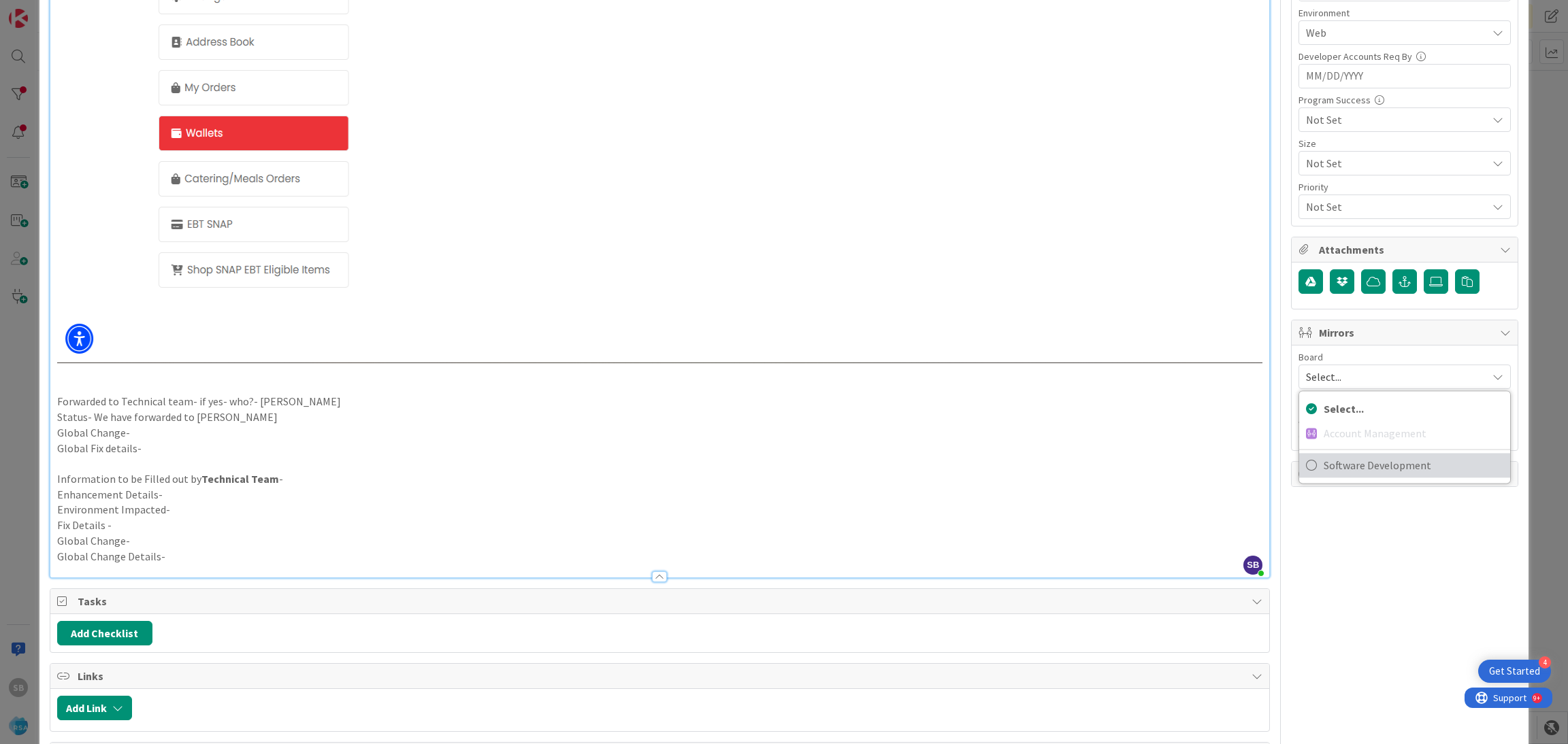
click at [1330, 473] on span "Software Development" at bounding box center [1413, 465] width 180 height 20
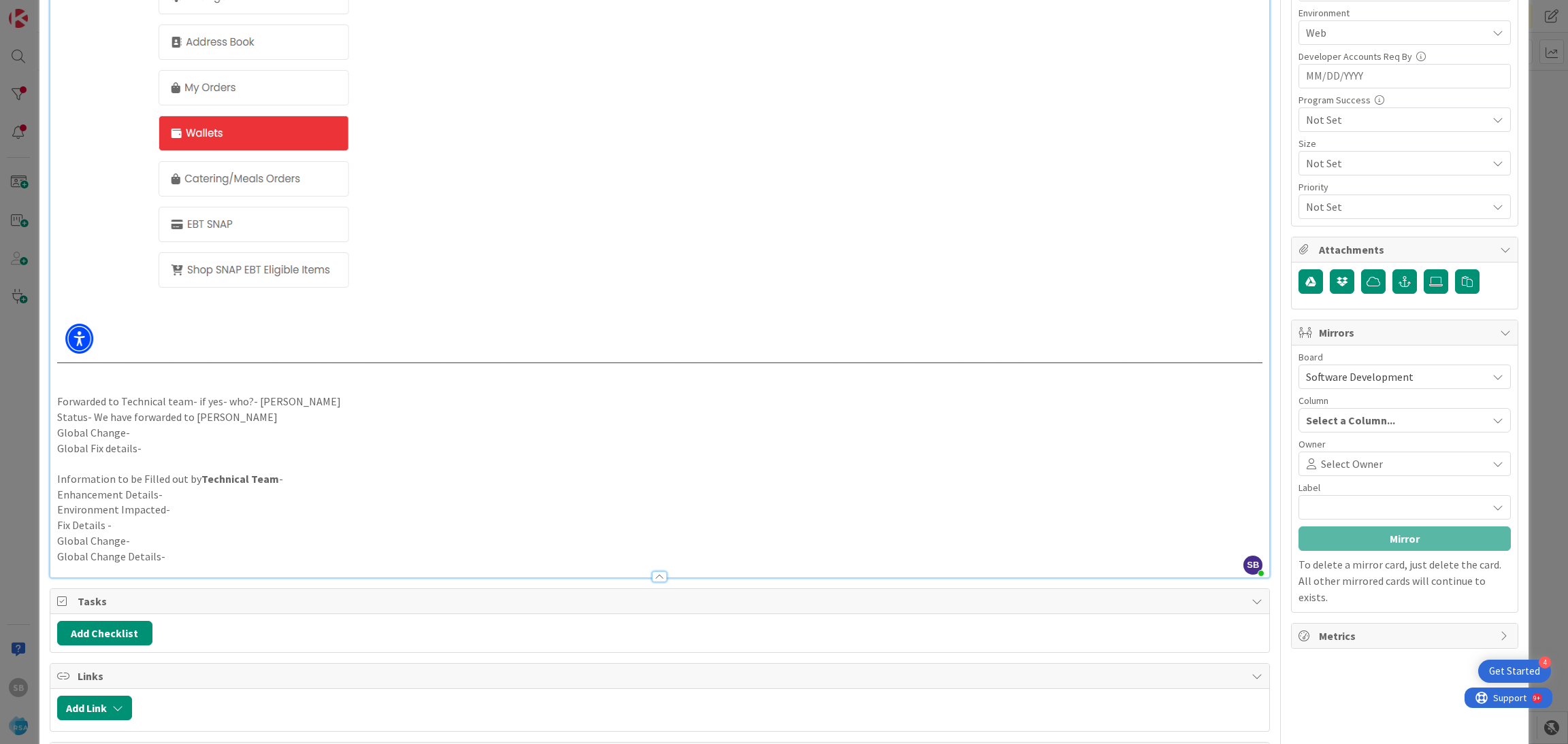
click at [1330, 472] on span "Select Owner" at bounding box center [1351, 463] width 62 height 16
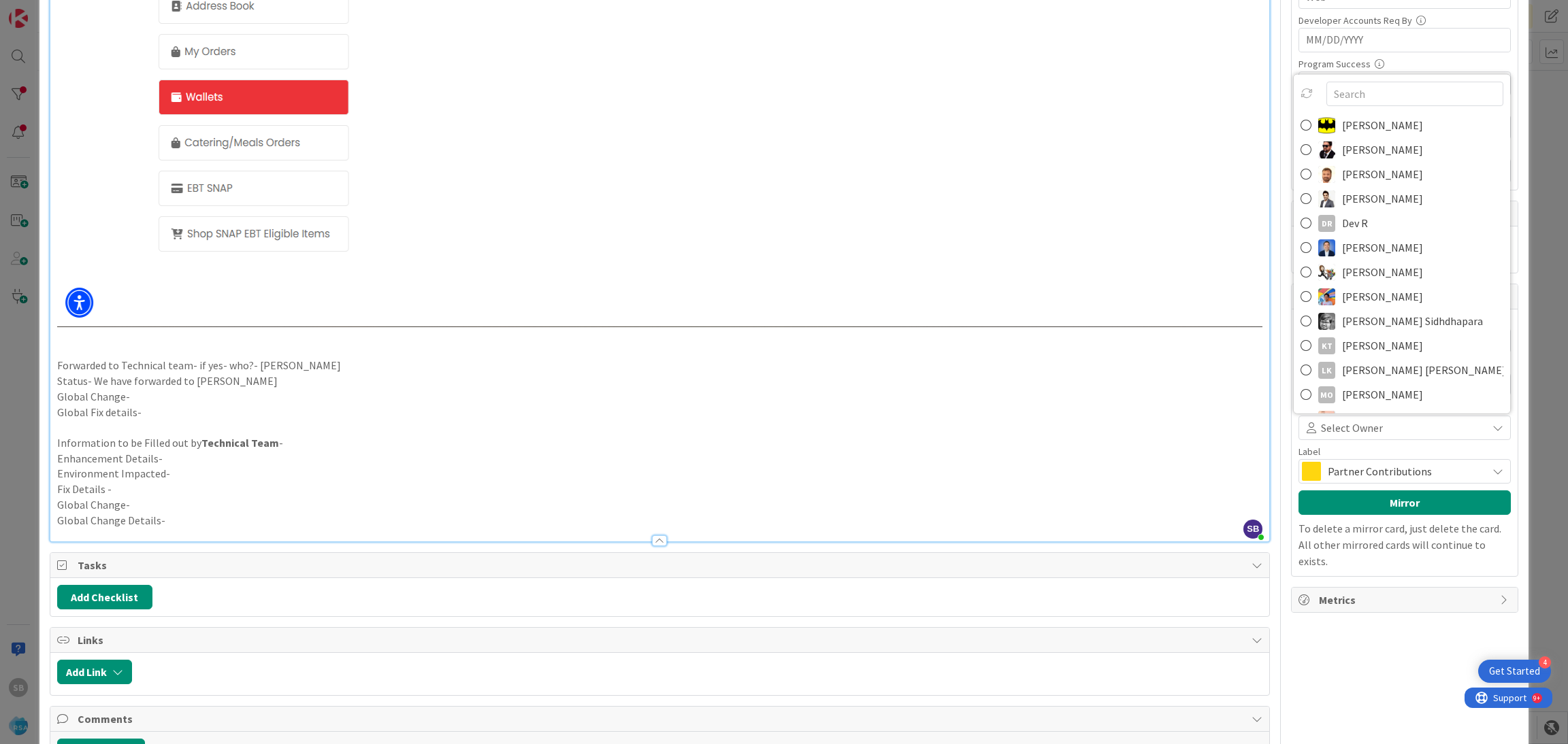
scroll to position [624, 0]
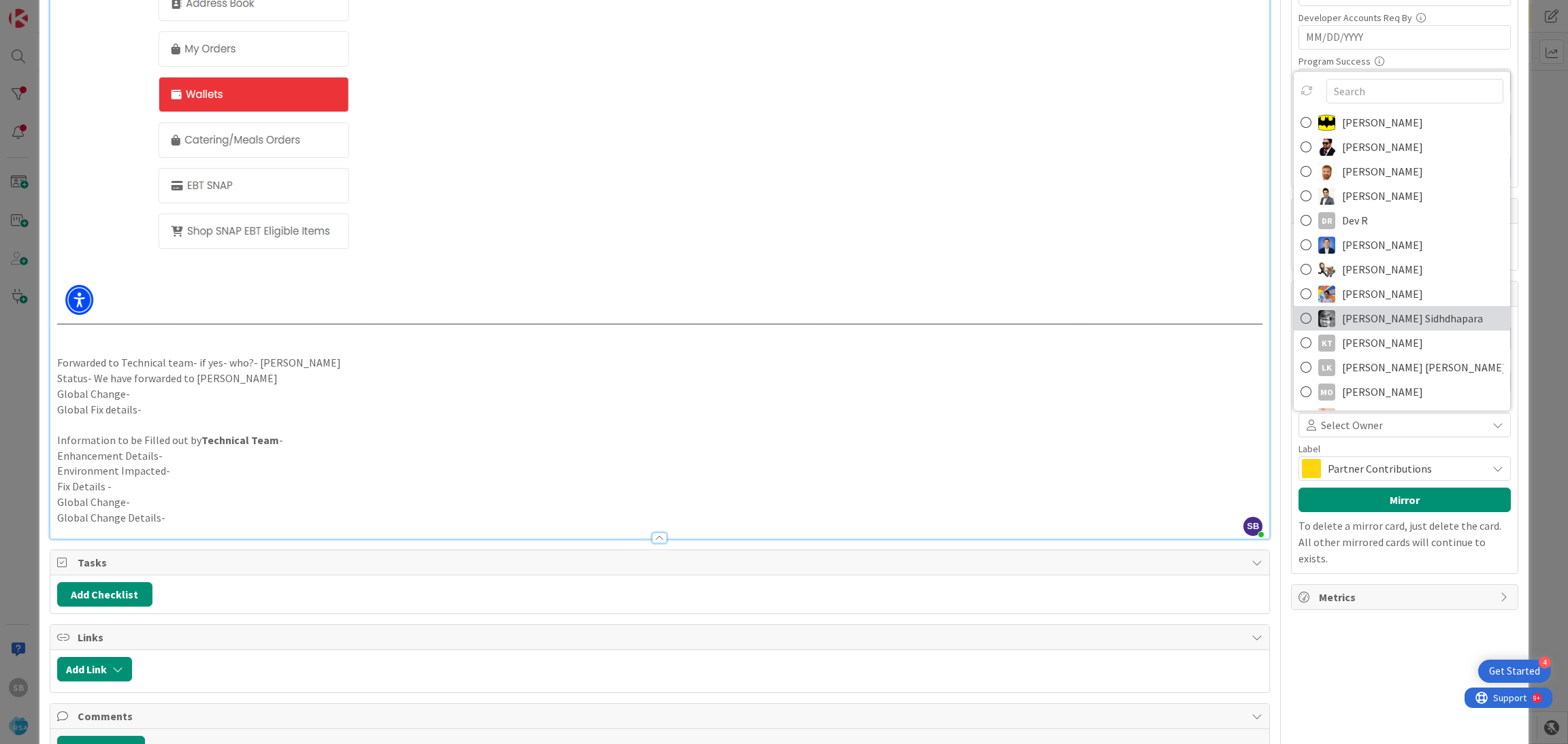
click at [1358, 322] on span "Keyur Sidhdhapara" at bounding box center [1412, 318] width 141 height 20
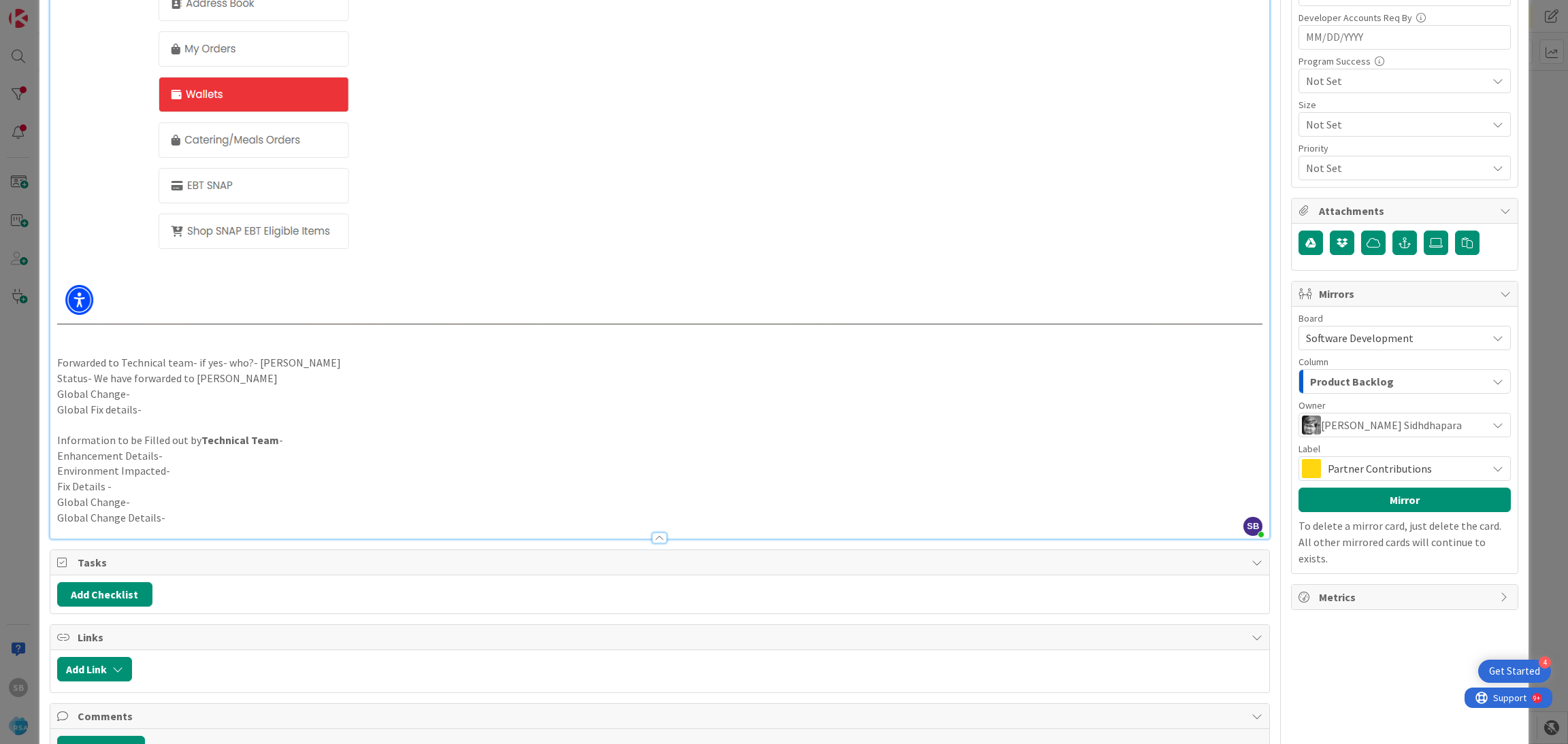
click at [1346, 467] on span "Partner Contributions" at bounding box center [1404, 468] width 152 height 19
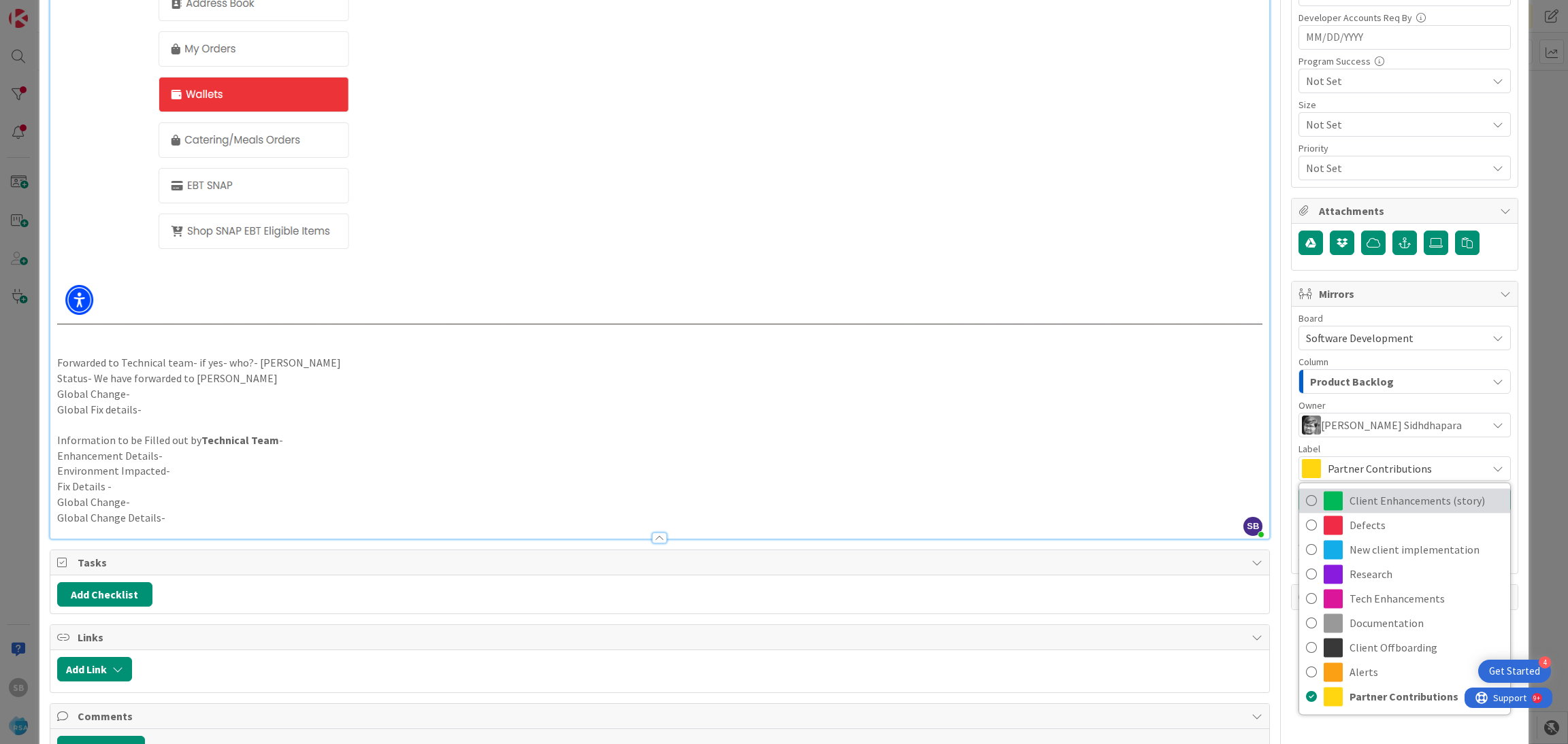
click at [1351, 507] on span "Client Enhancements (story)" at bounding box center [1426, 500] width 154 height 20
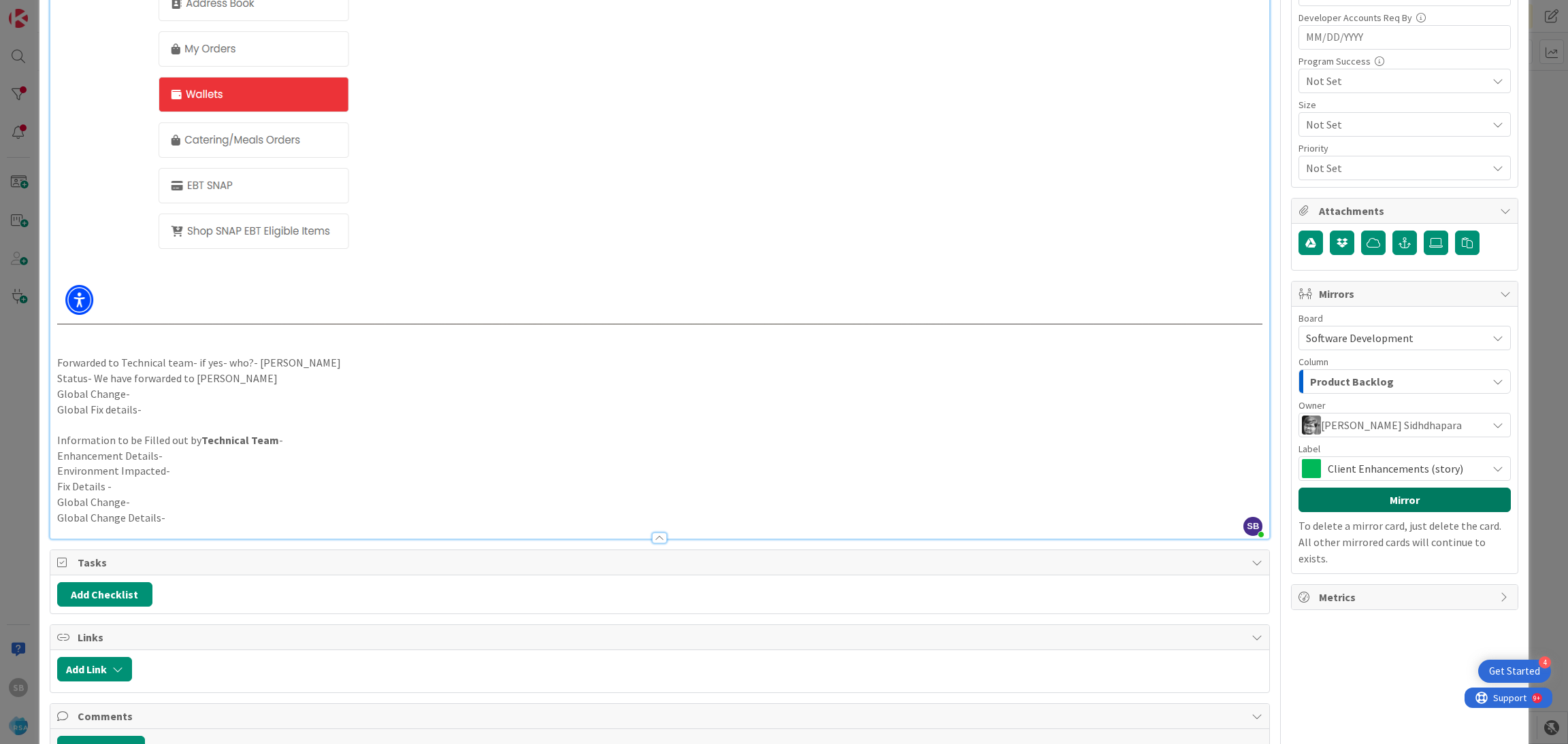
click at [1365, 507] on button "Mirror" at bounding box center [1404, 499] width 212 height 24
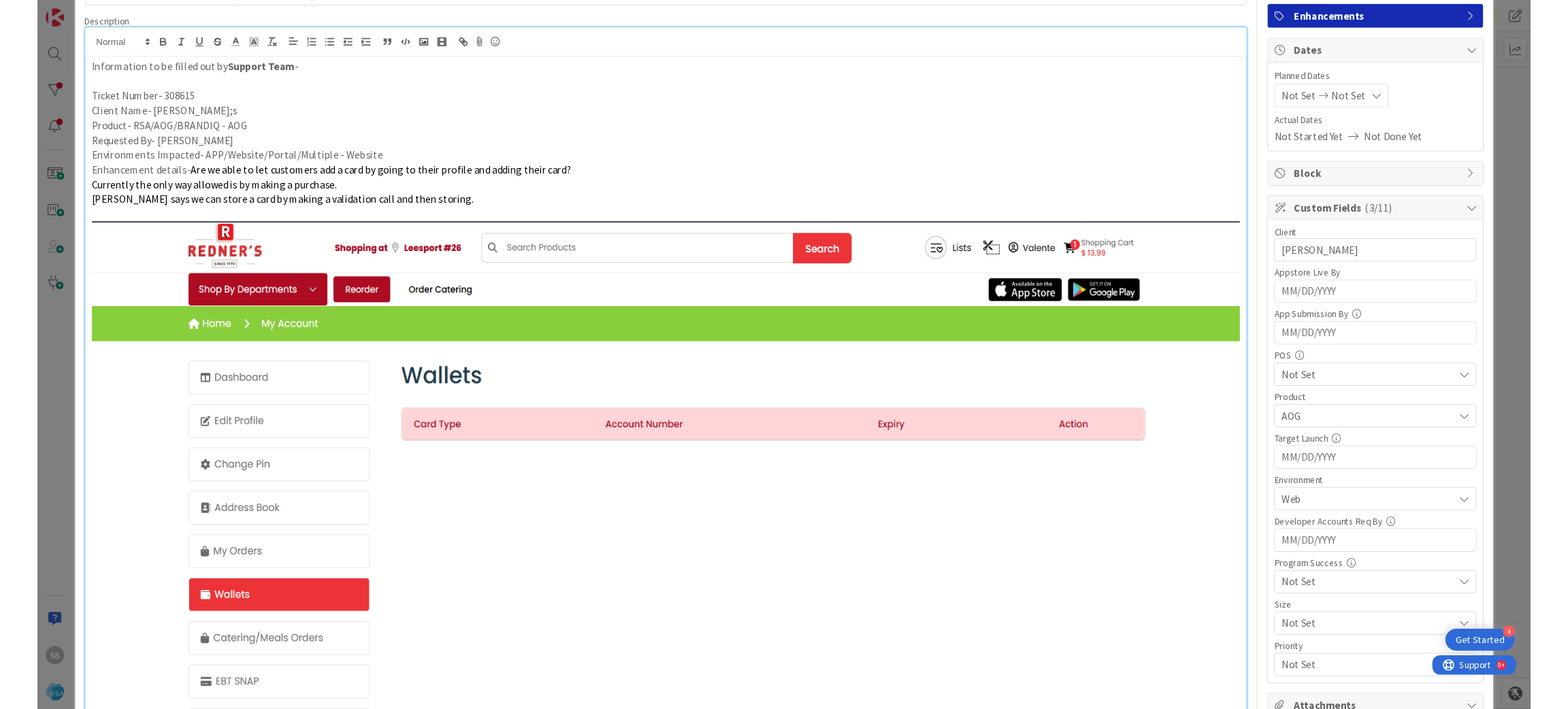
scroll to position [30, 0]
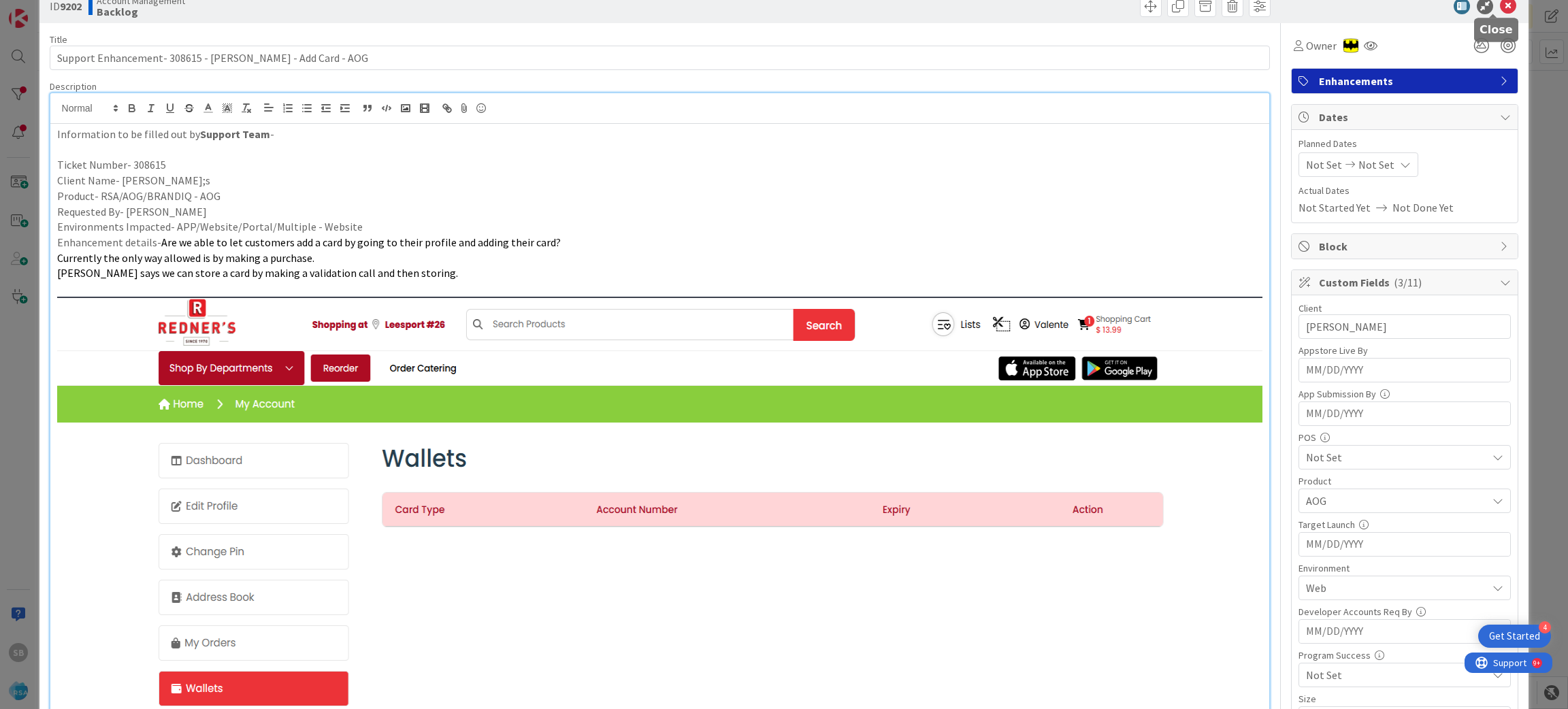
click at [1500, 7] on icon at bounding box center [1507, 6] width 16 height 16
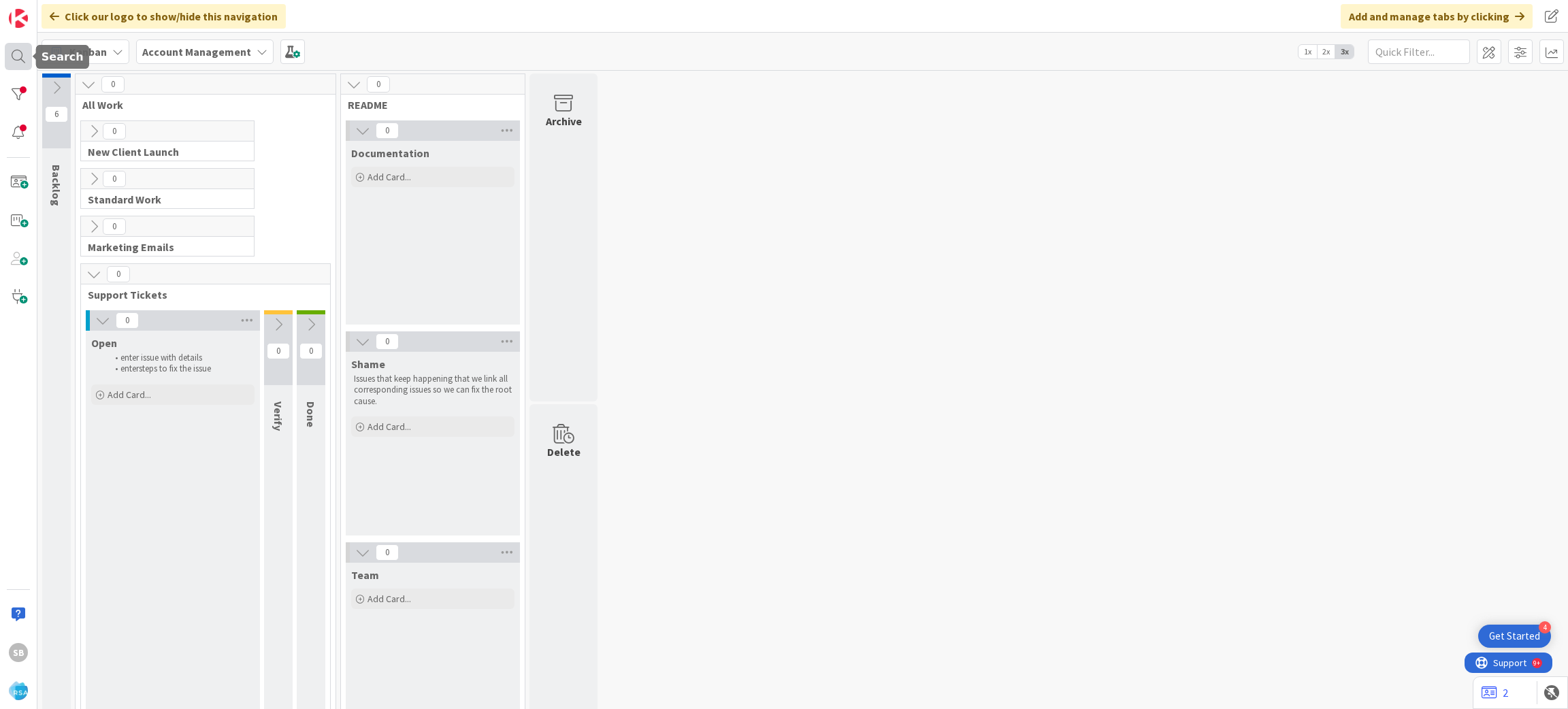
click at [17, 63] on div at bounding box center [18, 56] width 27 height 27
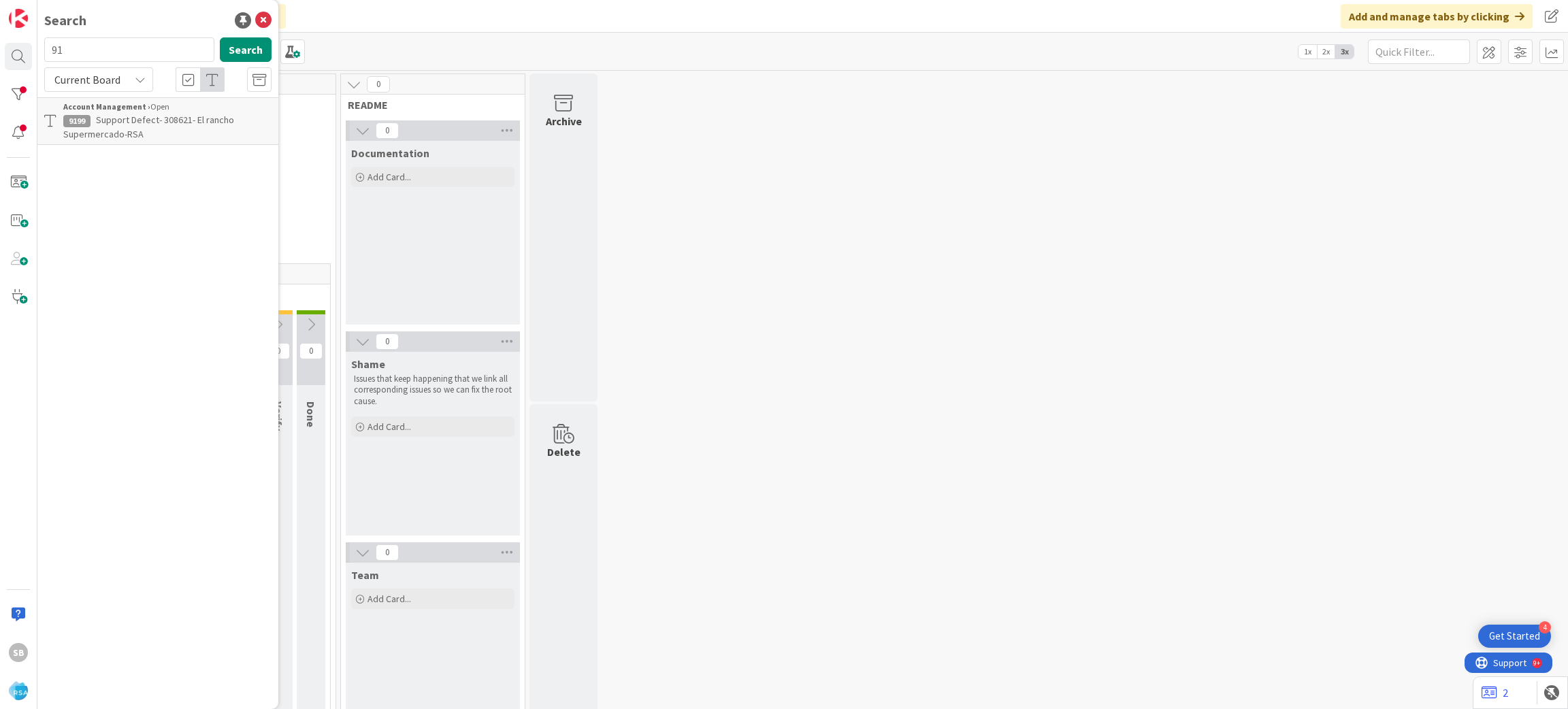
type input "9"
click at [89, 50] on input "903" at bounding box center [129, 50] width 170 height 24
type input "9203"
click at [186, 124] on span "Support Maintenance - 308680- Petes Fresh Market- RSA" at bounding box center [156, 127] width 184 height 27
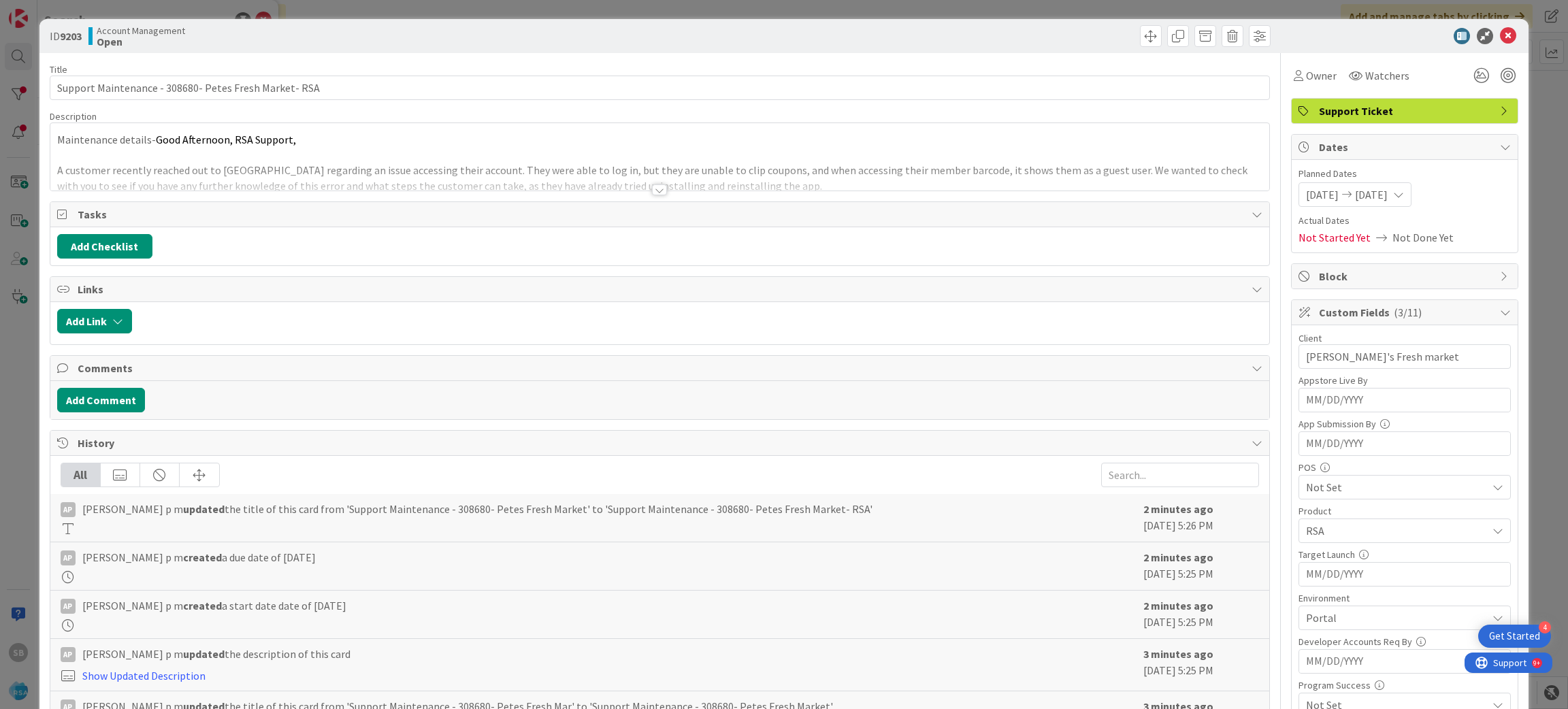
scroll to position [378, 0]
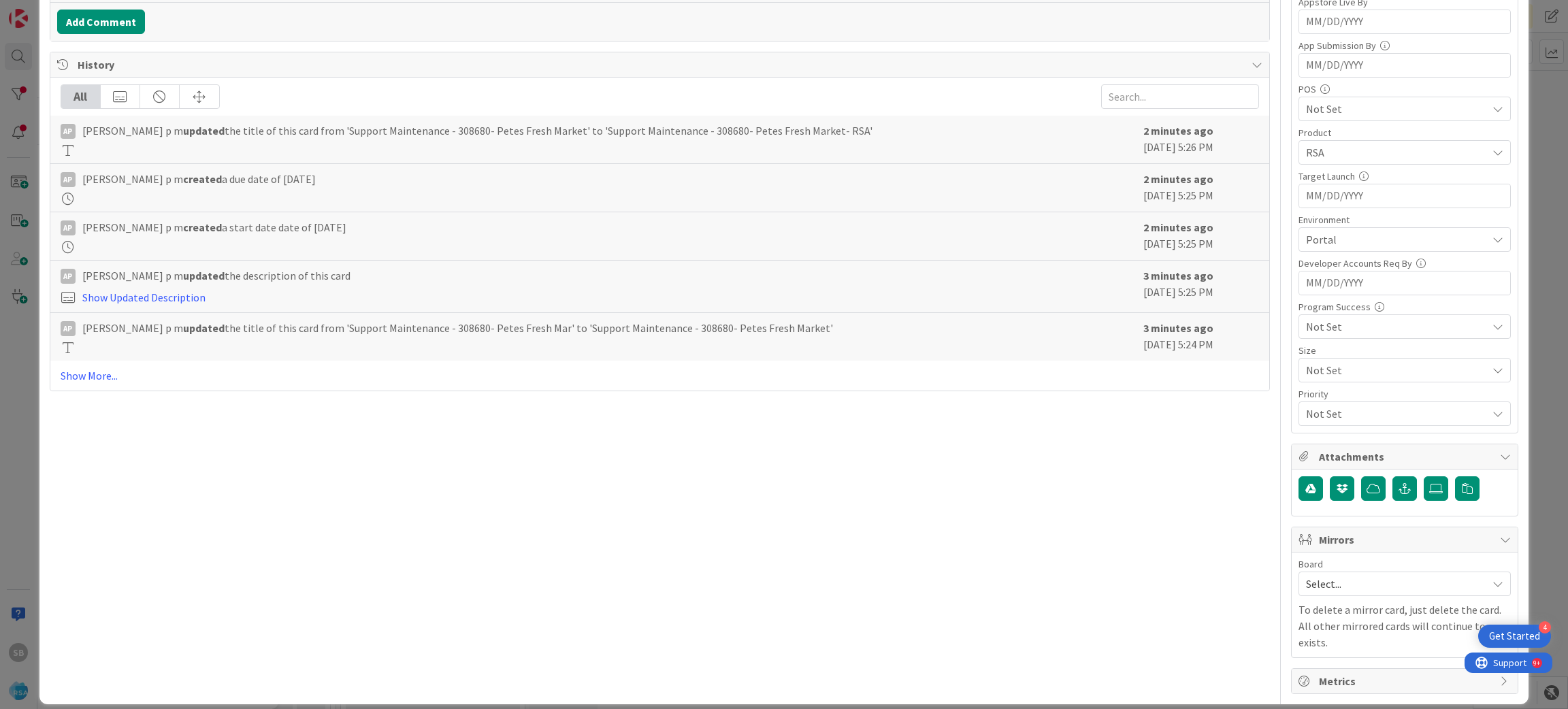
click at [1337, 593] on span "Select..." at bounding box center [1393, 583] width 174 height 19
click at [1329, 664] on span "Software Development" at bounding box center [1413, 672] width 180 height 20
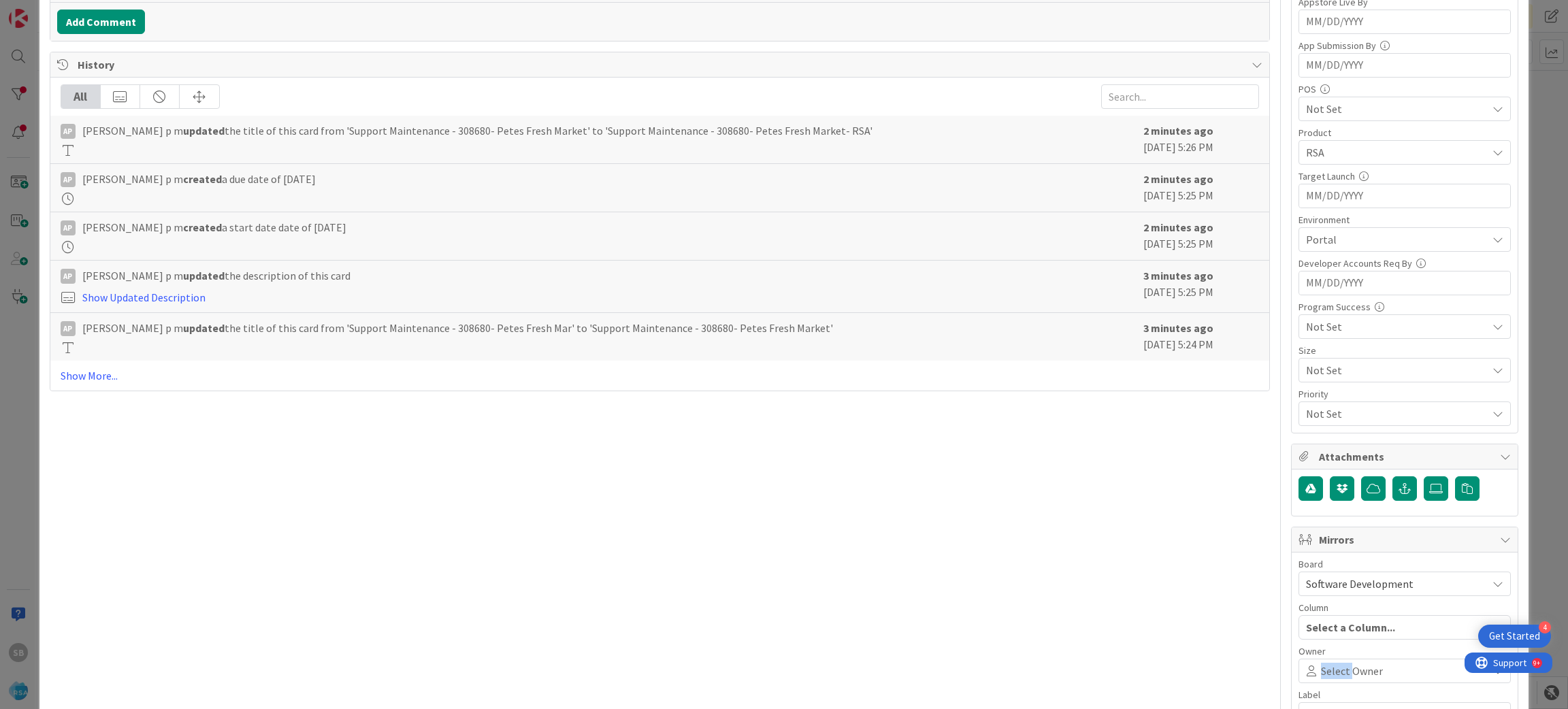
click at [1329, 664] on div "Select Owner" at bounding box center [1404, 671] width 212 height 24
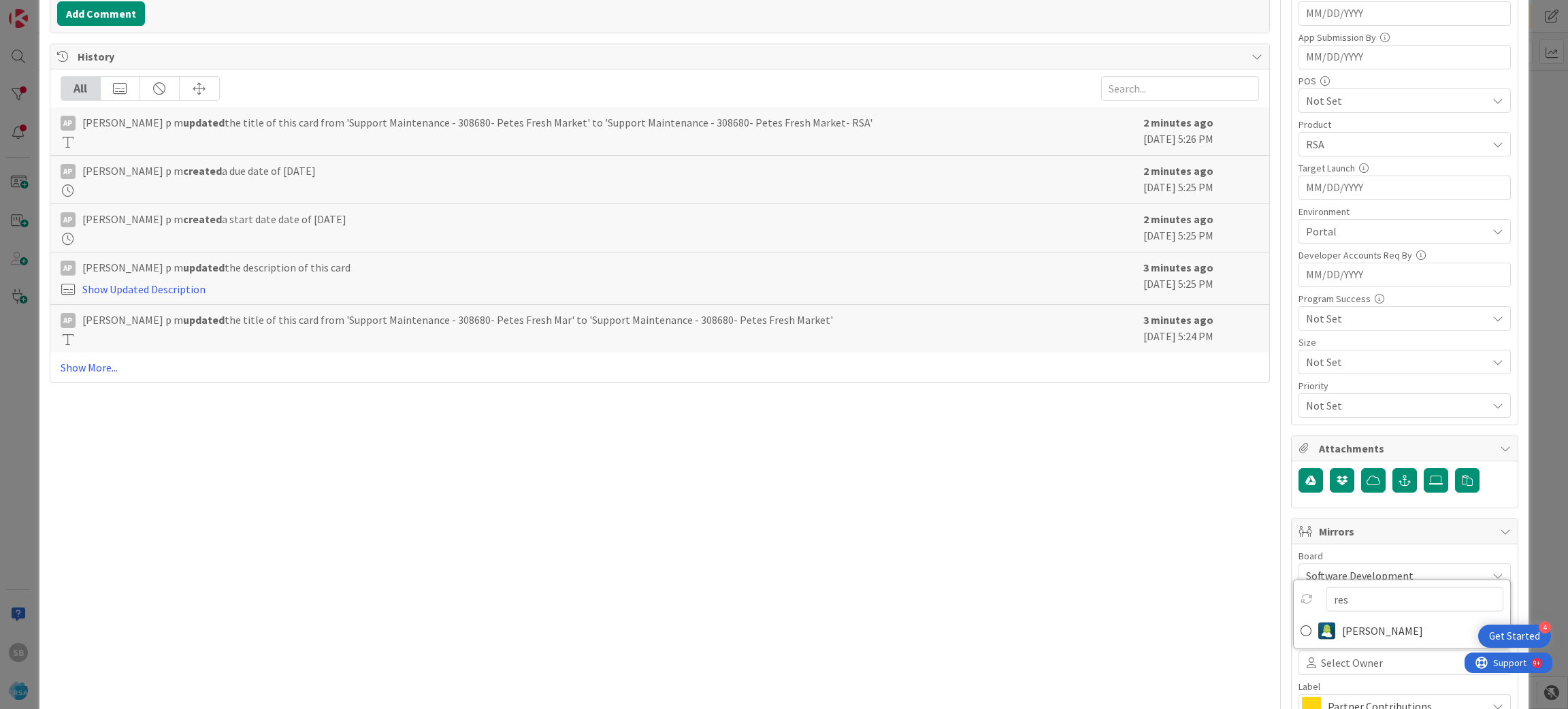
click at [1345, 598] on input "res" at bounding box center [1414, 599] width 177 height 24
type input "sudh"
click at [1346, 631] on span "sudheer kumar kolasani" at bounding box center [1422, 630] width 161 height 20
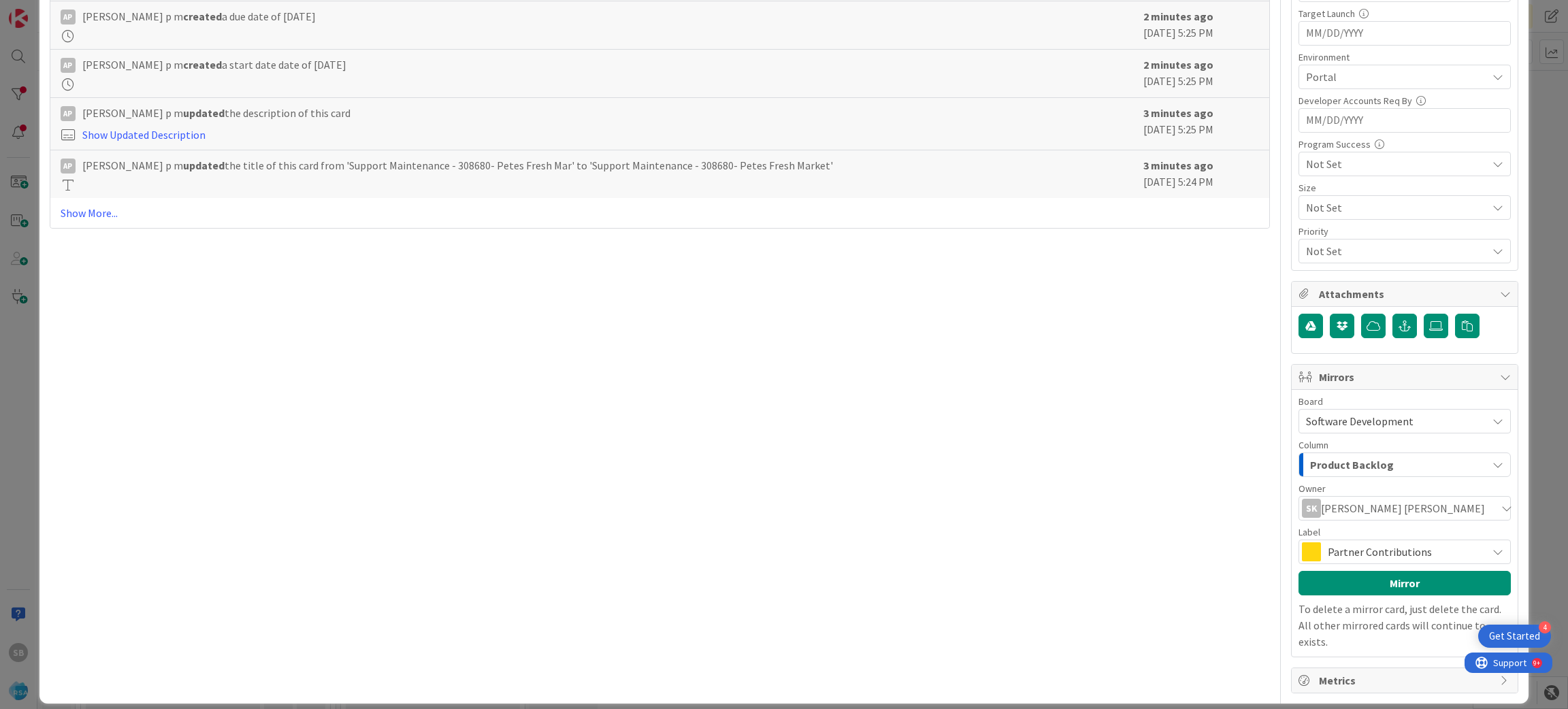
click at [1334, 547] on span "Partner Contributions" at bounding box center [1404, 551] width 152 height 19
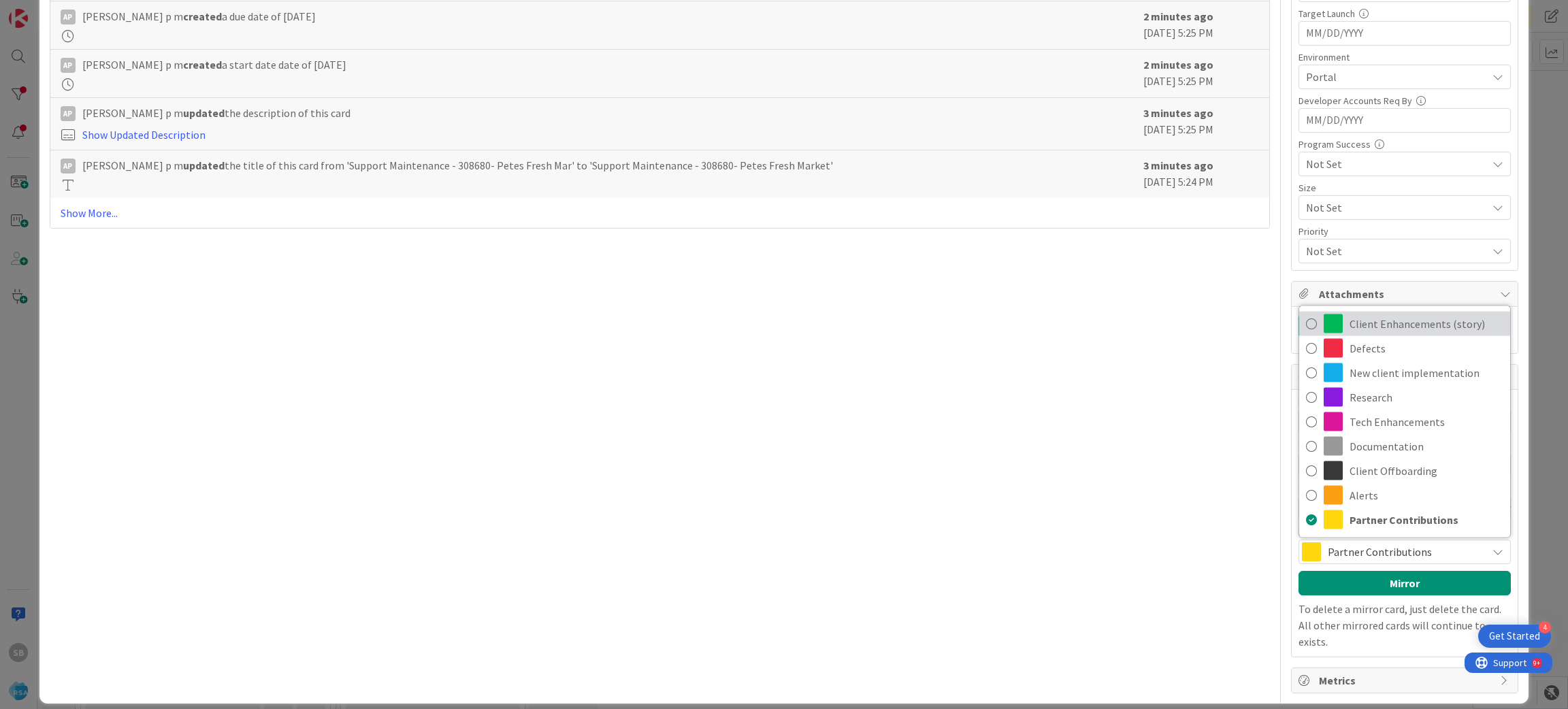
click at [1374, 332] on span "Client Enhancements (story)" at bounding box center [1426, 323] width 154 height 20
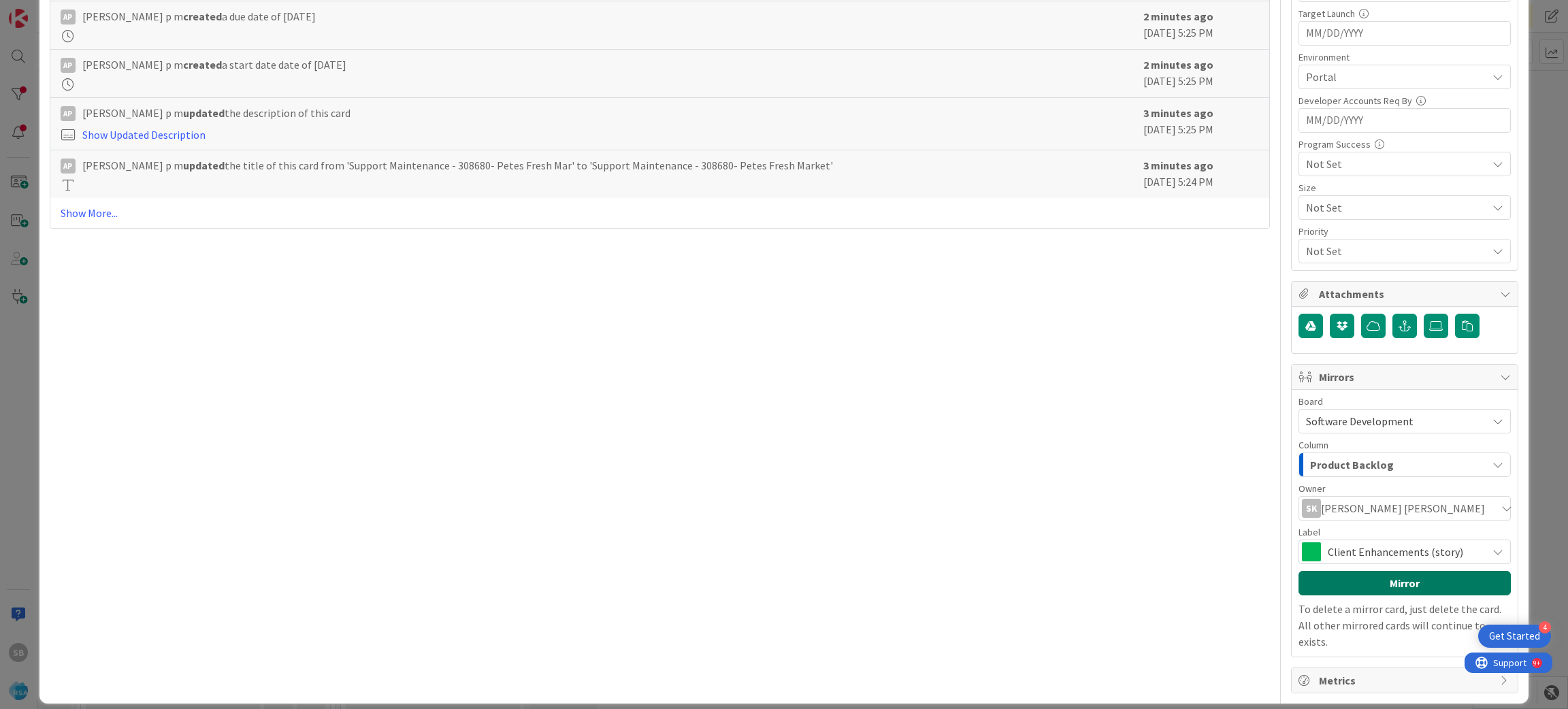
click at [1356, 585] on button "Mirror" at bounding box center [1404, 583] width 212 height 24
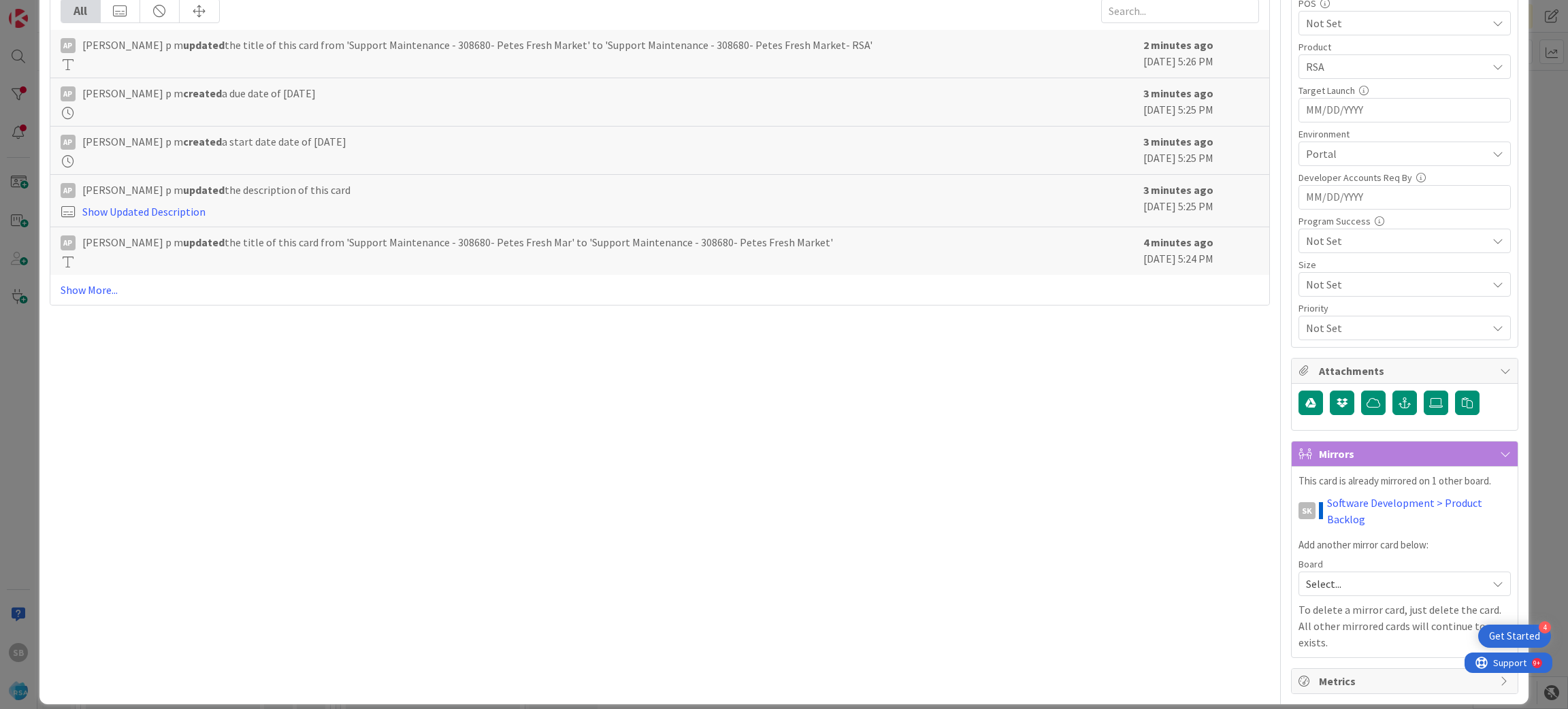
scroll to position [0, 0]
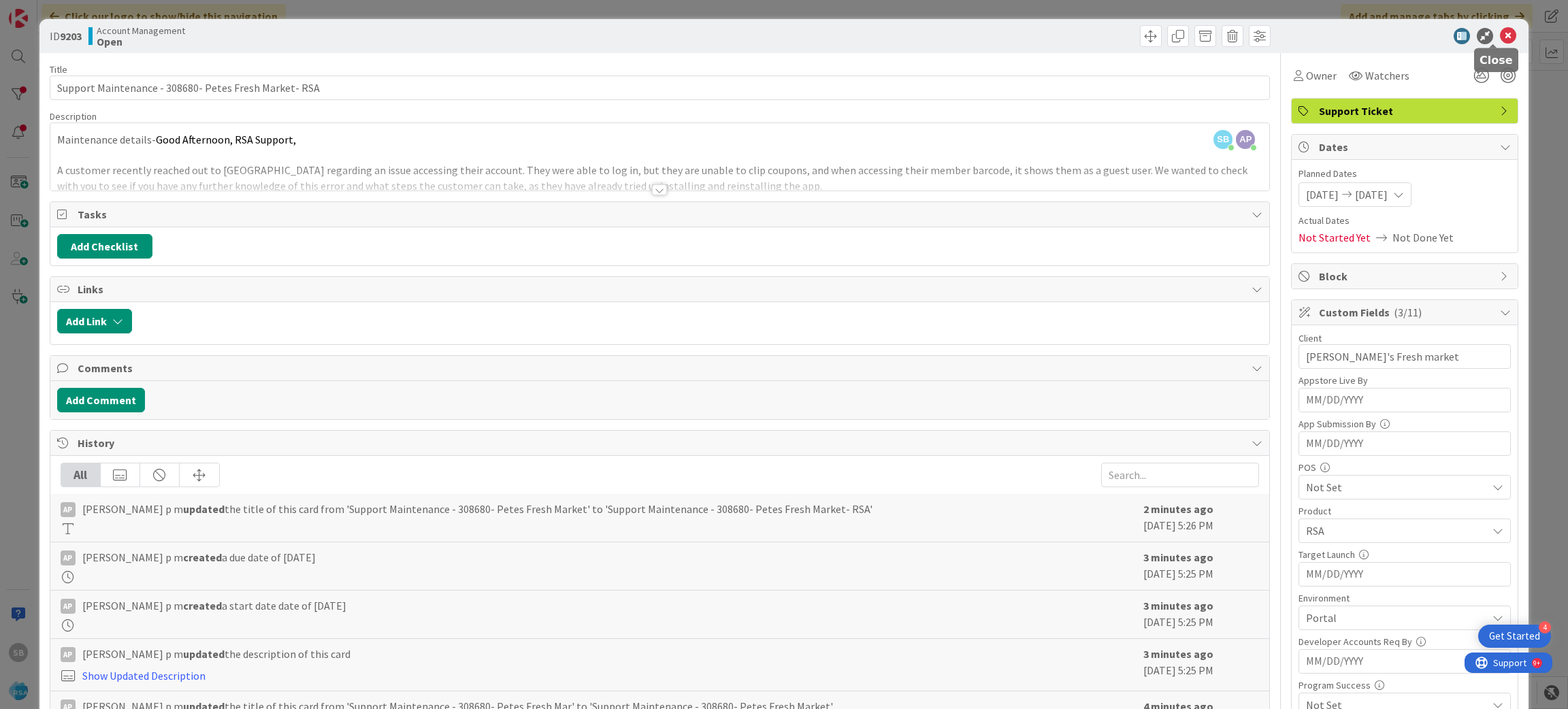
click at [1490, 24] on div "ID 9203 Account Management Open" at bounding box center [784, 36] width 1490 height 34
click at [1500, 33] on icon at bounding box center [1507, 36] width 16 height 16
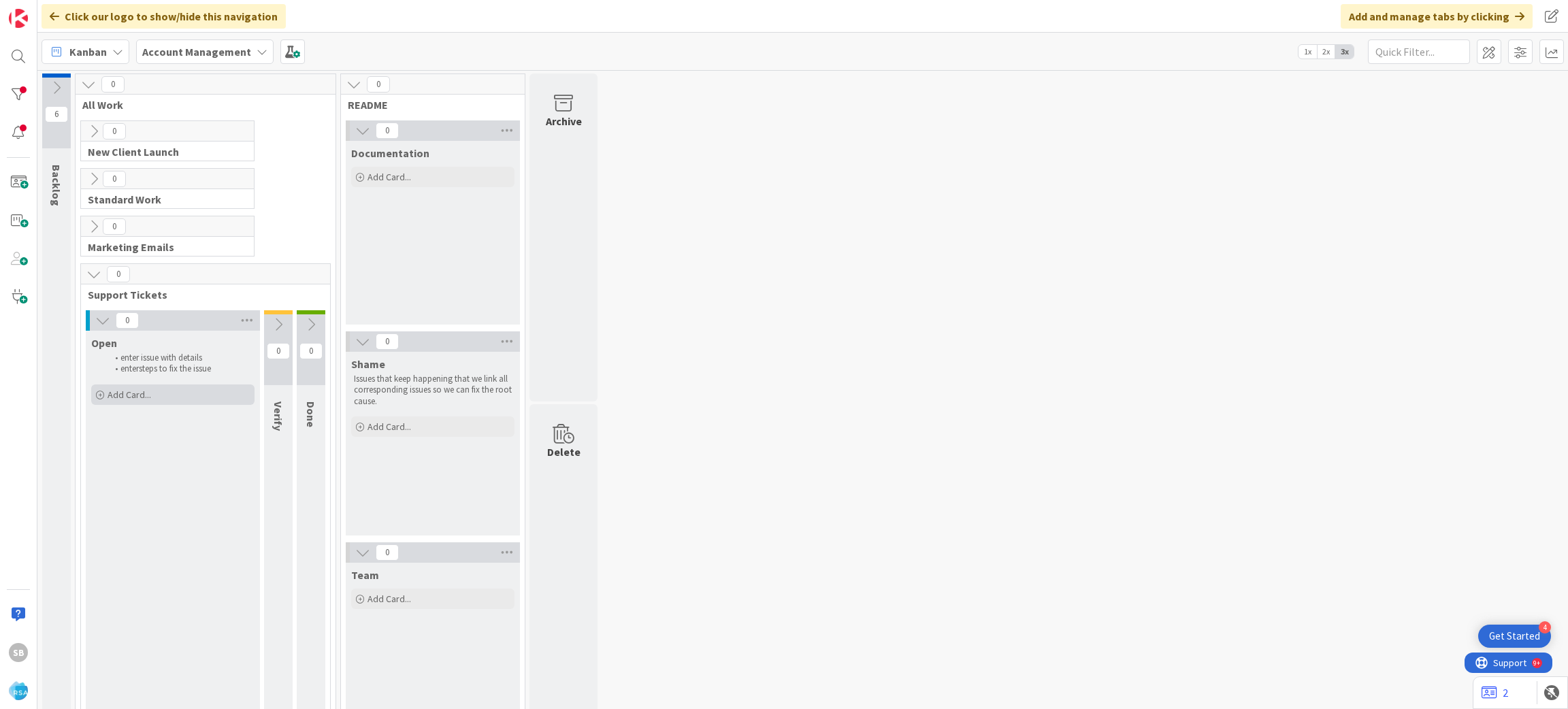
click at [166, 395] on div "Add Card..." at bounding box center [173, 394] width 164 height 20
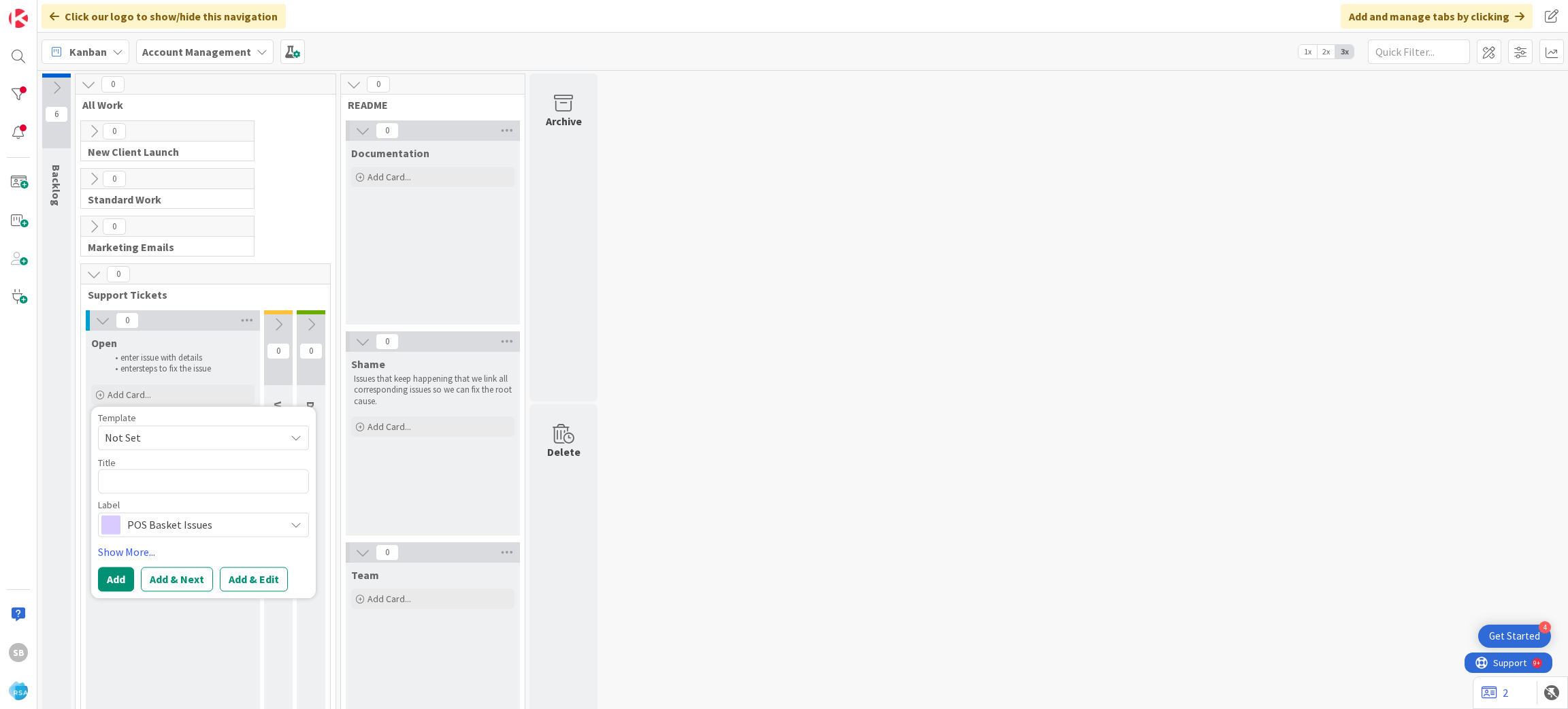
click at [165, 448] on span "Not Set" at bounding box center [203, 437] width 211 height 24
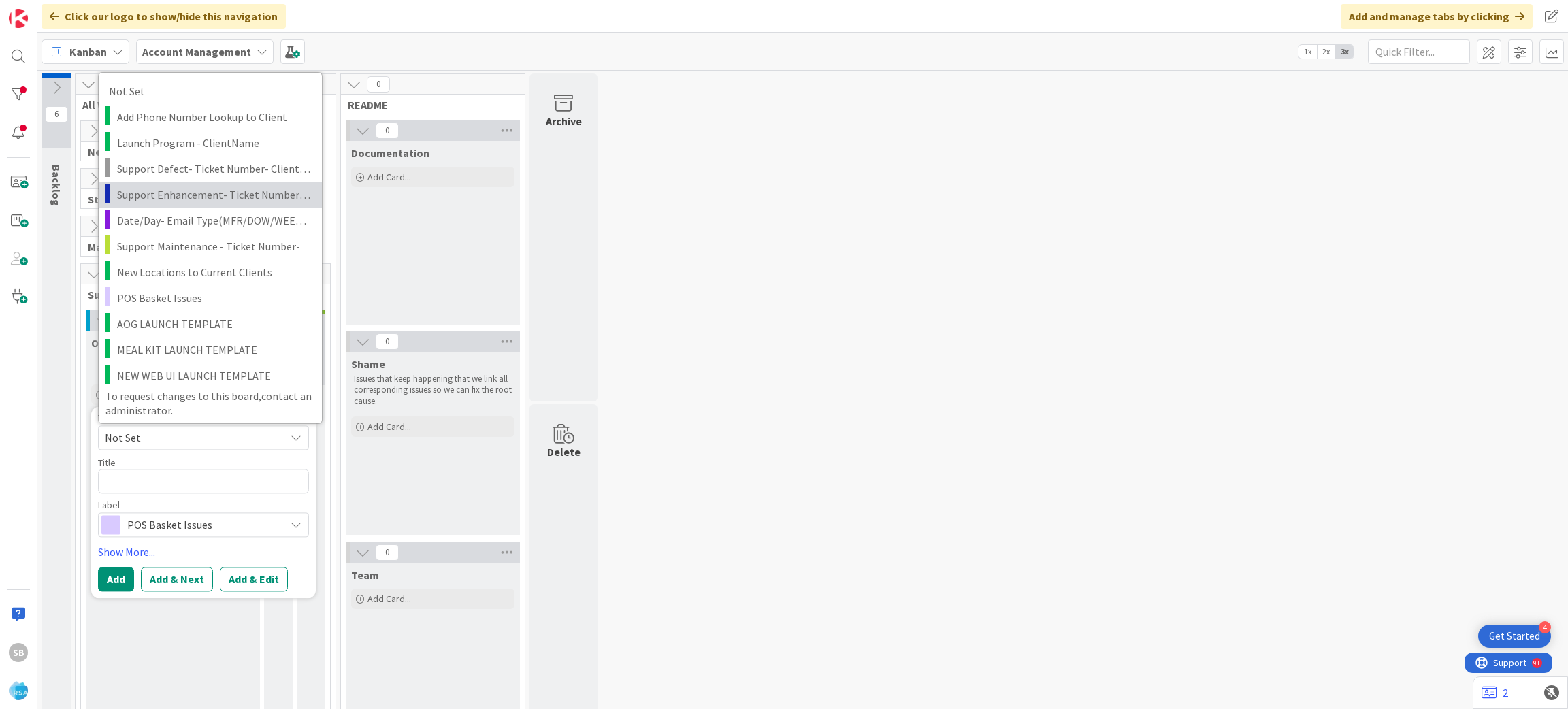
click at [240, 194] on span "Support Enhancement- Ticket Number- Client Name- Product Name" at bounding box center [214, 193] width 195 height 17
type textarea "x"
type textarea "Support Enhancement- Ticket Number- Client Name- Product Name"
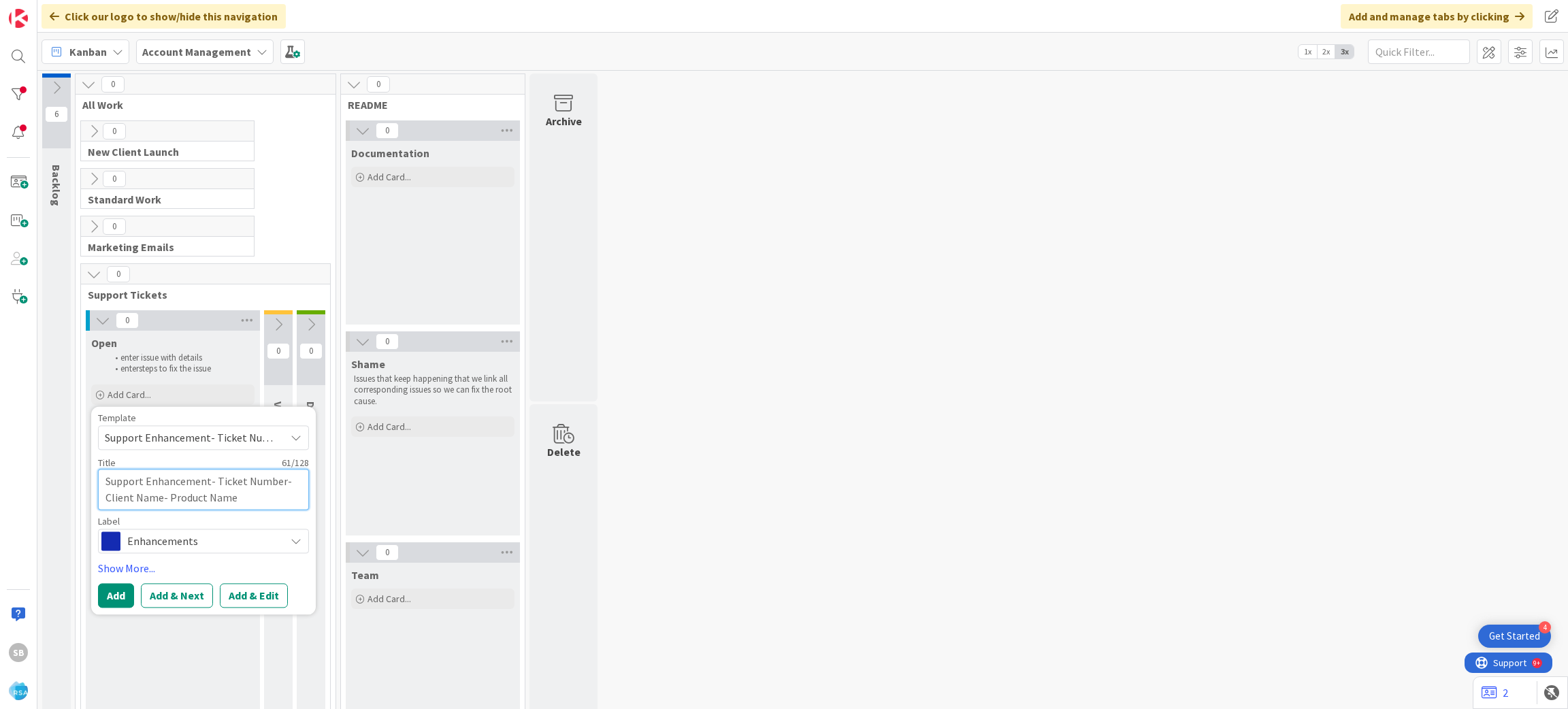
drag, startPoint x: 214, startPoint y: 478, endPoint x: 273, endPoint y: 497, distance: 62.0
click at [273, 497] on textarea "Support Enhancement- Ticket Number- Client Name- Product Name" at bounding box center [203, 489] width 211 height 41
type textarea "x"
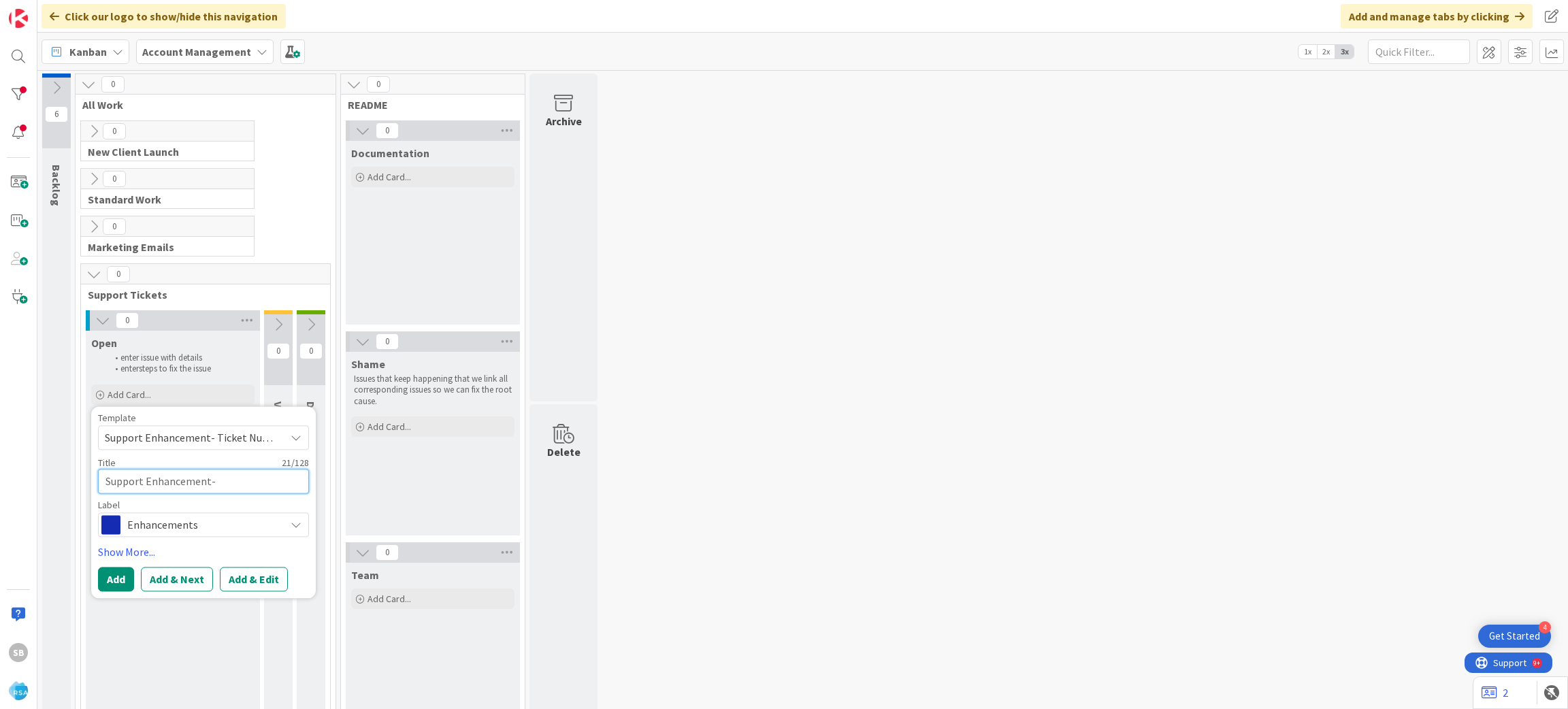
type textarea "Support Enhancement-"
paste textarea "308582"
type textarea "x"
type textarea "Support Enhancement- 308582"
type textarea "x"
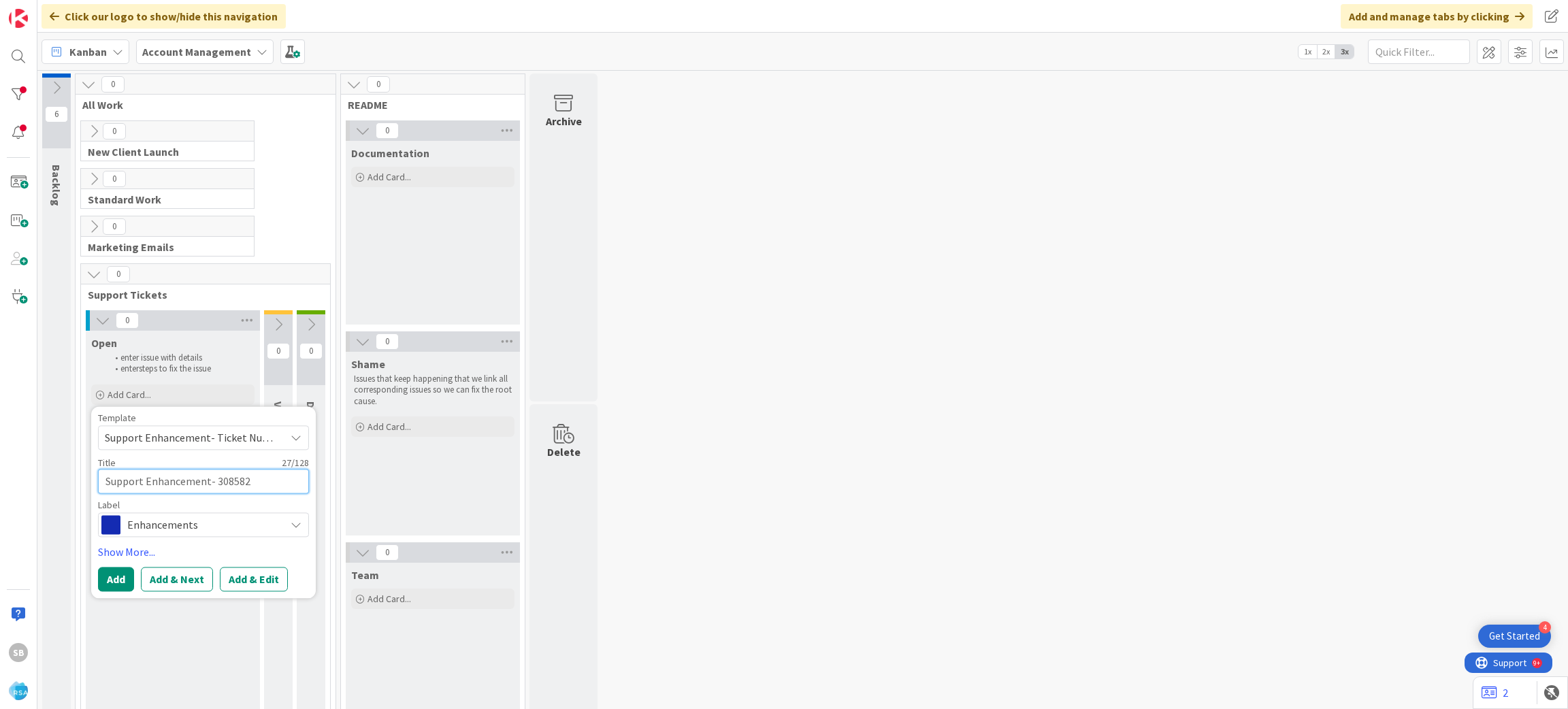
type textarea "Support Enhancement- 308582"
type textarea "x"
type textarea "Support Enhancement- 308582 -"
type textarea "x"
type textarea "Support Enhancement- 308582 -"
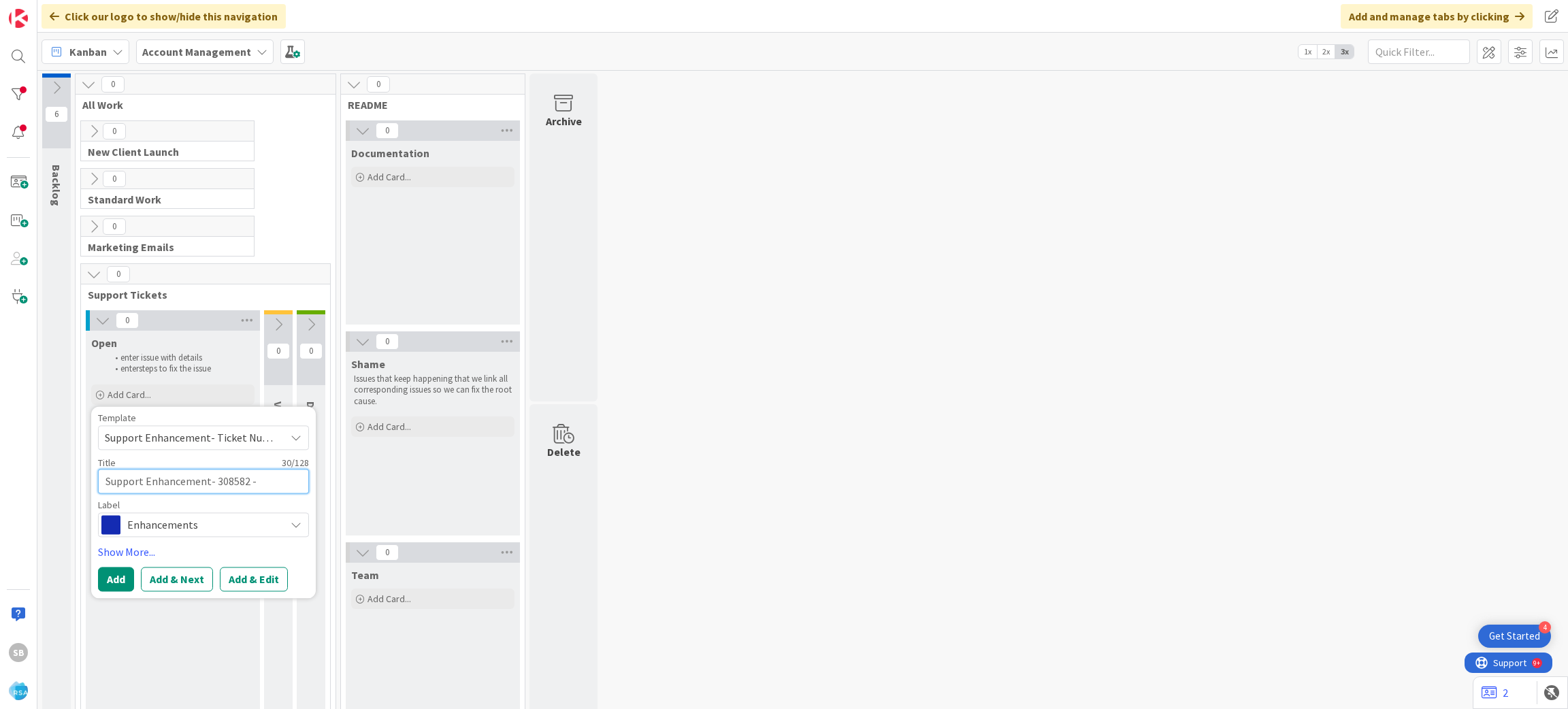
paste textarea "Redner's"
type textarea "x"
type textarea "Support Enhancement- 308582 - Redner's"
type textarea "x"
type textarea "Support Enhancement- 308582 - Redner's"
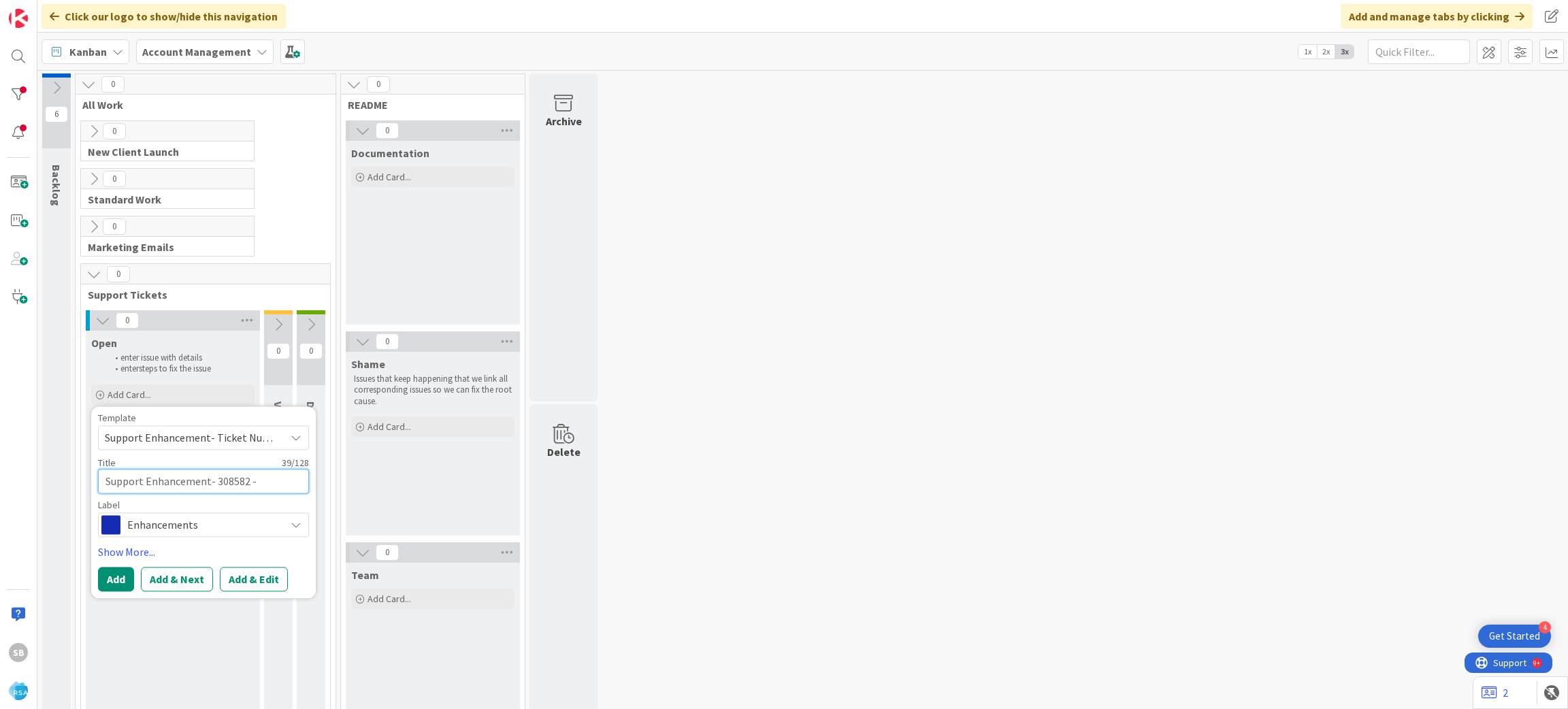
type textarea "x"
type textarea "Support Enhancement- 308582 - Redner's -"
type textarea "x"
type textarea "Support Enhancement- 308582 - Redner's -"
paste textarea "Order status Refunds"
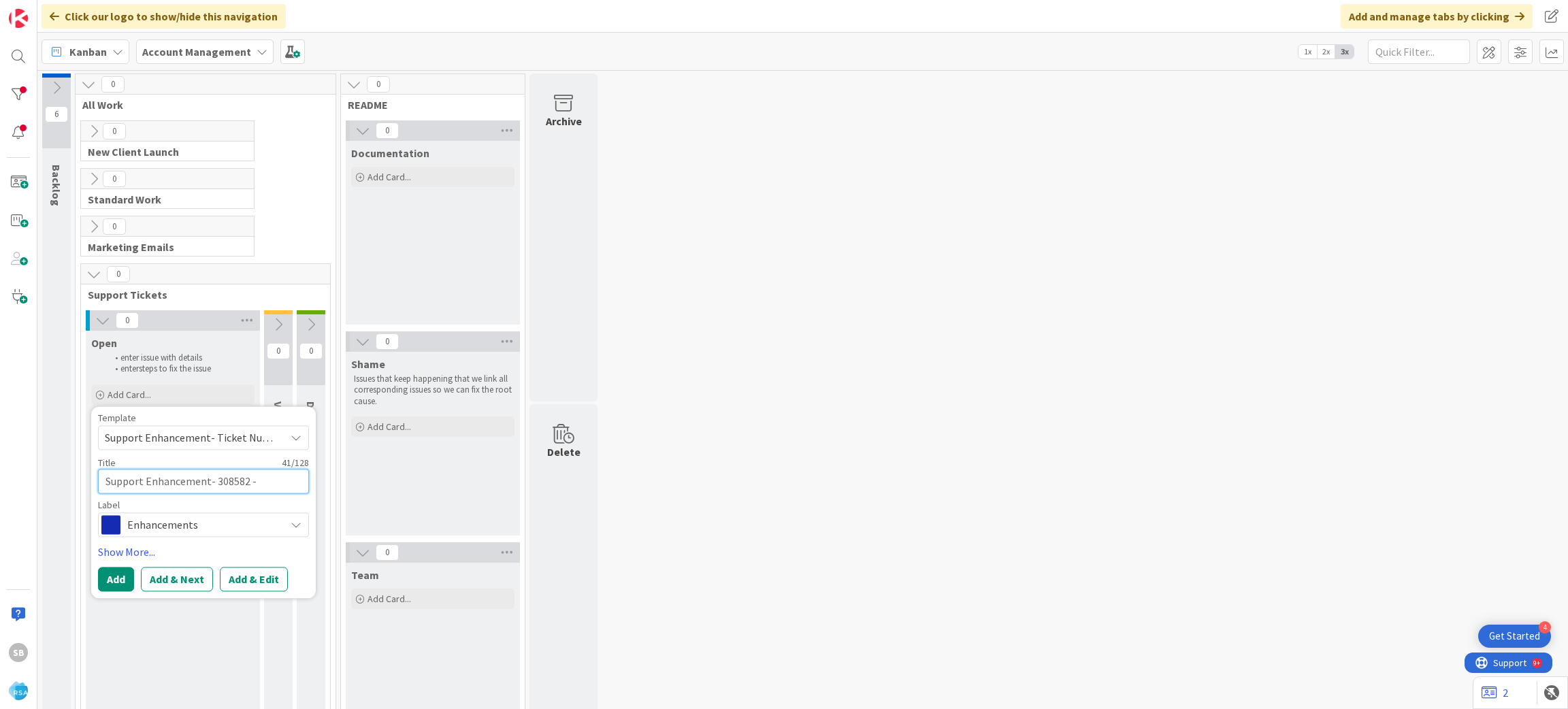
type textarea "x"
type textarea "Support Enhancement- 308582 - Redner's - Order status Refunds"
type textarea "x"
type textarea "Support Enhancement- 308582 - Redner's - Order status Refunds"
type textarea "x"
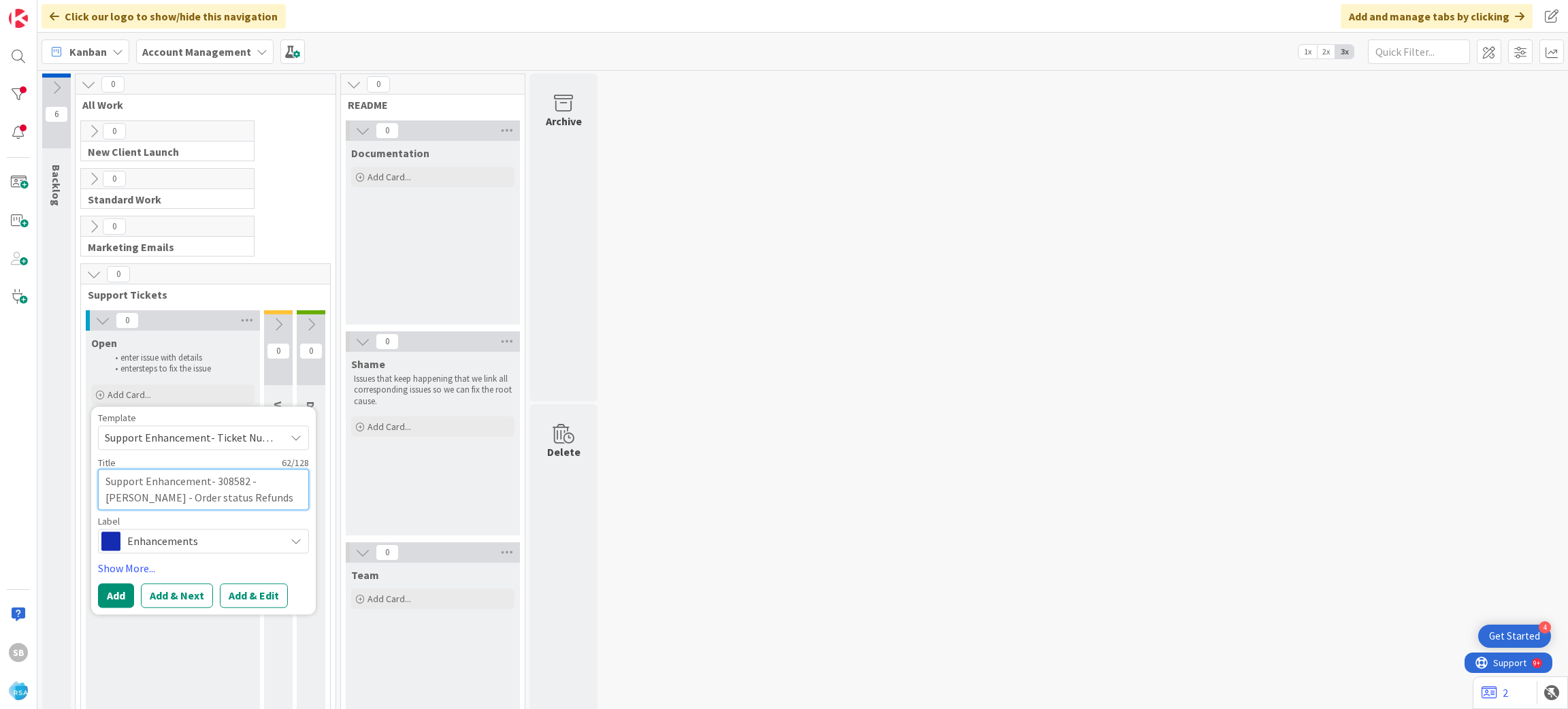
type textarea "Support Enhancement- 308582 - Redner's - Order status Refunds -"
type textarea "x"
type textarea "Support Enhancement- 308582 - Redner's - Order status Refunds -"
type textarea "x"
type textarea "Support Enhancement- 308582 - Redner's - Order status Refunds - A"
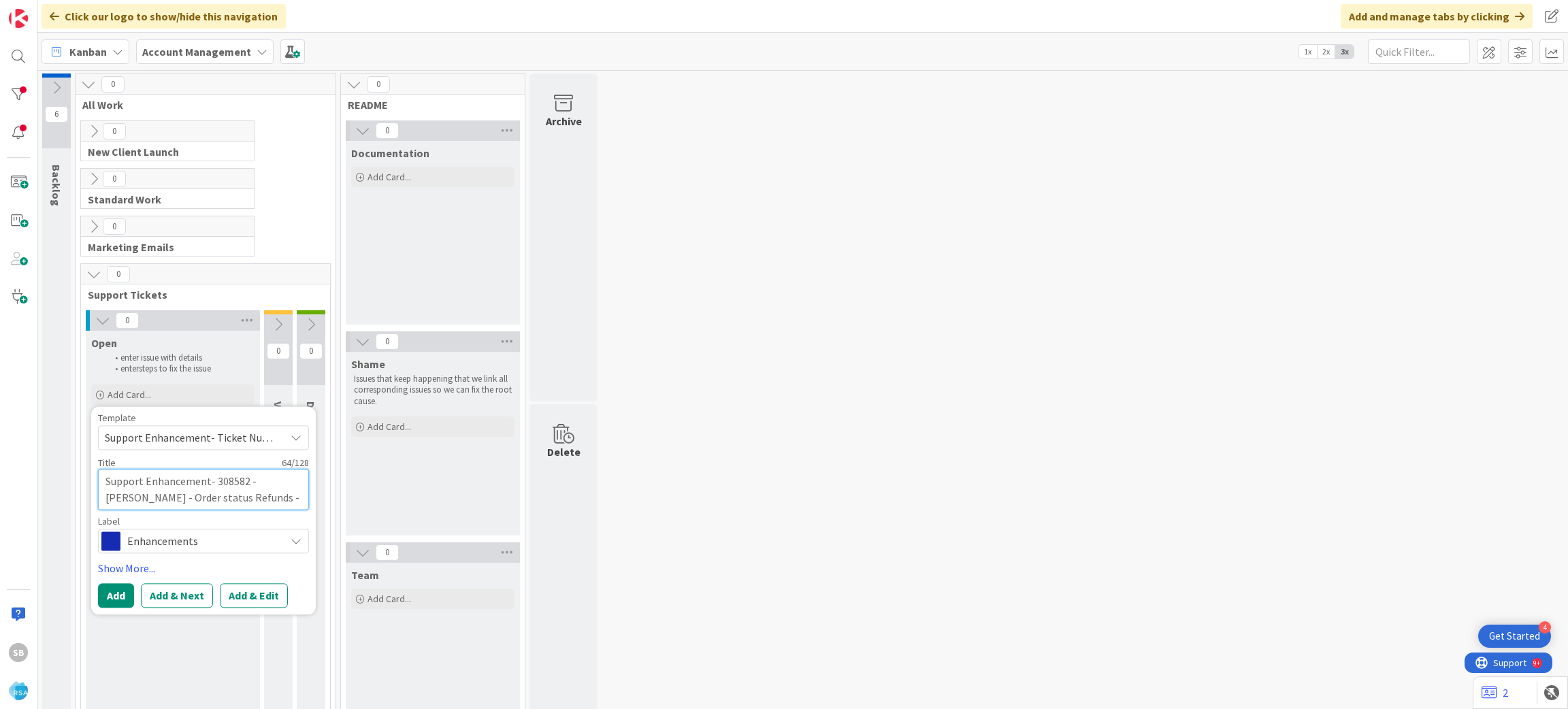
type textarea "x"
type textarea "Support Enhancement- 308582 - Redner's - Order status Refunds - AO"
type textarea "x"
click at [255, 589] on button "Add & Edit" at bounding box center [254, 595] width 68 height 24
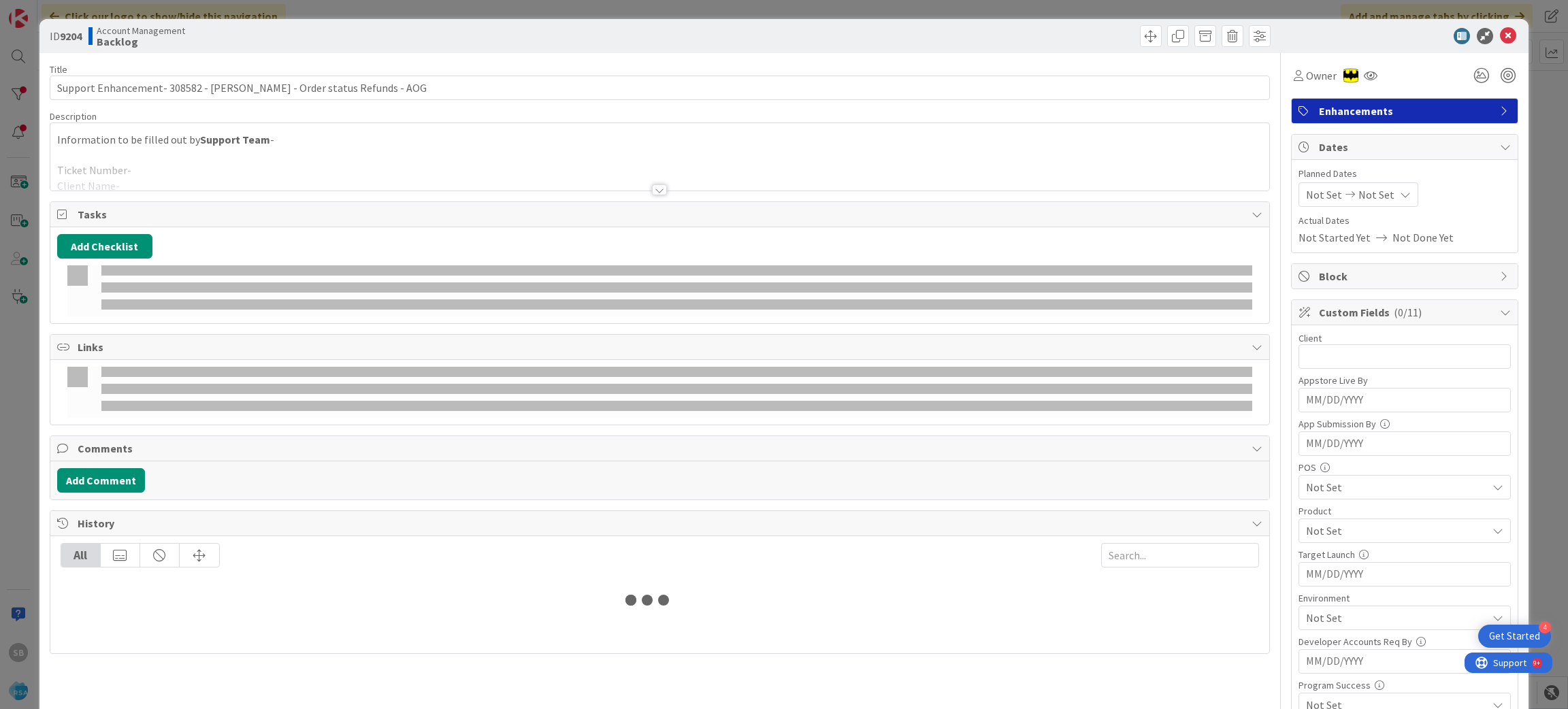
click at [341, 187] on div at bounding box center [660, 173] width 1219 height 35
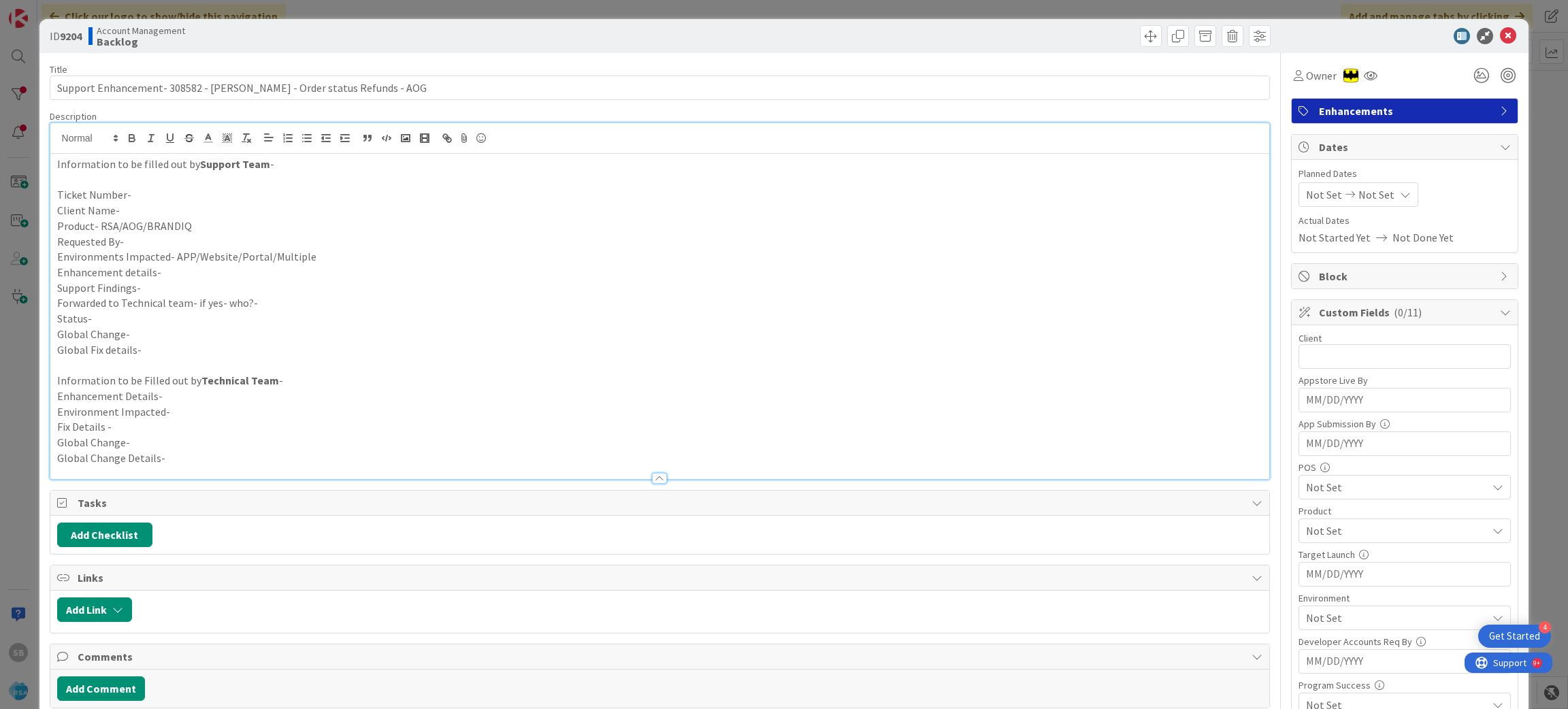
click at [201, 187] on p at bounding box center [660, 180] width 1206 height 15
click at [201, 187] on p at bounding box center [660, 180] width 1206 height 15
click at [180, 192] on p "Ticket Number-" at bounding box center [660, 195] width 1206 height 15
click at [169, 211] on p "Client Name-" at bounding box center [660, 210] width 1206 height 15
click at [208, 228] on p "Product- RSA/AOG/BRANDIQ" at bounding box center [660, 226] width 1206 height 15
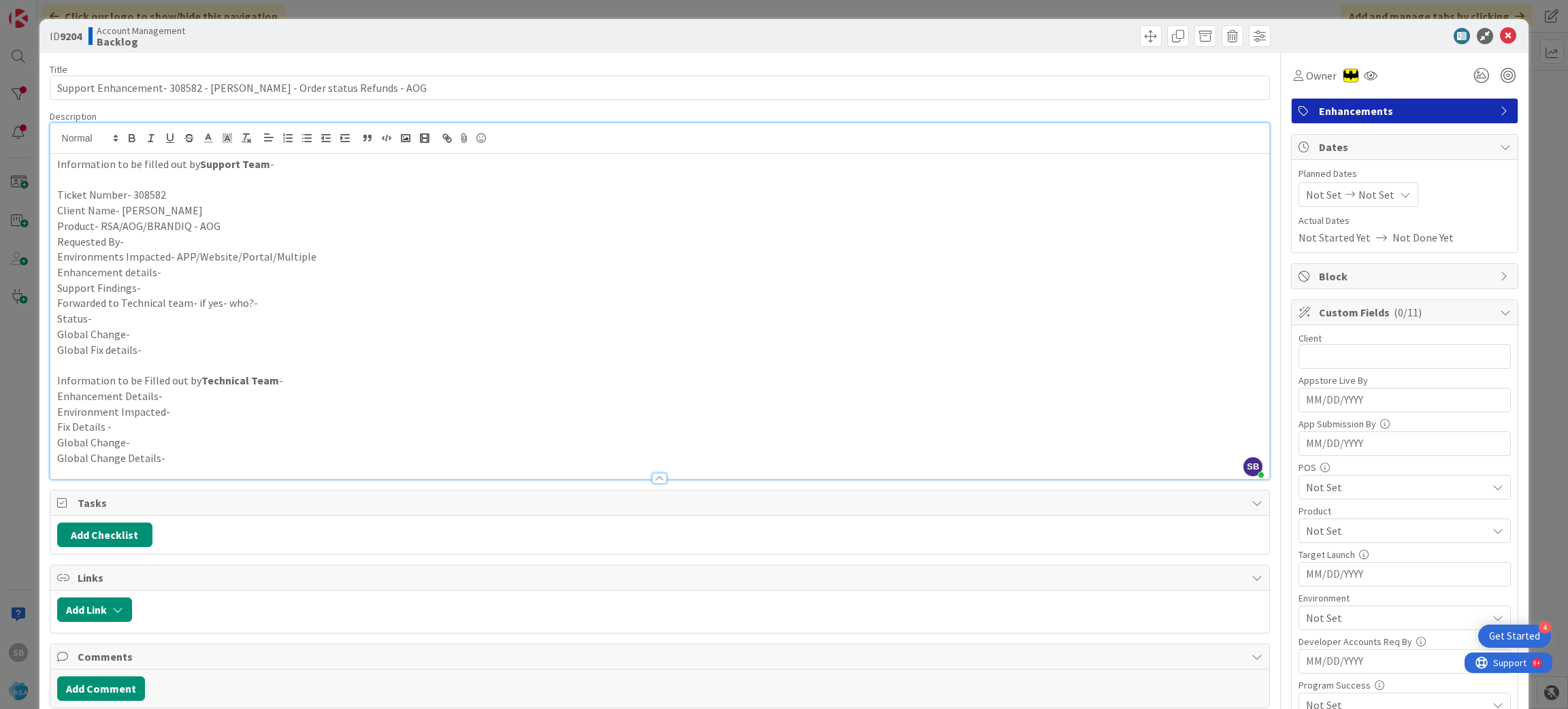
click at [170, 248] on p "Requested By-" at bounding box center [660, 242] width 1206 height 15
click at [333, 256] on p "Environments Impacted- APP/Website/Portal/Multiple" at bounding box center [660, 256] width 1206 height 15
click at [203, 271] on p "Enhancement details-" at bounding box center [660, 272] width 1206 height 15
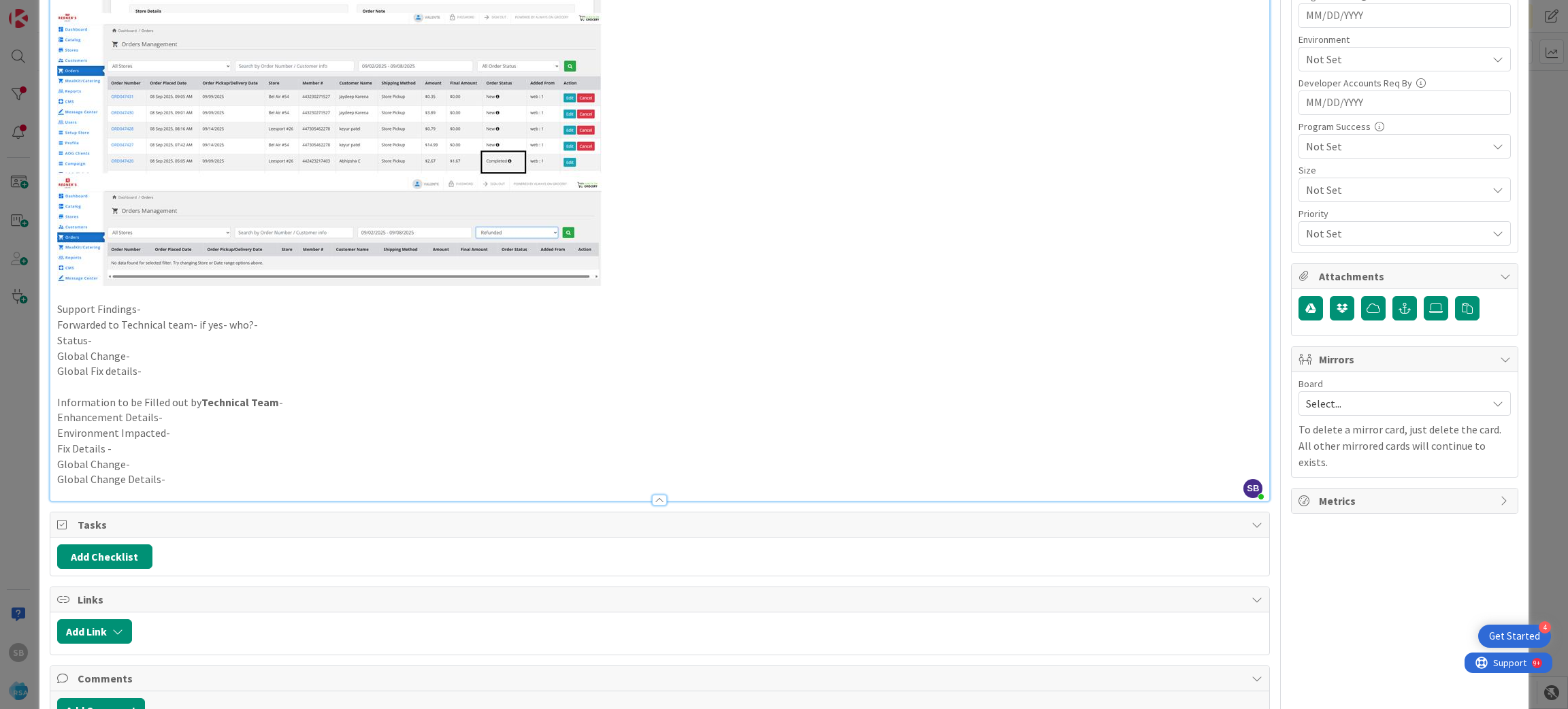
scroll to position [605, 0]
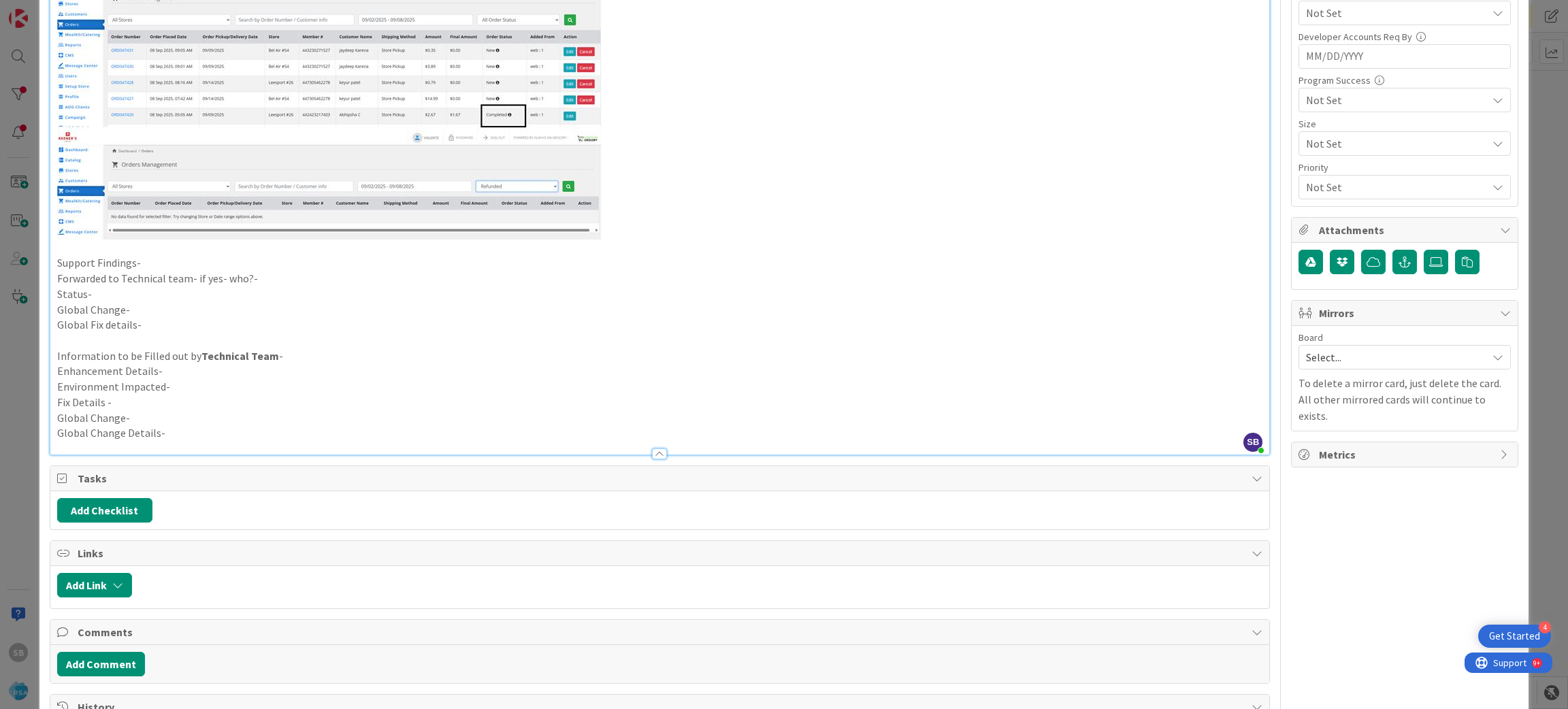
click at [145, 258] on p "Support Findings-" at bounding box center [660, 263] width 1206 height 15
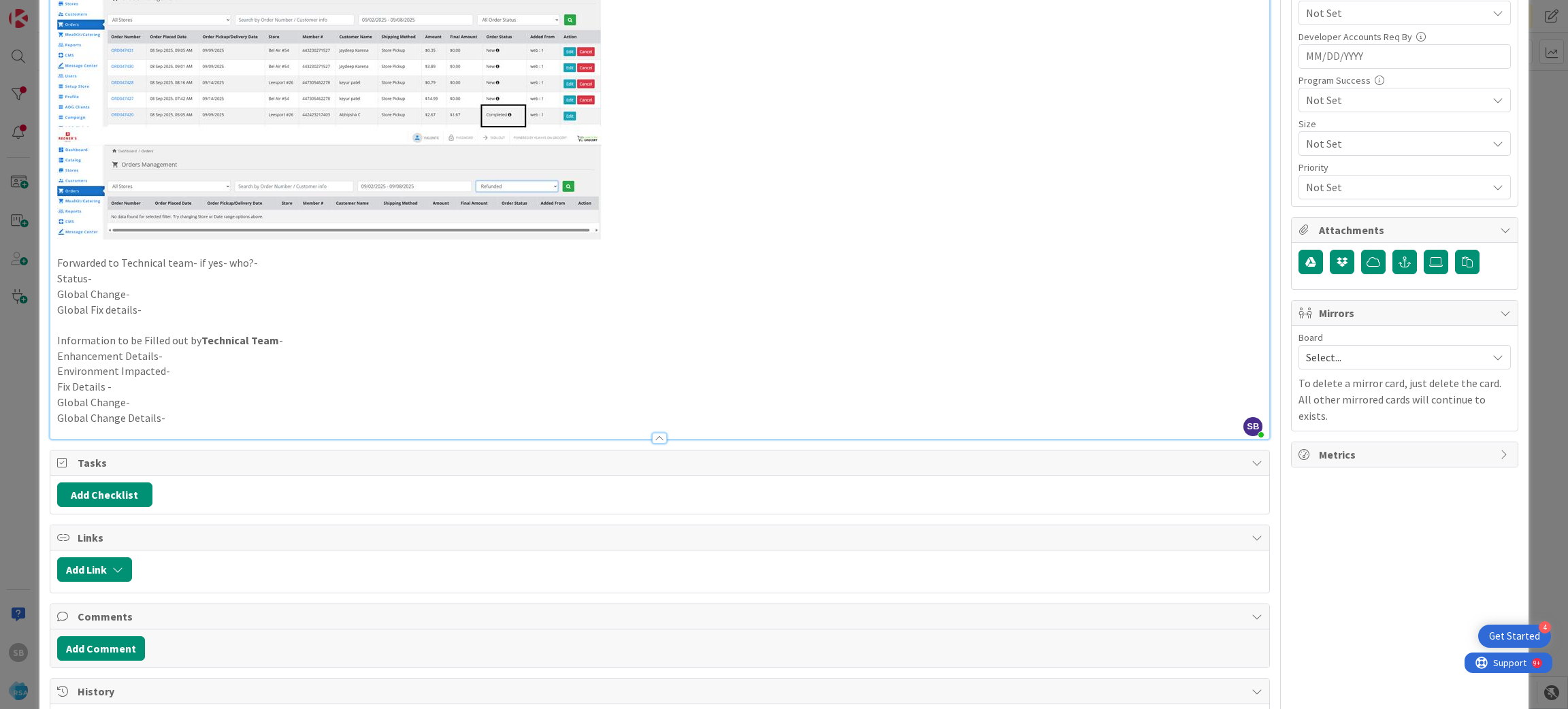
click at [263, 264] on p "Forwarded to Technical team- if yes- who?-" at bounding box center [660, 263] width 1206 height 15
click at [221, 284] on p "Status-" at bounding box center [660, 279] width 1206 height 15
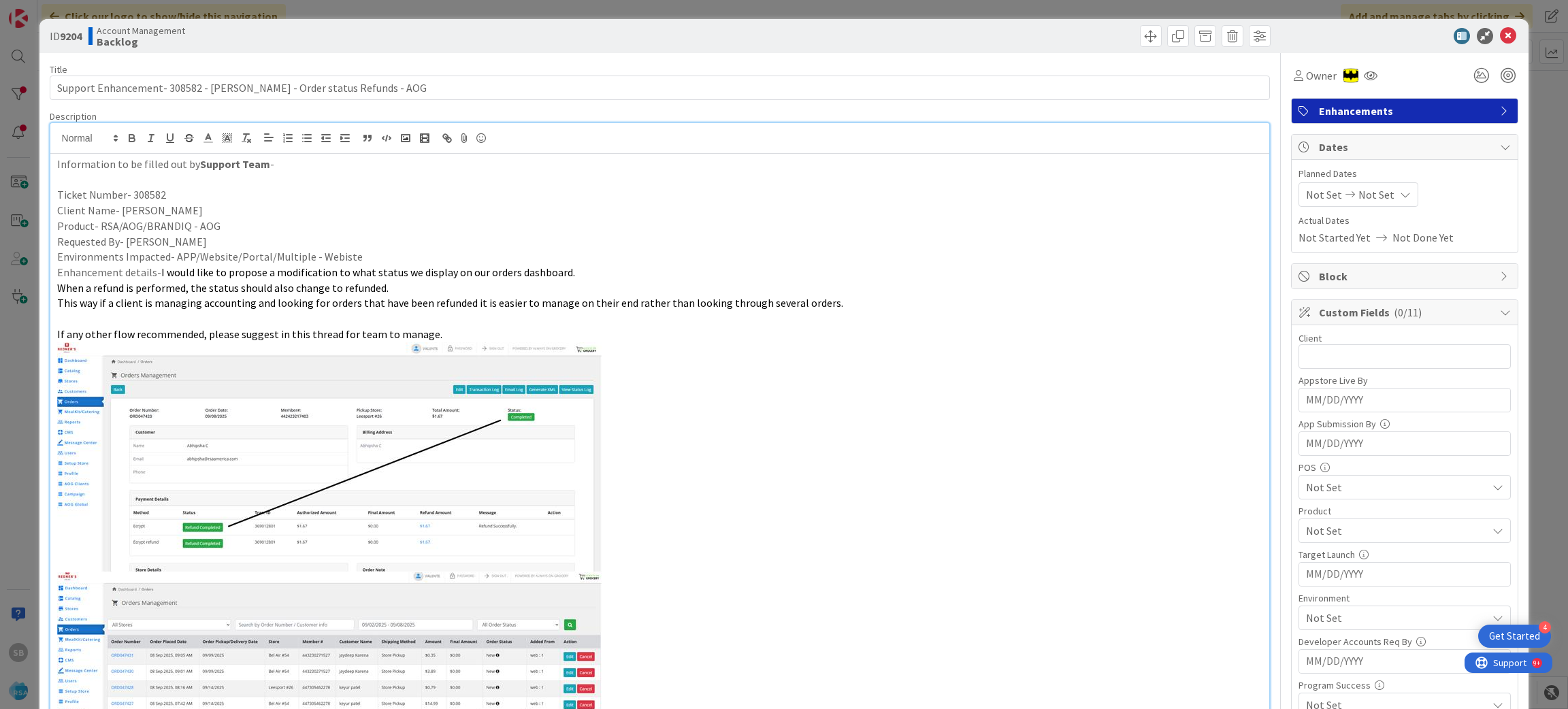
click at [1309, 187] on span "Not Set" at bounding box center [1324, 194] width 36 height 16
click at [1340, 288] on td "1" at bounding box center [1353, 286] width 27 height 26
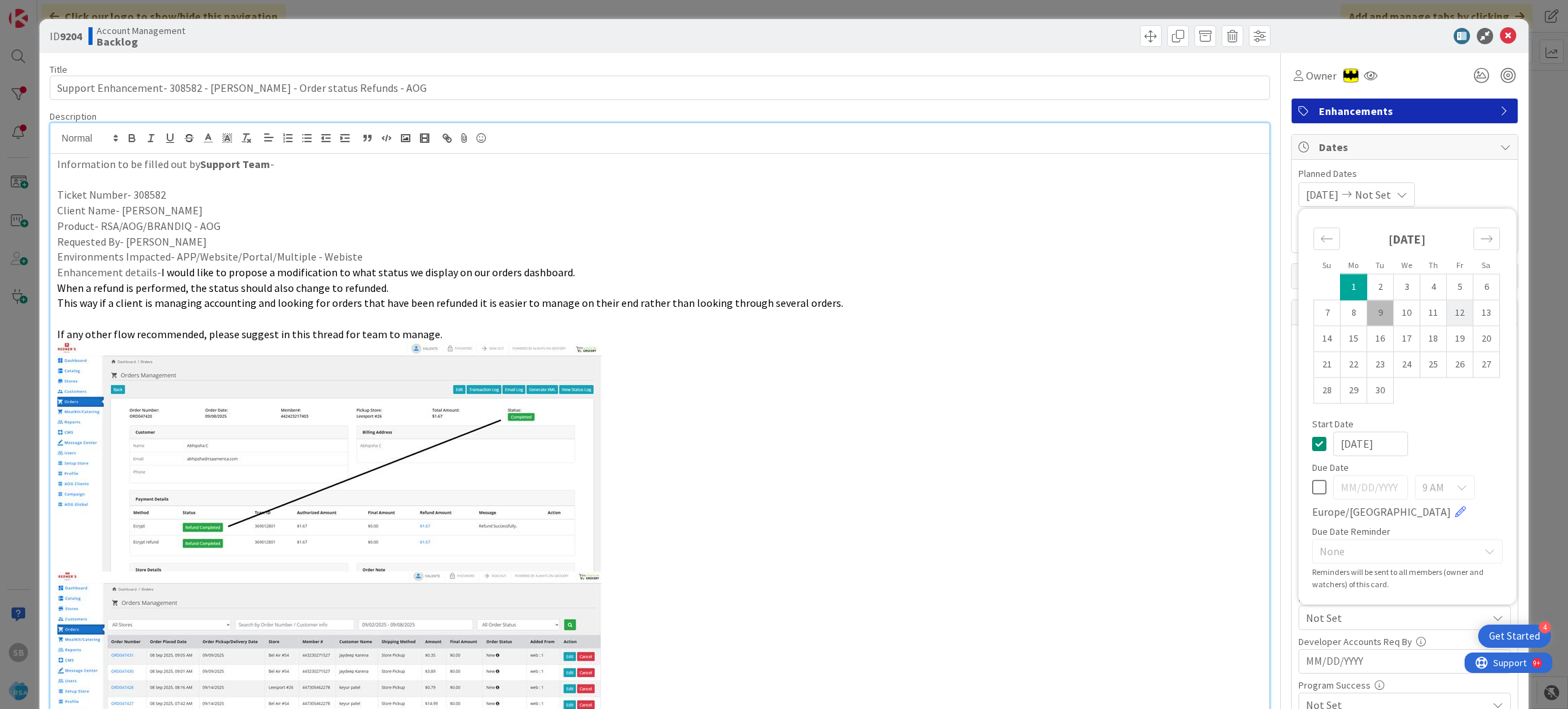
click at [1446, 313] on td "12" at bounding box center [1460, 312] width 27 height 26
click at [1462, 178] on span "Planned Dates" at bounding box center [1404, 174] width 212 height 14
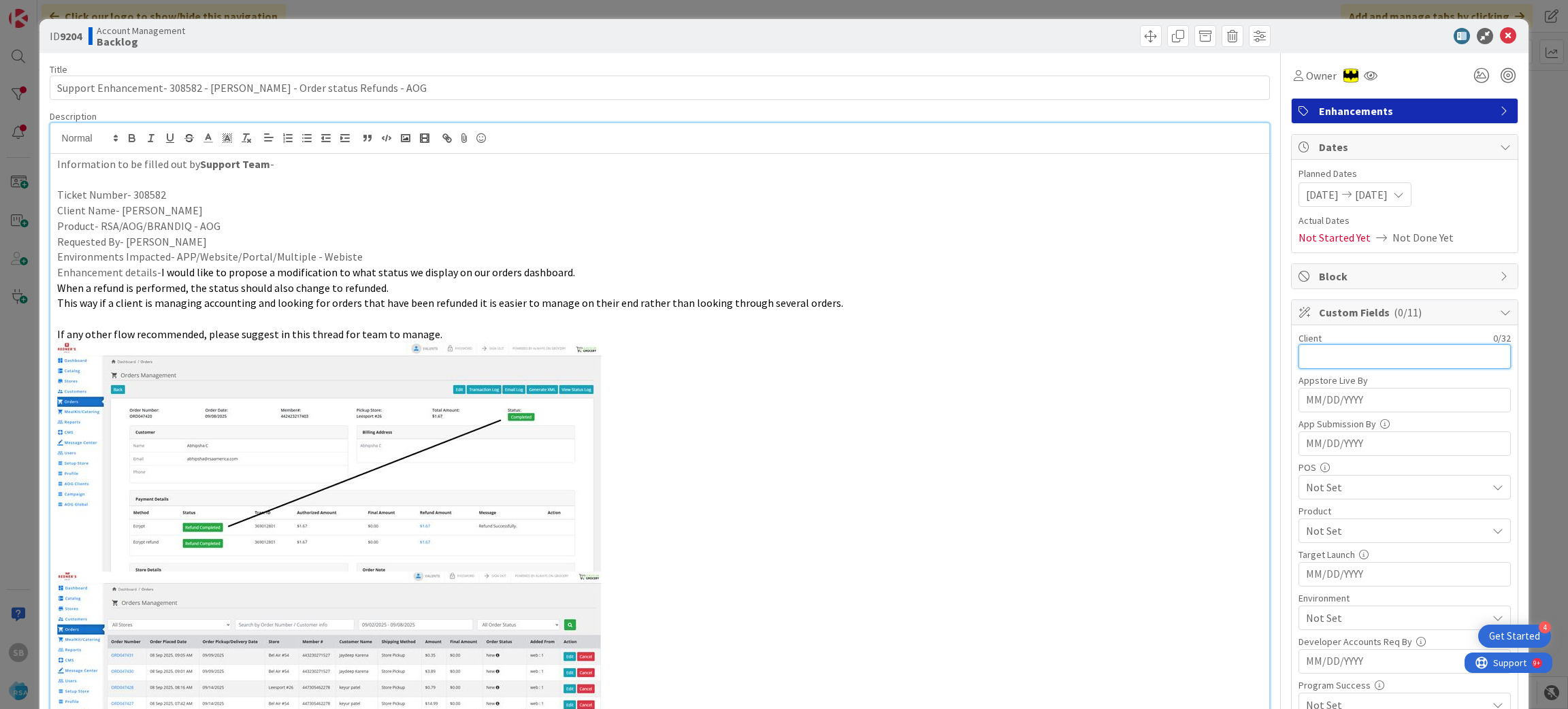
click at [1360, 365] on input "text" at bounding box center [1404, 356] width 212 height 24
click at [1304, 361] on input "REdner's" at bounding box center [1404, 356] width 212 height 24
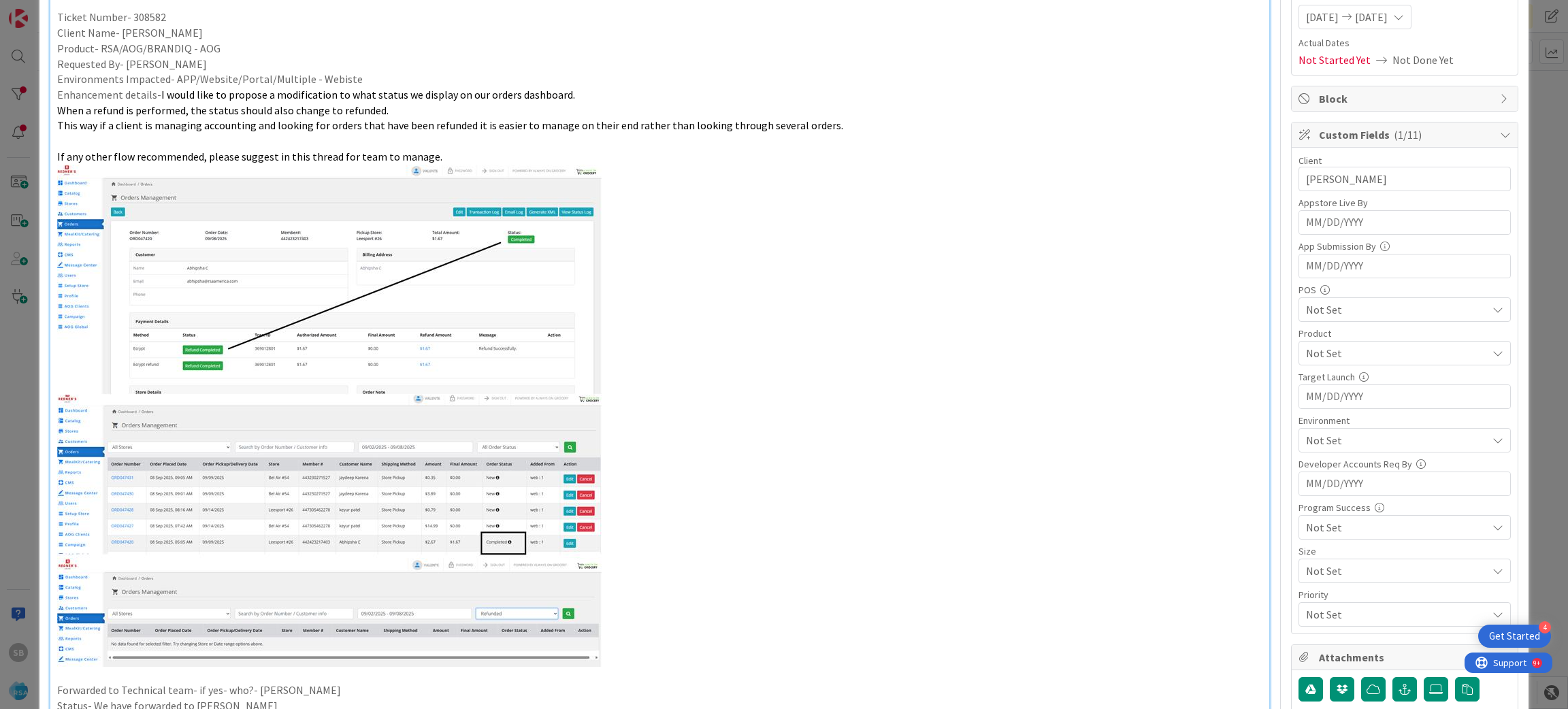
scroll to position [192, 0]
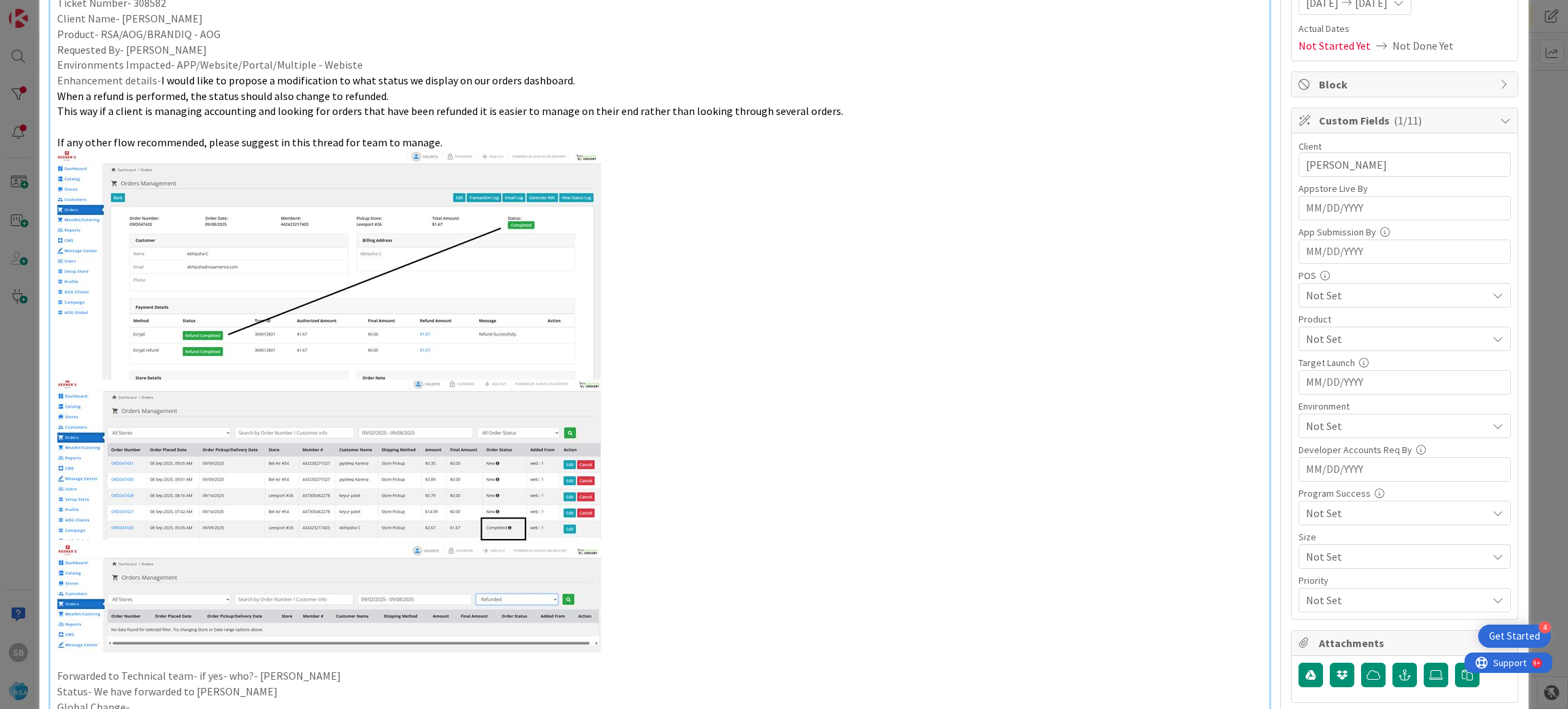
click at [1316, 350] on div "Not Set" at bounding box center [1404, 338] width 212 height 24
click at [1319, 390] on span "AOG" at bounding box center [1328, 395] width 20 height 20
click at [1346, 342] on span "AOG" at bounding box center [1396, 338] width 181 height 16
click at [1323, 434] on span "Not Set" at bounding box center [1396, 425] width 181 height 16
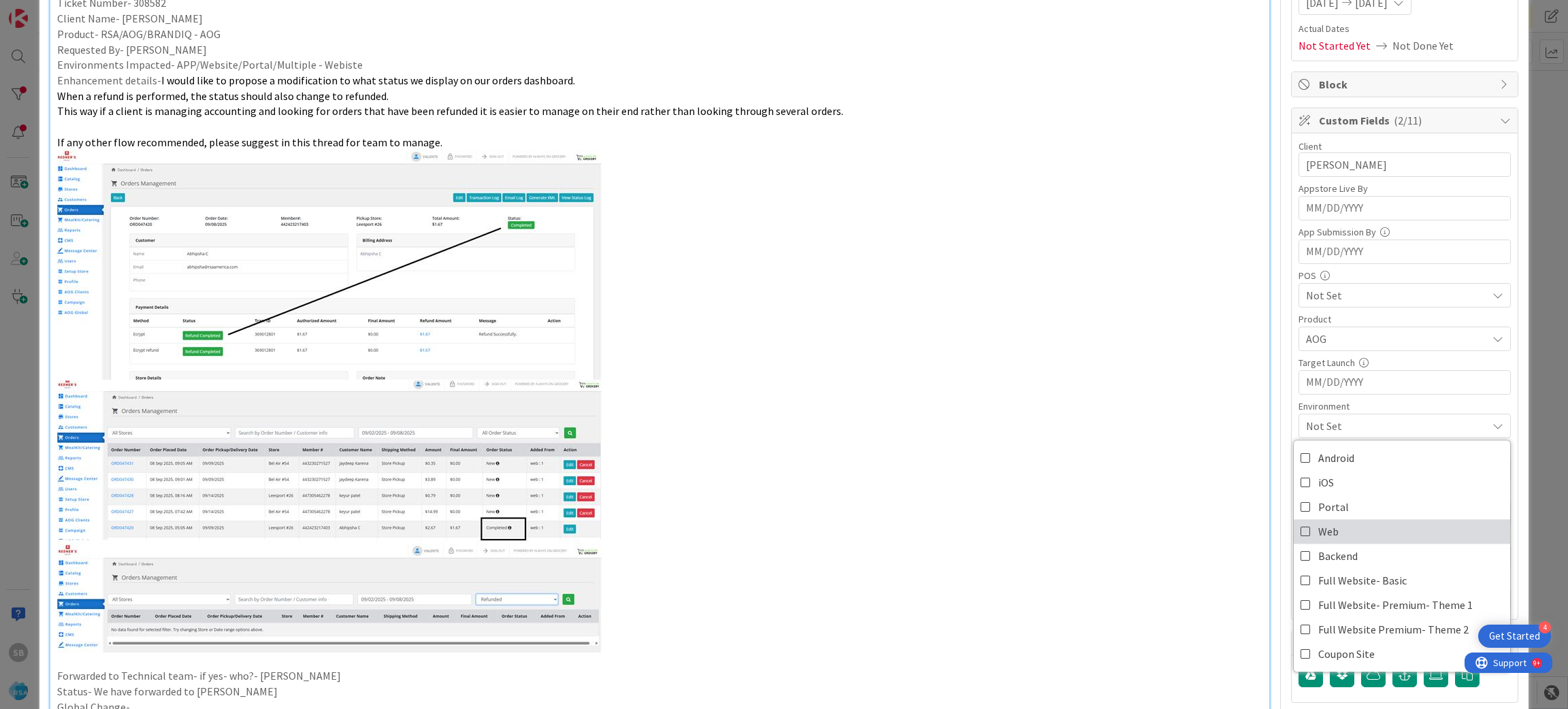
click at [1332, 534] on link "Web" at bounding box center [1402, 531] width 217 height 24
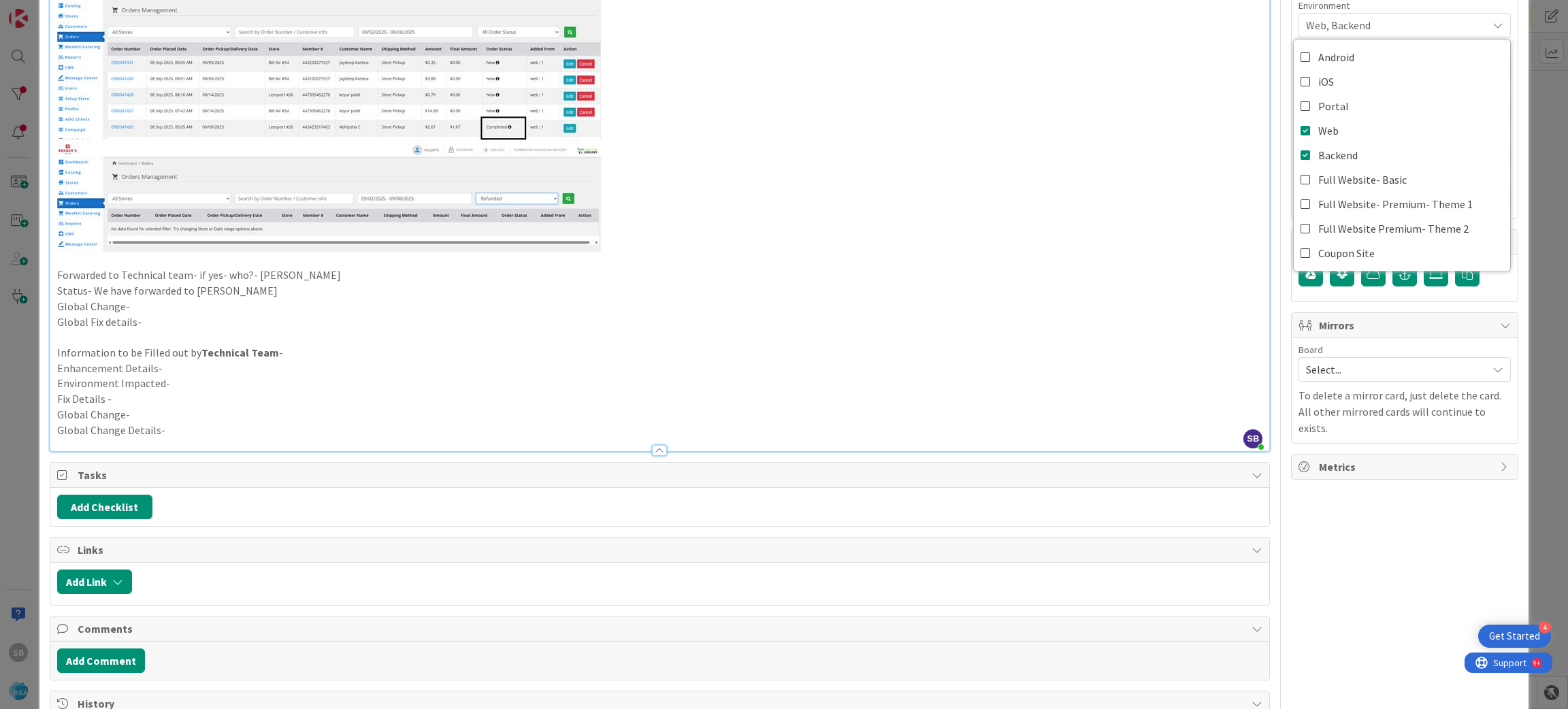
scroll to position [652, 0]
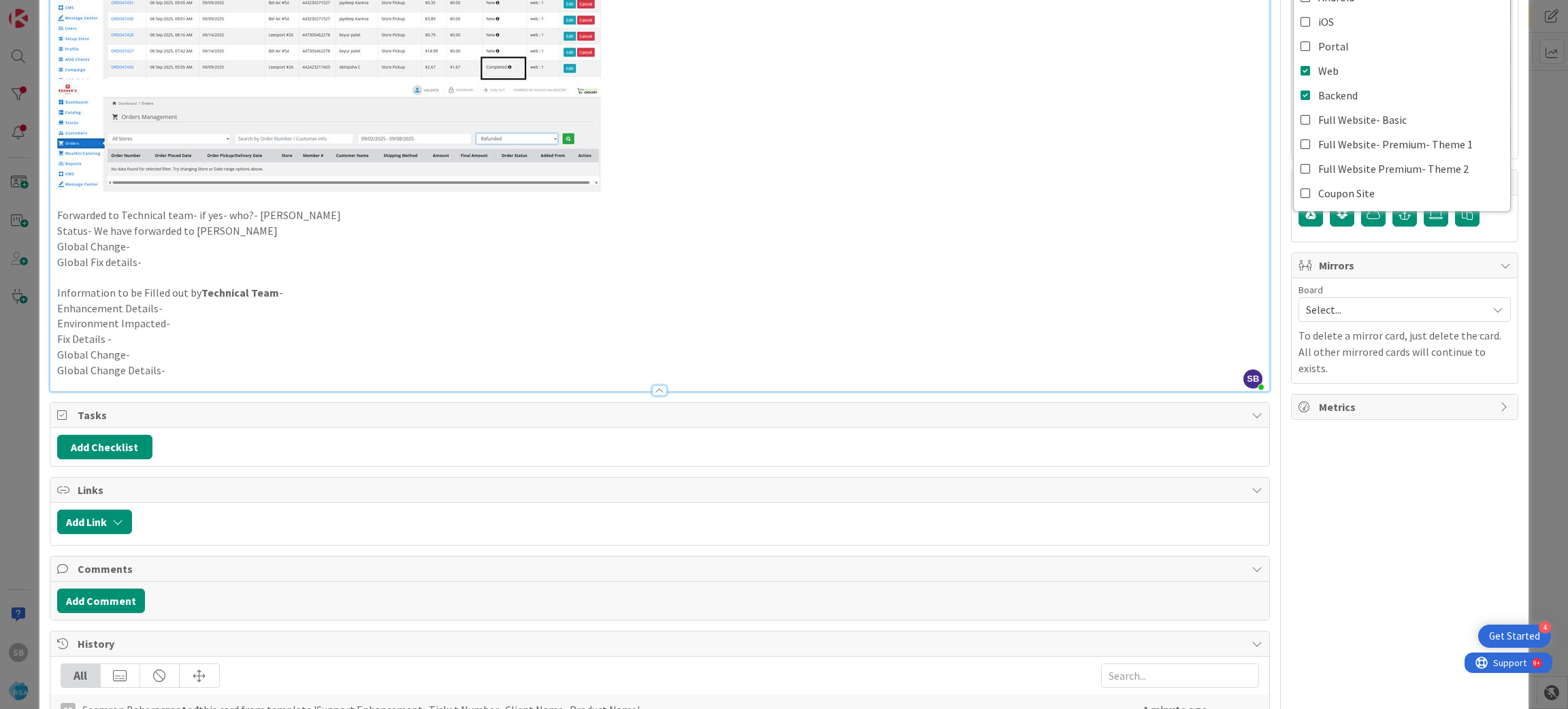
click at [1326, 317] on span "Select..." at bounding box center [1393, 309] width 174 height 19
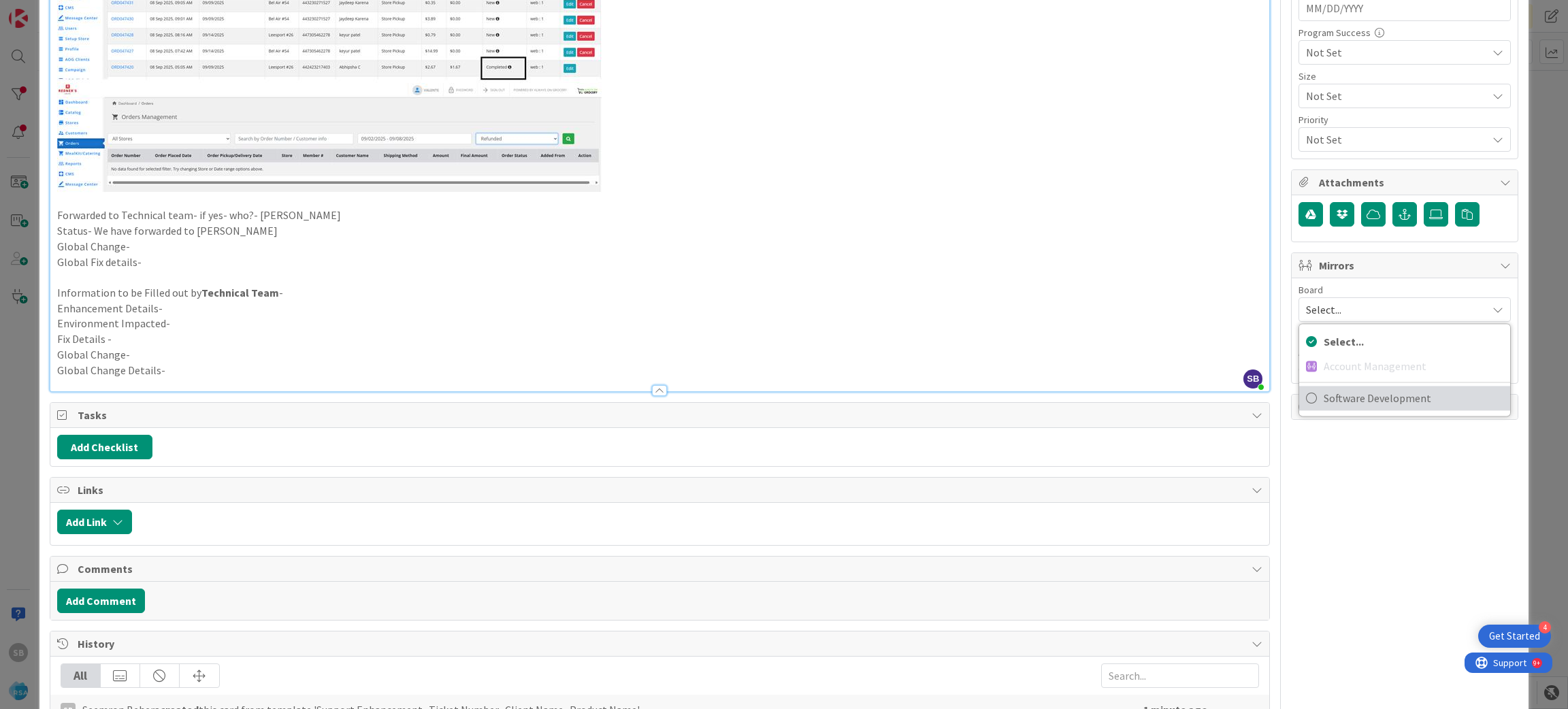
click at [1340, 402] on span "Software Development" at bounding box center [1413, 397] width 180 height 20
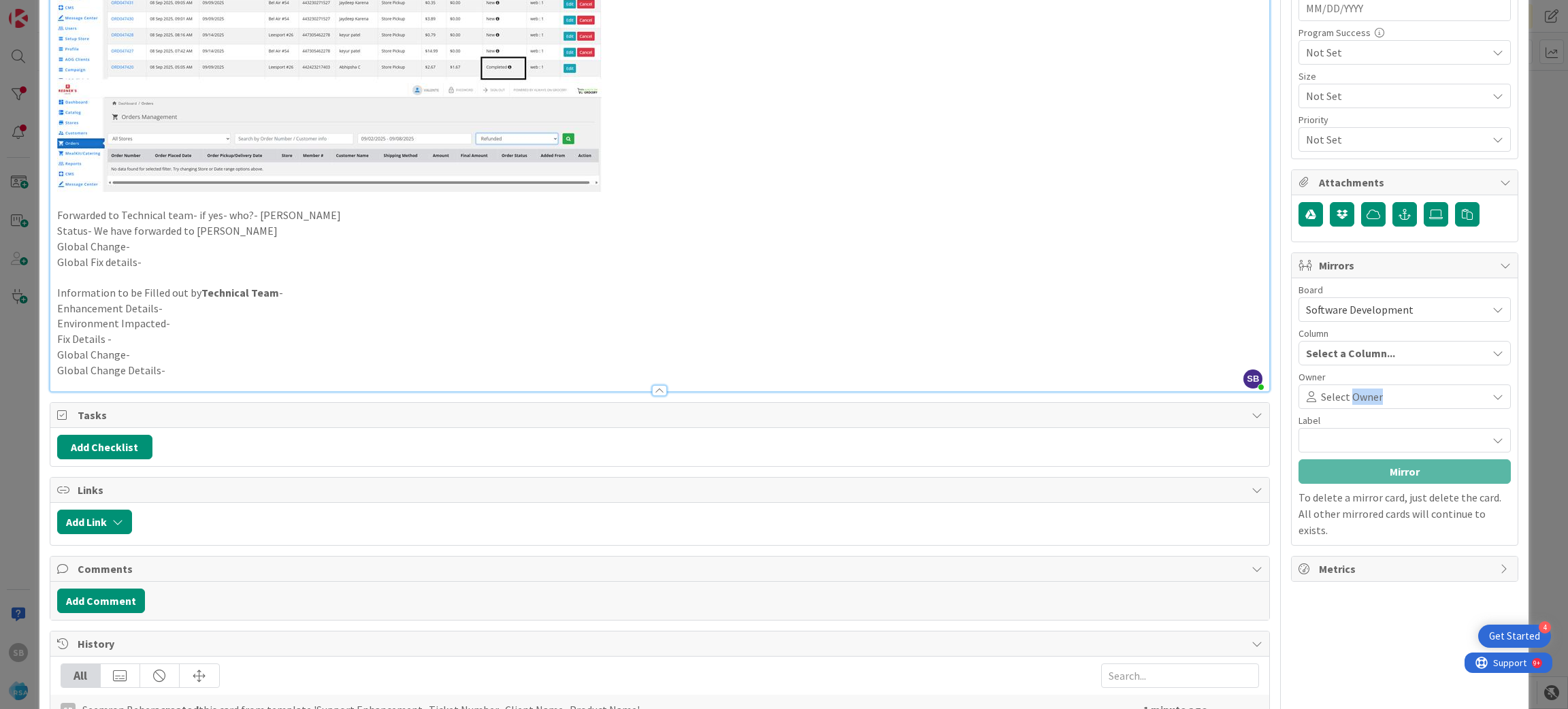
click at [1340, 402] on span "Select Owner" at bounding box center [1351, 396] width 62 height 16
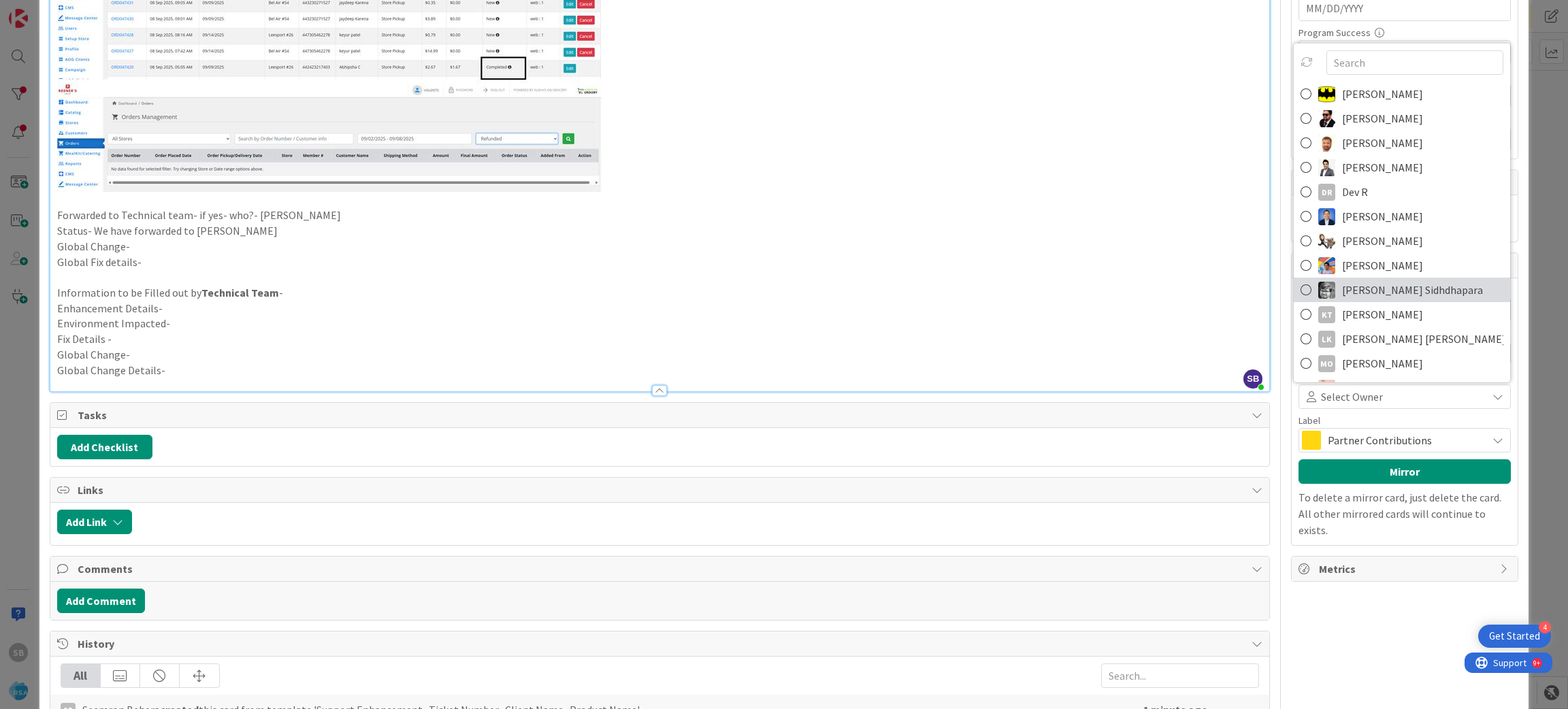
click at [1371, 288] on span "Keyur Sidhdhapara" at bounding box center [1412, 289] width 141 height 20
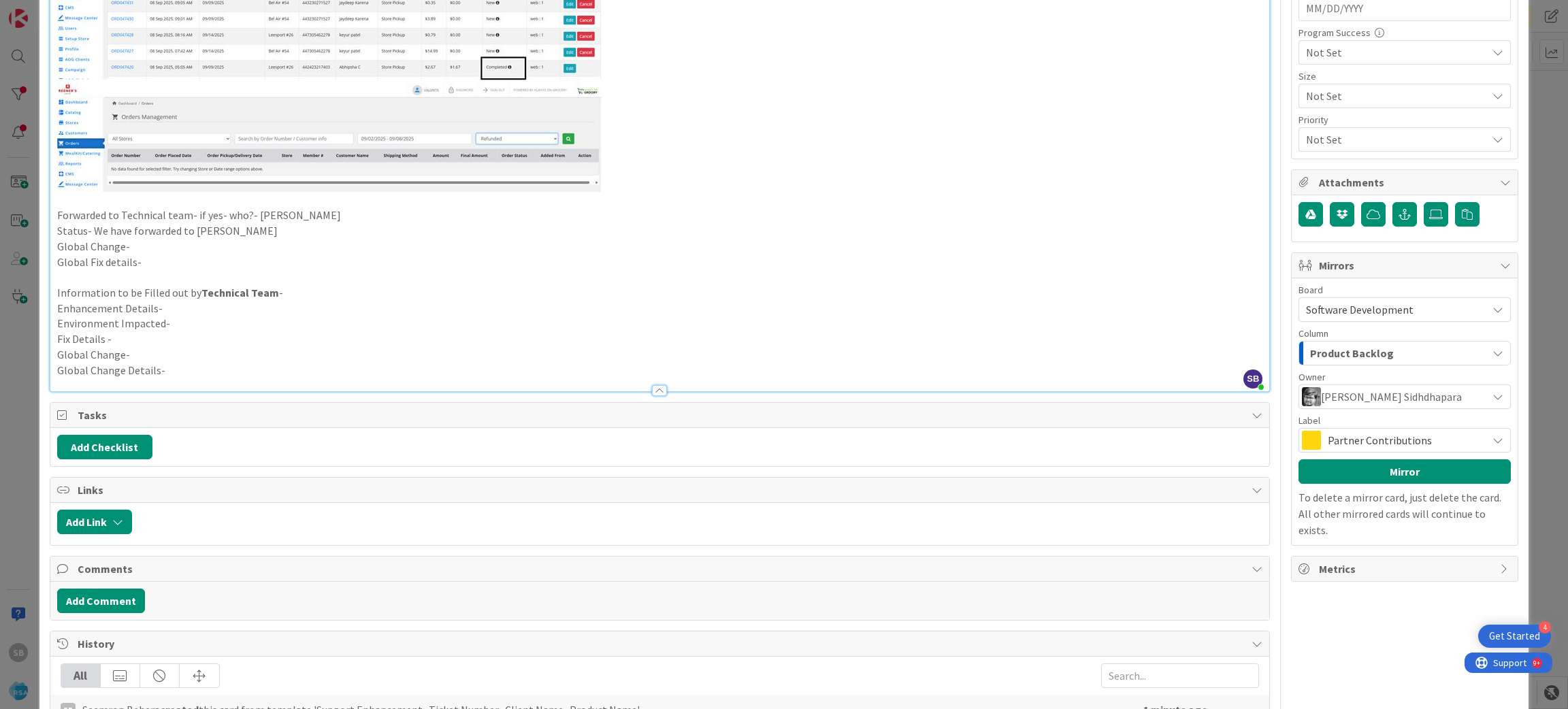
click at [1345, 437] on span "Partner Contributions" at bounding box center [1404, 439] width 152 height 19
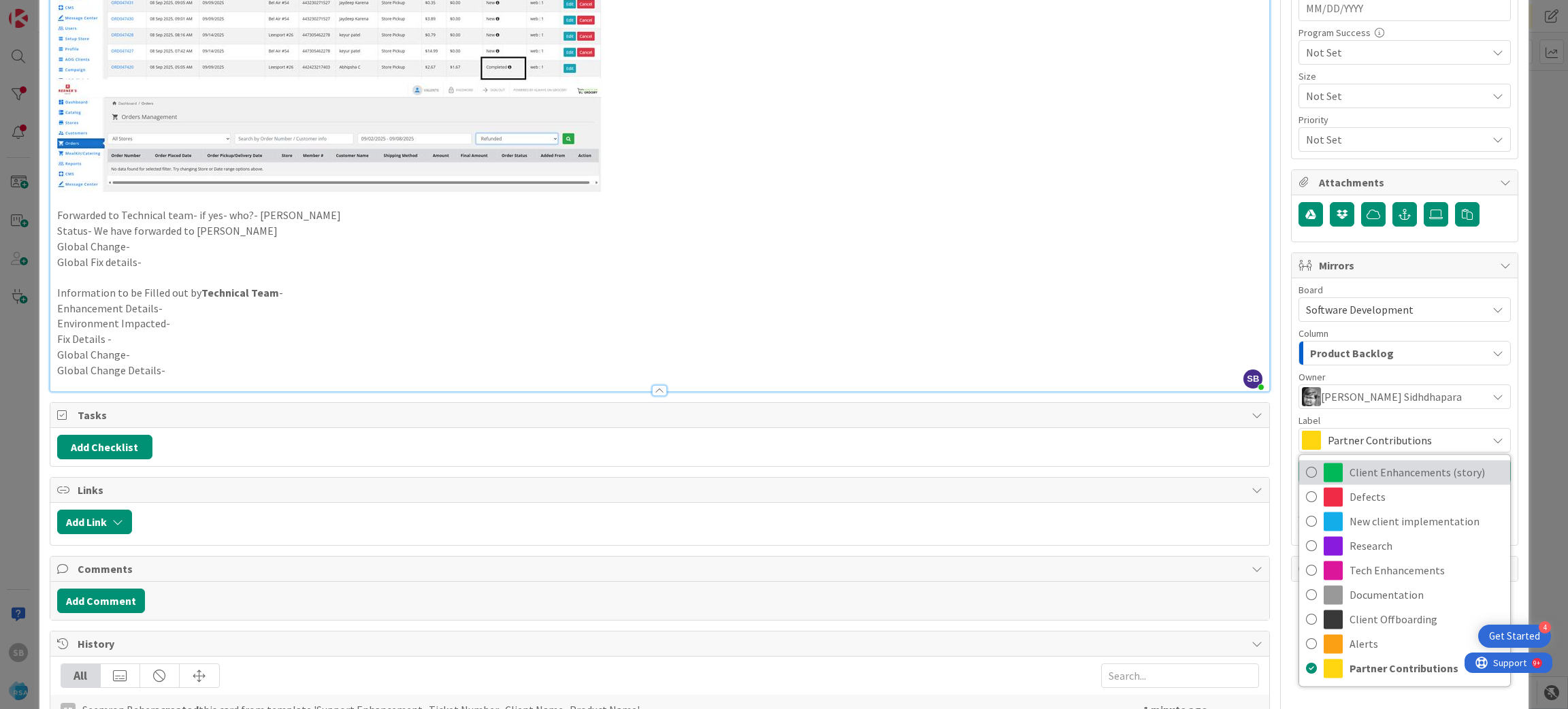
click at [1349, 481] on span "Client Enhancements (story)" at bounding box center [1426, 472] width 154 height 20
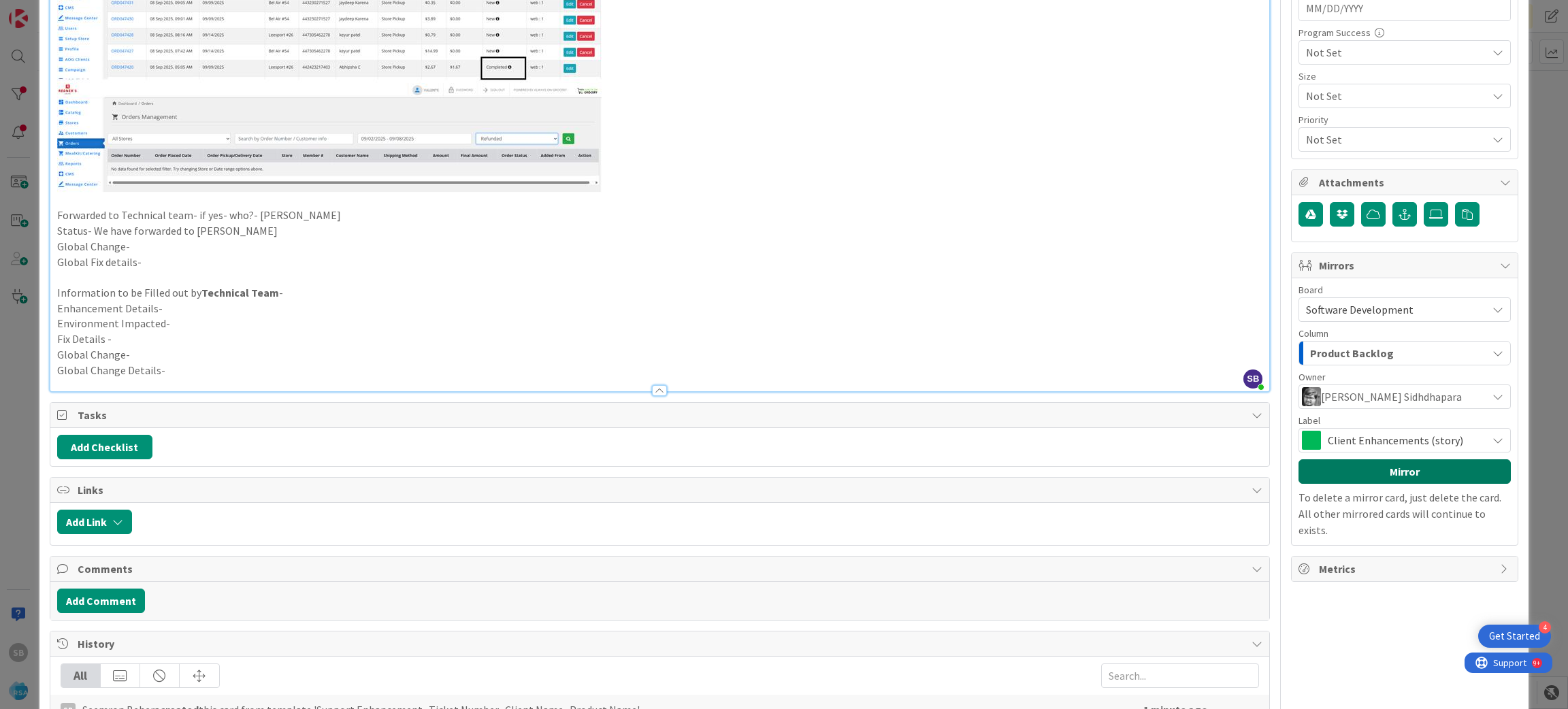
click at [1349, 481] on button "Mirror" at bounding box center [1404, 471] width 212 height 24
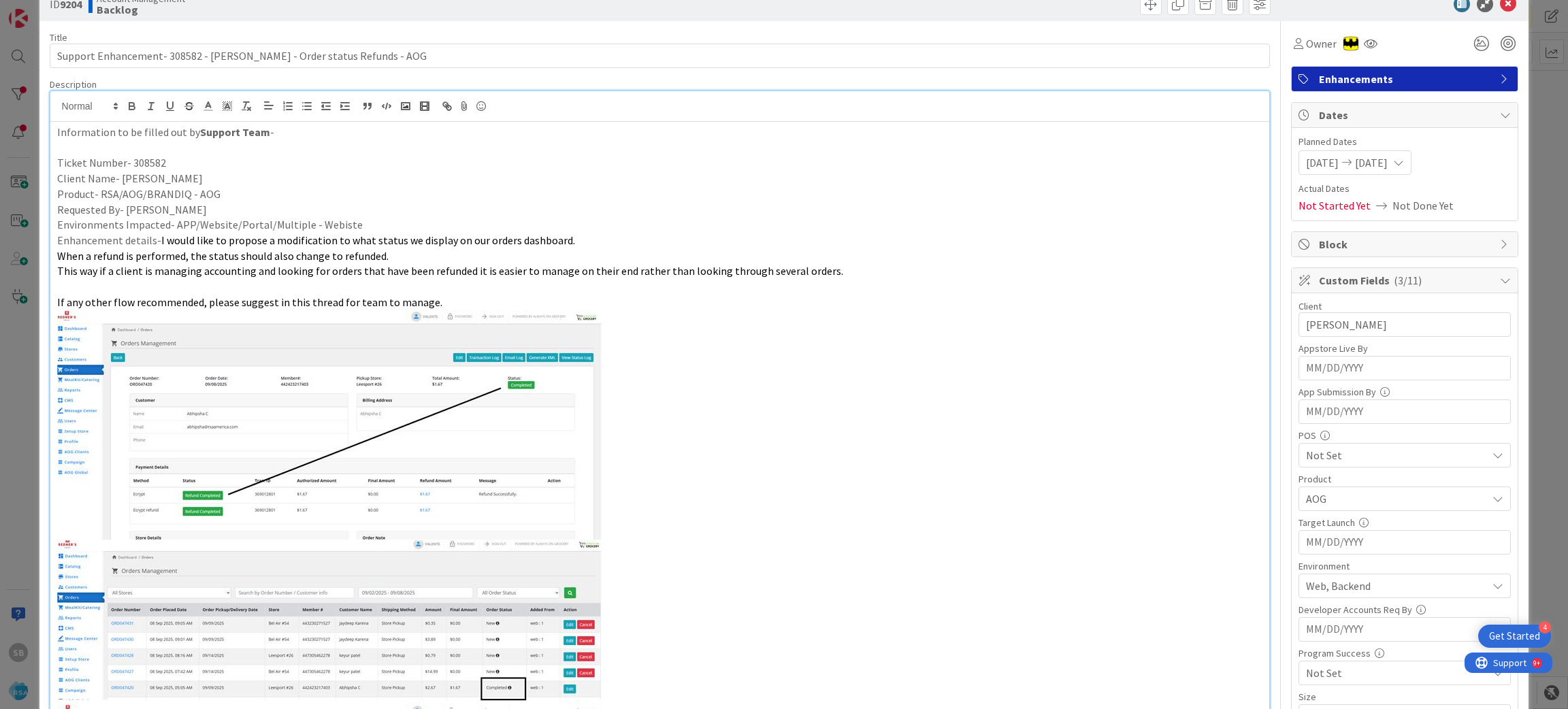
scroll to position [0, 0]
